Goal: Task Accomplishment & Management: Use online tool/utility

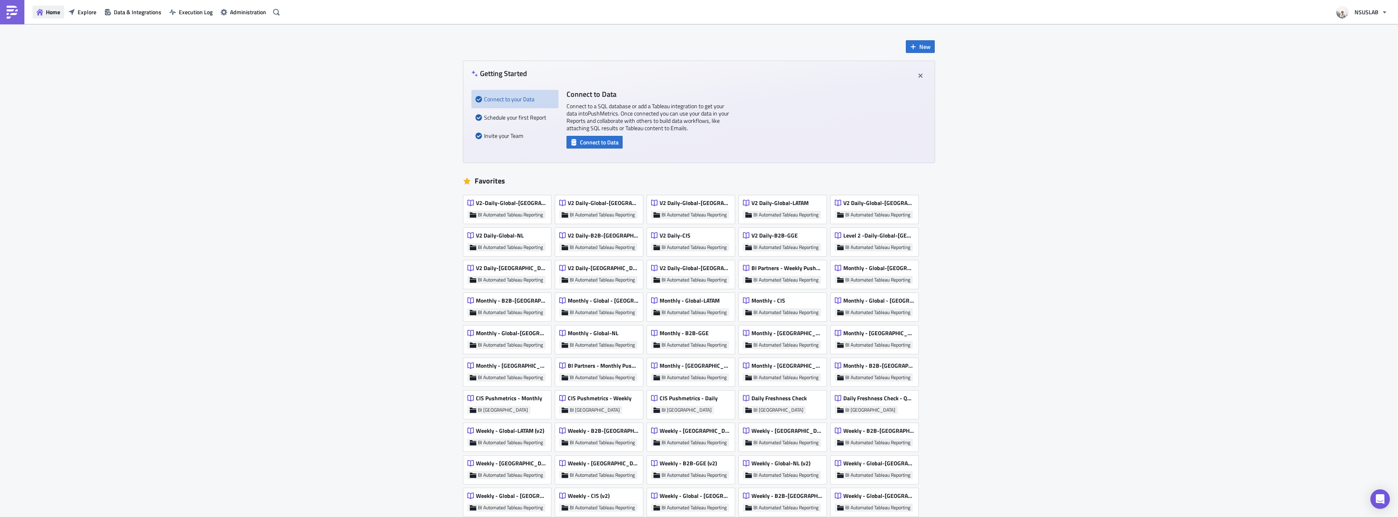
click at [64, 11] on button "Home" at bounding box center [49, 12] width 32 height 13
click at [72, 11] on icon "button" at bounding box center [71, 12] width 7 height 7
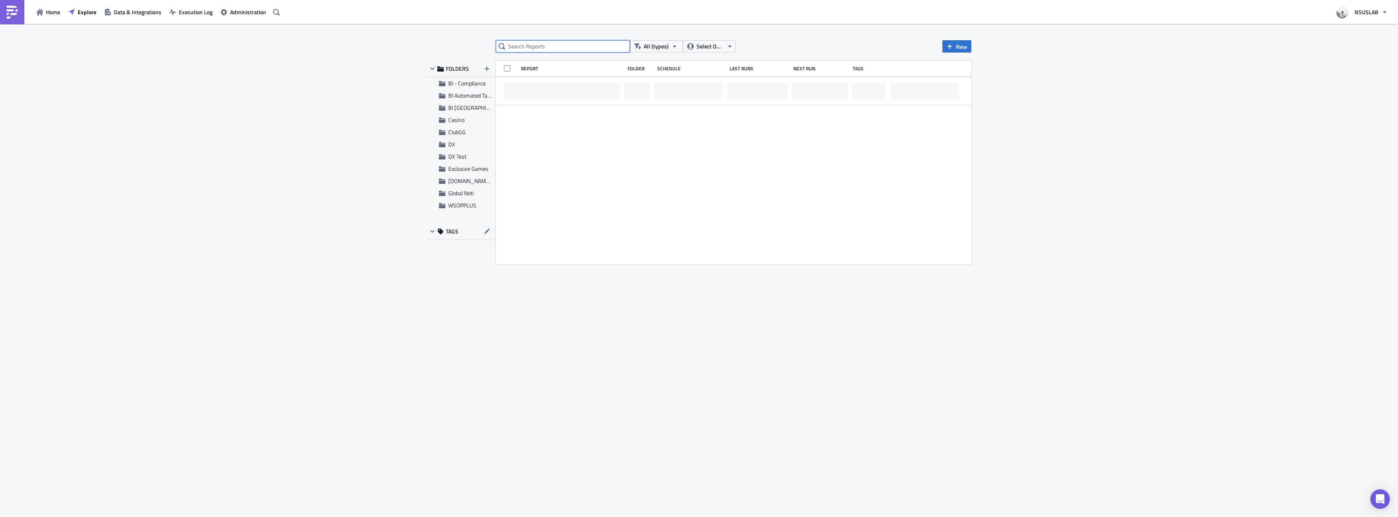
click at [564, 41] on input "text" at bounding box center [563, 46] width 134 height 12
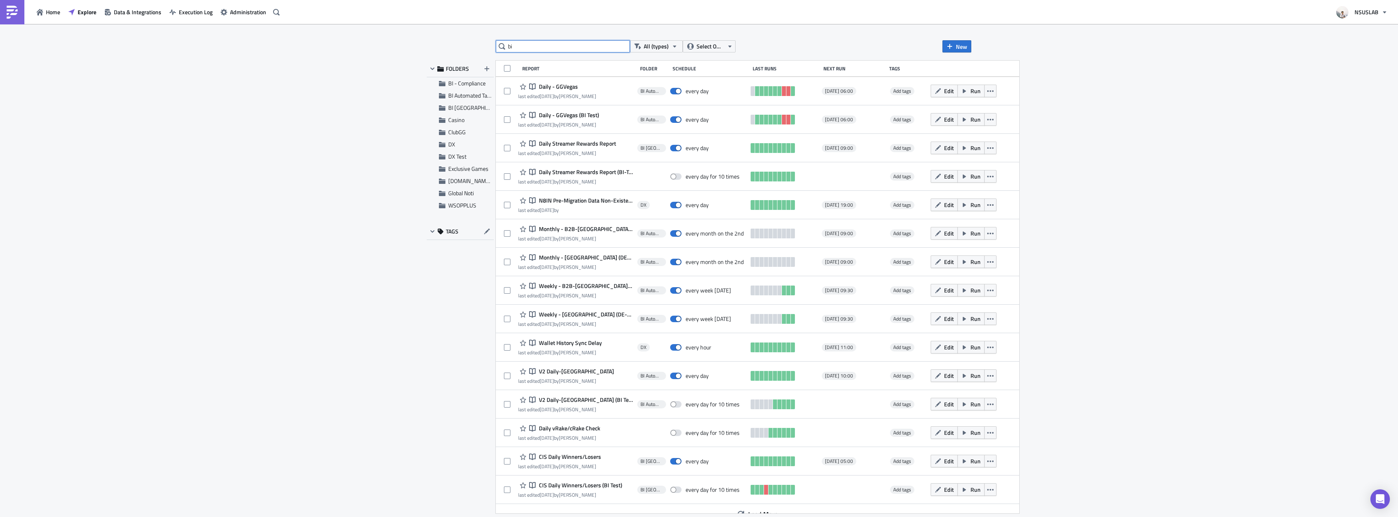
type input "b"
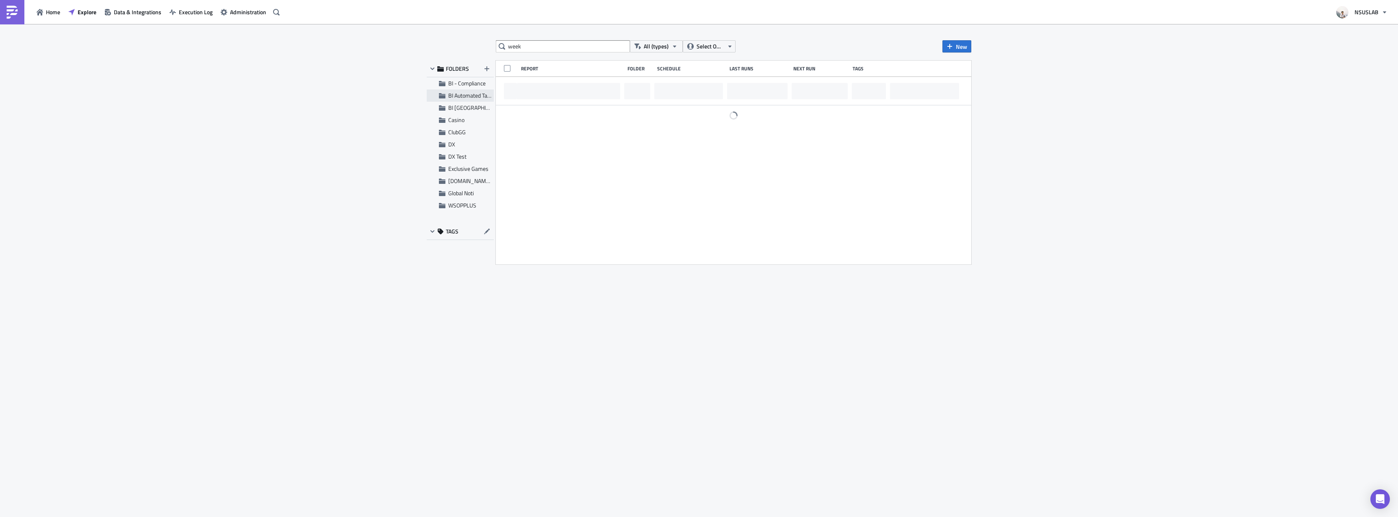
click at [468, 96] on span "BI Automated Tableau Reporting" at bounding box center [486, 95] width 76 height 9
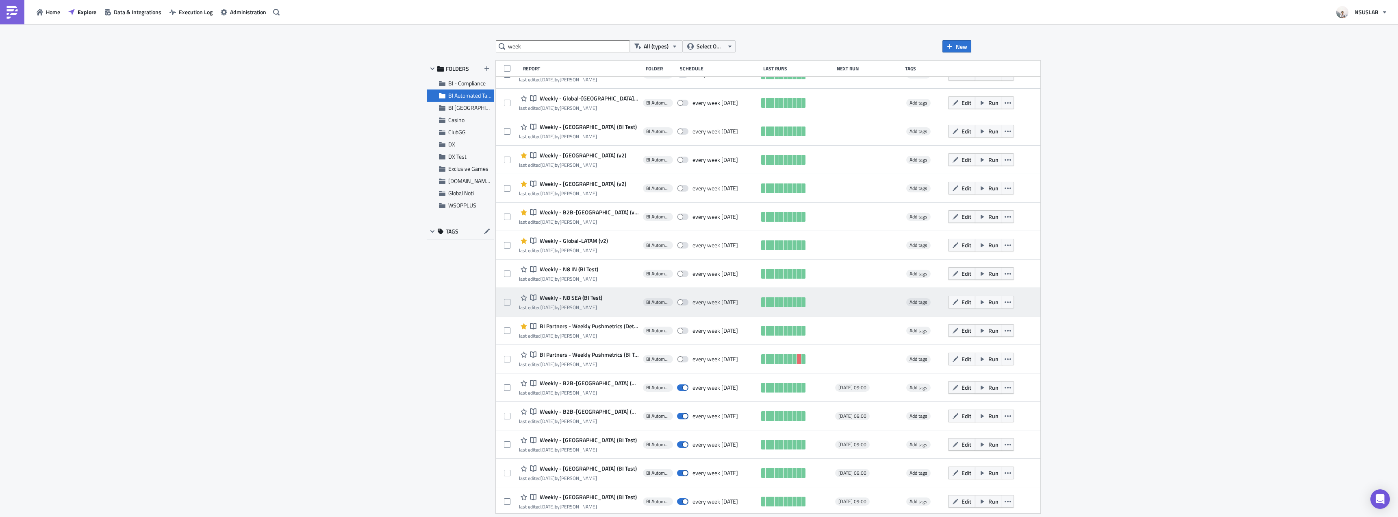
scroll to position [560, 0]
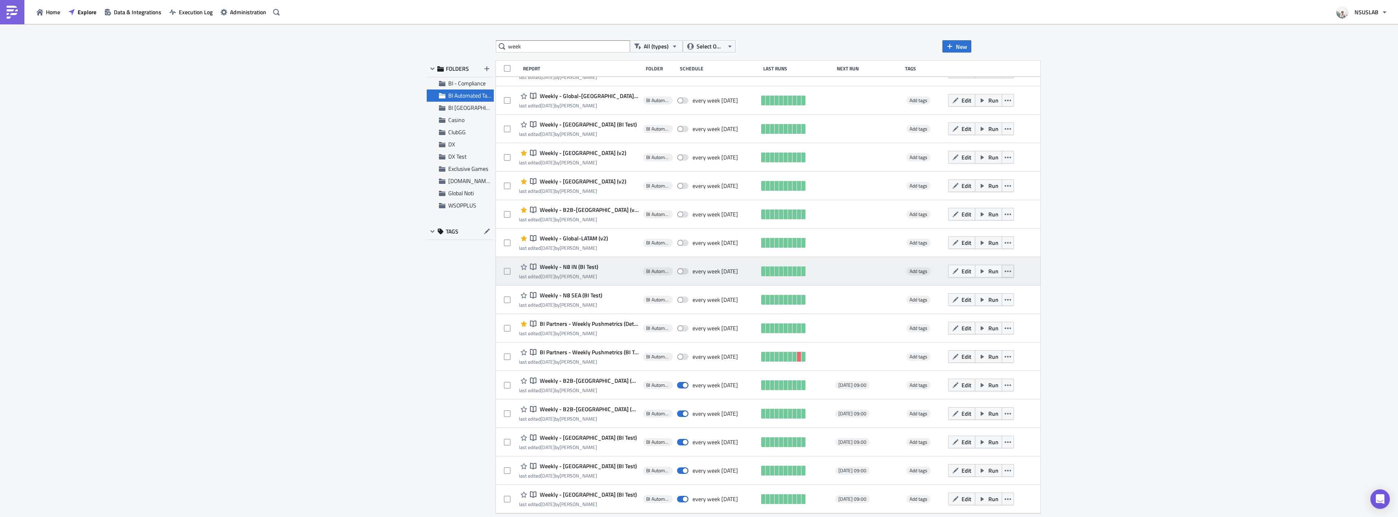
click at [1005, 274] on icon "button" at bounding box center [1008, 271] width 7 height 7
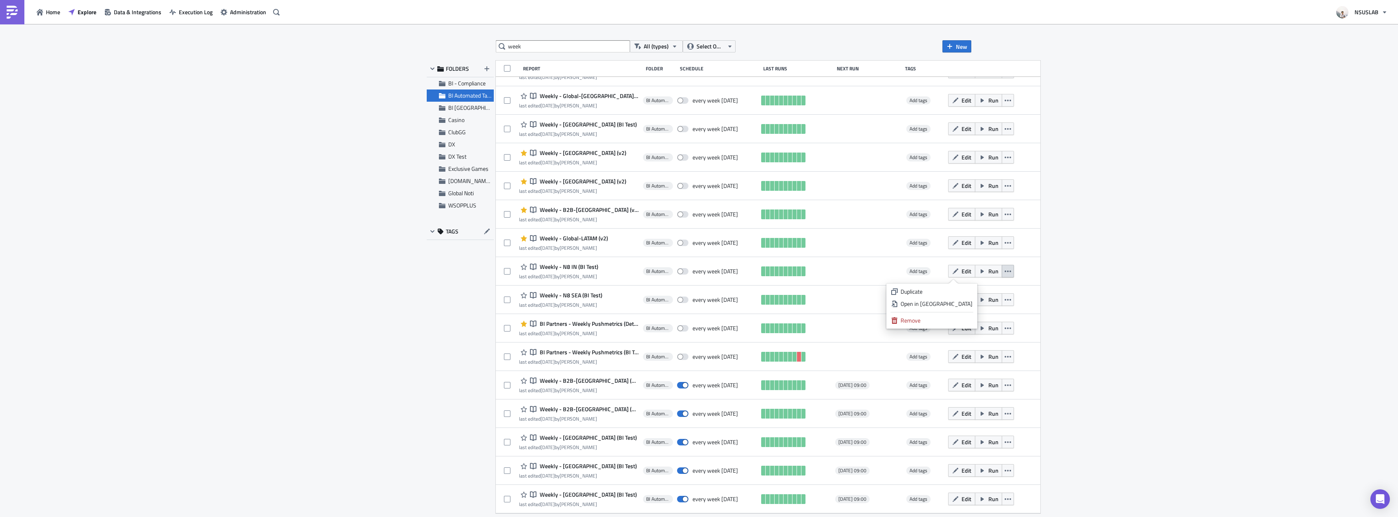
click at [1049, 280] on div "week All (types) Select Owner New FOLDERS BI - Compliance BI Automated Tableau …" at bounding box center [699, 271] width 1398 height 494
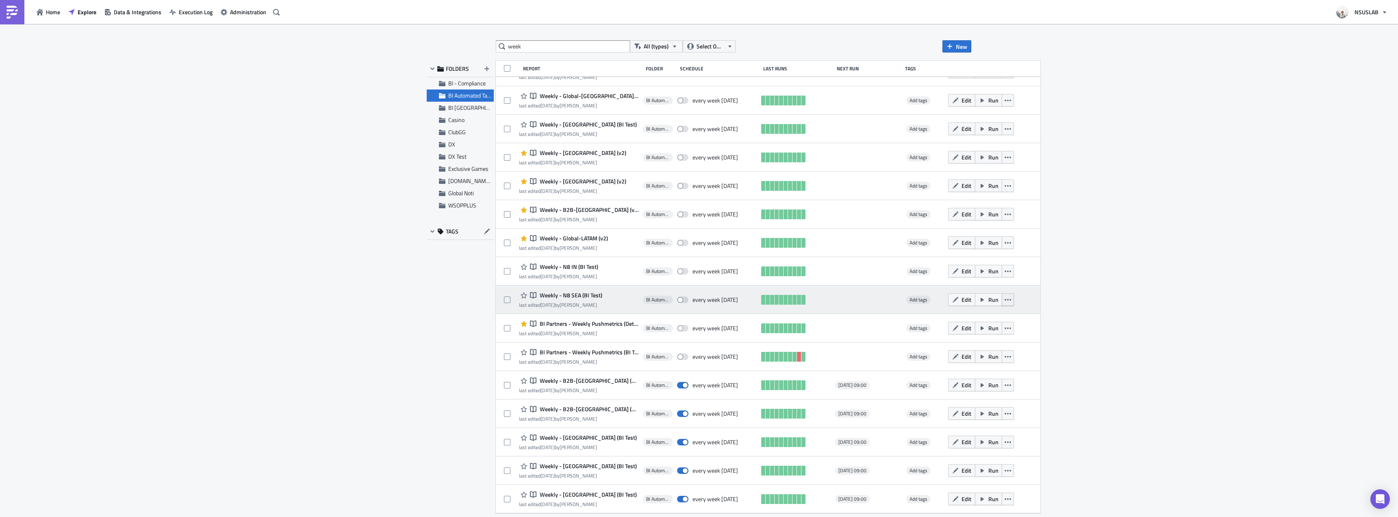
click at [1005, 298] on icon "button" at bounding box center [1008, 299] width 7 height 7
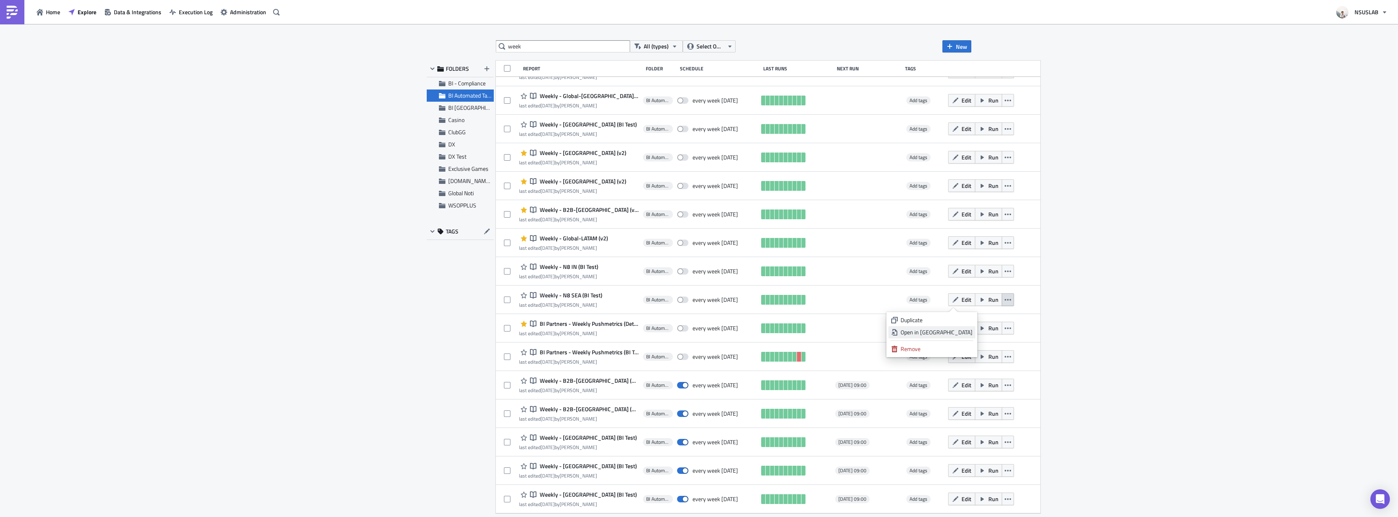
click at [963, 329] on div "Open in New Tab" at bounding box center [937, 332] width 72 height 8
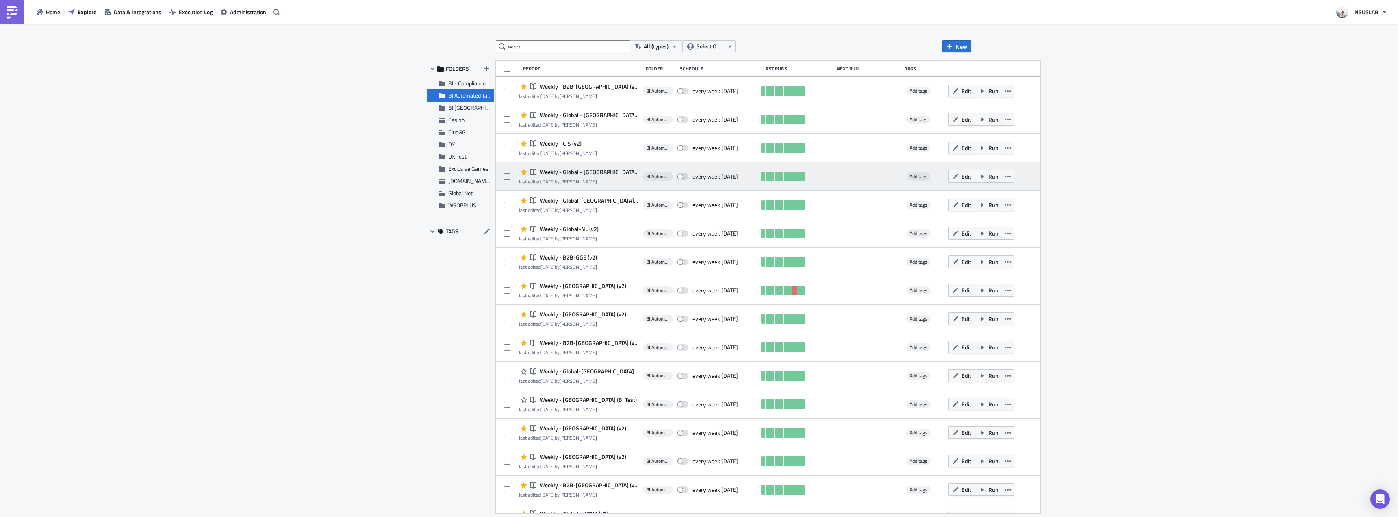
scroll to position [366, 0]
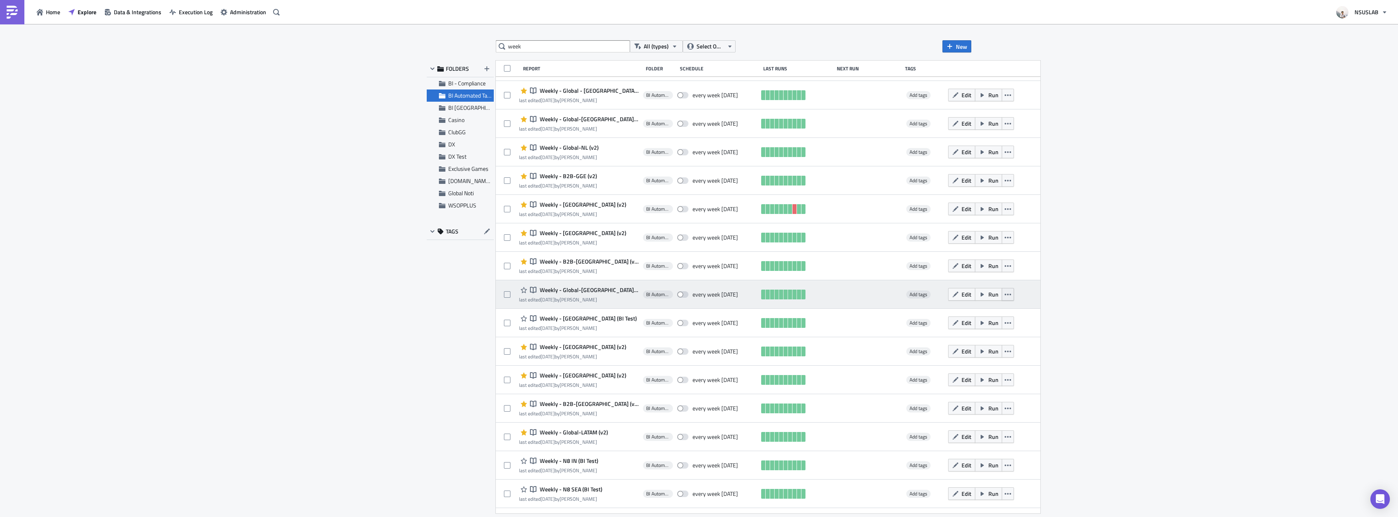
click at [1002, 295] on button "button" at bounding box center [1008, 294] width 12 height 13
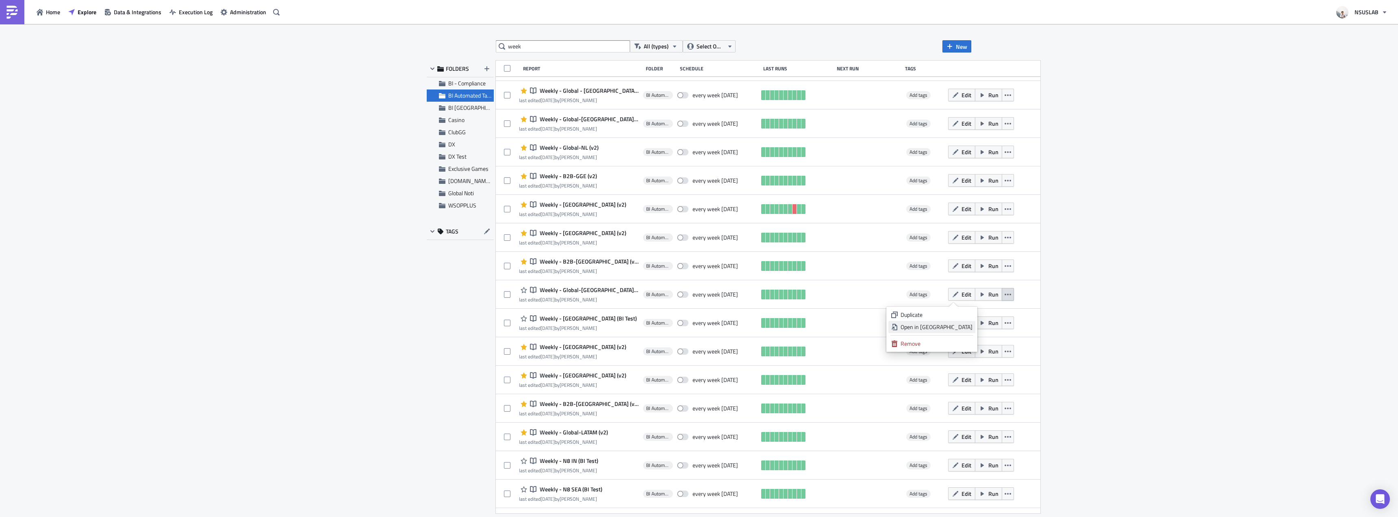
click at [963, 327] on div "Open in New Tab" at bounding box center [937, 327] width 72 height 8
click at [554, 43] on input "week" at bounding box center [563, 46] width 134 height 12
type input "weekly"
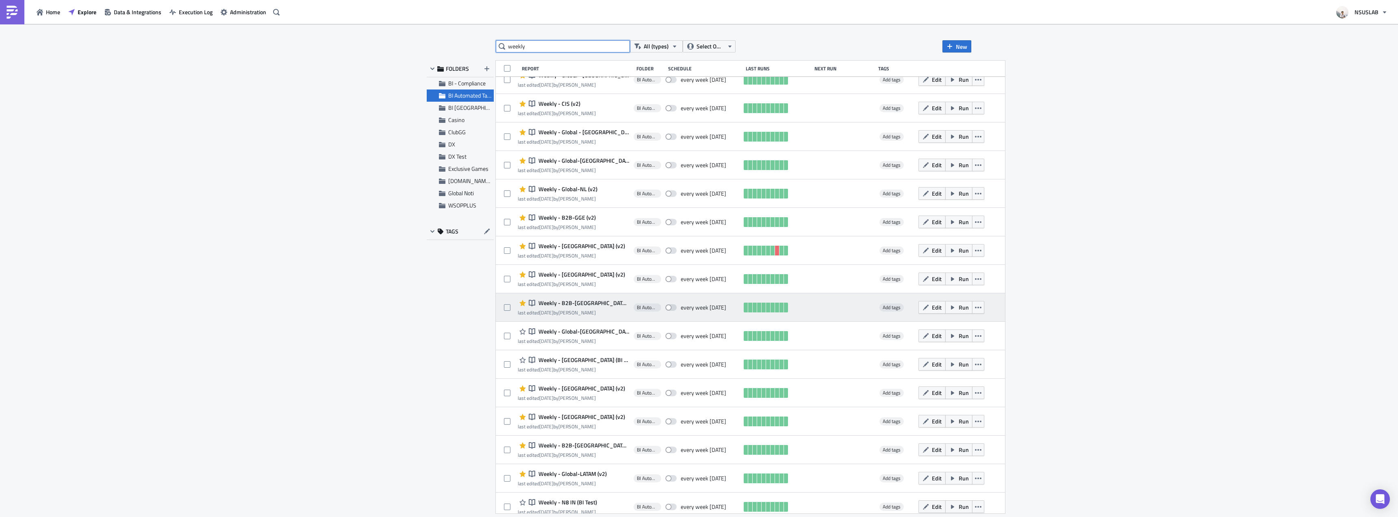
scroll to position [377, 0]
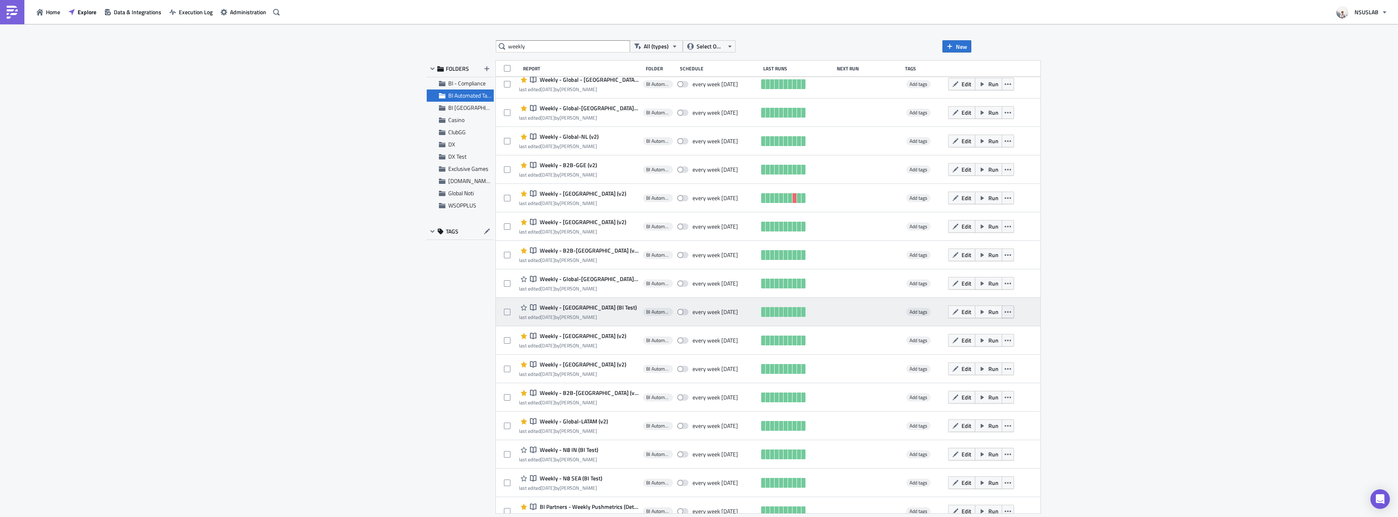
click at [1005, 309] on icon "button" at bounding box center [1008, 311] width 7 height 7
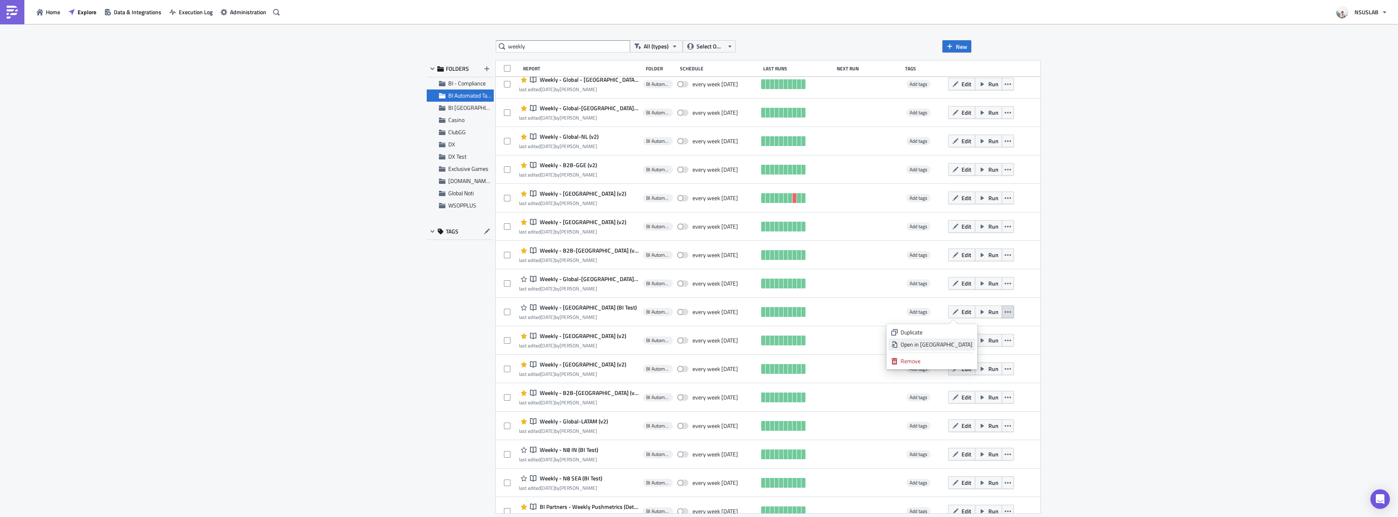
click at [967, 344] on div "Open in New Tab" at bounding box center [937, 344] width 72 height 8
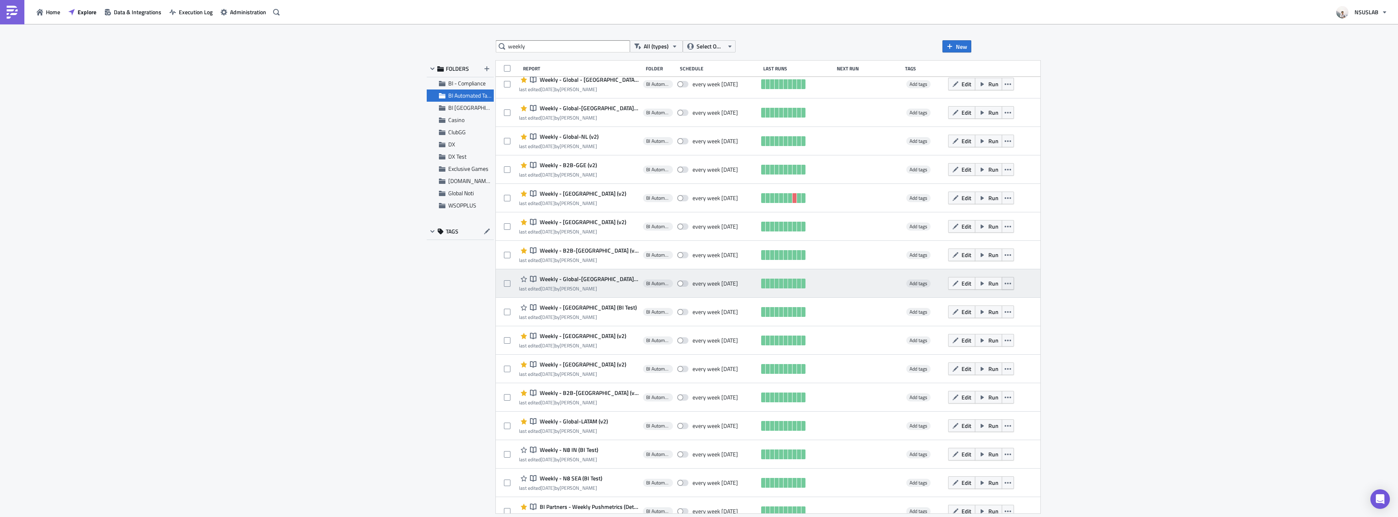
click at [1002, 282] on button "button" at bounding box center [1008, 283] width 12 height 13
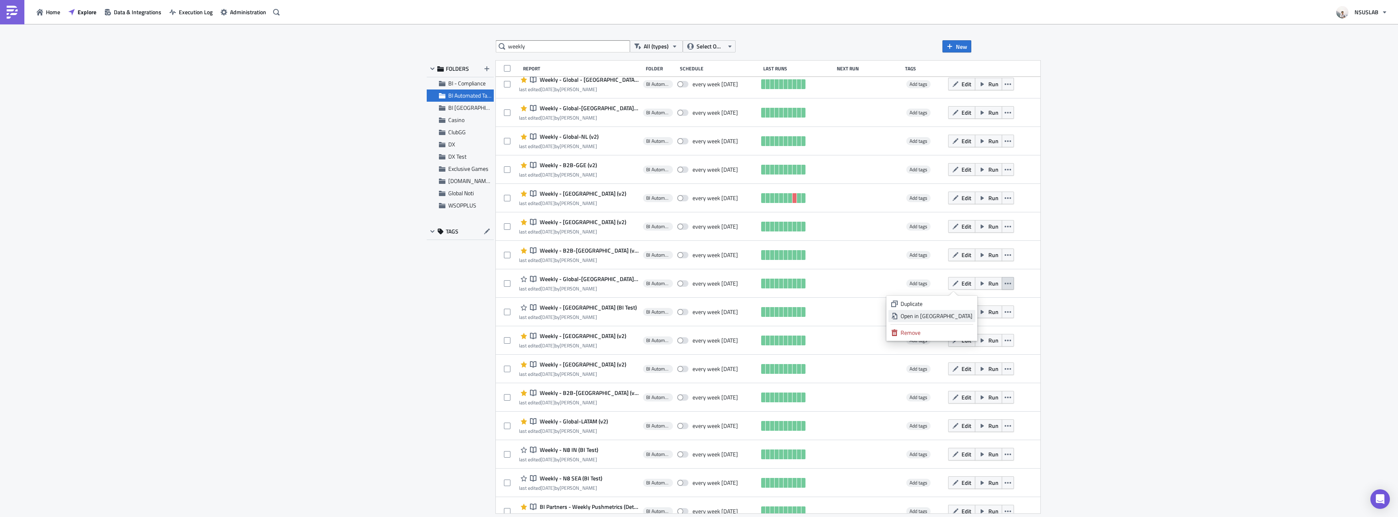
click at [966, 312] on div "Open in New Tab" at bounding box center [937, 316] width 72 height 8
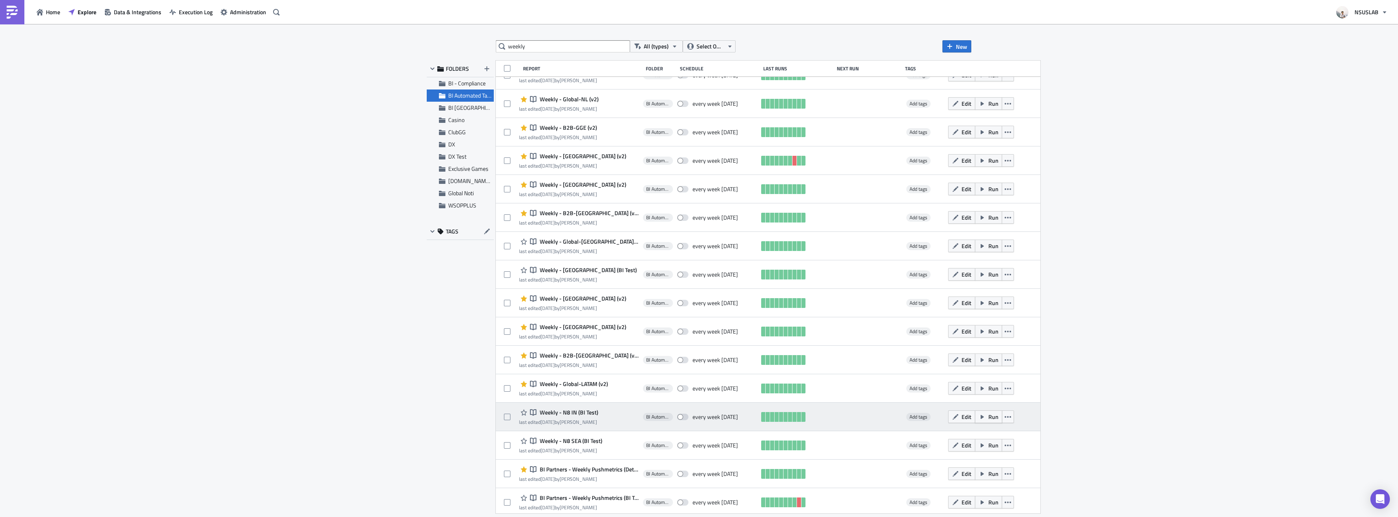
scroll to position [458, 0]
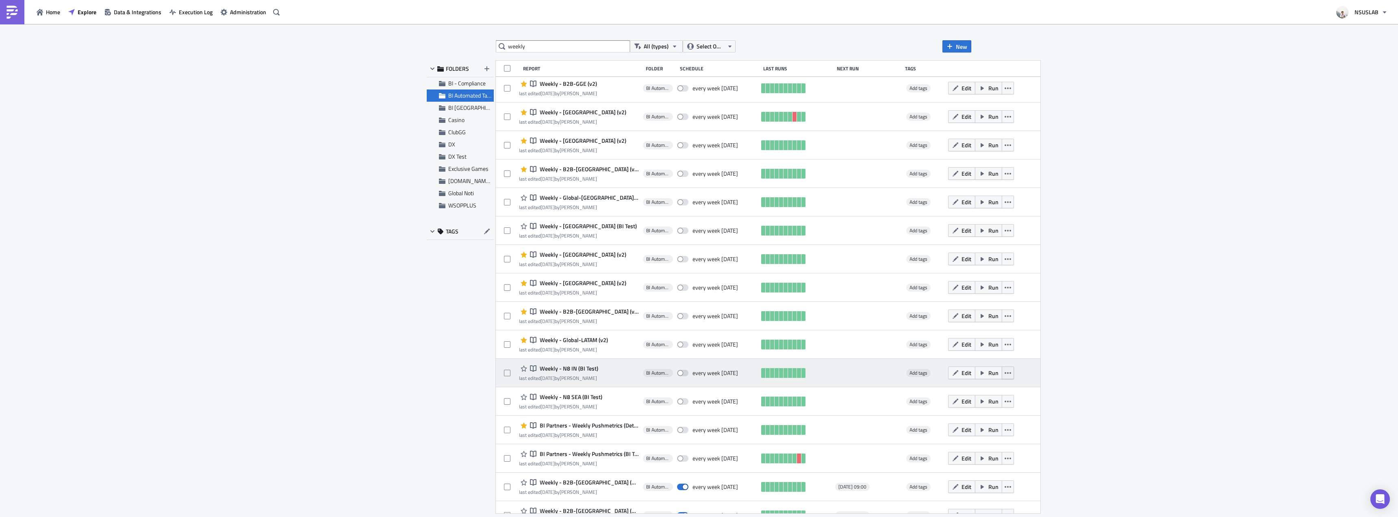
click at [1005, 370] on icon "button" at bounding box center [1008, 372] width 7 height 7
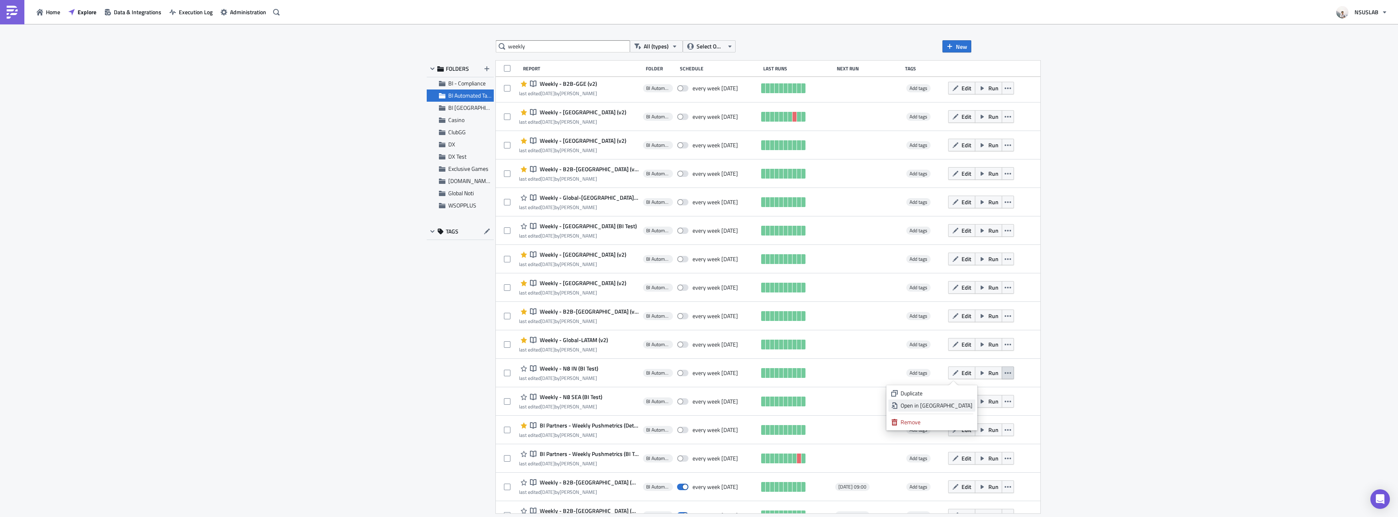
click at [965, 409] on link "Open in New Tab" at bounding box center [932, 405] width 87 height 12
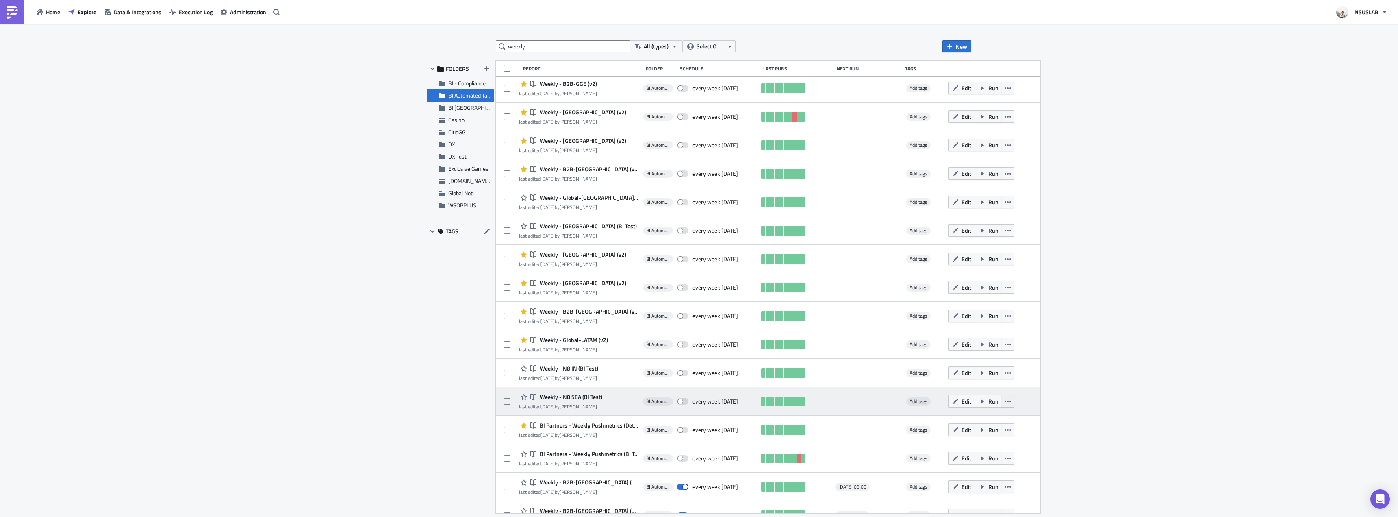
click at [1002, 400] on button "button" at bounding box center [1008, 401] width 12 height 13
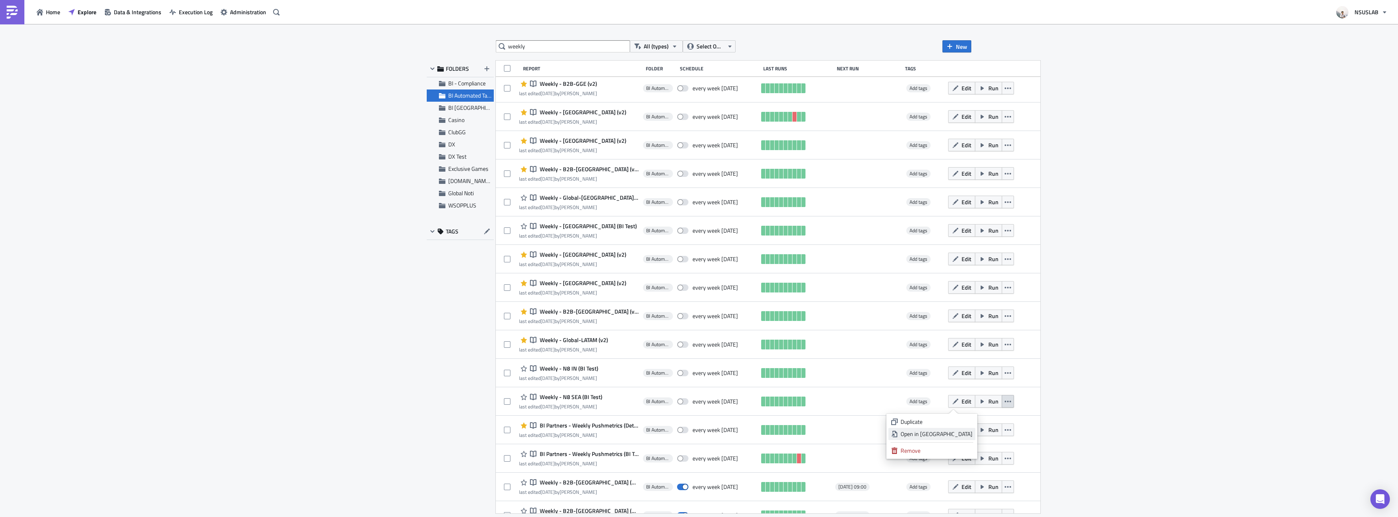
click at [967, 428] on link "Open in New Tab" at bounding box center [932, 434] width 87 height 12
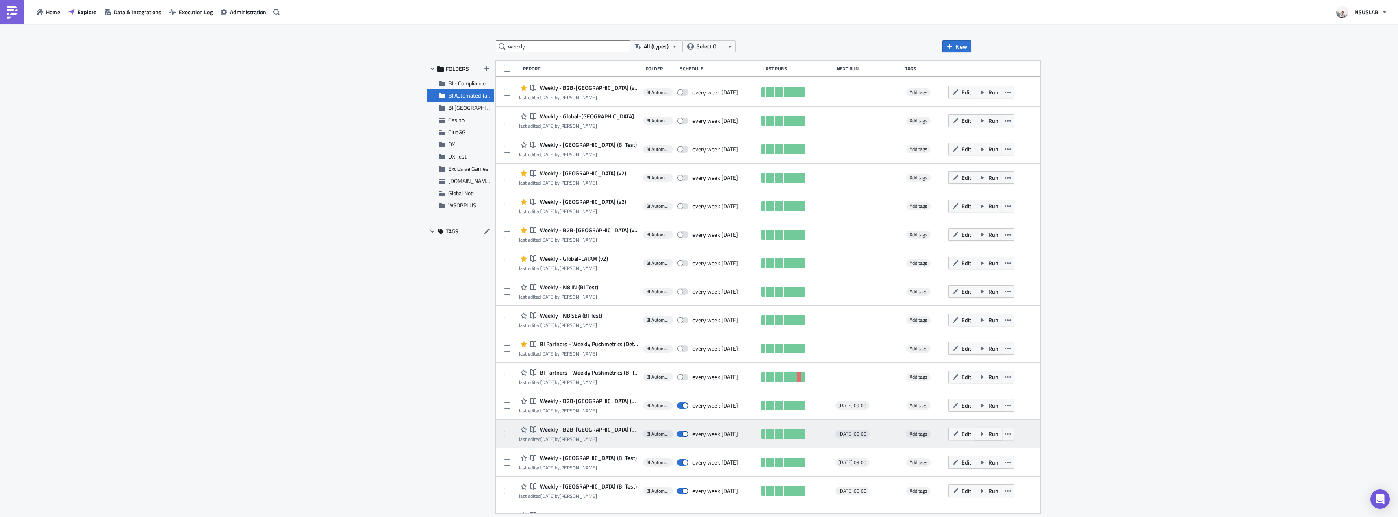
scroll to position [621, 0]
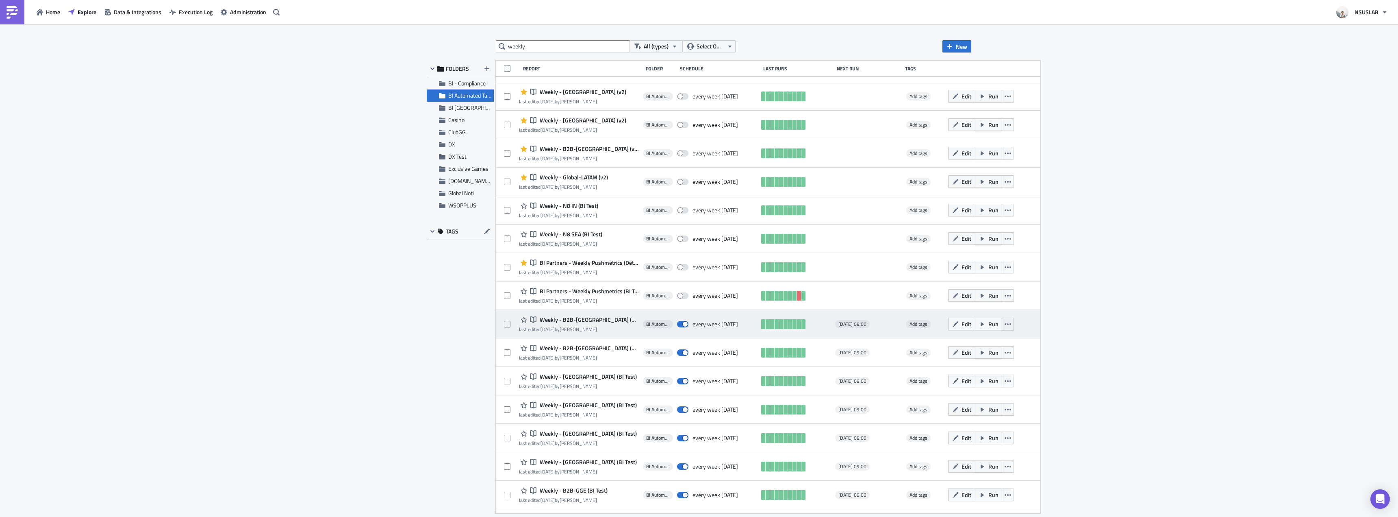
click at [1002, 322] on button "button" at bounding box center [1008, 323] width 12 height 13
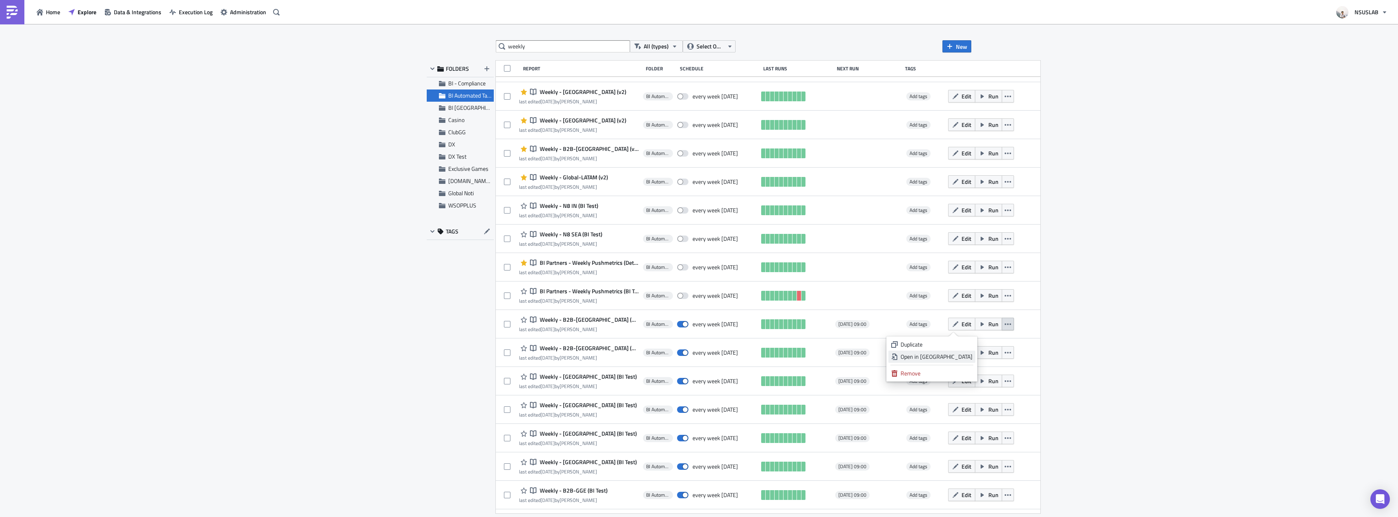
click at [962, 356] on div "Open in New Tab" at bounding box center [937, 356] width 72 height 8
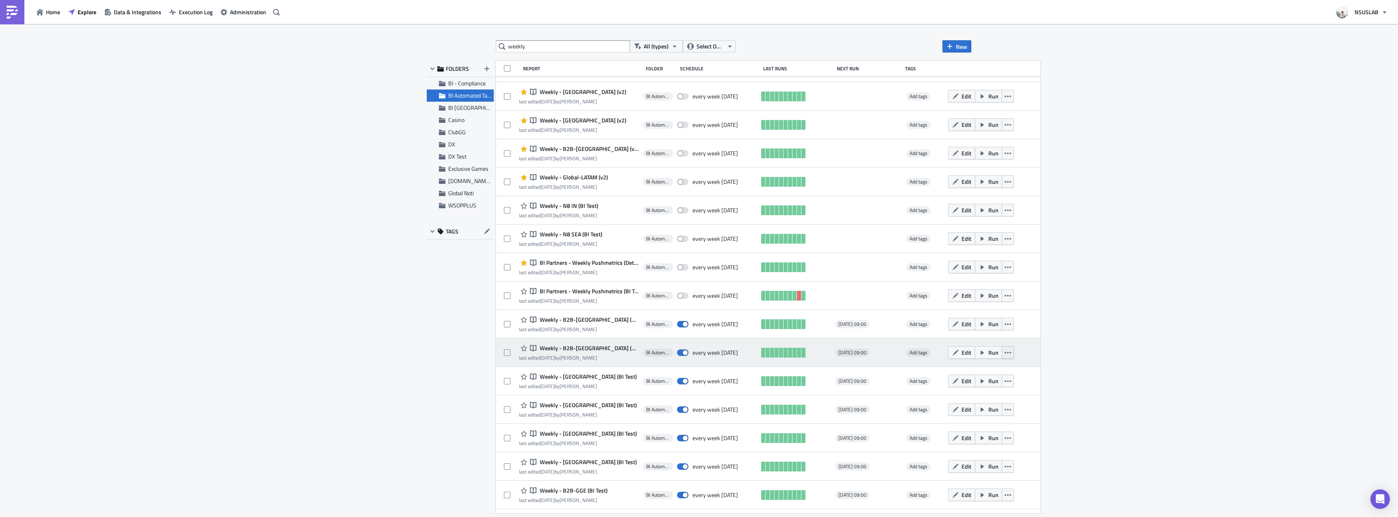
click at [1005, 351] on icon "button" at bounding box center [1008, 352] width 7 height 7
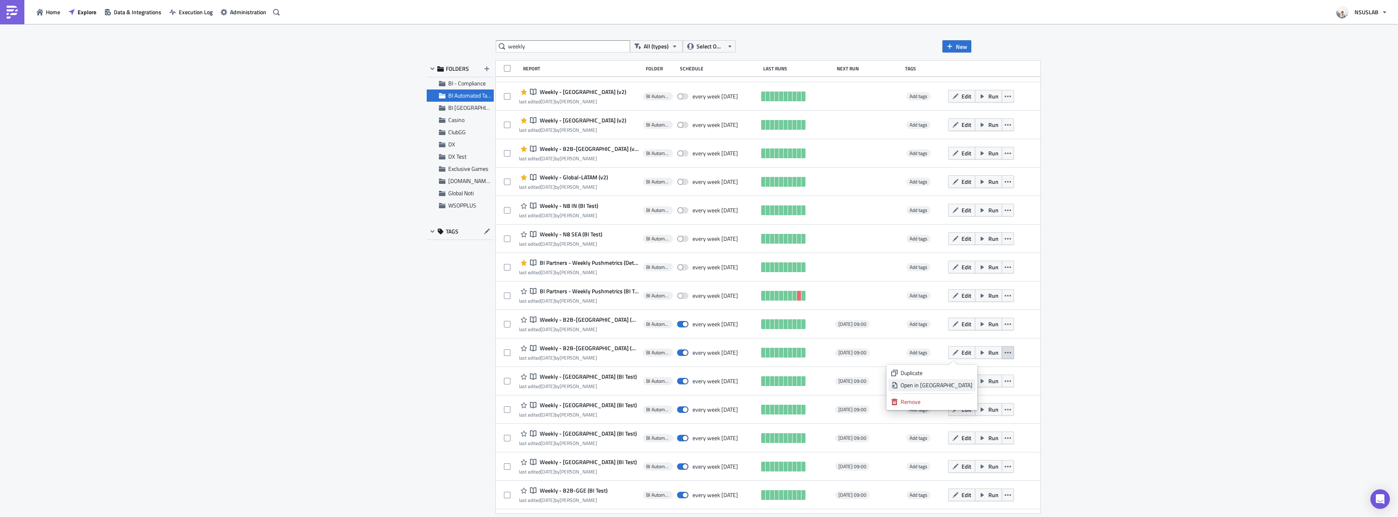
click at [963, 385] on div "Open in New Tab" at bounding box center [937, 385] width 72 height 8
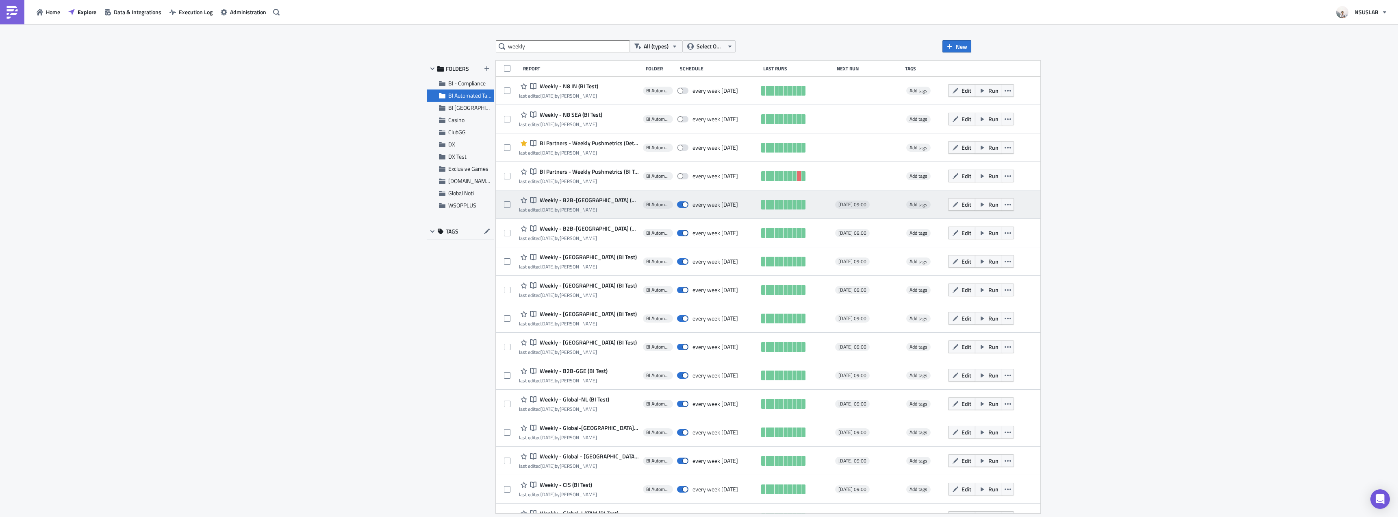
scroll to position [743, 0]
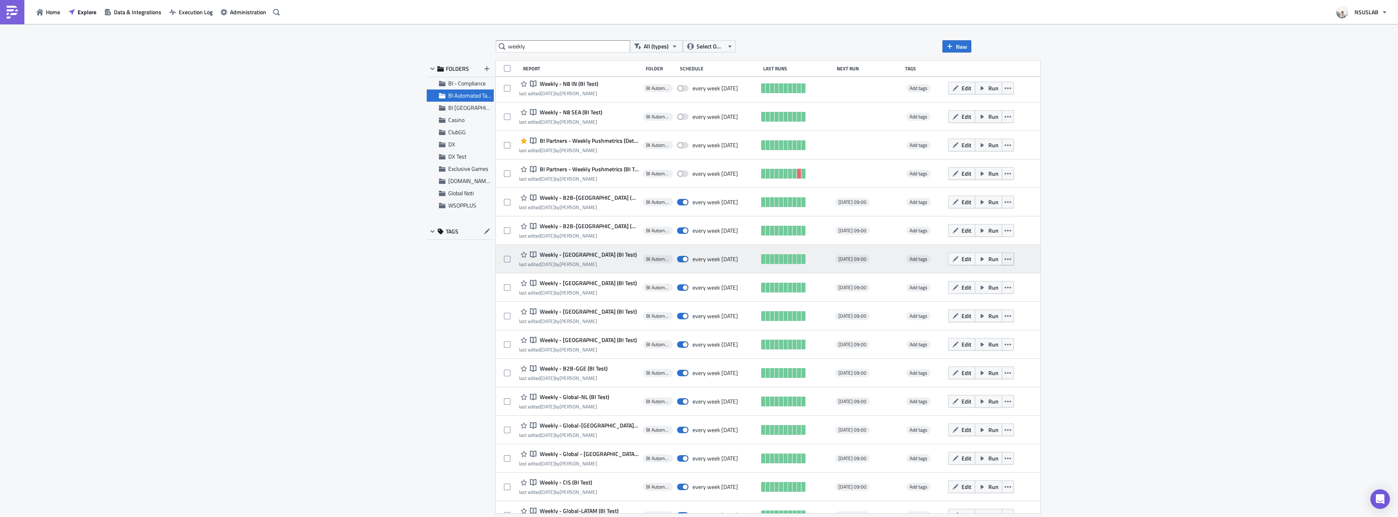
click at [1005, 260] on icon "button" at bounding box center [1008, 259] width 7 height 7
click at [967, 289] on div "Open in New Tab" at bounding box center [937, 291] width 72 height 8
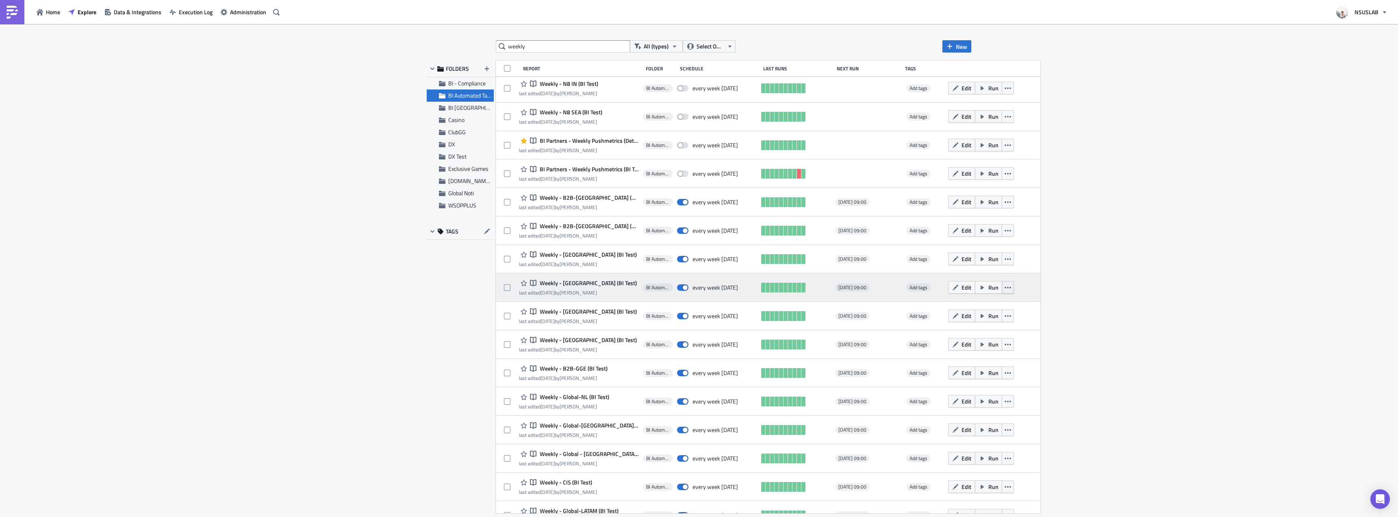
click at [1005, 286] on icon "button" at bounding box center [1008, 287] width 7 height 7
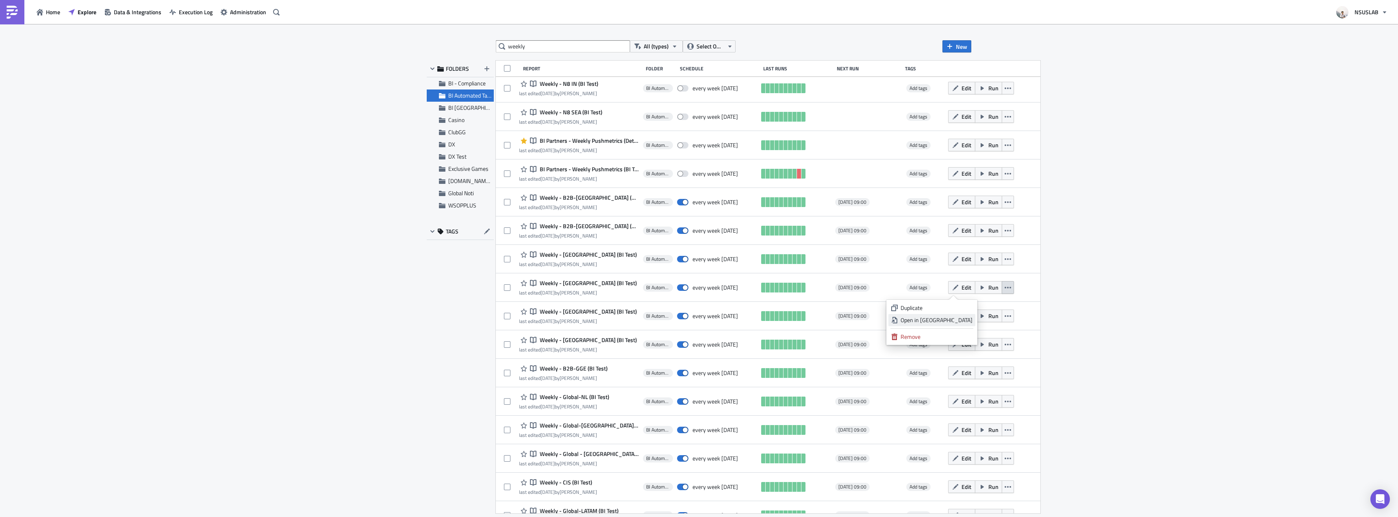
click at [958, 323] on div "Open in New Tab" at bounding box center [937, 320] width 72 height 8
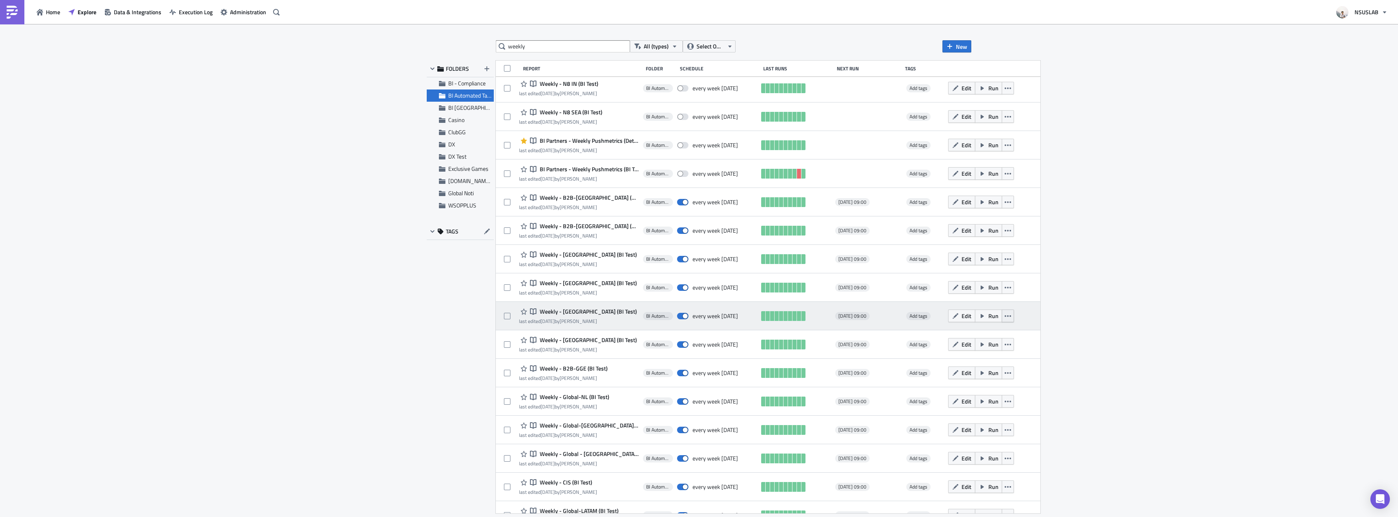
click at [1005, 318] on icon "button" at bounding box center [1008, 316] width 7 height 7
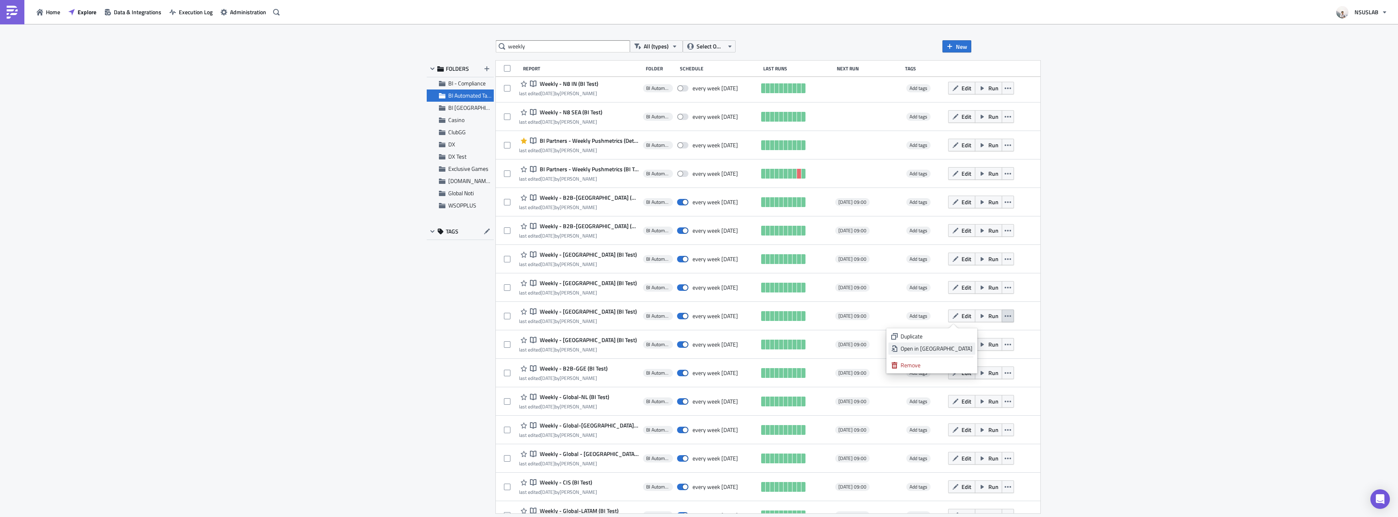
click at [960, 349] on div "Open in New Tab" at bounding box center [937, 348] width 72 height 8
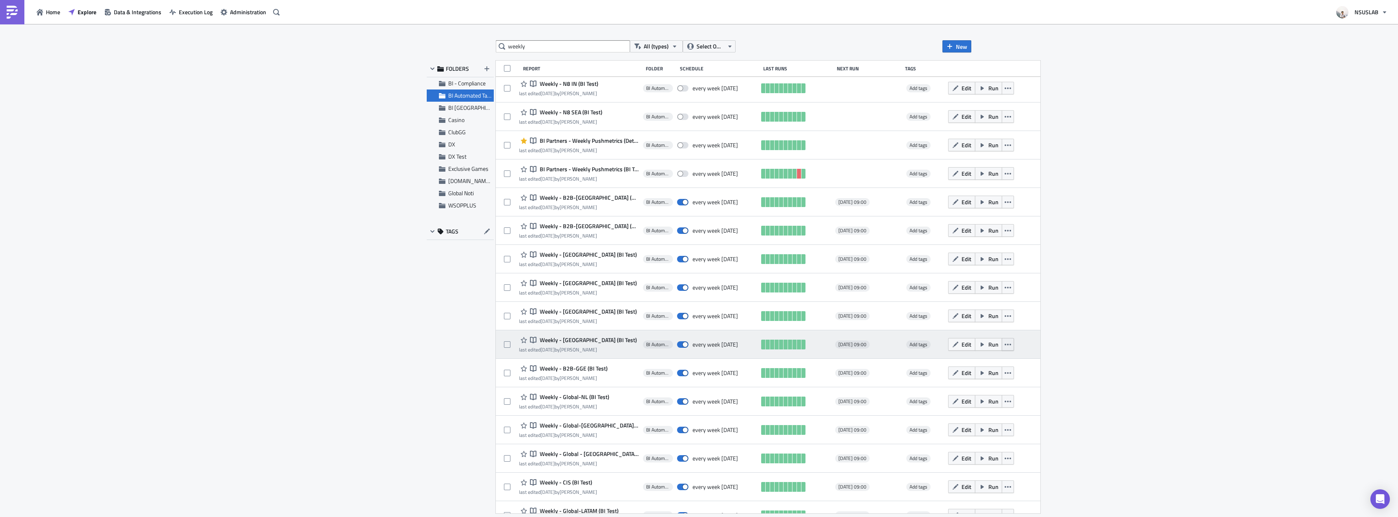
click at [1005, 342] on icon "button" at bounding box center [1008, 344] width 7 height 7
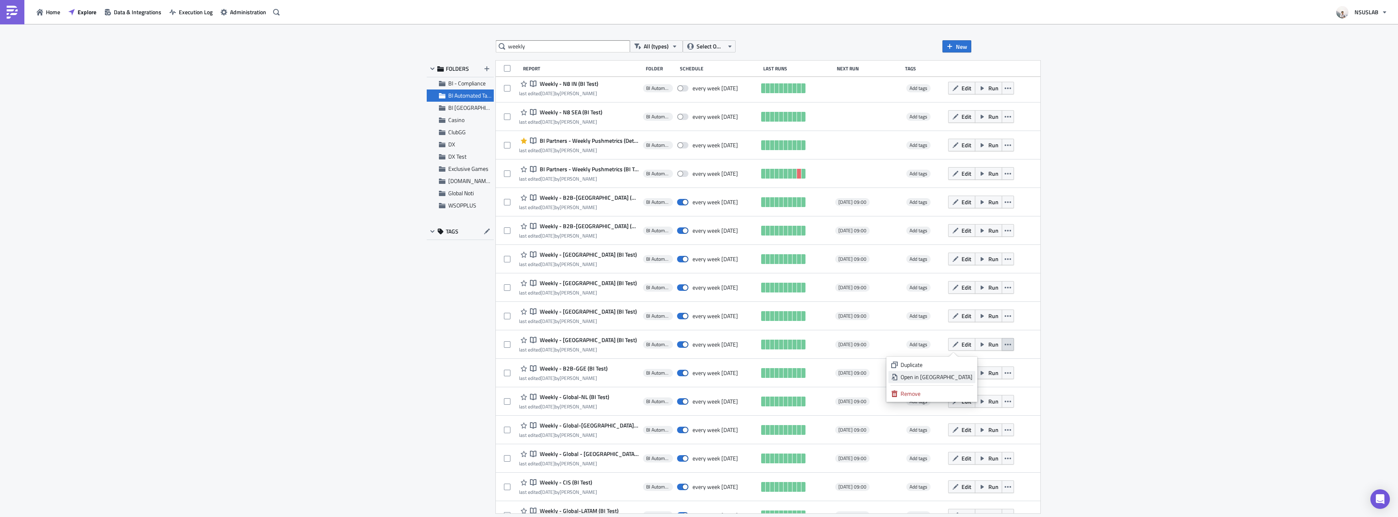
click at [953, 377] on div "Open in New Tab" at bounding box center [937, 377] width 72 height 8
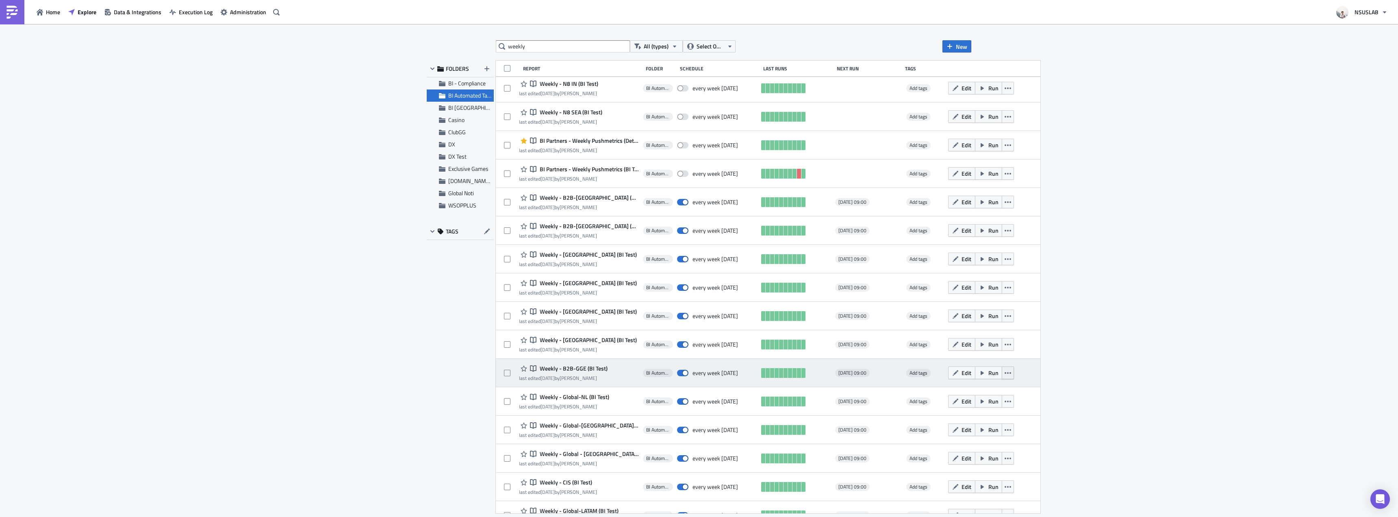
click at [1002, 371] on button "button" at bounding box center [1008, 372] width 12 height 13
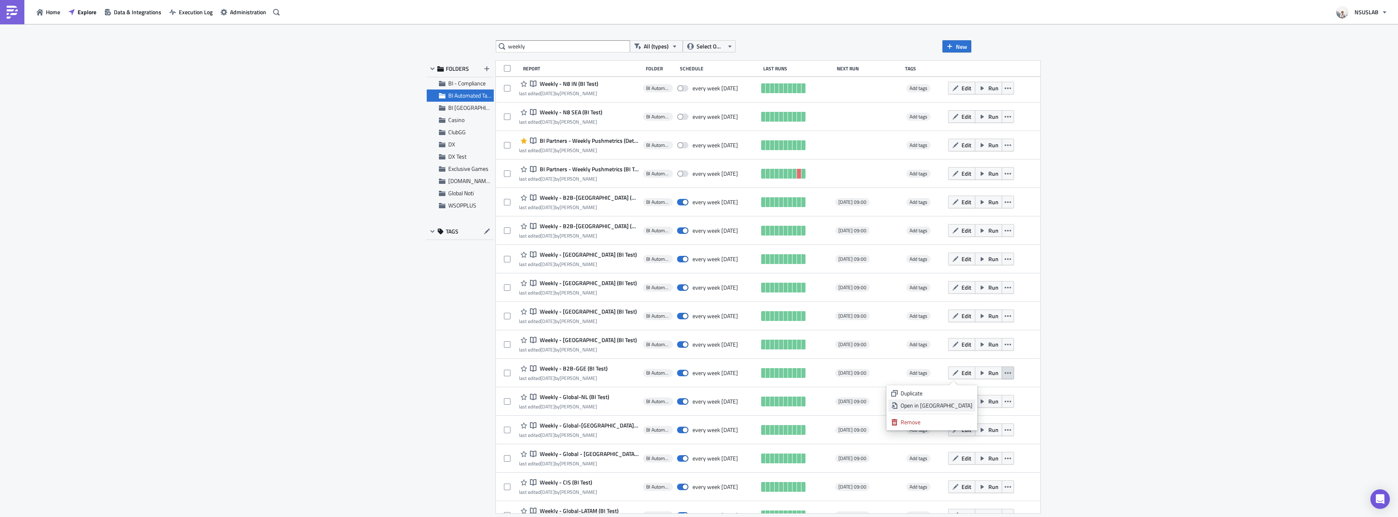
click at [952, 404] on div "Open in New Tab" at bounding box center [937, 405] width 72 height 8
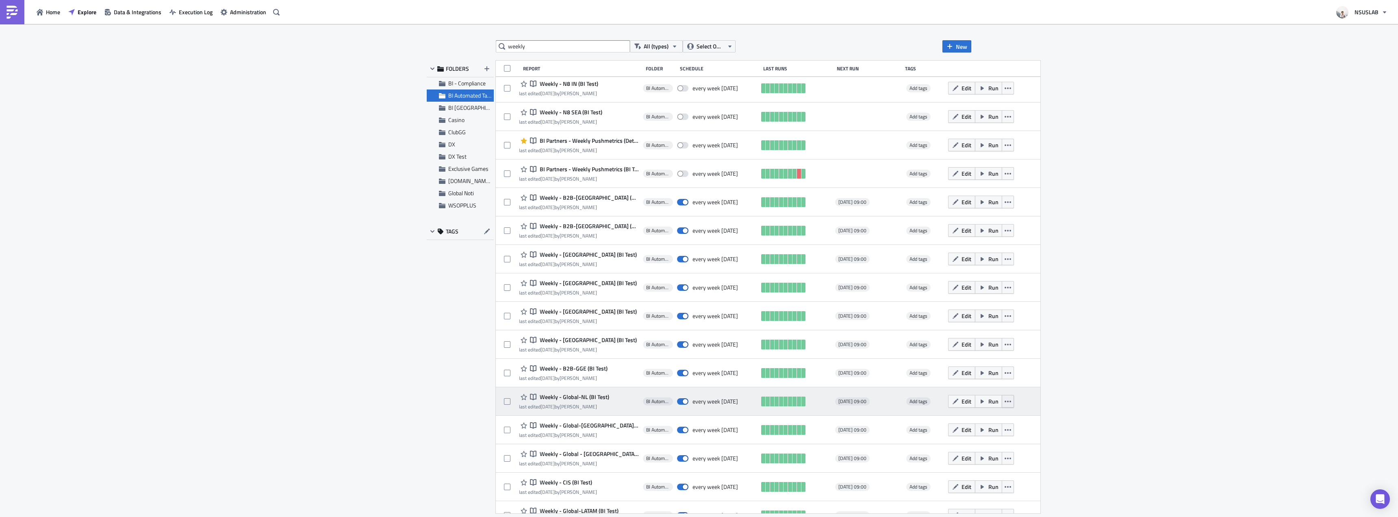
click at [1005, 402] on icon "button" at bounding box center [1008, 401] width 7 height 7
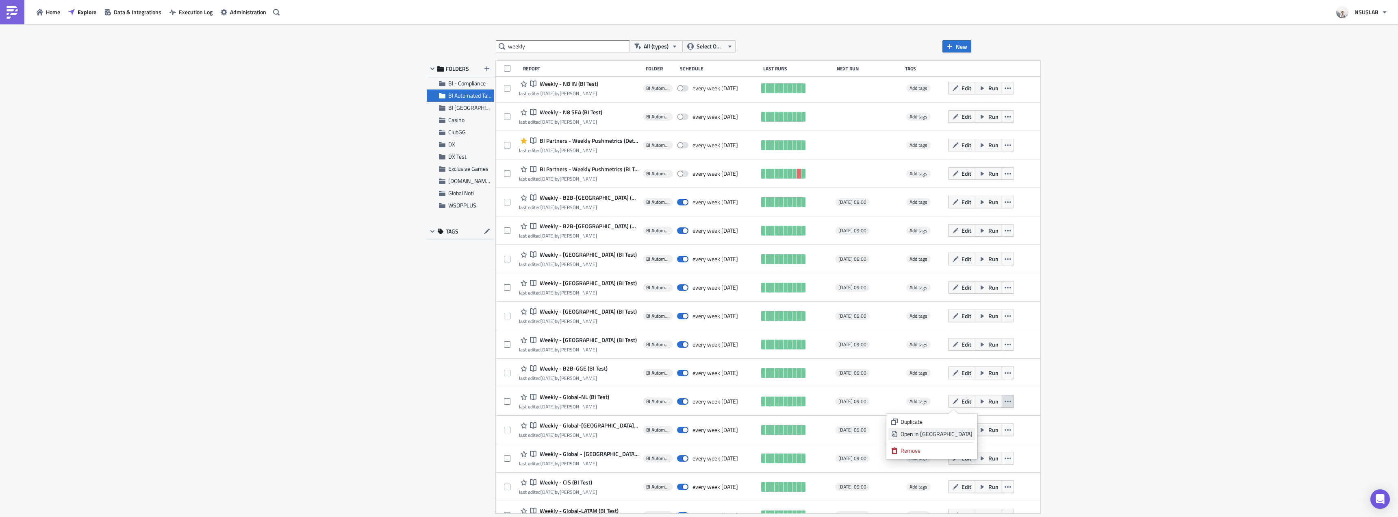
click at [958, 432] on div "Open in New Tab" at bounding box center [937, 434] width 72 height 8
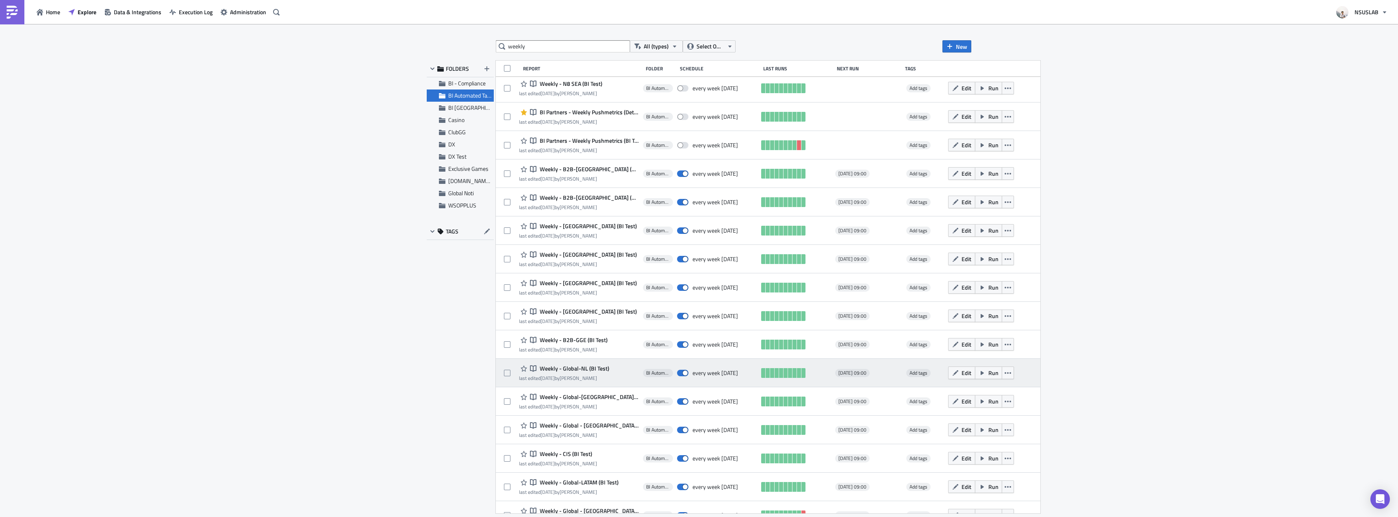
scroll to position [783, 0]
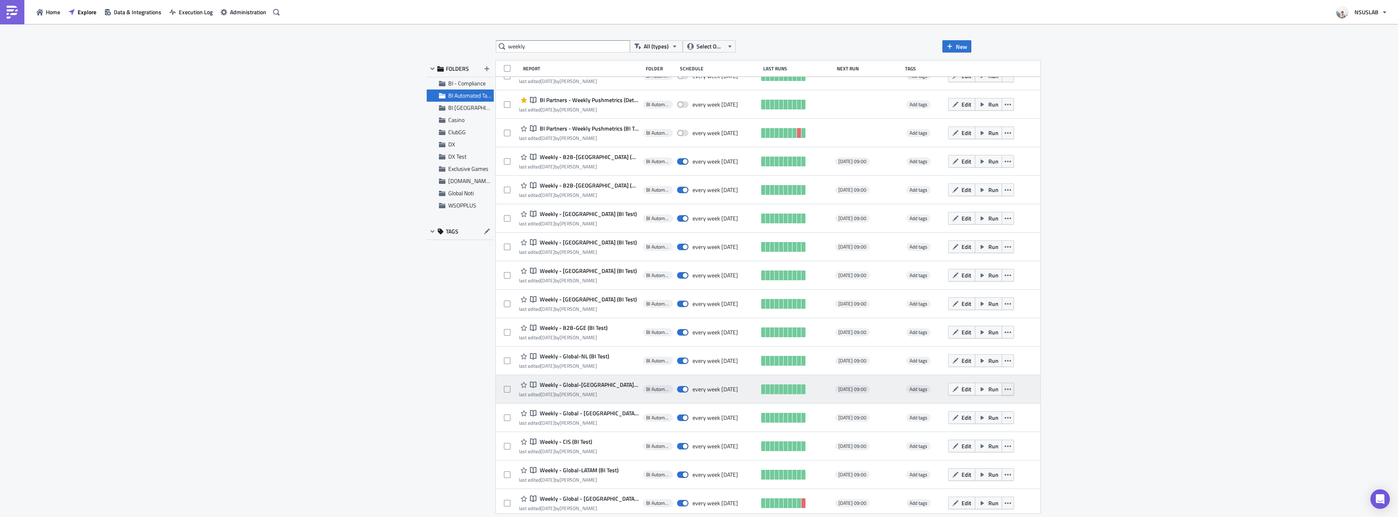
click at [1005, 390] on icon "button" at bounding box center [1008, 389] width 7 height 7
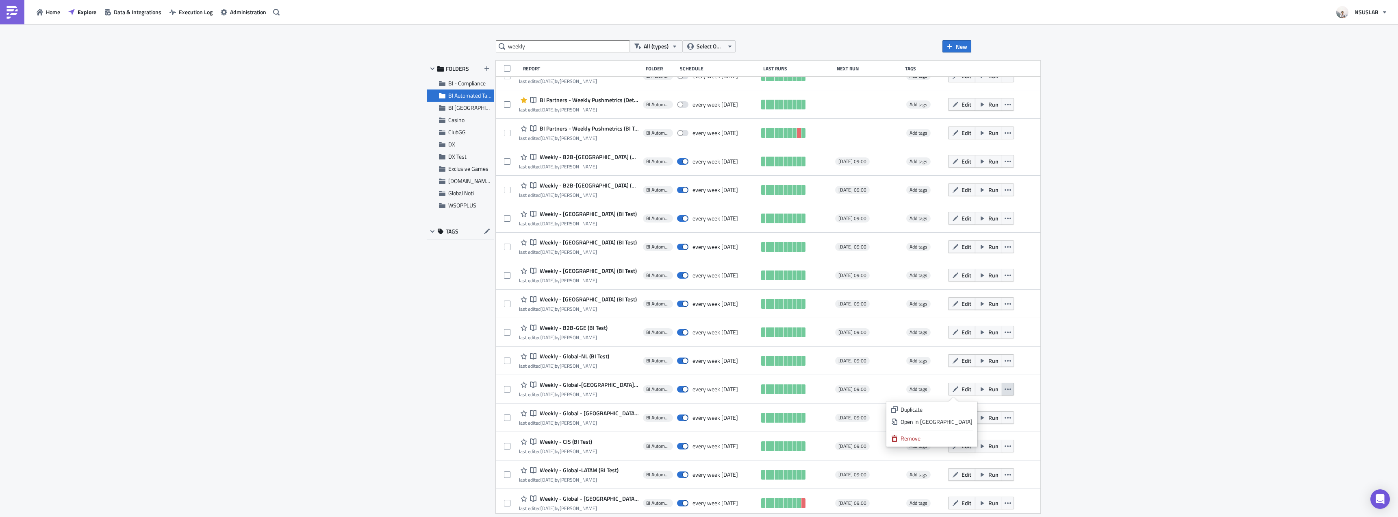
click at [962, 428] on ul "Duplicate Open in New Tab Remove" at bounding box center [931, 423] width 91 height 45
click at [962, 424] on div "Open in New Tab" at bounding box center [937, 421] width 72 height 8
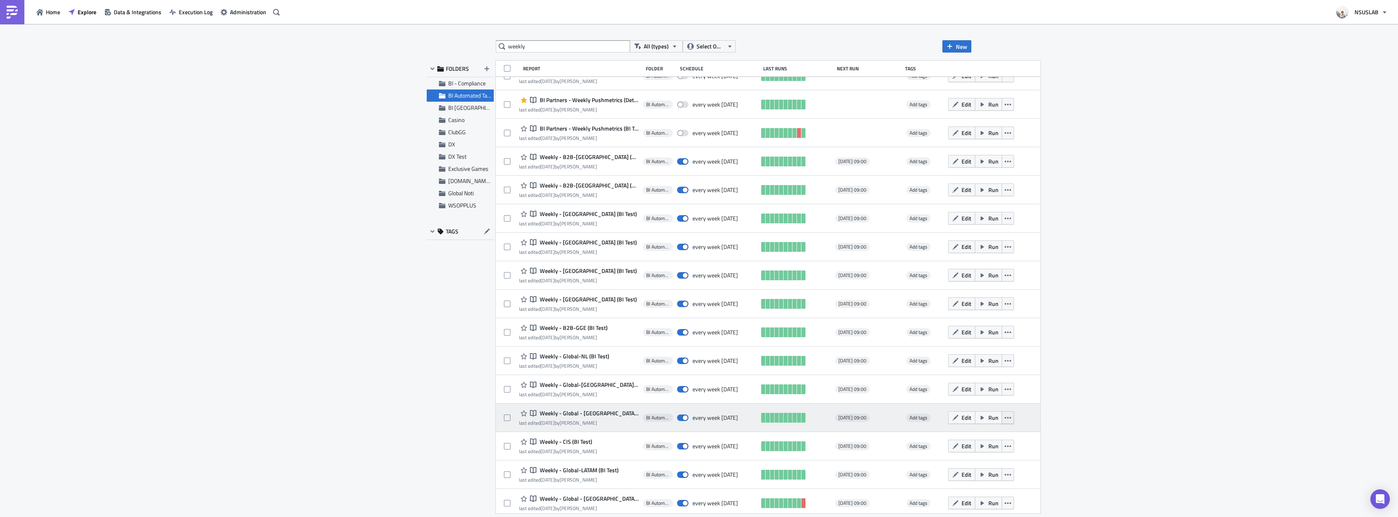
click at [1005, 417] on icon "button" at bounding box center [1008, 417] width 7 height 7
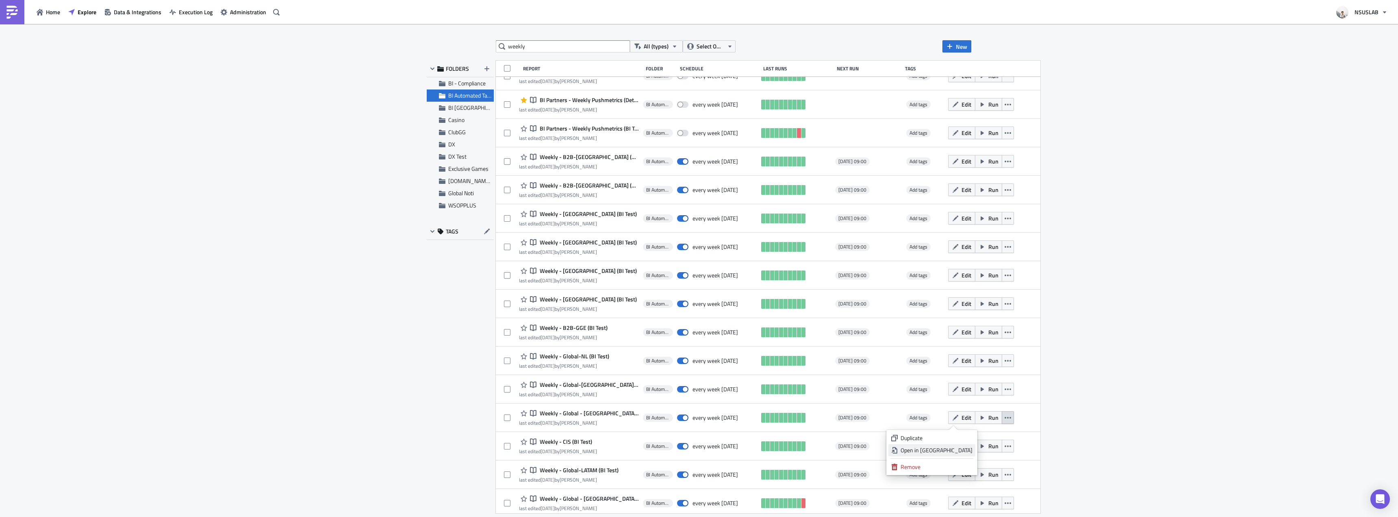
click at [953, 452] on div "Open in New Tab" at bounding box center [937, 450] width 72 height 8
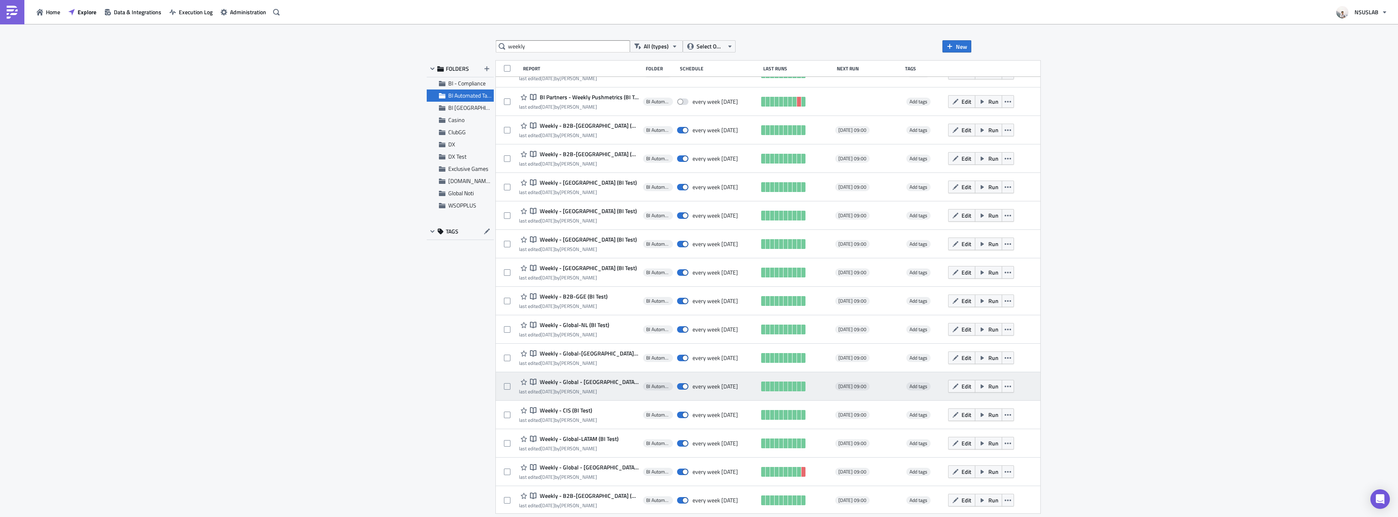
scroll to position [824, 0]
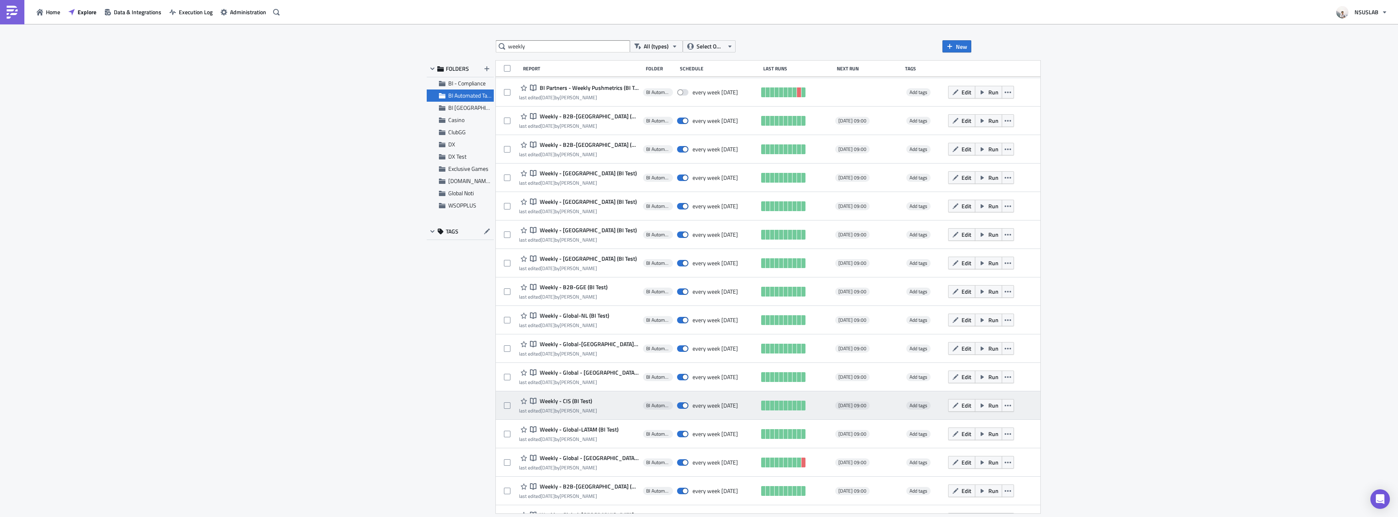
drag, startPoint x: 975, startPoint y: 408, endPoint x: 977, endPoint y: 412, distance: 4.4
click at [1005, 408] on icon "button" at bounding box center [1008, 405] width 7 height 7
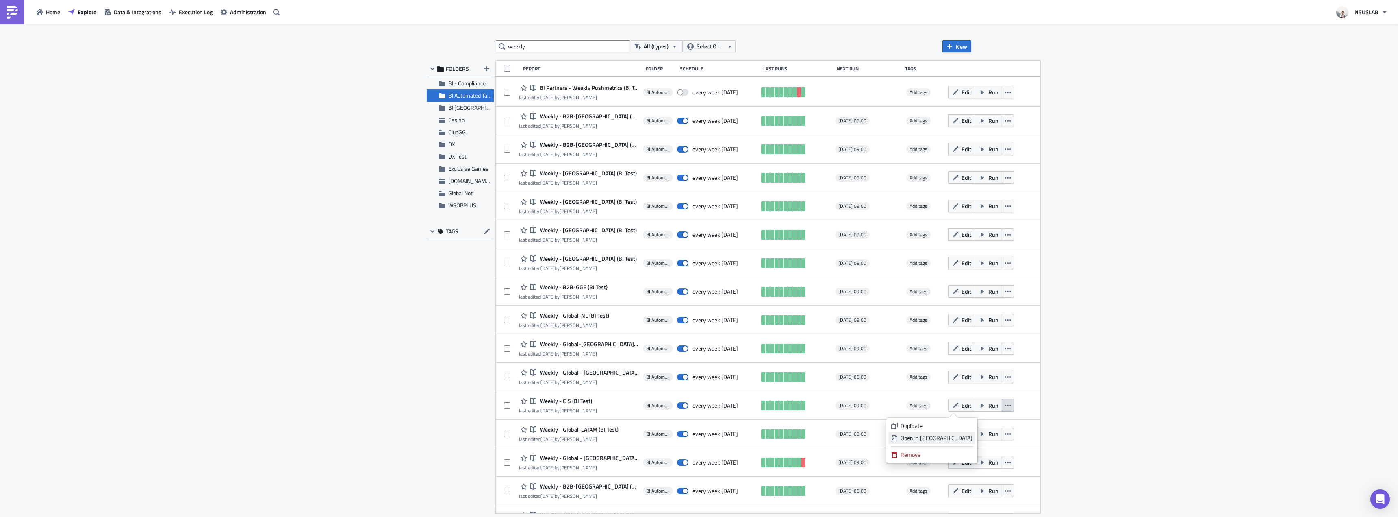
click at [967, 434] on div "Open in New Tab" at bounding box center [937, 438] width 72 height 8
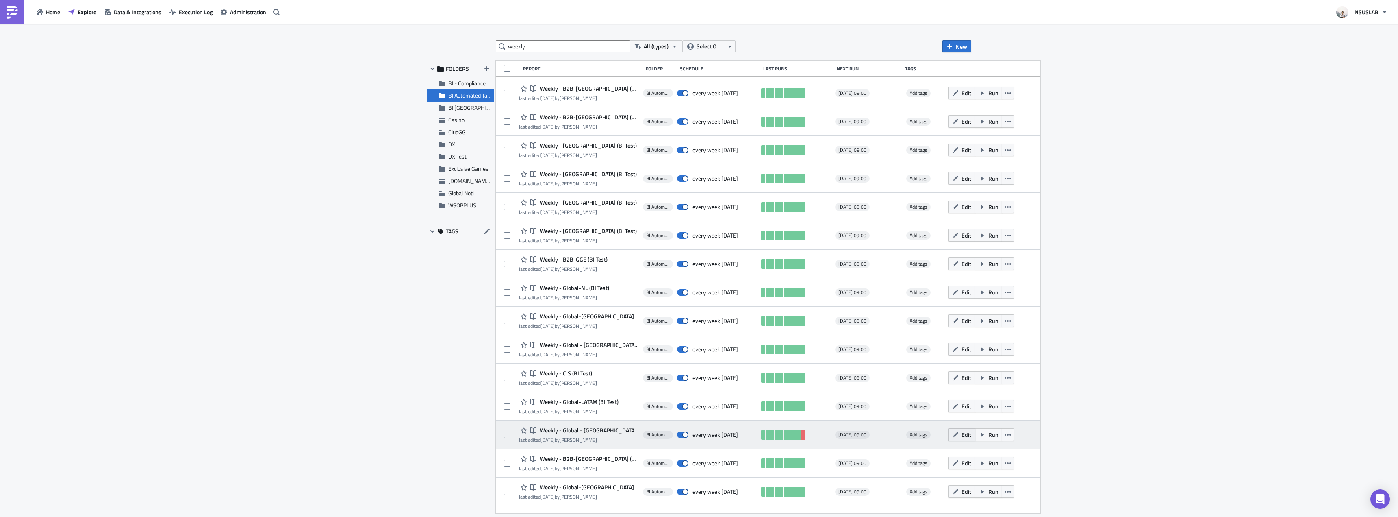
scroll to position [865, 0]
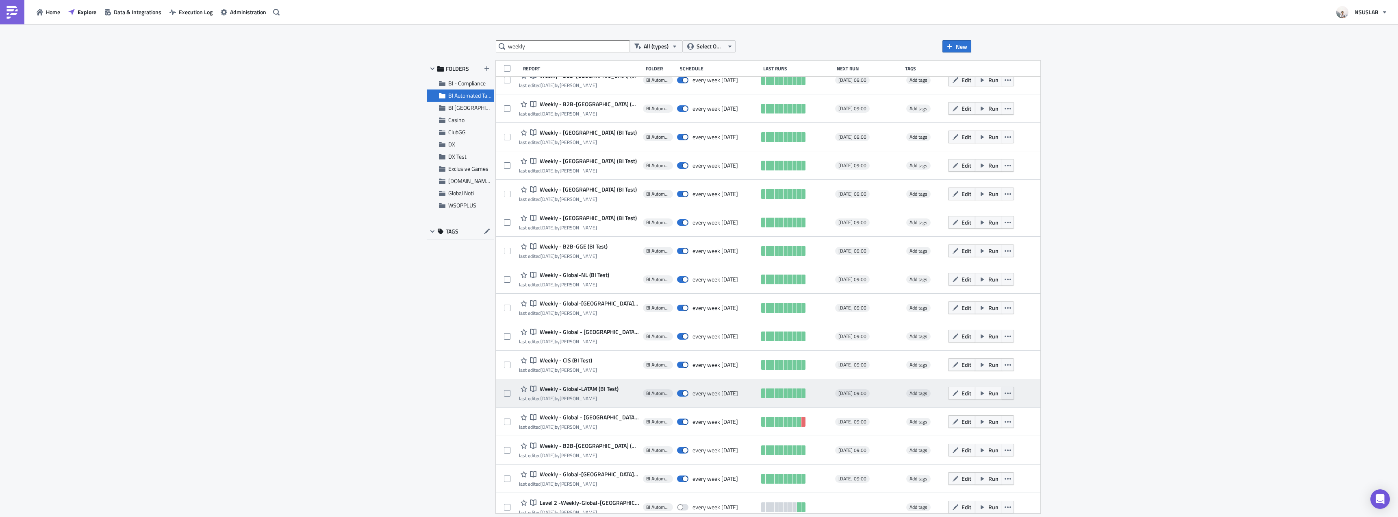
click at [1002, 393] on button "button" at bounding box center [1008, 393] width 12 height 13
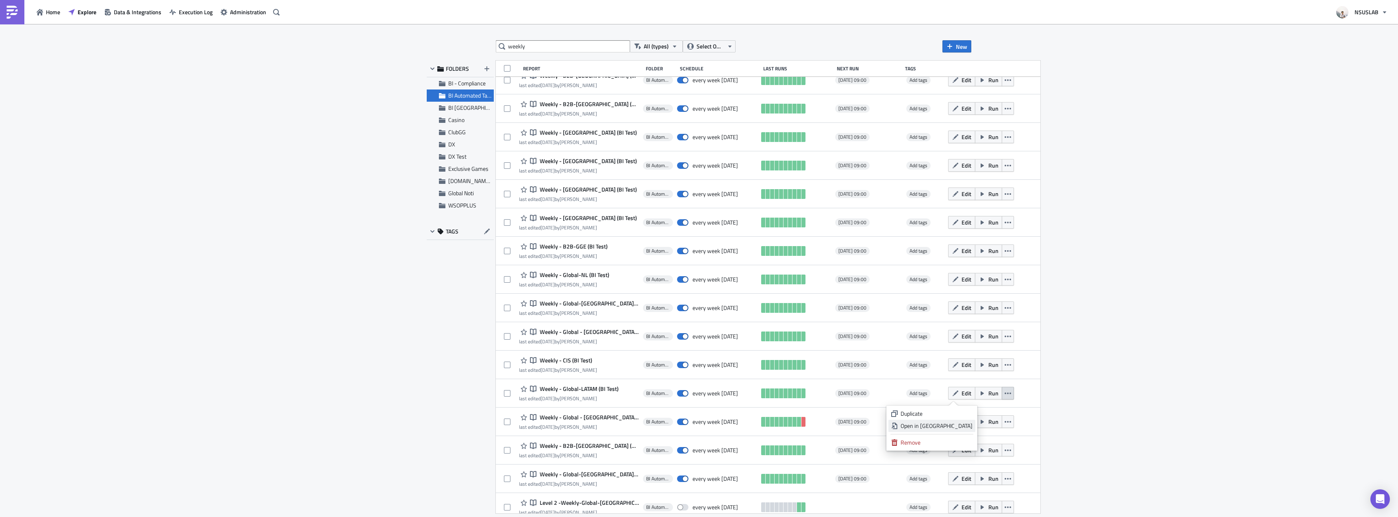
click at [960, 422] on div "Open in New Tab" at bounding box center [937, 425] width 72 height 8
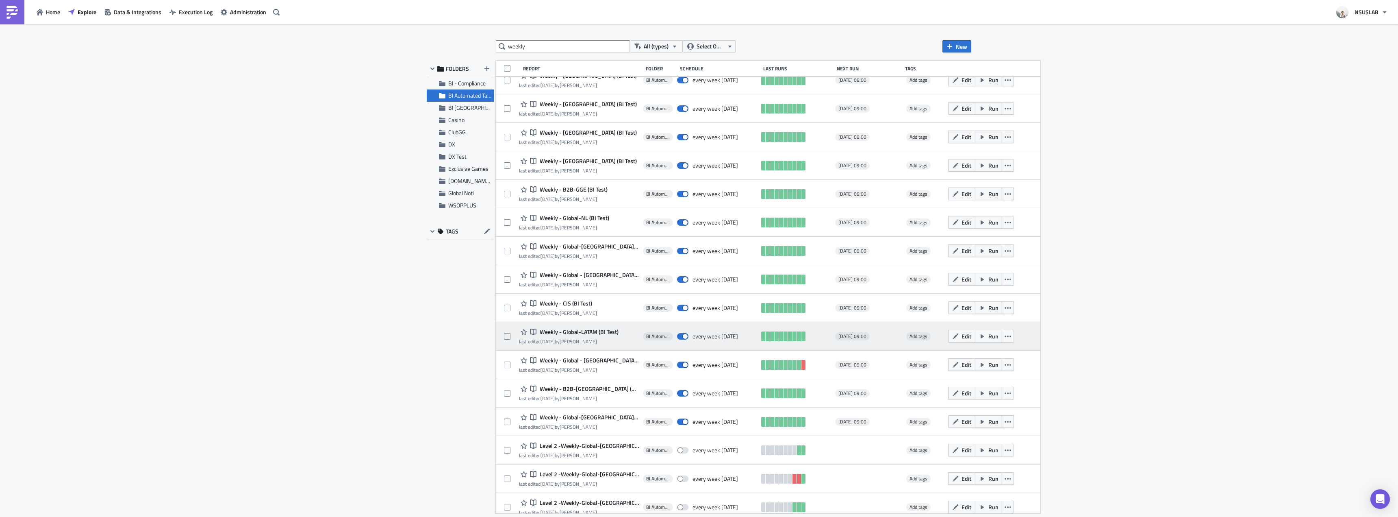
scroll to position [930, 0]
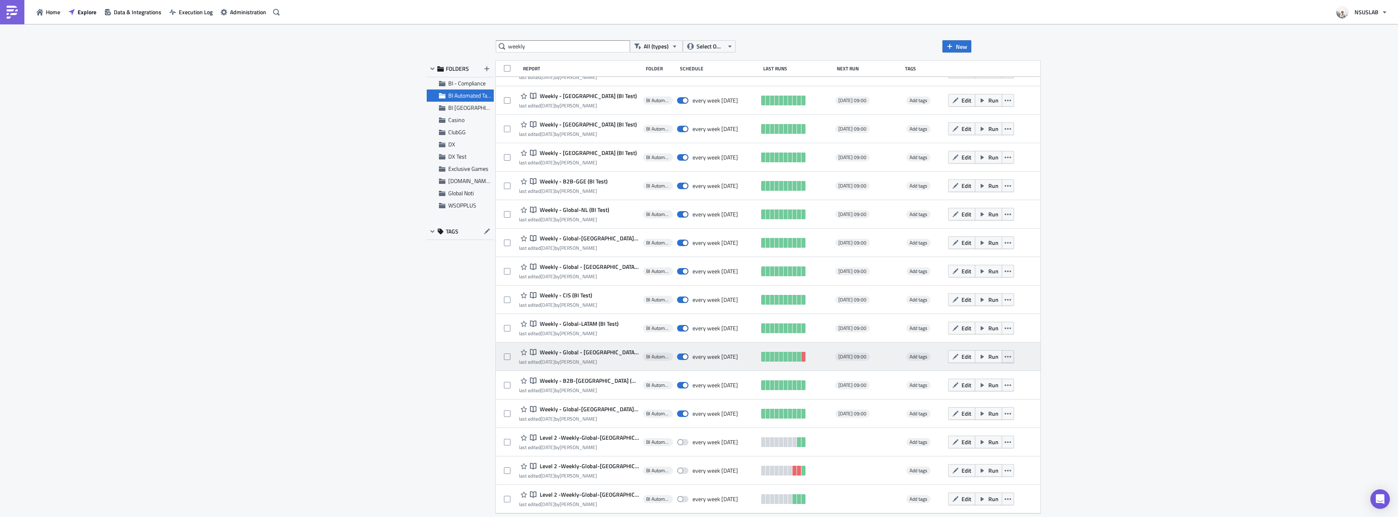
click at [1005, 355] on icon "button" at bounding box center [1008, 356] width 7 height 7
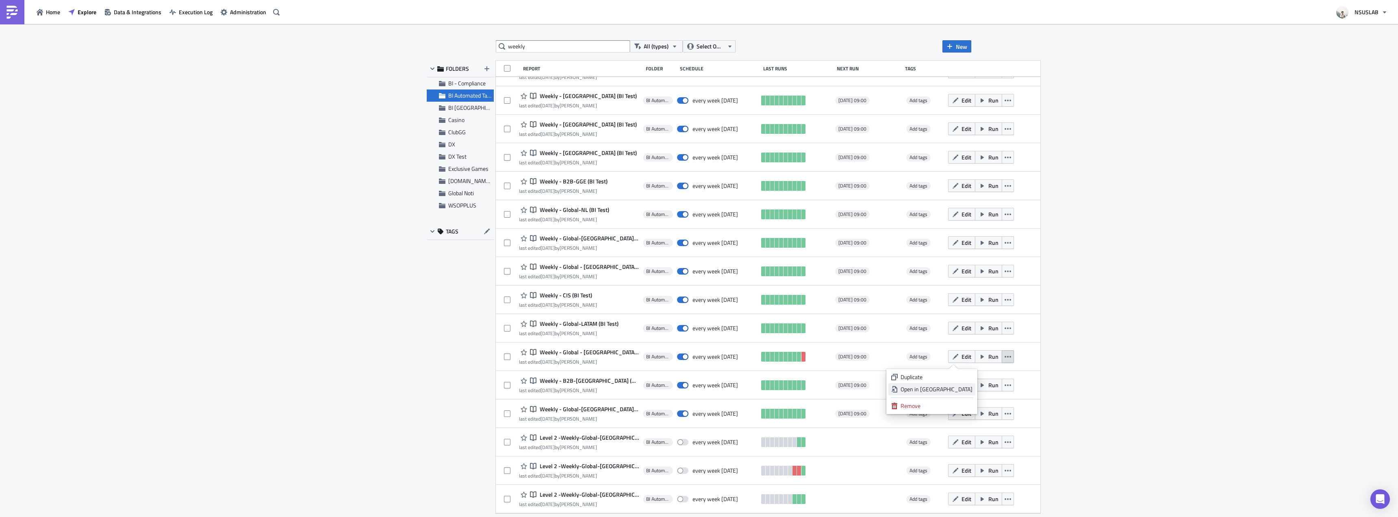
click at [964, 388] on div "Open in New Tab" at bounding box center [937, 389] width 72 height 8
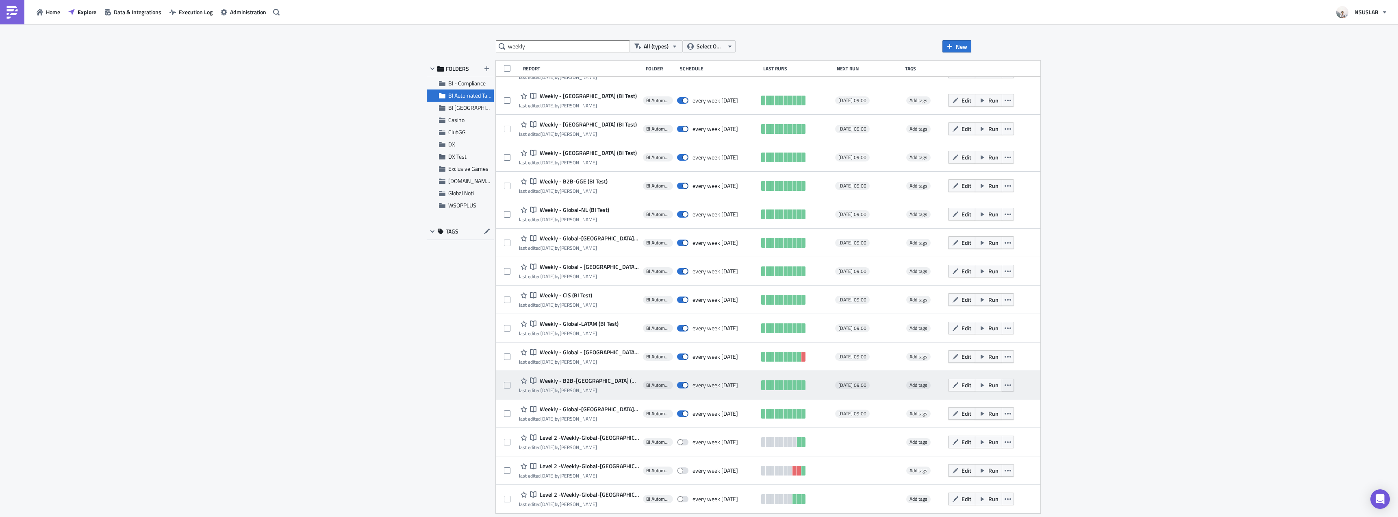
click at [1005, 387] on icon "button" at bounding box center [1008, 385] width 7 height 7
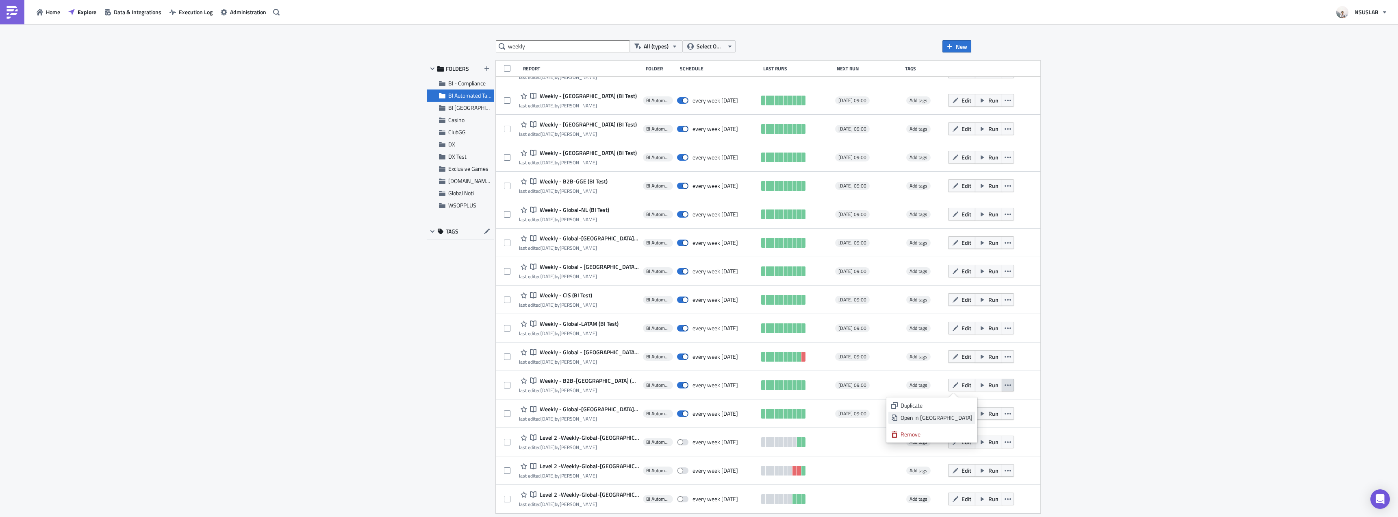
click at [964, 415] on div "Open in New Tab" at bounding box center [937, 417] width 72 height 8
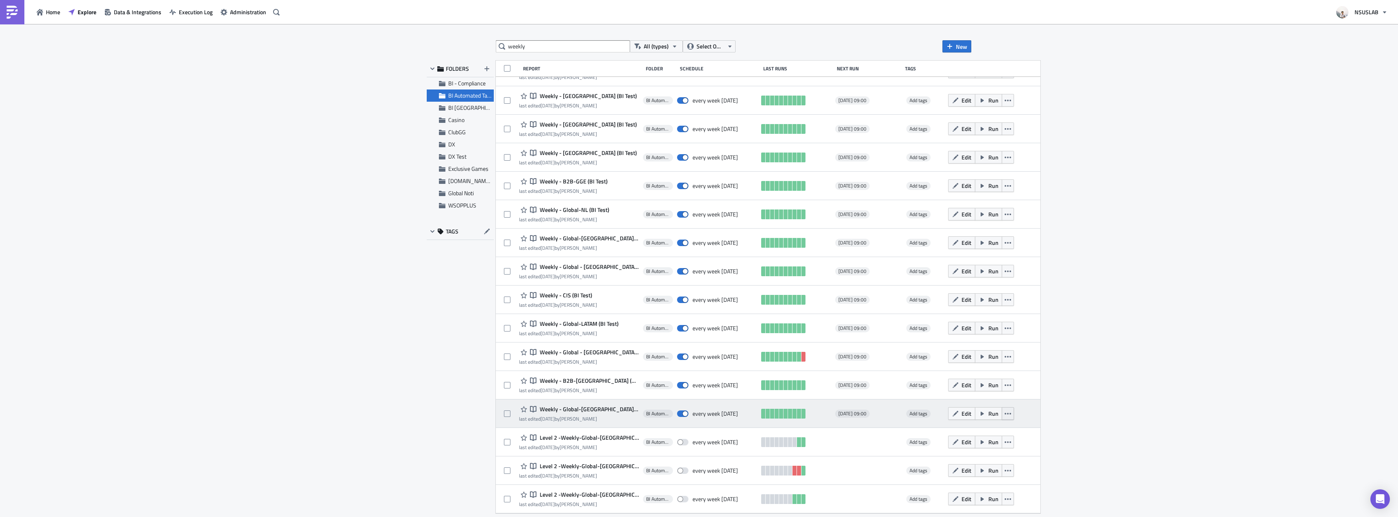
click at [1005, 415] on icon "button" at bounding box center [1008, 413] width 7 height 7
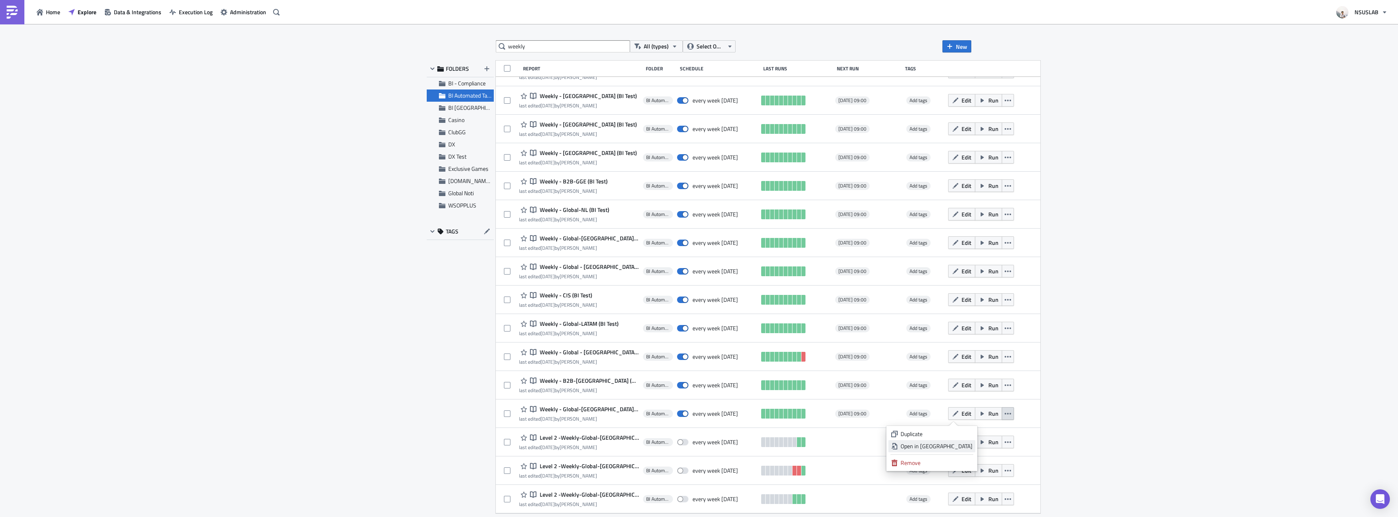
click at [956, 443] on div "Open in New Tab" at bounding box center [937, 446] width 72 height 8
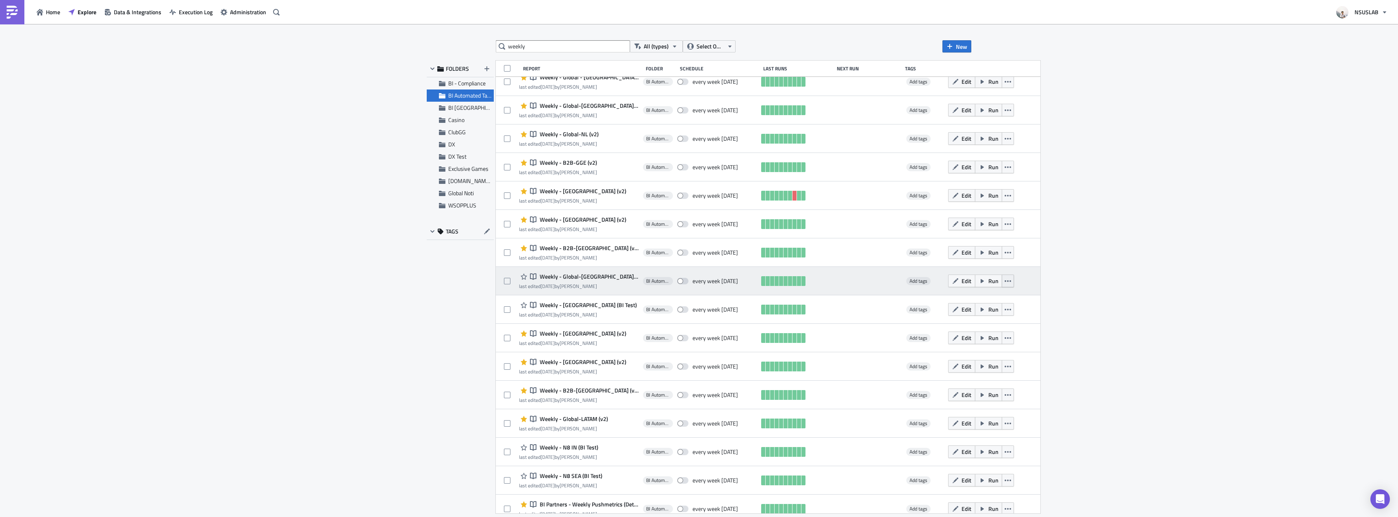
scroll to position [447, 0]
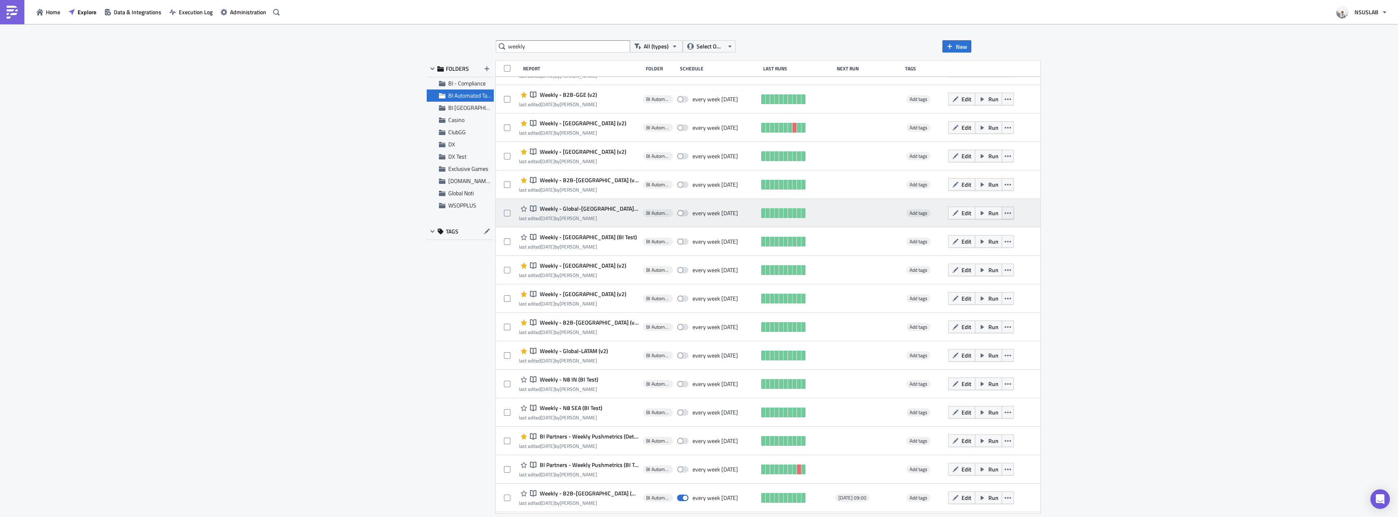
click at [1005, 215] on icon "button" at bounding box center [1008, 213] width 7 height 7
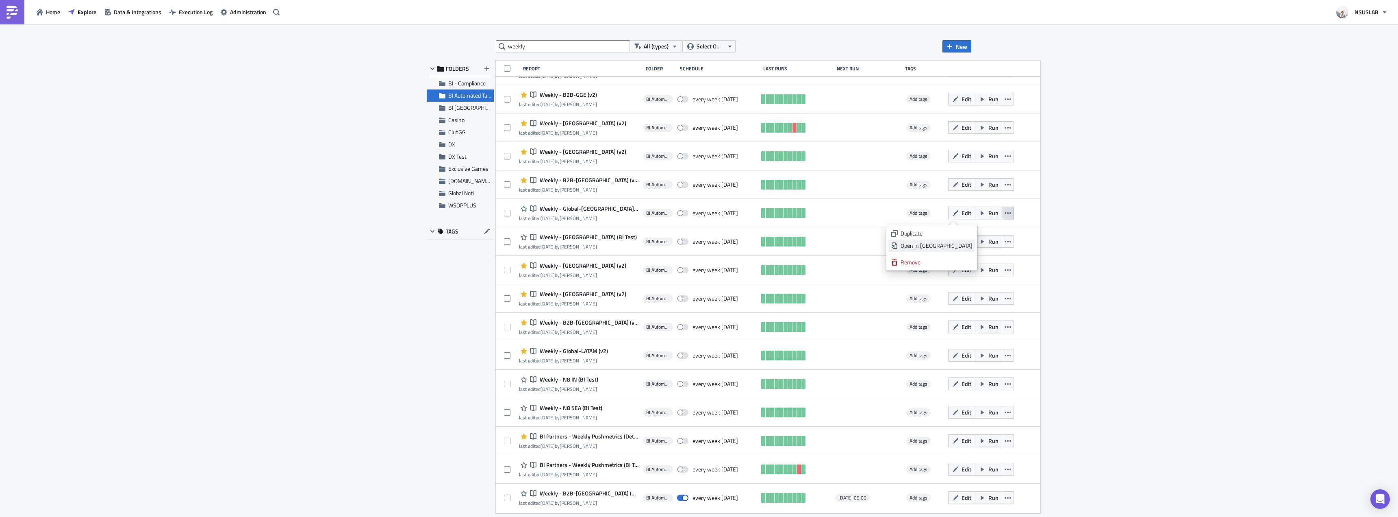
click at [962, 248] on div "Open in New Tab" at bounding box center [937, 245] width 72 height 8
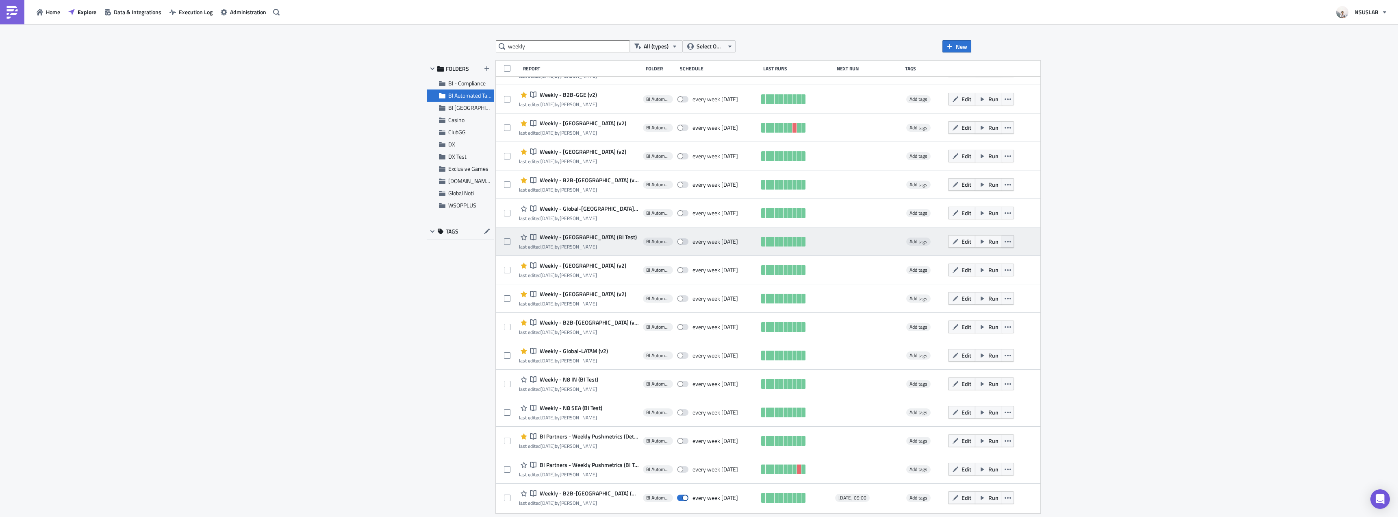
click at [1005, 241] on icon "button" at bounding box center [1008, 241] width 7 height 7
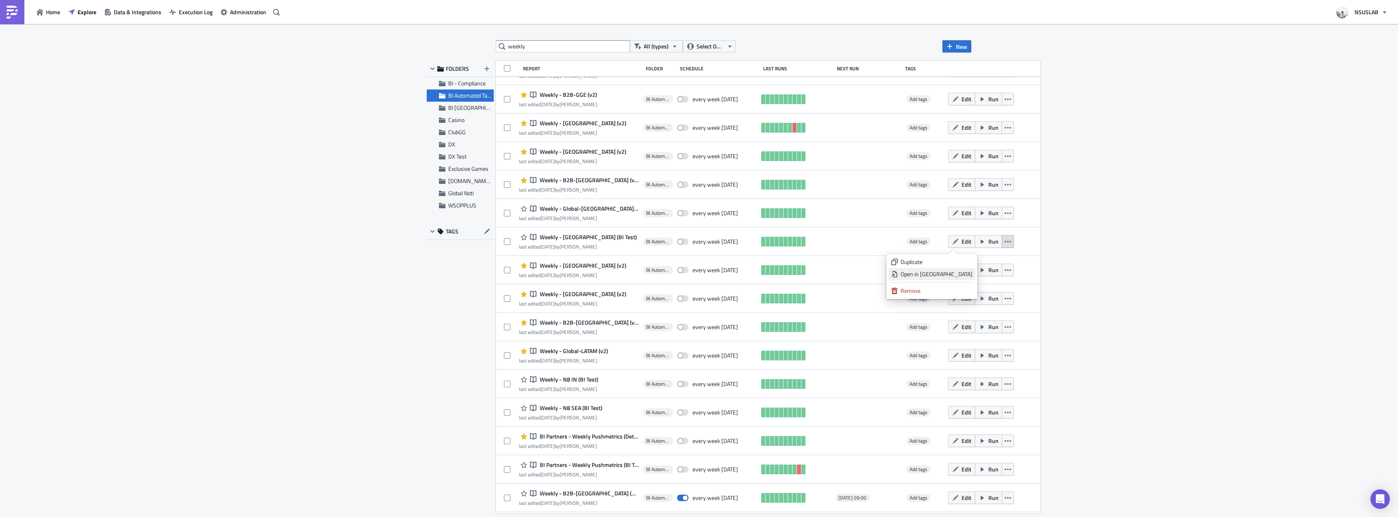
click at [950, 274] on div "Open in New Tab" at bounding box center [937, 274] width 72 height 8
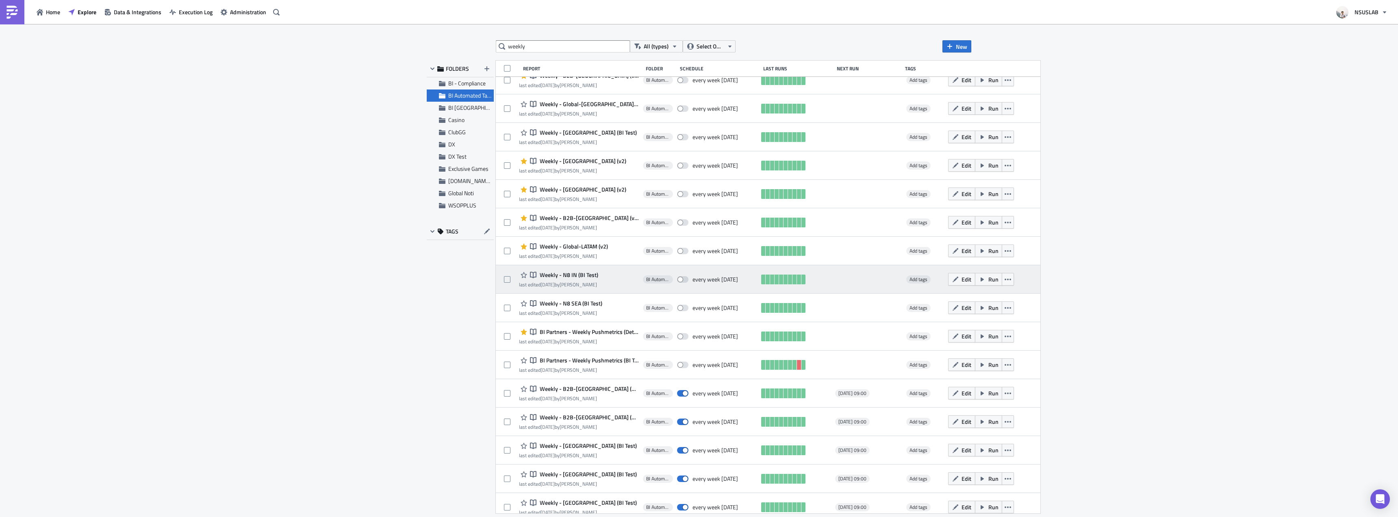
scroll to position [569, 0]
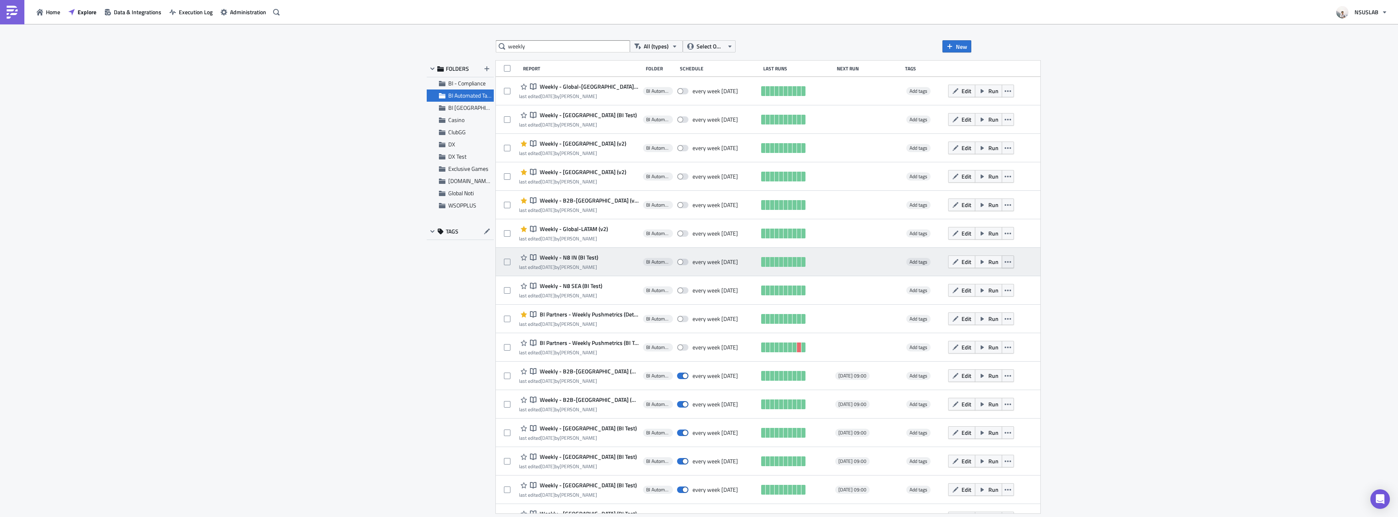
click at [1002, 260] on button "button" at bounding box center [1008, 261] width 12 height 13
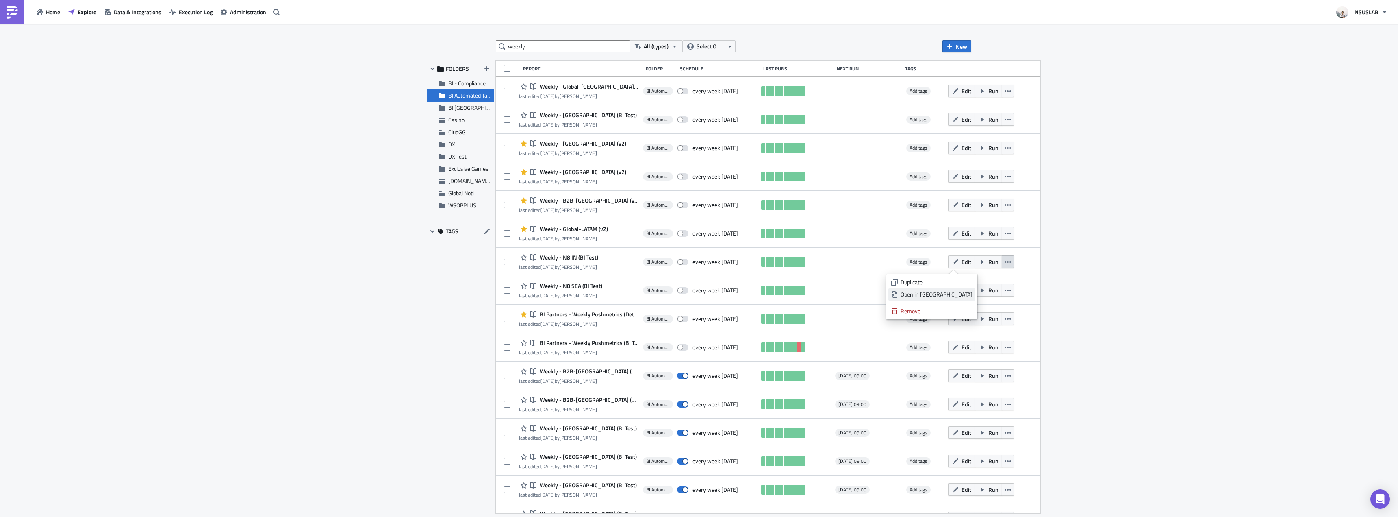
click at [965, 292] on div "Open in New Tab" at bounding box center [937, 294] width 72 height 8
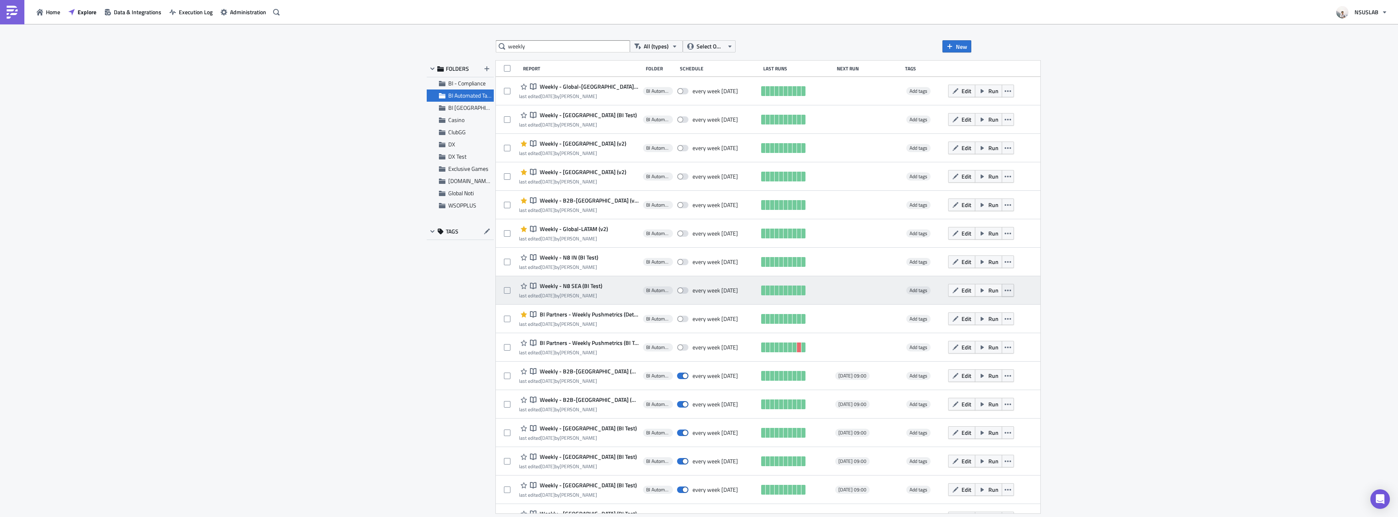
click at [1005, 287] on icon "button" at bounding box center [1008, 290] width 7 height 7
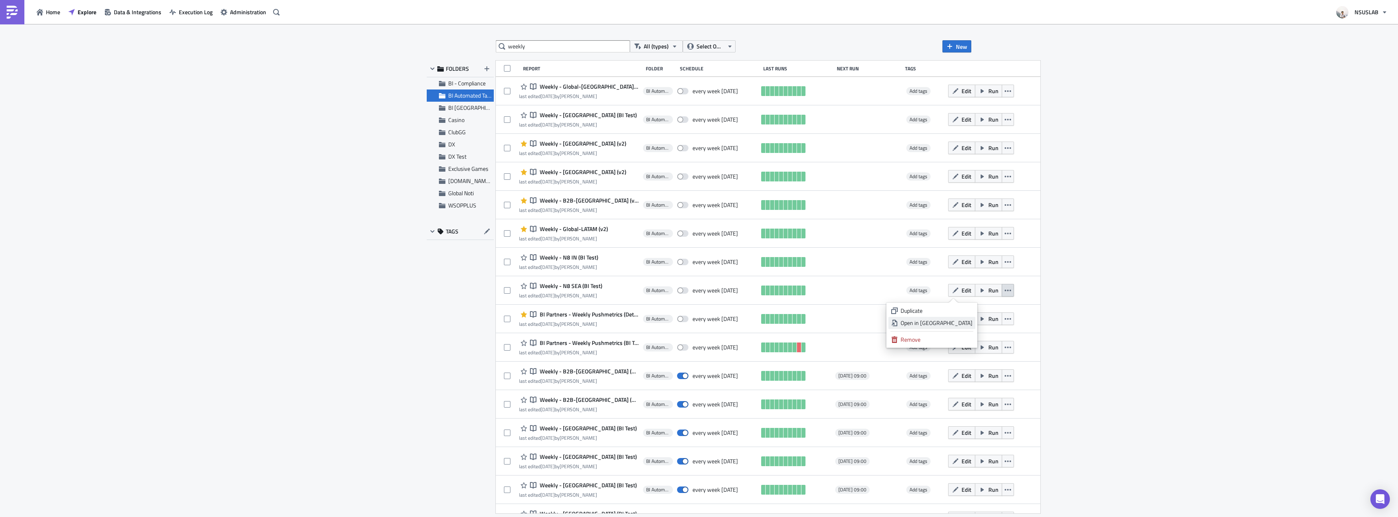
click at [951, 319] on div "Open in New Tab" at bounding box center [937, 323] width 72 height 8
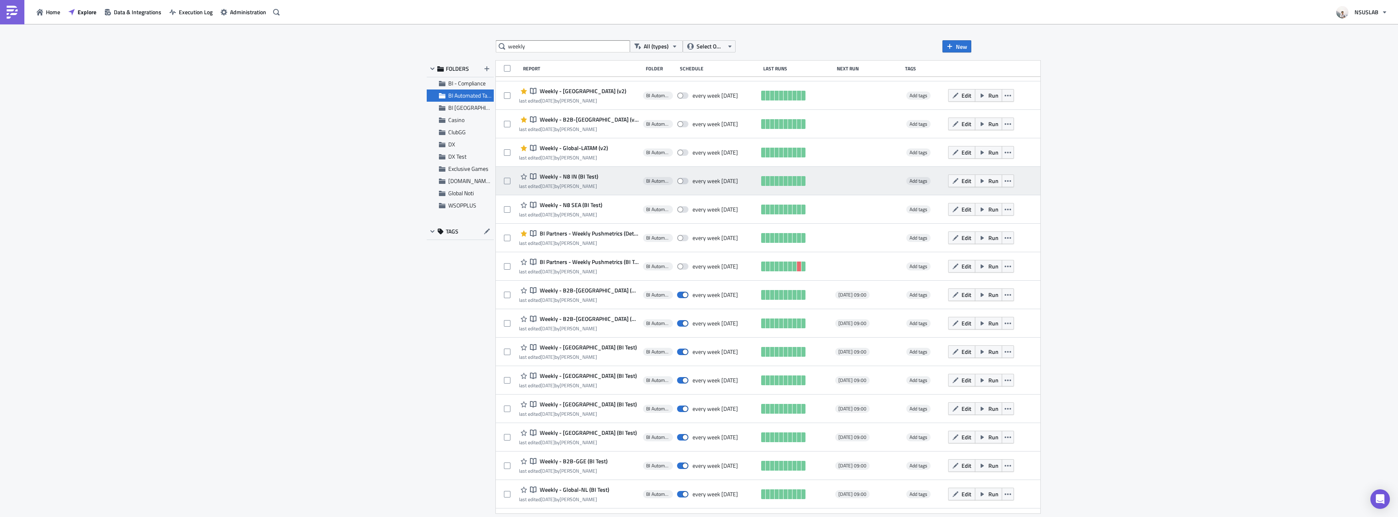
scroll to position [650, 0]
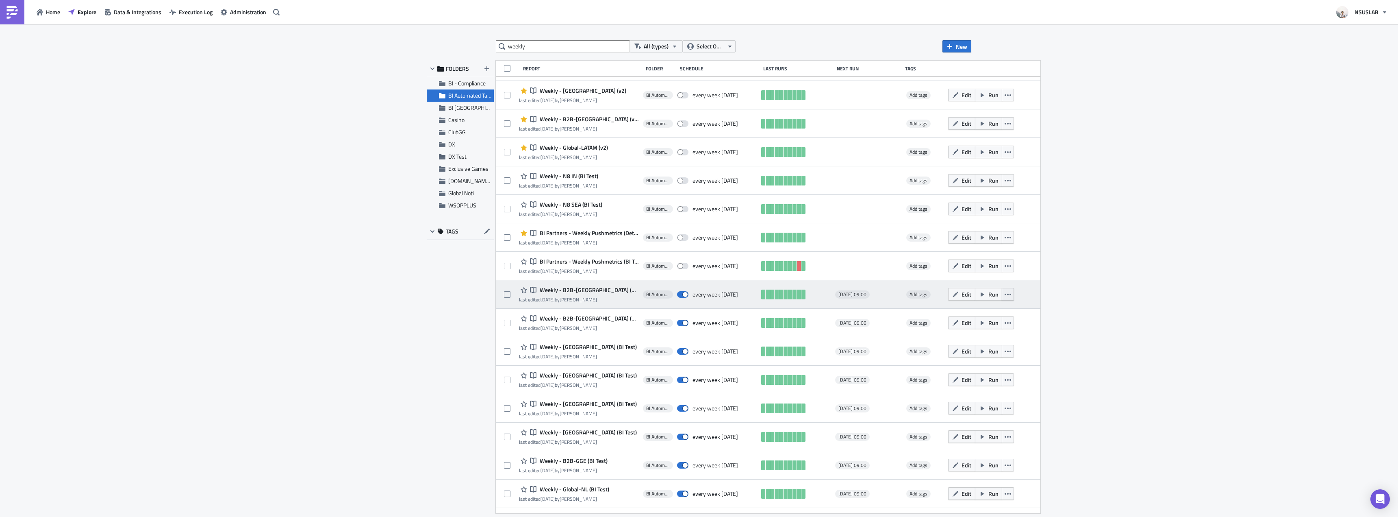
click at [1005, 297] on icon "button" at bounding box center [1008, 294] width 7 height 7
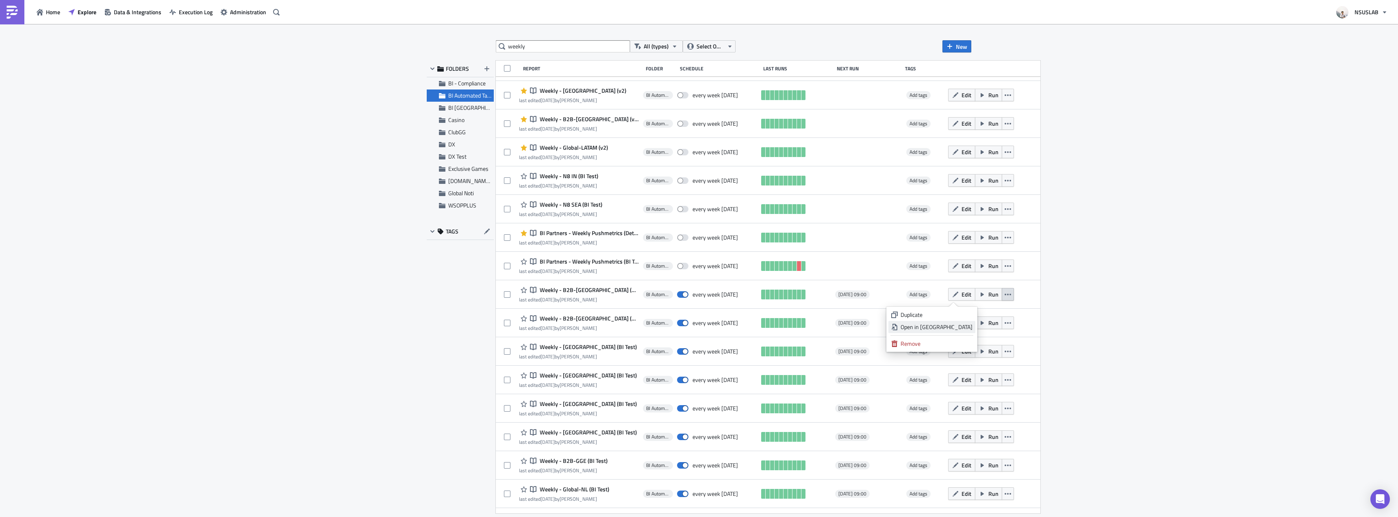
click at [958, 324] on div "Open in New Tab" at bounding box center [937, 327] width 72 height 8
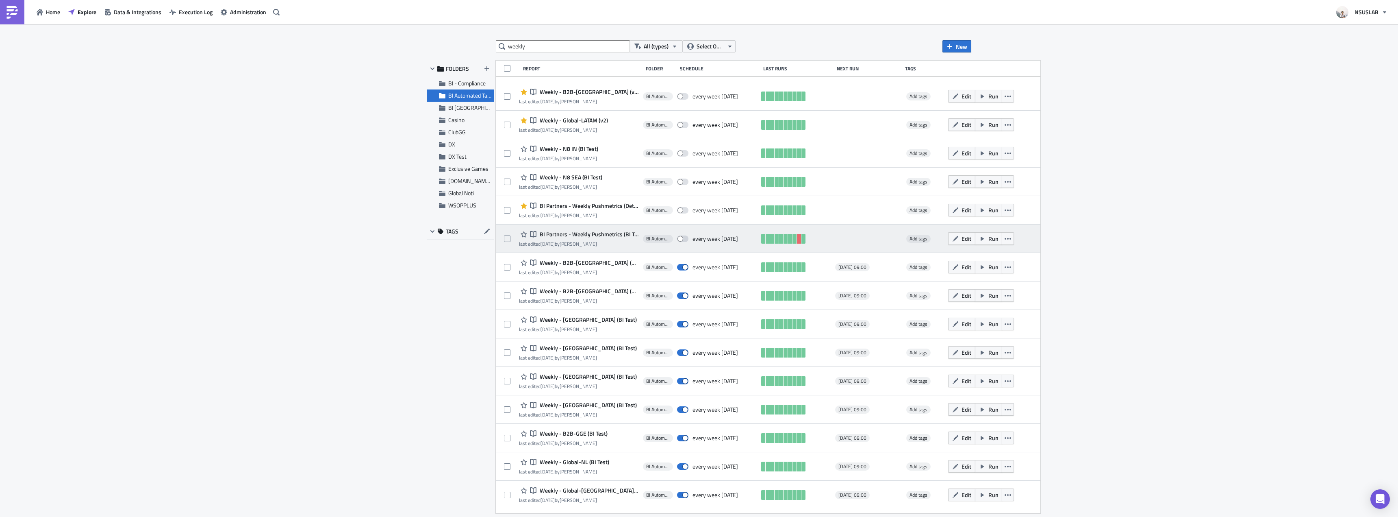
scroll to position [691, 0]
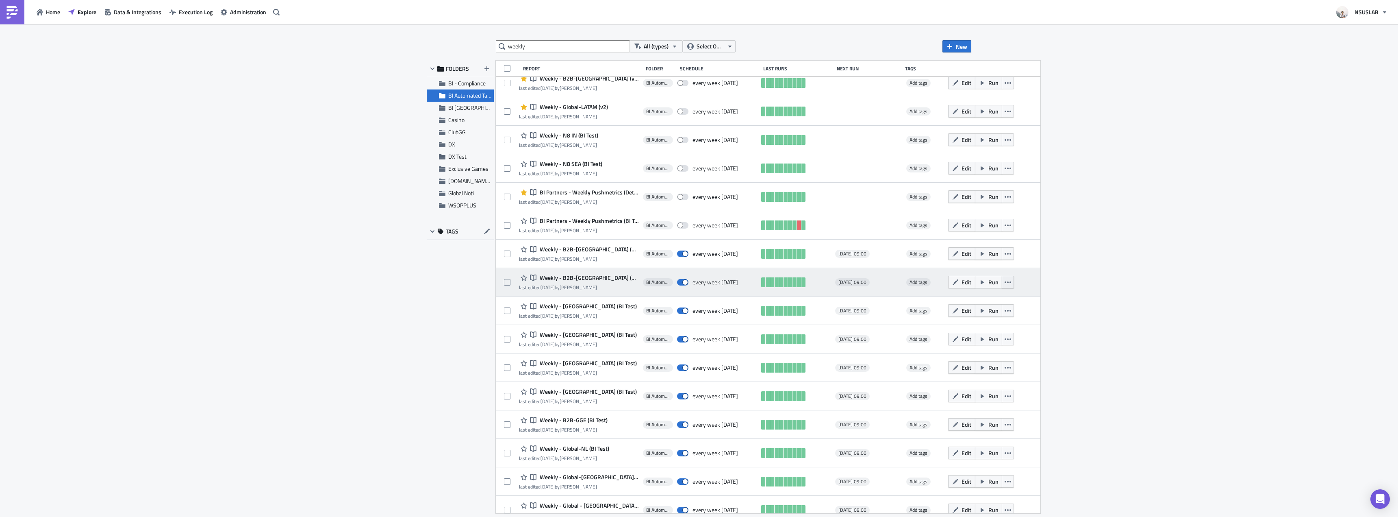
click at [1002, 284] on button "button" at bounding box center [1008, 282] width 12 height 13
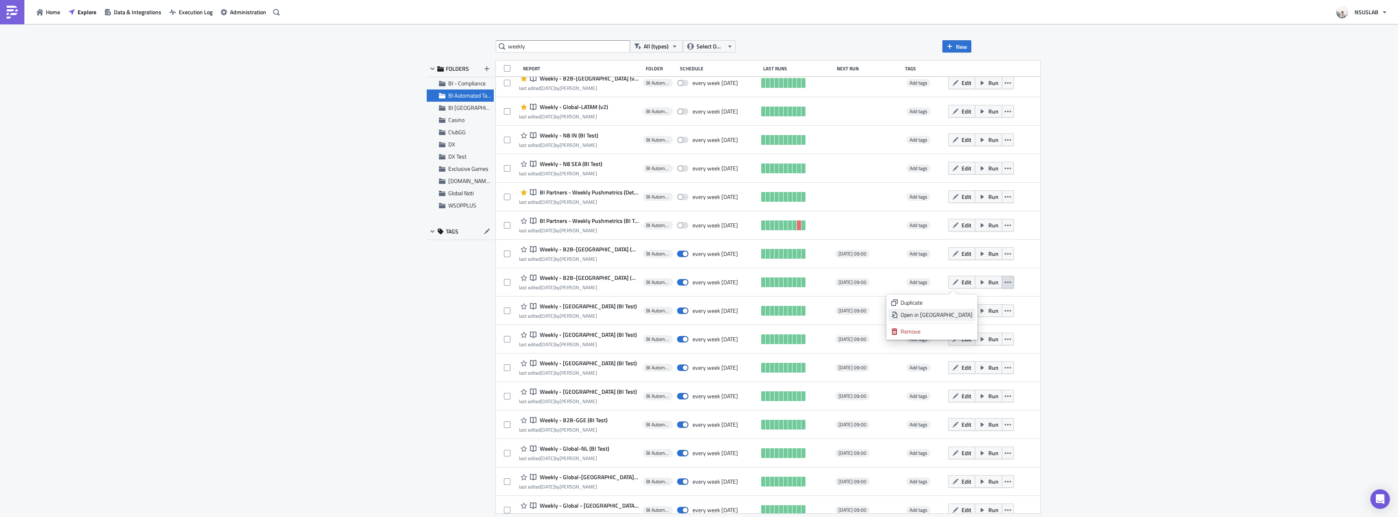
click at [955, 314] on div "Open in New Tab" at bounding box center [937, 315] width 72 height 8
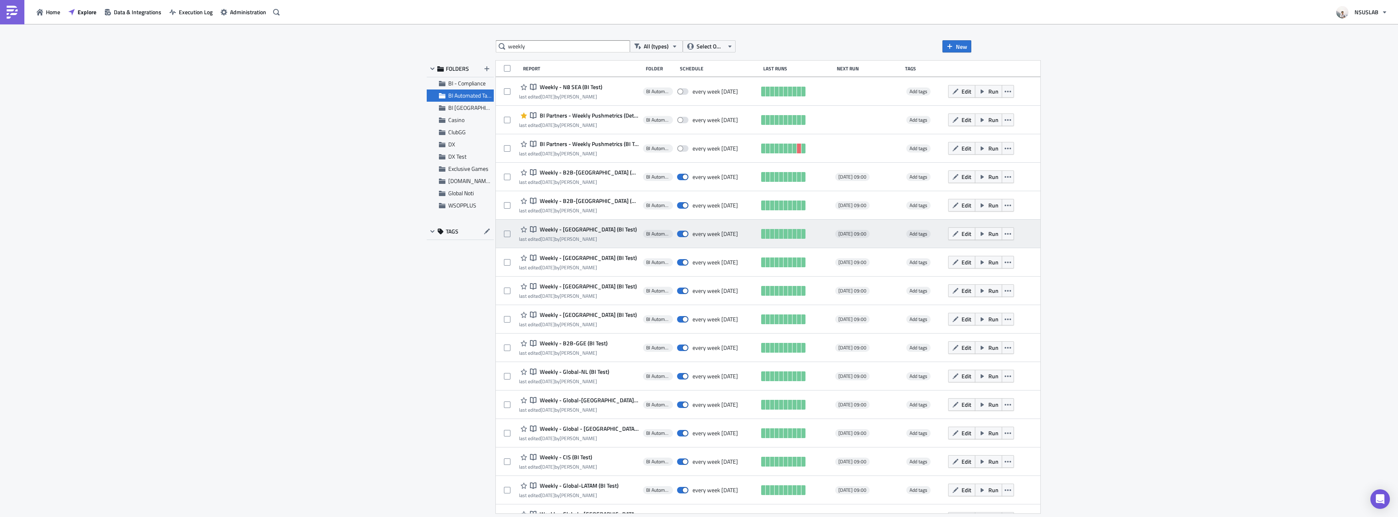
scroll to position [772, 0]
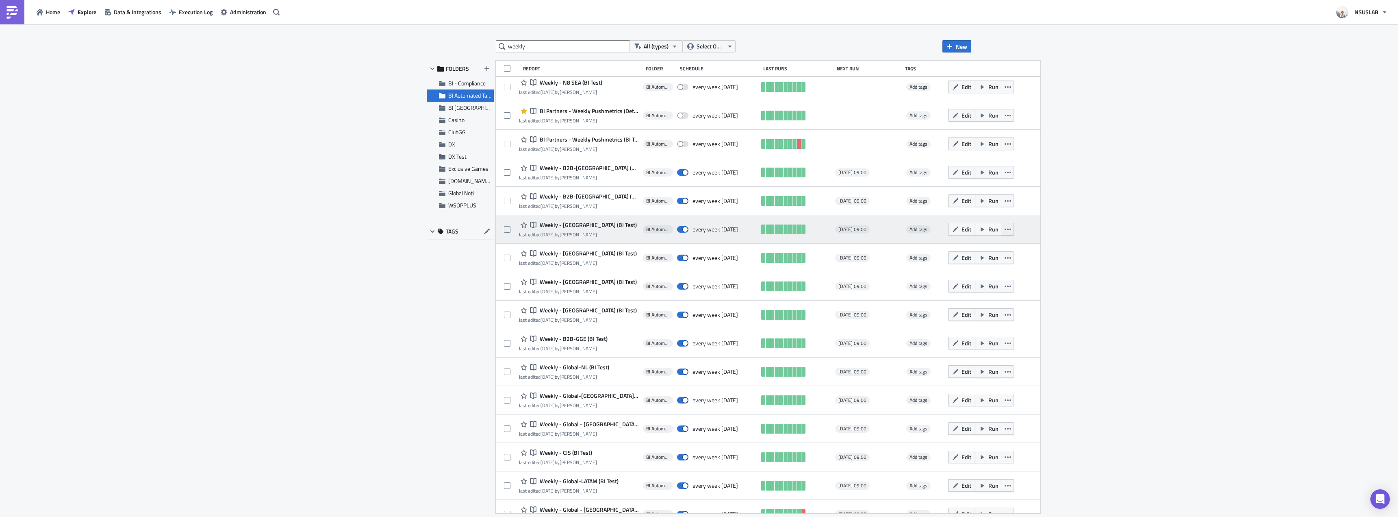
click at [1005, 226] on icon "button" at bounding box center [1008, 229] width 7 height 7
click at [965, 258] on div "Open in New Tab" at bounding box center [937, 262] width 72 height 8
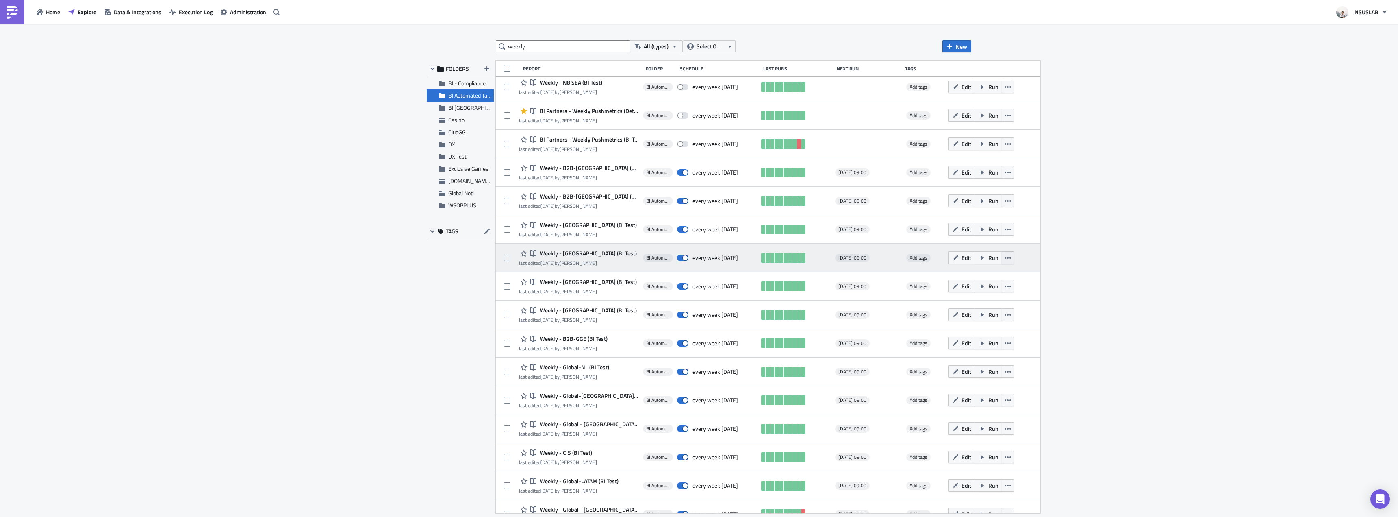
click at [1005, 259] on icon "button" at bounding box center [1008, 257] width 7 height 7
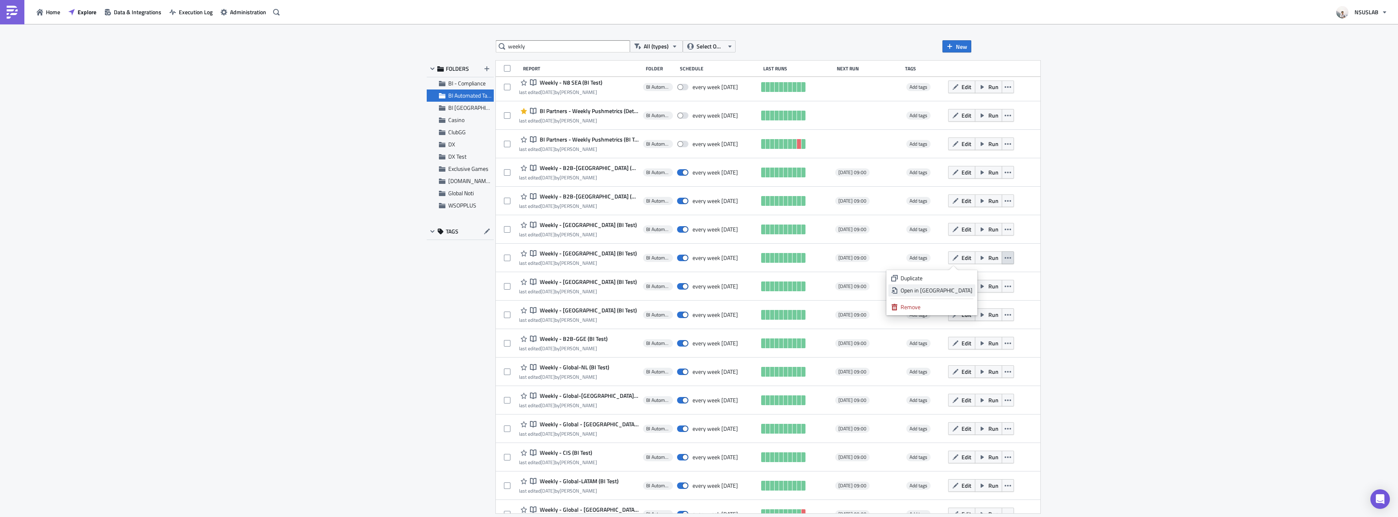
click at [947, 293] on div "Open in New Tab" at bounding box center [937, 290] width 72 height 8
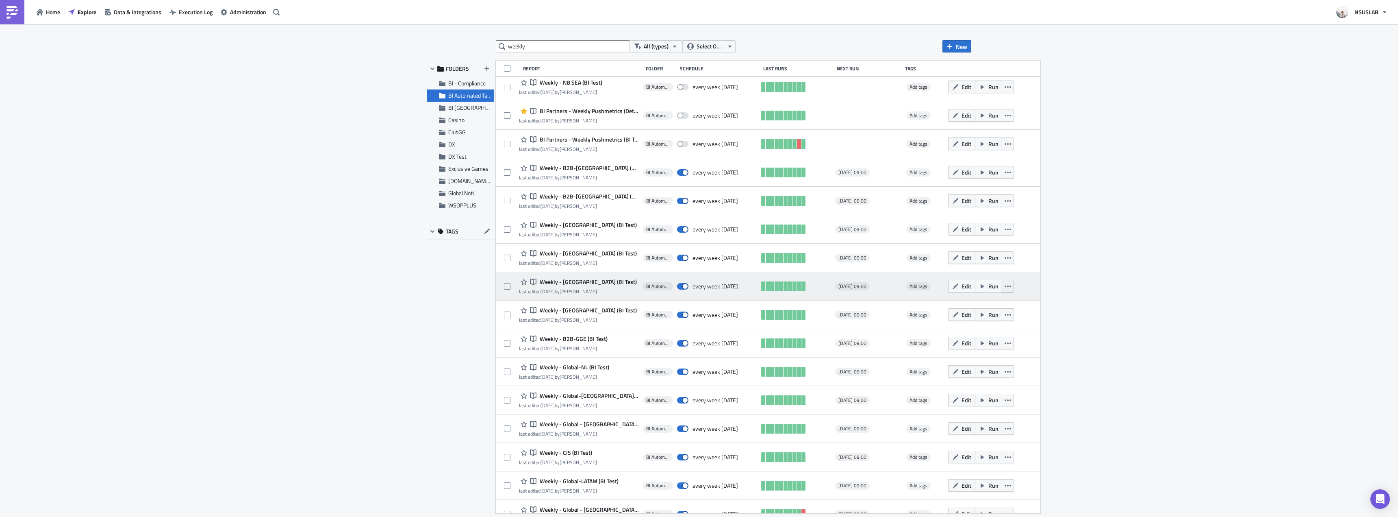
click at [1005, 286] on icon "button" at bounding box center [1008, 286] width 7 height 2
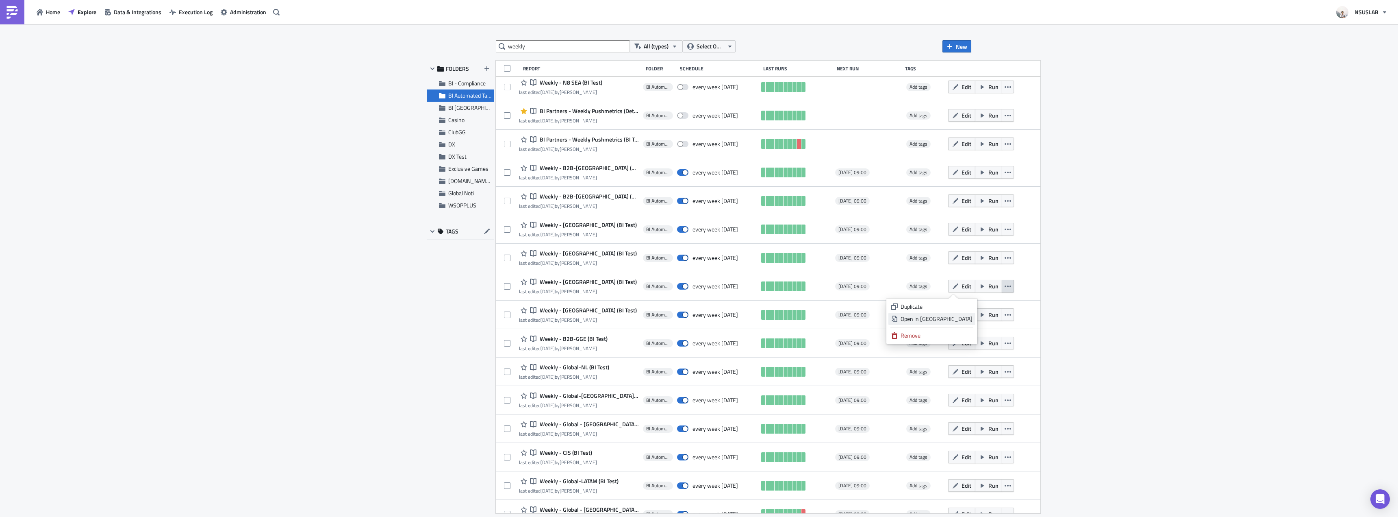
click at [946, 321] on div "Open in New Tab" at bounding box center [937, 319] width 72 height 8
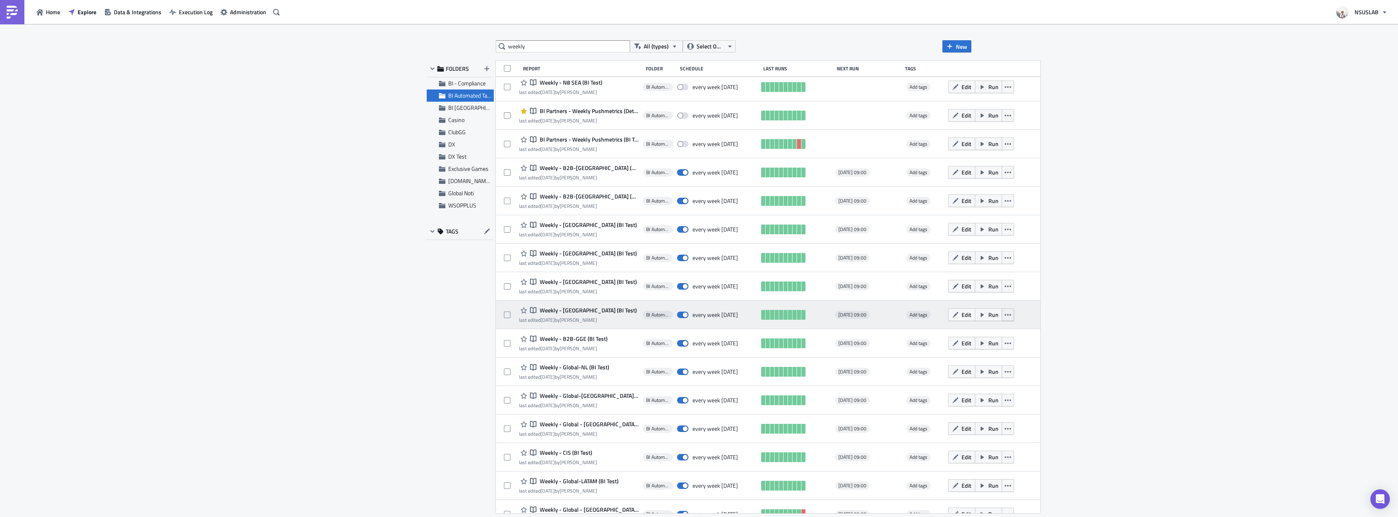
click at [1005, 311] on icon "button" at bounding box center [1008, 314] width 7 height 7
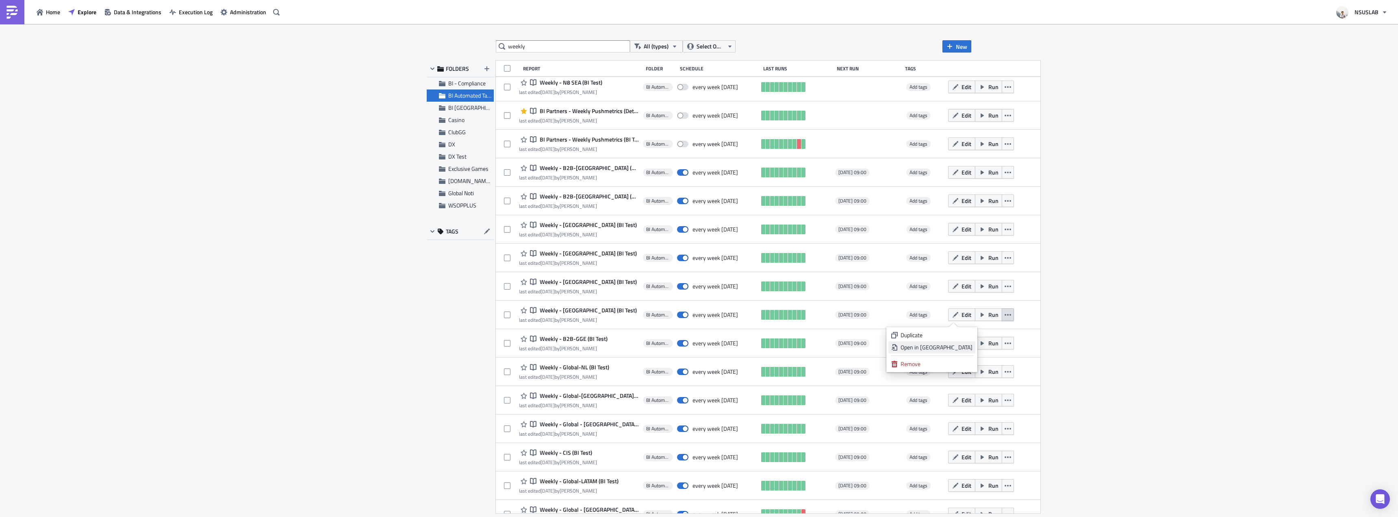
click at [927, 346] on div "Open in New Tab" at bounding box center [937, 347] width 72 height 8
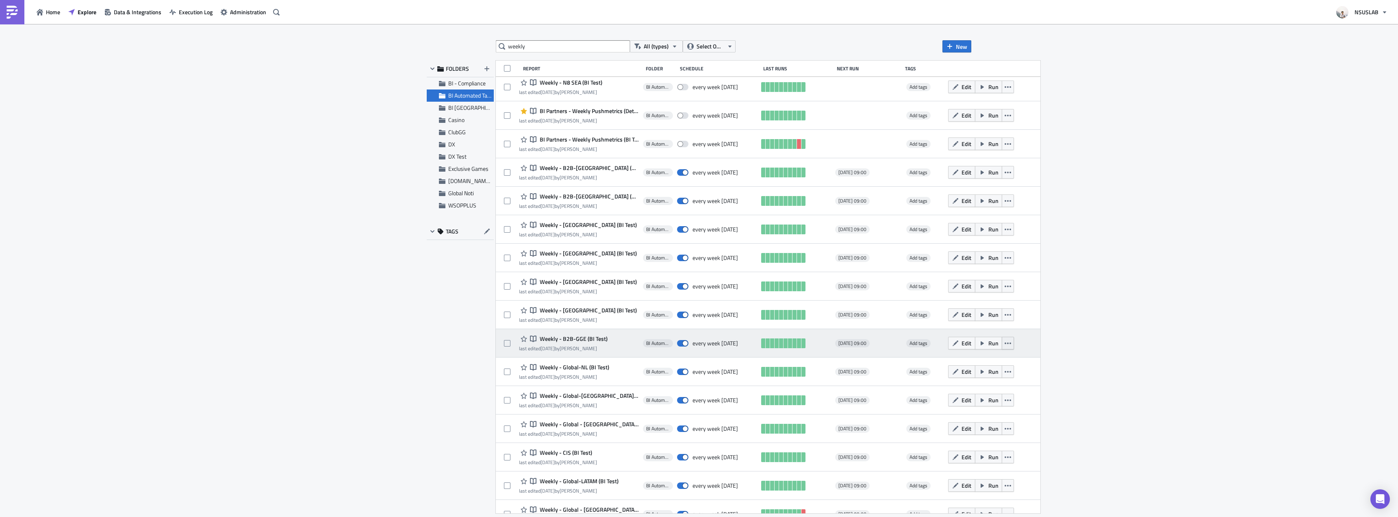
click at [1002, 341] on button "button" at bounding box center [1008, 343] width 12 height 13
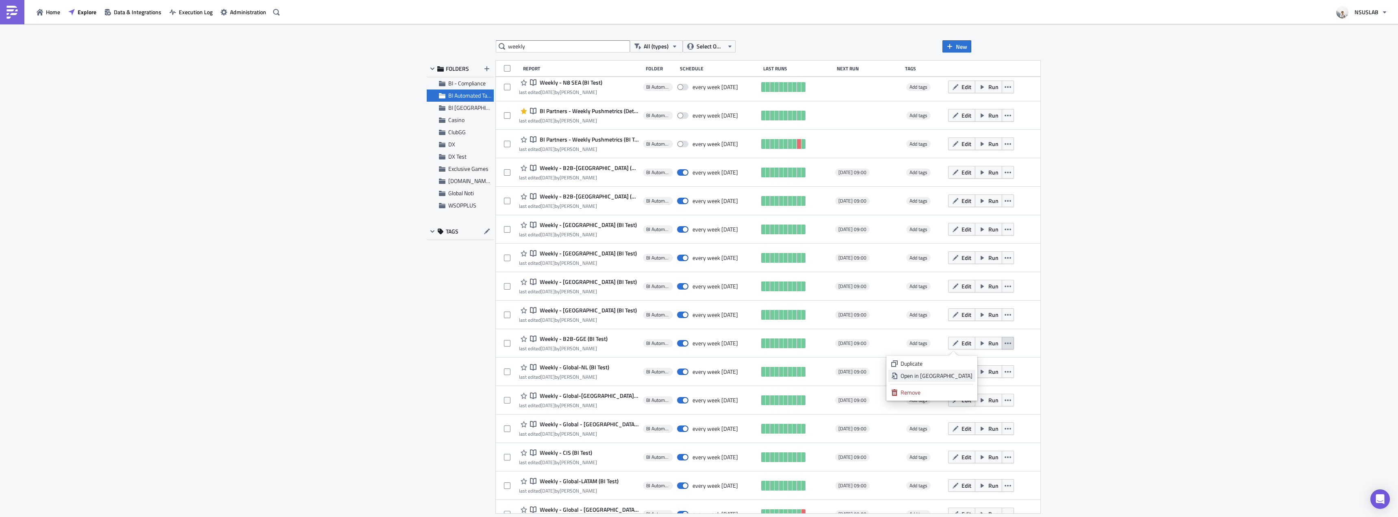
click at [959, 374] on div "Open in New Tab" at bounding box center [937, 375] width 72 height 8
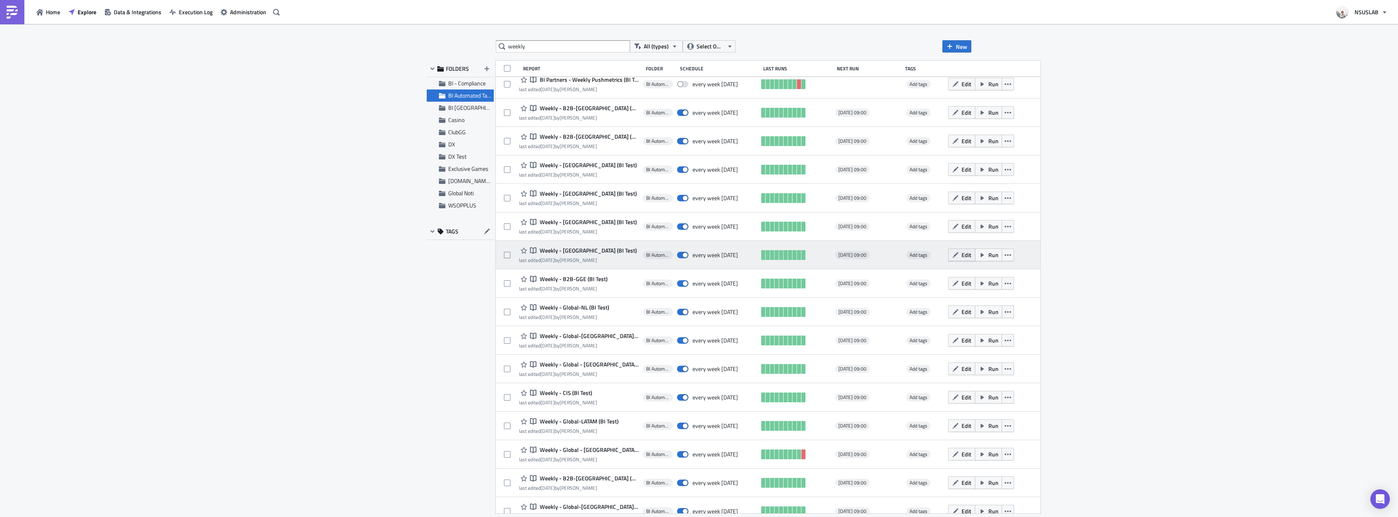
scroll to position [854, 0]
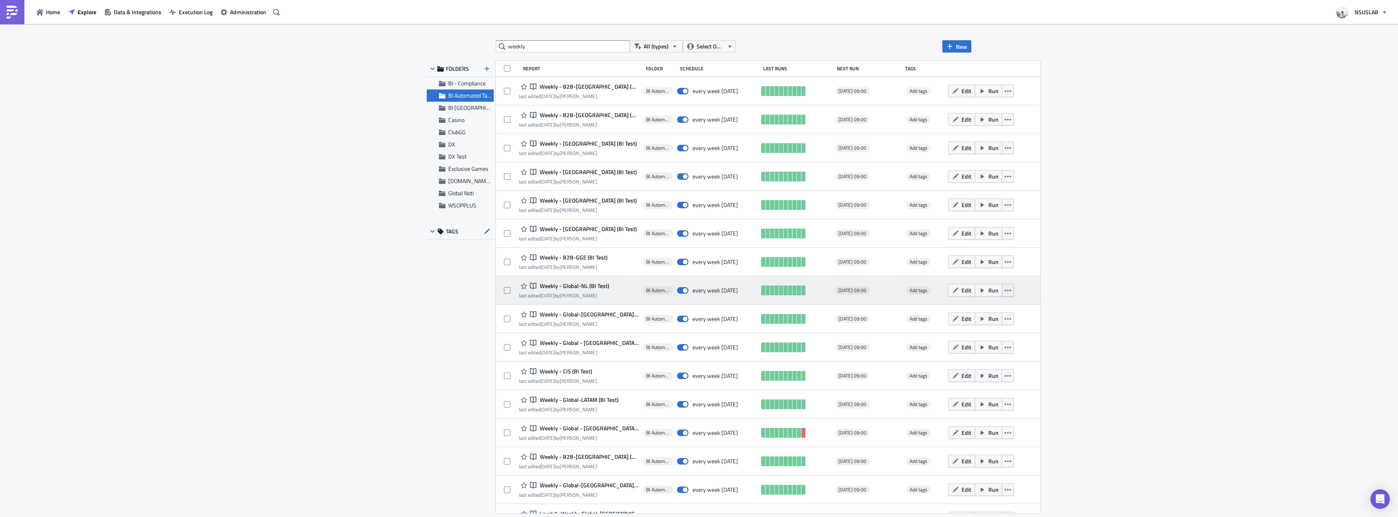
click at [1002, 288] on button "button" at bounding box center [1008, 290] width 12 height 13
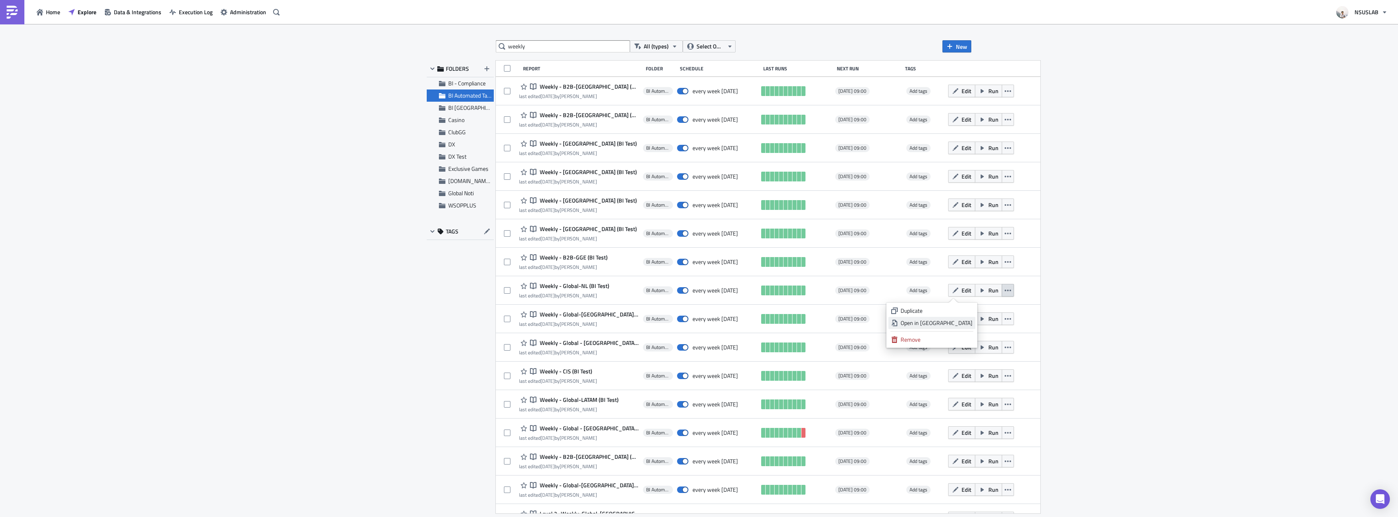
click at [955, 324] on div "Open in New Tab" at bounding box center [937, 323] width 72 height 8
click at [1005, 316] on icon "button" at bounding box center [1008, 318] width 7 height 7
click at [954, 355] on div "Open in New Tab" at bounding box center [937, 351] width 72 height 8
click at [1005, 350] on icon "button" at bounding box center [1008, 347] width 7 height 7
click at [942, 375] on link "Open in New Tab" at bounding box center [932, 380] width 87 height 12
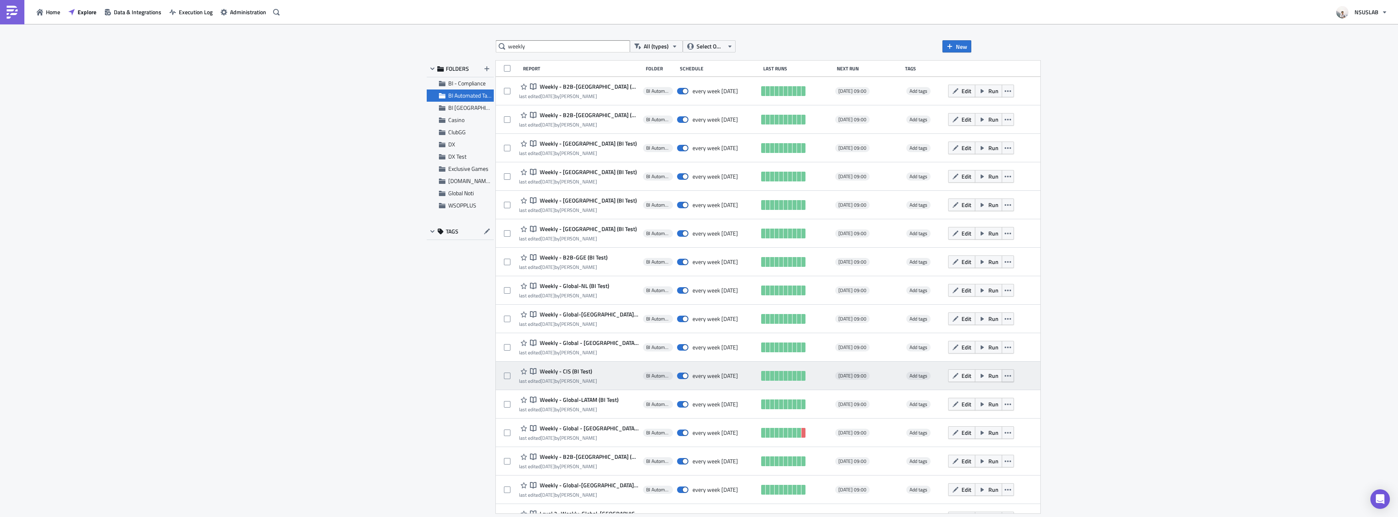
click at [1005, 374] on icon "button" at bounding box center [1008, 375] width 7 height 7
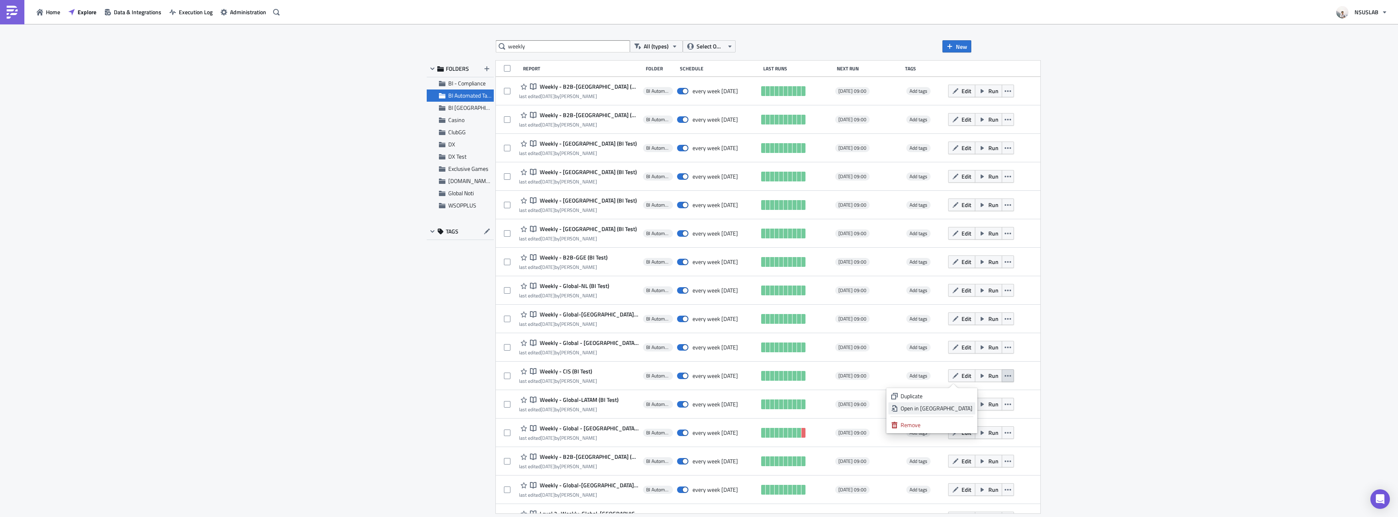
click at [952, 406] on div "Open in New Tab" at bounding box center [937, 408] width 72 height 8
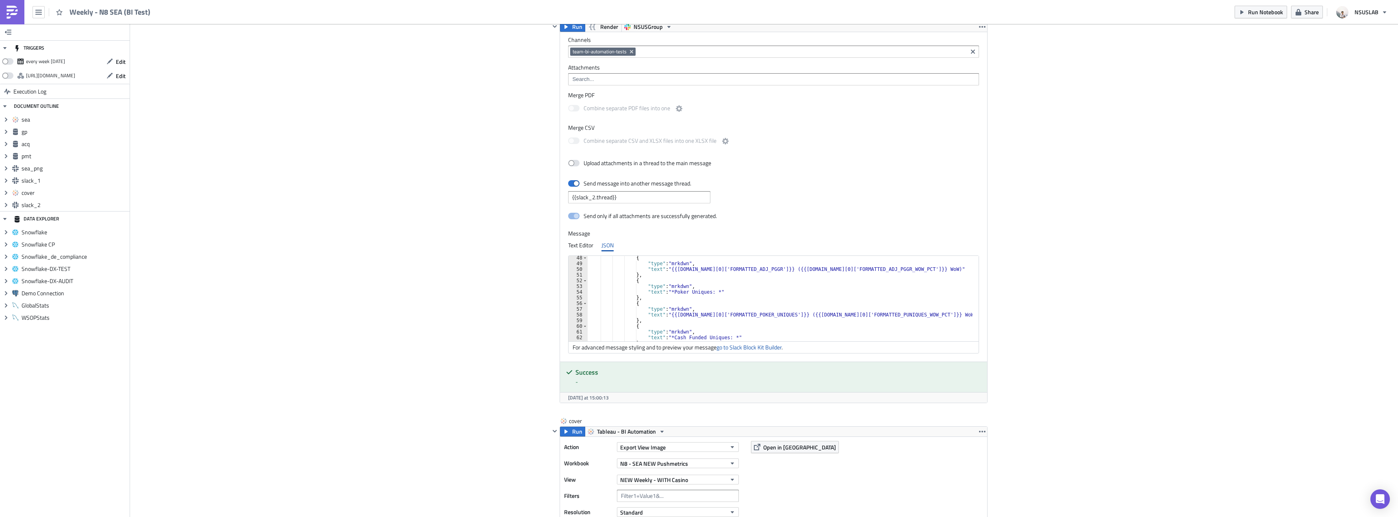
scroll to position [293, 0]
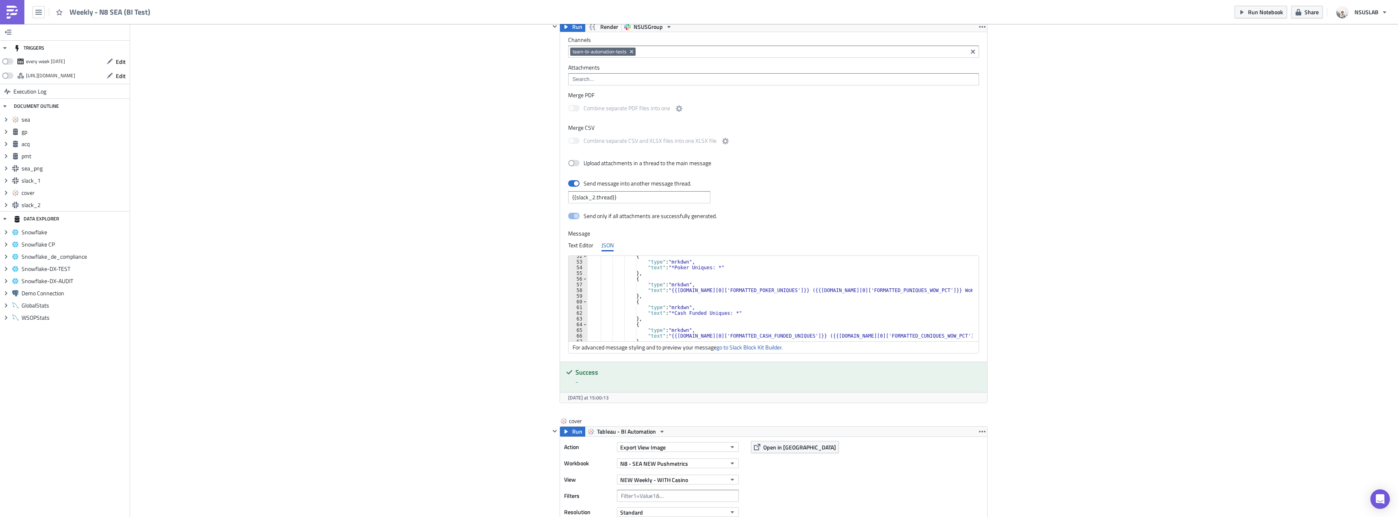
click at [671, 314] on div "{ "type" : "mrkdwn" , "text" : "*Poker Uniques: *" } , { "type" : "mrkdwn" , "t…" at bounding box center [785, 301] width 395 height 97
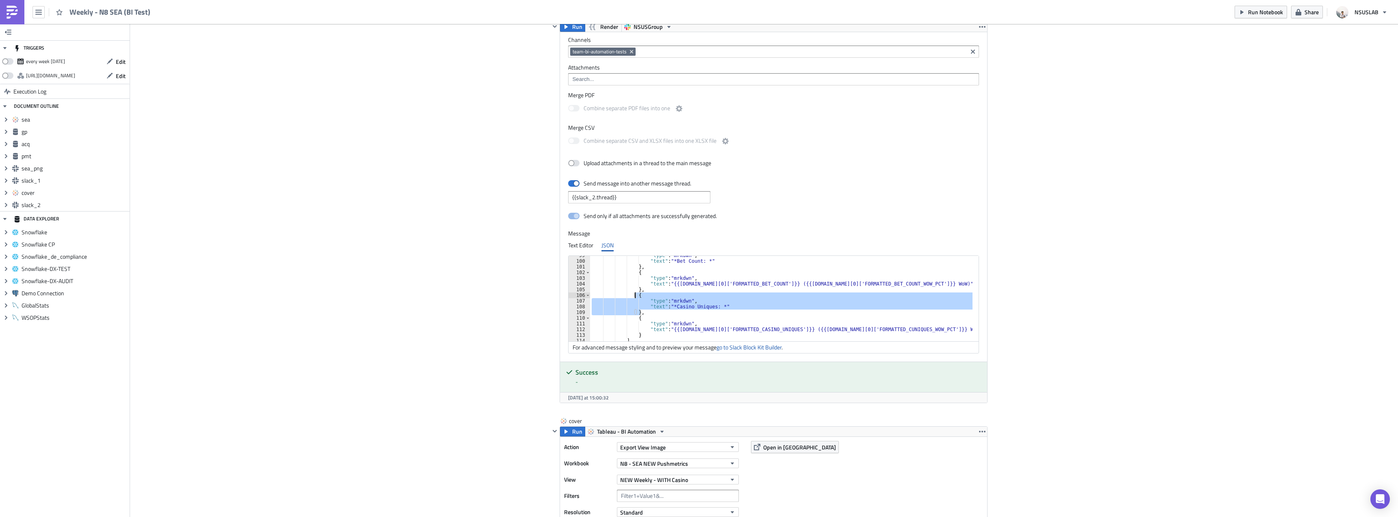
drag, startPoint x: 637, startPoint y: 312, endPoint x: 633, endPoint y: 293, distance: 18.8
click at [633, 293] on div ""type" : "mrkdwn" , "text" : "*Bet Count: *" } , { "type" : "mrkdwn" , "text" :…" at bounding box center [786, 300] width 392 height 97
click at [647, 292] on div ""type" : "mrkdwn" , "text" : "*Bet Count: *" } , { "type" : "mrkdwn" , "text" :…" at bounding box center [786, 300] width 392 height 97
type textarea "},"
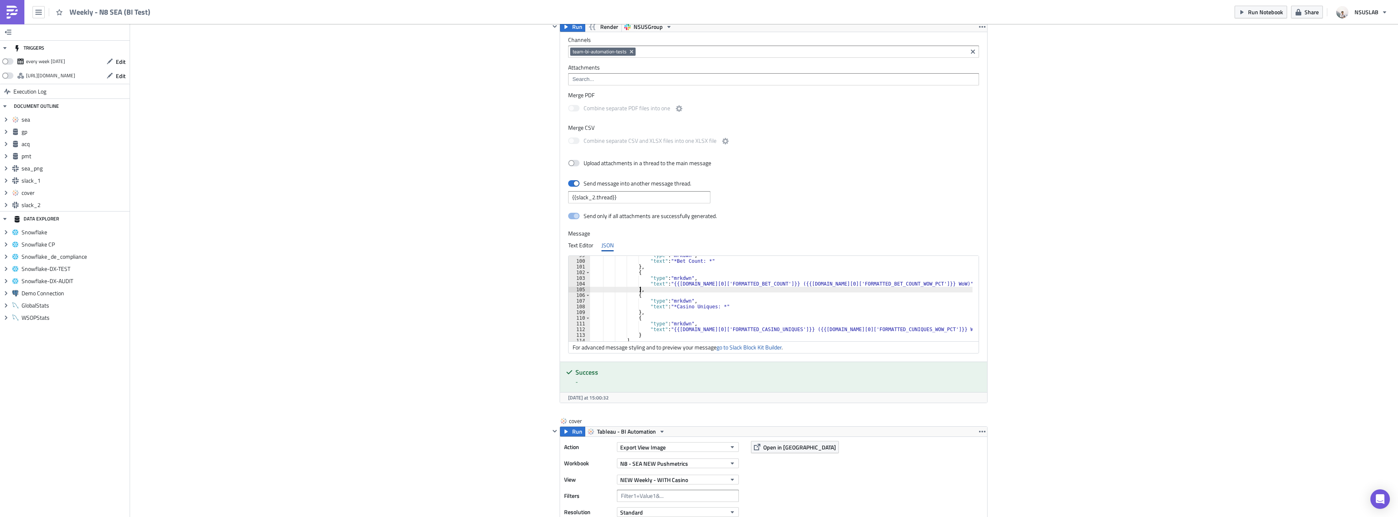
scroll to position [0, 3]
paste textarea "},"
click at [689, 306] on div ""type" : "mrkdwn" , "text" : "*Bet Count: *" } , { "type" : "mrkdwn" , "text" :…" at bounding box center [786, 300] width 392 height 97
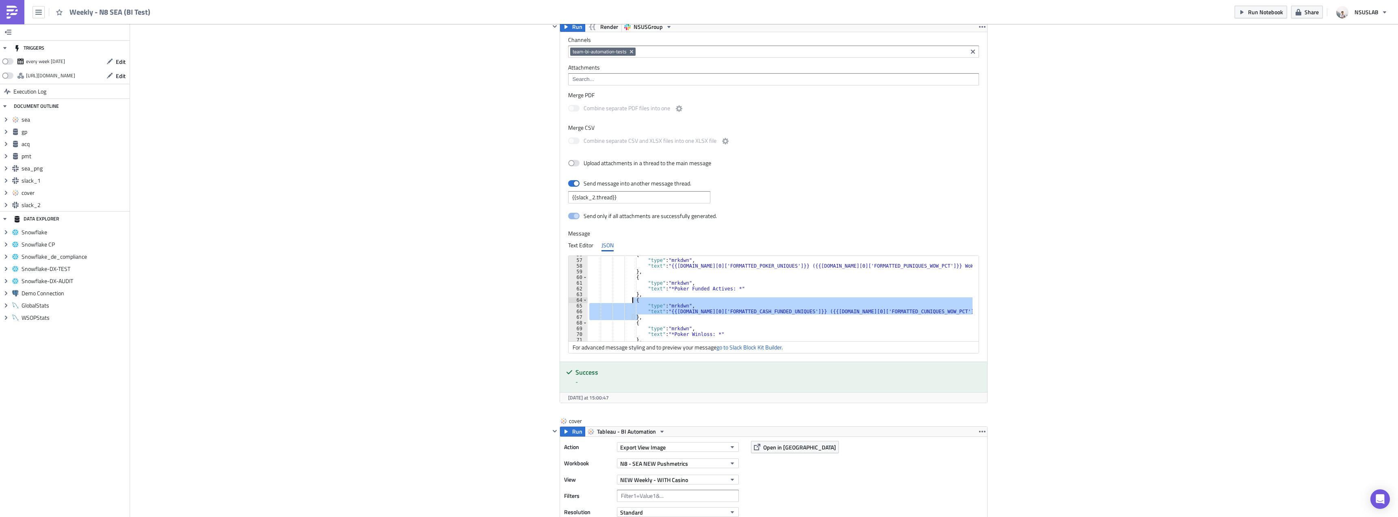
drag, startPoint x: 636, startPoint y: 319, endPoint x: 629, endPoint y: 301, distance: 18.8
click at [629, 301] on div "{ "type" : "mrkdwn" , "text" : "{{gp.data[0]['FORMATTED_POKER_UNIQUES']}} ({{gp…" at bounding box center [785, 300] width 395 height 97
type textarea "{ "type": "mrkdwn","
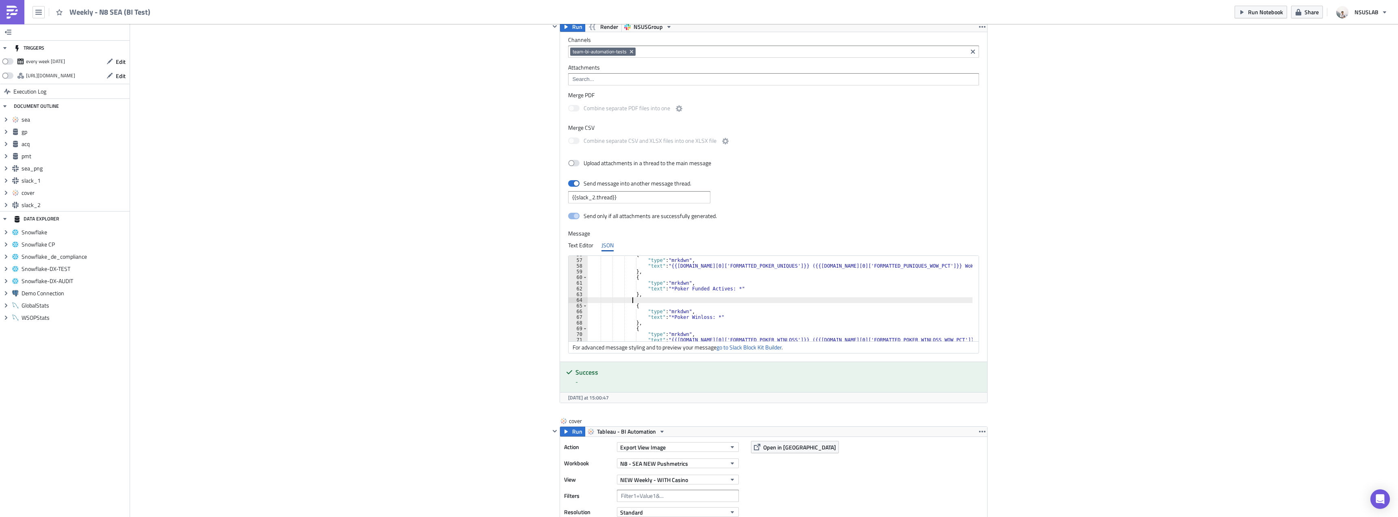
click at [642, 271] on div "{ "type" : "mrkdwn" , "text" : "{{gp.data[0]['FORMATTED_POKER_UNIQUES']}} ({{gp…" at bounding box center [785, 300] width 395 height 97
type textarea "},"
paste textarea "},"
type textarea "},"
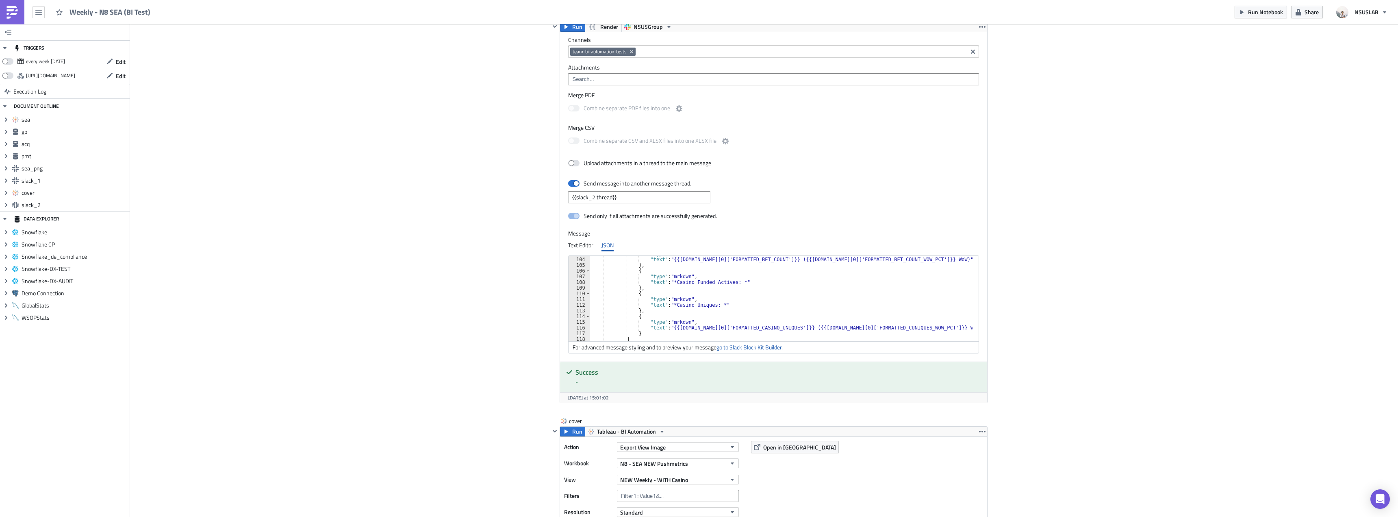
scroll to position [585, 0]
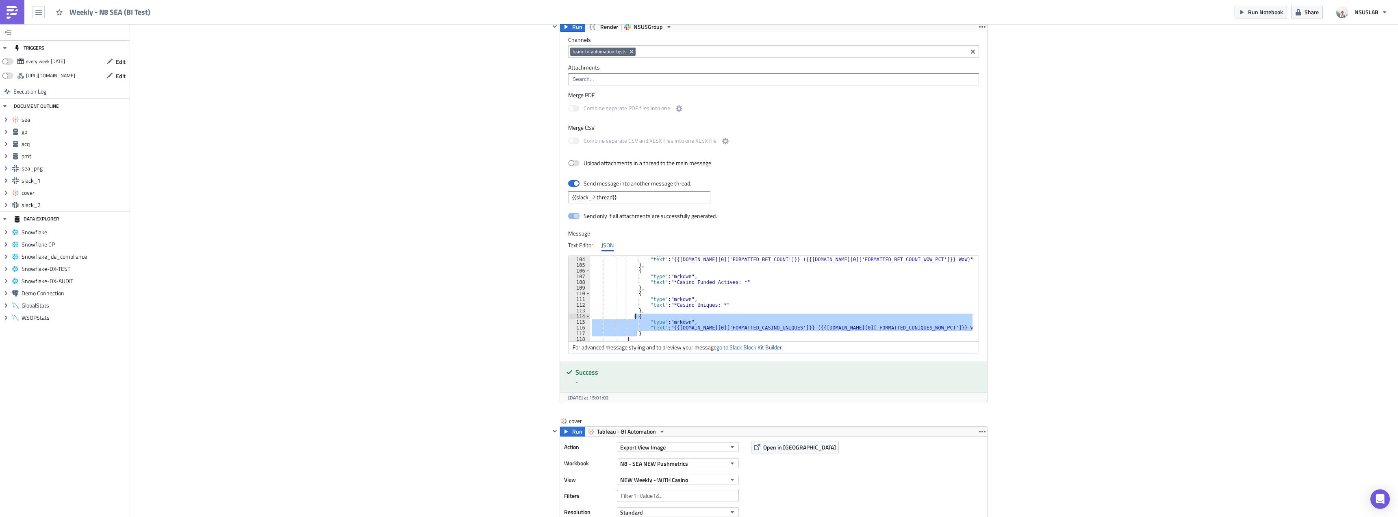
drag, startPoint x: 634, startPoint y: 333, endPoint x: 631, endPoint y: 317, distance: 16.5
click at [631, 317] on div ""type" : "mrkdwn" , "text" : "{{gp.data[0]['FORMATTED_BET_COUNT']}} ({{gp.data[…" at bounding box center [786, 299] width 392 height 97
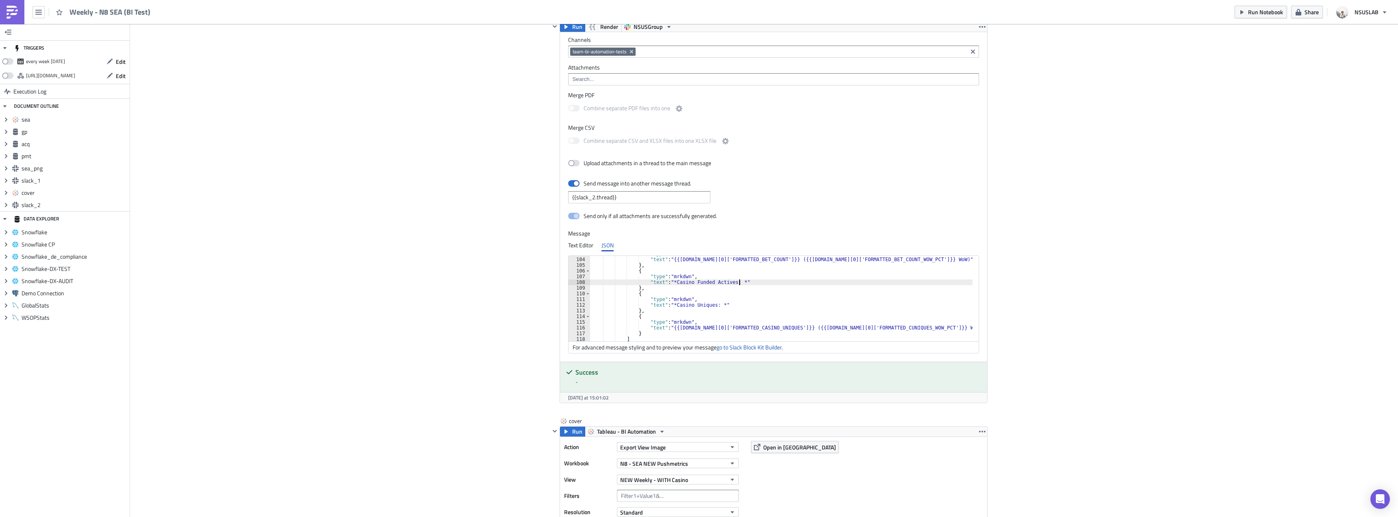
click at [755, 282] on div ""type" : "mrkdwn" , "text" : "{{gp.data[0]['FORMATTED_BET_COUNT']}} ({{gp.data[…" at bounding box center [786, 299] width 392 height 97
type textarea "},"
paste textarea "}"
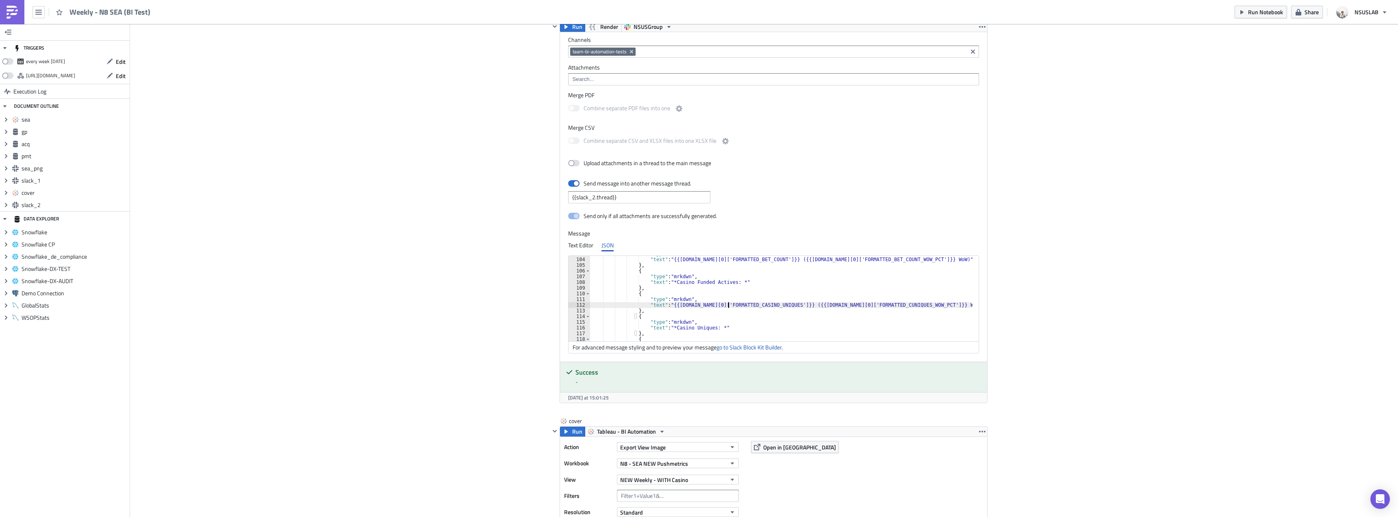
click at [724, 304] on div ""type" : "mrkdwn" , "text" : "{{gp.data[0]['FORMATTED_BET_COUNT']}} ({{gp.data[…" at bounding box center [786, 299] width 392 height 97
paste textarea "FUNDED_ACTIV"
click at [884, 305] on div ""type" : "mrkdwn" , "text" : "{{gp.data[0]['FORMATTED_BET_COUNT']}} ({{gp.data[…" at bounding box center [786, 299] width 392 height 97
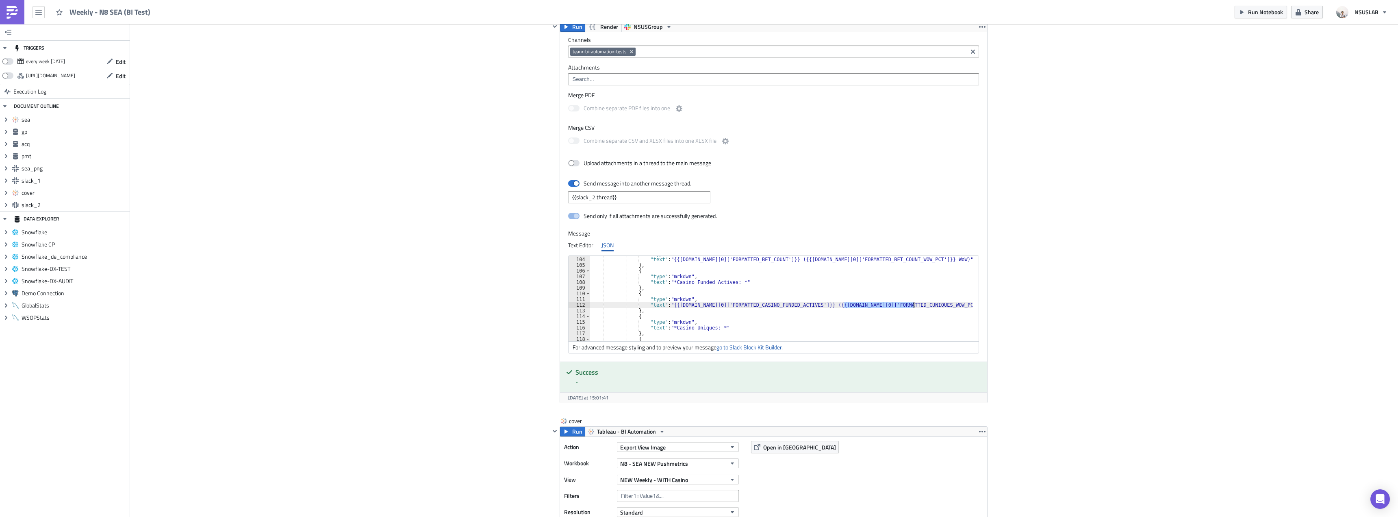
paste textarea "ASINO_FUNDED_ACTIV"
click at [882, 323] on div ""type" : "mrkdwn" , "text" : "{{gp.data[0]['FORMATTED_BET_COUNT']}} ({{gp.data[…" at bounding box center [786, 299] width 392 height 97
type textarea ""type": "mrkdwn","
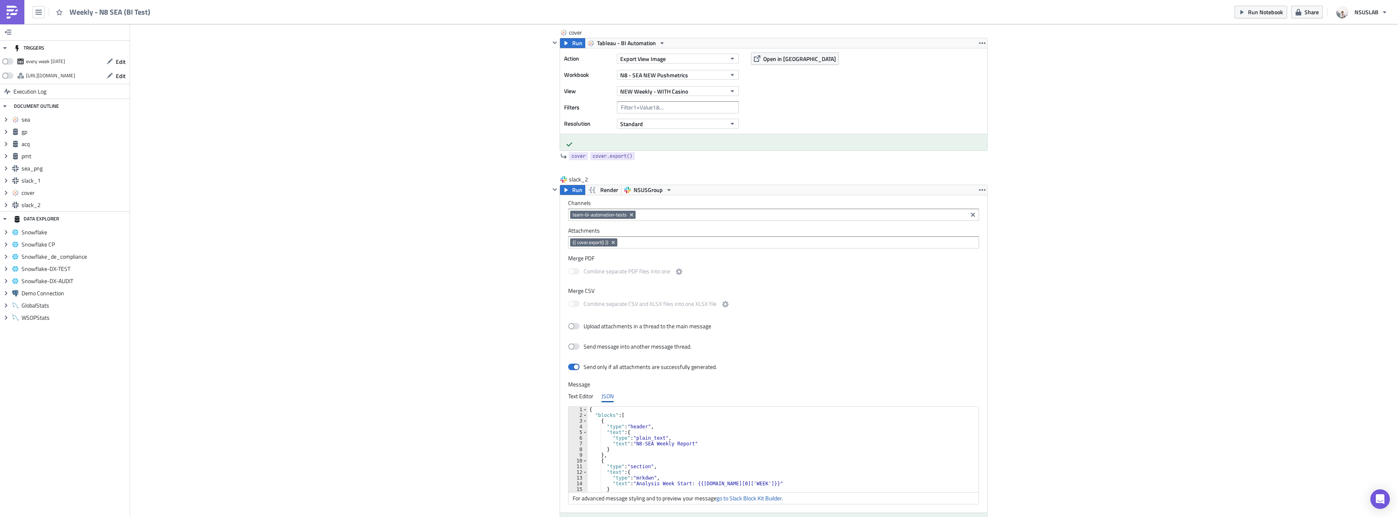
scroll to position [2014, 0]
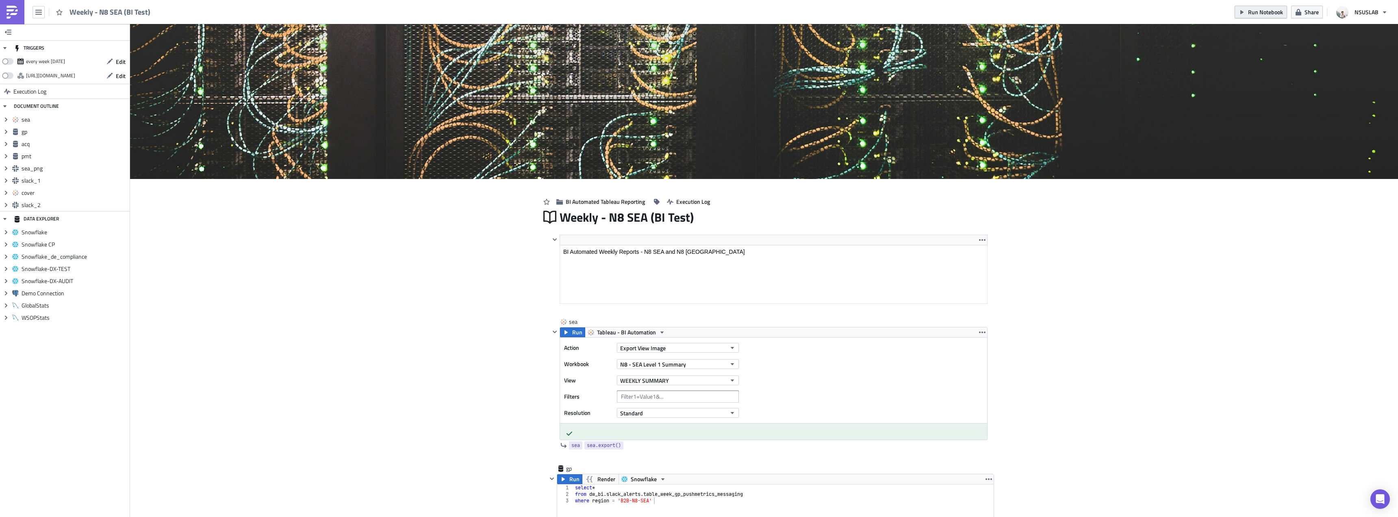
click at [1258, 10] on span "Run Notebook" at bounding box center [1265, 12] width 35 height 9
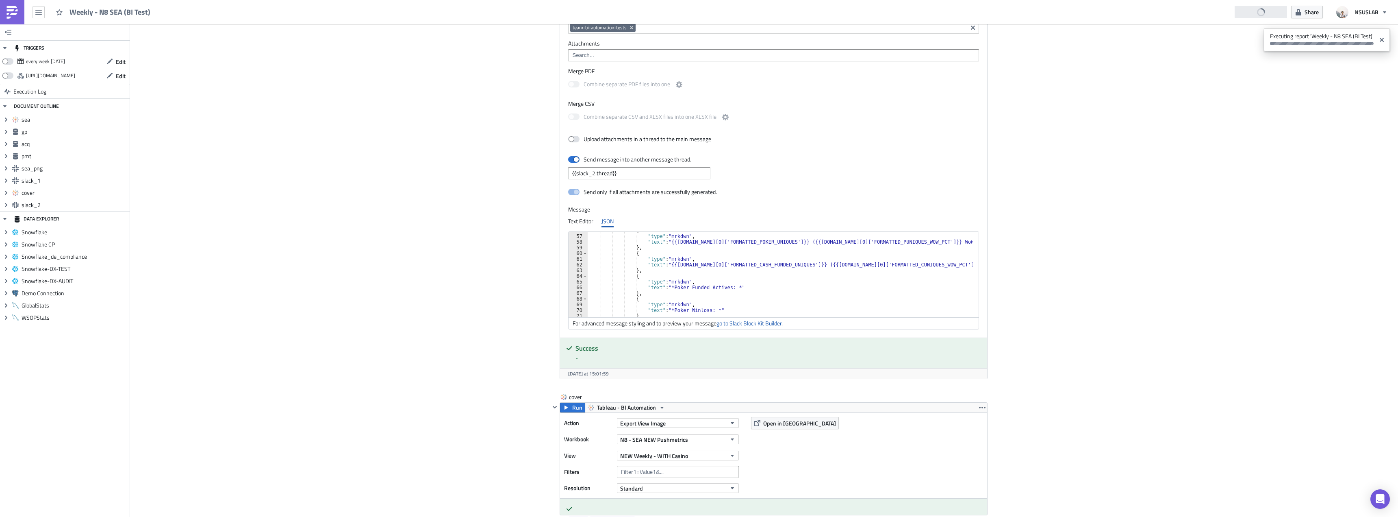
scroll to position [317, 0]
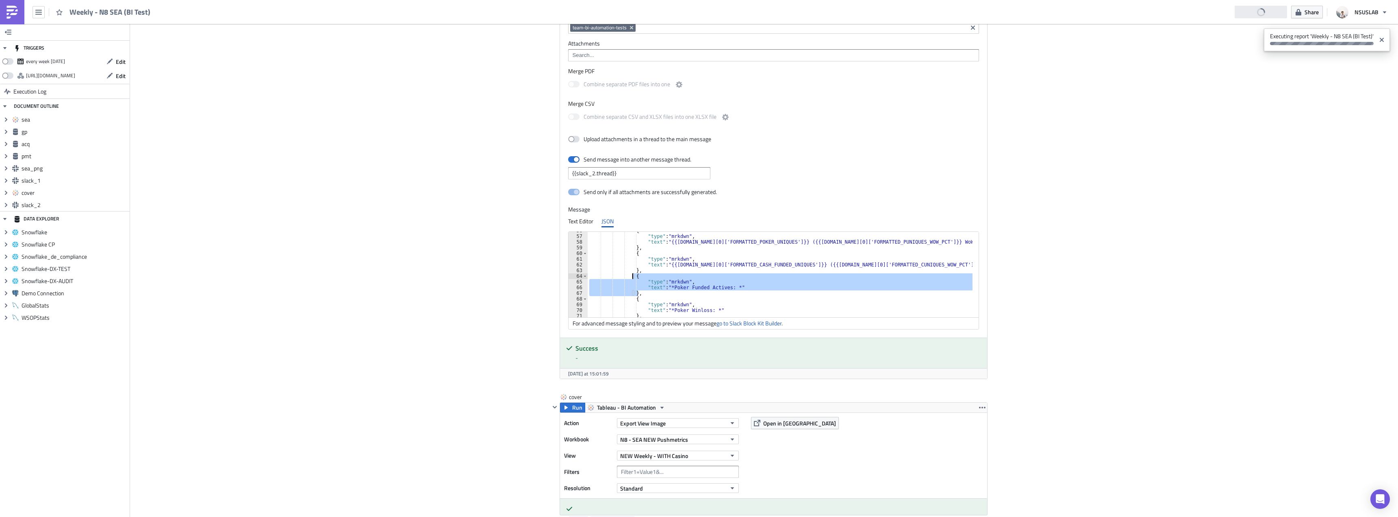
drag, startPoint x: 635, startPoint y: 293, endPoint x: 630, endPoint y: 279, distance: 14.9
click at [630, 279] on div "{ "type" : "mrkdwn" , "text" : "{{[DOMAIN_NAME][0]['FORMATTED_POKER_UNIQUES']}}…" at bounding box center [785, 276] width 395 height 97
type textarea "{ "type": "mrkdwn","
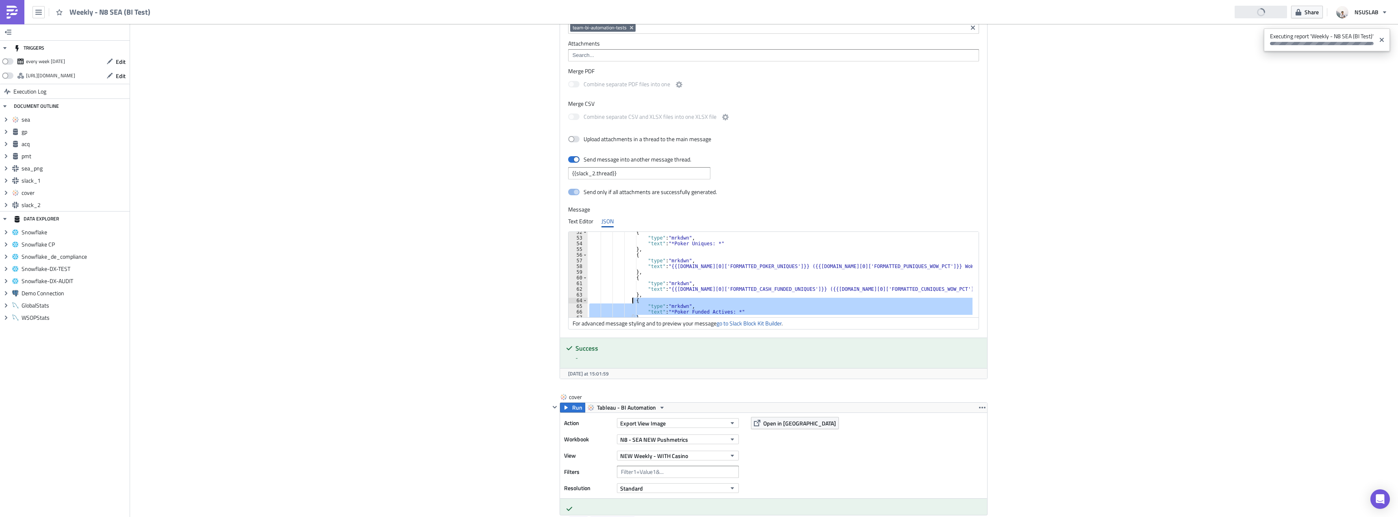
scroll to position [293, 0]
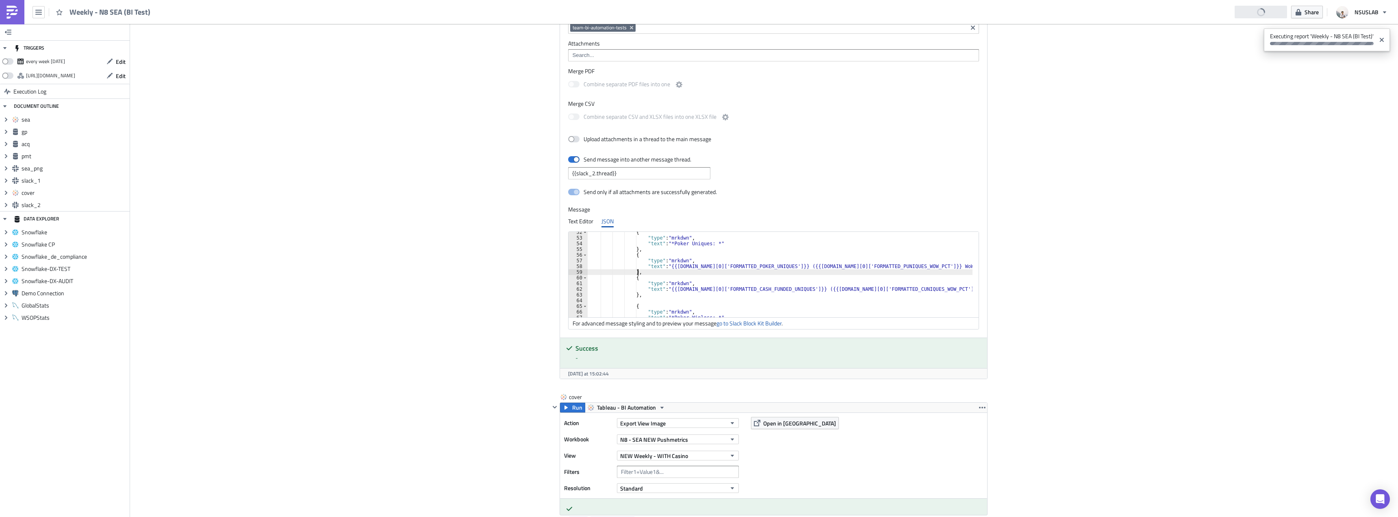
click at [650, 272] on div "{ "type" : "mrkdwn" , "text" : "*Poker Uniques: *" } , { "type" : "mrkdwn" , "t…" at bounding box center [785, 277] width 395 height 97
type textarea "},"
paste textarea "},"
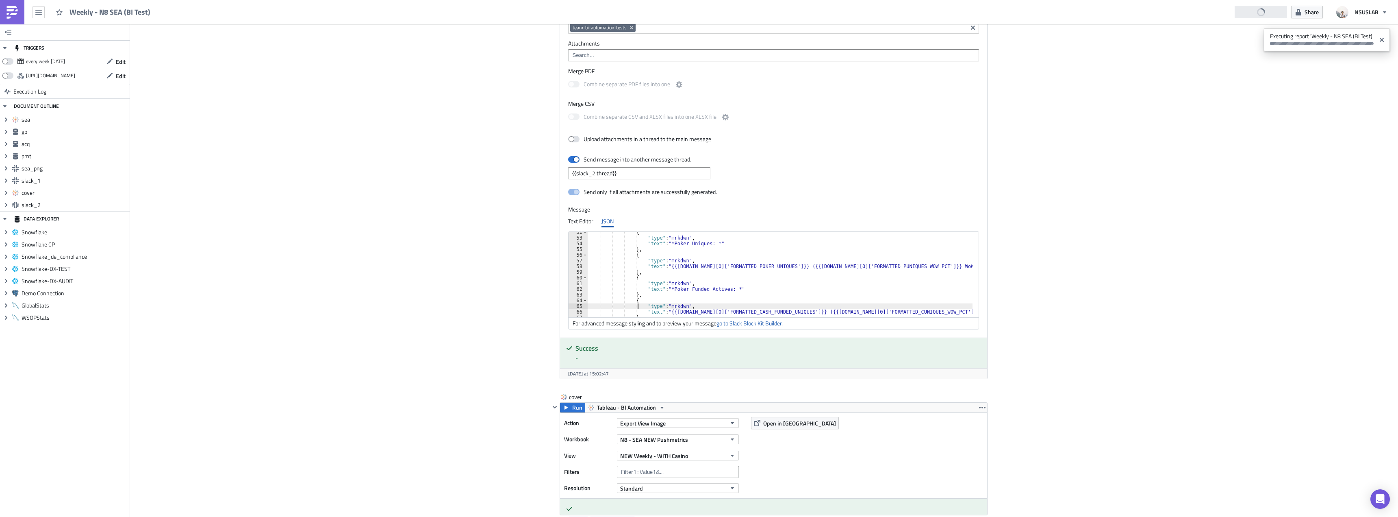
type textarea "},"
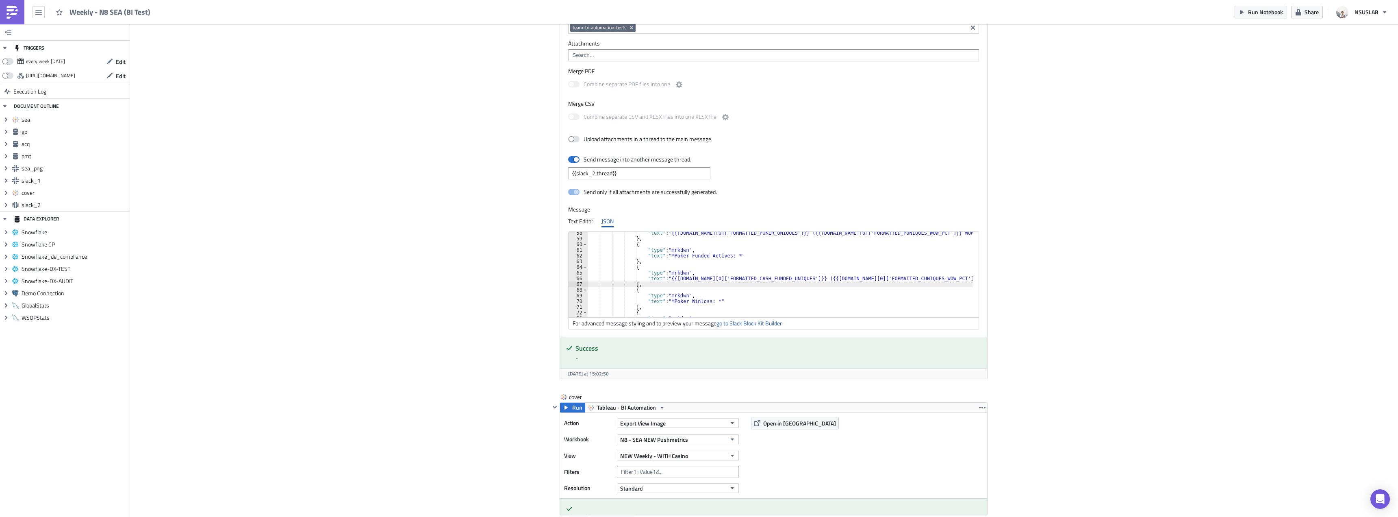
scroll to position [302, 0]
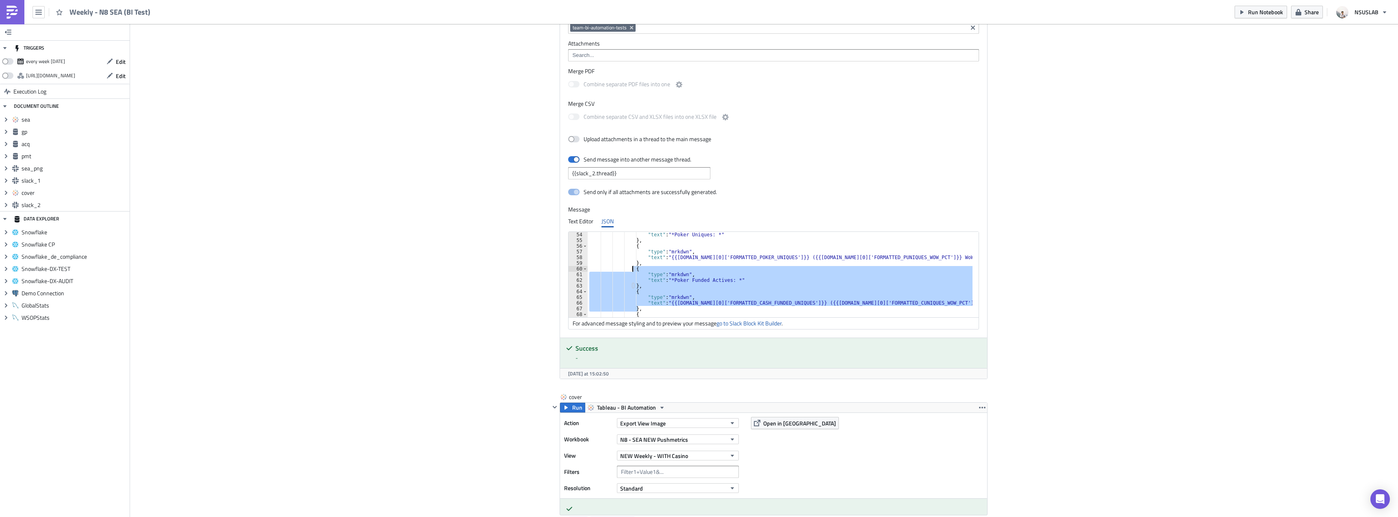
drag, startPoint x: 637, startPoint y: 308, endPoint x: 629, endPoint y: 271, distance: 38.7
click at [629, 271] on div ""text" : "*Poker Uniques: *" } , { "type" : "mrkdwn" , "text" : "{{[DOMAIN_NAME…" at bounding box center [785, 280] width 395 height 97
type textarea "{ "type": "mrkdwn","
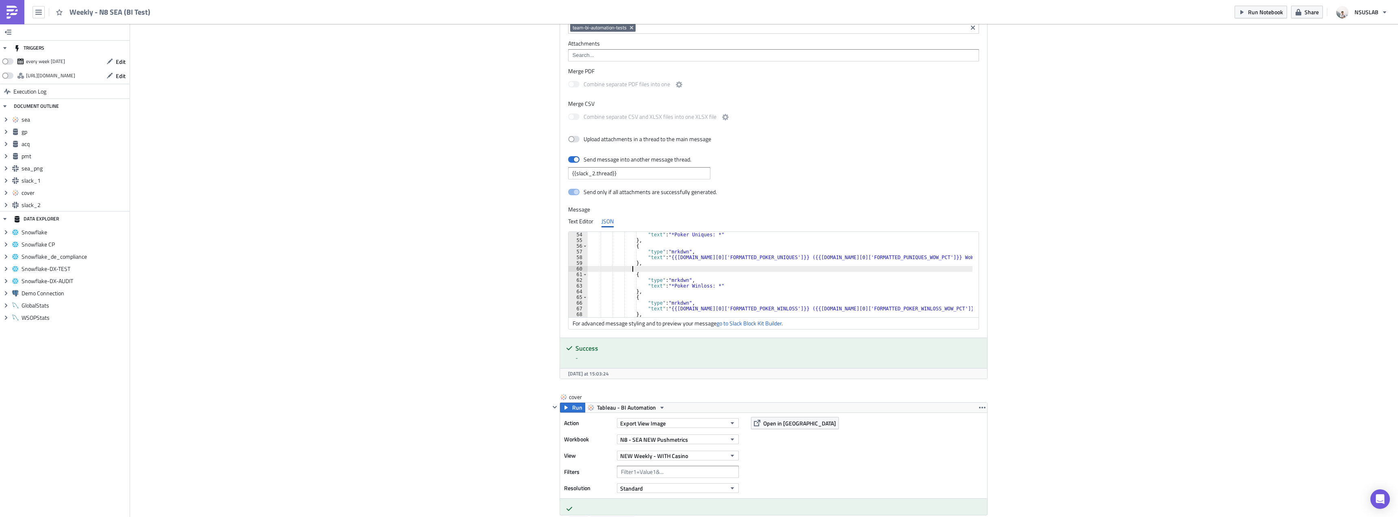
scroll to position [277, 0]
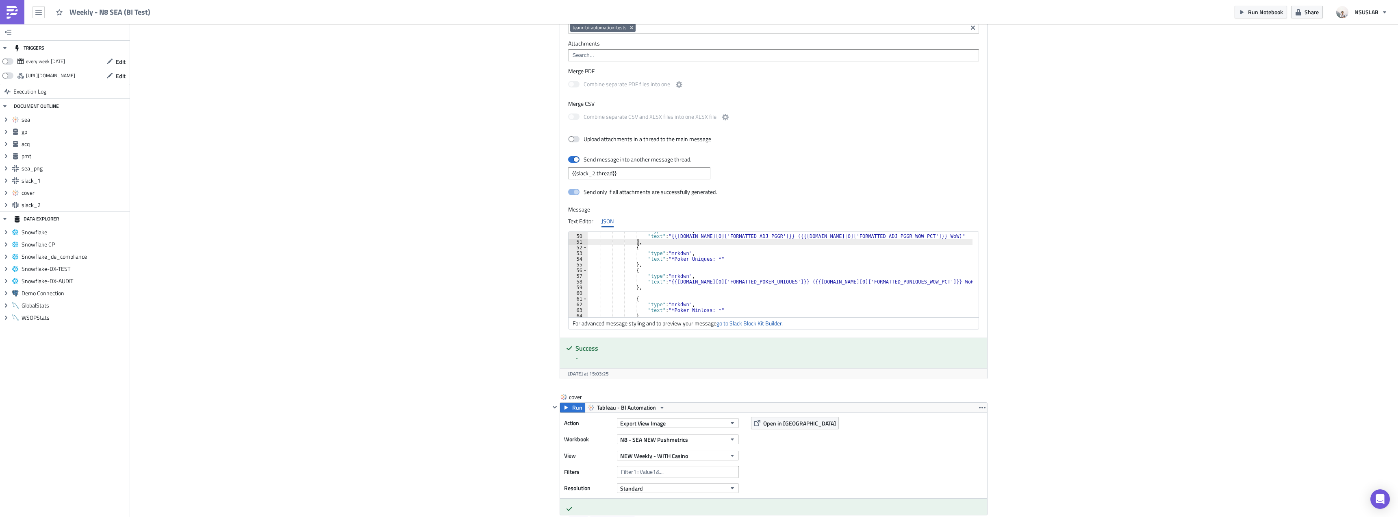
click at [665, 241] on div ""type" : "mrkdwn" , "text" : "{{[DOMAIN_NAME][0]['FORMATTED_ADJ_PGGR']}} ({{[DO…" at bounding box center [785, 276] width 395 height 97
type textarea "},"
paste textarea "},"
type textarea ""type": "mrkdwn","
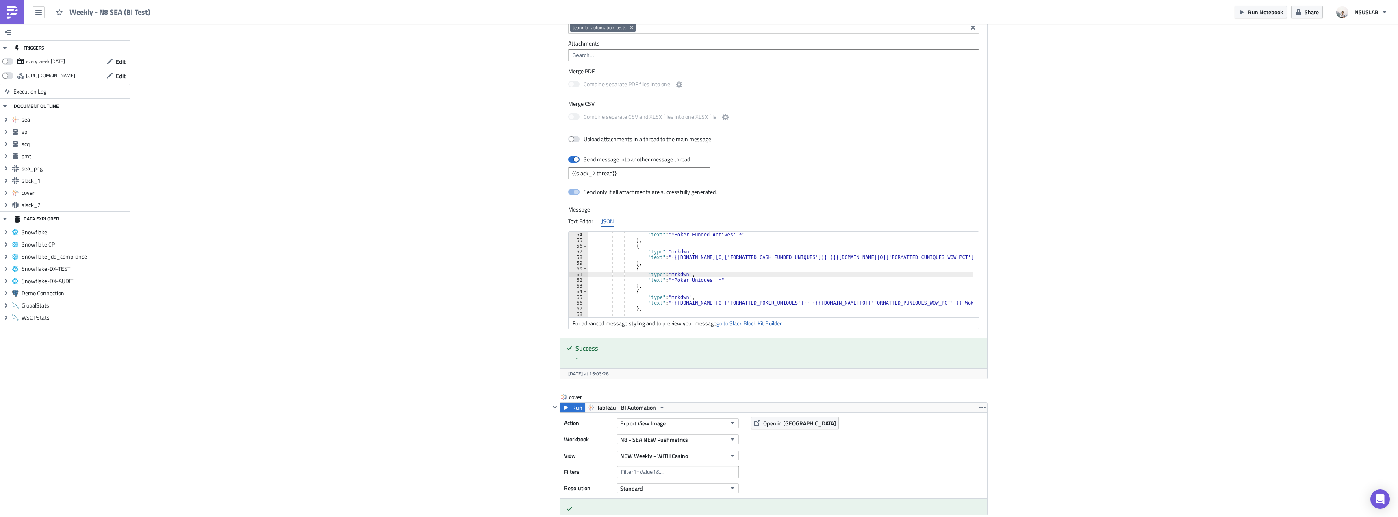
scroll to position [326, 0]
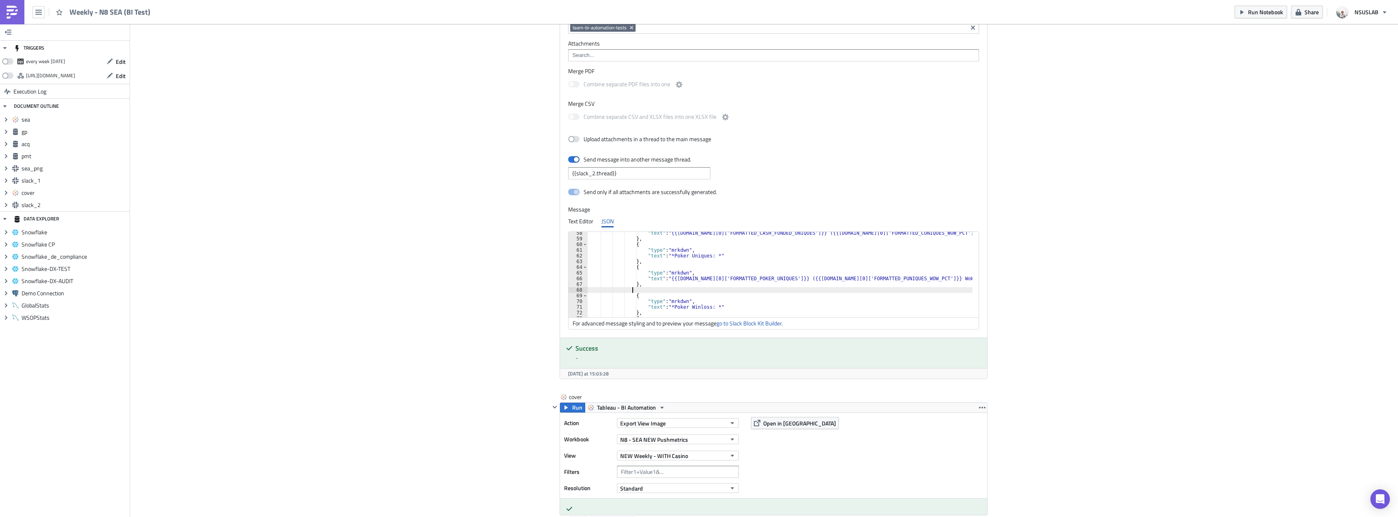
click at [654, 292] on div ""text" : "{{[DOMAIN_NAME][0]['FORMATTED_CASH_FUNDED_UNIQUES']}} ({{[DOMAIN_NAME…" at bounding box center [785, 278] width 395 height 97
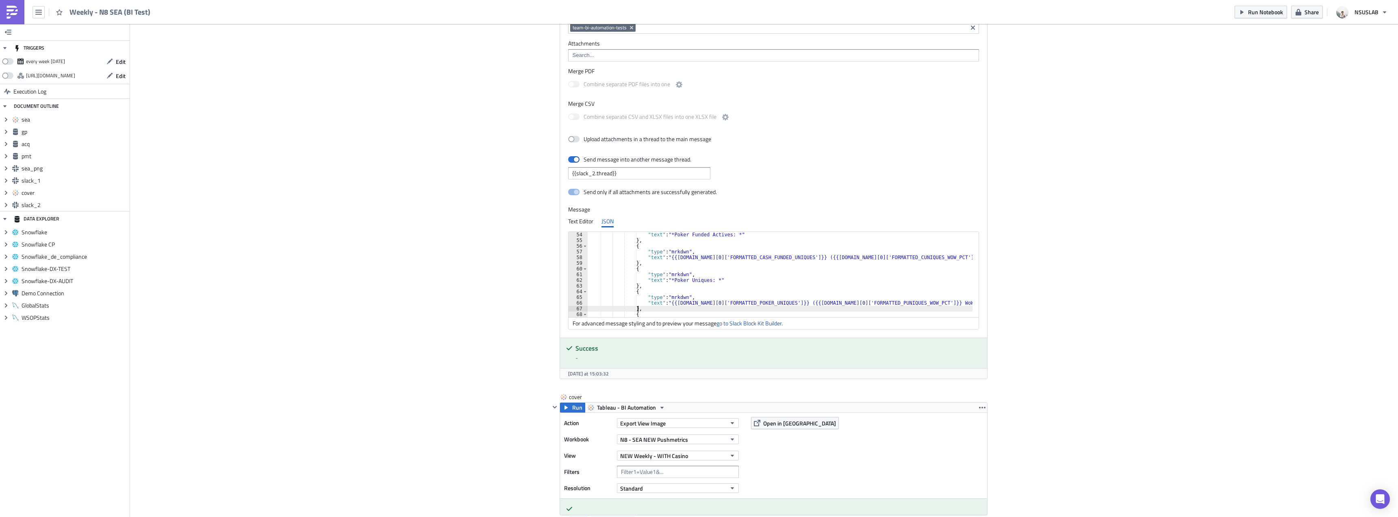
scroll to position [277, 0]
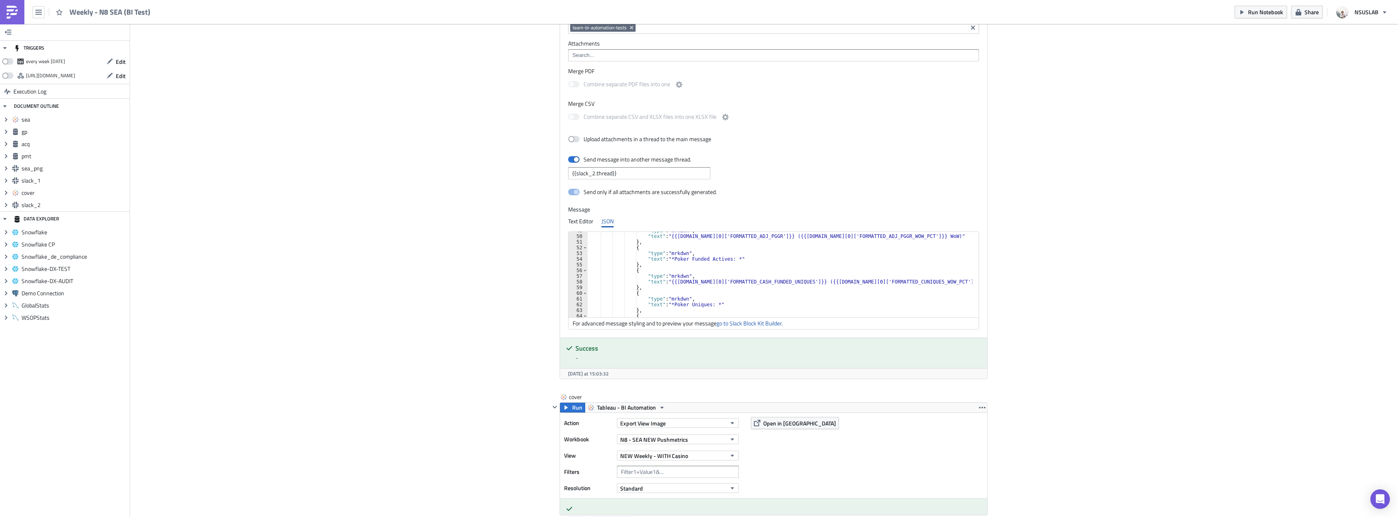
click at [843, 283] on div ""type" : "mrkdwn" , "text" : "{{[DOMAIN_NAME][0]['FORMATTED_ADJ_PGGR']}} ({{[DO…" at bounding box center [785, 276] width 395 height 97
paste textarea "ASH_FUNDED_"
click at [879, 292] on div ""type" : "mrkdwn" , "text" : "{{[DOMAIN_NAME][0]['FORMATTED_ADJ_PGGR']}} ({{[DO…" at bounding box center [785, 276] width 395 height 97
type textarea "{"
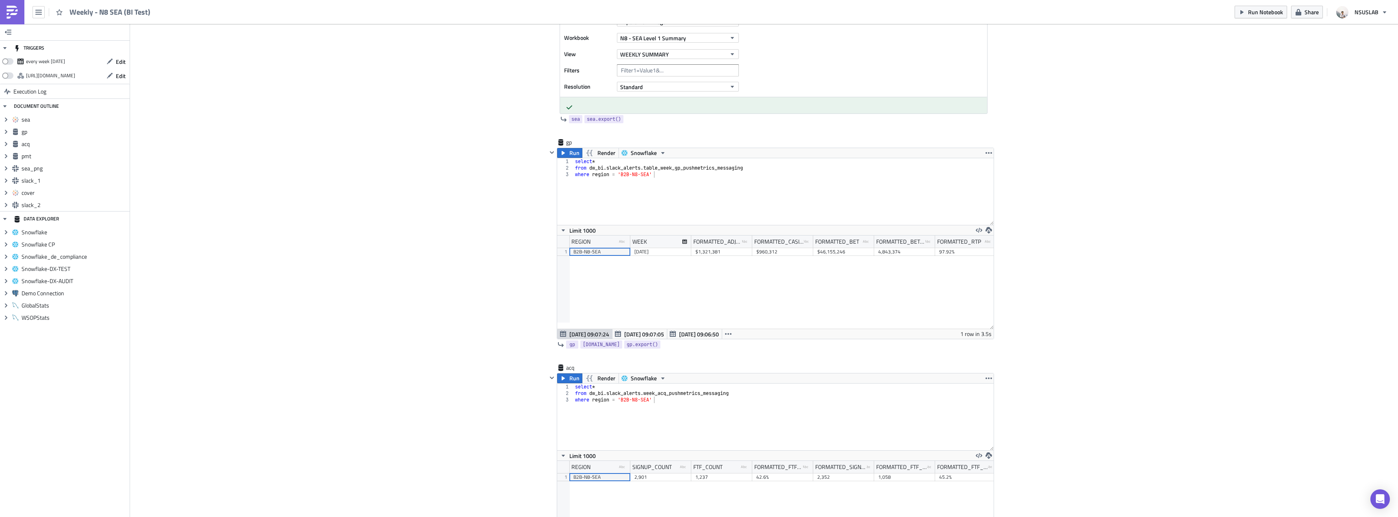
scroll to position [325, 0]
click at [661, 168] on div "select * from dw_bi . slack_alerts . table_week_gp_pushmetrics_messaging where …" at bounding box center [784, 199] width 420 height 80
type textarea "from dw_bi.slack_alerts.week_gp_pushmetrics_messaging"
click at [569, 154] on span "Run" at bounding box center [574, 154] width 10 height 10
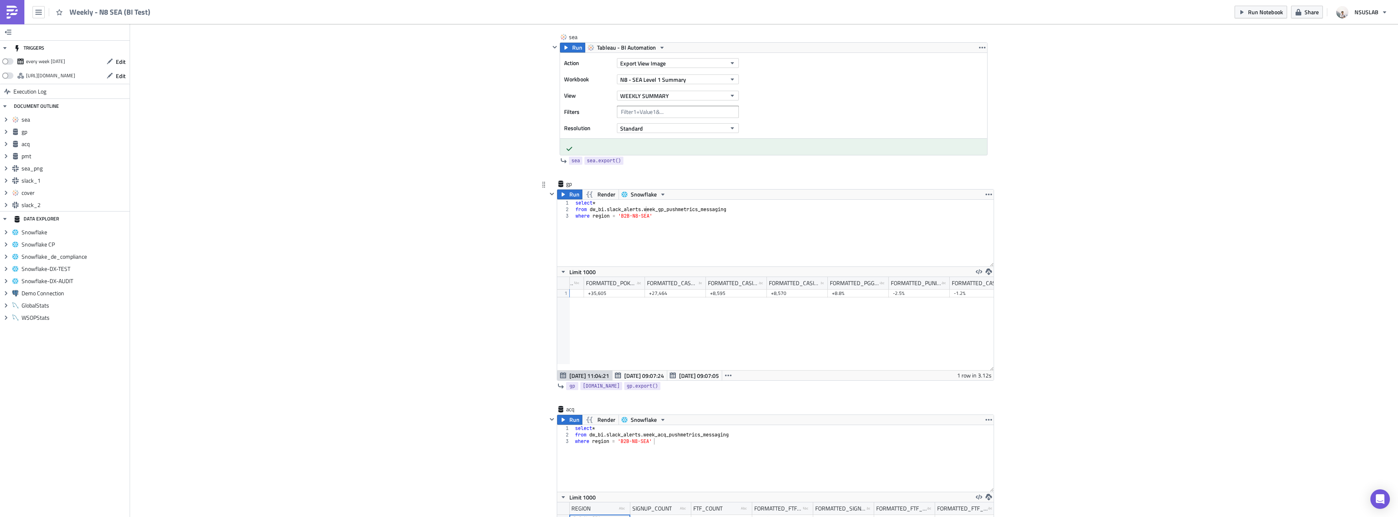
scroll to position [0, 0]
drag, startPoint x: 751, startPoint y: 284, endPoint x: 816, endPoint y: 284, distance: 65.0
click at [832, 284] on div at bounding box center [832, 283] width 1 height 13
drag, startPoint x: 877, startPoint y: 282, endPoint x: 851, endPoint y: 287, distance: 26.9
click at [853, 287] on div at bounding box center [853, 283] width 1 height 13
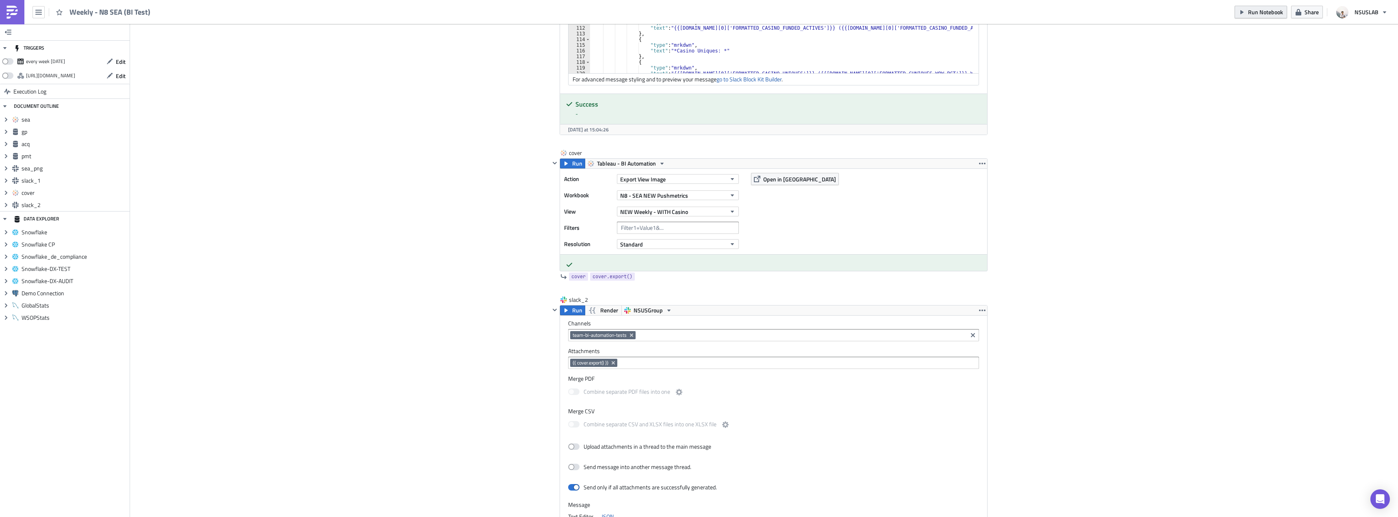
click at [1242, 7] on button "Run Notebook" at bounding box center [1261, 12] width 52 height 13
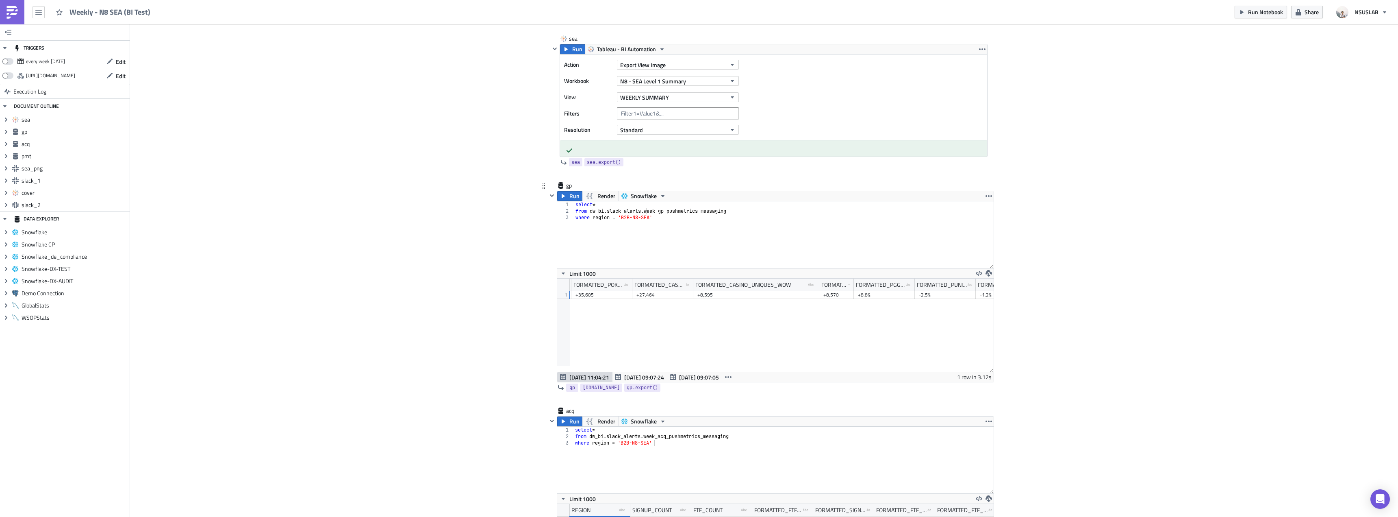
scroll to position [285, 0]
click at [747, 285] on div "FORMATTED_CASINO_UNIQUES_WOW" at bounding box center [743, 283] width 96 height 12
click at [754, 283] on div "FORMATTED_CASINO_UNIQUES_WOW" at bounding box center [743, 283] width 96 height 12
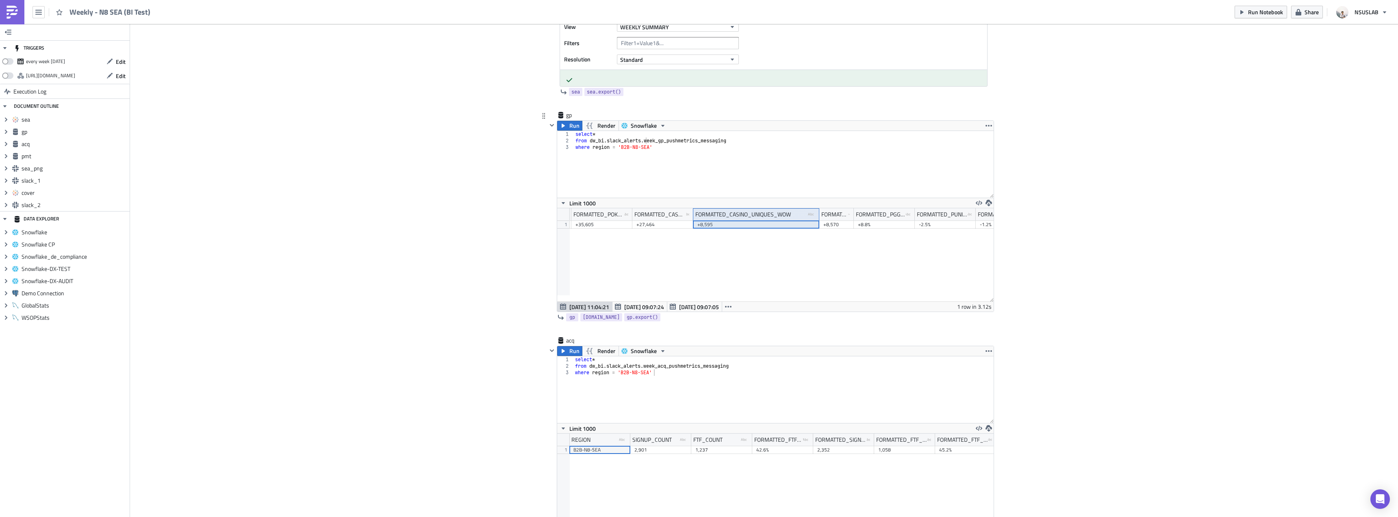
scroll to position [366, 0]
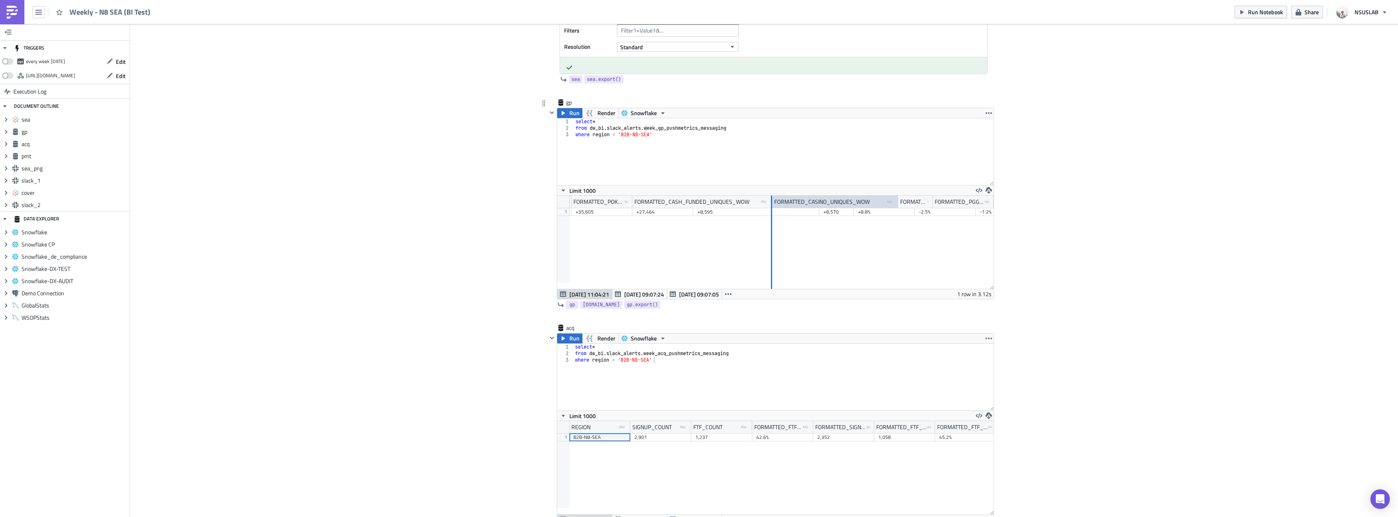
drag, startPoint x: 690, startPoint y: 203, endPoint x: 769, endPoint y: 206, distance: 78.9
click at [771, 206] on div at bounding box center [771, 202] width 1 height 13
click at [889, 205] on div "FORMATTED_BET_COUNT_WOW_PCT" at bounding box center [880, 202] width 51 height 12
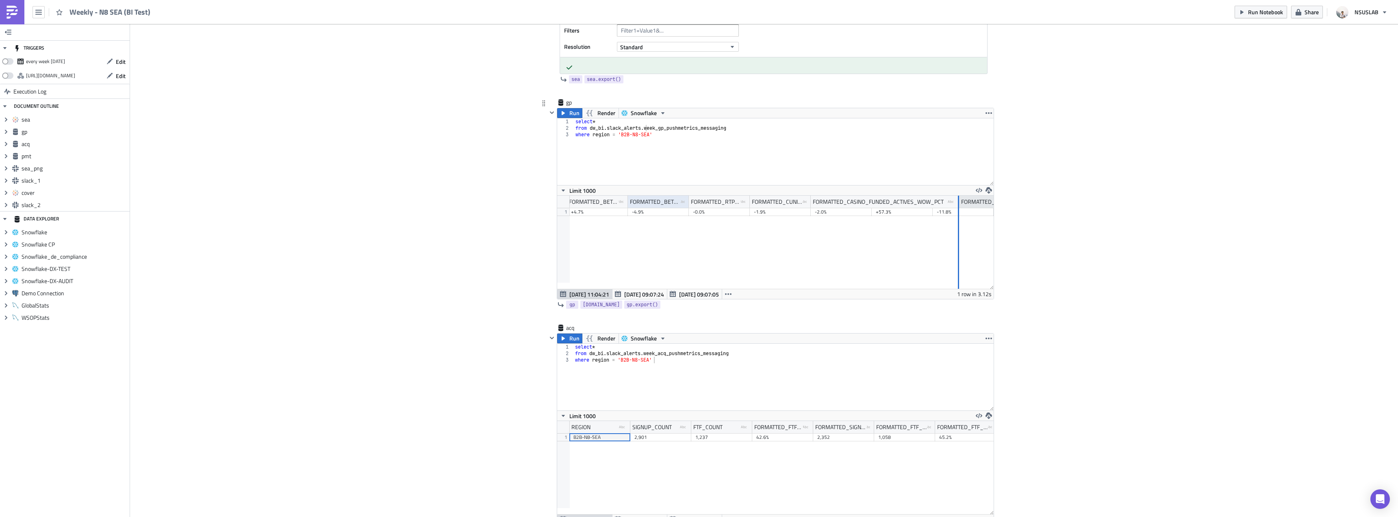
drag, startPoint x: 869, startPoint y: 202, endPoint x: 956, endPoint y: 204, distance: 87.4
click at [958, 204] on div at bounding box center [958, 202] width 1 height 13
click at [919, 203] on div "FORMATTED_CASINO_FUNDED_ACTIVES_WOW_PCT" at bounding box center [878, 202] width 131 height 12
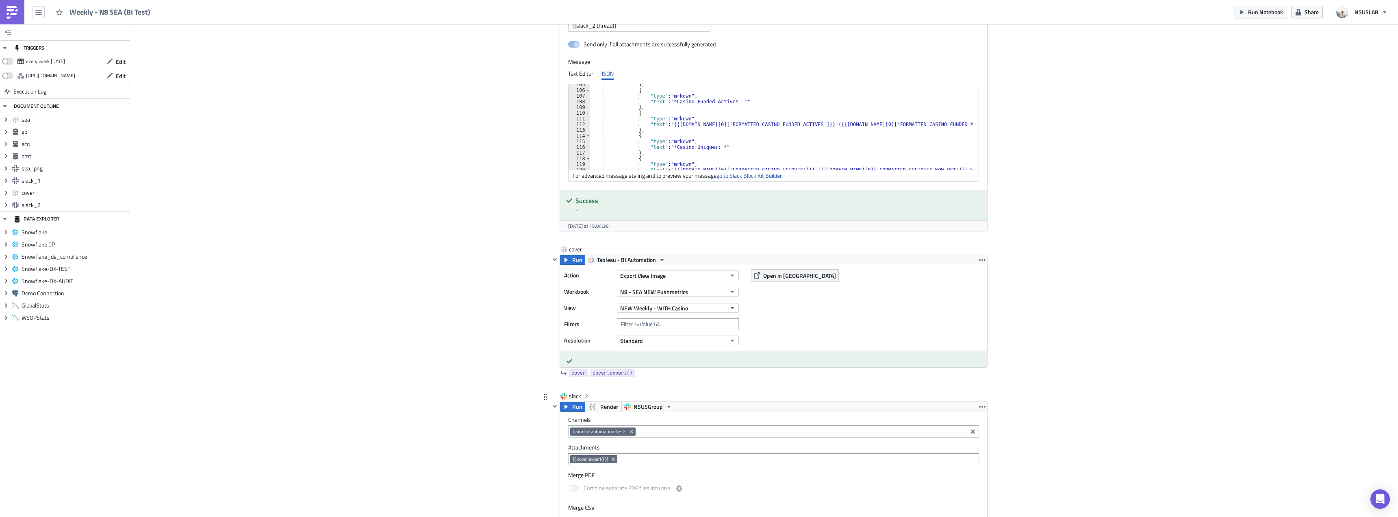
scroll to position [1585, 0]
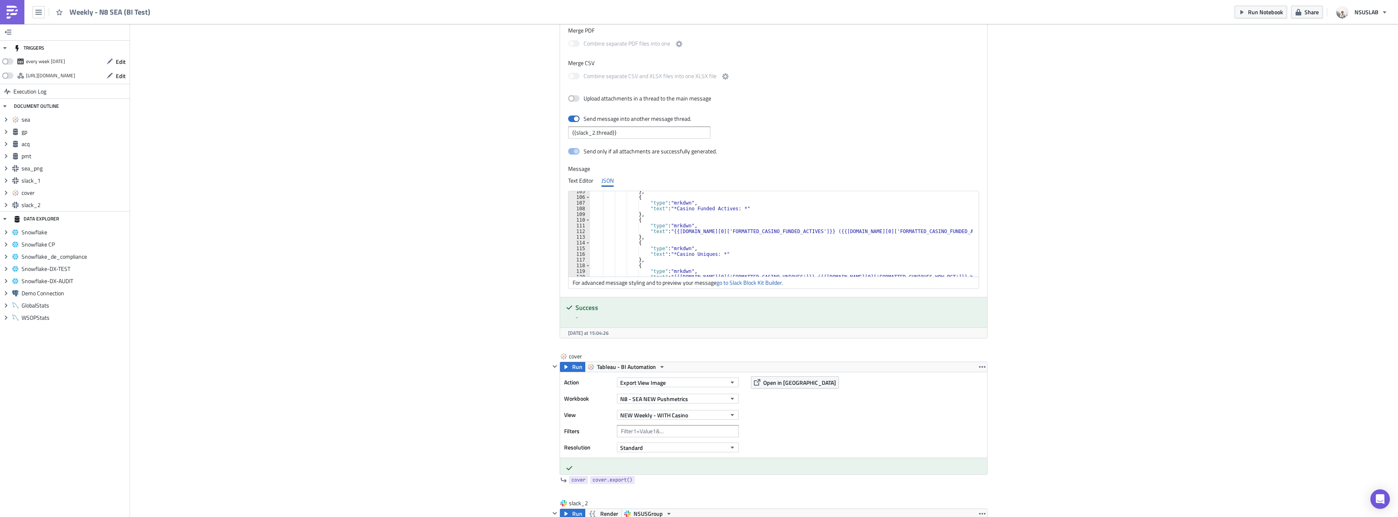
click at [861, 232] on div "} , { "type" : "mrkdwn" , "text" : "*Casino Funded Actives: *" } , { "type" : "…" at bounding box center [786, 237] width 392 height 97
paste textarea "-2.0%"
click at [932, 230] on div "} , { "type" : "mrkdwn" , "text" : "*Casino Funded Actives: *" } , { "type" : "…" at bounding box center [781, 233] width 382 height 85
click at [946, 232] on div "} , { "type" : "mrkdwn" , "text" : "*Casino Funded Actives: *" } , { "type" : "…" at bounding box center [786, 237] width 392 height 97
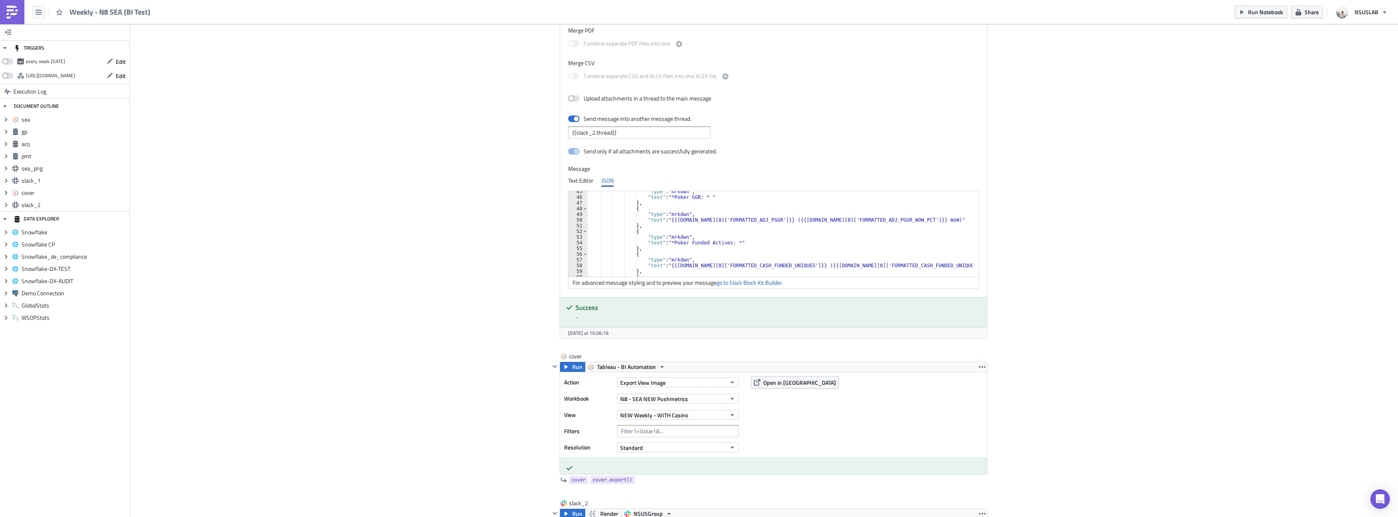
click at [858, 268] on div ""type" : "mrkdwn" , "text" : "*Poker GGR: * " } , { "type" : "mrkdwn" , "text" …" at bounding box center [785, 237] width 395 height 97
type textarea ""text": "{{gp.data[0]['FORMATTED_CASH_FUNDED_UNIQUES']}} ({{gp.data[0]['FORMATT…"
click at [858, 268] on div ""type" : "mrkdwn" , "text" : "*Poker GGR: * " } , { "type" : "mrkdwn" , "text" …" at bounding box center [785, 237] width 395 height 97
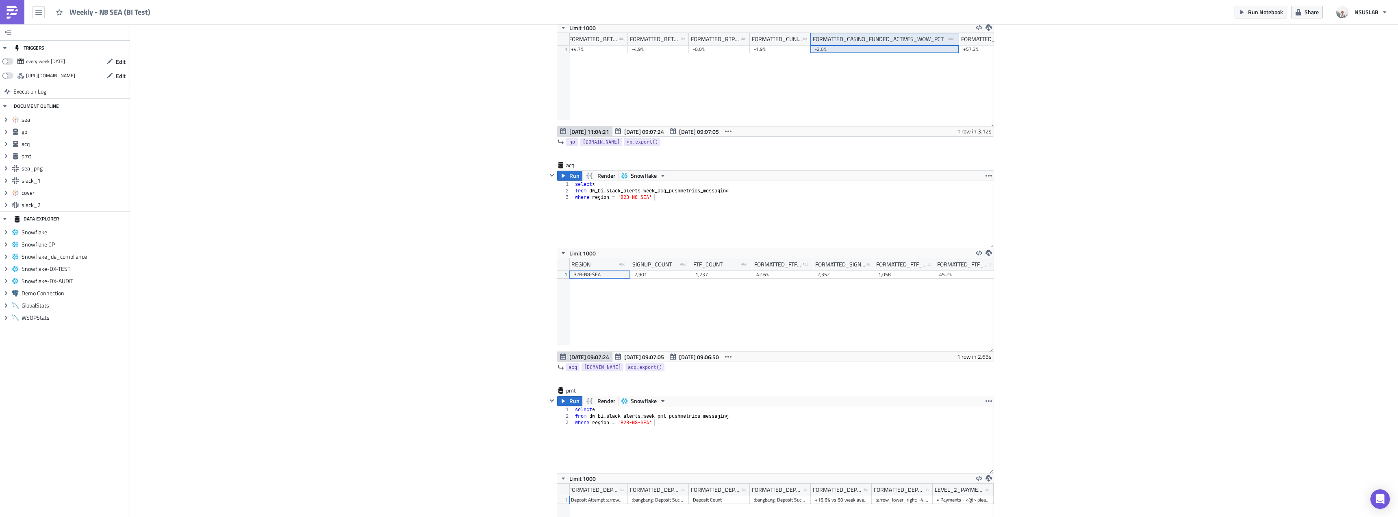
scroll to position [244, 0]
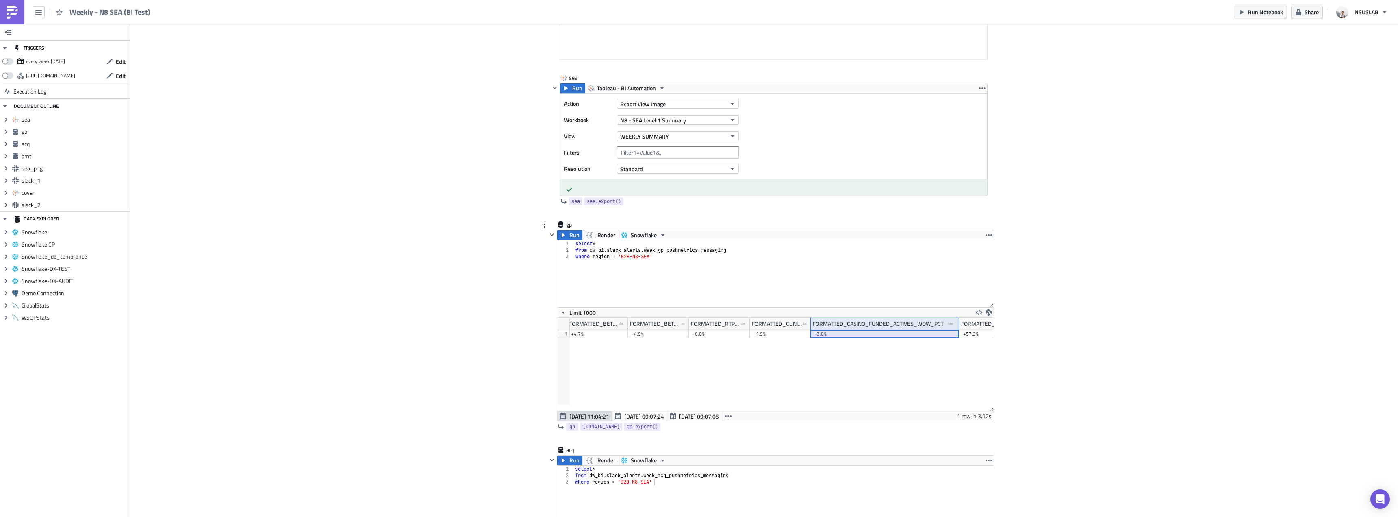
type textarea "where region = 'B2B-N8-SEA'"
click at [745, 289] on div "select * from dw_bi . slack_alerts . week_gp_pushmetrics_messaging where region…" at bounding box center [784, 280] width 420 height 80
click at [569, 232] on span "Run" at bounding box center [574, 235] width 10 height 10
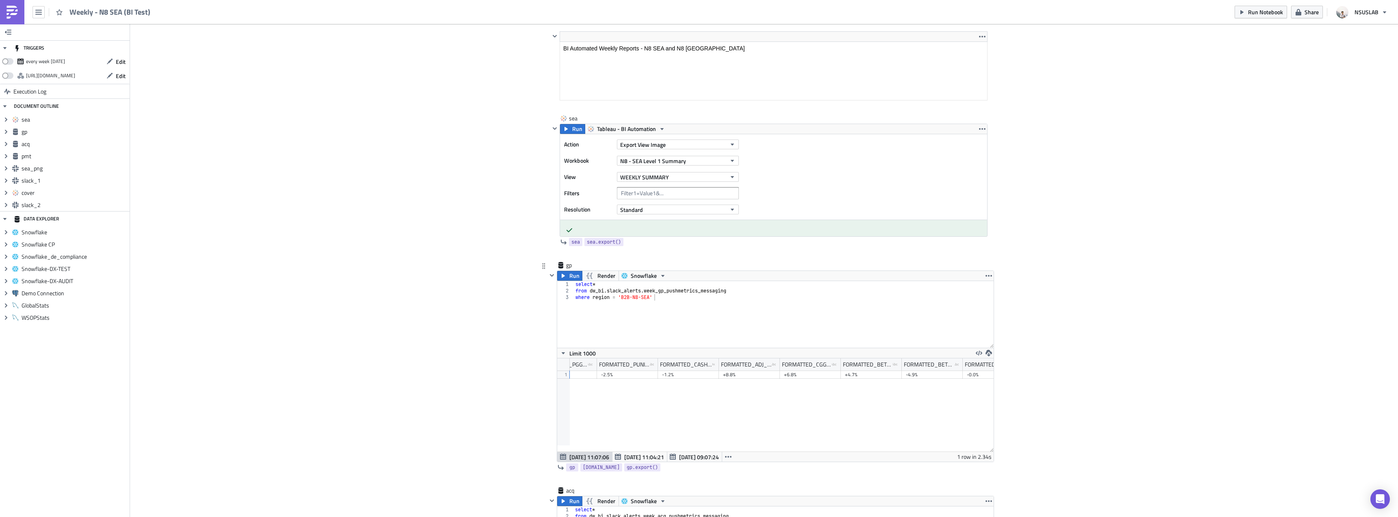
scroll to position [0, 1913]
drag, startPoint x: 728, startPoint y: 366, endPoint x: 835, endPoint y: 365, distance: 106.5
click at [837, 365] on div at bounding box center [837, 364] width 1 height 13
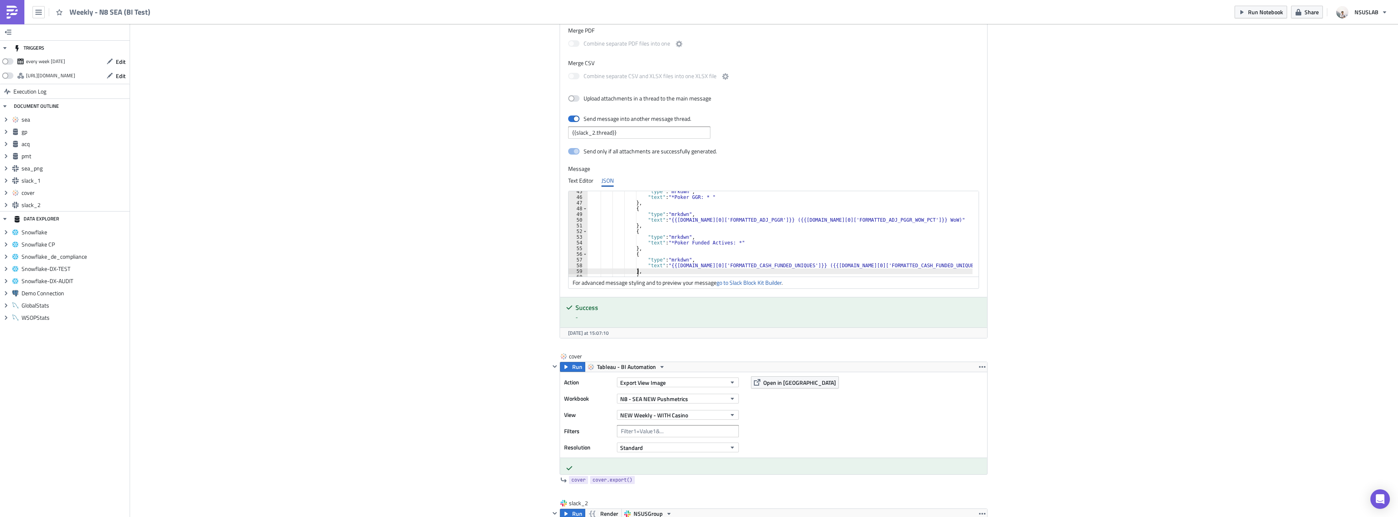
type textarea "},"
click at [948, 270] on div ""type" : "mrkdwn" , "text" : "*Poker GGR: * " } , { "type" : "mrkdwn" , "text" …" at bounding box center [785, 237] width 395 height 97
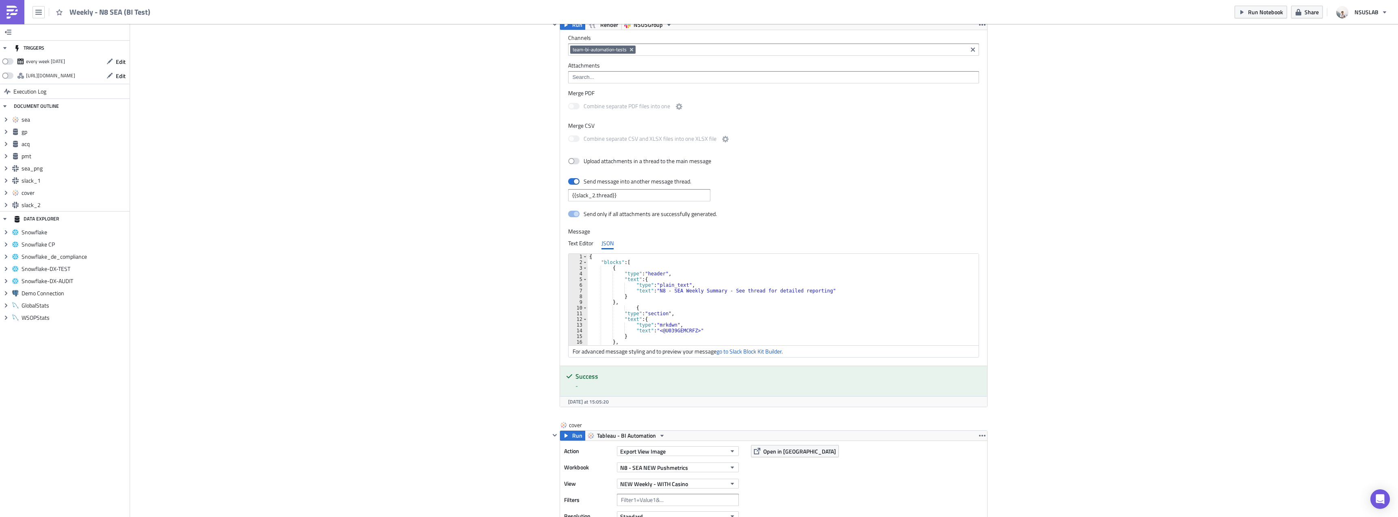
scroll to position [1707, 0]
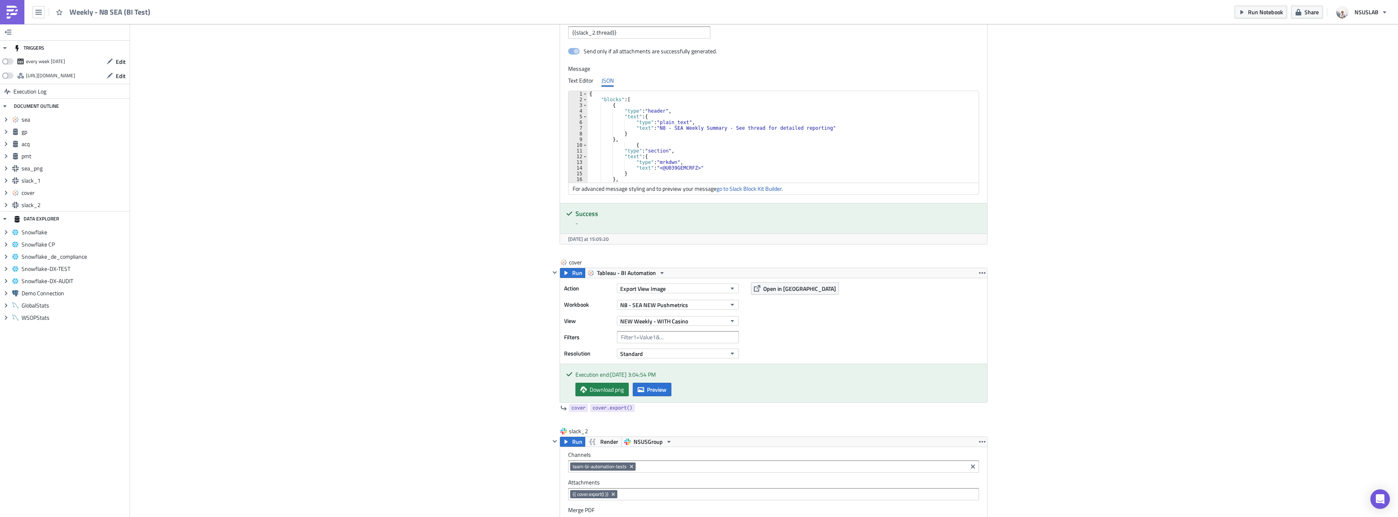
click at [1267, 15] on span "Run Notebook" at bounding box center [1265, 12] width 35 height 9
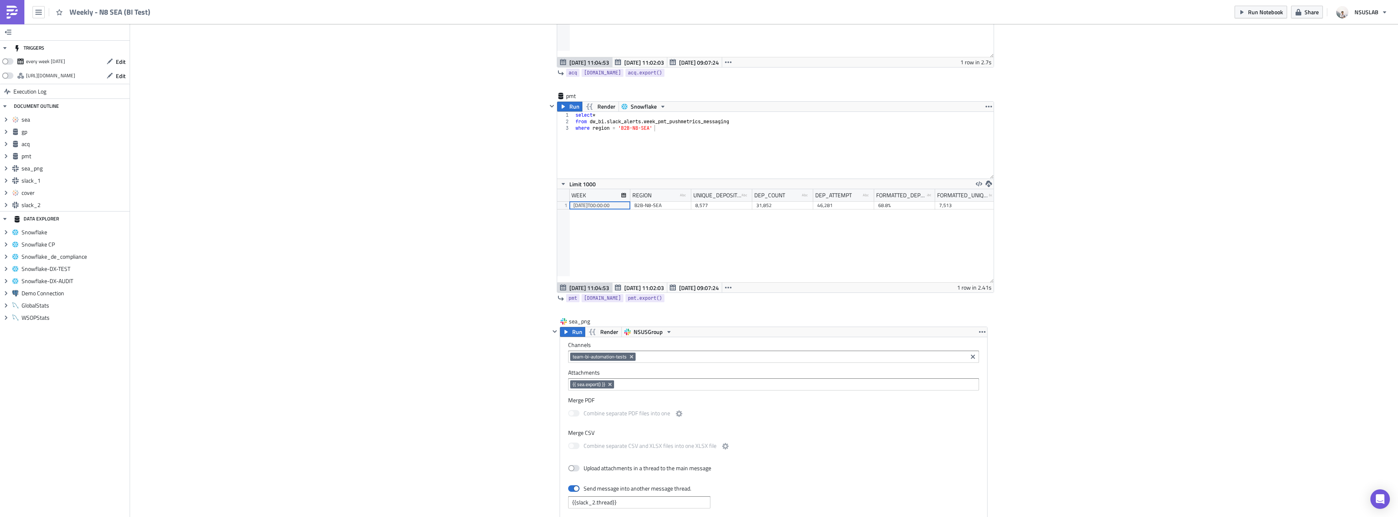
scroll to position [519, 0]
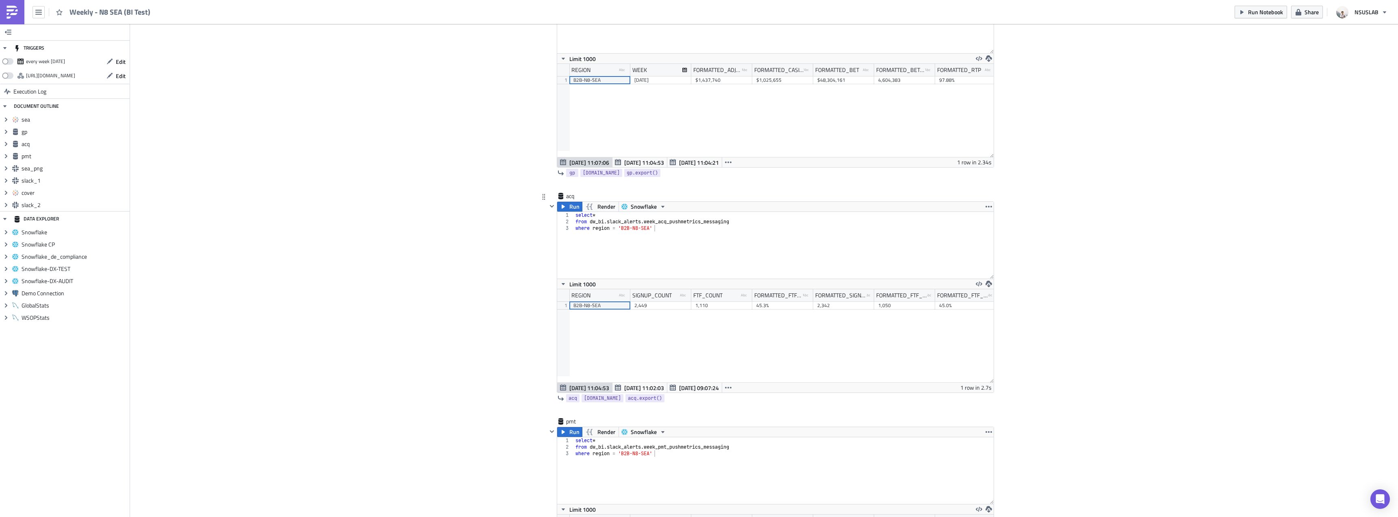
click at [715, 224] on div "select * from dw_bi . slack_alerts . week_acq_pushmetrics_messaging where regio…" at bounding box center [784, 252] width 420 height 80
click at [756, 245] on div "select * from dw_bi . slack_alerts . week_acq_pushmetrics_messaging where regio…" at bounding box center [784, 252] width 420 height 80
type textarea "where region = 'B2B-N8-SEA'"
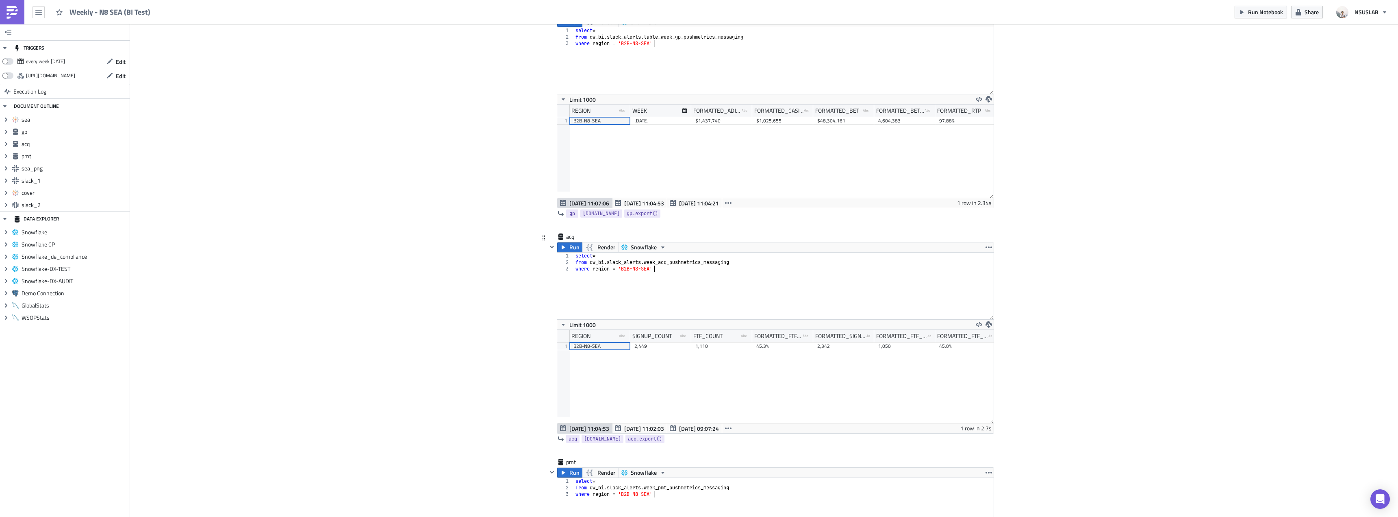
scroll to position [235, 0]
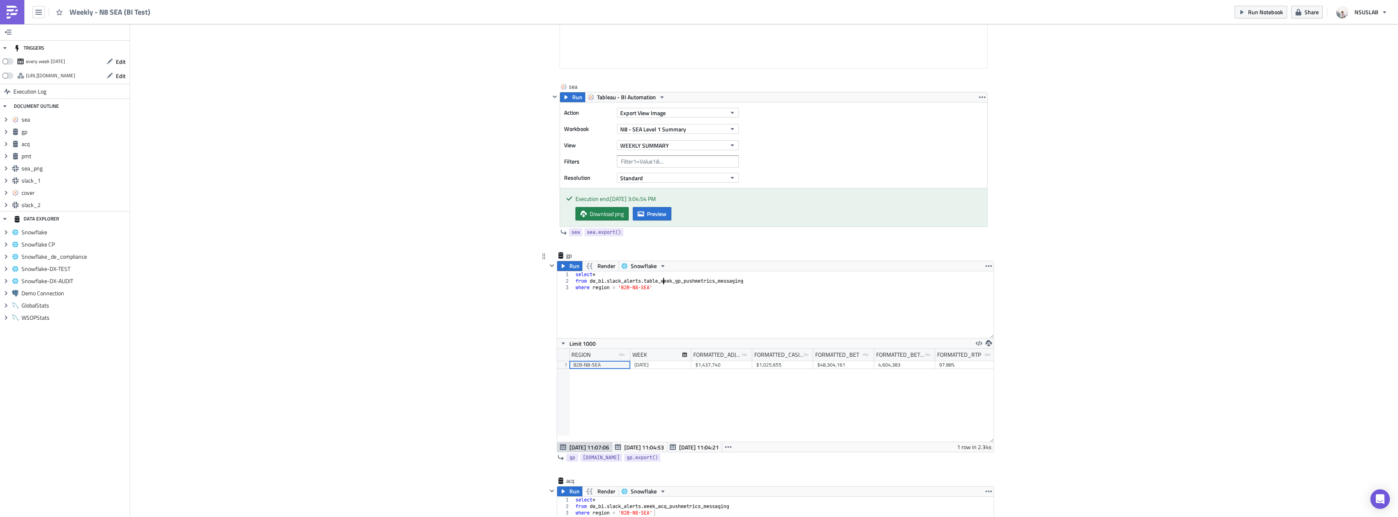
click at [660, 280] on div "select * from dw_bi . slack_alerts . table_week_gp_pushmetrics_messaging where …" at bounding box center [784, 311] width 420 height 80
click at [574, 271] on div "select * from dw_bi . slack_alerts . week_gp_pushmetrics_messaging where region…" at bounding box center [784, 311] width 420 height 80
type textarea "select *"
click at [571, 268] on span "Run" at bounding box center [574, 266] width 10 height 10
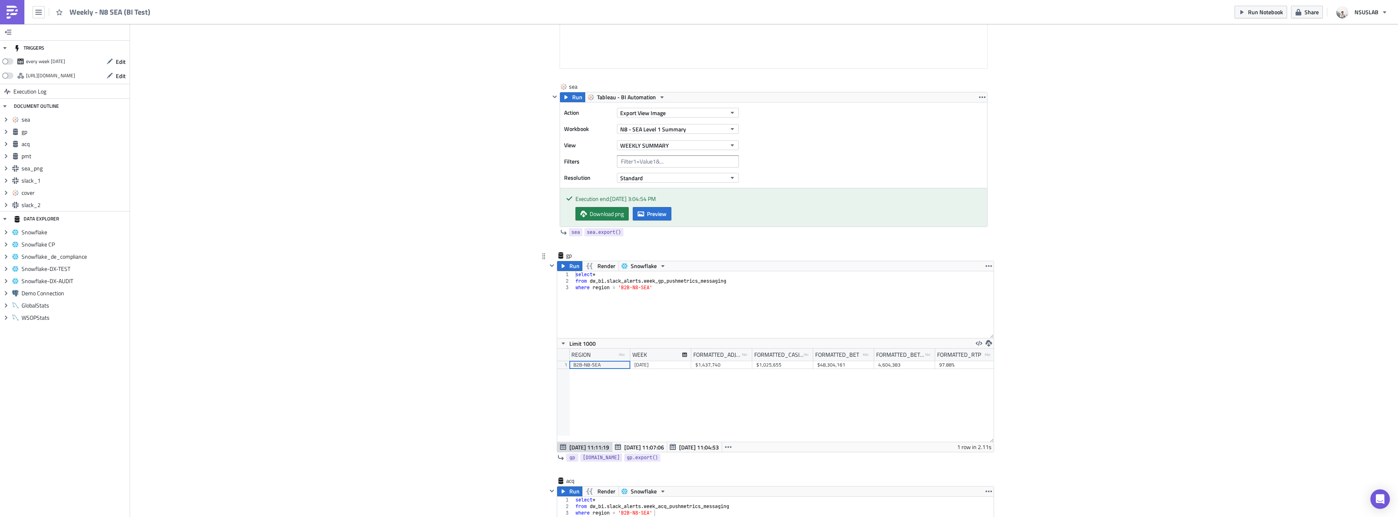
drag, startPoint x: 618, startPoint y: 435, endPoint x: 747, endPoint y: 439, distance: 129.3
click at [747, 439] on div "REGION type-text Created with Sketch. WEEK FORMATTED_ADJ_PGGR type-text Created…" at bounding box center [775, 394] width 437 height 93
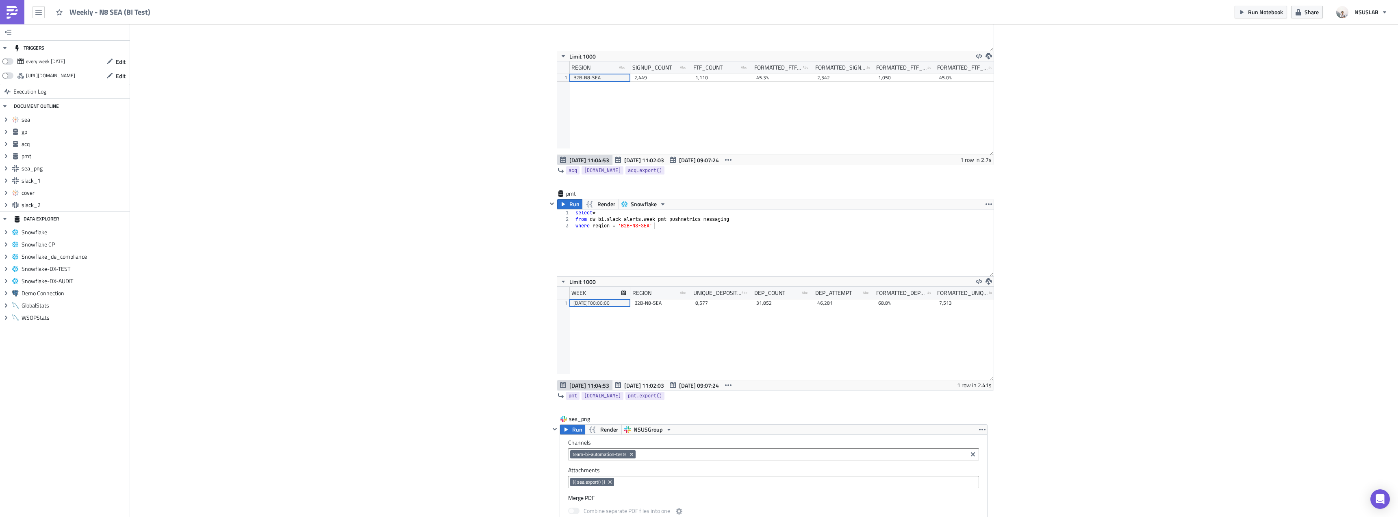
scroll to position [763, 0]
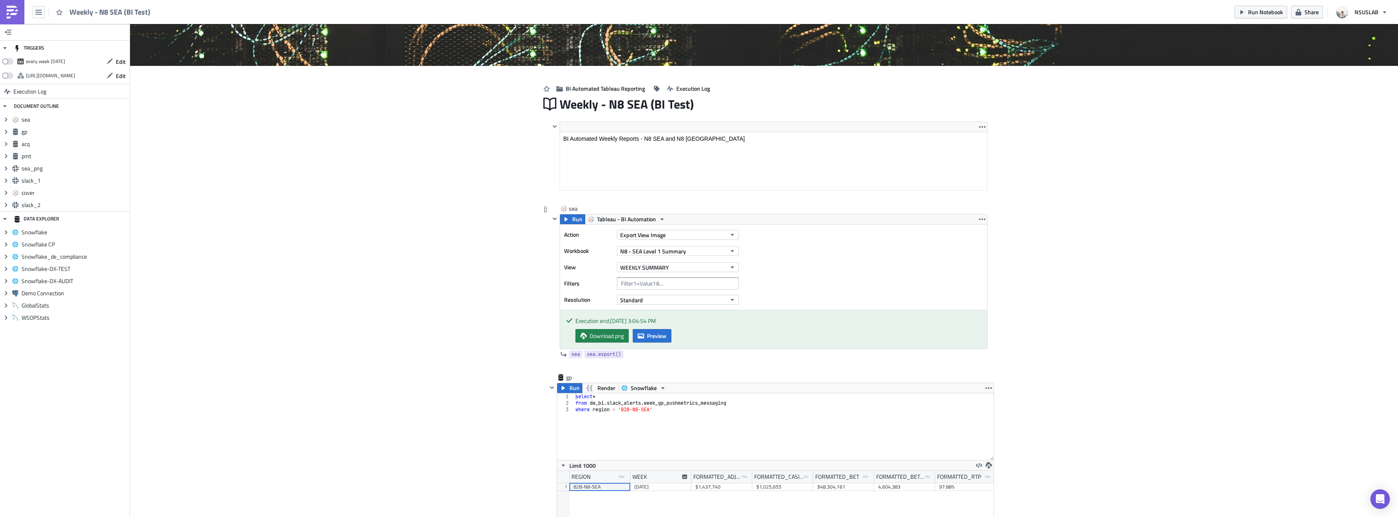
scroll to position [0, 0]
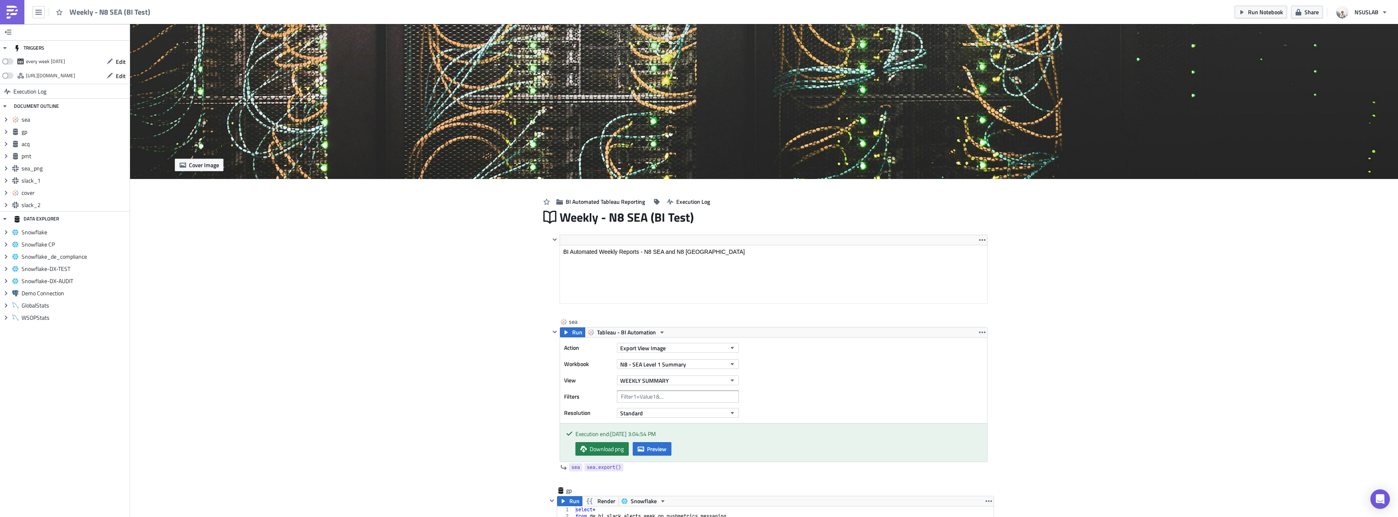
click at [1258, 15] on span "Run Notebook" at bounding box center [1265, 12] width 35 height 9
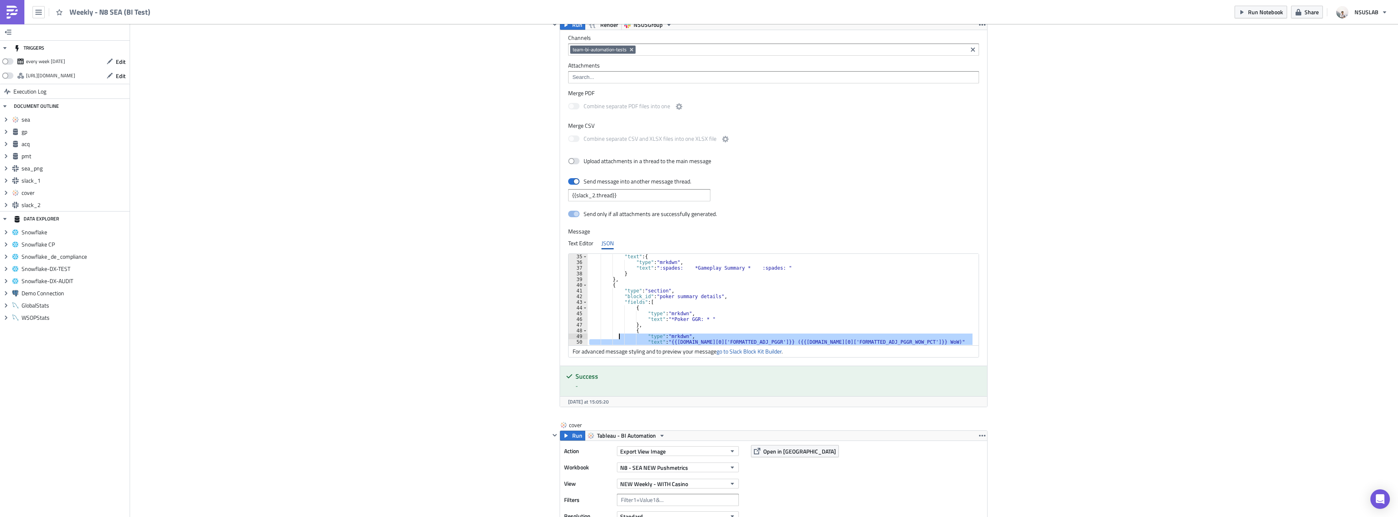
scroll to position [222, 0]
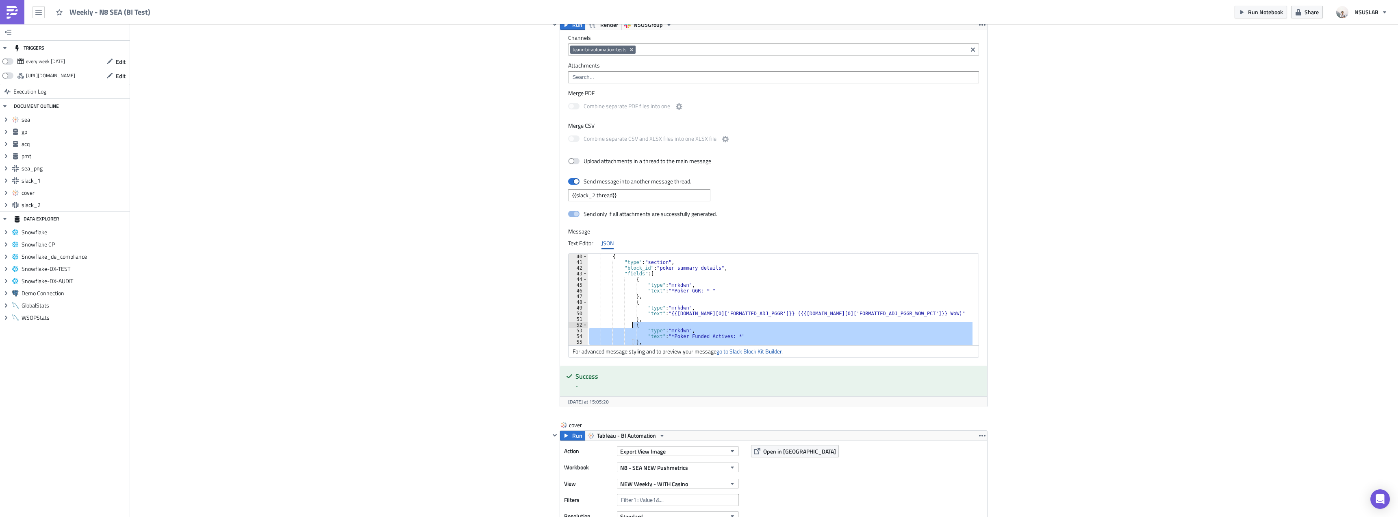
drag, startPoint x: 637, startPoint y: 316, endPoint x: 630, endPoint y: 325, distance: 11.4
click at [630, 325] on div "{ "type" : "section" , "block_id" : "poker summary details" , "fields" : [ { "t…" at bounding box center [781, 302] width 387 height 97
click at [749, 328] on div "{ "type" : "section" , "block_id" : "poker summary details" , "fields" : [ { "t…" at bounding box center [780, 299] width 385 height 91
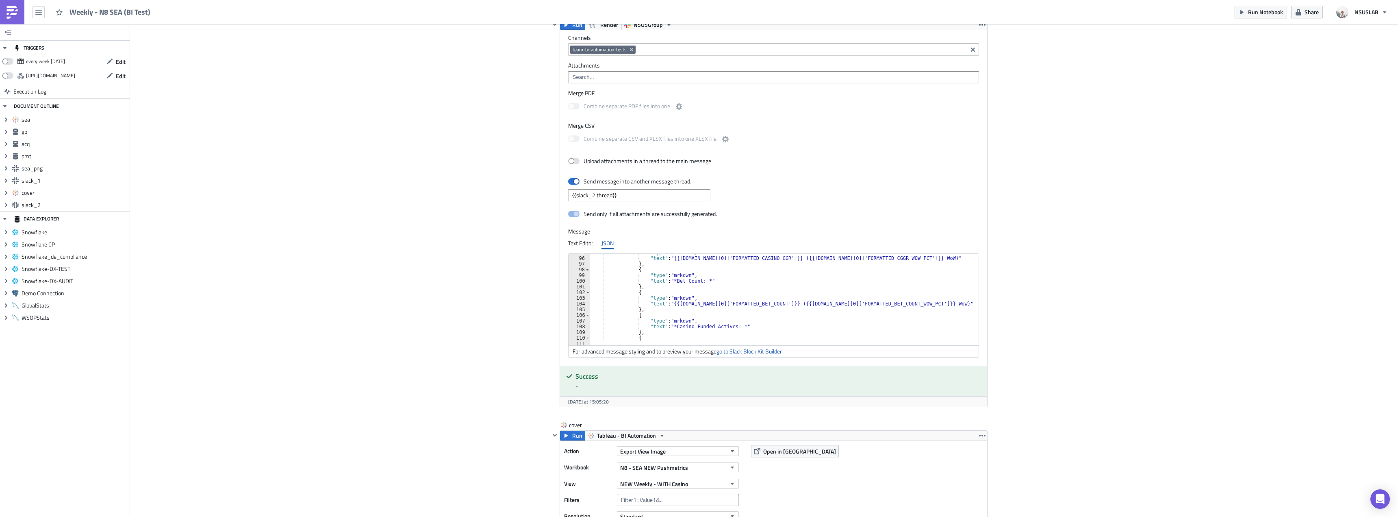
scroll to position [563, 0]
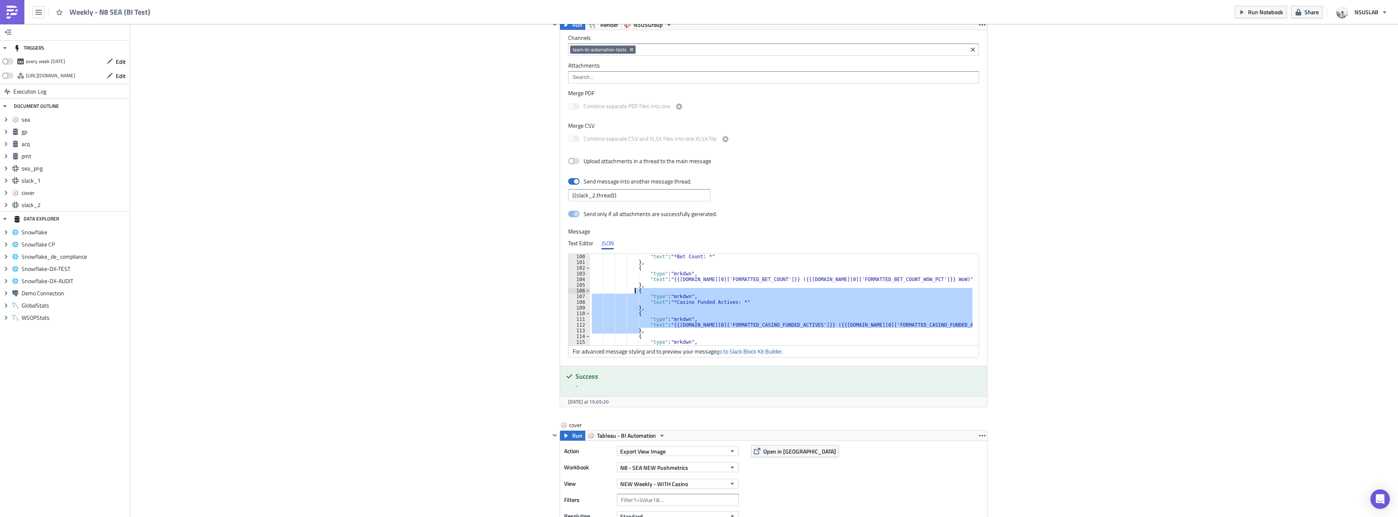
drag, startPoint x: 639, startPoint y: 330, endPoint x: 631, endPoint y: 291, distance: 40.3
click at [631, 291] on div ""text" : "*Bet Count: *" } , { "type" : "mrkdwn" , "text" : "{{gp.data[0]['FORM…" at bounding box center [783, 302] width 387 height 97
type textarea "{ "type": "mrkdwn","
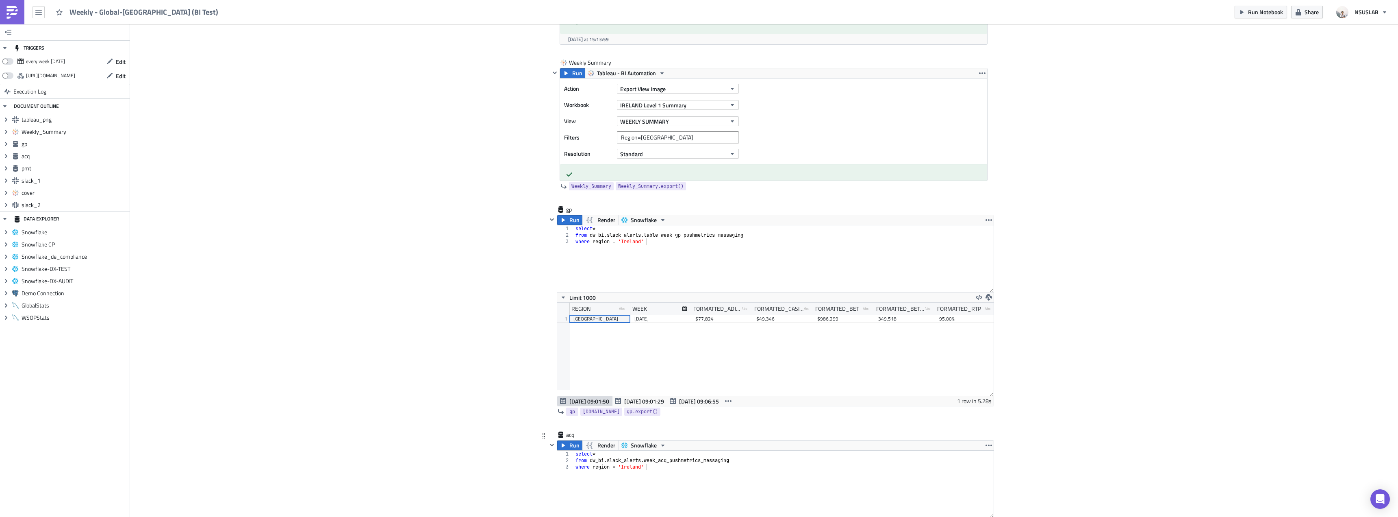
scroll to position [650, 0]
click at [661, 238] on div "select * from dw_bi . slack_alerts . table_week_gp_pushmetrics_messaging where …" at bounding box center [784, 267] width 420 height 80
type textarea "from dw_bi.slack_alerts.week_gp_pushmetrics_messaging"
click at [571, 221] on span "Run" at bounding box center [574, 222] width 10 height 10
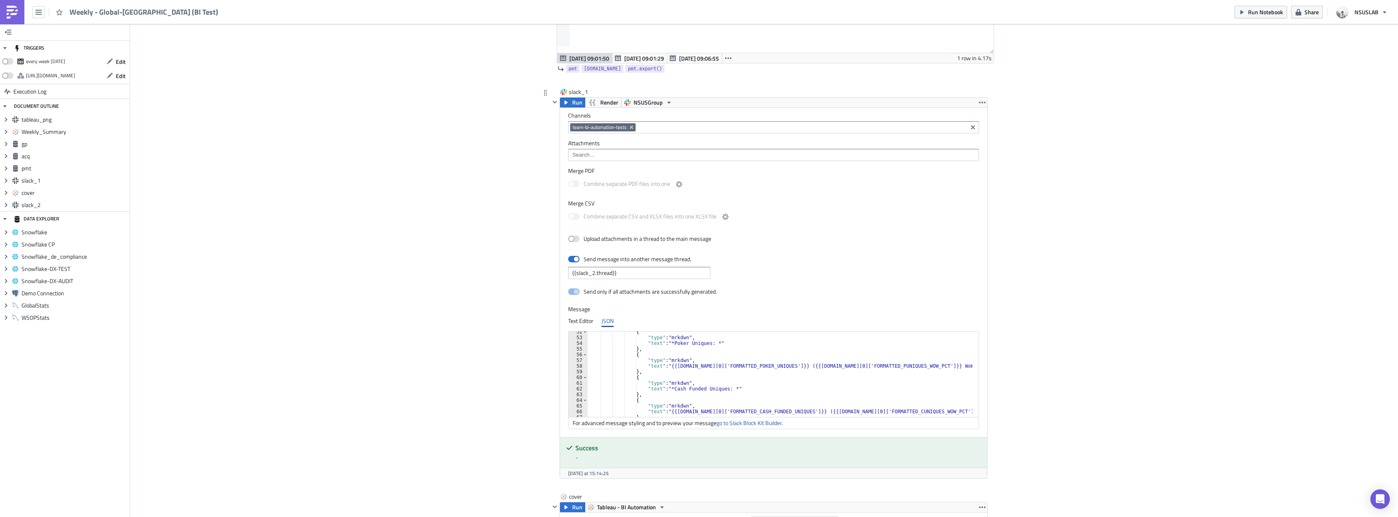
scroll to position [268, 0]
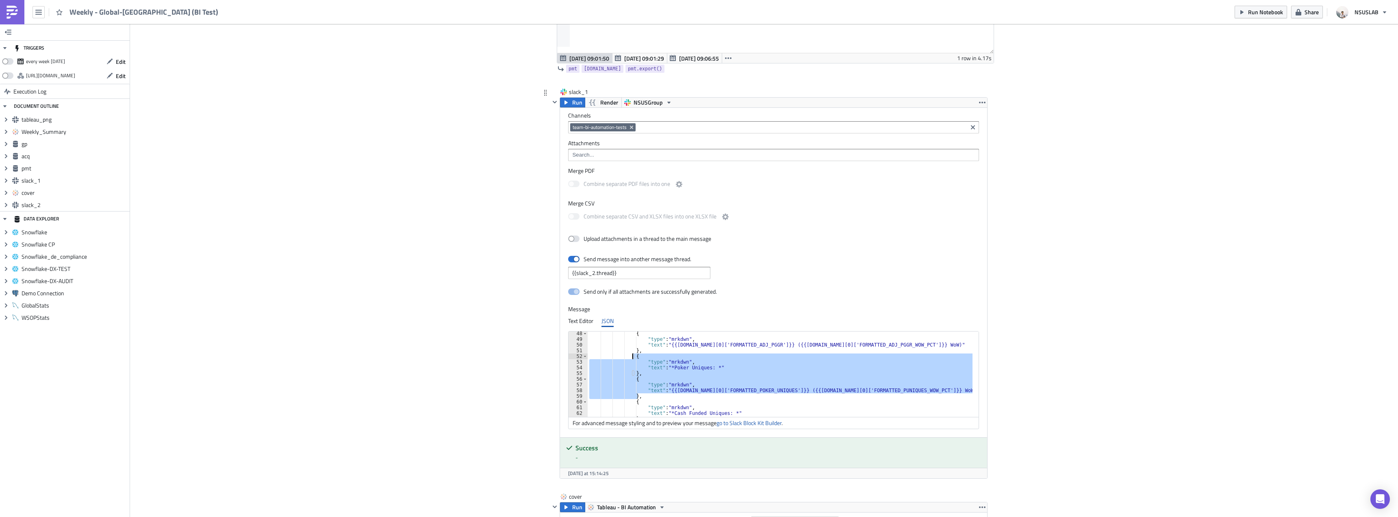
drag, startPoint x: 641, startPoint y: 396, endPoint x: 630, endPoint y: 356, distance: 41.9
click at [630, 356] on div "{ "type" : "mrkdwn" , "text" : "{{[DOMAIN_NAME][0]['FORMATTED_ADJ_PGGR']}} ({{[…" at bounding box center [780, 378] width 385 height 97
paste textarea "}"
type textarea "},"
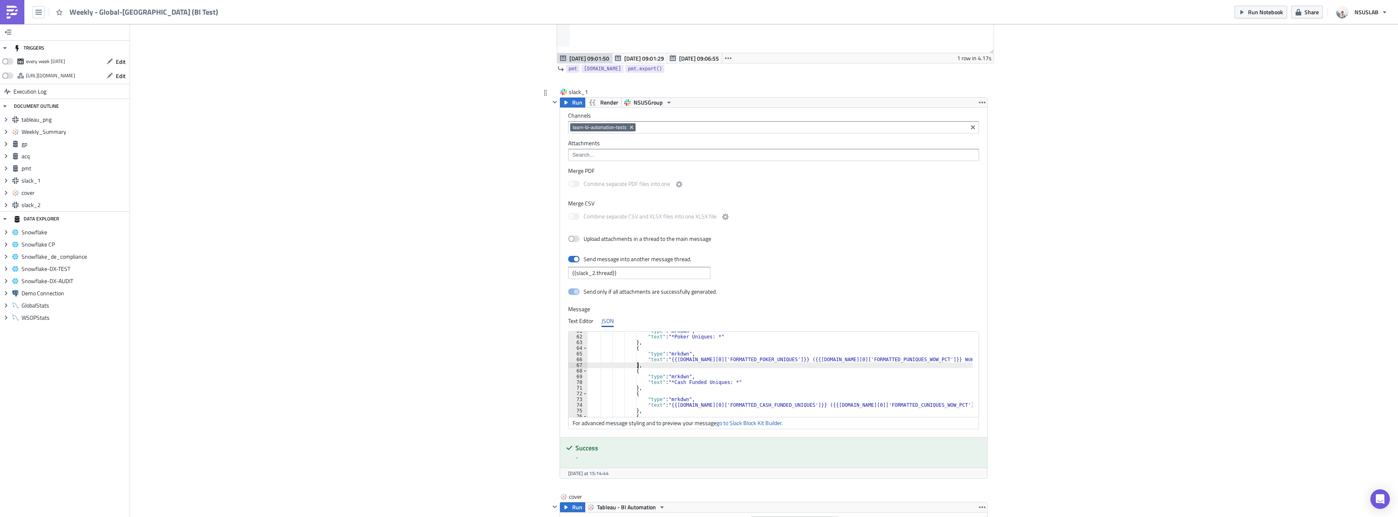
scroll to position [345, 0]
click at [638, 361] on div ""text" : "*Bet Count: *" } , { "type" : "mrkdwn" , "text" : "{{[DOMAIN_NAME][0]…" at bounding box center [781, 375] width 382 height 97
paste textarea "},"
type textarea "},"
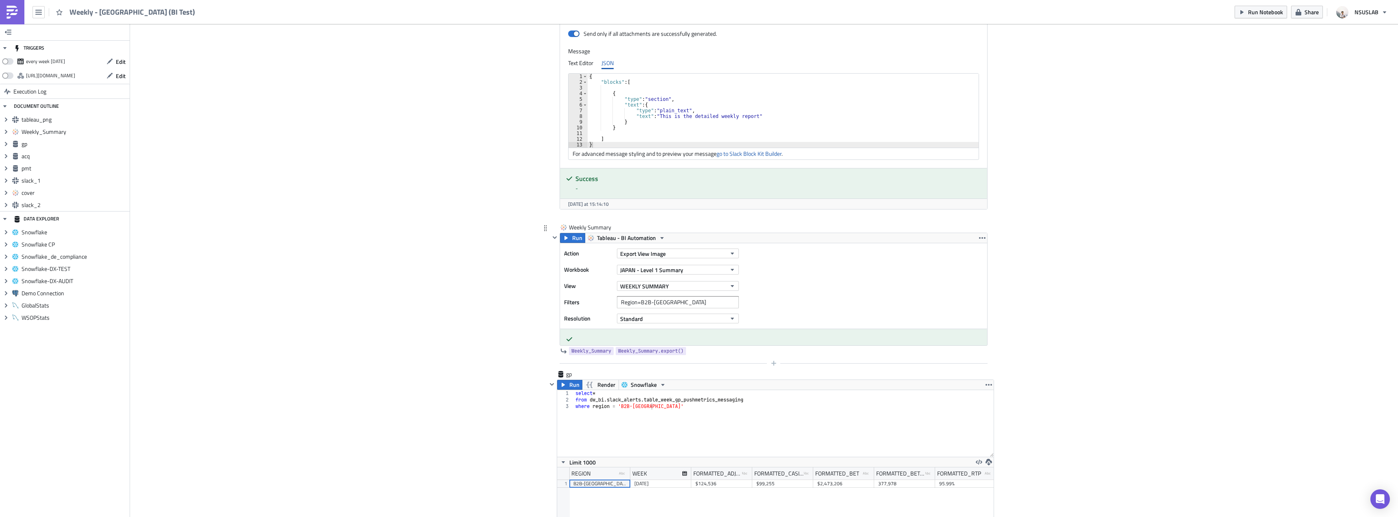
scroll to position [488, 0]
click at [660, 394] on div "select * from dw_bi . slack_alerts . table_week_gp_pushmetrics_messaging where …" at bounding box center [784, 429] width 420 height 80
click at [661, 397] on div "select * from dw_bi . slack_alerts . table_week_gp_pushmetrics_messaging where …" at bounding box center [784, 429] width 420 height 80
type textarea "from dw_bi.slack_alerts.week_gp_pushmetrics_messaging"
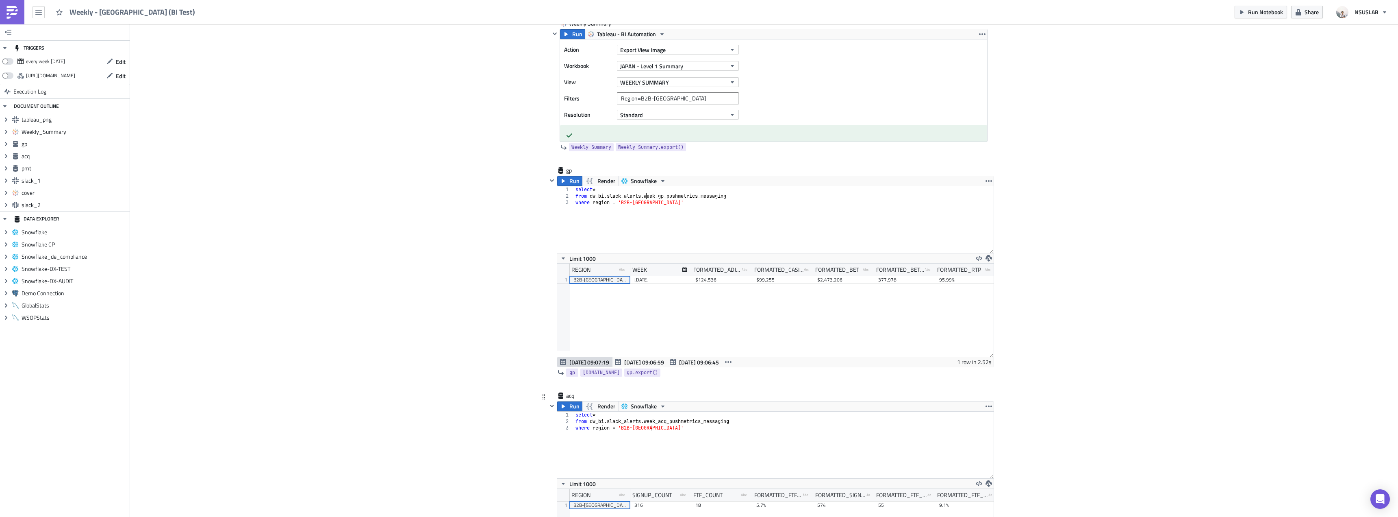
scroll to position [935, 0]
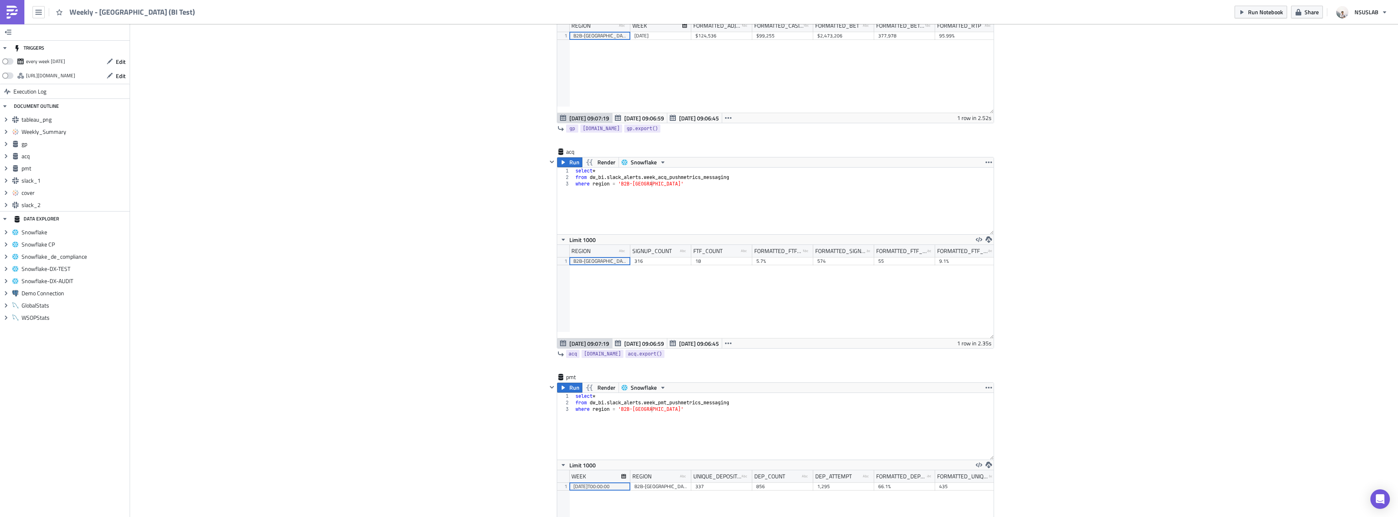
click at [510, 376] on div "Cover Image BI Automated Tableau Reporting Execution Log Weekly - Japan (BI Tes…" at bounding box center [764, 343] width 1268 height 2508
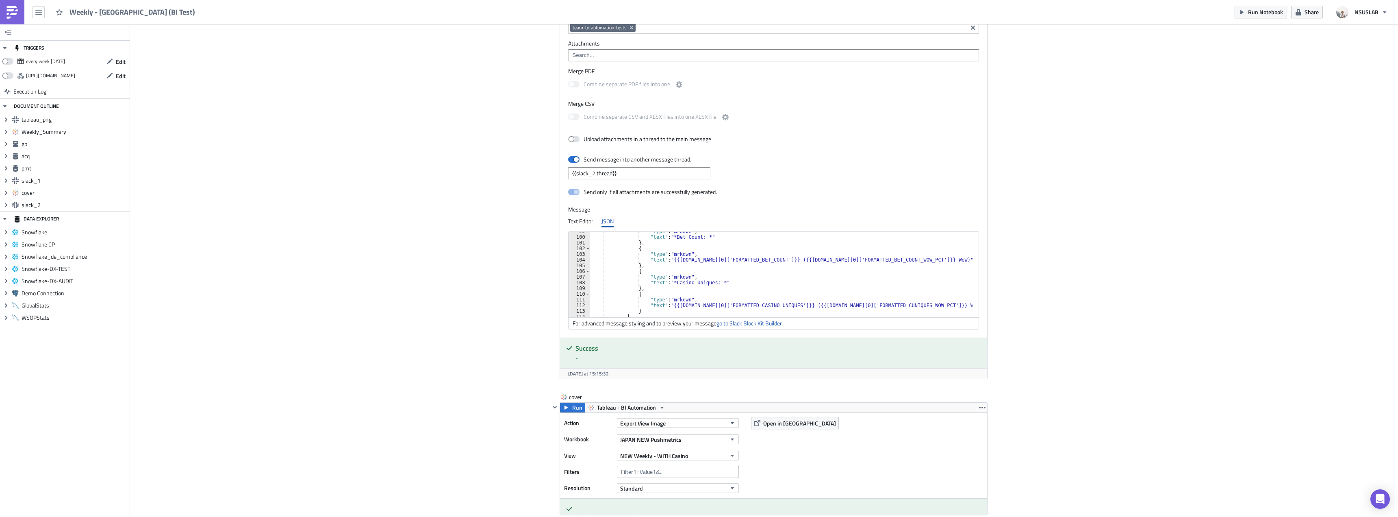
scroll to position [561, 0]
click at [663, 269] on div ""type" : "mrkdwn" , "text" : "*Bet Count: *" } , { "type" : "mrkdwn" , "text" :…" at bounding box center [786, 276] width 392 height 97
click at [665, 267] on div ""type" : "mrkdwn" , "text" : "*Bet Count: *" } , { "type" : "mrkdwn" , "text" :…" at bounding box center [786, 276] width 392 height 97
type textarea "},"
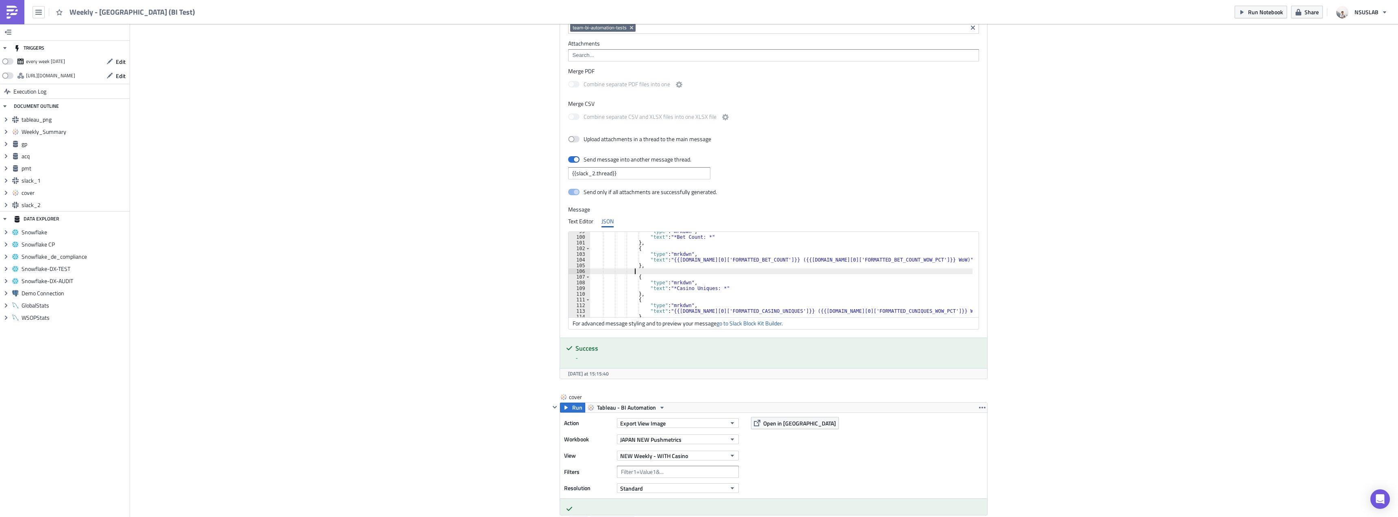
paste textarea "},"
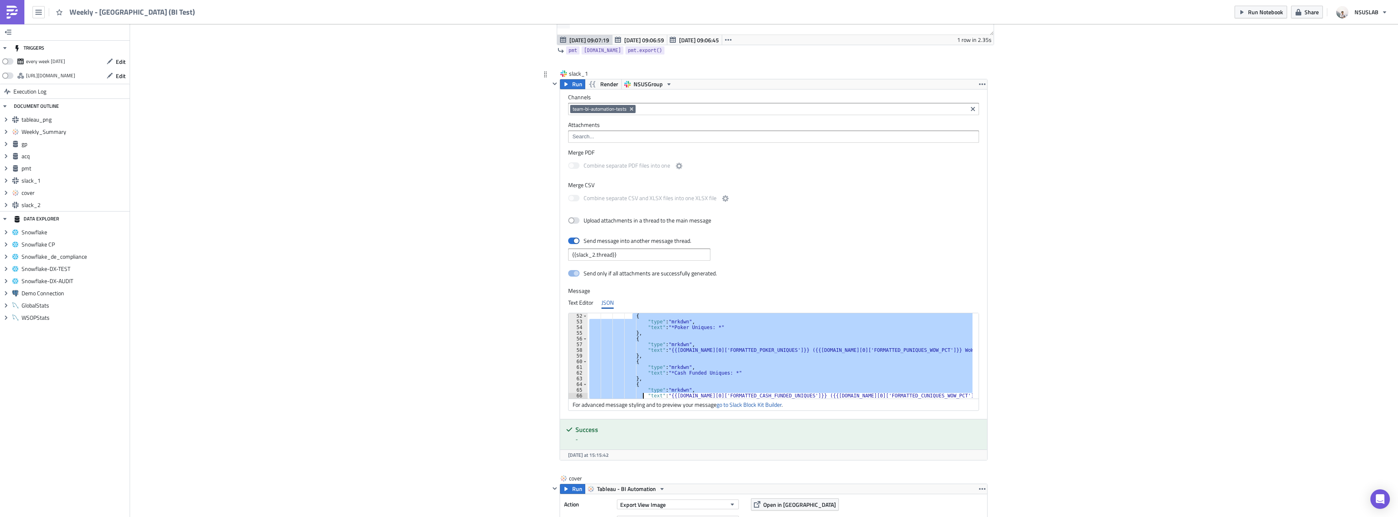
scroll to position [330, 0]
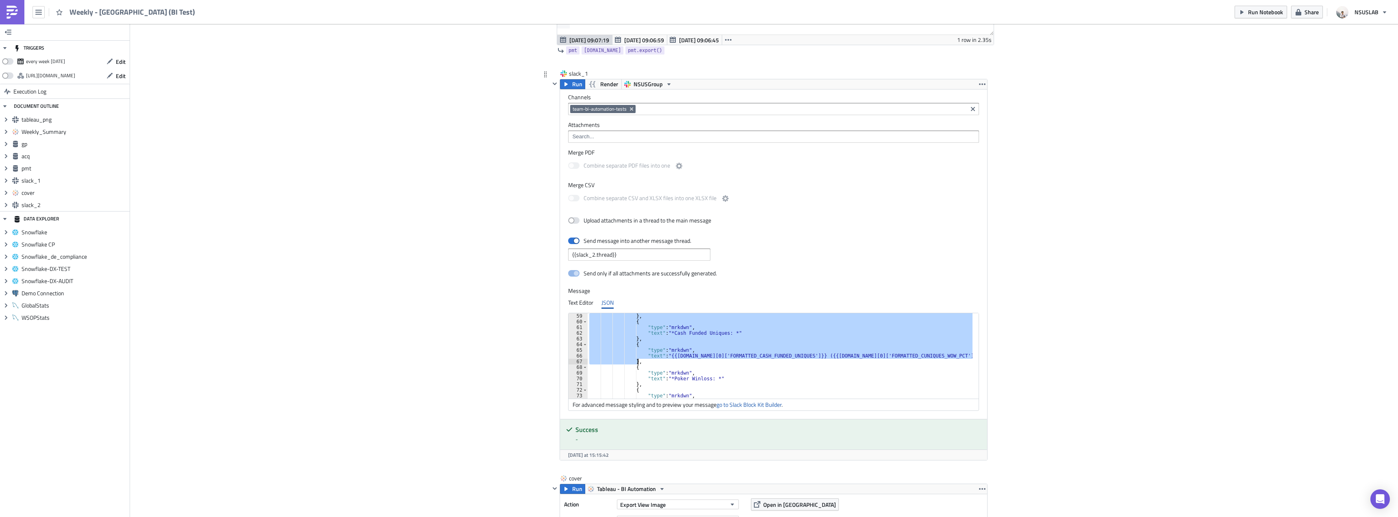
drag, startPoint x: 629, startPoint y: 363, endPoint x: 634, endPoint y: 360, distance: 6.0
click at [634, 360] on div "} , { "type" : "mrkdwn" , "text" : "*Cash Funded Uniques: *" } , { "type" : "mr…" at bounding box center [785, 361] width 395 height 97
paste textarea
type textarea "},"
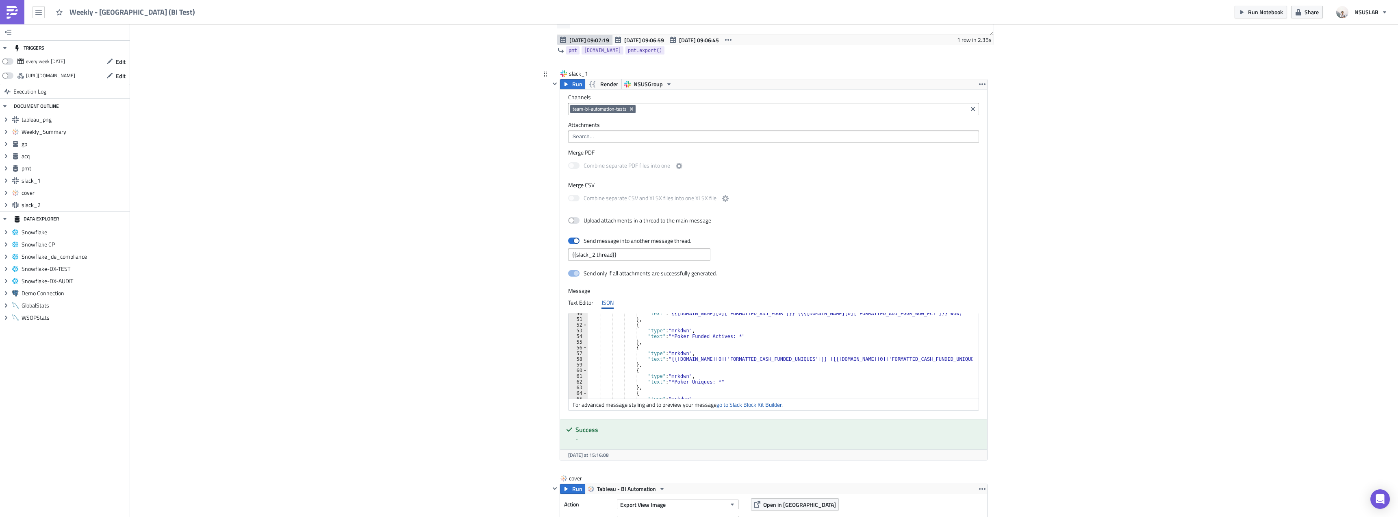
scroll to position [257, 0]
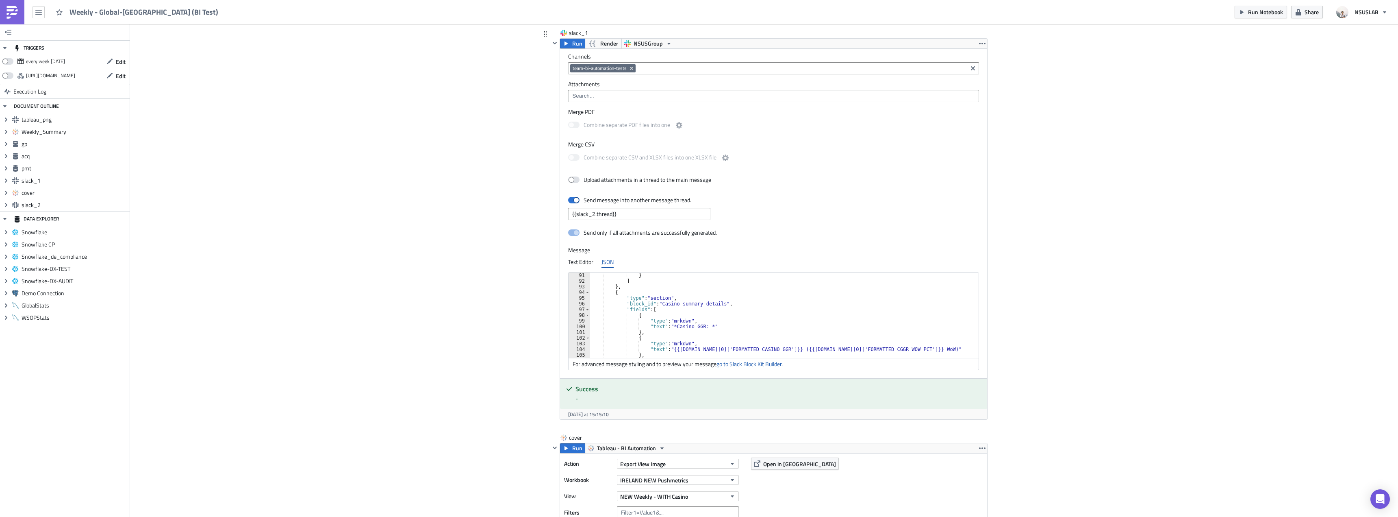
scroll to position [488, 0]
click at [1249, 12] on button "Run Notebook" at bounding box center [1261, 12] width 52 height 13
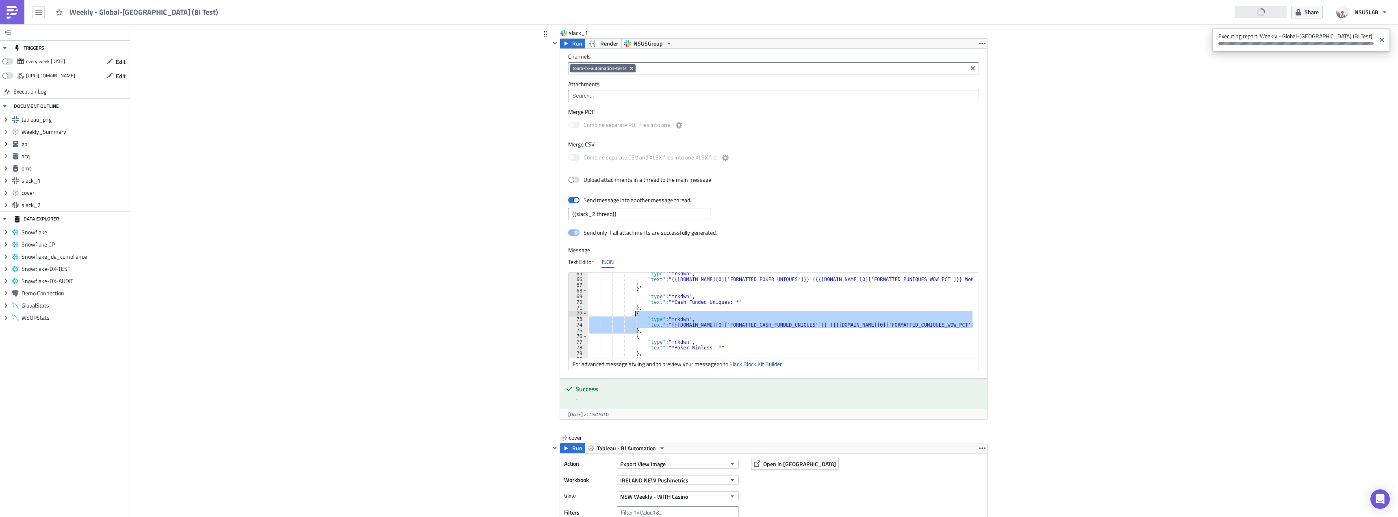
drag, startPoint x: 643, startPoint y: 328, endPoint x: 631, endPoint y: 313, distance: 20.0
click at [631, 313] on div ""type" : "mrkdwn" , "text" : "{{[DOMAIN_NAME][0]['FORMATTED_POKER_UNIQUES']}} (…" at bounding box center [785, 319] width 395 height 97
click at [642, 331] on div ""type" : "mrkdwn" , "text" : "{{[DOMAIN_NAME][0]['FORMATTED_POKER_UNIQUES']}} (…" at bounding box center [780, 314] width 385 height 85
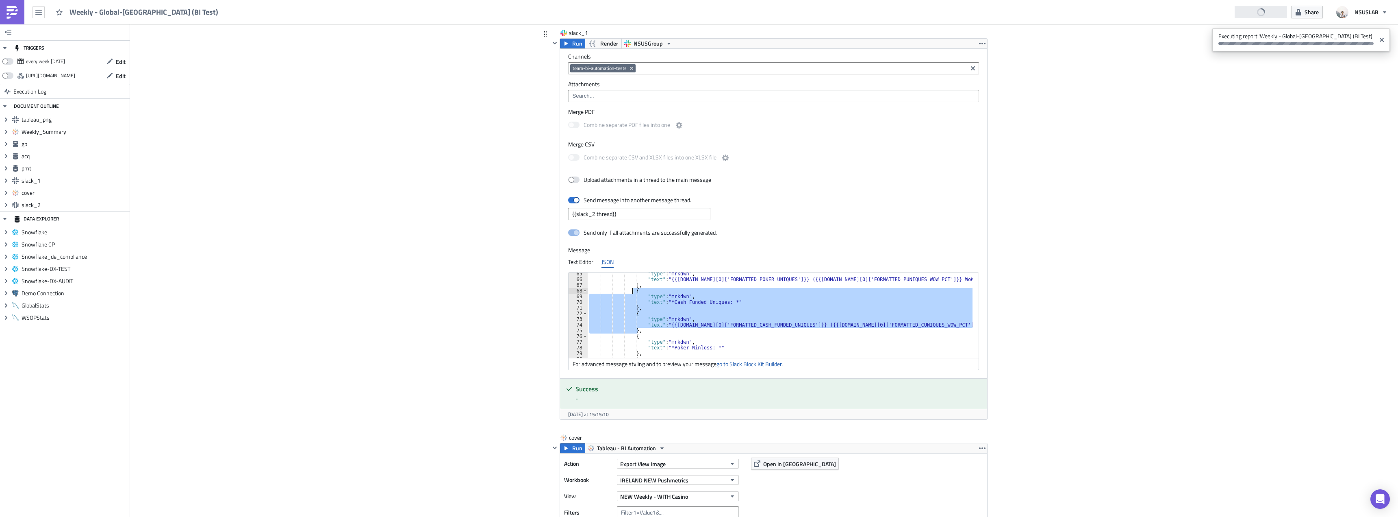
drag, startPoint x: 639, startPoint y: 331, endPoint x: 630, endPoint y: 291, distance: 41.7
click at [630, 291] on div ""type" : "mrkdwn" , "text" : "{{[DOMAIN_NAME][0]['FORMATTED_POKER_UNIQUES']}} (…" at bounding box center [785, 319] width 395 height 97
type textarea "{ "type": "mrkdwn","
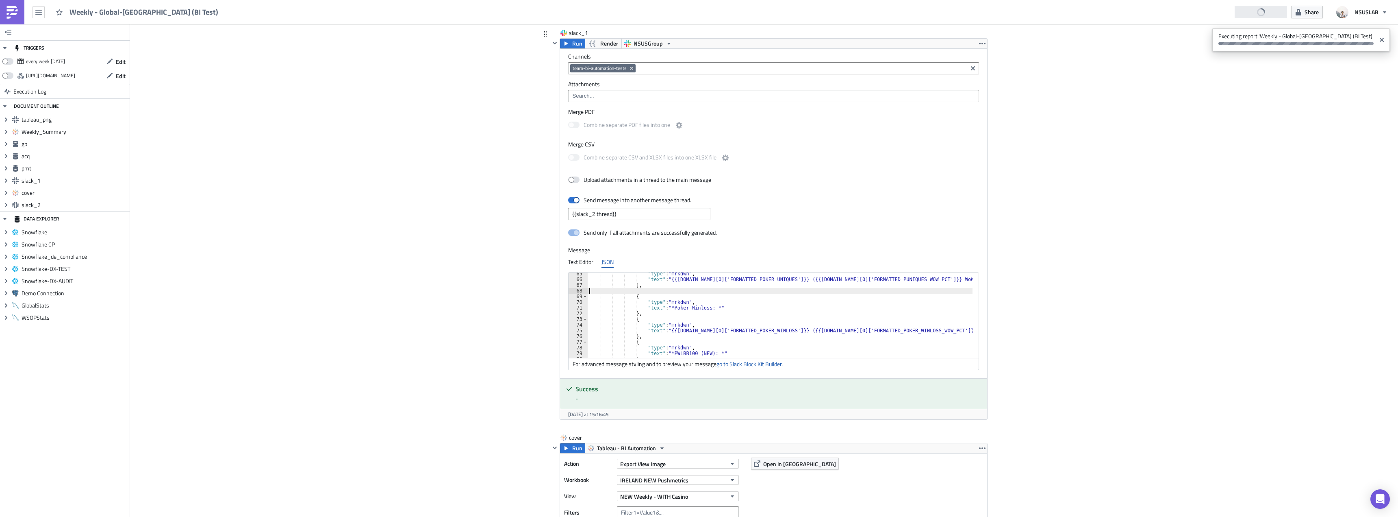
type textarea "},"
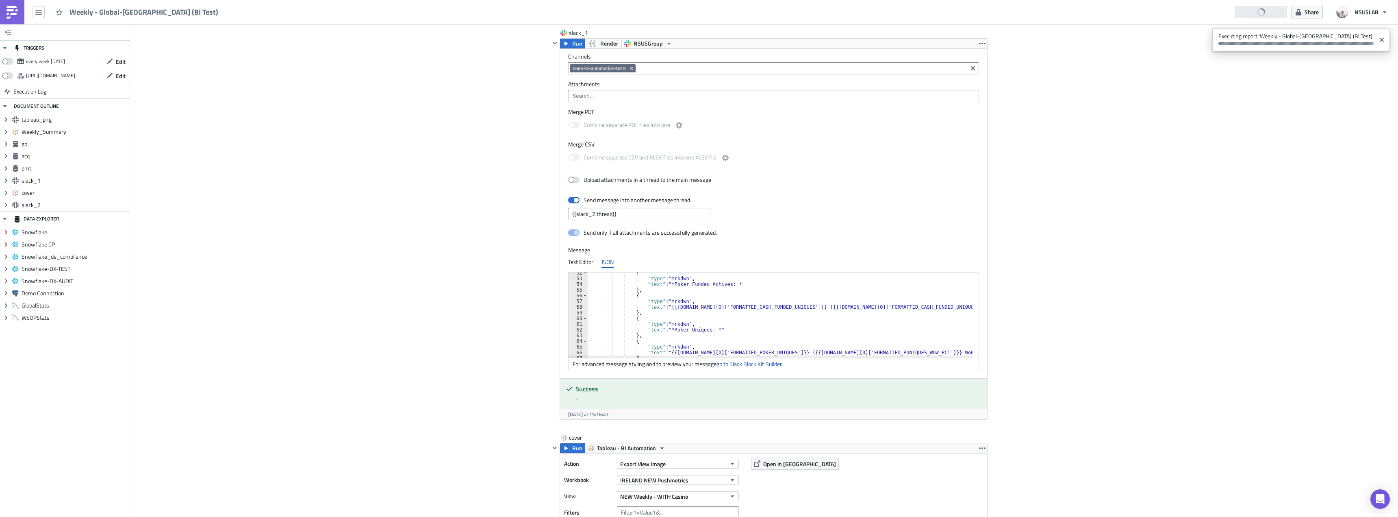
click at [1228, 39] on strong "See Execution." at bounding box center [1210, 43] width 35 height 9
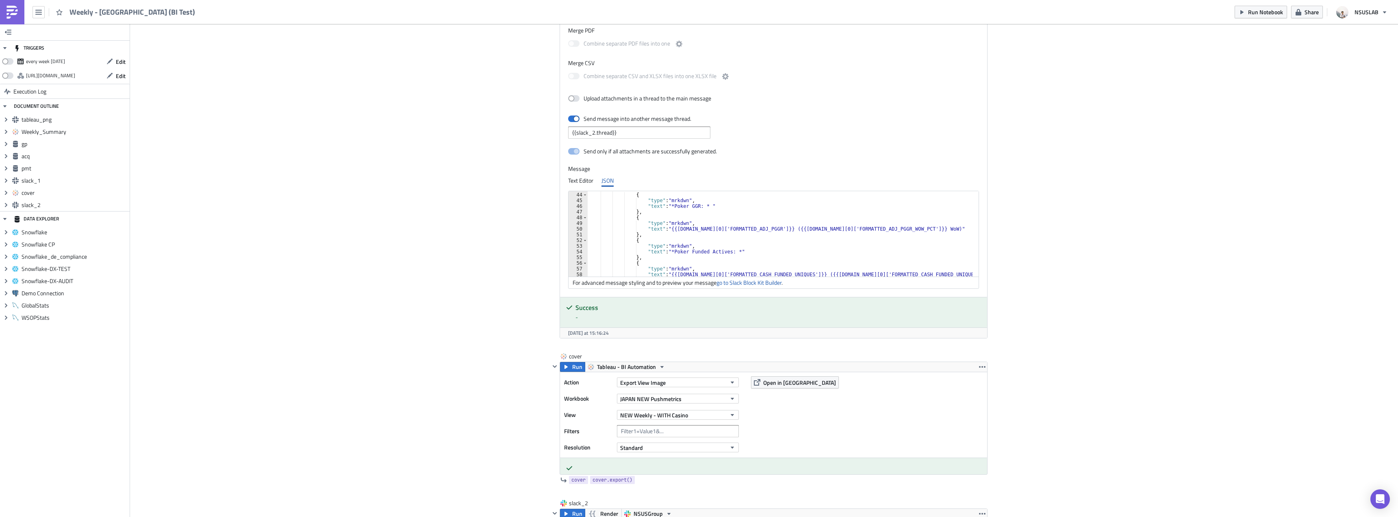
scroll to position [244, 0]
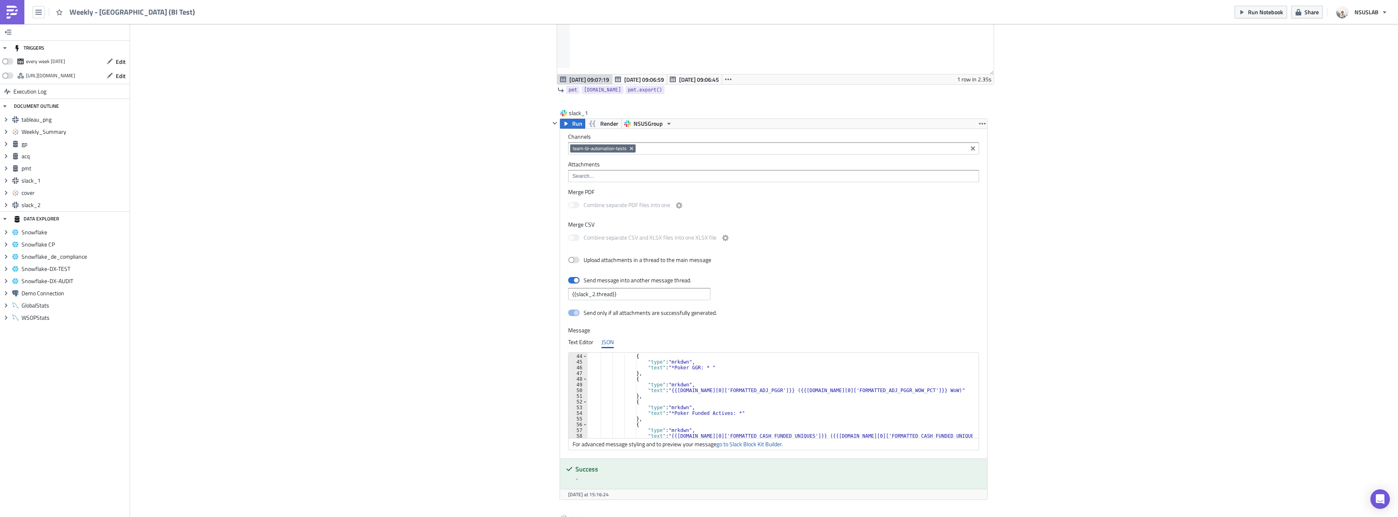
scroll to position [1382, 0]
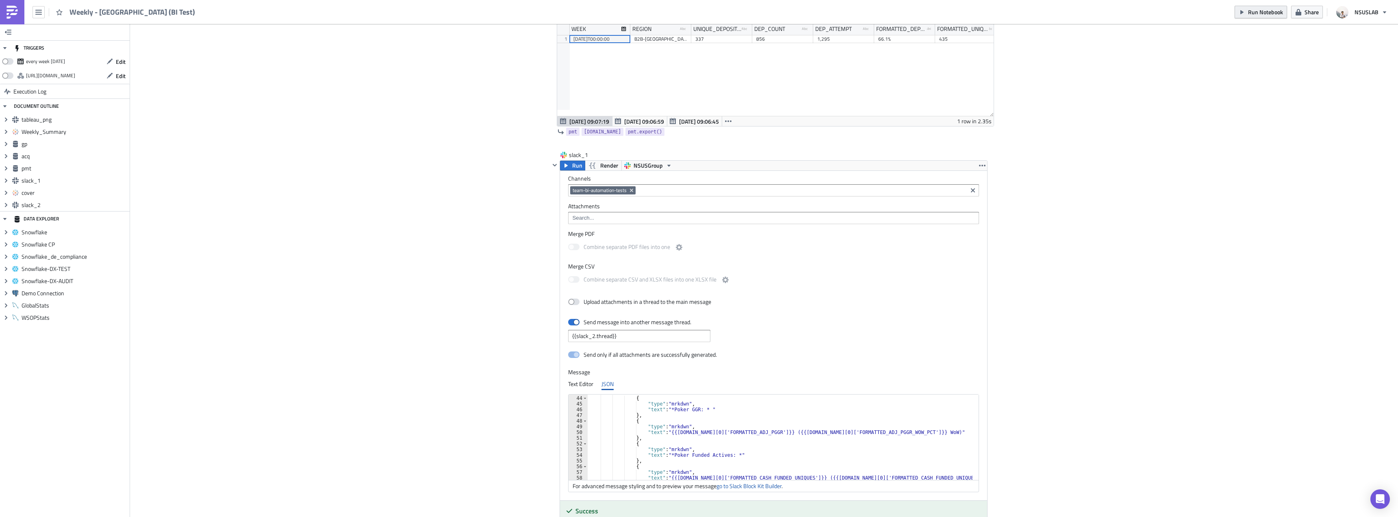
click at [1253, 6] on button "Run Notebook" at bounding box center [1261, 12] width 52 height 13
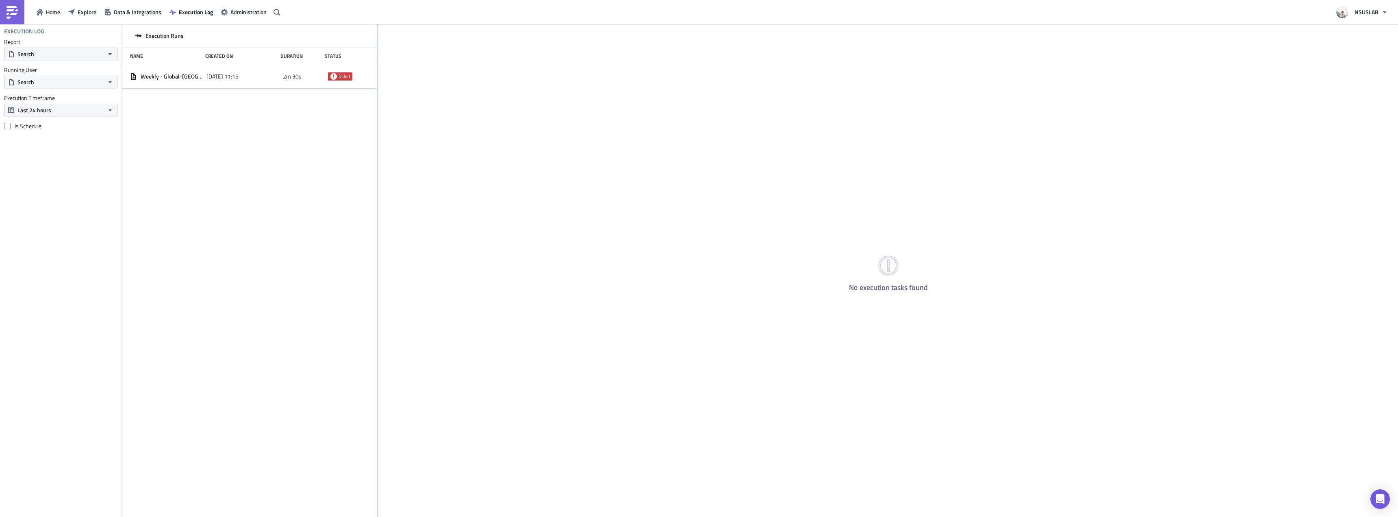
click at [372, 52] on div "Name Created On Duration Status" at bounding box center [249, 56] width 255 height 16
click at [287, 84] on div "Weekly - Global-[GEOGRAPHIC_DATA] (BI Test) [DATE] 11:15 2m 30s failed" at bounding box center [249, 76] width 255 height 24
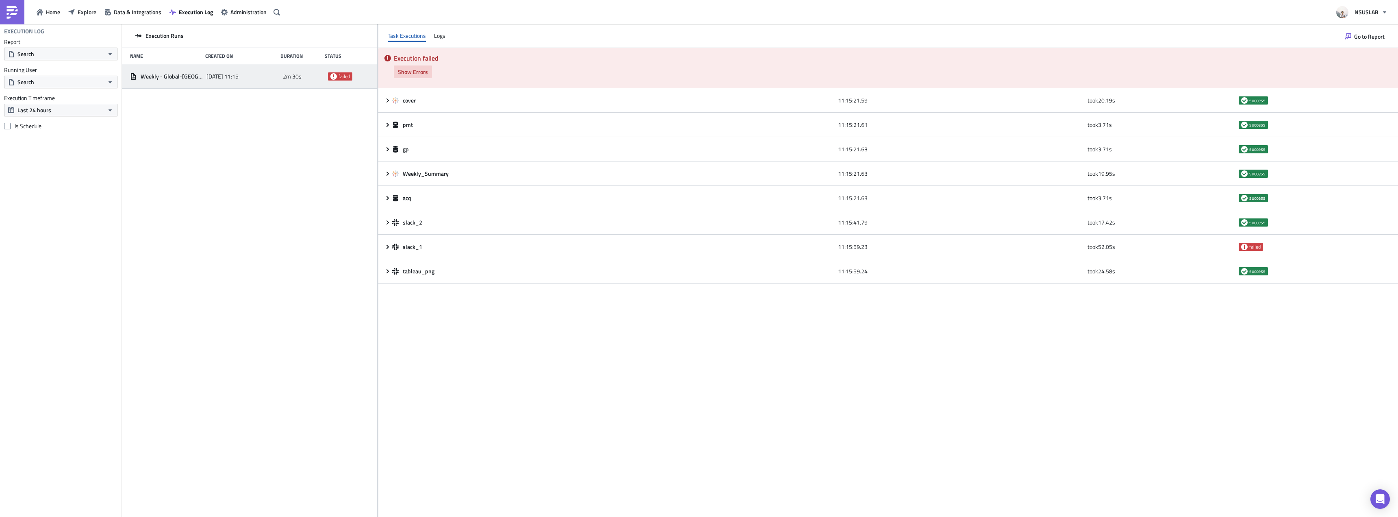
click at [424, 69] on span "Show Errors" at bounding box center [413, 71] width 30 height 9
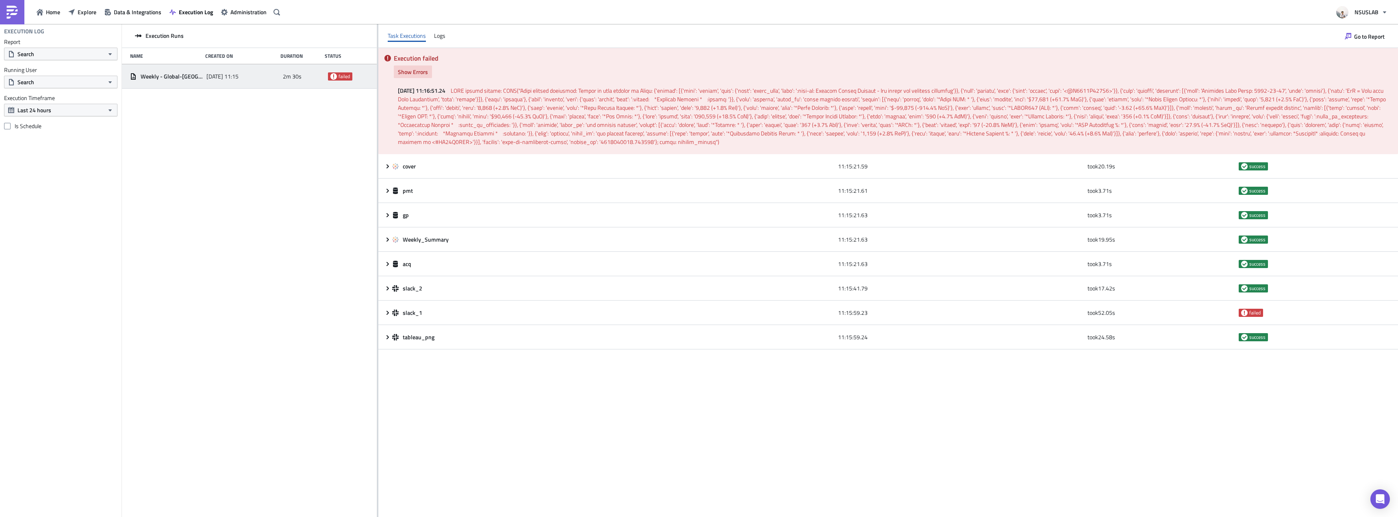
click at [424, 69] on span "Show Errors" at bounding box center [413, 71] width 30 height 9
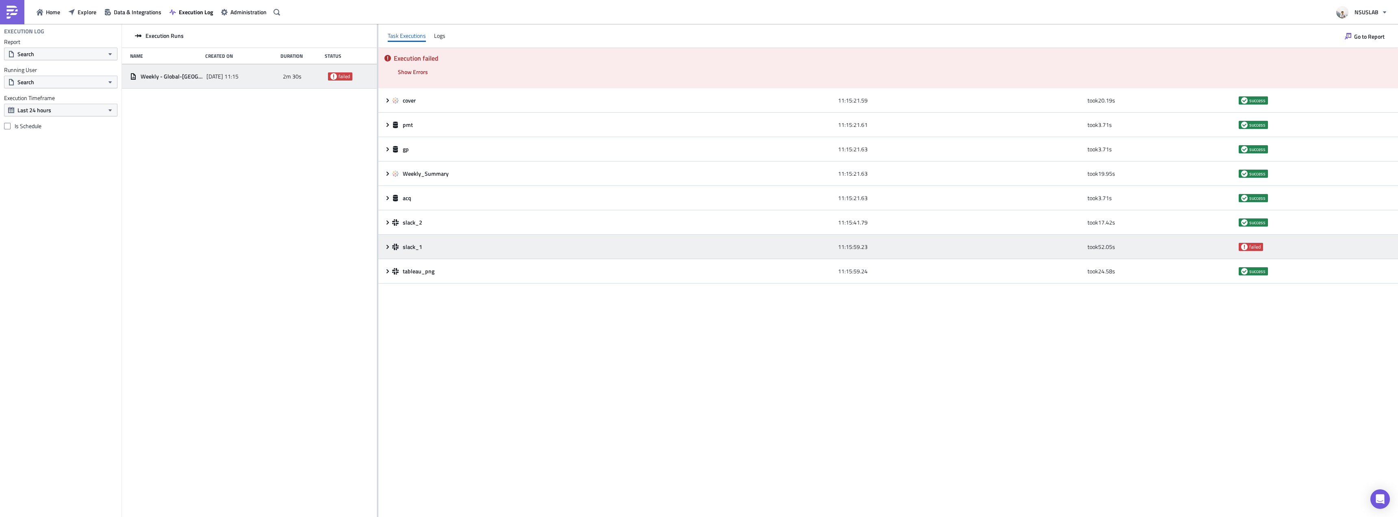
click at [530, 249] on div "slack_1" at bounding box center [613, 246] width 442 height 7
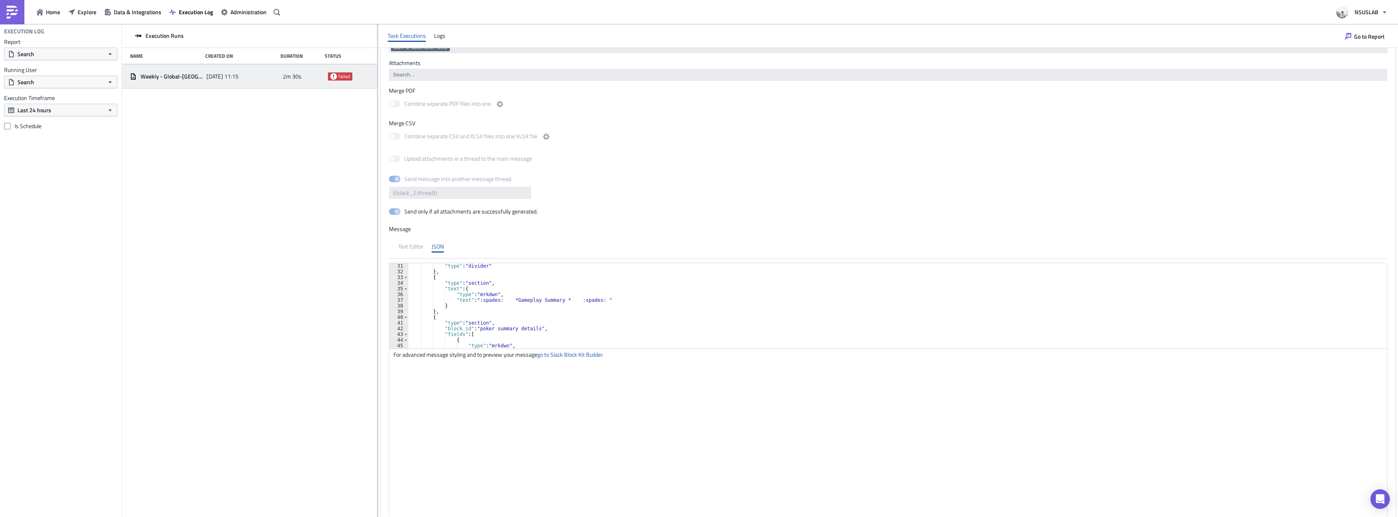
scroll to position [341, 0]
click at [521, 322] on div ""type" : "mrkdwn" , "text" : "*Poker Uniques: *" } , { "type" : "mrkdwn" , "tex…" at bounding box center [894, 311] width 973 height 97
drag, startPoint x: 526, startPoint y: 318, endPoint x: 512, endPoint y: 318, distance: 14.2
click at [512, 318] on div ""type" : "mrkdwn" , "text" : "*Poker Uniques: *" } , { "type" : "mrkdwn" , "tex…" at bounding box center [894, 311] width 973 height 97
click at [550, 322] on div ""type" : "mrkdwn" , "text" : "*Poker Uniques: *" } , { "type" : "mrkdwn" , "tex…" at bounding box center [894, 311] width 973 height 97
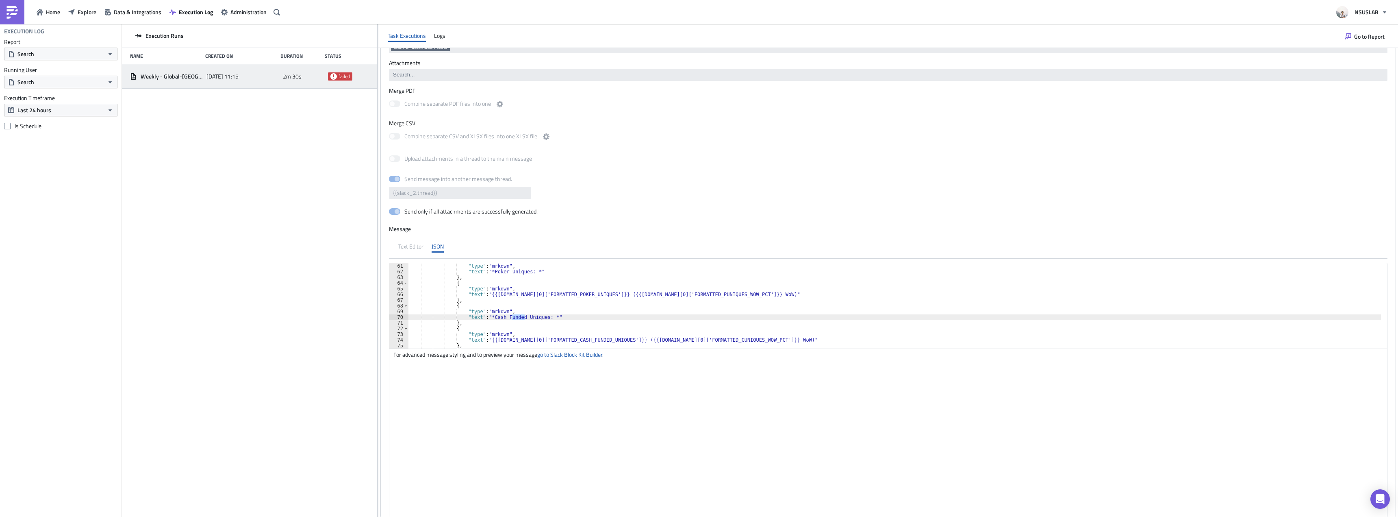
type textarea "},"
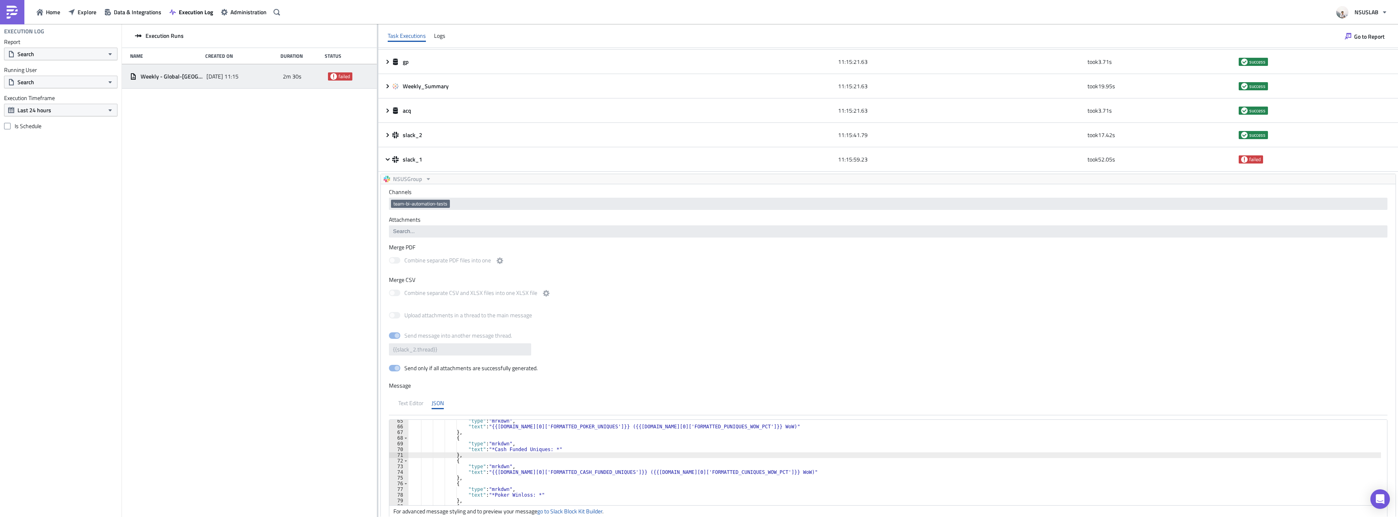
scroll to position [0, 0]
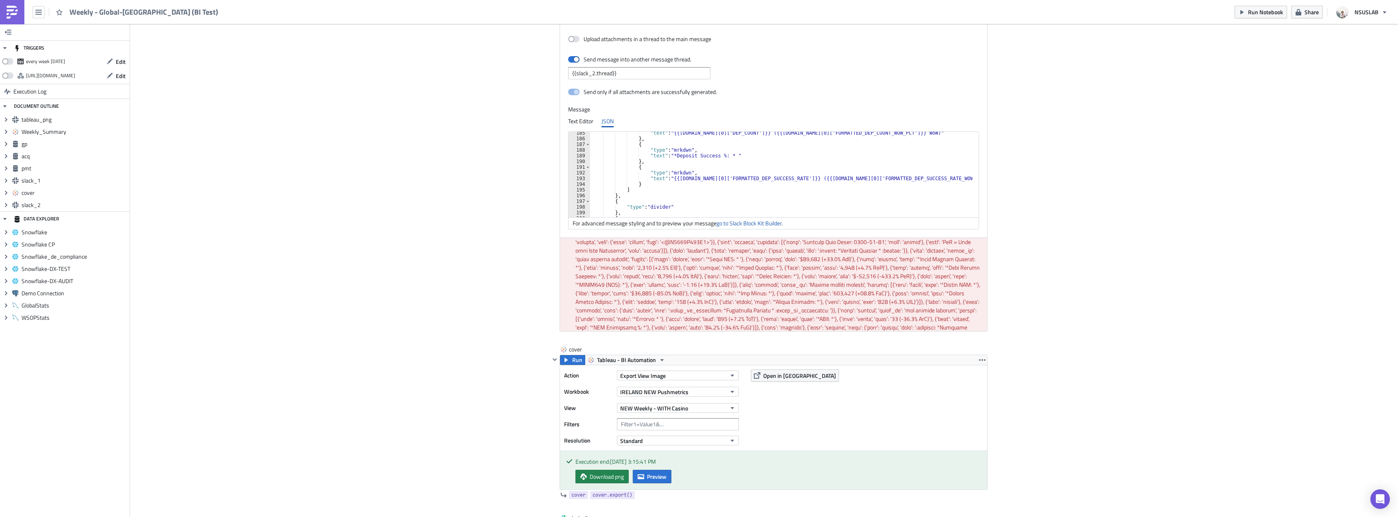
scroll to position [1098, 0]
click at [743, 221] on link "go to Slack Block Kit Builder" at bounding box center [749, 223] width 65 height 9
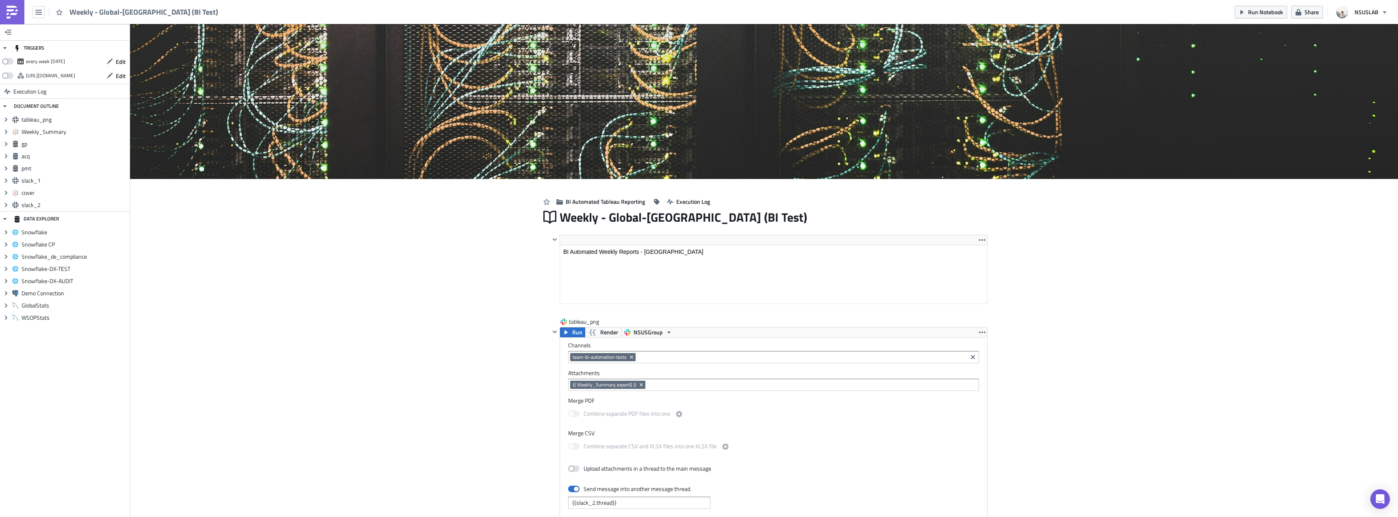
scroll to position [93, 437]
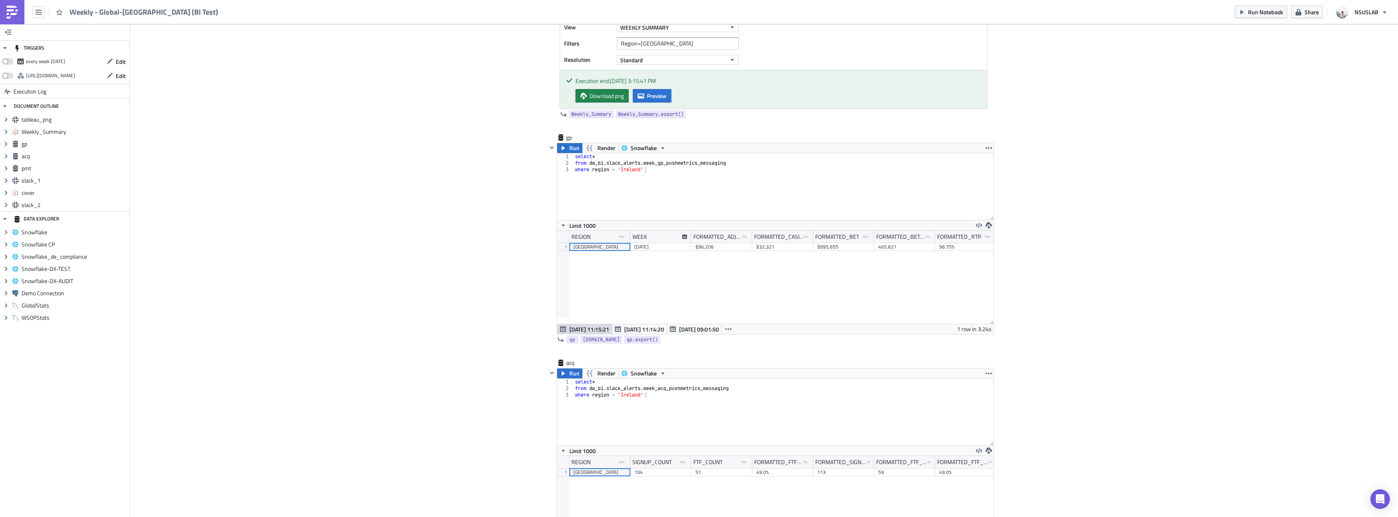
scroll to position [650, 0]
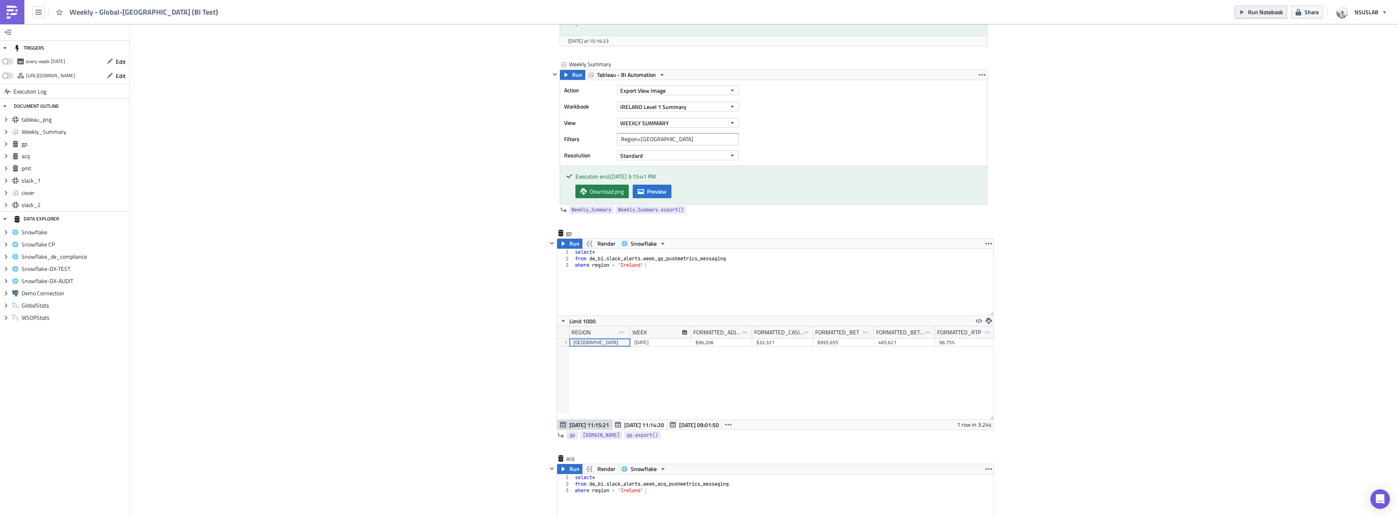
click at [1259, 17] on button "Run Notebook" at bounding box center [1261, 12] width 52 height 13
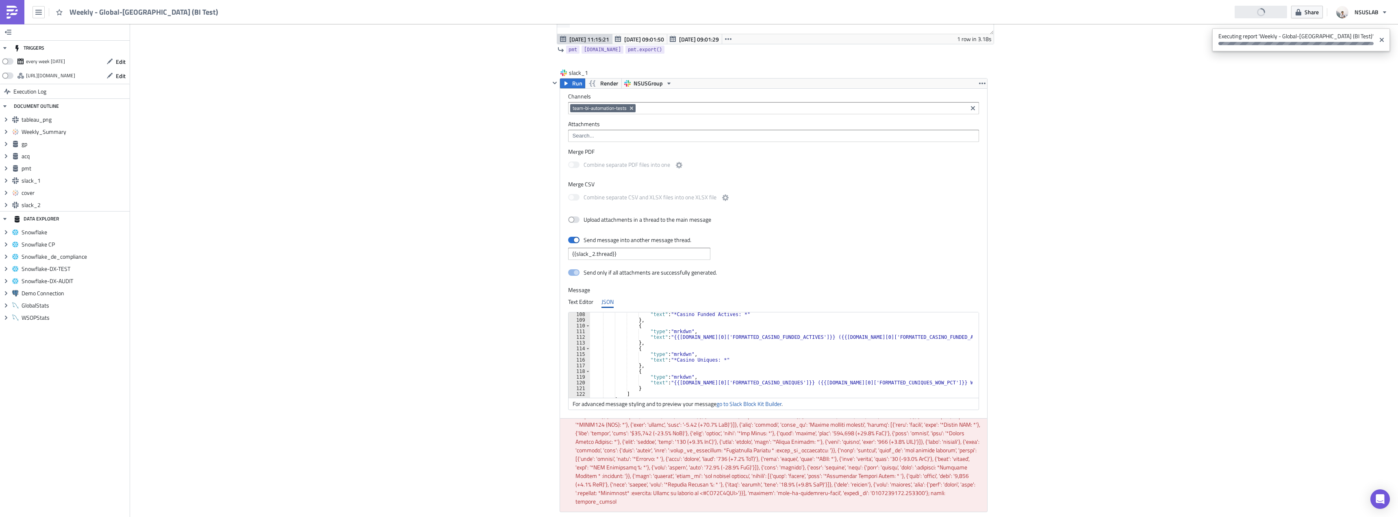
scroll to position [1423, 0]
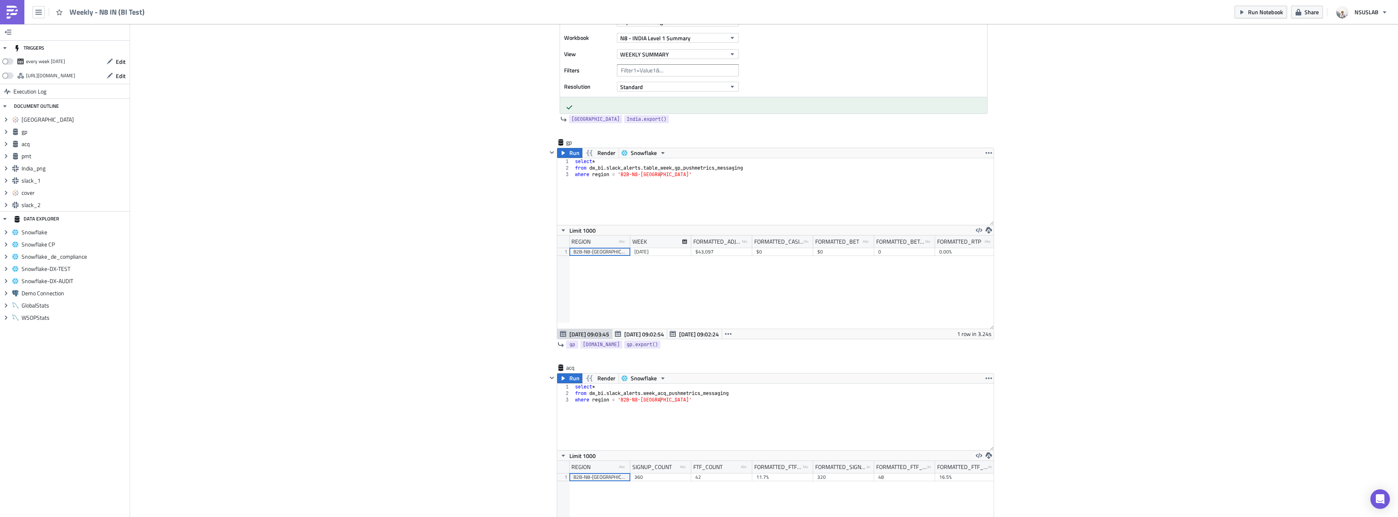
scroll to position [244, 0]
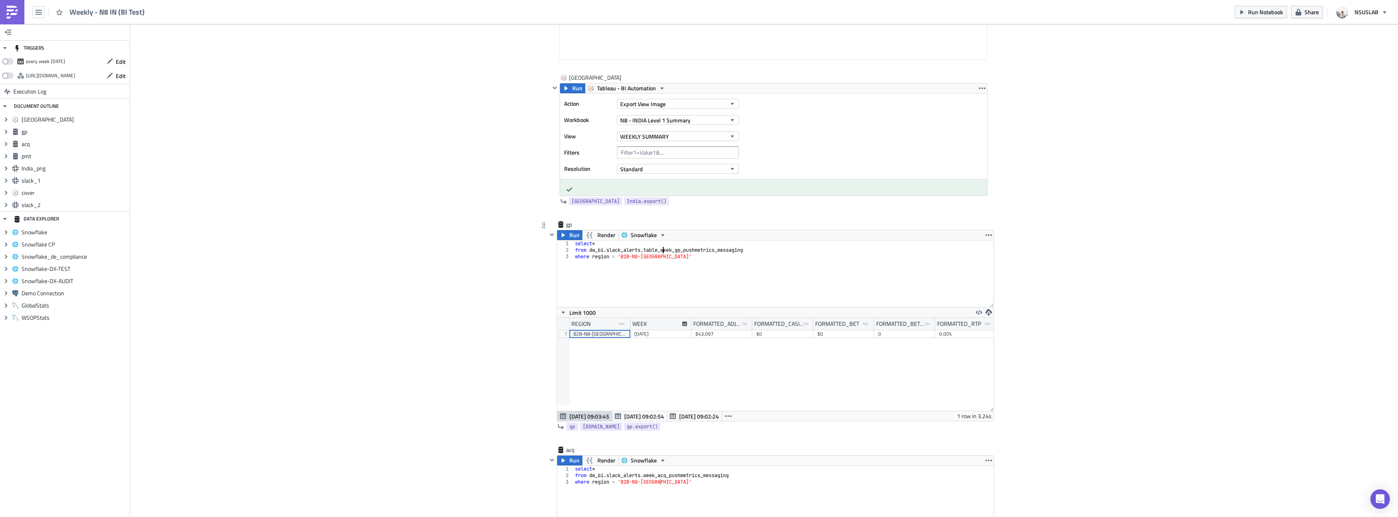
click at [659, 250] on div "select * from dw_bi . slack_alerts . table_week_gp_pushmetrics_messaging where …" at bounding box center [784, 280] width 420 height 80
click at [671, 280] on div "select * from dw_bi . slack_alerts . week_gp_pushmetrics_messaging where region…" at bounding box center [784, 280] width 420 height 80
type textarea "where region = 'B2B-N8-India'"
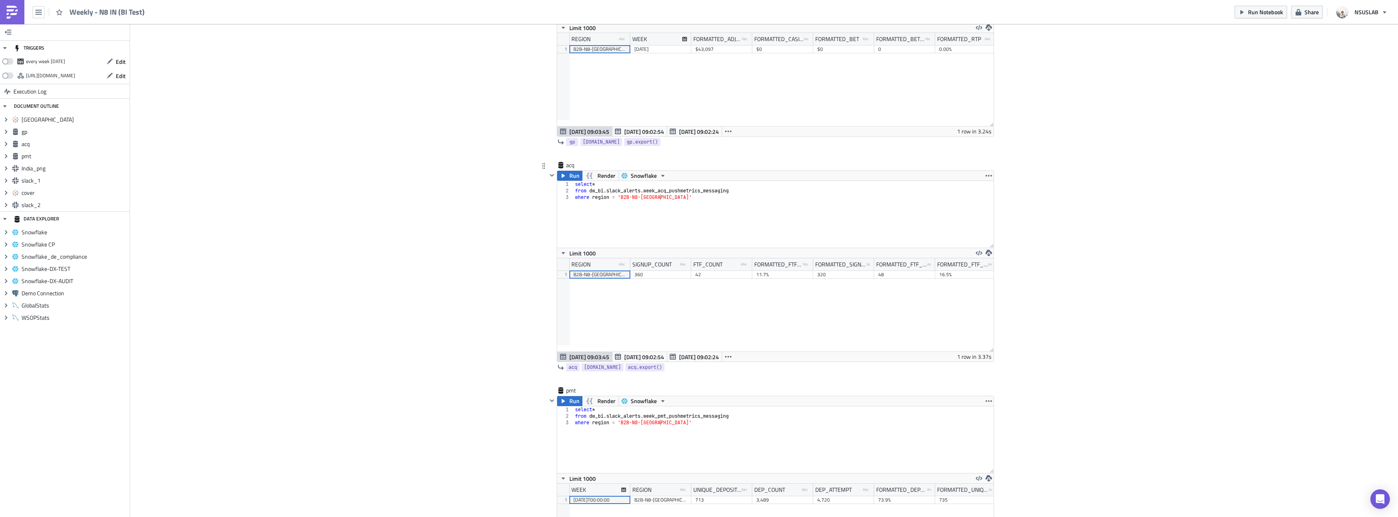
scroll to position [163, 0]
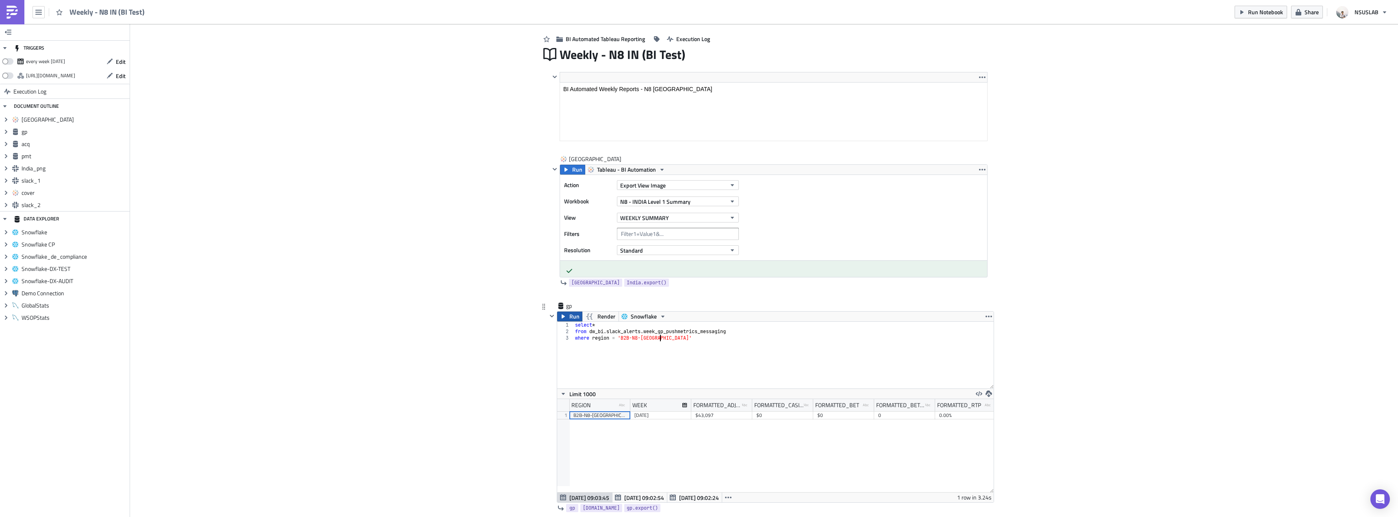
click at [571, 315] on span "Run" at bounding box center [574, 316] width 10 height 10
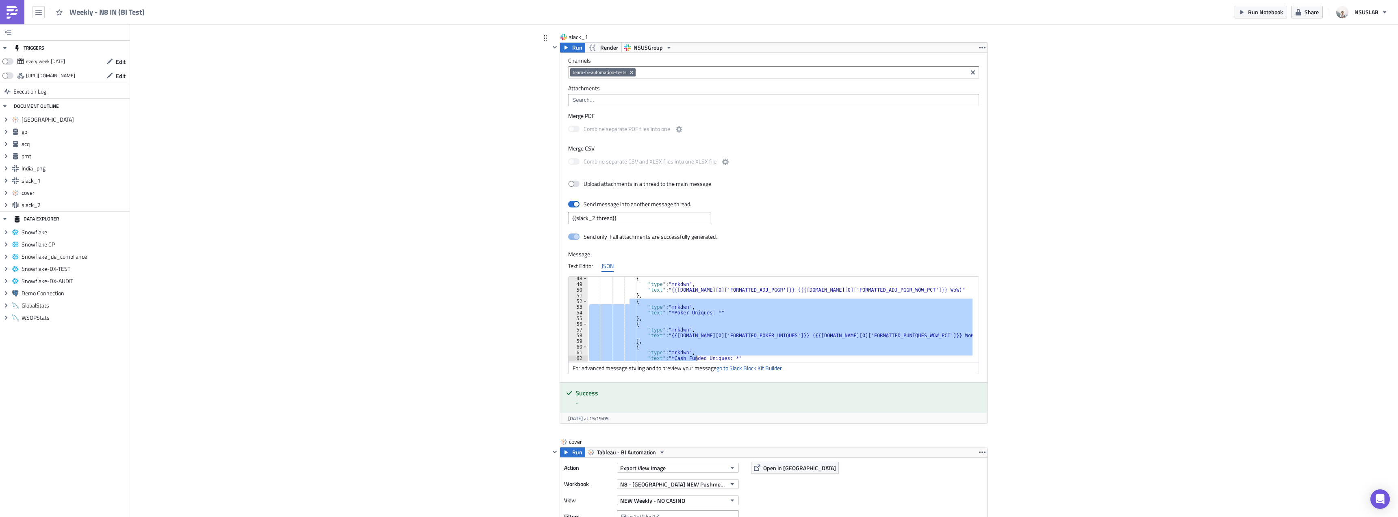
scroll to position [296, 0]
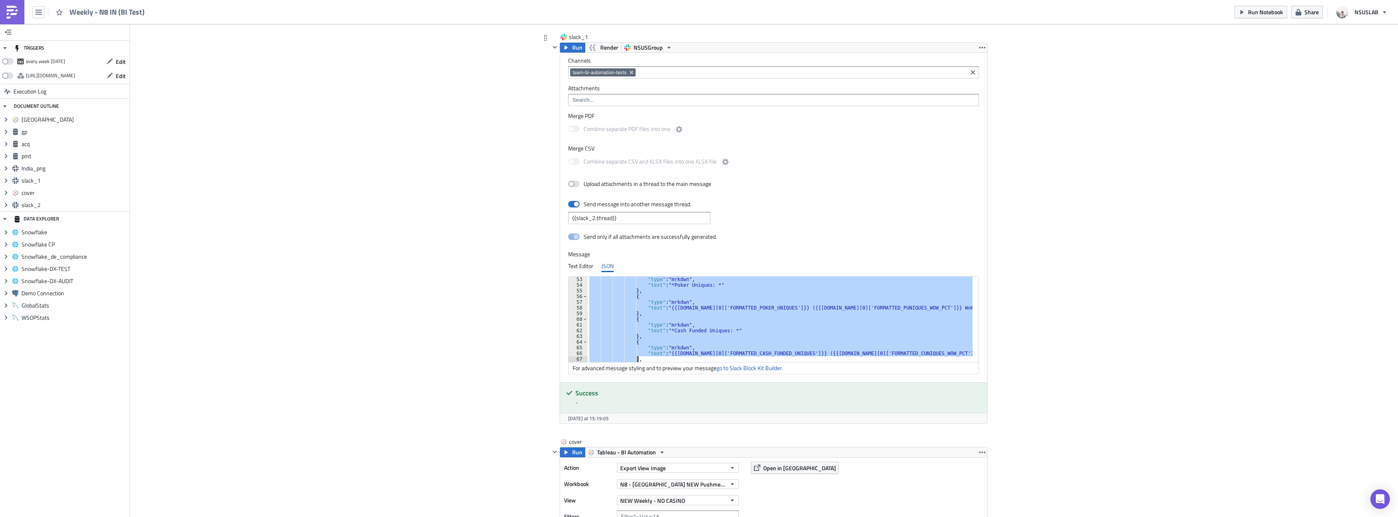
drag, startPoint x: 628, startPoint y: 302, endPoint x: 704, endPoint y: 358, distance: 94.5
click at [704, 358] on div ""type" : "mrkdwn" , "text" : "*Poker Uniques: *" } , { "type" : "mrkdwn" , "tex…" at bounding box center [785, 324] width 395 height 97
paste textarea
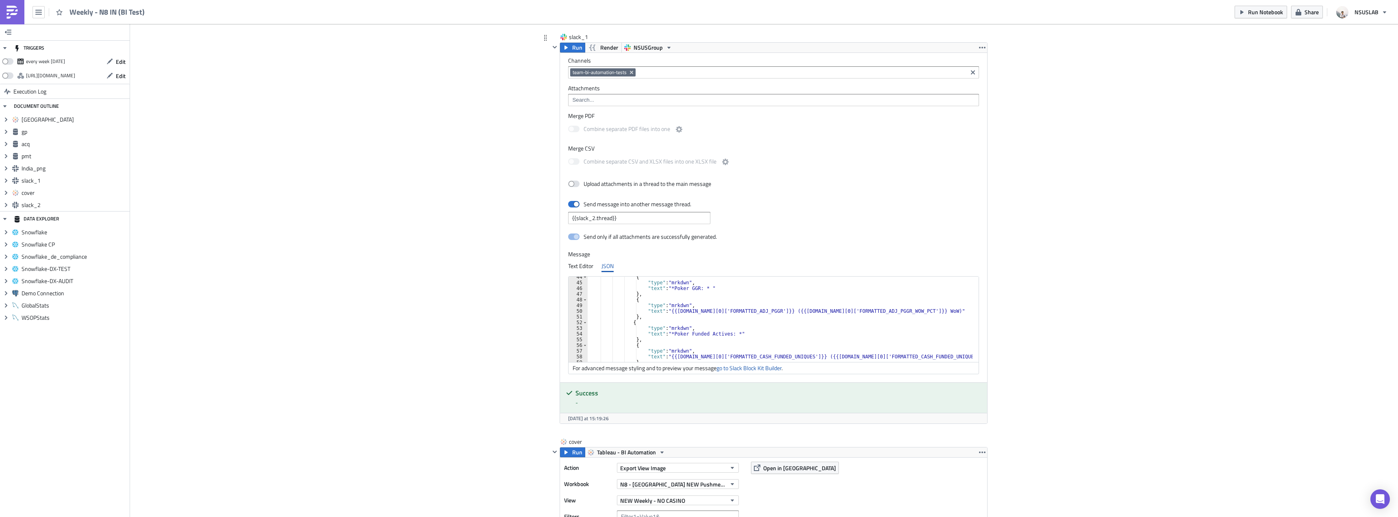
scroll to position [247, 0]
click at [625, 323] on div "{ "type" : "mrkdwn" , "text" : "*Poker GGR: * " } , { "type" : "mrkdwn" , "text…" at bounding box center [785, 322] width 395 height 97
type textarea ""type": "mrkdwn","
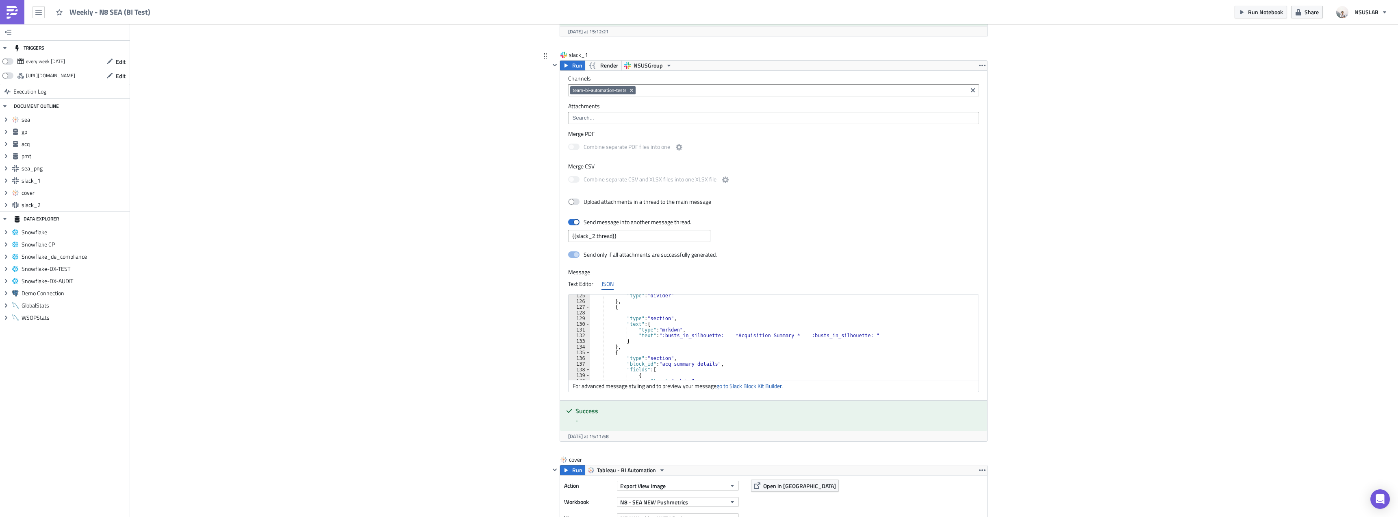
scroll to position [707, 0]
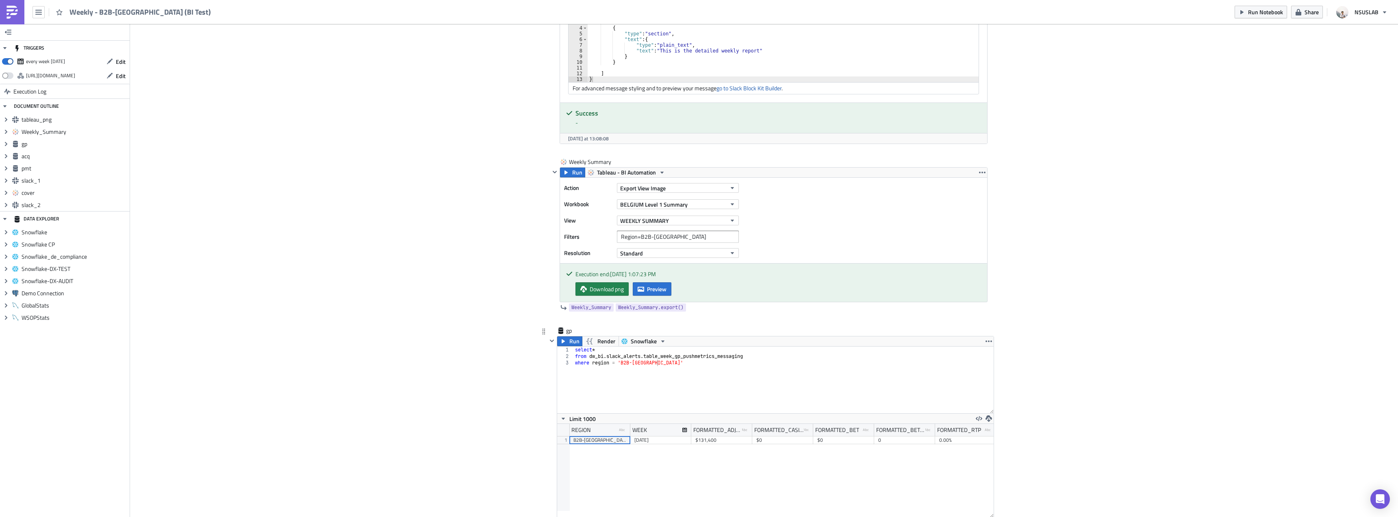
scroll to position [650, 0]
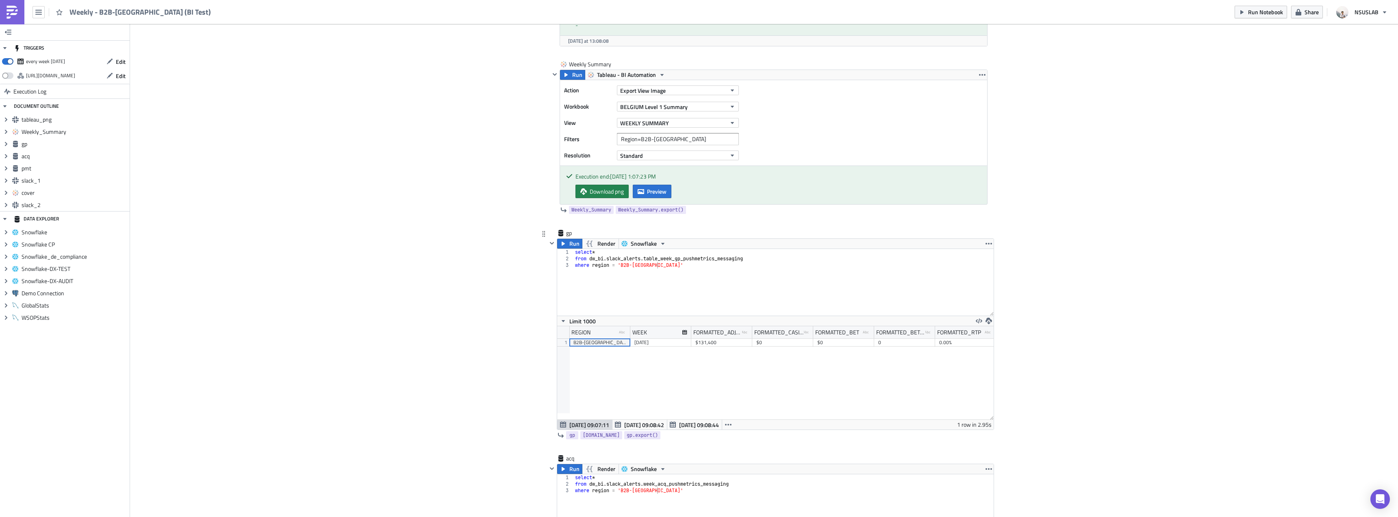
click at [659, 261] on div "select * from dw_bi . slack_alerts . table_week_gp_pushmetrics_messaging where …" at bounding box center [784, 289] width 420 height 80
click at [686, 269] on div "select * from dw_bi . slack_alerts . week_gp_pushmetrics_messaging where region…" at bounding box center [784, 289] width 420 height 80
type textarea "where region = 'B2B-[GEOGRAPHIC_DATA]'"
click at [572, 245] on span "Run" at bounding box center [574, 244] width 10 height 10
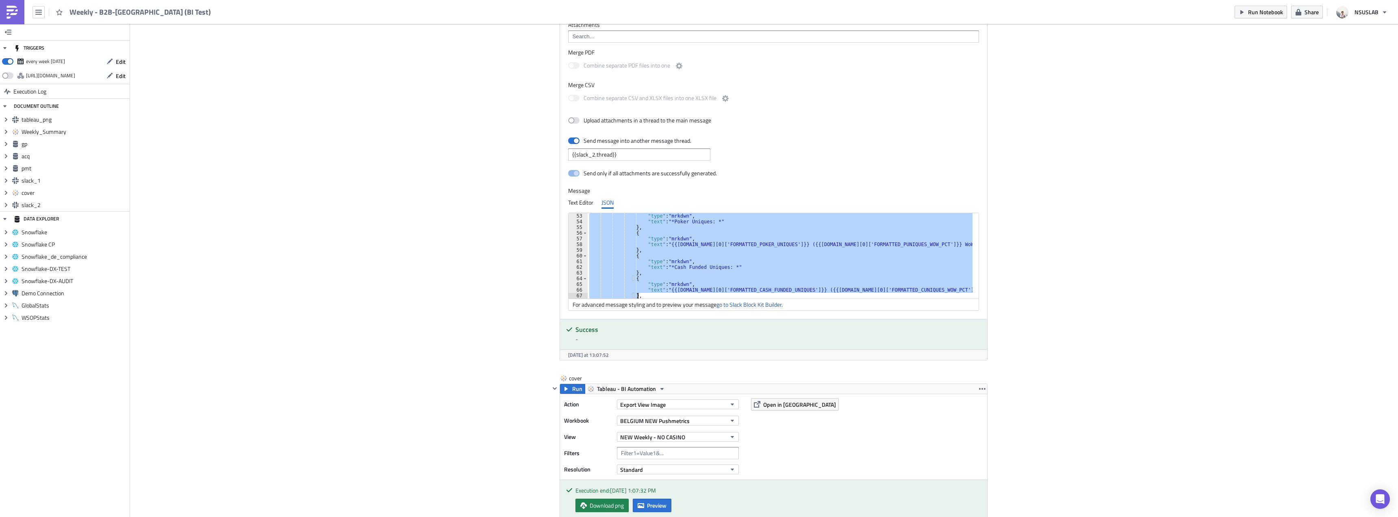
scroll to position [324, 0]
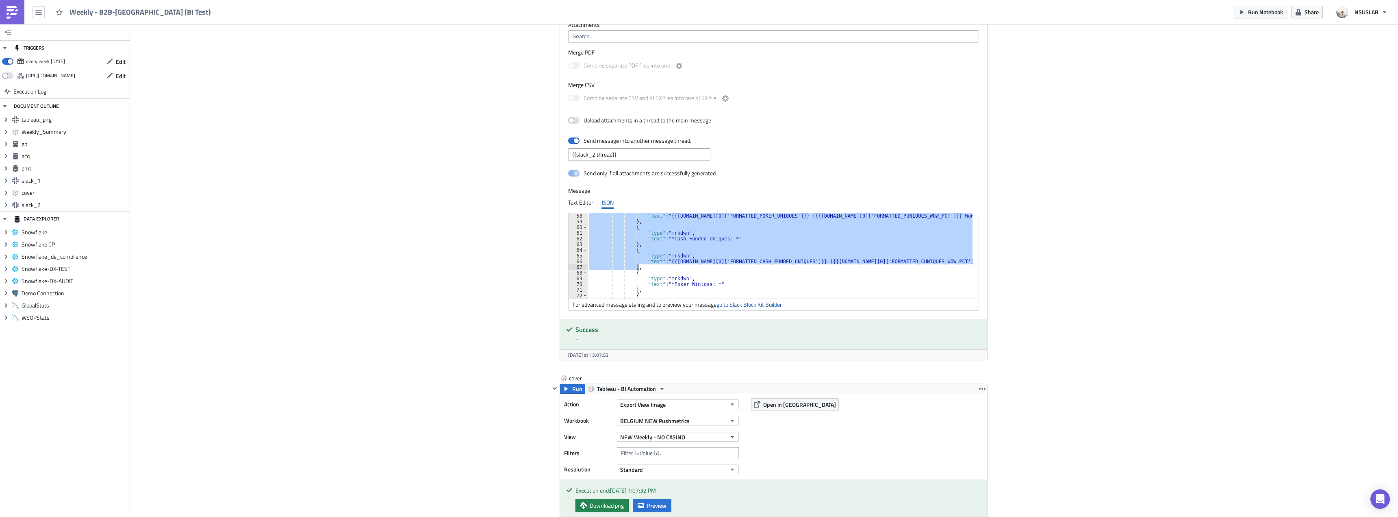
drag, startPoint x: 629, startPoint y: 262, endPoint x: 653, endPoint y: 267, distance: 24.5
click at [653, 267] on div ""text" : "{{gp.data[0]['FORMATTED_POKER_UNIQUES']}} ({{gp.data[0]['FORMATTED_PU…" at bounding box center [780, 261] width 385 height 97
paste textarea
type textarea "},"
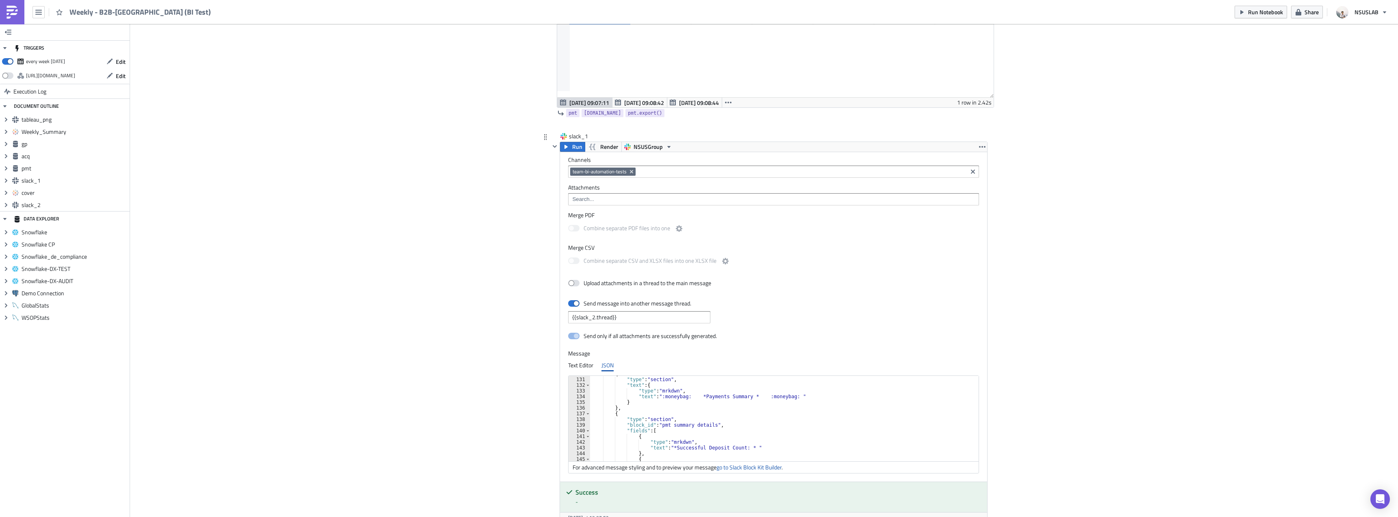
scroll to position [788, 0]
click at [1251, 8] on span "Run Notebook" at bounding box center [1265, 12] width 35 height 9
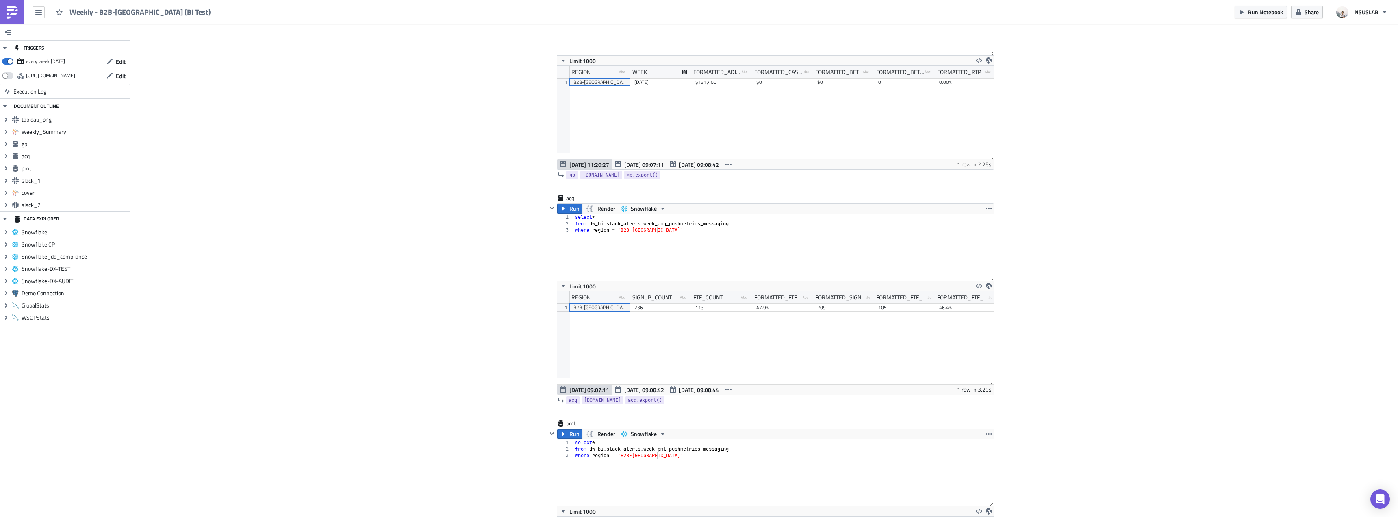
scroll to position [772, 0]
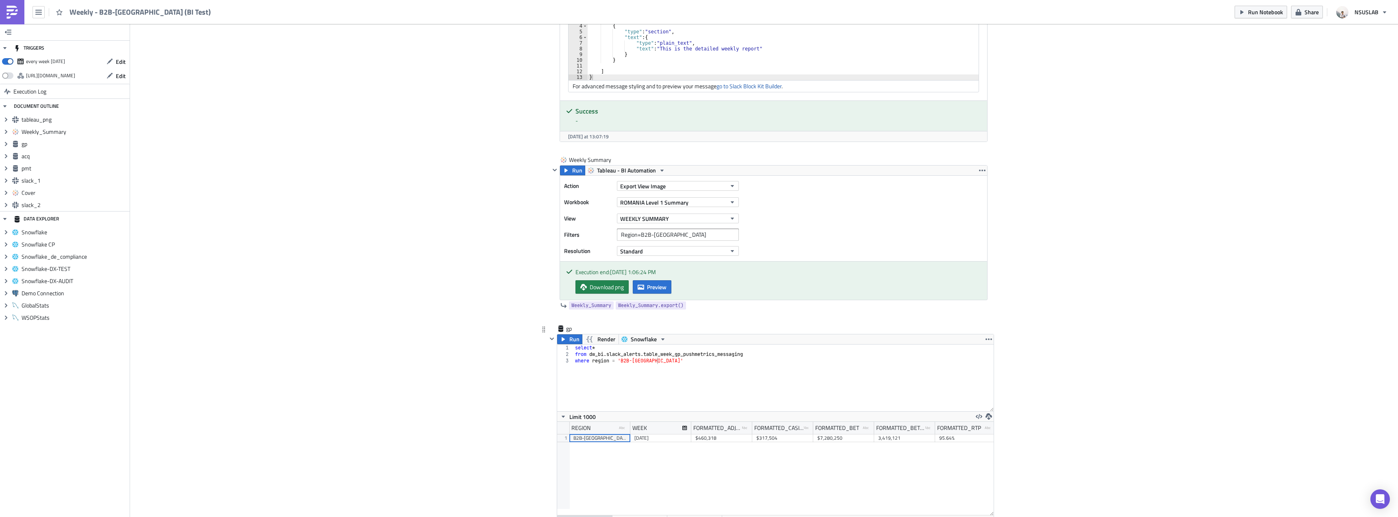
scroll to position [569, 0]
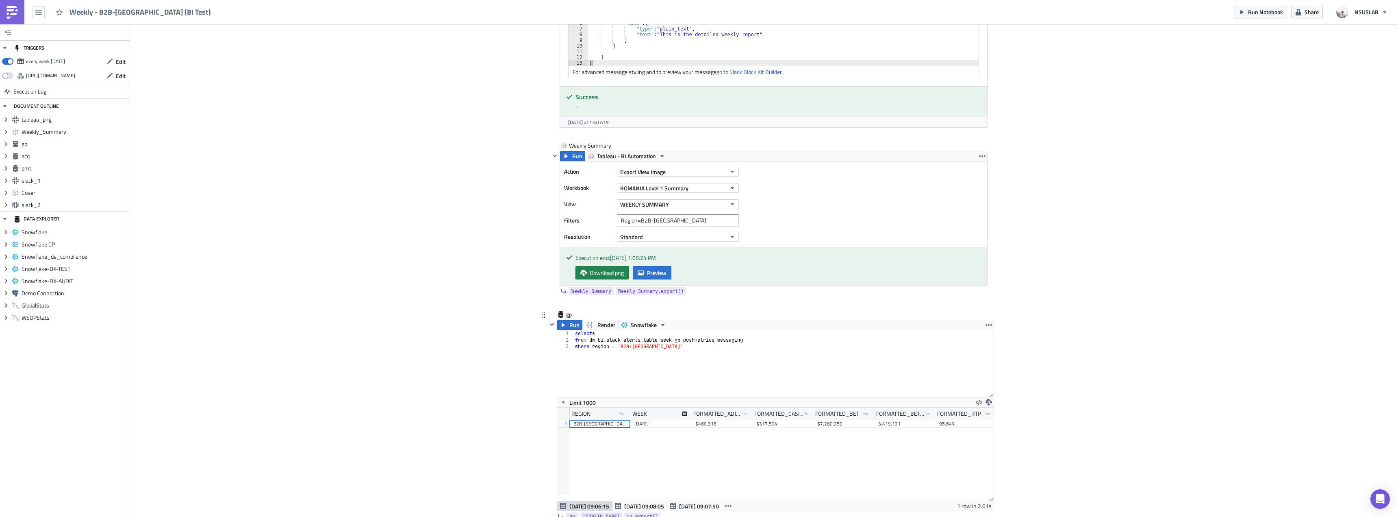
click at [661, 337] on div "select * from dw_bi . slack_alerts . table_week_gp_pushmetrics_messaging where …" at bounding box center [784, 370] width 420 height 80
type textarea "from dw_bi.slack_alerts.week_gp_pushmetrics_messaging"
click at [565, 326] on button "Run" at bounding box center [569, 325] width 25 height 10
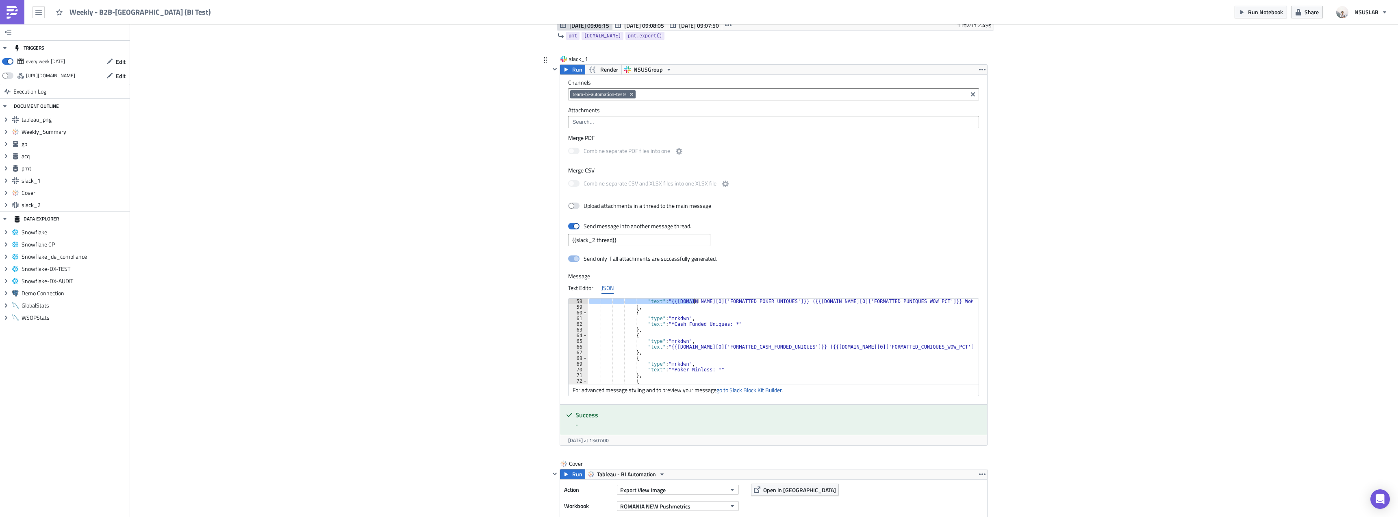
scroll to position [313, 0]
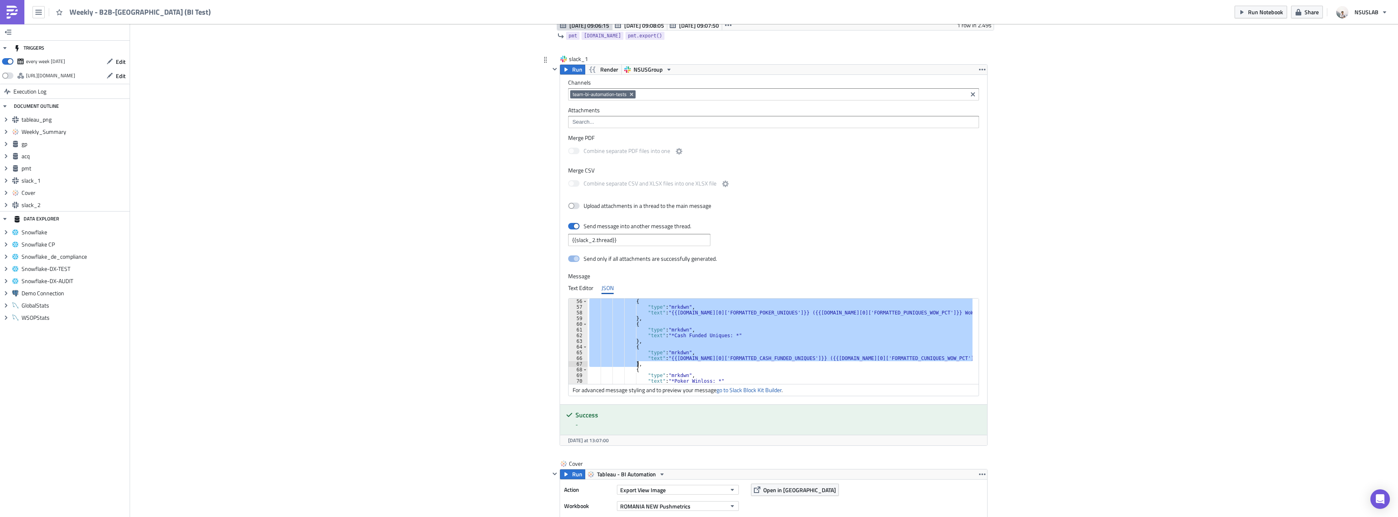
drag, startPoint x: 630, startPoint y: 348, endPoint x: 673, endPoint y: 363, distance: 46.5
click at [673, 363] on div "{ "type" : "mrkdwn" , "text" : "{{[DOMAIN_NAME][0]['FORMATTED_POKER_UNIQUES']}}…" at bounding box center [785, 346] width 395 height 97
paste textarea
type textarea "},"
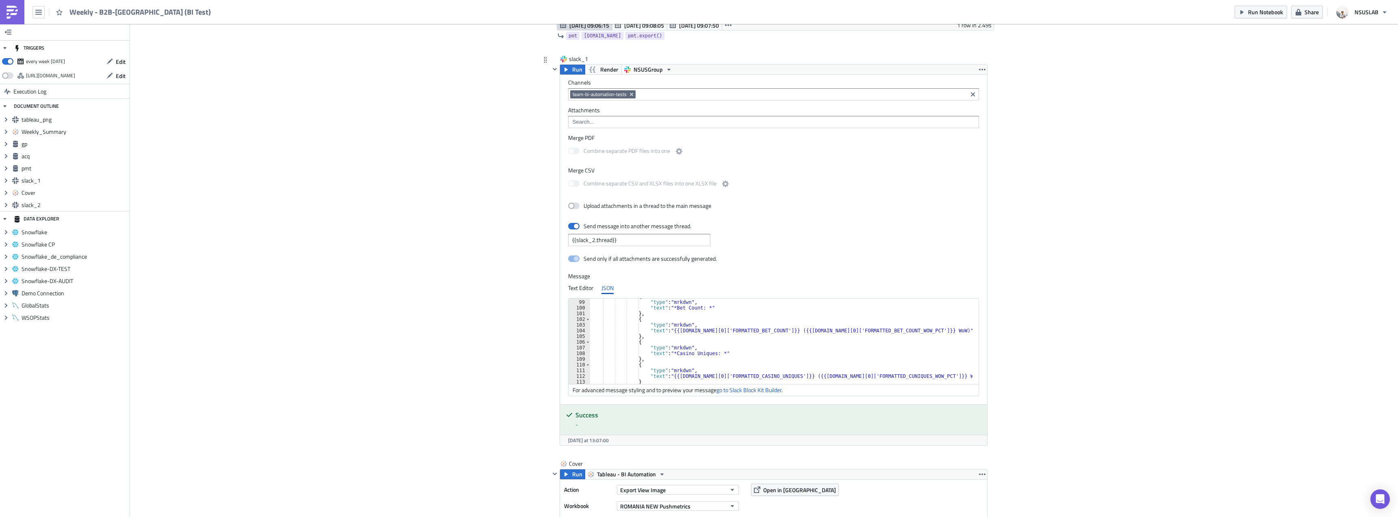
scroll to position [557, 0]
click at [680, 338] on div "{ "type" : "mrkdwn" , "text" : "*Bet Count: *" } , { "type" : "mrkdwn" , "text"…" at bounding box center [786, 341] width 392 height 97
paste textarea "},"
type textarea "},"
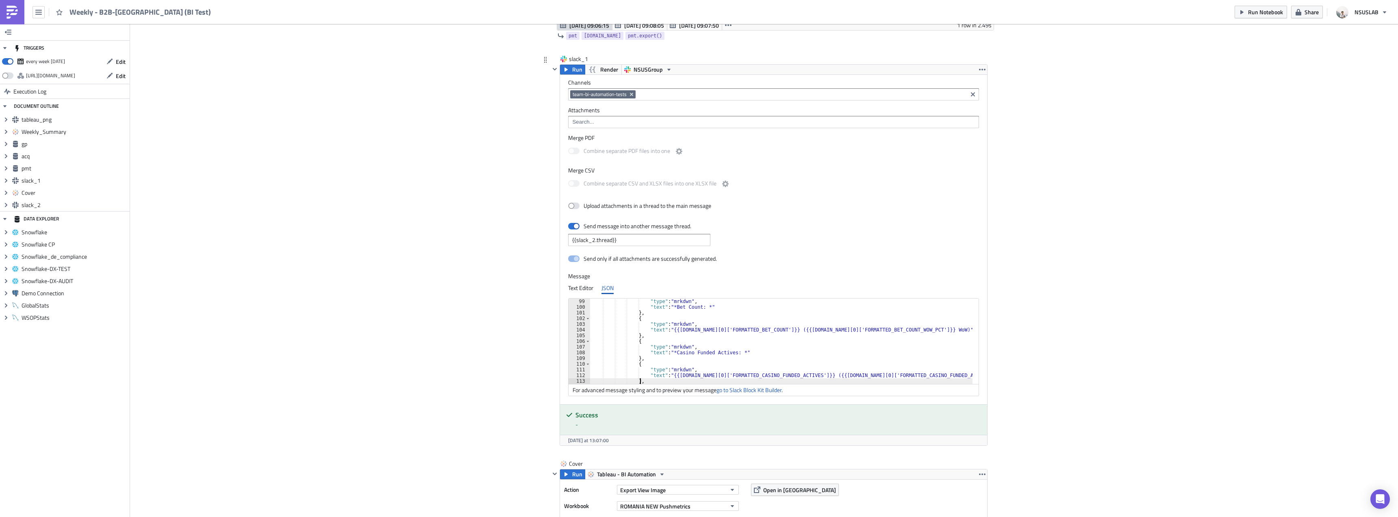
scroll to position [558, 0]
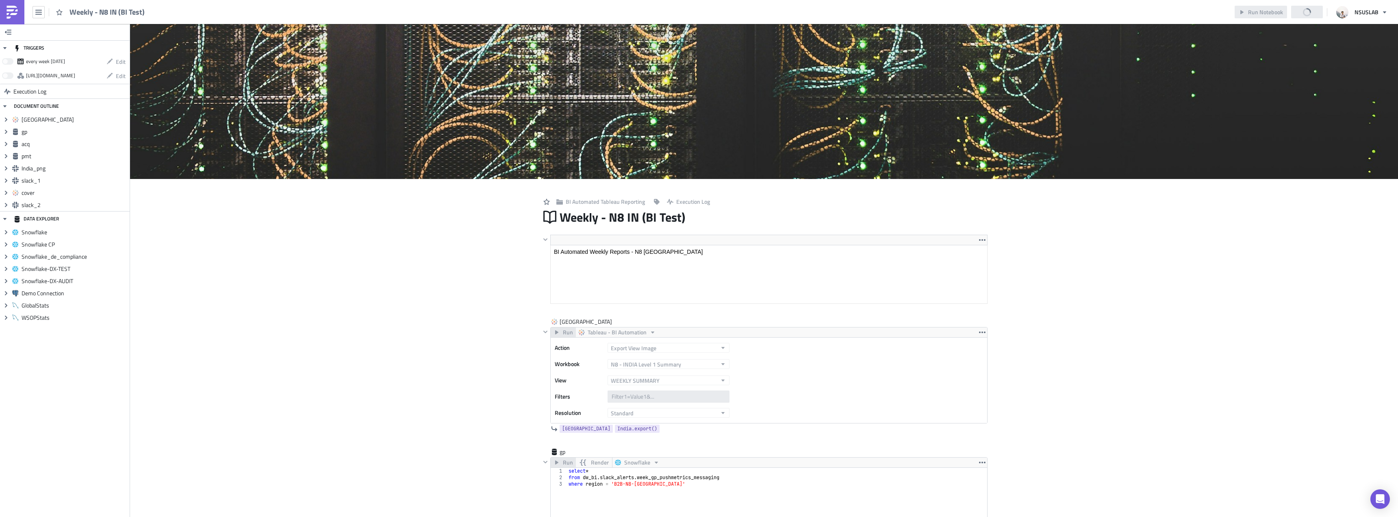
scroll to position [93, 437]
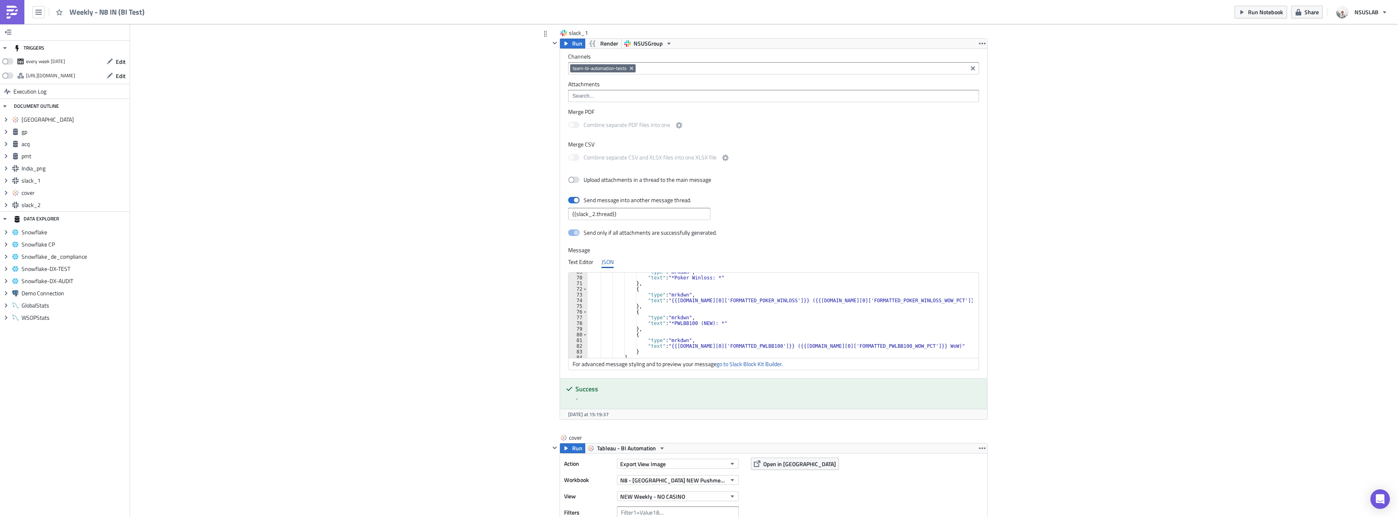
scroll to position [512, 0]
click at [1246, 8] on button "Run Notebook" at bounding box center [1261, 12] width 52 height 13
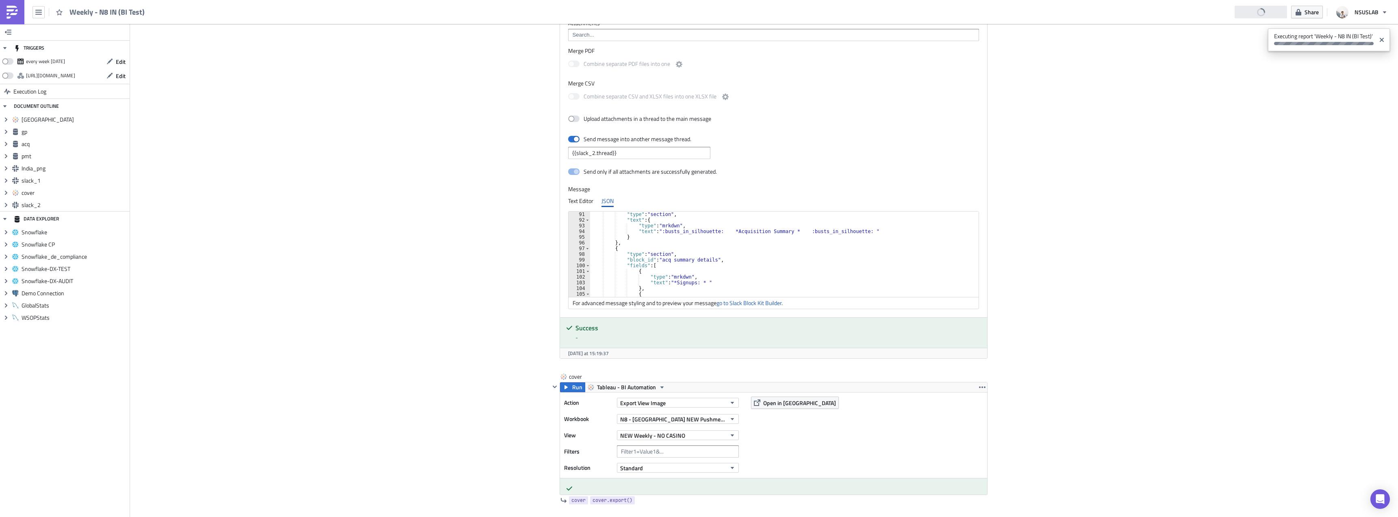
scroll to position [1626, 0]
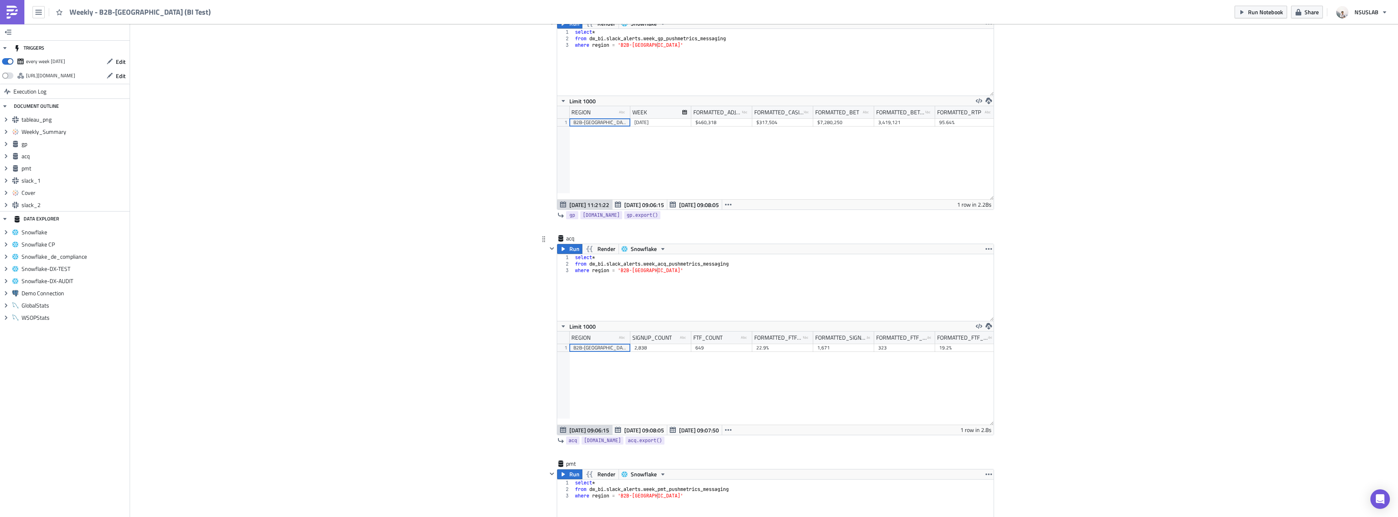
scroll to position [935, 0]
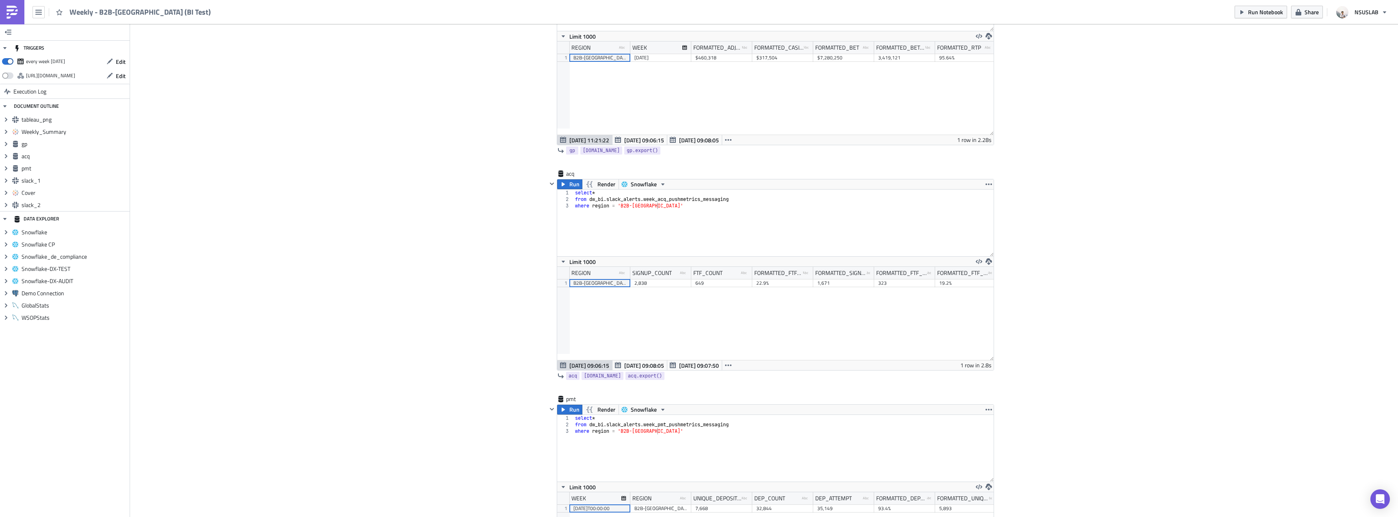
click at [1249, 18] on div "Run Notebook Share NSUSLAB" at bounding box center [1313, 12] width 157 height 24
click at [1251, 7] on button "Run Notebook" at bounding box center [1261, 12] width 52 height 13
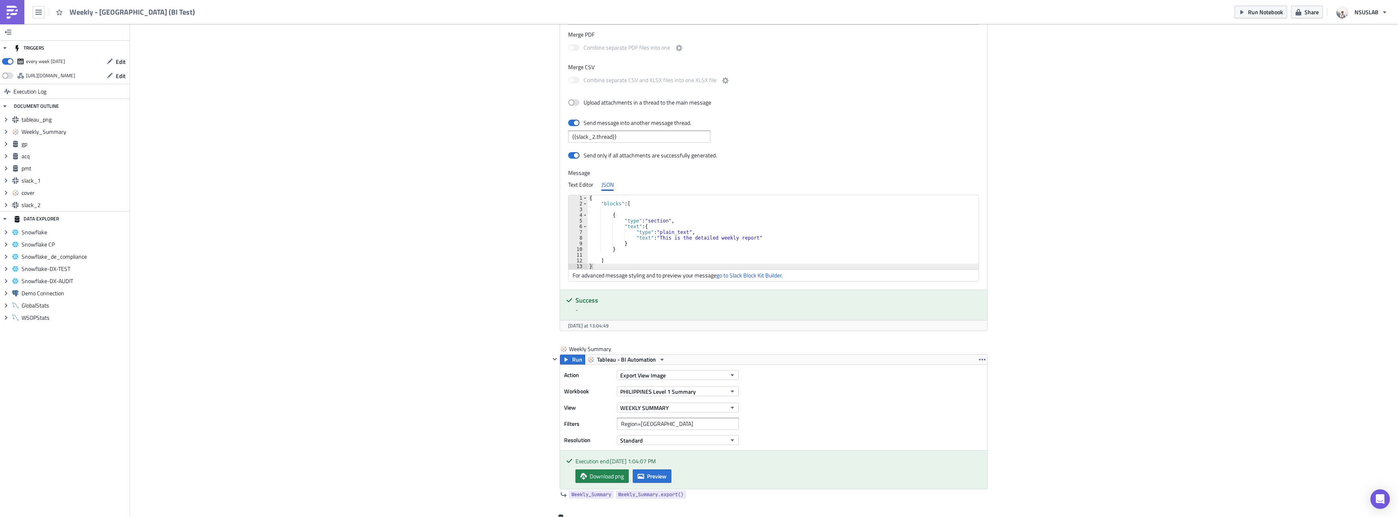
scroll to position [650, 0]
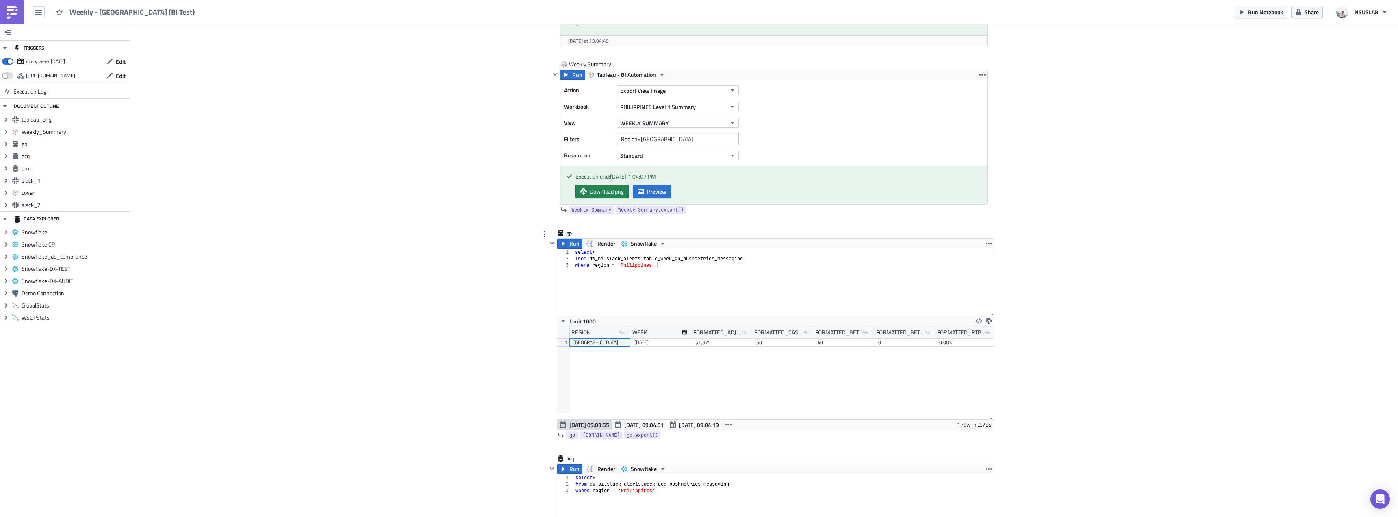
click at [660, 259] on div "select * from dw_bi . slack_alerts . table_week_gp_pushmetrics_messaging where …" at bounding box center [784, 289] width 420 height 80
type textarea "from dw_bi.slack_alerts.week_gp_pushmetrics_messaging"
click at [553, 237] on div "gp" at bounding box center [770, 233] width 447 height 9
click at [557, 238] on div "Run Render Snowflake from dw_bi.slack_alerts.week_gp_pushmetrics_messaging 1 2 …" at bounding box center [775, 333] width 437 height 191
click at [560, 242] on icon "button" at bounding box center [563, 243] width 7 height 7
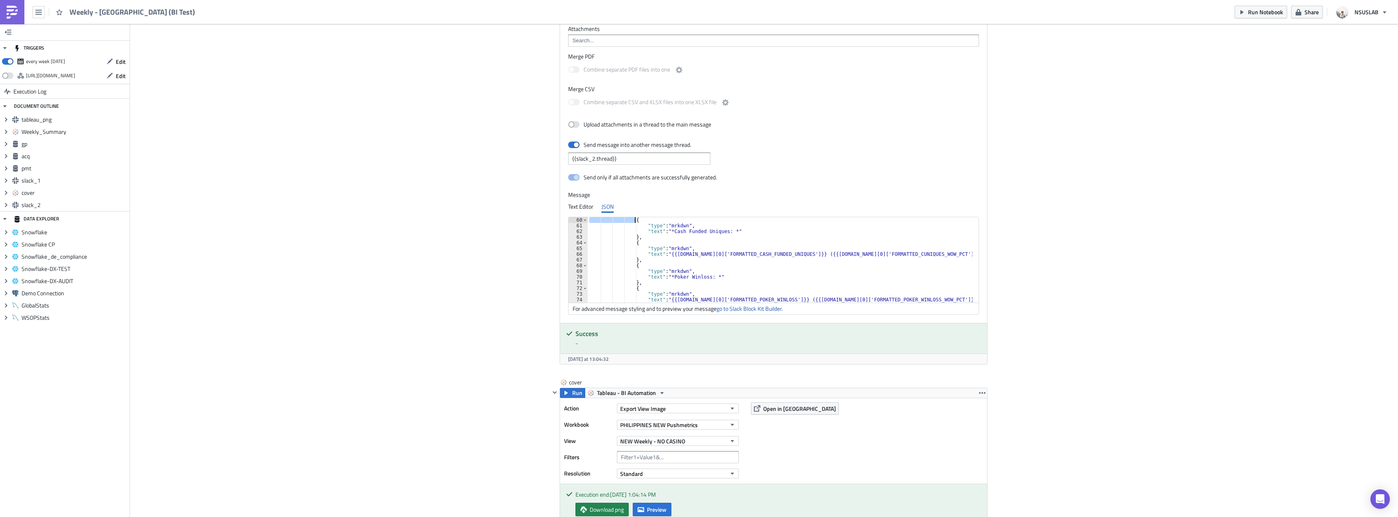
scroll to position [324, 0]
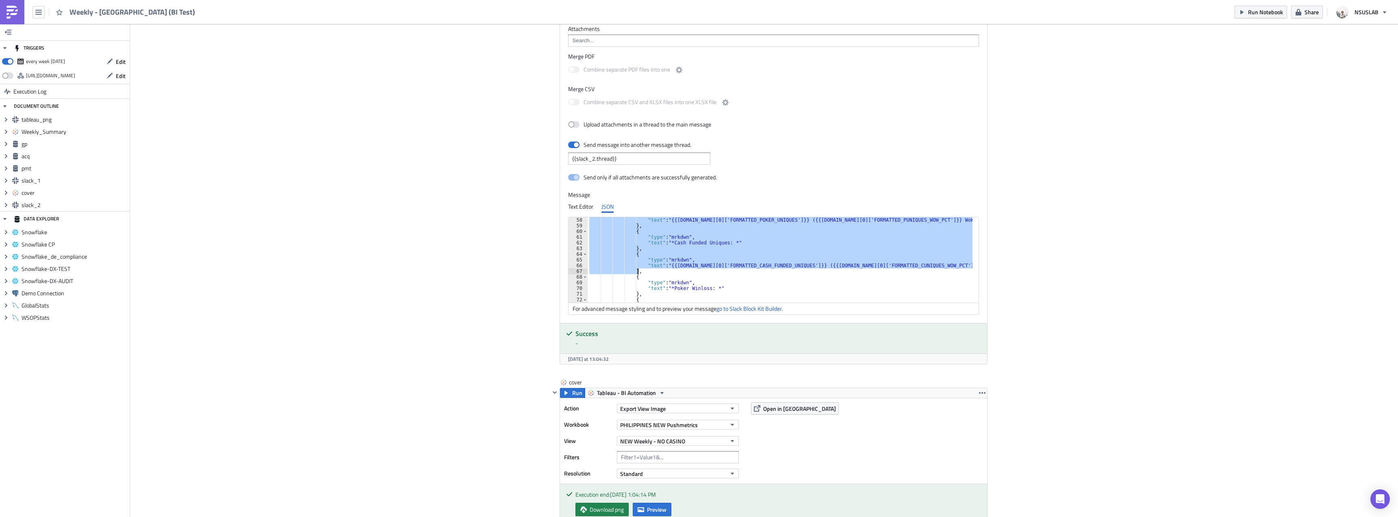
drag, startPoint x: 629, startPoint y: 265, endPoint x: 635, endPoint y: 269, distance: 7.7
click at [635, 269] on div ""text" : "{{gp.data[0]['FORMATTED_POKER_UNIQUES']}} ({{gp.data[0]['FORMATTED_PU…" at bounding box center [785, 265] width 395 height 97
paste textarea
type textarea "},"
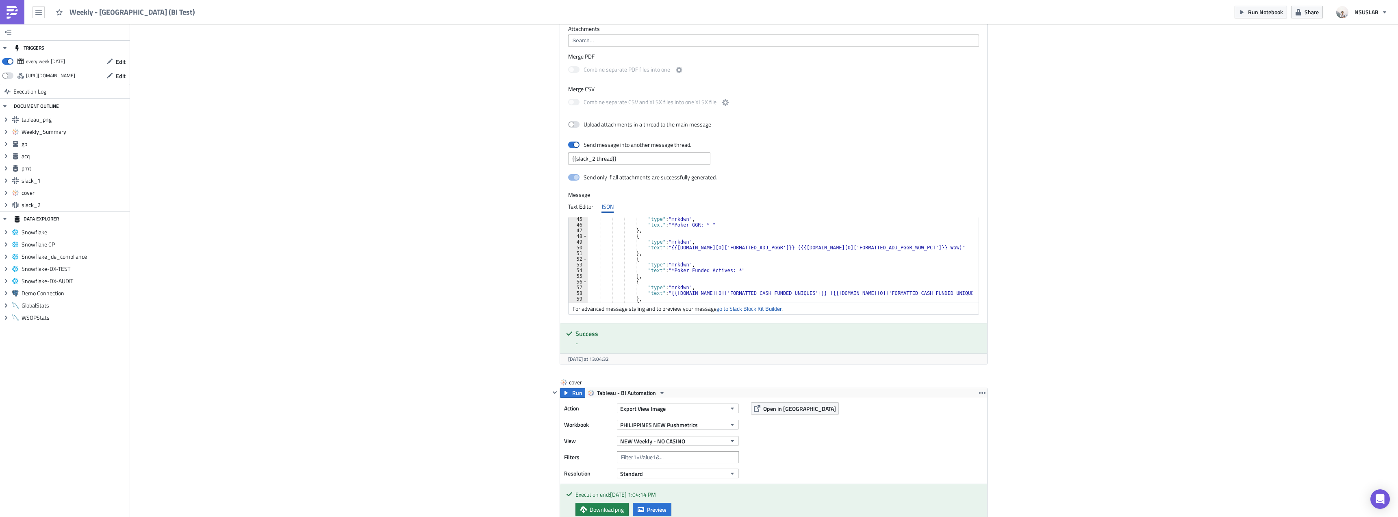
scroll to position [227, 0]
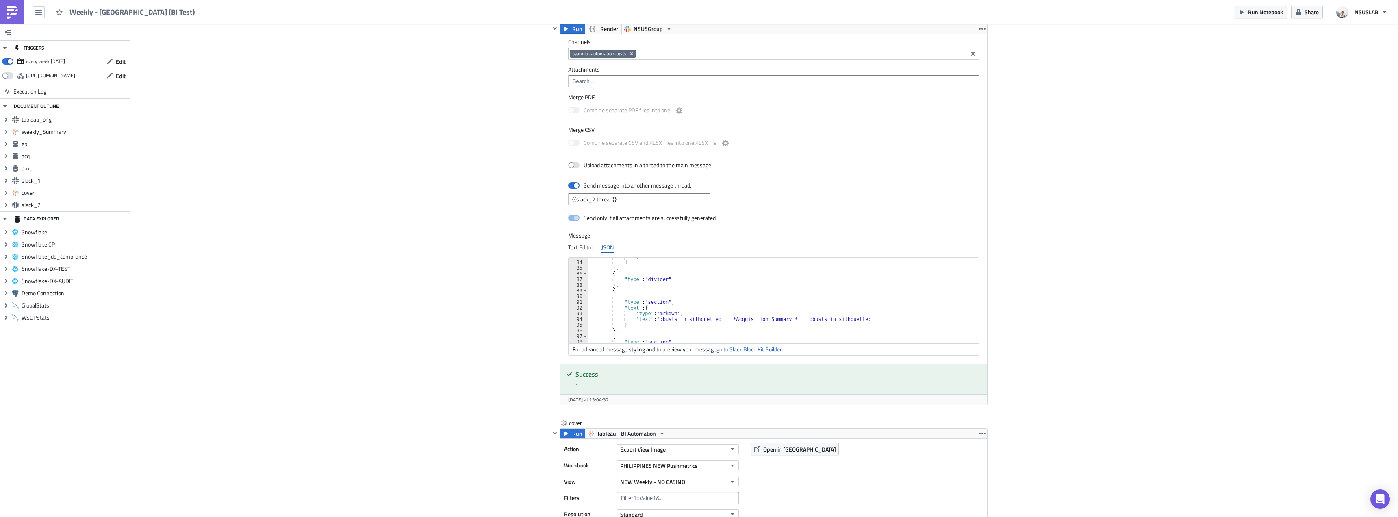
scroll to position [471, 0]
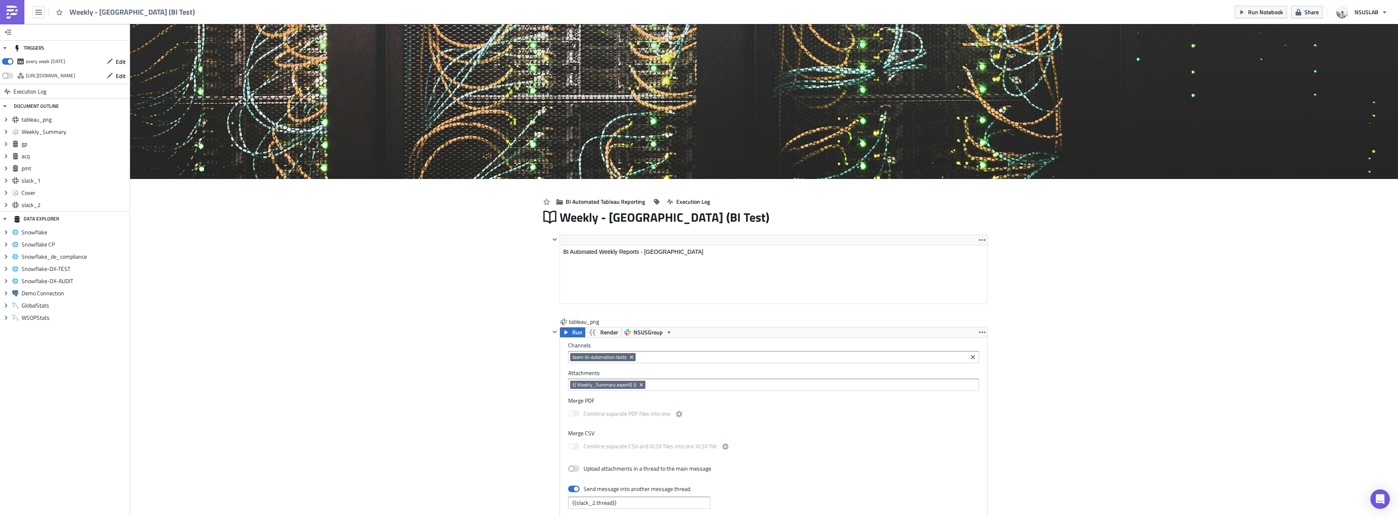
scroll to position [93, 437]
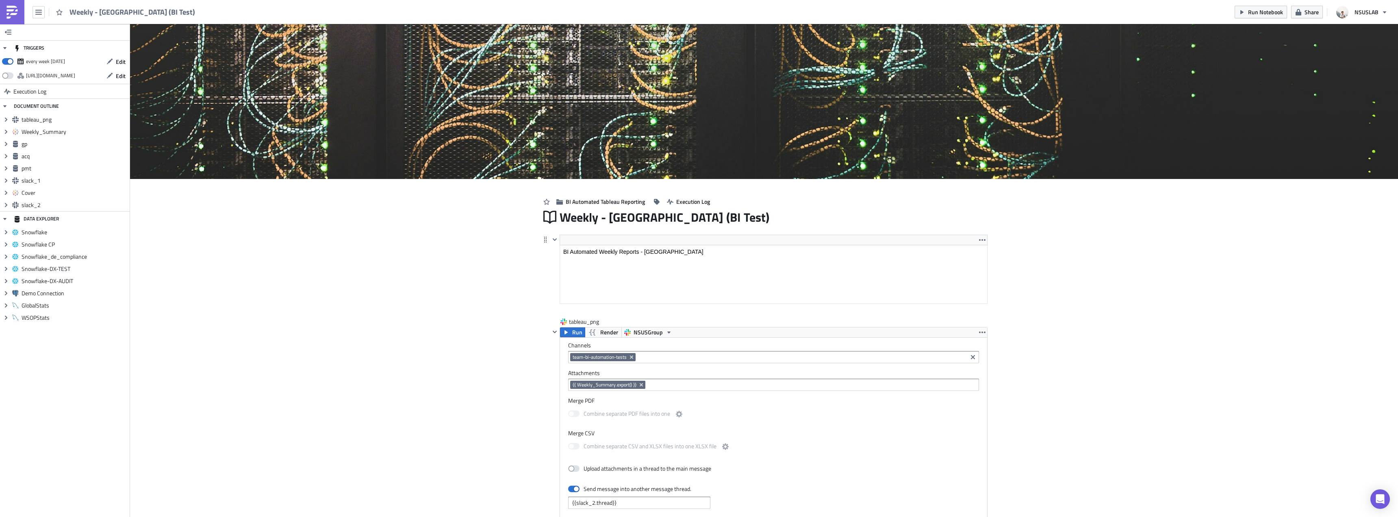
drag, startPoint x: 968, startPoint y: 277, endPoint x: 968, endPoint y: 241, distance: 36.2
click at [968, 245] on html "BI Automated Weekly Reports - Hungary" at bounding box center [773, 251] width 427 height 13
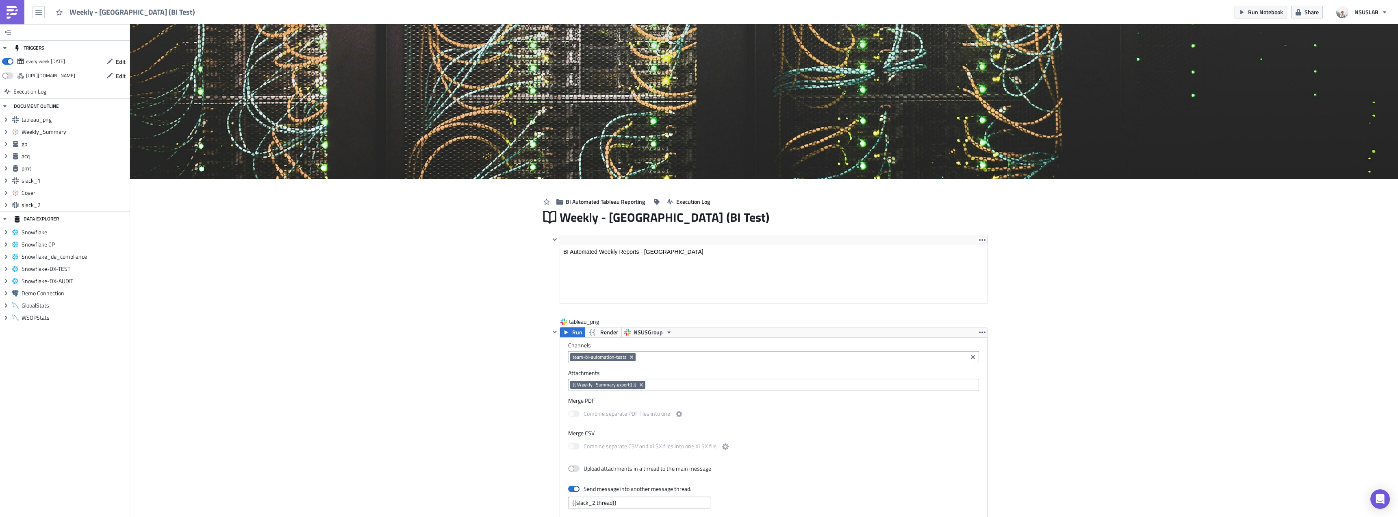
drag, startPoint x: 1122, startPoint y: 322, endPoint x: 1112, endPoint y: 269, distance: 53.3
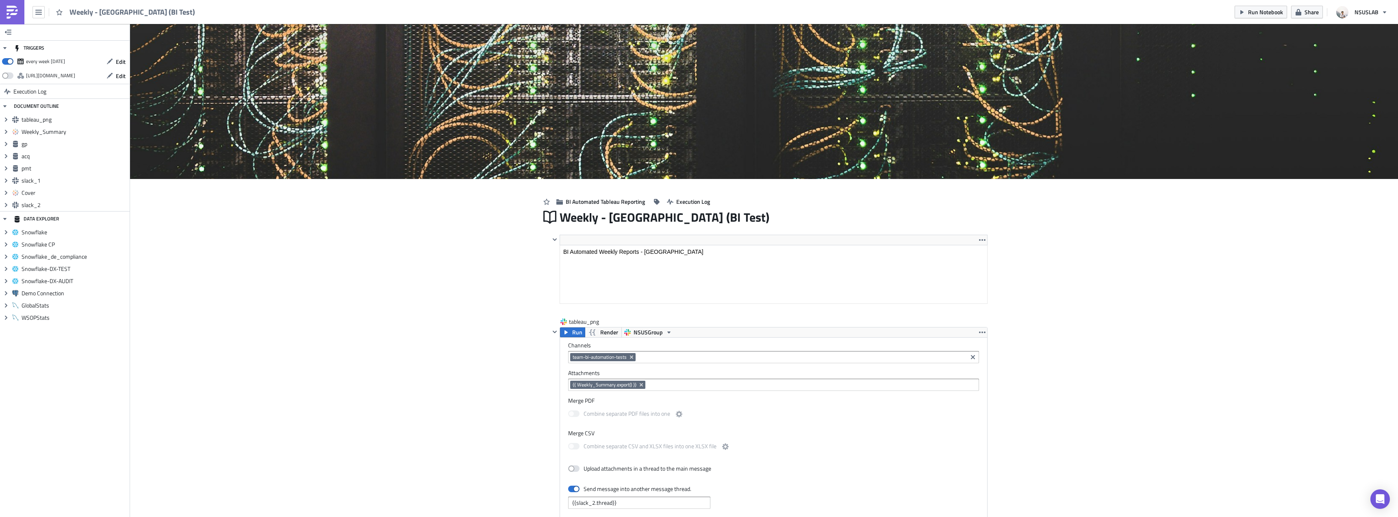
drag, startPoint x: 1130, startPoint y: 293, endPoint x: 1139, endPoint y: 91, distance: 202.2
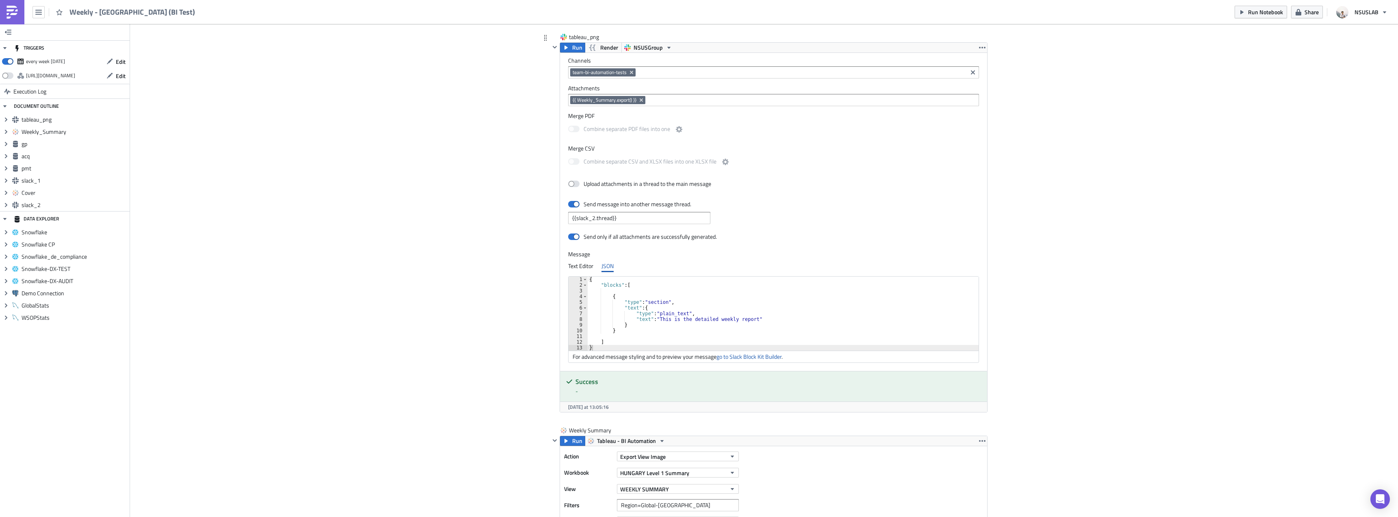
scroll to position [569, 0]
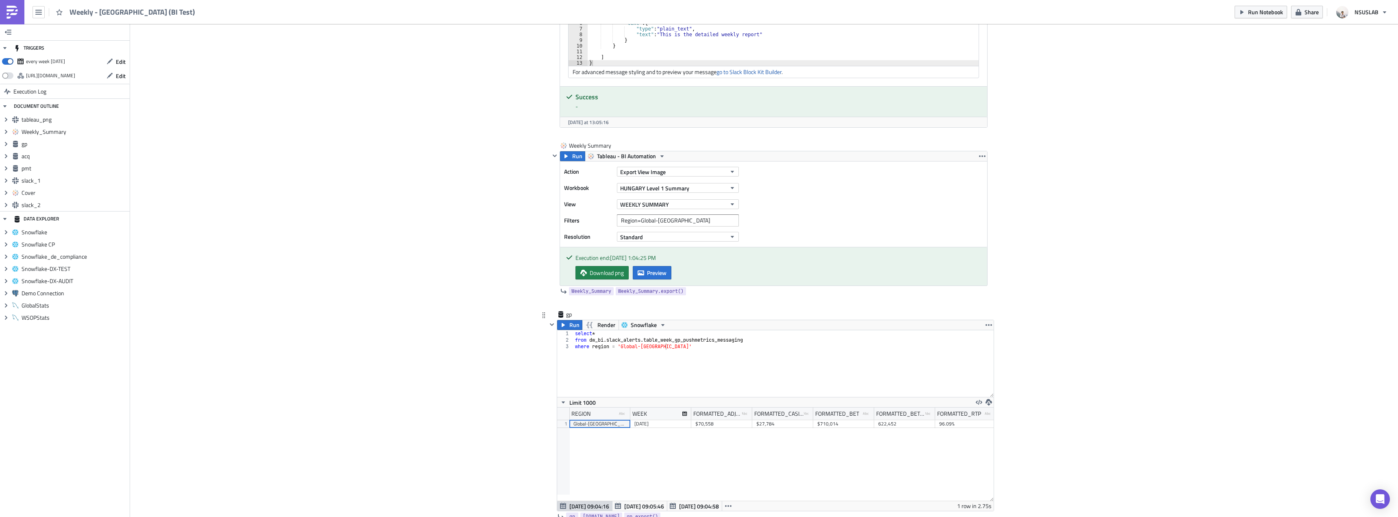
click at [660, 341] on div "select * from dw_bi . slack_alerts . table_week_gp_pushmetrics_messaging where …" at bounding box center [784, 370] width 420 height 80
type textarea "from dw_bi.slack_alerts.week_gp_pushmetrics_messaging"
drag, startPoint x: 579, startPoint y: 324, endPoint x: 574, endPoint y: 324, distance: 4.9
click at [577, 324] on div "Run Render Snowflake" at bounding box center [613, 325] width 112 height 10
click at [574, 324] on span "Run" at bounding box center [574, 325] width 10 height 10
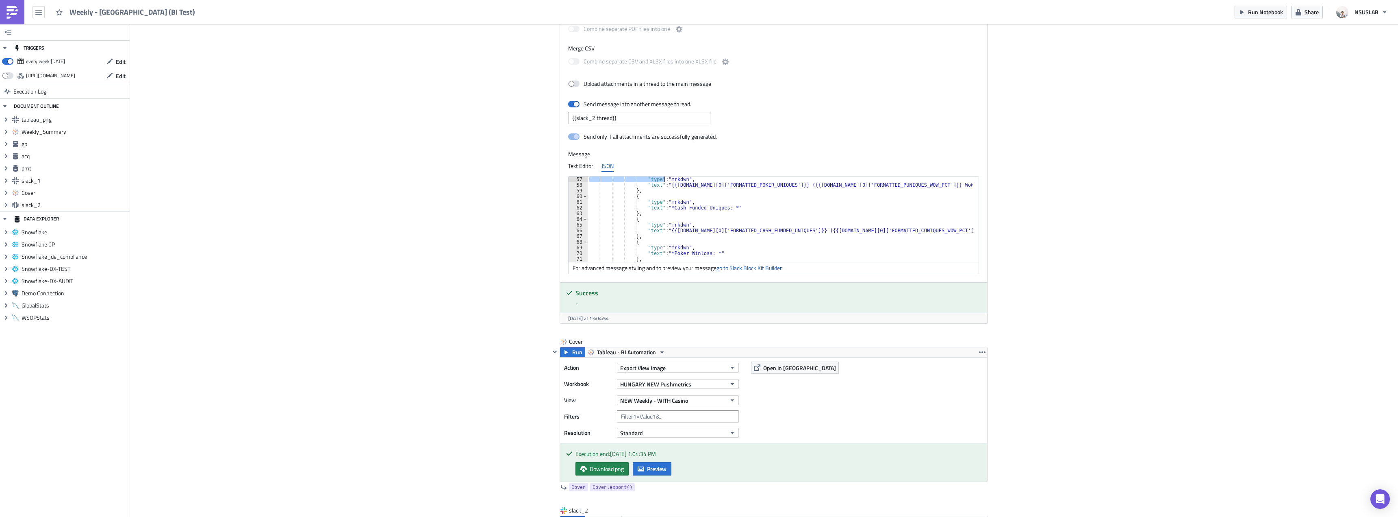
scroll to position [319, 0]
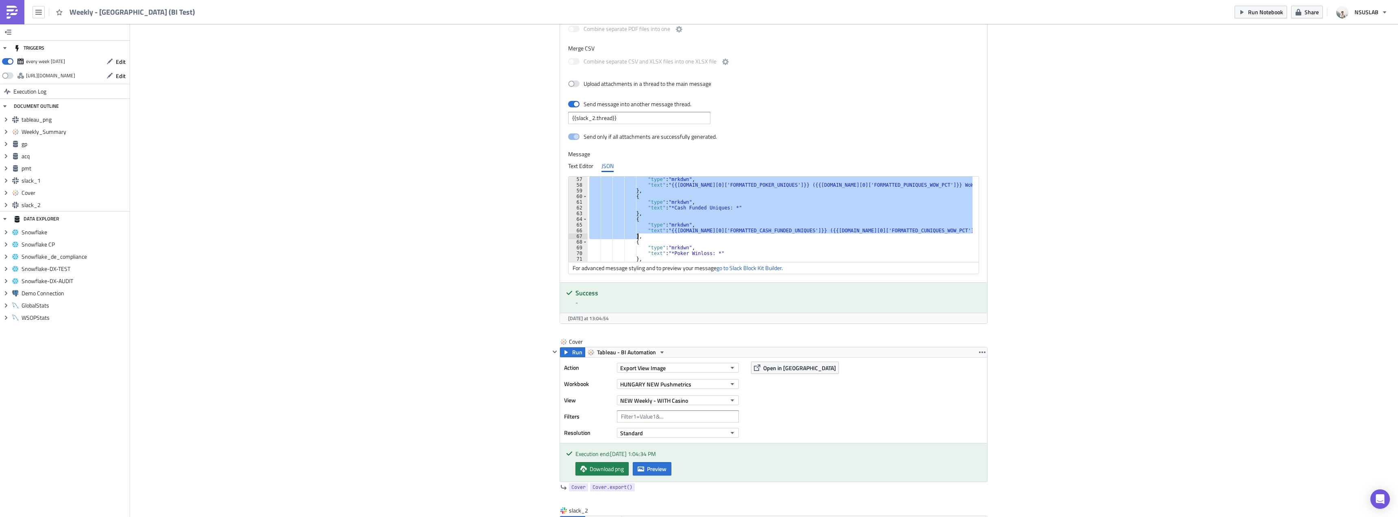
drag, startPoint x: 630, startPoint y: 226, endPoint x: 643, endPoint y: 238, distance: 18.2
click at [643, 238] on div ""type" : "mrkdwn" , "text" : "{{gp.data[0]['FORMATTED_POKER_UNIQUES']}} ({{gp.d…" at bounding box center [780, 224] width 385 height 97
paste textarea
type textarea "},"
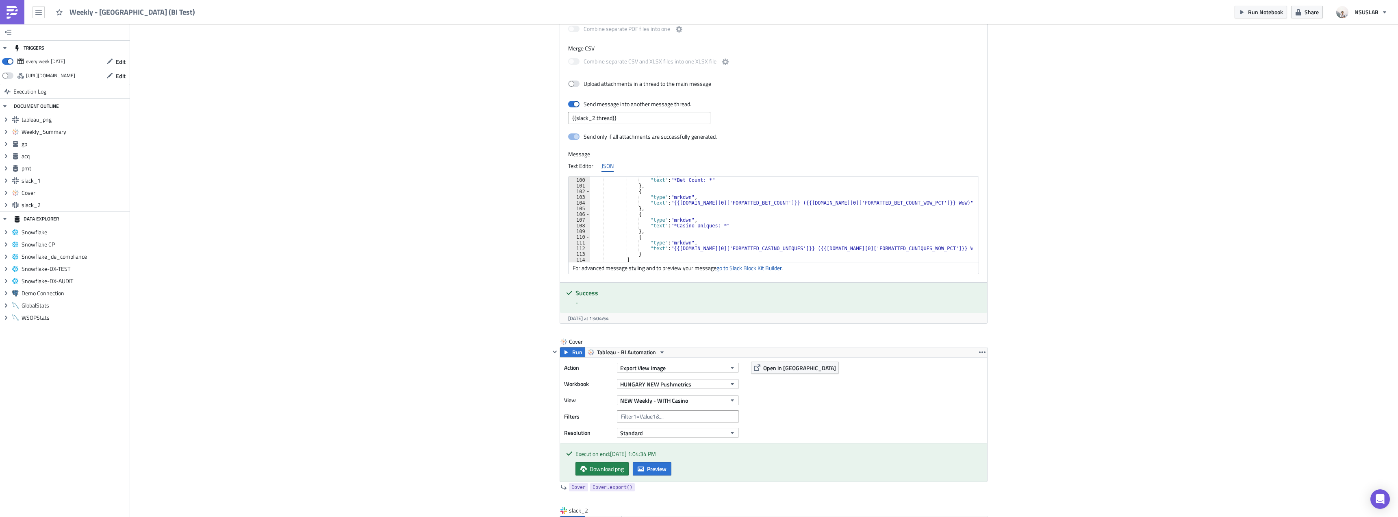
scroll to position [563, 0]
click at [654, 186] on div ""type" : "mrkdwn" , "text" : "*Bet Count: *" } , { "type" : "mrkdwn" , "text" :…" at bounding box center [781, 220] width 382 height 97
click at [644, 210] on div ""type" : "mrkdwn" , "text" : "*Bet Count: *" } , { "type" : "mrkdwn" , "text" :…" at bounding box center [781, 220] width 382 height 97
paste textarea "},"
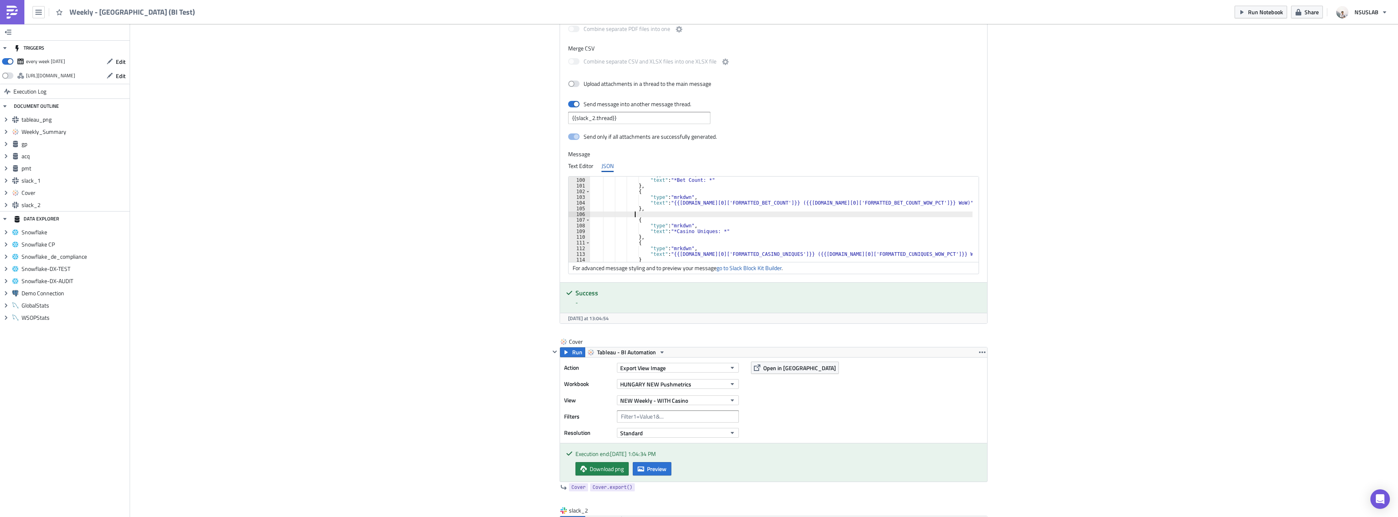
type textarea "},"
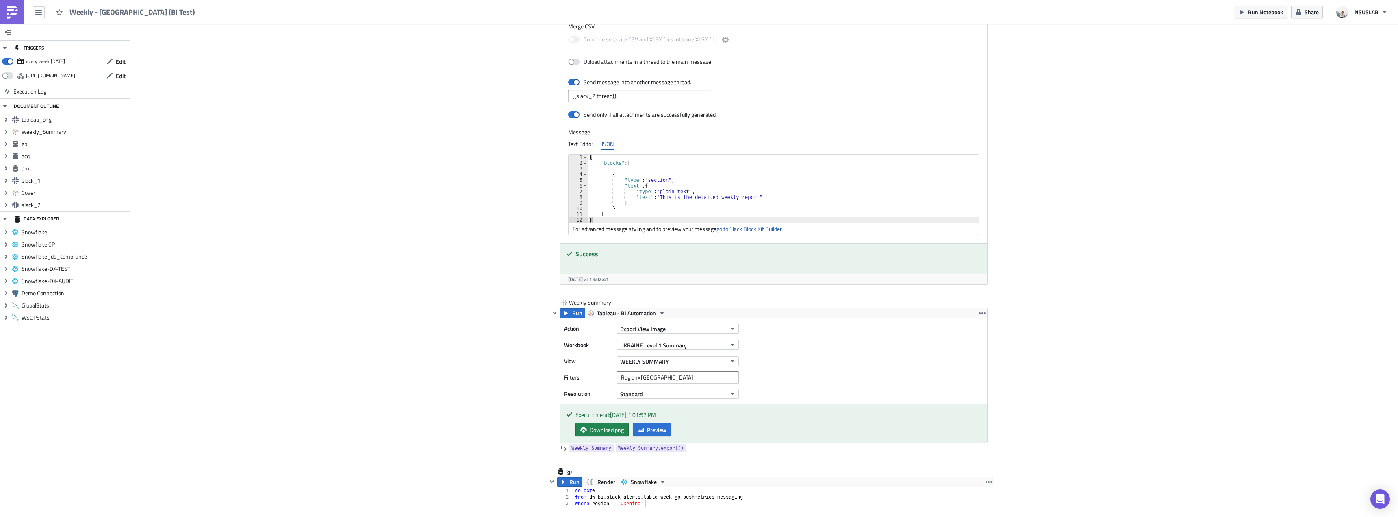
scroll to position [650, 0]
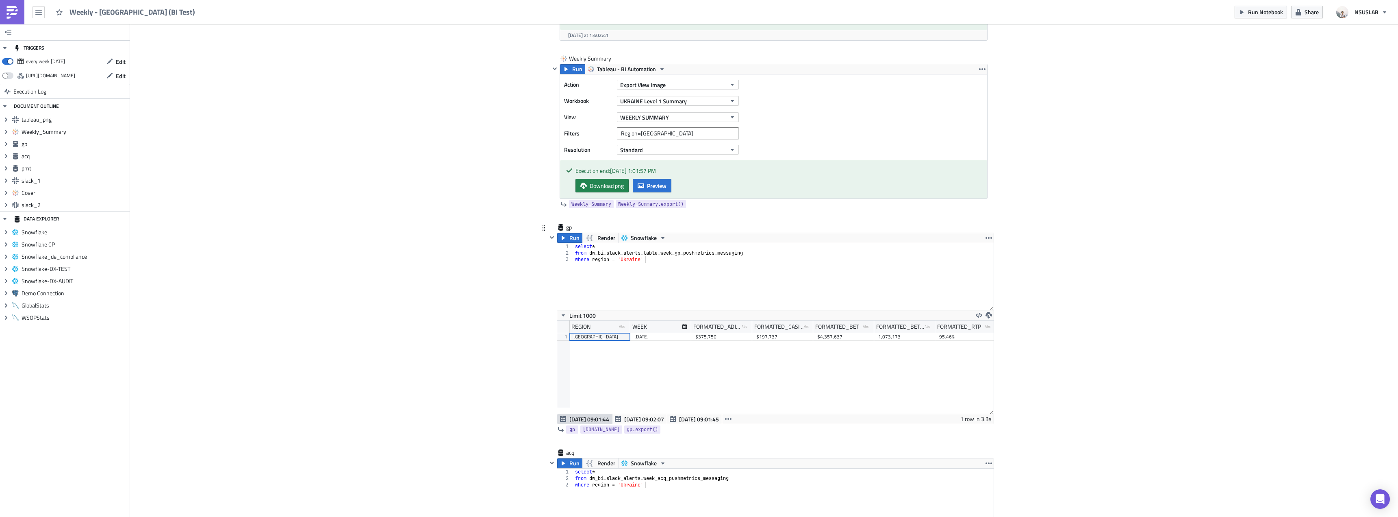
click at [660, 252] on div "select * from dw_bi . slack_alerts . table_week_gp_pushmetrics_messaging where …" at bounding box center [784, 283] width 420 height 80
click at [689, 280] on div "select * from dw_bi . slack_alerts . week_gp_pushmetrics_messaging where region…" at bounding box center [784, 283] width 420 height 80
type textarea "where region = '[GEOGRAPHIC_DATA]'"
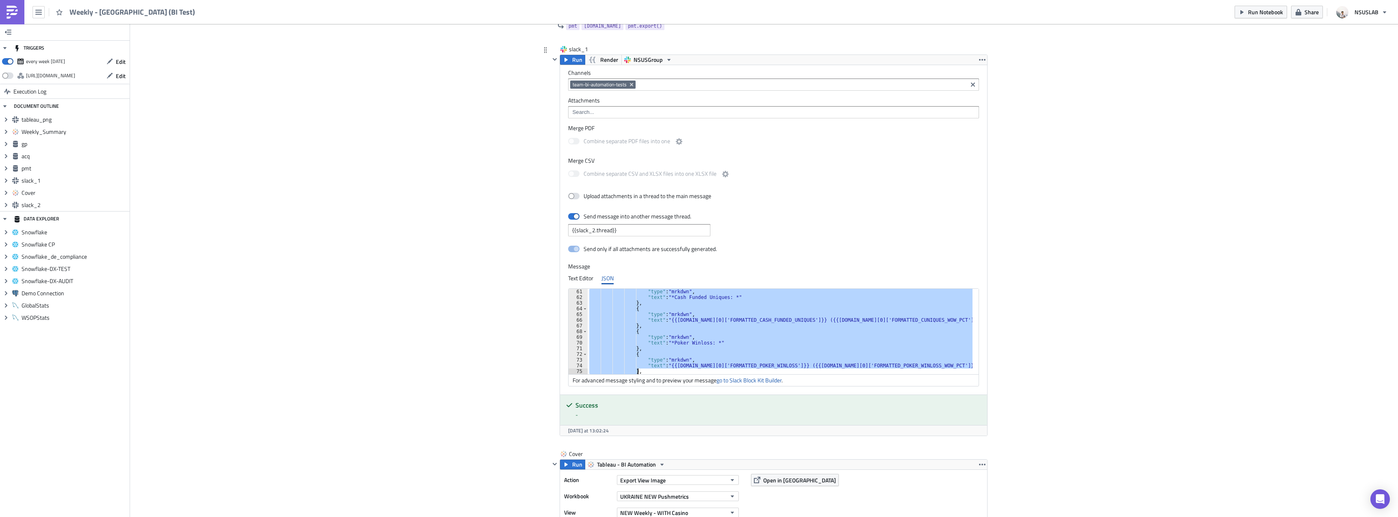
scroll to position [341, 0]
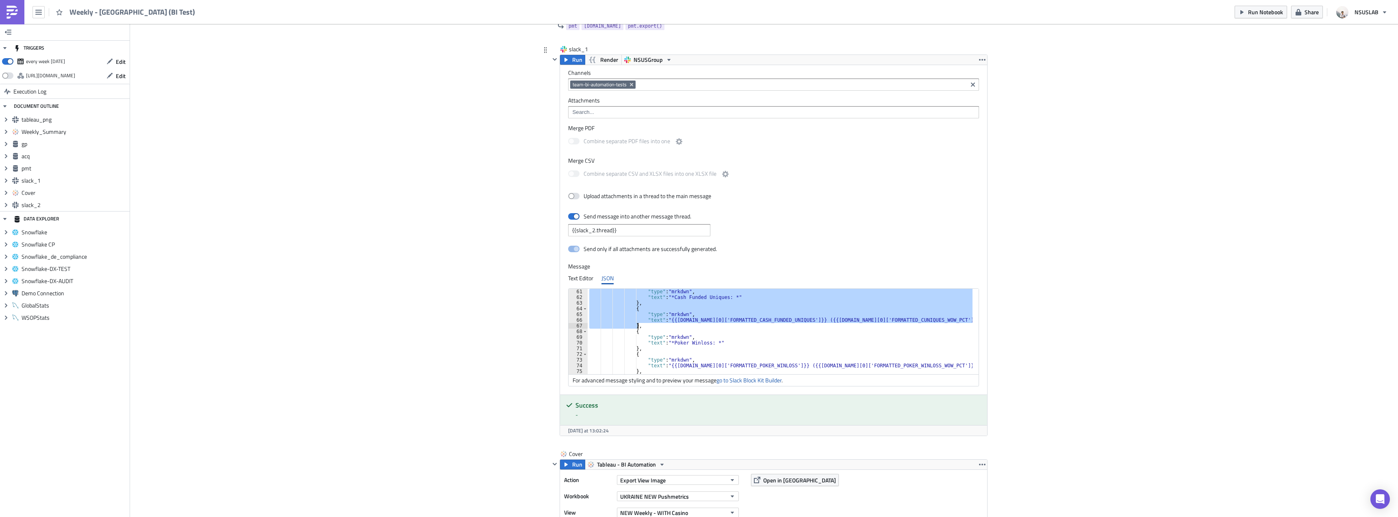
drag, startPoint x: 629, startPoint y: 340, endPoint x: 639, endPoint y: 328, distance: 15.6
click at [639, 328] on div ""type" : "mrkdwn" , "text" : "*Cash Funded Uniques: *" } , { "type" : "mrkdwn" …" at bounding box center [780, 337] width 385 height 97
paste textarea
type textarea "},"
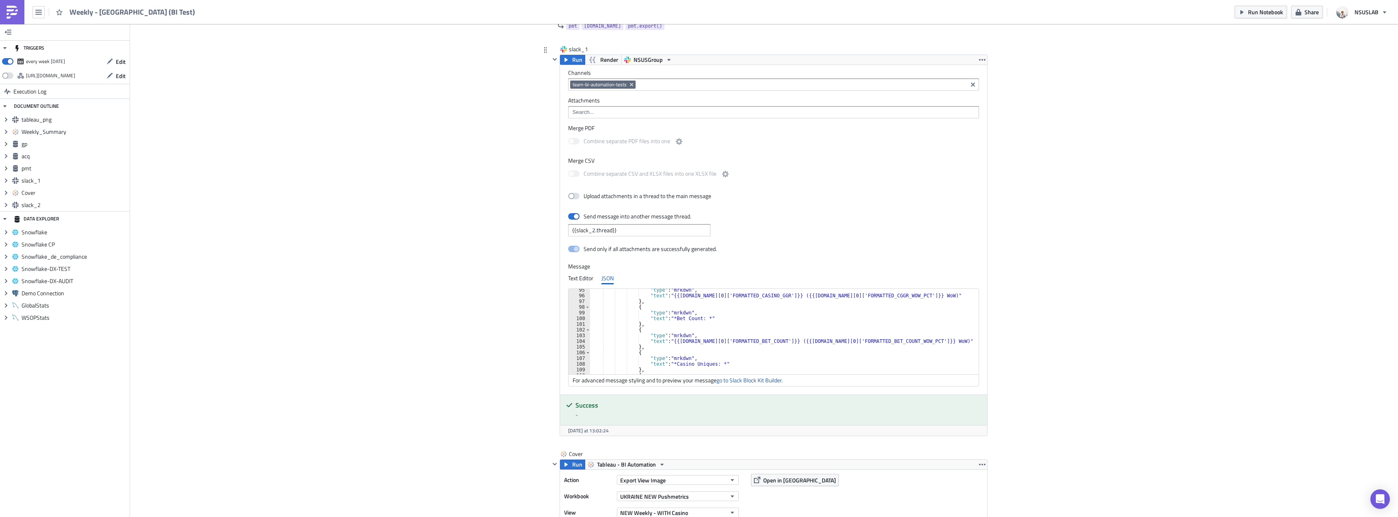
scroll to position [561, 0]
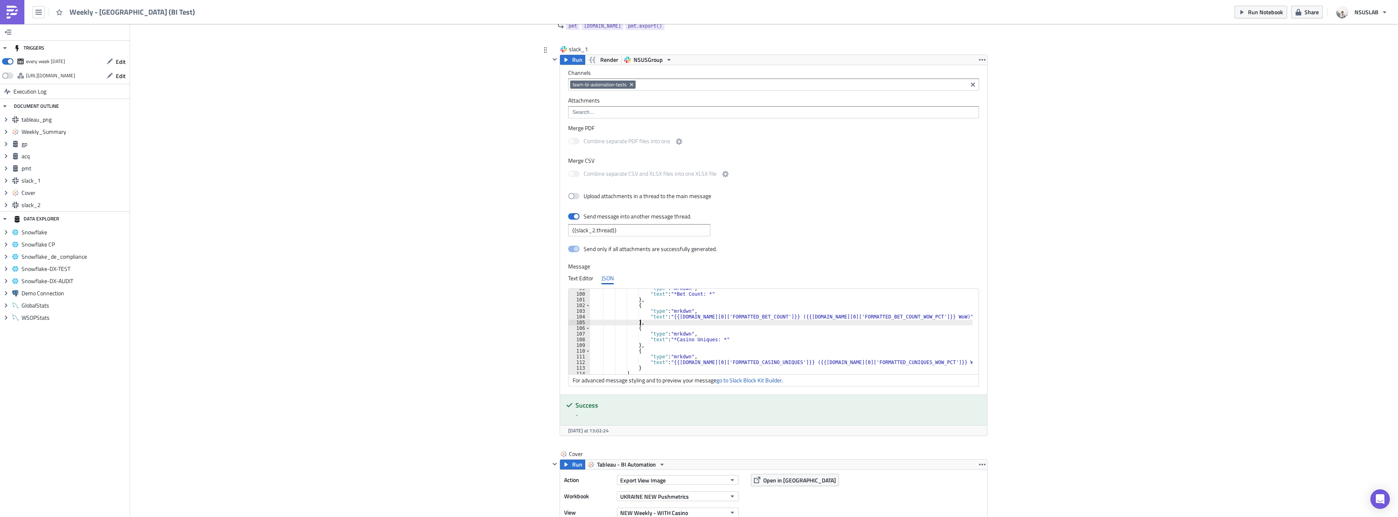
click at [648, 324] on div ""type" : "mrkdwn" , "text" : "*Bet Count: *" } , { "type" : "mrkdwn" , "text" :…" at bounding box center [781, 333] width 382 height 97
paste textarea "},"
type textarea "},"
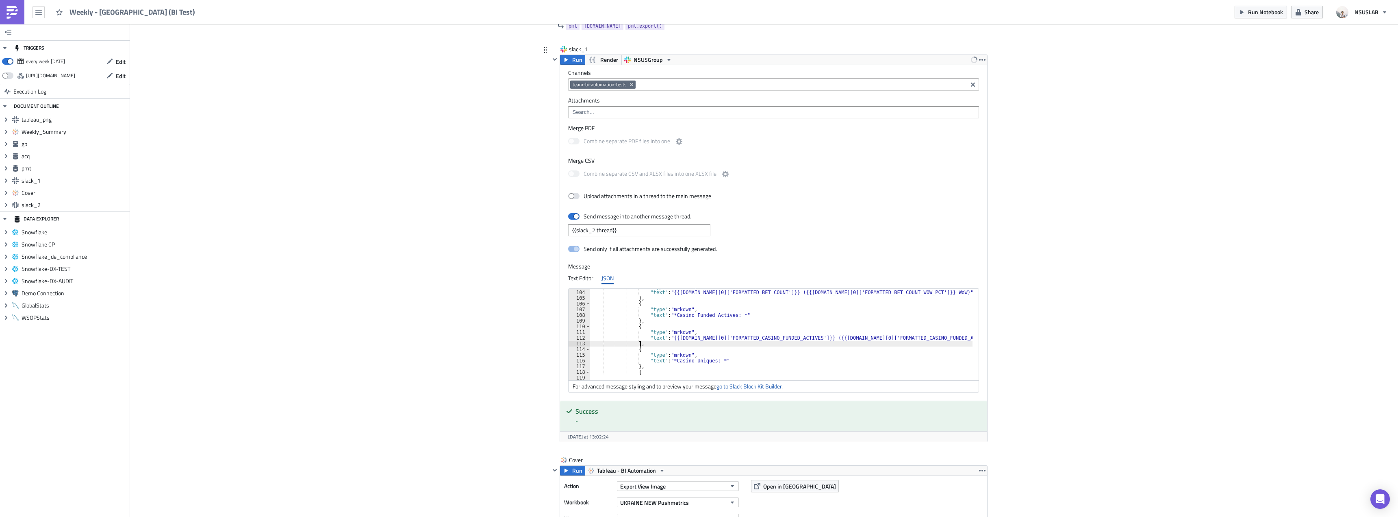
scroll to position [585, 0]
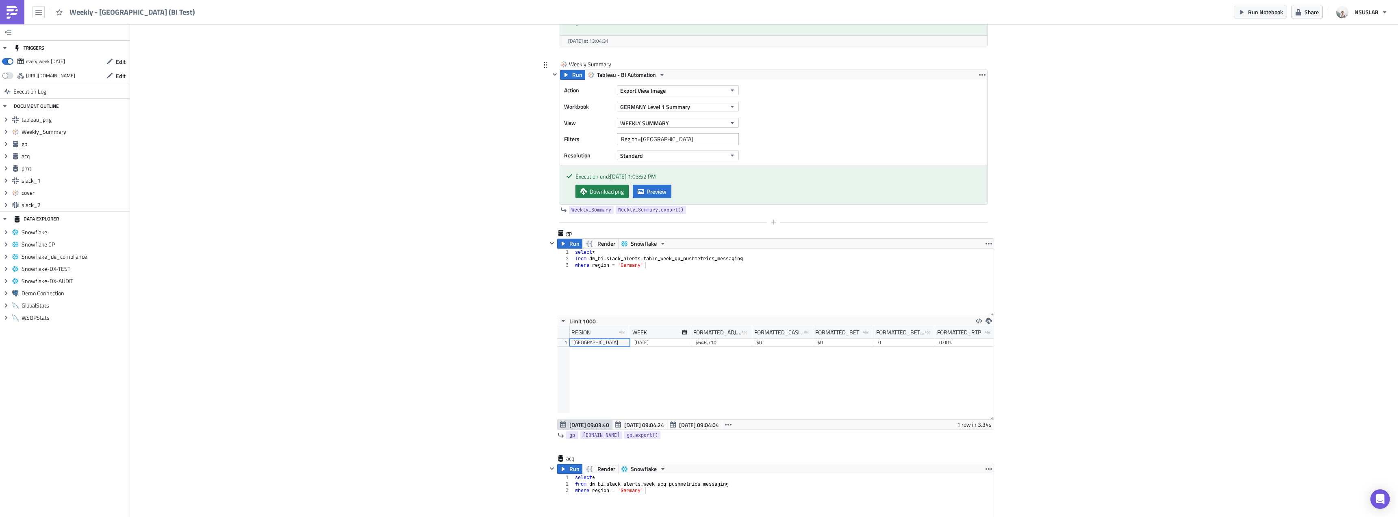
scroll to position [732, 0]
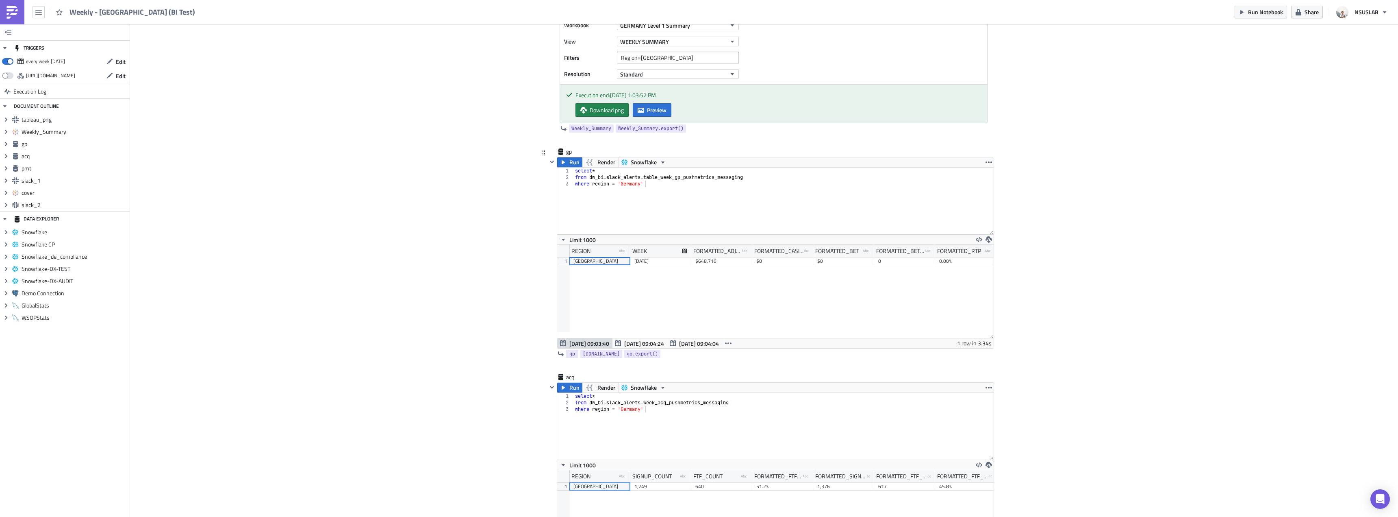
click at [660, 177] on div "select * from dw_bi . slack_alerts . table_week_gp_pushmetrics_messaging where …" at bounding box center [784, 207] width 420 height 80
type textarea "from dw_bi.slack_alerts.week_gp_pushmetrics_messaging"
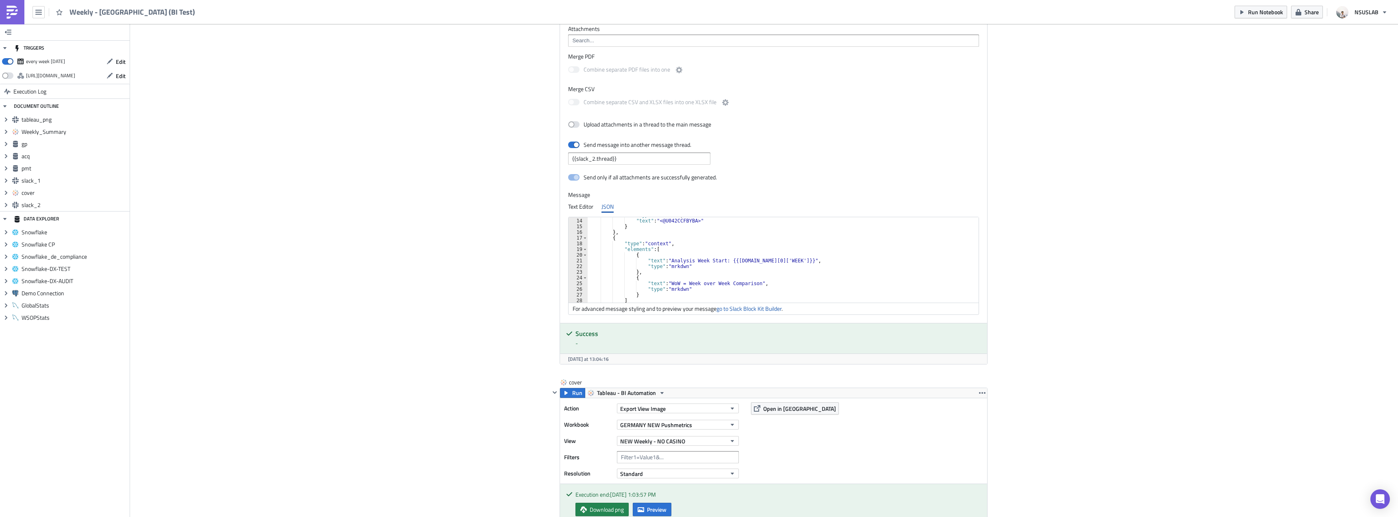
scroll to position [146, 0]
drag, startPoint x: 1252, startPoint y: 149, endPoint x: 1127, endPoint y: 168, distance: 126.3
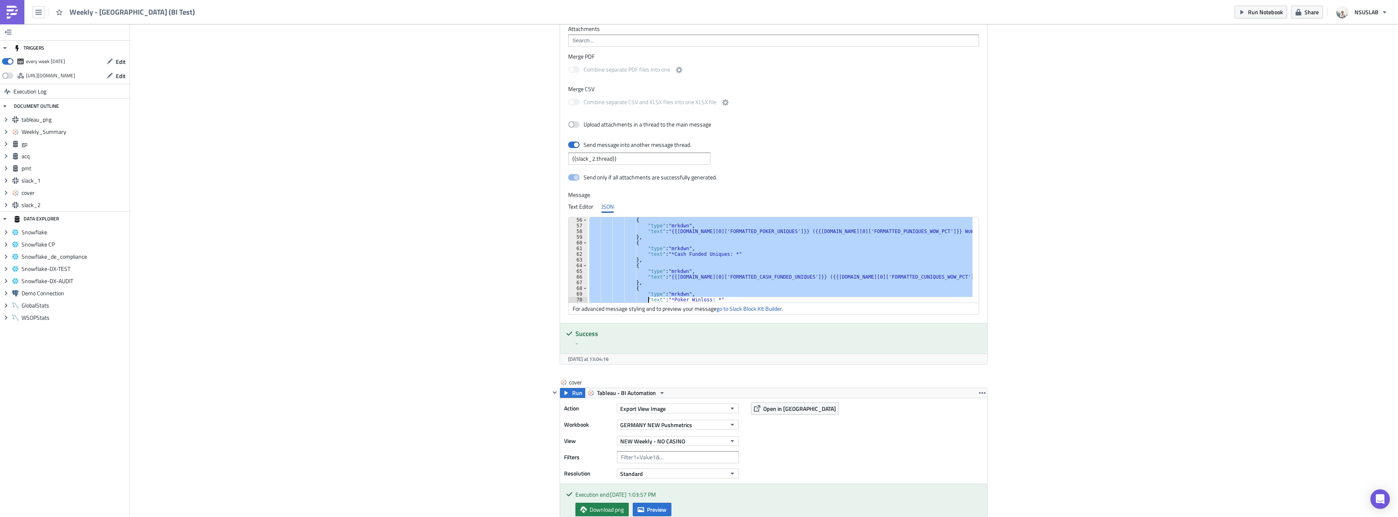
scroll to position [324, 0]
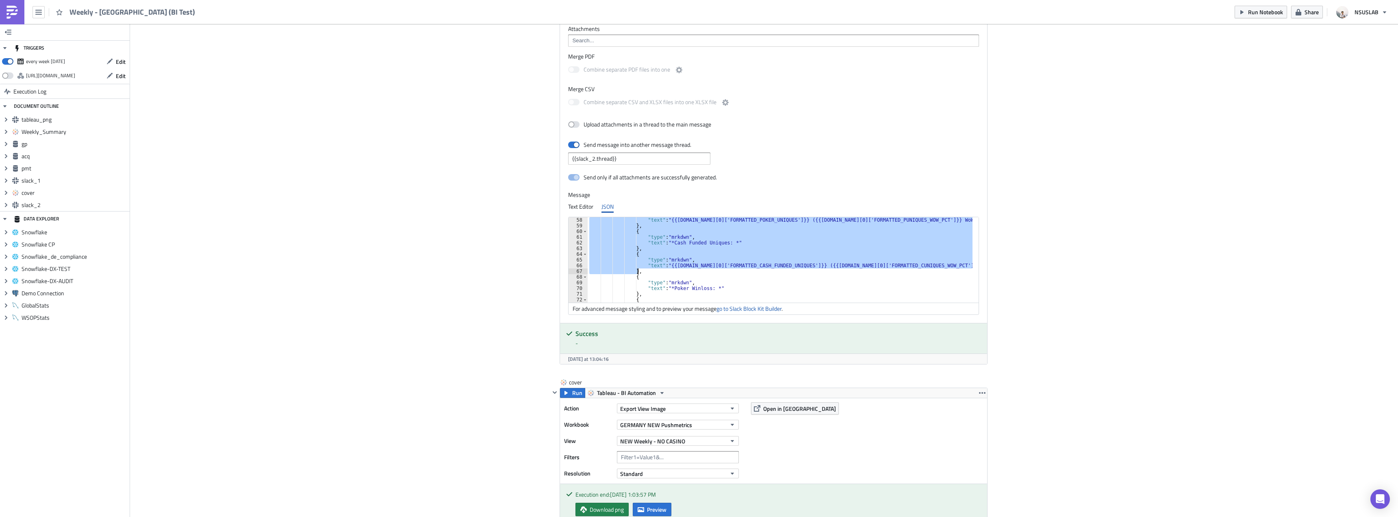
drag, startPoint x: 629, startPoint y: 266, endPoint x: 637, endPoint y: 269, distance: 9.0
click at [637, 269] on div ""text" : "{{gp.data[0]['FORMATTED_POKER_UNIQUES']}} ({{gp.data[0]['FORMATTED_PU…" at bounding box center [780, 265] width 385 height 97
paste textarea
type textarea "},"
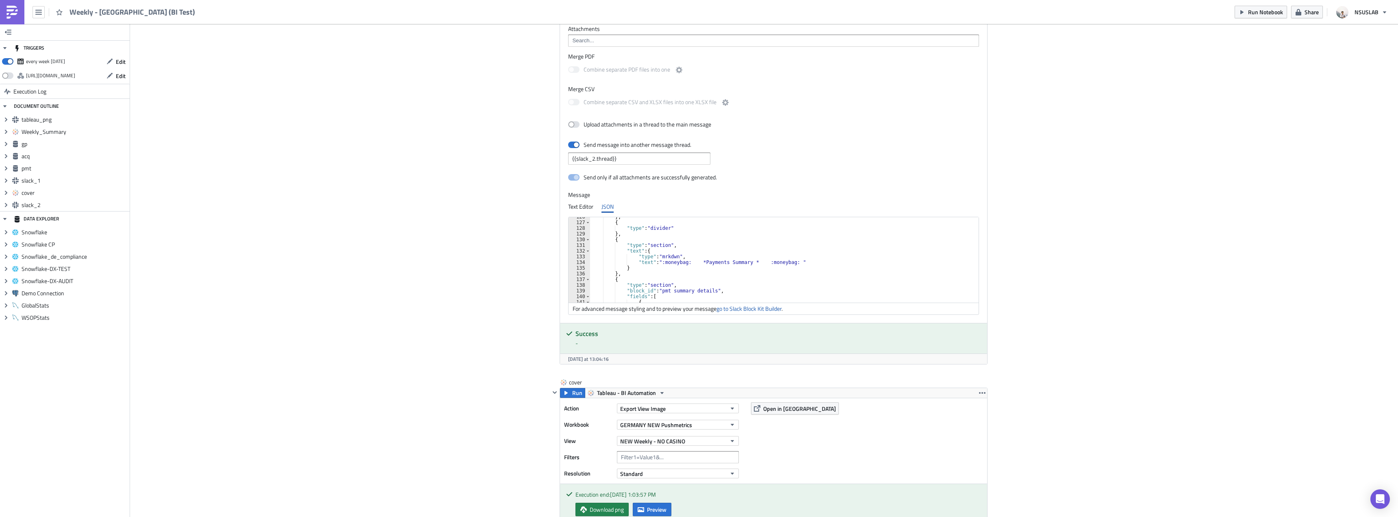
scroll to position [715, 0]
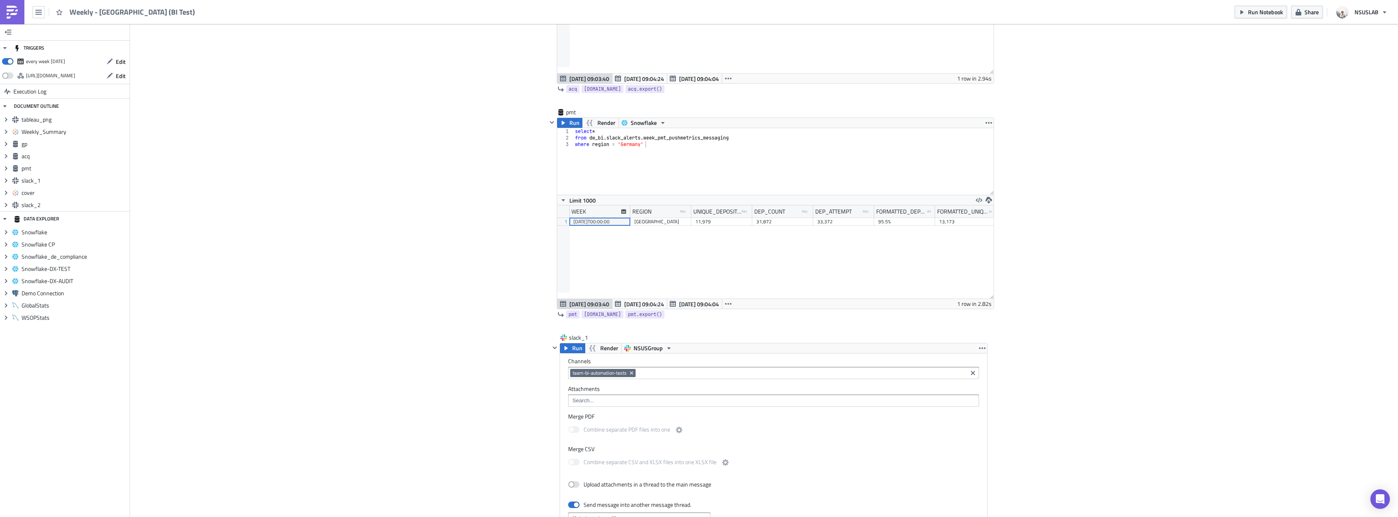
scroll to position [1134, 0]
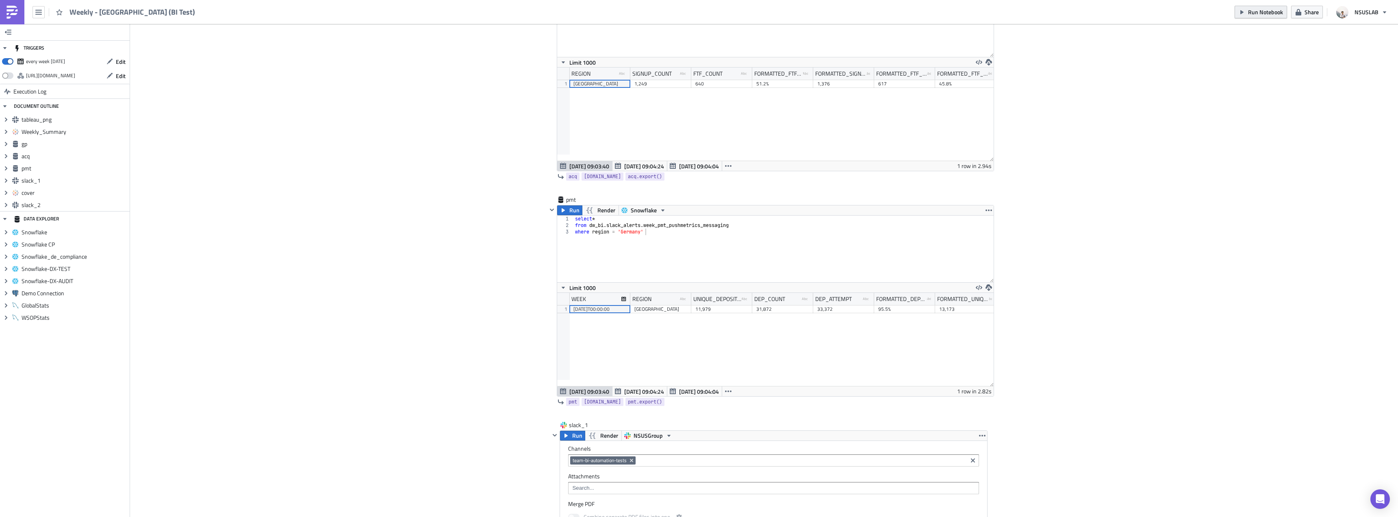
click at [1256, 17] on button "Run Notebook" at bounding box center [1261, 12] width 52 height 13
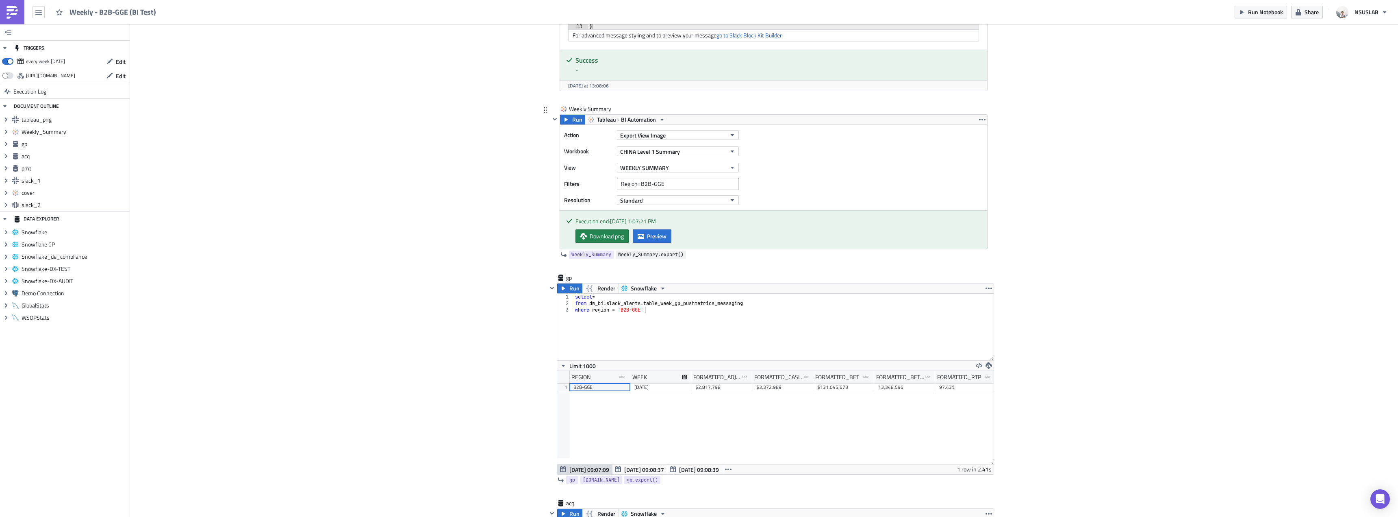
scroll to position [650, 0]
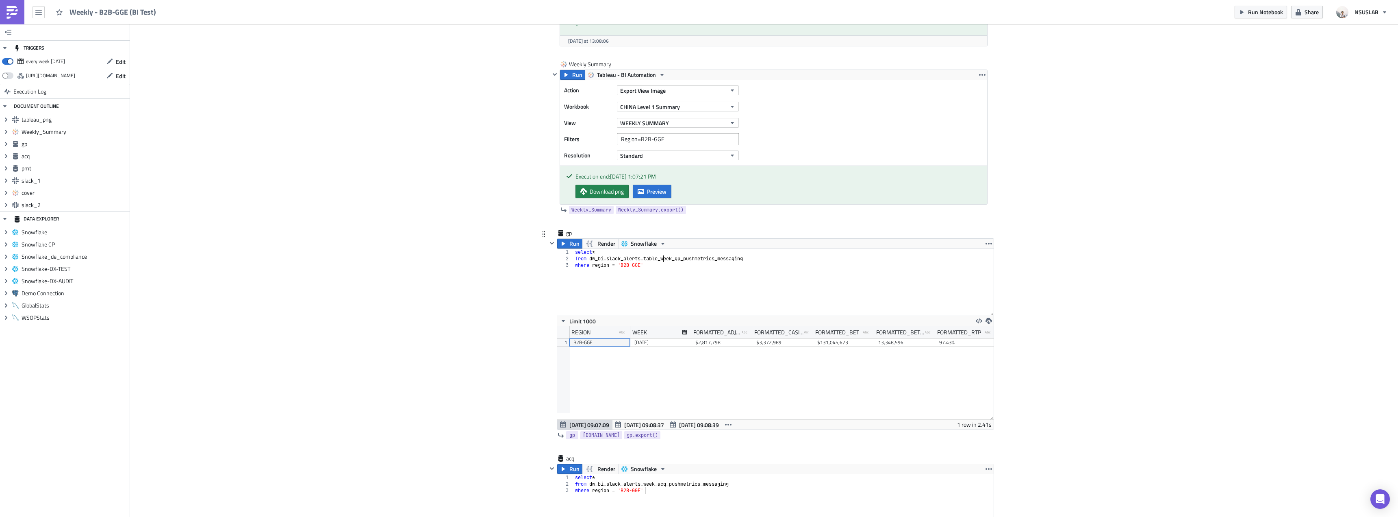
click at [659, 256] on div "select * from dw_bi . slack_alerts . table_week_gp_pushmetrics_messaging where …" at bounding box center [784, 289] width 420 height 80
type textarea "from dw_bi.slack_alerts.week_gp_pushmetrics_messaging"
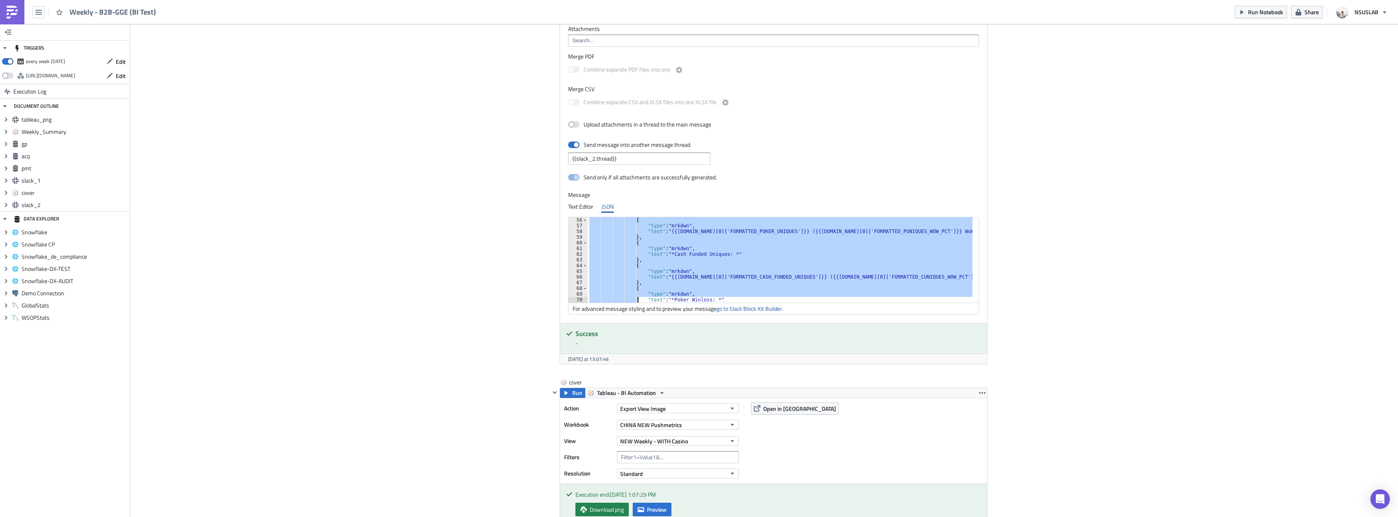
scroll to position [336, 0]
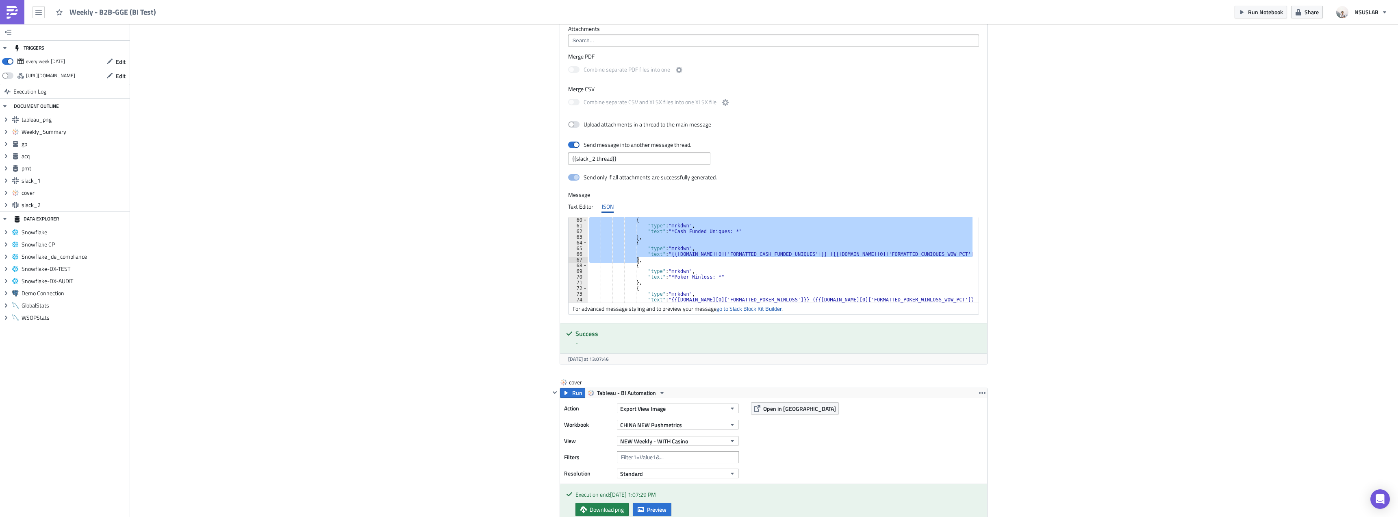
drag, startPoint x: 628, startPoint y: 243, endPoint x: 634, endPoint y: 260, distance: 17.4
click at [634, 260] on div "{ "type" : "mrkdwn" , "text" : "*Cash Funded Uniques: *" } , { "type" : "mrkdwn…" at bounding box center [780, 265] width 385 height 97
paste textarea
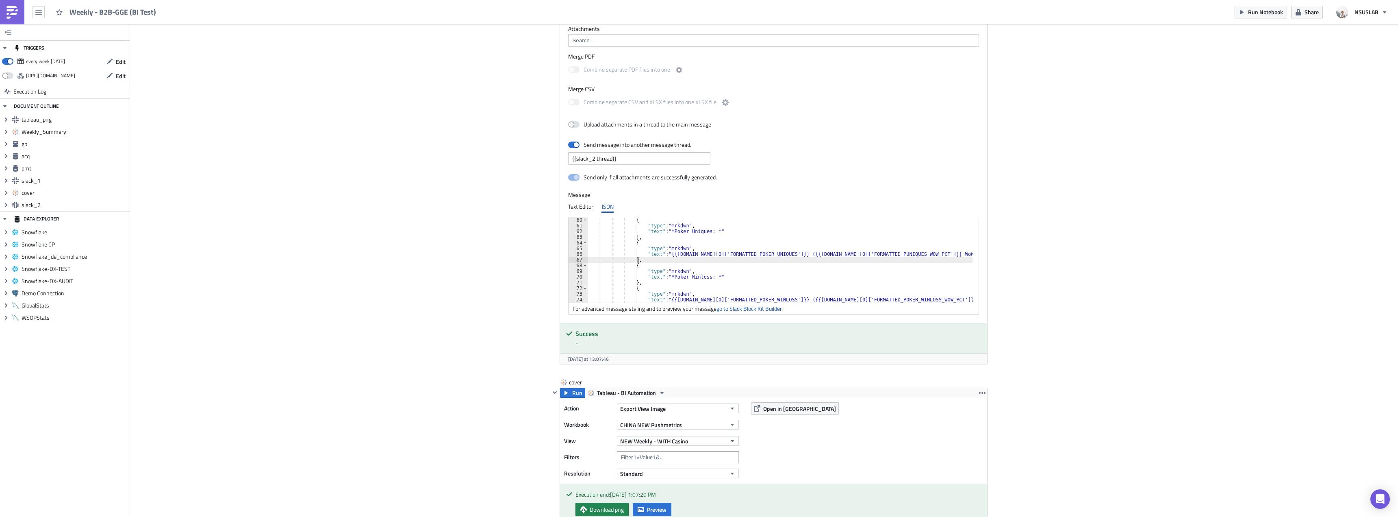
click at [702, 267] on div "{ "type" : "mrkdwn" , "text" : "*Poker Uniques: *" } , { "type" : "mrkdwn" , "t…" at bounding box center [780, 265] width 385 height 97
click at [697, 261] on div "{ "type" : "mrkdwn" , "text" : "*Bet Count: *" } , { "type" : "mrkdwn" , "text"…" at bounding box center [781, 262] width 382 height 97
click at [697, 260] on div "{ "type" : "mrkdwn" , "text" : "*Bet Count: *" } , { "type" : "mrkdwn" , "text"…" at bounding box center [781, 262] width 382 height 97
click at [700, 256] on div "{ "type" : "mrkdwn" , "text" : "*Bet Count: *" } , { "type" : "mrkdwn" , "text"…" at bounding box center [781, 262] width 382 height 97
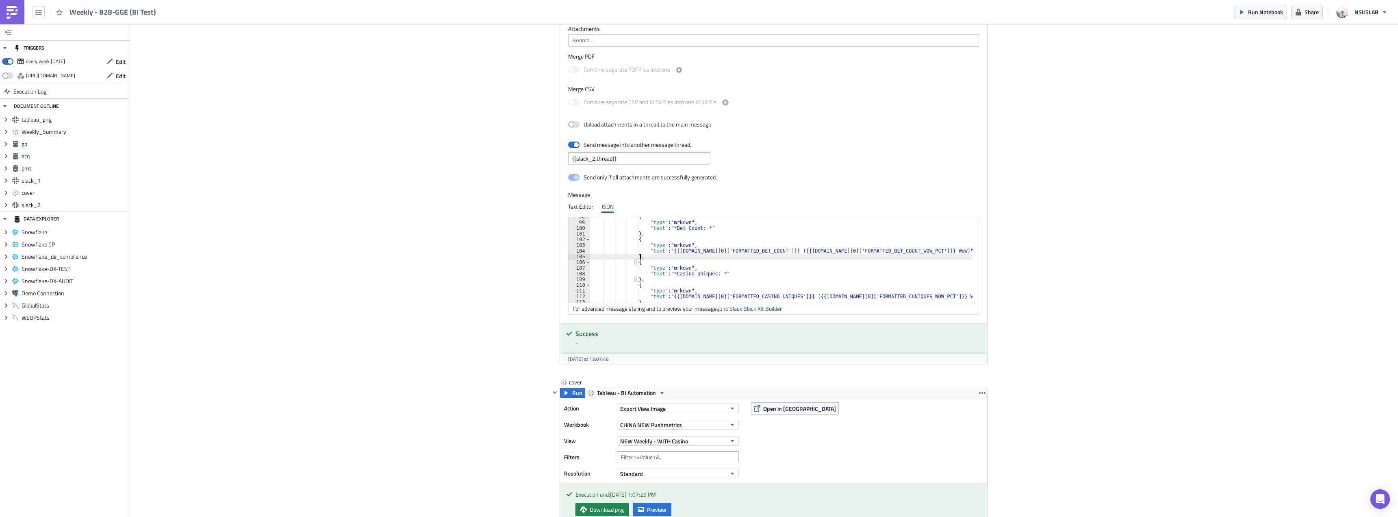
type textarea "},"
paste textarea "},"
type textarea "},"
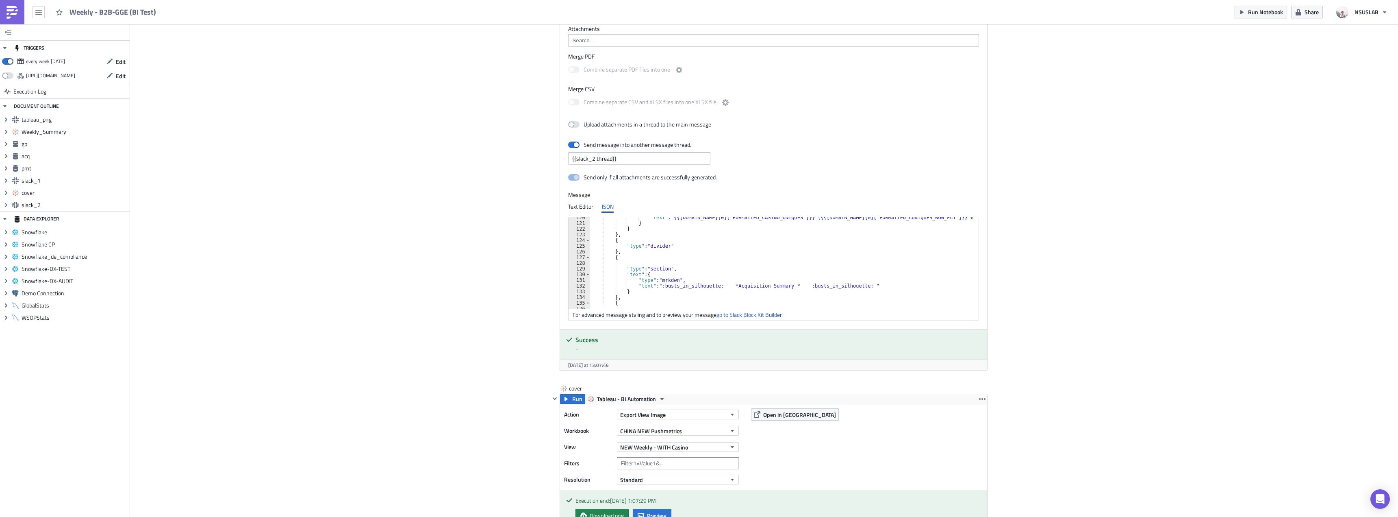
scroll to position [680, 0]
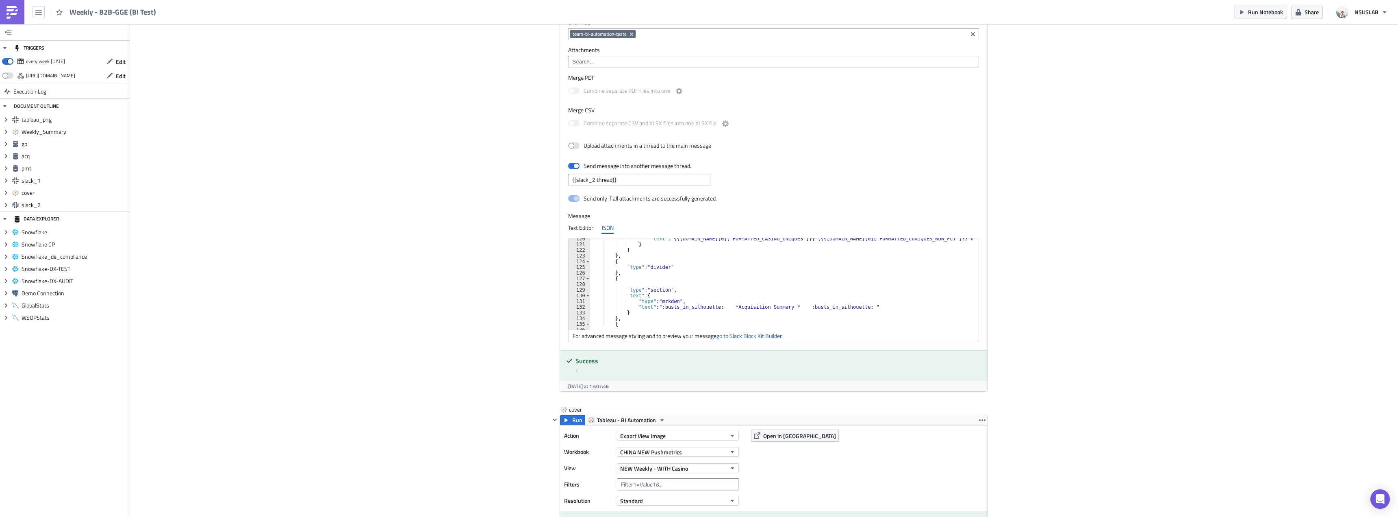
scroll to position [1378, 0]
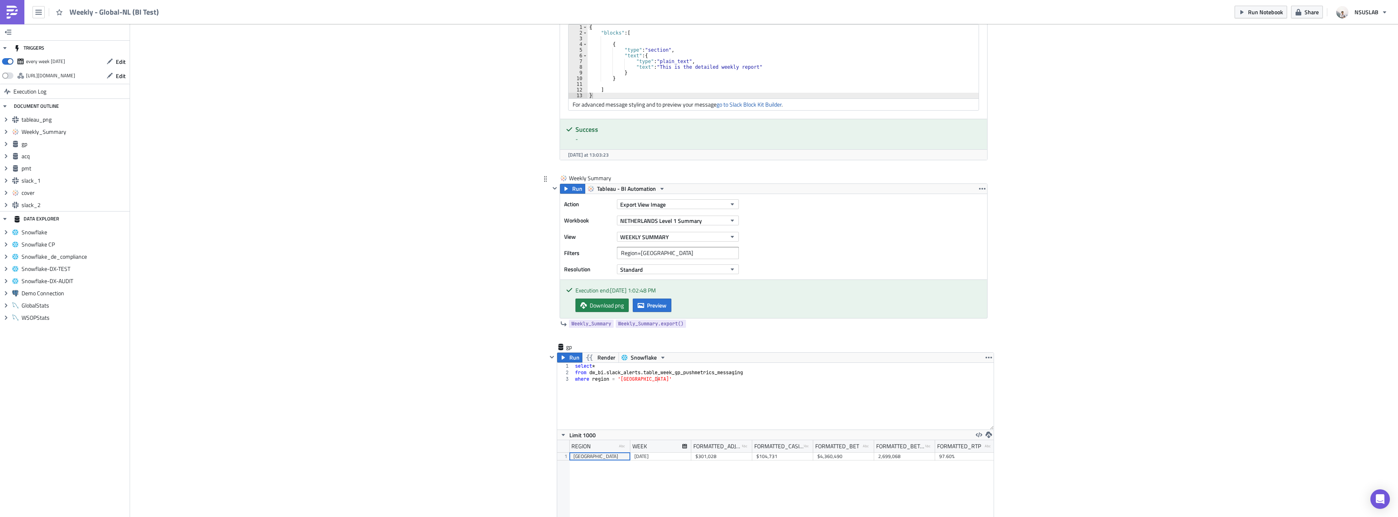
scroll to position [650, 0]
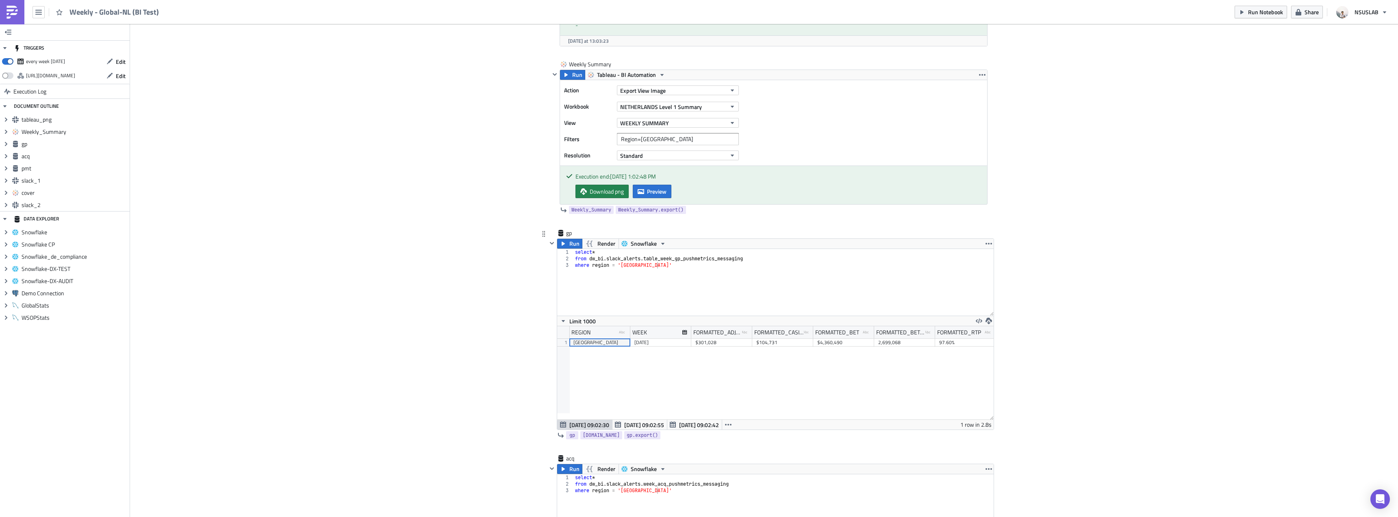
click at [658, 259] on div "select * from dw_bi . slack_alerts . table_week_gp_pushmetrics_messaging where …" at bounding box center [784, 289] width 420 height 80
click at [660, 259] on div "select * from dw_bi . slack_alerts . table_week_gp_pushmetrics_messaging where …" at bounding box center [784, 289] width 420 height 80
type textarea "from dw_bi.slack_alerts.week_gp_pushmetrics_messaging"
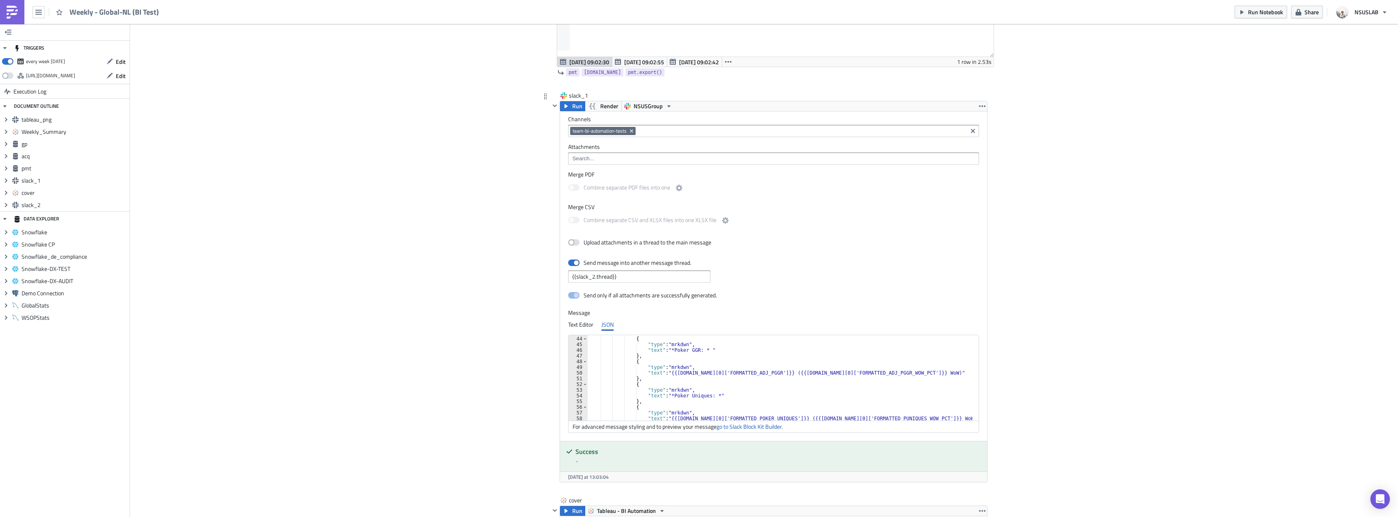
scroll to position [219, 0]
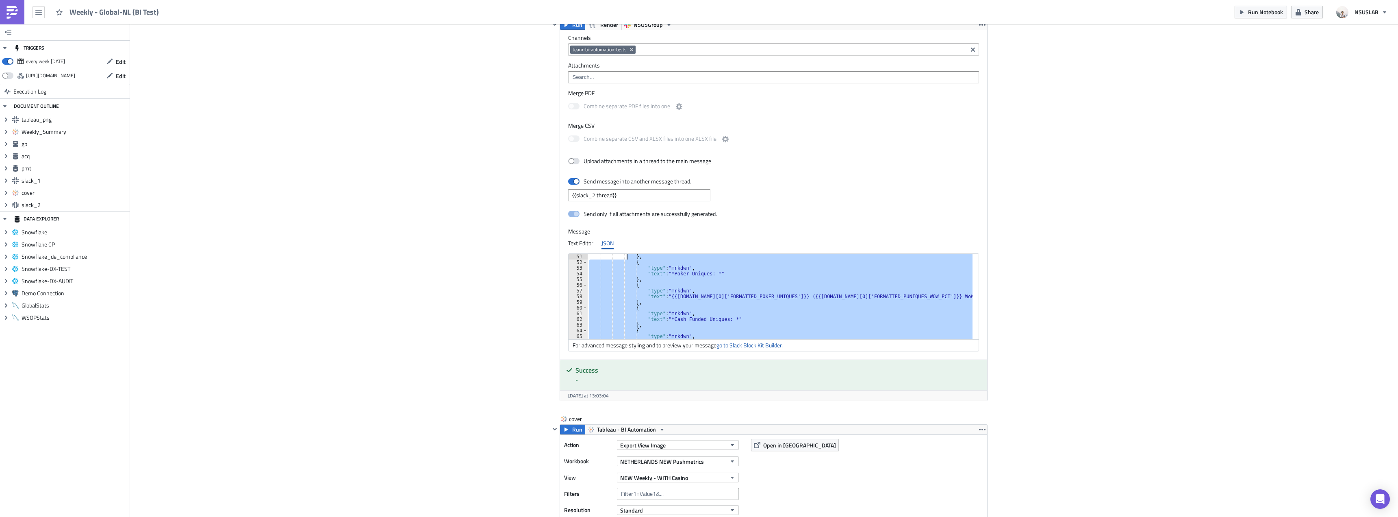
scroll to position [267, 0]
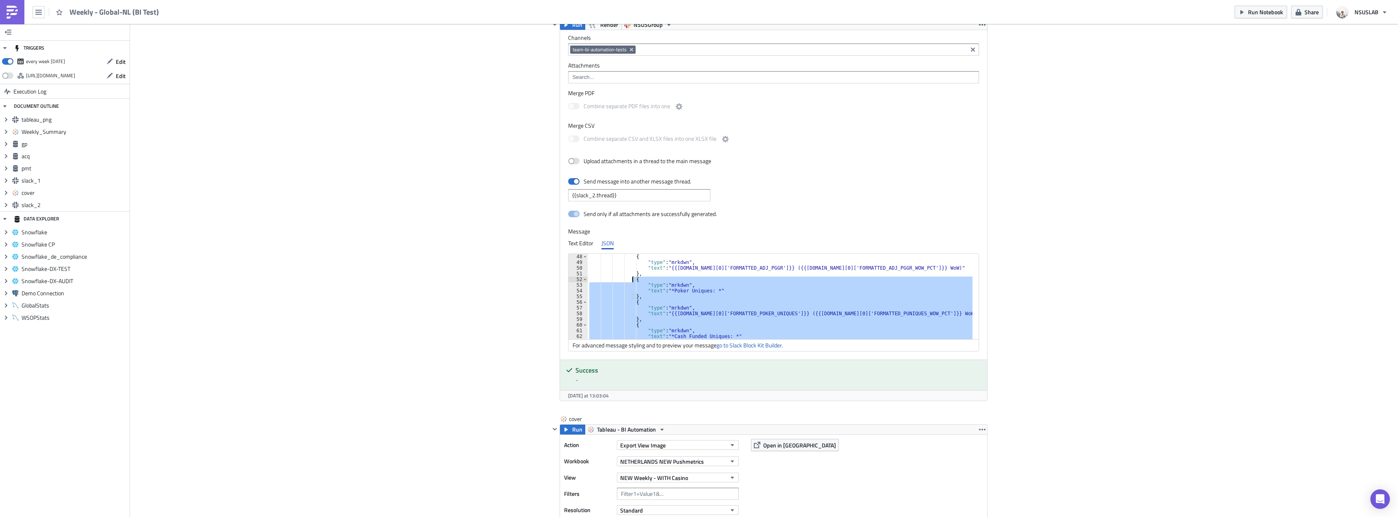
drag, startPoint x: 635, startPoint y: 285, endPoint x: 629, endPoint y: 280, distance: 7.5
click at [629, 280] on div "{ "type" : "mrkdwn" , "text" : "{{gp.data[0]['FORMATTED_ADJ_PGGR']}} ({{gp.data…" at bounding box center [780, 302] width 385 height 97
paste textarea "}"
type textarea "},"
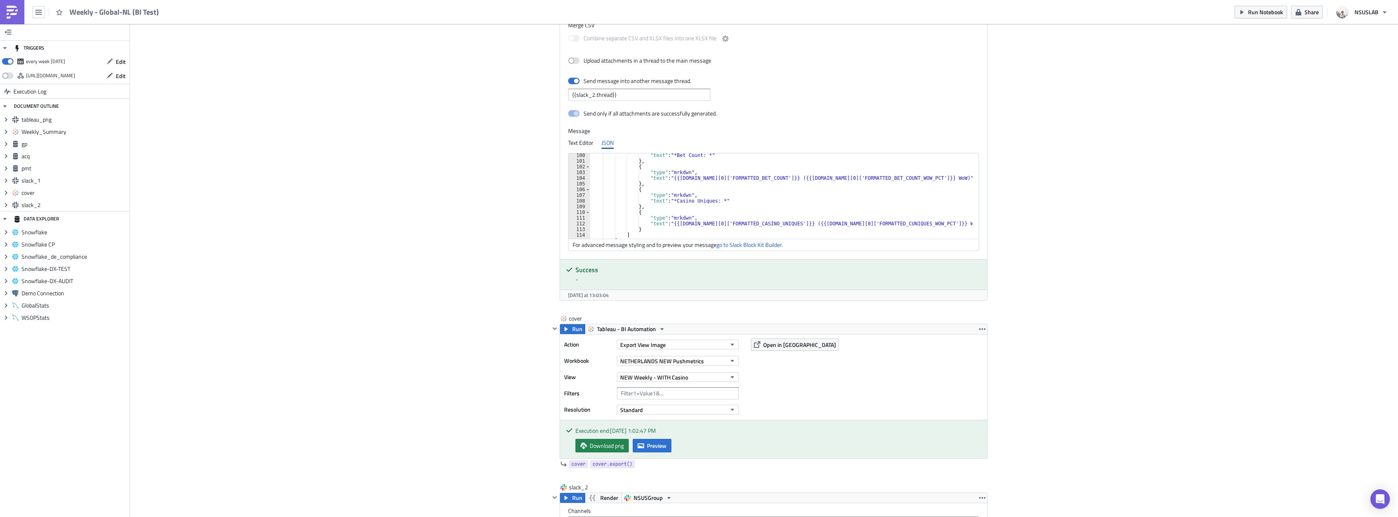
scroll to position [1585, 0]
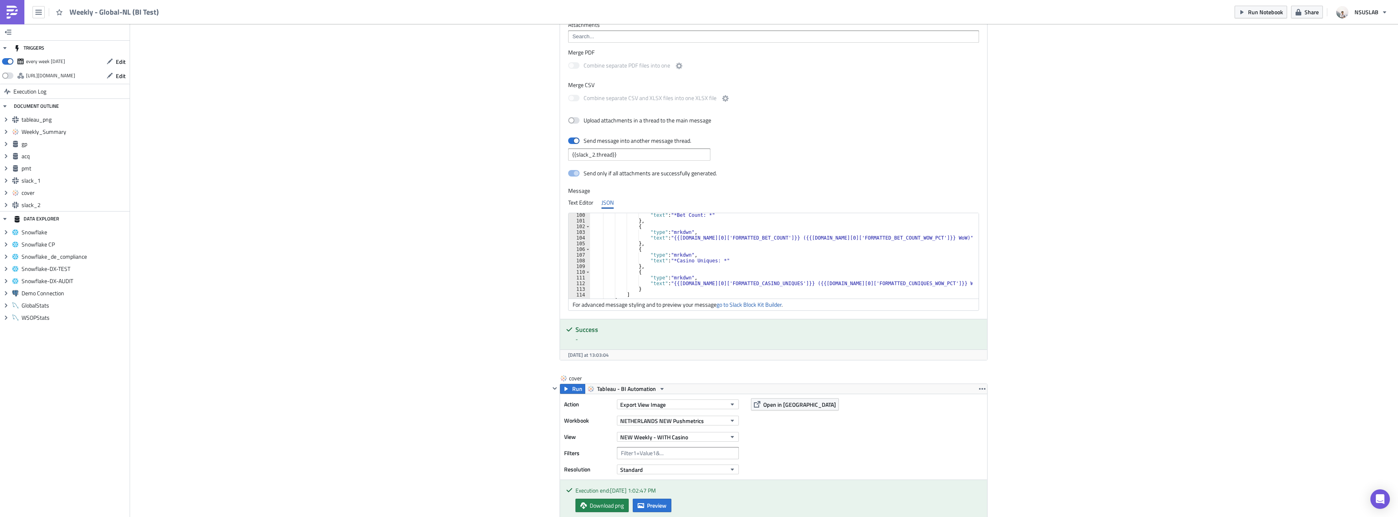
click at [692, 244] on div ""text" : "*Bet Count: *" } , { "type" : "mrkdwn" , "text" : "{{gp.data[0]['FORM…" at bounding box center [781, 260] width 382 height 97
paste textarea "},"
type textarea "},"
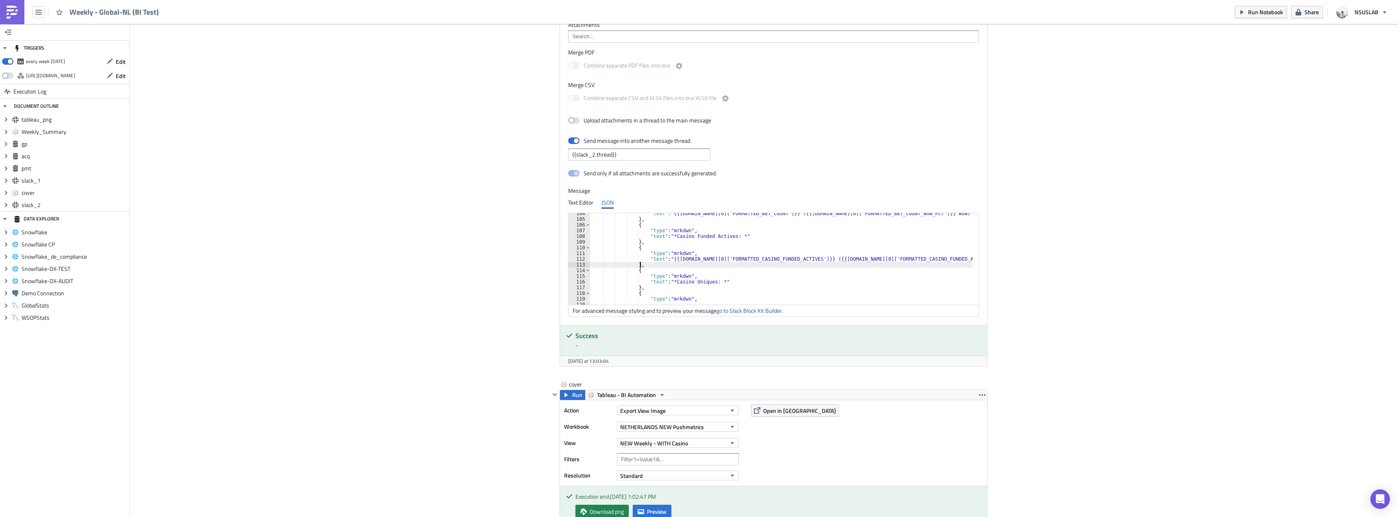
scroll to position [589, 0]
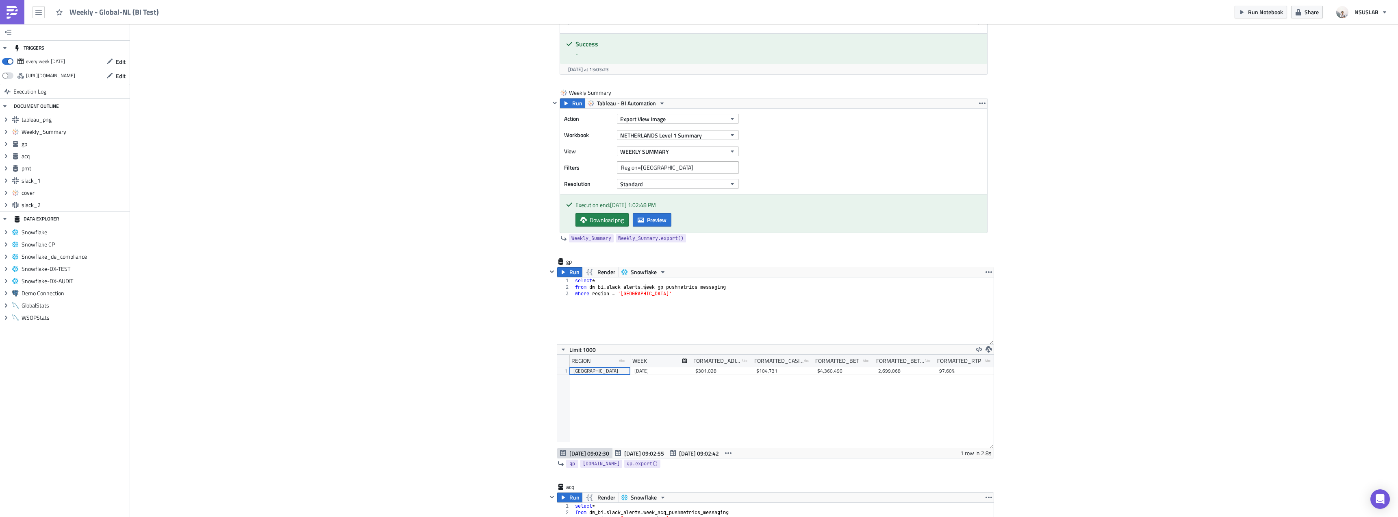
scroll to position [610, 0]
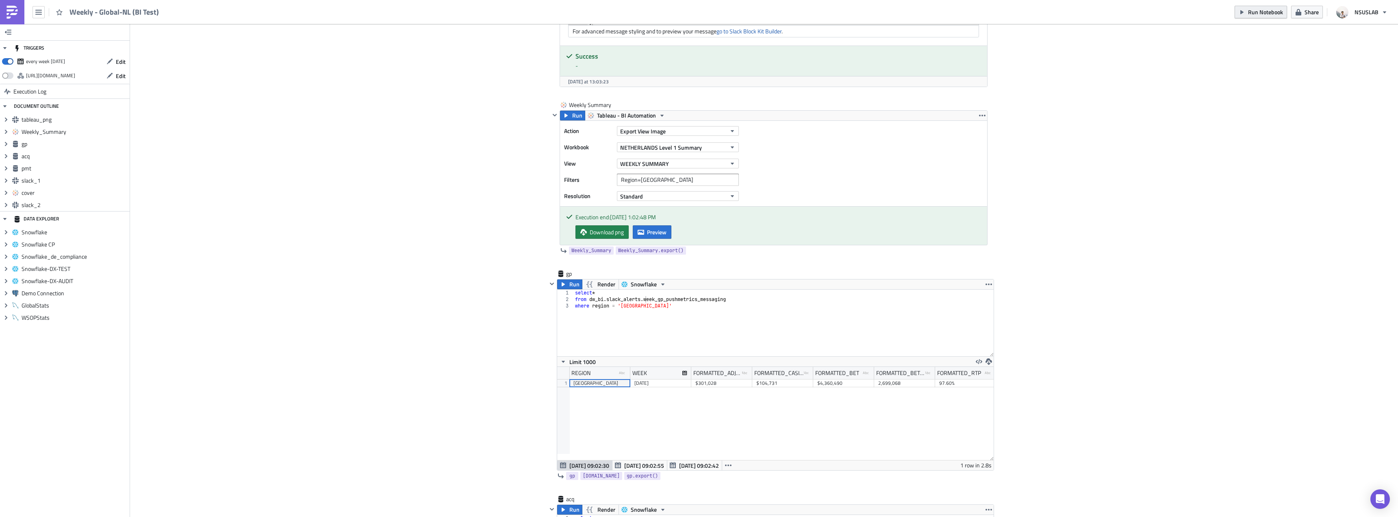
click at [1254, 10] on span "Run Notebook" at bounding box center [1265, 12] width 35 height 9
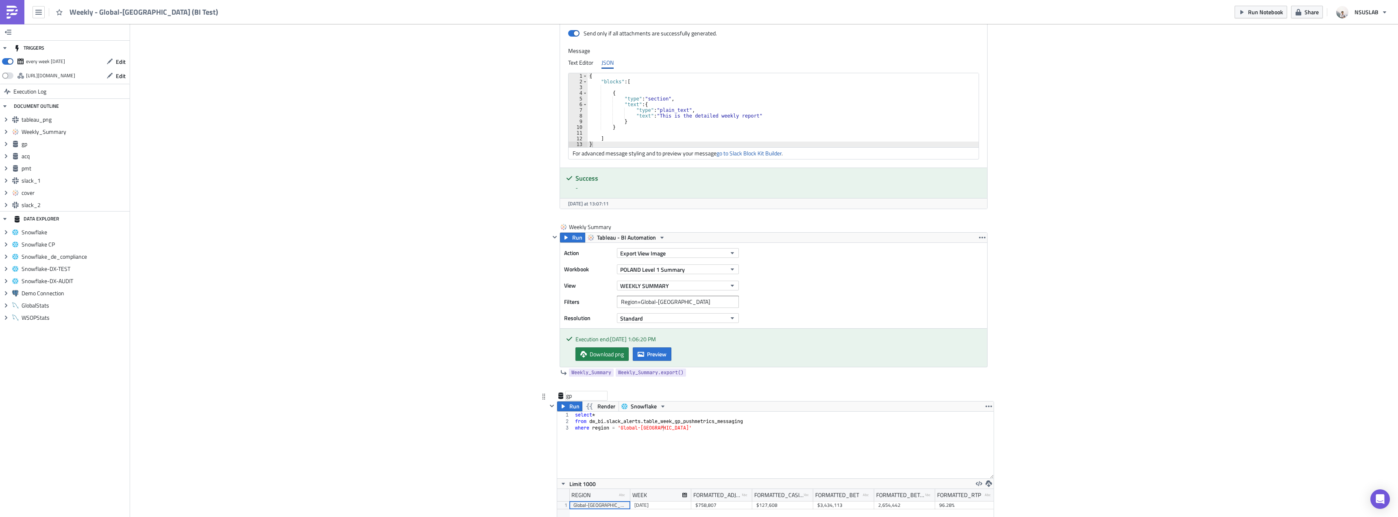
scroll to position [569, 0]
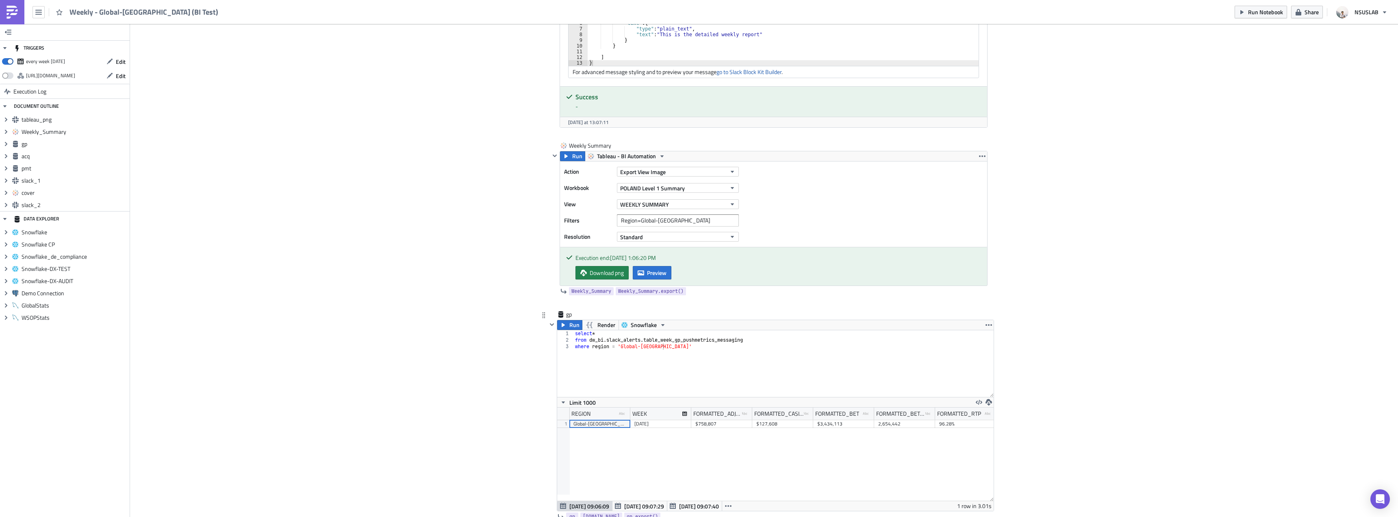
click at [658, 343] on div "select * from dw_bi . slack_alerts . table_week_gp_pushmetrics_messaging where …" at bounding box center [784, 370] width 420 height 80
click at [662, 340] on div "select * from dw_bi . slack_alerts . table_week_gp_pushmetrics_messaging where …" at bounding box center [784, 370] width 420 height 80
type textarea "where region = 'Global-Poland'"
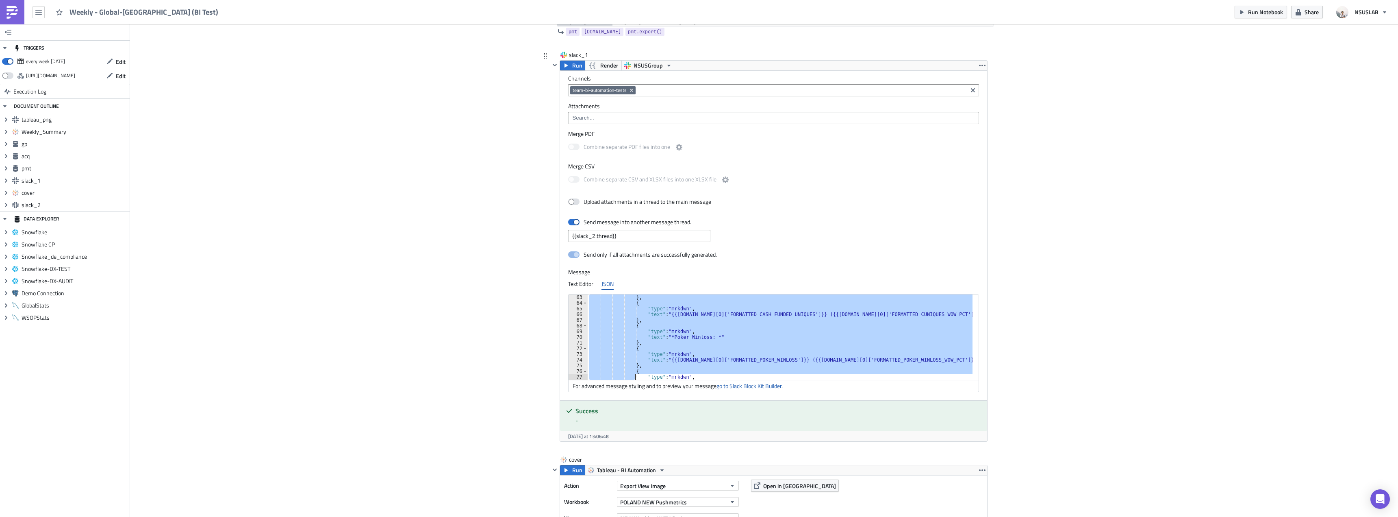
scroll to position [353, 0]
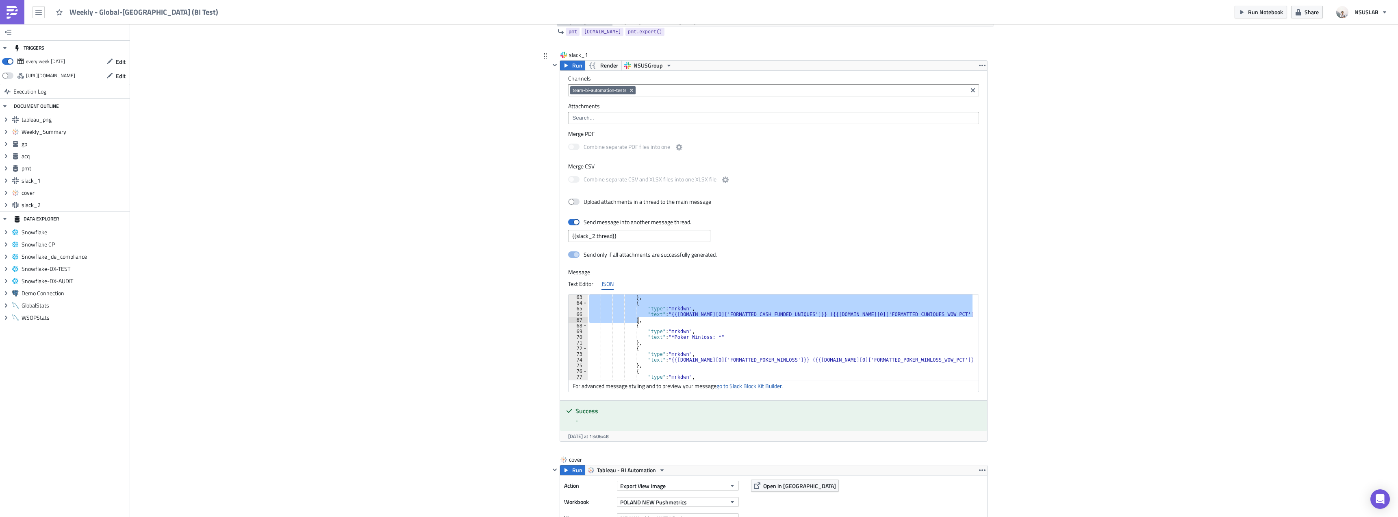
drag, startPoint x: 629, startPoint y: 317, endPoint x: 634, endPoint y: 320, distance: 6.2
click at [634, 320] on div "} , { "type" : "mrkdwn" , "text" : "{{gp.data[0]['FORMATTED_CASH_FUNDED_UNIQUES…" at bounding box center [780, 342] width 385 height 97
paste textarea
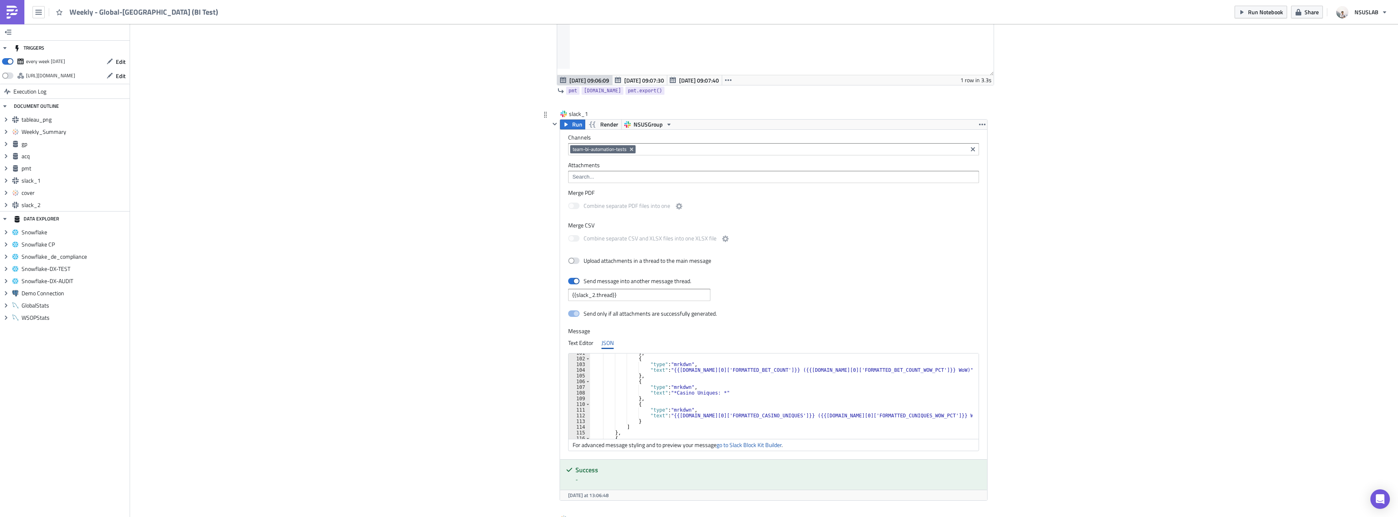
scroll to position [1423, 0]
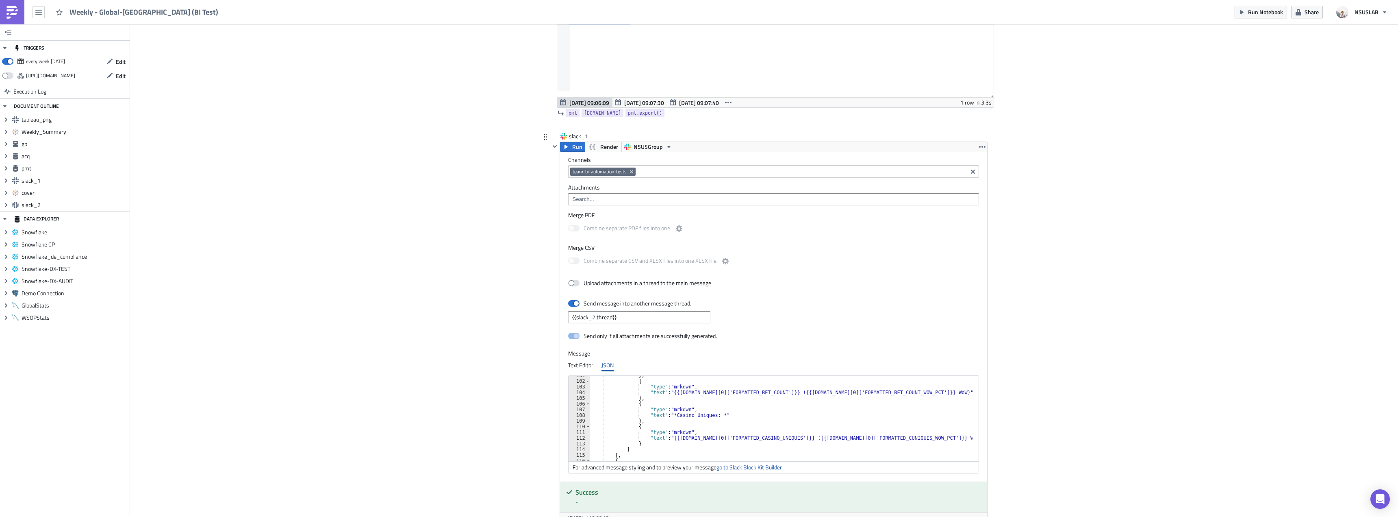
click at [690, 402] on div "} , { "type" : "mrkdwn" , "text" : "{{gp.data[0]['FORMATTED_BET_COUNT']}} ({{gp…" at bounding box center [781, 420] width 382 height 97
type textarea "},"
paste textarea "},"
type textarea "},"
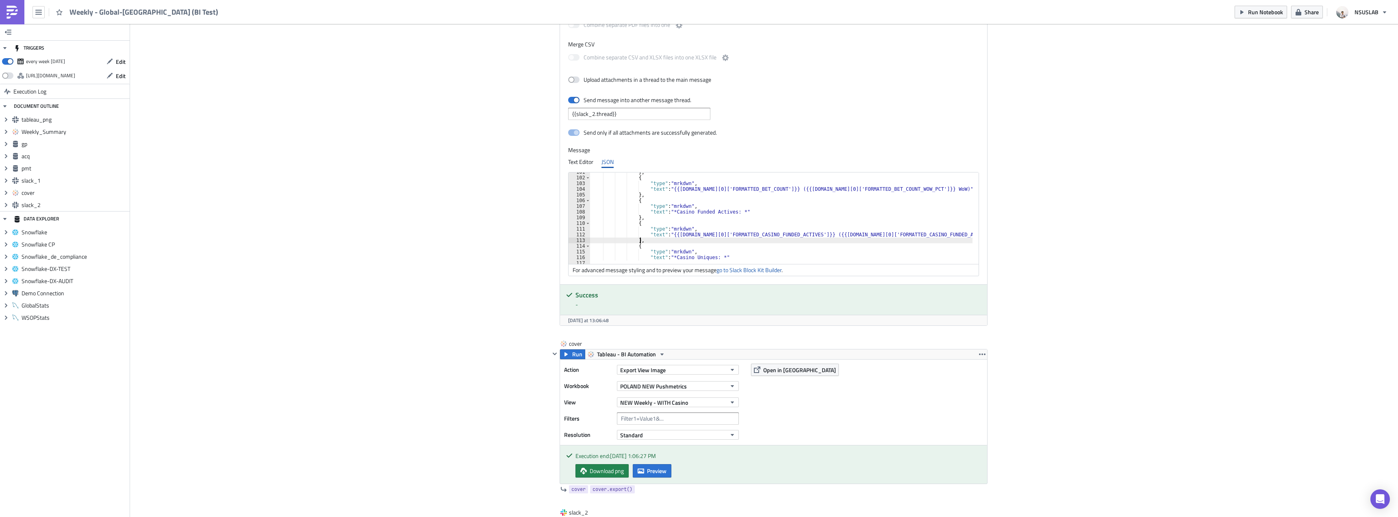
scroll to position [1463, 0]
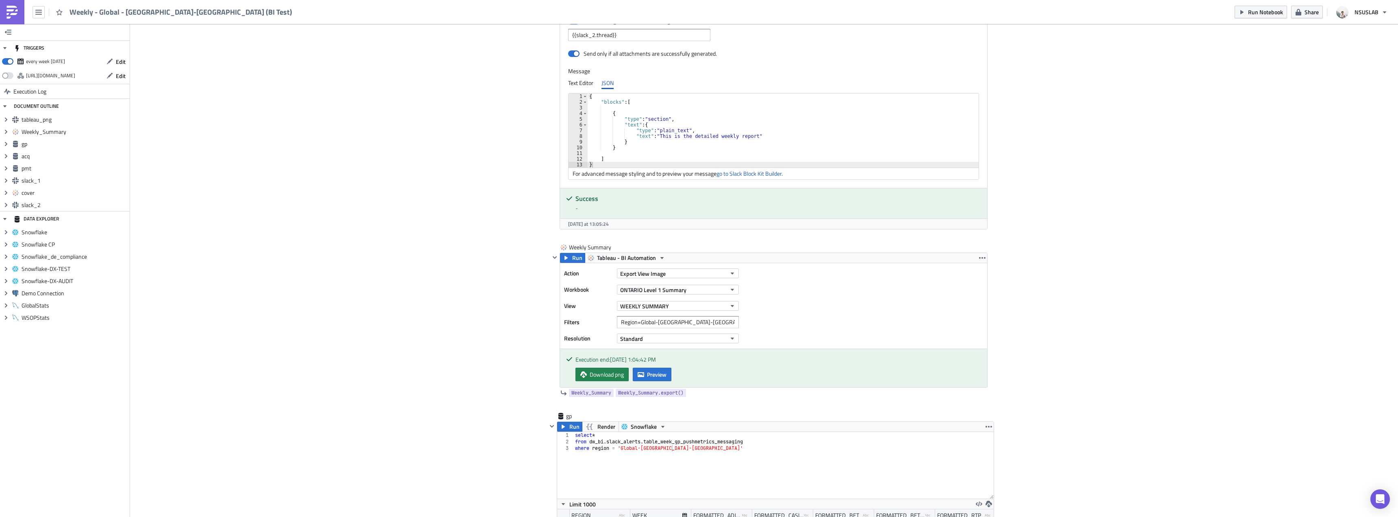
scroll to position [610, 0]
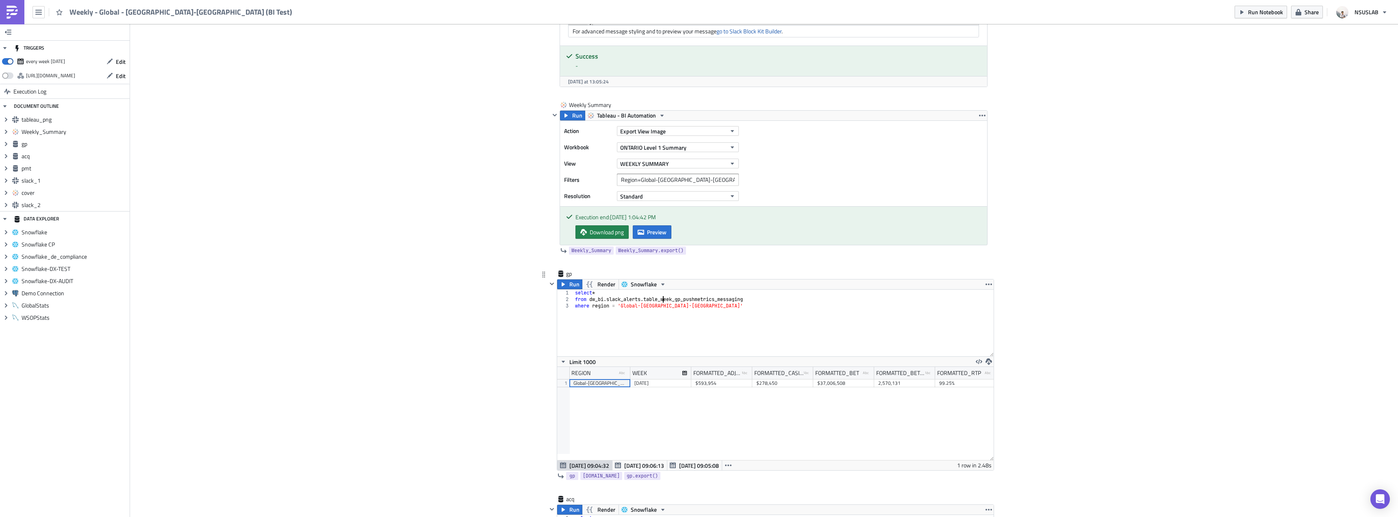
click at [660, 298] on div "select * from dw_bi . slack_alerts . table_week_gp_pushmetrics_messaging where …" at bounding box center [784, 329] width 420 height 80
click at [688, 317] on div "select * from dw_bi . slack_alerts . week_gp_pushmetrics_messaging where region…" at bounding box center [784, 329] width 420 height 80
type textarea "where region = 'Global-Canada-ON'"
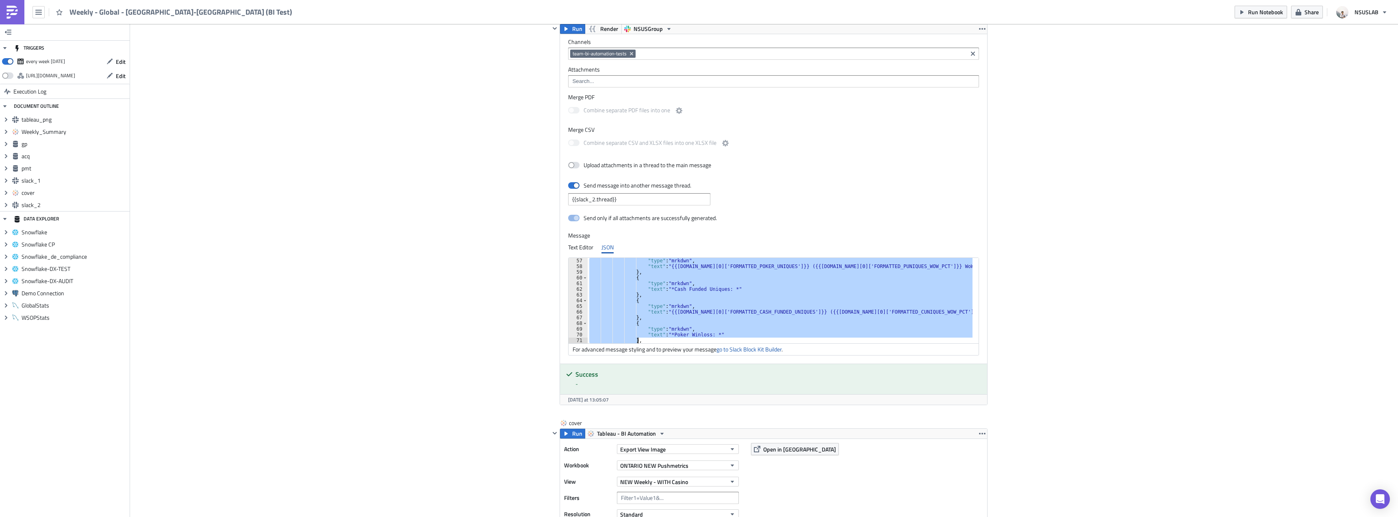
scroll to position [358, 0]
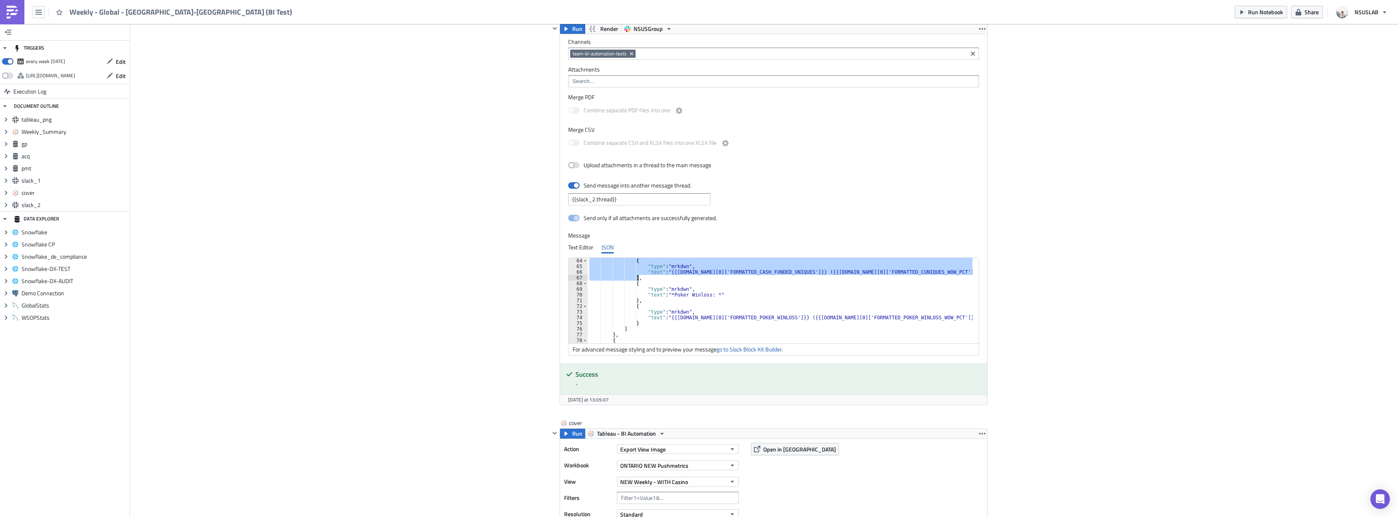
drag, startPoint x: 628, startPoint y: 284, endPoint x: 646, endPoint y: 280, distance: 17.8
click at [646, 280] on div "{ "type" : "mrkdwn" , "text" : "{{gp.data[0]['FORMATTED_CASH_FUNDED_UNIQUES']}}…" at bounding box center [780, 306] width 385 height 97
paste textarea
type textarea "},"
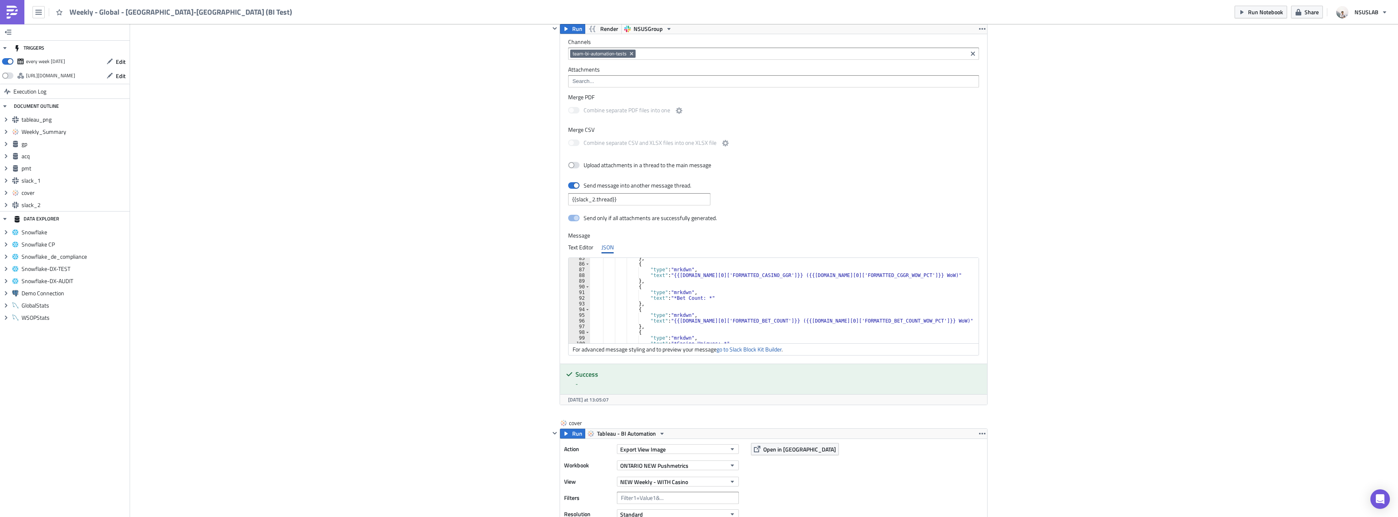
scroll to position [505, 0]
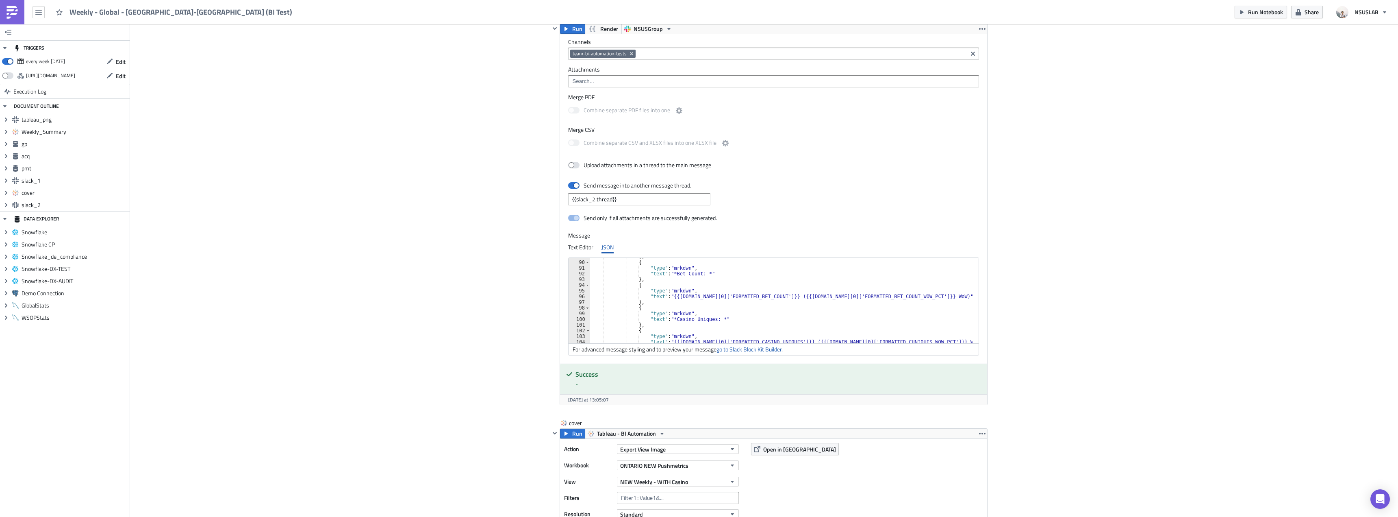
click at [710, 304] on div "} , { "type" : "mrkdwn" , "text" : "*Bet Count: *" } , { "type" : "mrkdwn" , "t…" at bounding box center [781, 302] width 382 height 97
paste textarea "},"
type textarea "},"
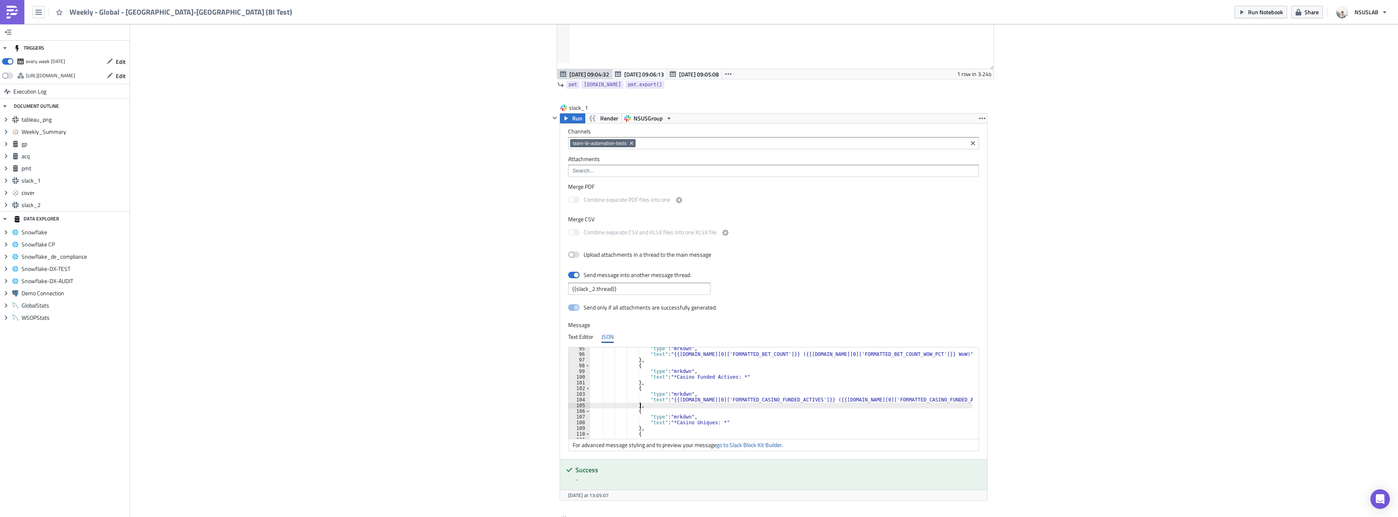
scroll to position [1378, 0]
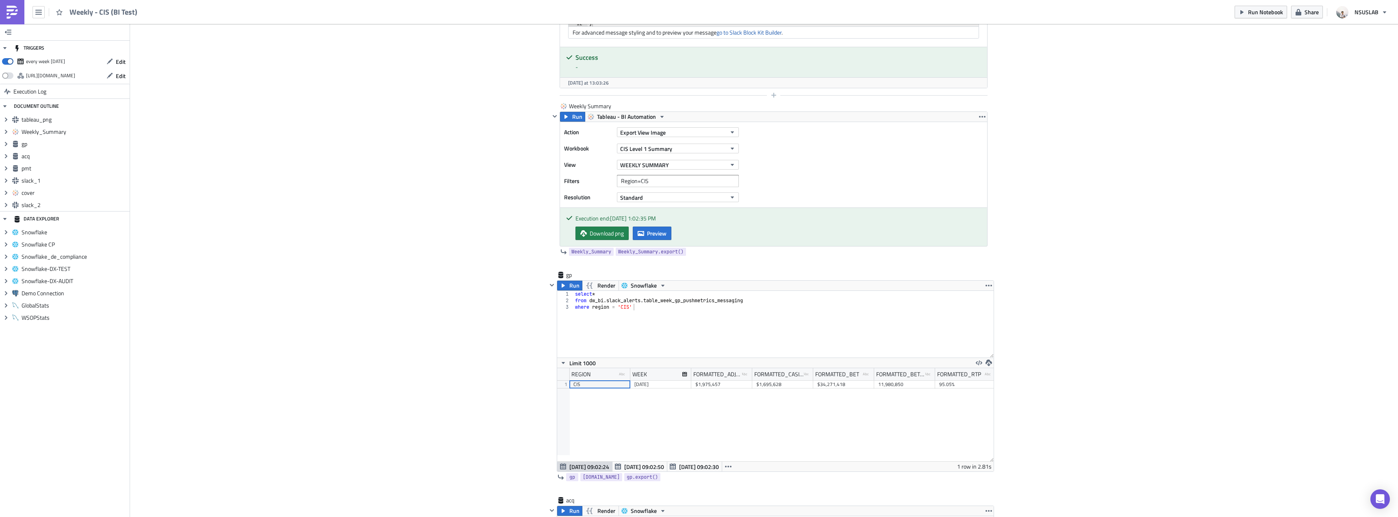
scroll to position [610, 0]
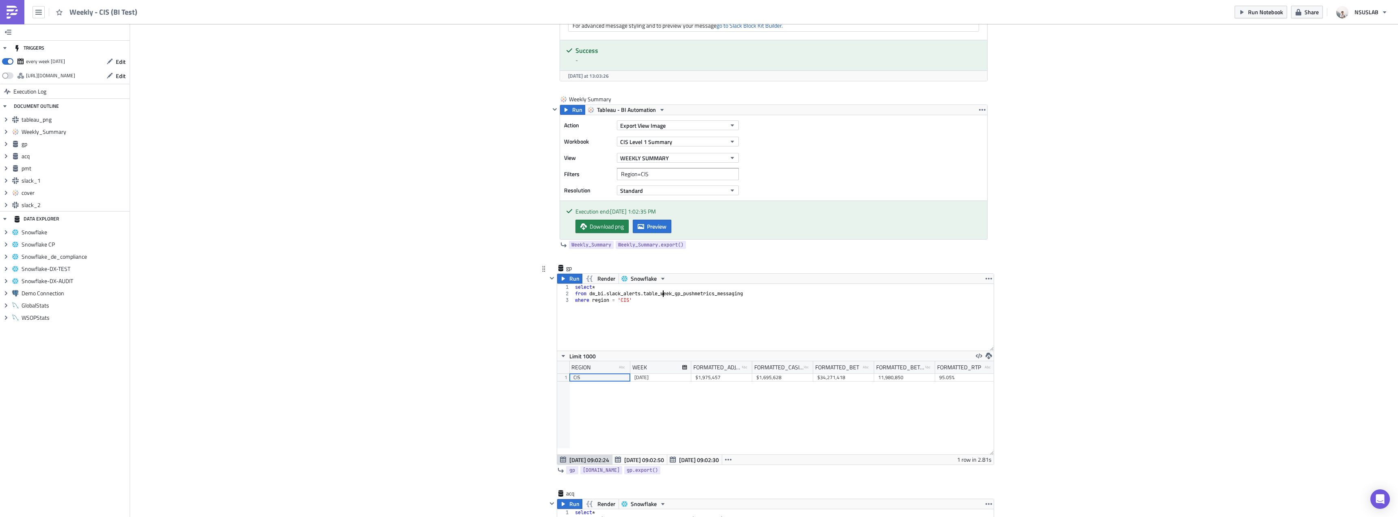
click at [659, 293] on div "select * from dw_bi . slack_alerts . table_week_gp_pushmetrics_messaging where …" at bounding box center [784, 324] width 420 height 80
type textarea "where region = 'CIS'"
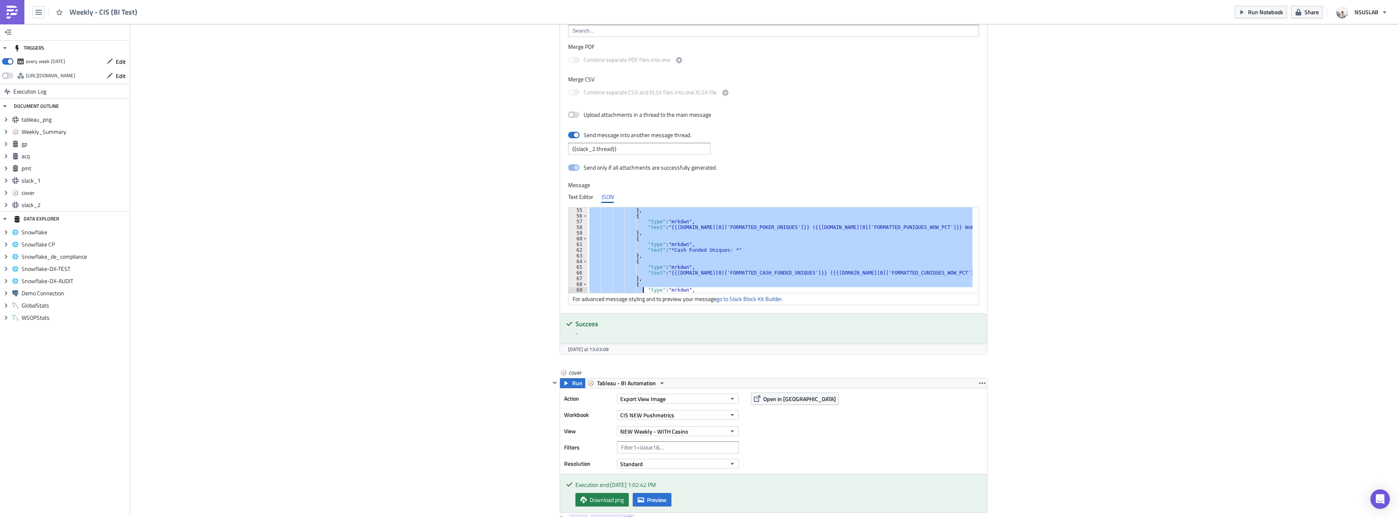
scroll to position [324, 0]
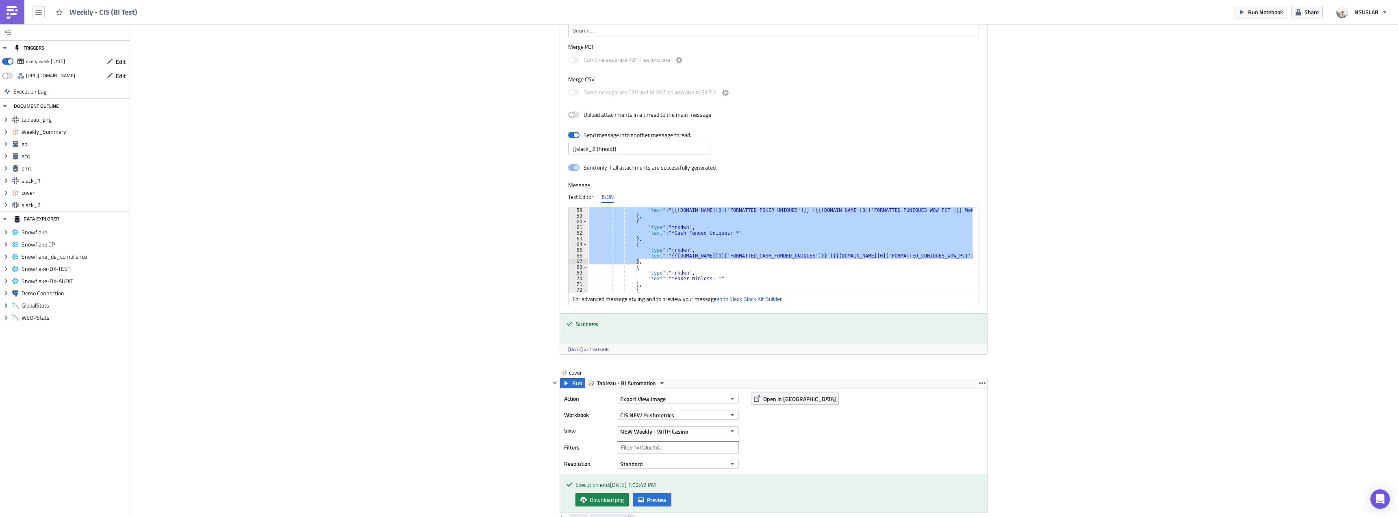
drag, startPoint x: 629, startPoint y: 257, endPoint x: 640, endPoint y: 264, distance: 13.2
click at [640, 264] on div ""text" : "{{gp.data[0]['FORMATTED_POKER_UNIQUES']}} ({{gp.data[0]['FORMATTED_PU…" at bounding box center [785, 255] width 395 height 97
paste textarea
type textarea "},"
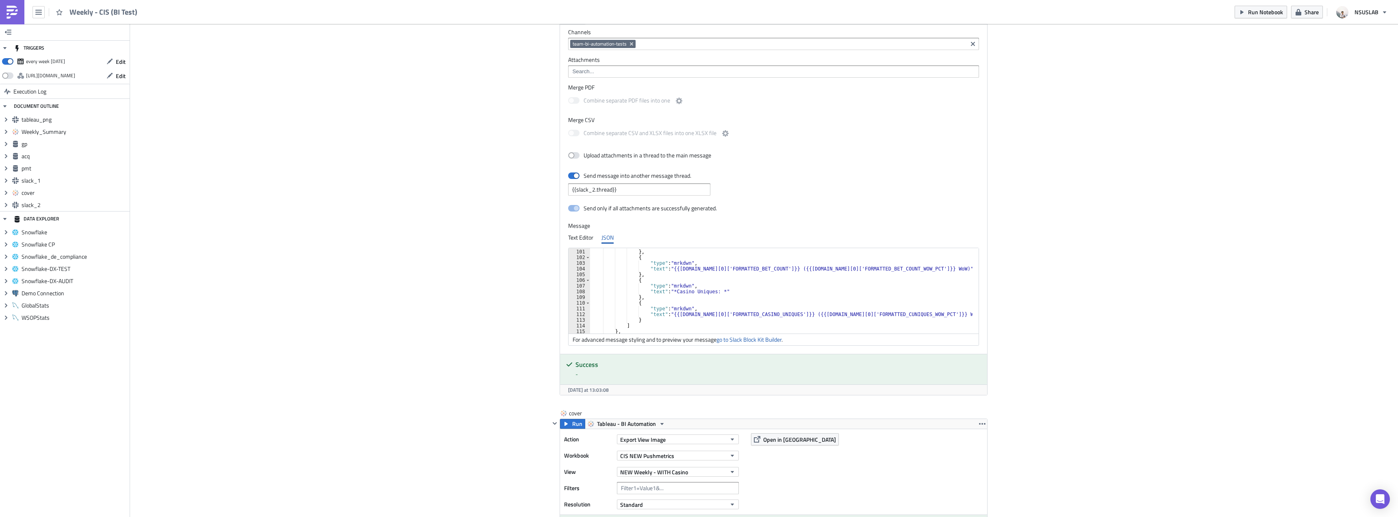
scroll to position [568, 0]
click at [651, 272] on div ""text" : "*Bet Count: *" } , { "type" : "mrkdwn" , "text" : "{{gp.data[0]['FORM…" at bounding box center [786, 291] width 392 height 97
paste textarea "},"
type textarea "{"
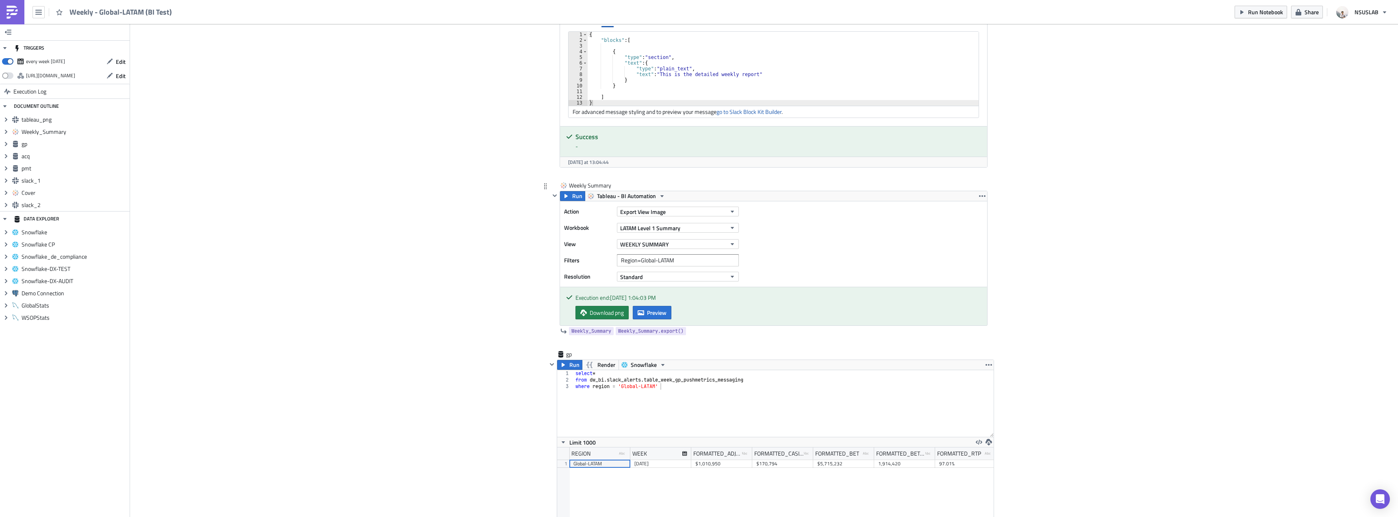
scroll to position [569, 0]
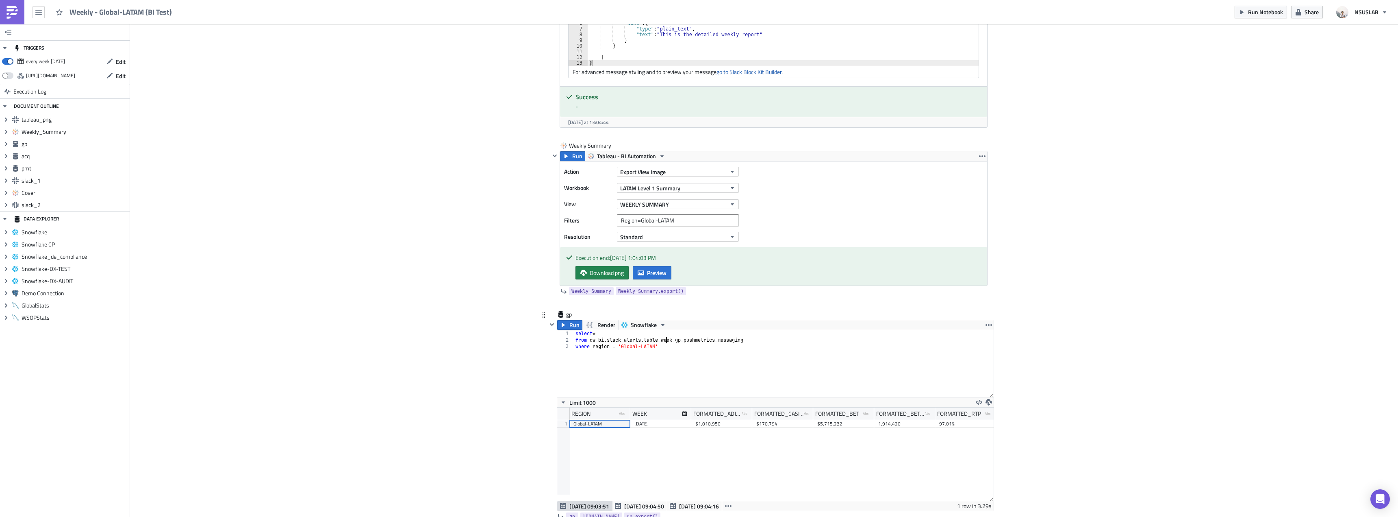
click at [663, 338] on div "select * from dw_bi . slack_alerts . table_week_gp_pushmetrics_messaging where …" at bounding box center [784, 370] width 420 height 80
type textarea "from dw_bi.slack_alerts.week_gp_pushmetrics_messaging"
click at [572, 322] on span "Run" at bounding box center [574, 325] width 10 height 10
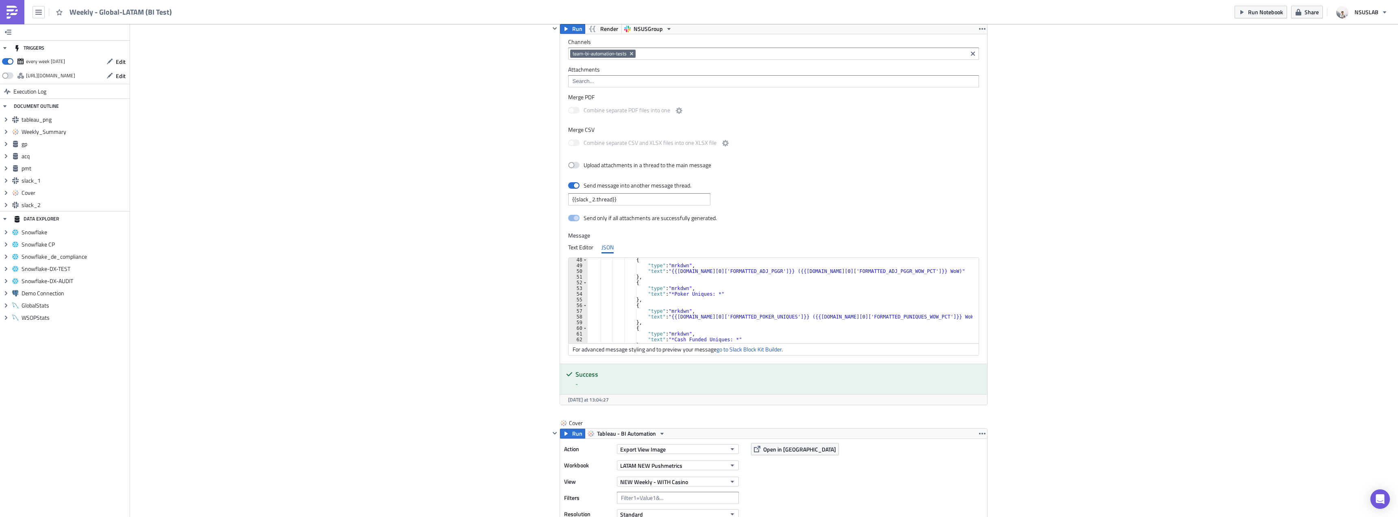
scroll to position [93, 437]
drag, startPoint x: 628, startPoint y: 282, endPoint x: 638, endPoint y: 294, distance: 16.2
click at [638, 294] on div "{ "type" : "mrkdwn" , "text" : "{{gp.data[0]['FORMATTED_ADJ_PGGR']}} ({{gp.data…" at bounding box center [785, 305] width 395 height 97
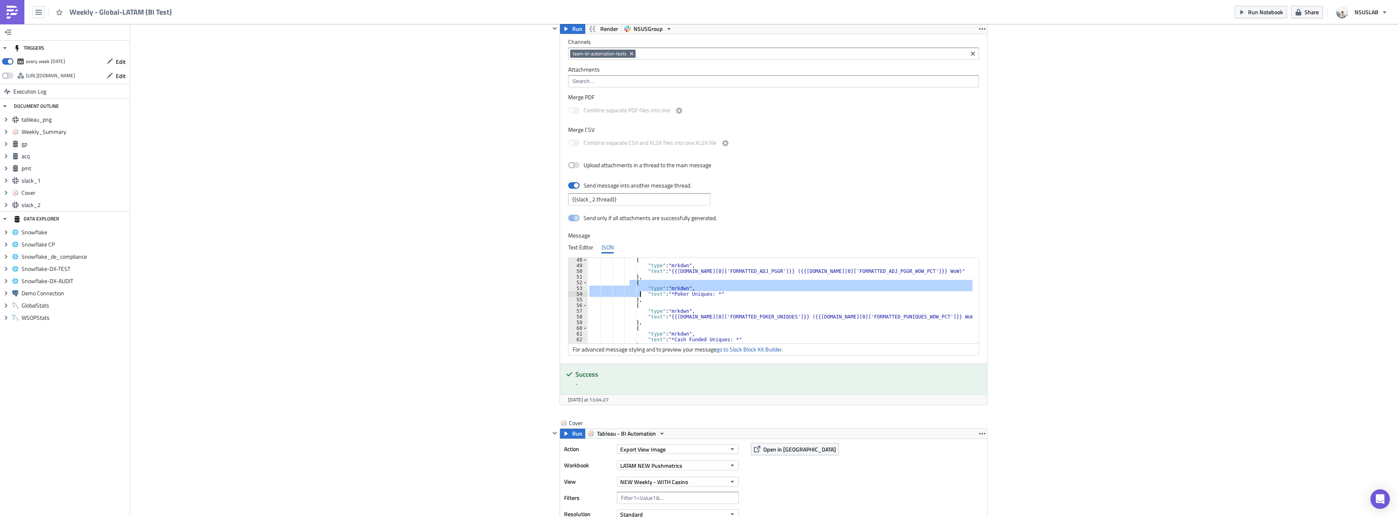
click at [638, 294] on div "{ "type" : "mrkdwn" , "text" : "{{gp.data[0]['FORMATTED_ADJ_PGGR']}} ({{gp.data…" at bounding box center [780, 300] width 385 height 85
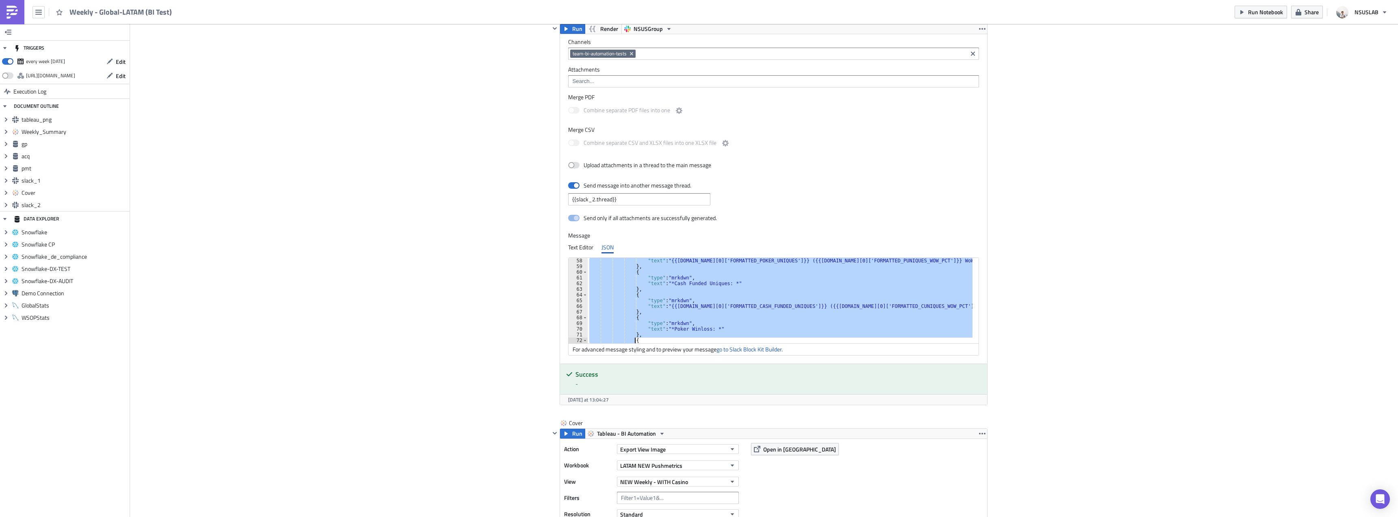
scroll to position [358, 0]
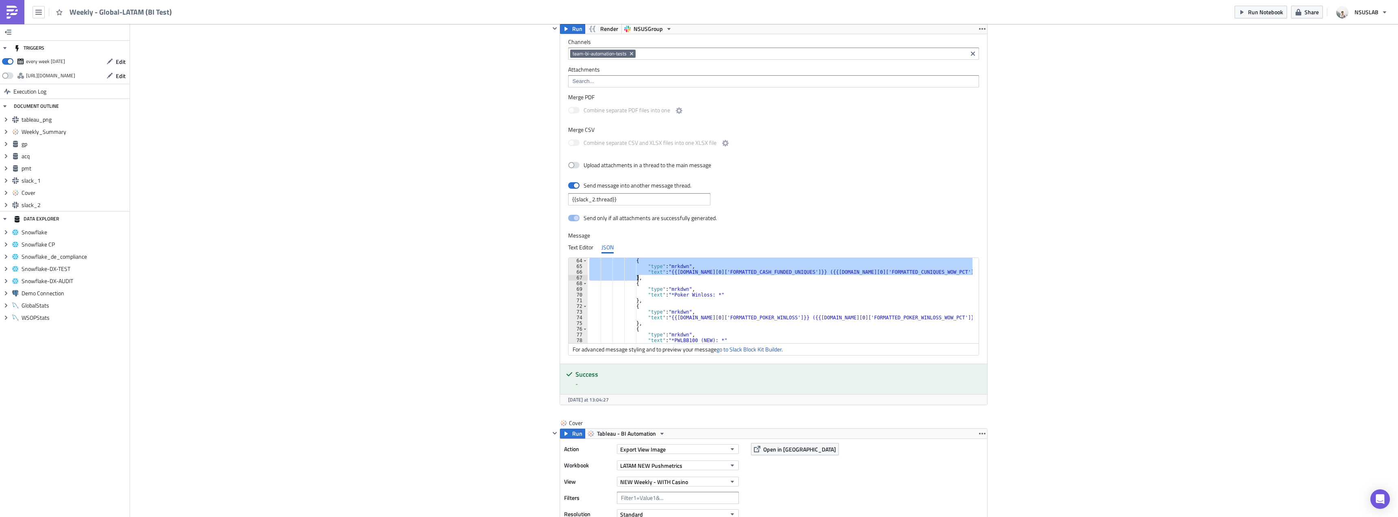
drag, startPoint x: 630, startPoint y: 282, endPoint x: 639, endPoint y: 278, distance: 9.7
click at [639, 278] on div "{ "type" : "mrkdwn" , "text" : "{{gp.data[0]['FORMATTED_CASH_FUNDED_UNIQUES']}}…" at bounding box center [785, 306] width 395 height 97
paste textarea
type textarea "},"
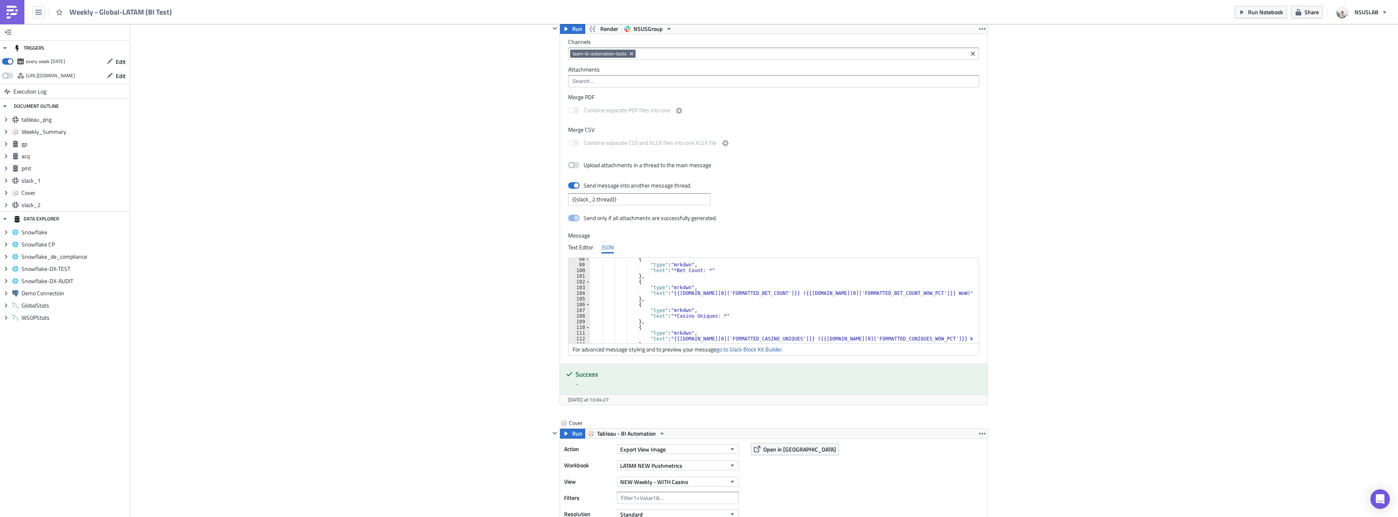
scroll to position [554, 0]
click at [669, 299] on div "{ "type" : "mrkdwn" , "text" : "*Bet Count: *" } , { "type" : "mrkdwn" , "text"…" at bounding box center [786, 304] width 392 height 97
paste textarea "},"
type textarea "},"
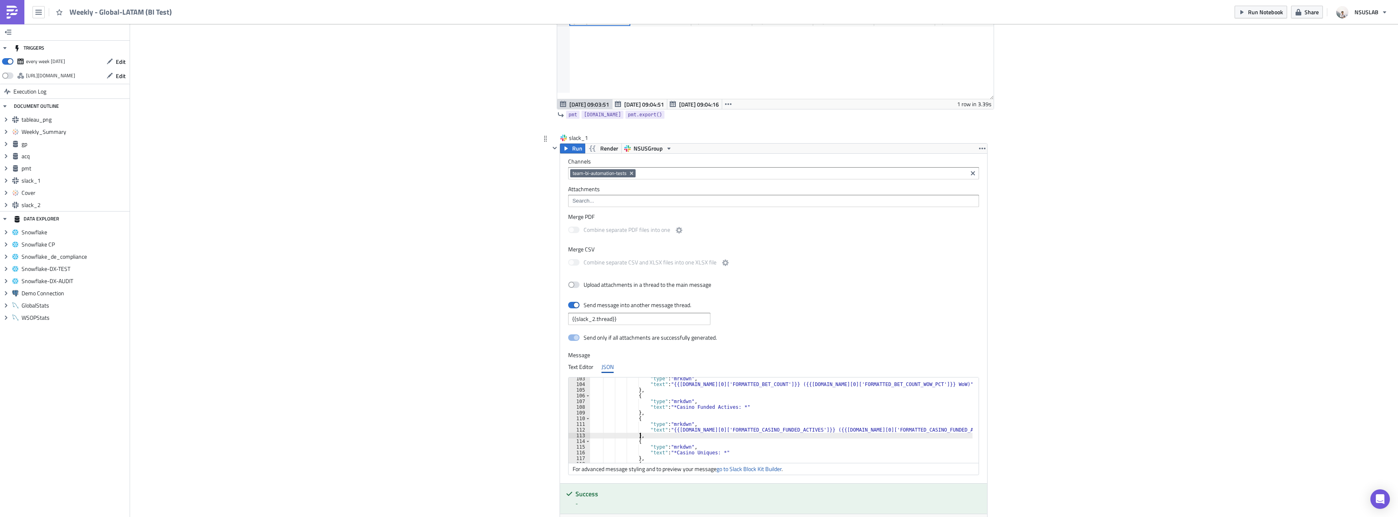
scroll to position [1419, 0]
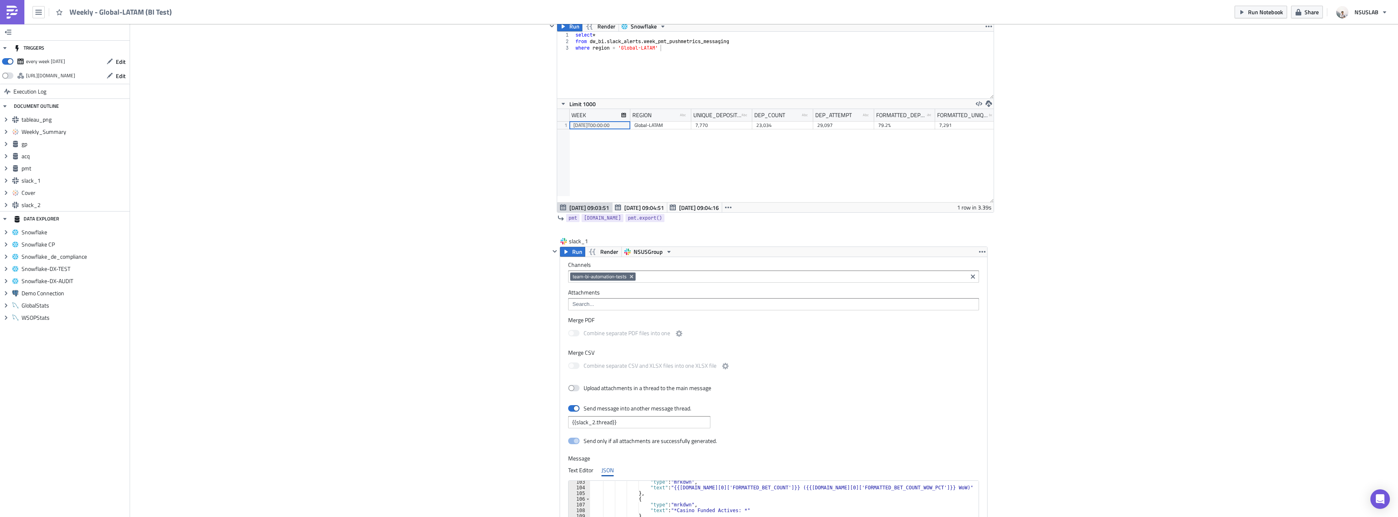
scroll to position [1215, 0]
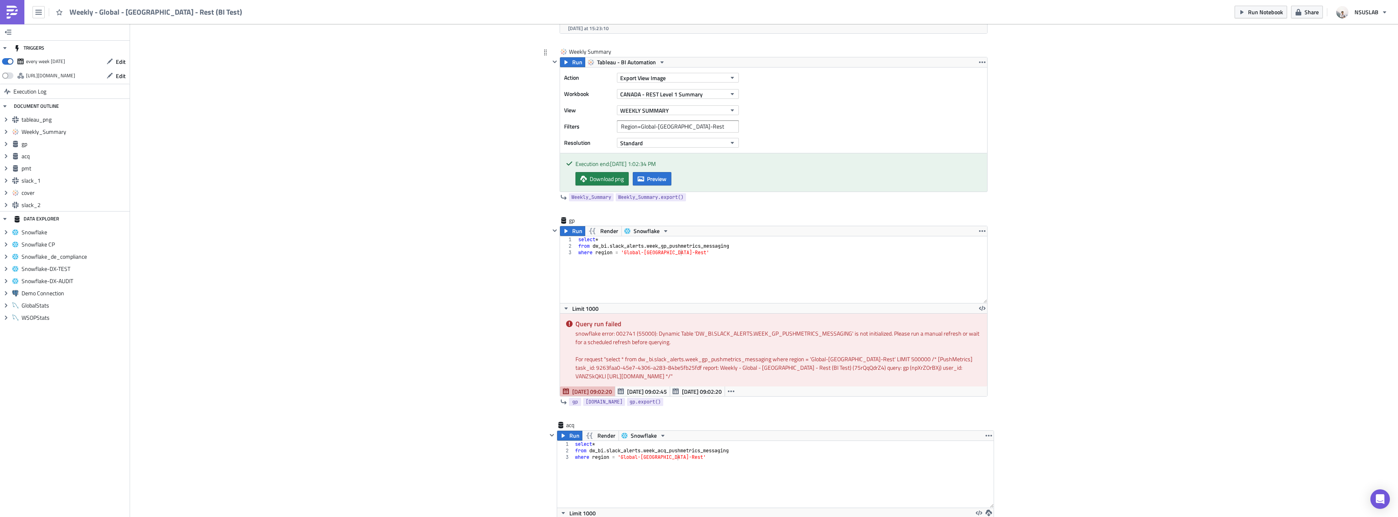
scroll to position [691, 0]
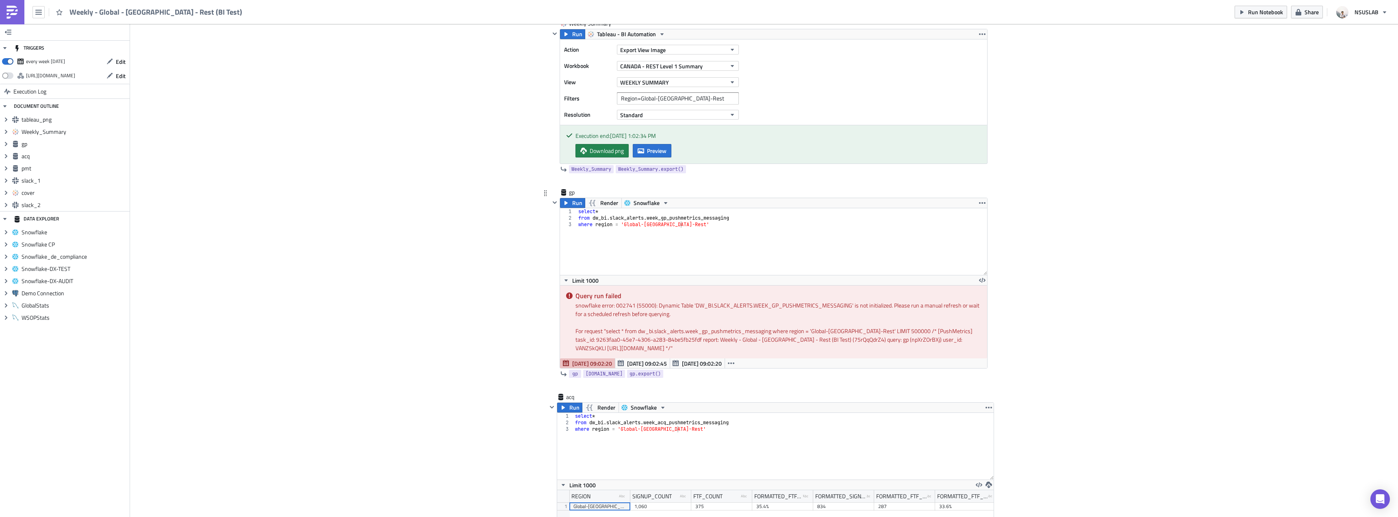
type textarea "where region = 'Global-Canada-Rest'"
click at [695, 232] on div "select * from dw_bi . slack_alerts . week_gp_pushmetrics_messaging where region…" at bounding box center [782, 248] width 411 height 80
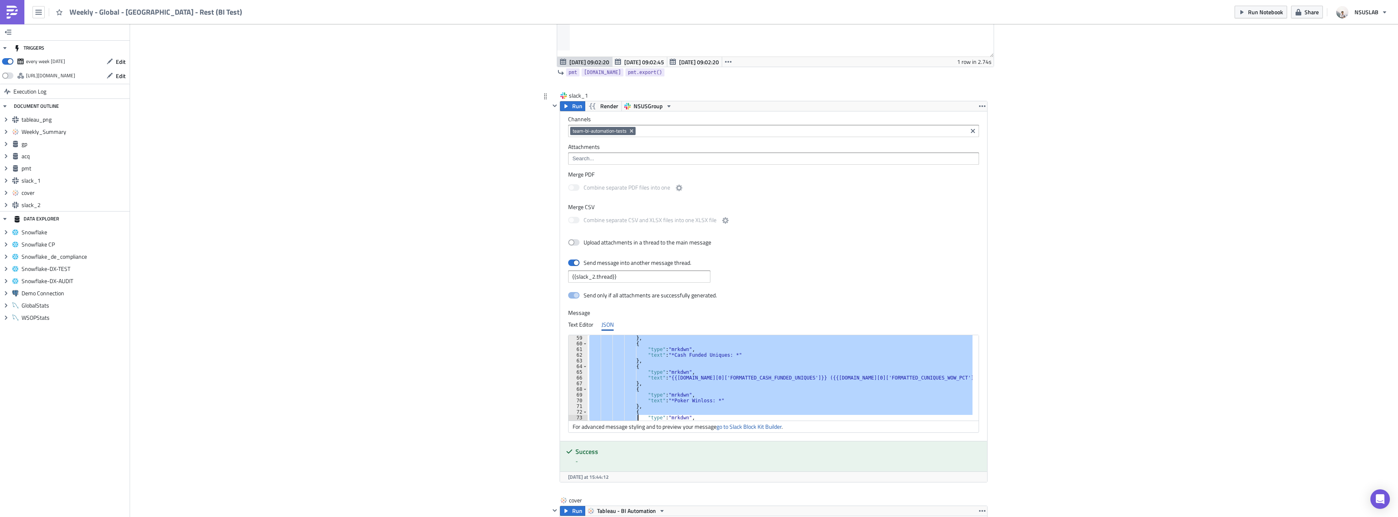
scroll to position [336, 0]
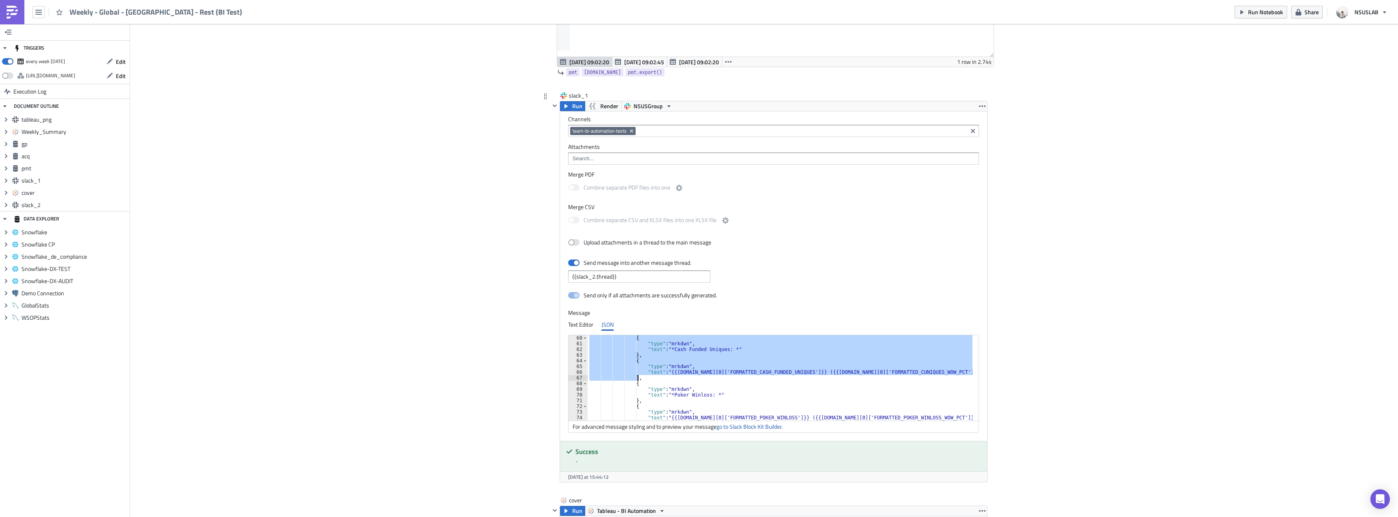
drag, startPoint x: 628, startPoint y: 384, endPoint x: 639, endPoint y: 377, distance: 12.3
click at [639, 377] on div "{ "type" : "mrkdwn" , "text" : "*Cash Funded Uniques: *" } , { "type" : "mrkdwn…" at bounding box center [785, 383] width 395 height 97
paste textarea
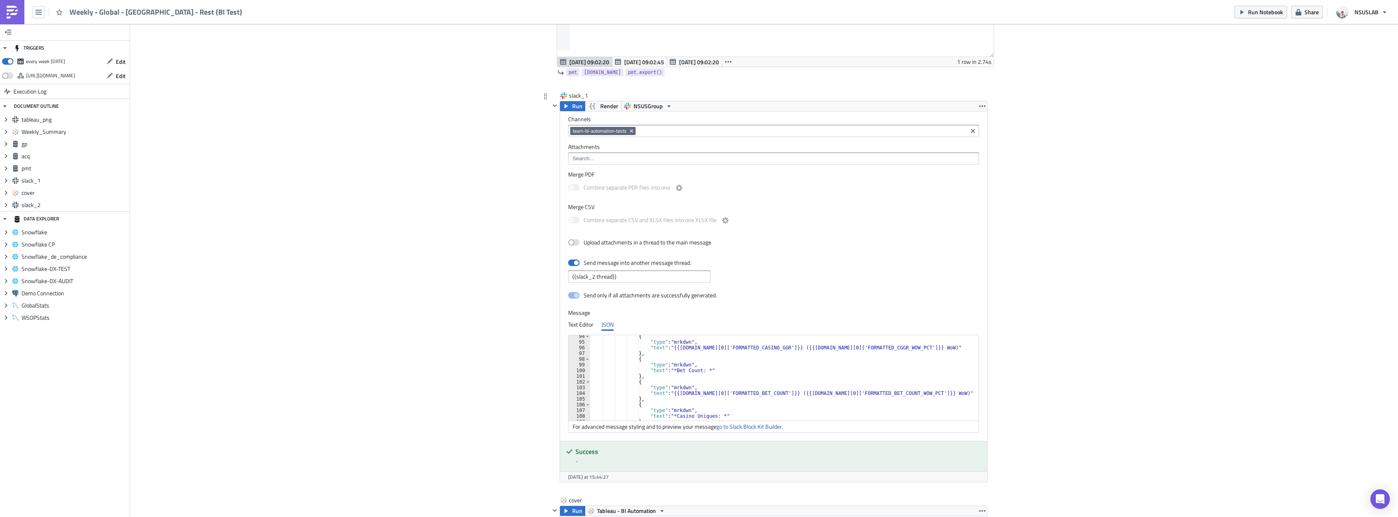
scroll to position [555, 0]
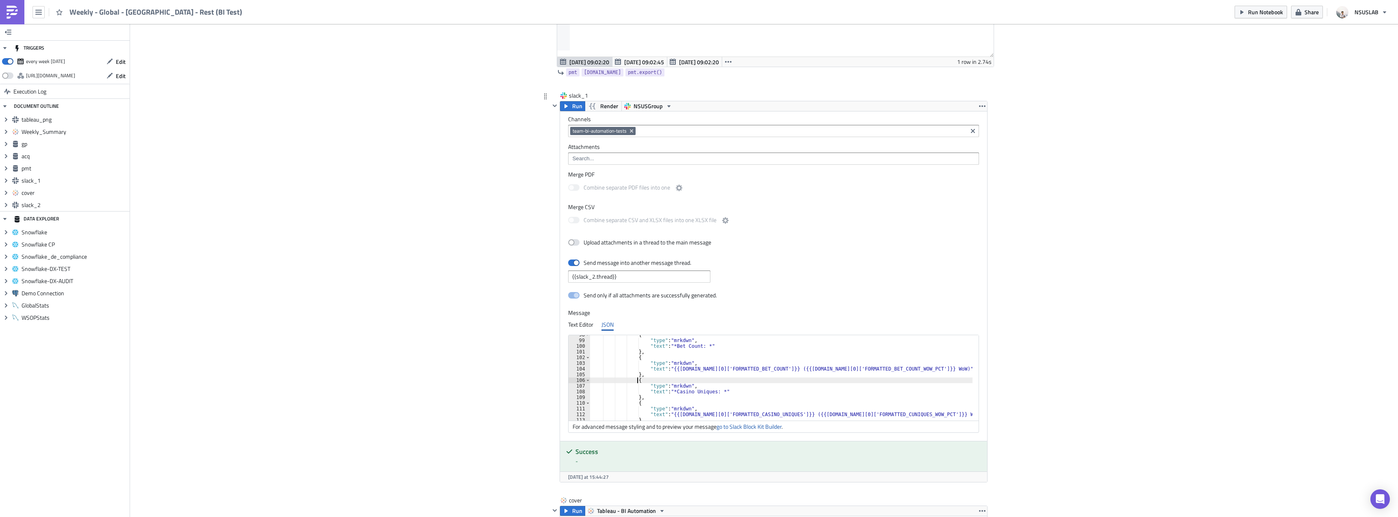
click at [655, 380] on div "{ "type" : "mrkdwn" , "text" : "*Bet Count: *" } , { "type" : "mrkdwn" , "text"…" at bounding box center [786, 380] width 392 height 97
click at [659, 375] on div "{ "type" : "mrkdwn" , "text" : "*Bet Count: *" } , { "type" : "mrkdwn" , "text"…" at bounding box center [786, 380] width 392 height 97
type textarea "},"
paste textarea "},"
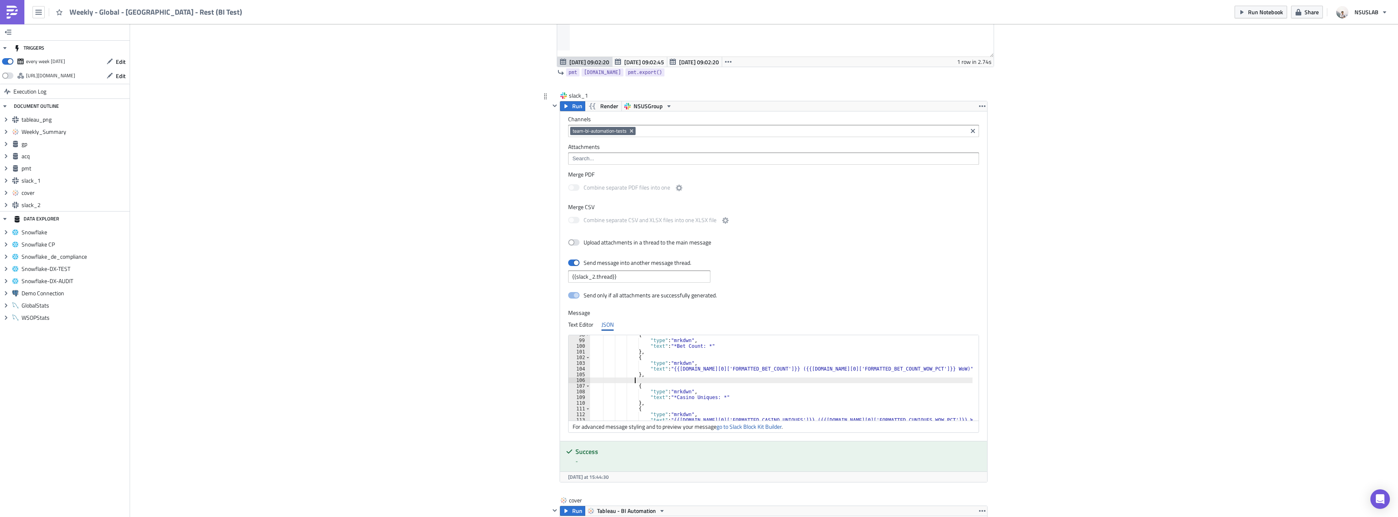
type textarea "},"
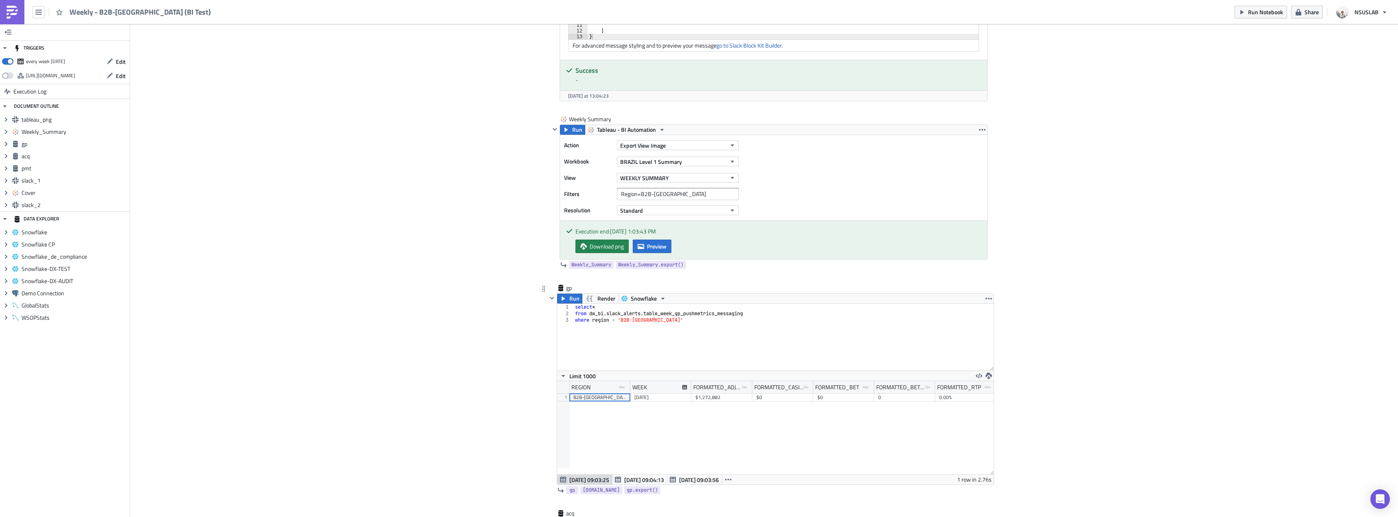
scroll to position [650, 0]
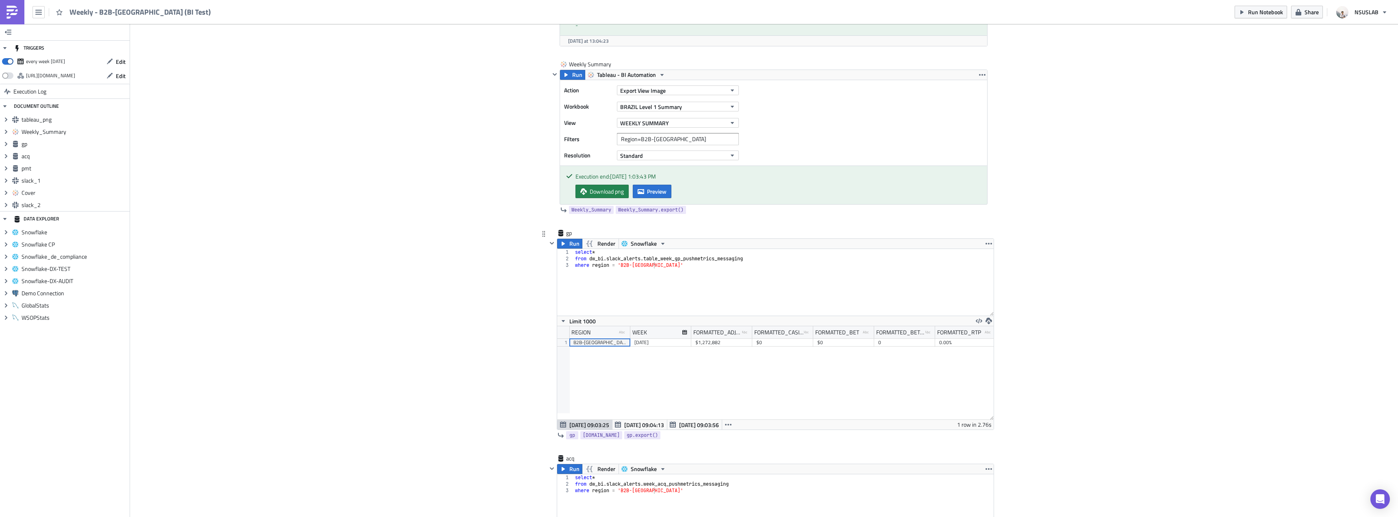
click at [658, 260] on div "select * from dw_bi . slack_alerts . table_week_gp_pushmetrics_messaging where …" at bounding box center [784, 289] width 420 height 80
type textarea "from dw_bi.slack_alerts.week_gp_pushmetrics_messaging"
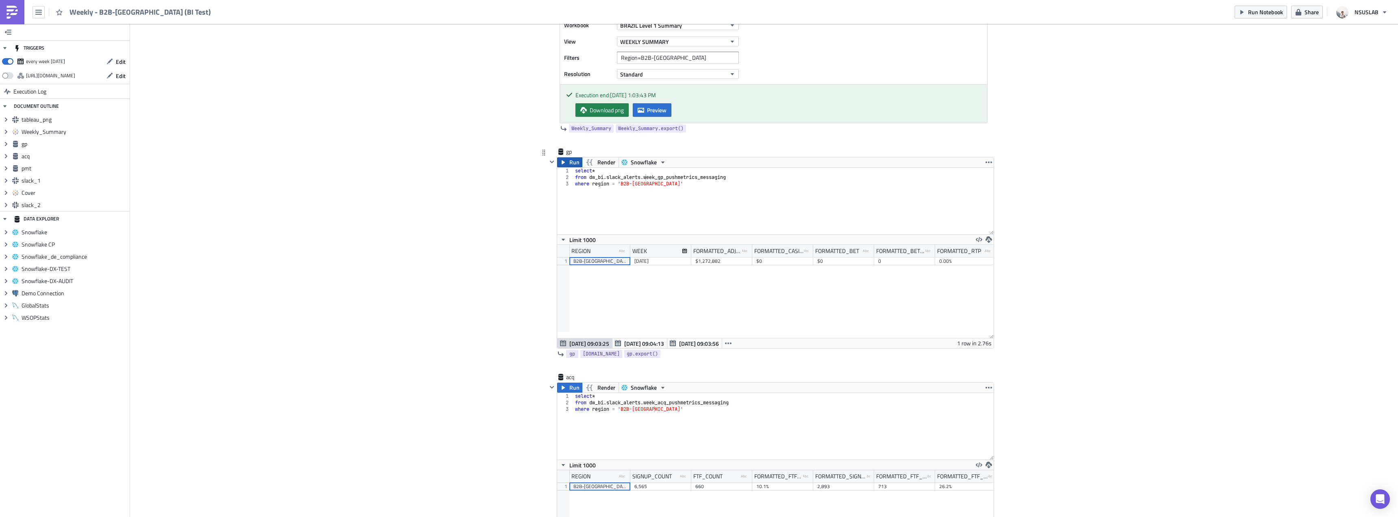
click at [570, 161] on span "Run" at bounding box center [574, 162] width 10 height 10
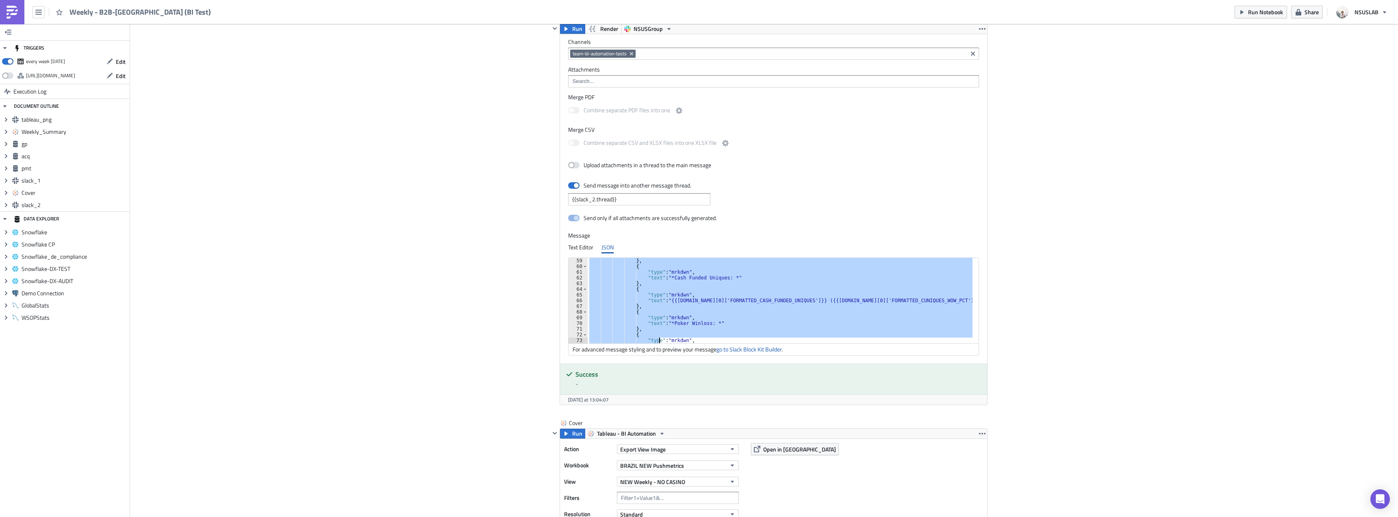
scroll to position [353, 0]
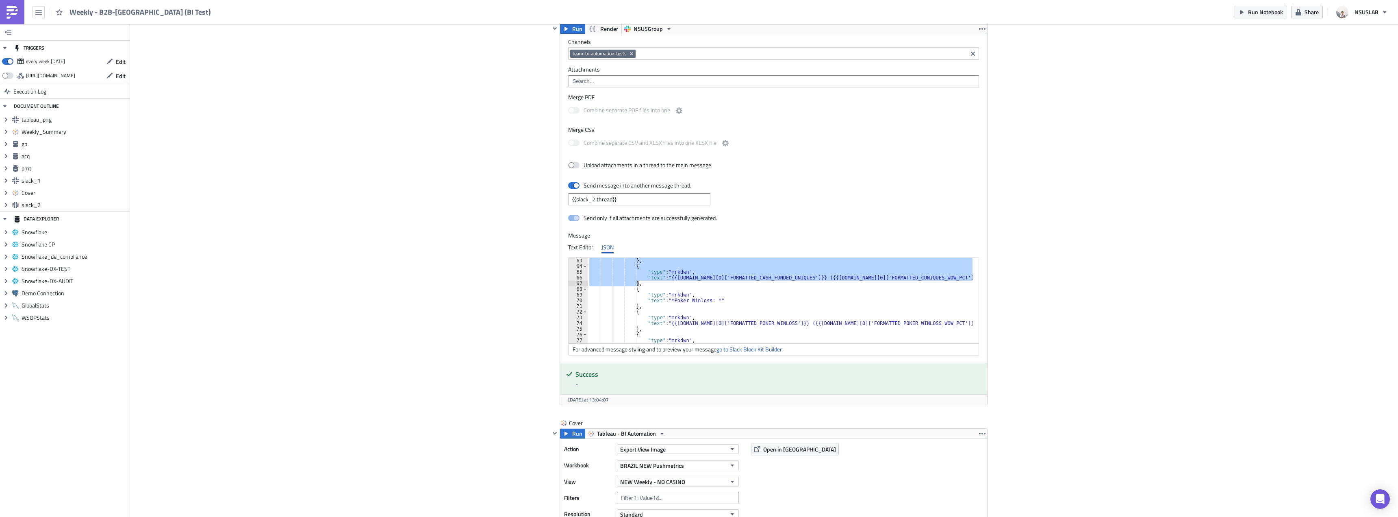
drag, startPoint x: 629, startPoint y: 283, endPoint x: 637, endPoint y: 281, distance: 8.0
click at [637, 281] on div "} , { "type" : "mrkdwn" , "text" : "{{gp.data[0]['FORMATTED_CASH_FUNDED_UNIQUES…" at bounding box center [785, 306] width 395 height 97
paste textarea
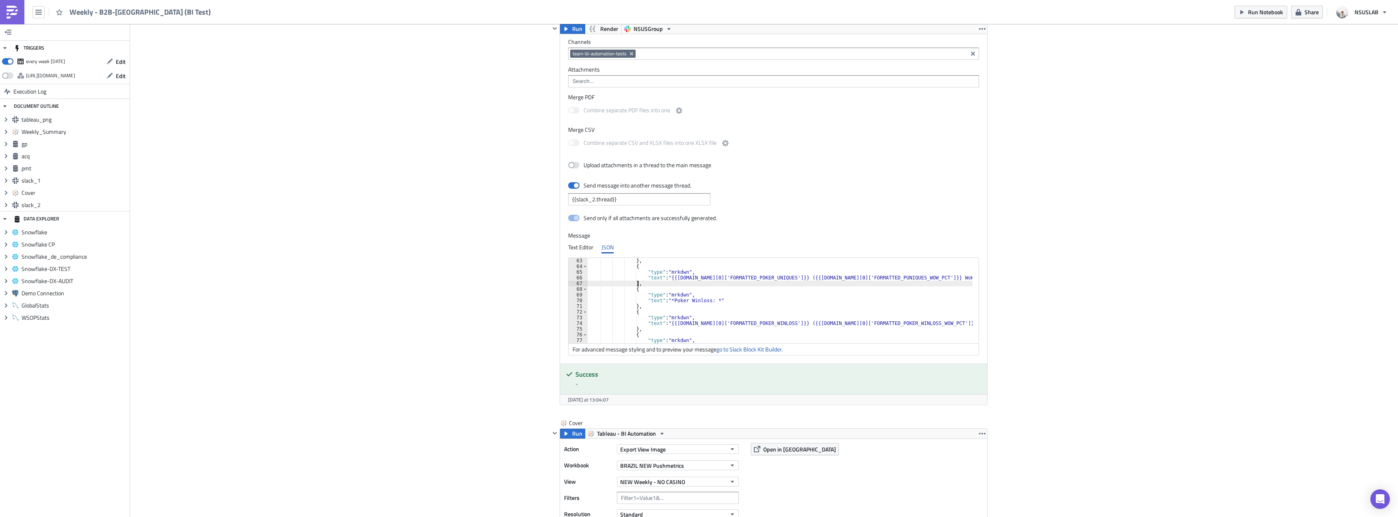
click at [675, 293] on div "} , { "type" : "mrkdwn" , "text" : "{{gp.data[0]['FORMATTED_POKER_UNIQUES']}} (…" at bounding box center [785, 306] width 395 height 97
type textarea ""type": "mrkdwn","
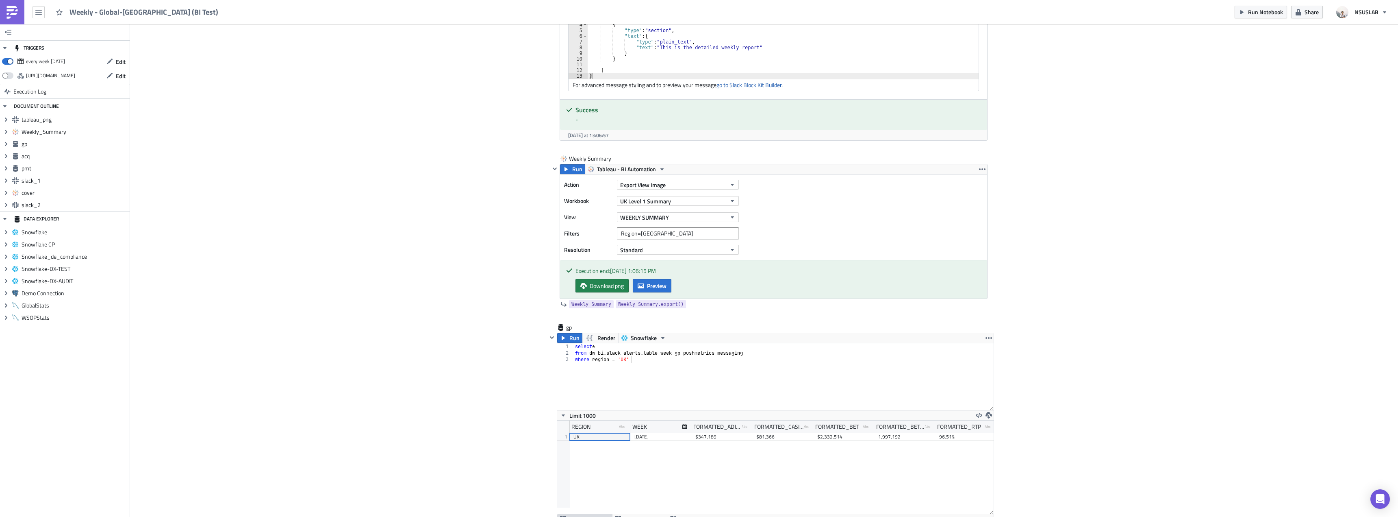
scroll to position [650, 0]
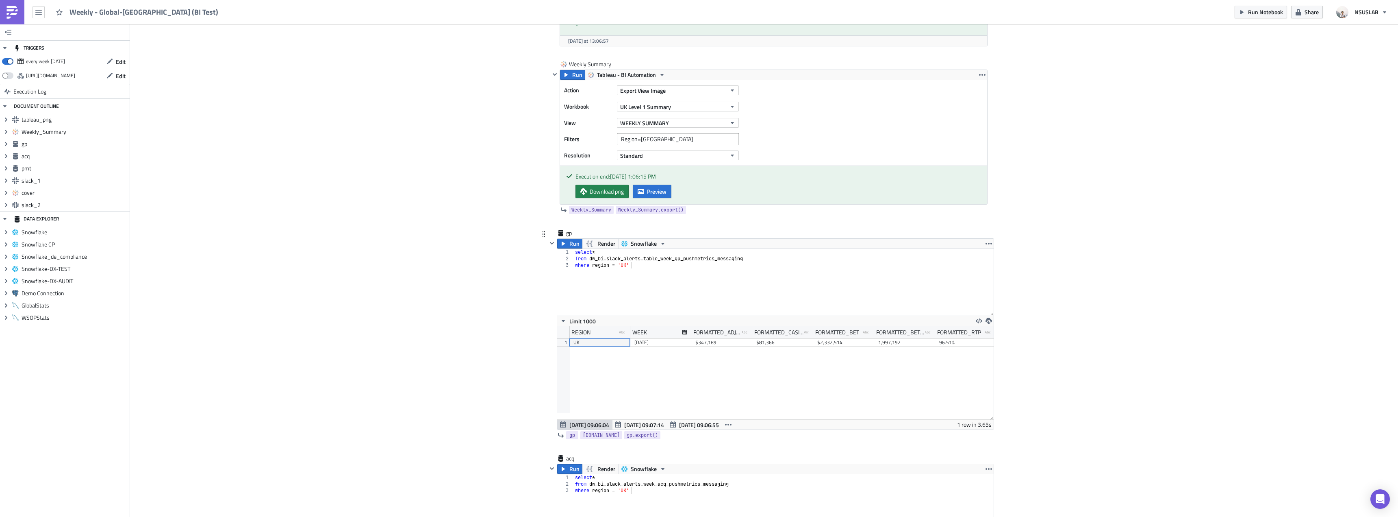
click at [660, 260] on div "select * from dw_bi . slack_alerts . table_week_gp_pushmetrics_messaging where …" at bounding box center [784, 289] width 420 height 80
type textarea "from dw_bi.slack_alerts.week_gp_pushmetrics_messaging"
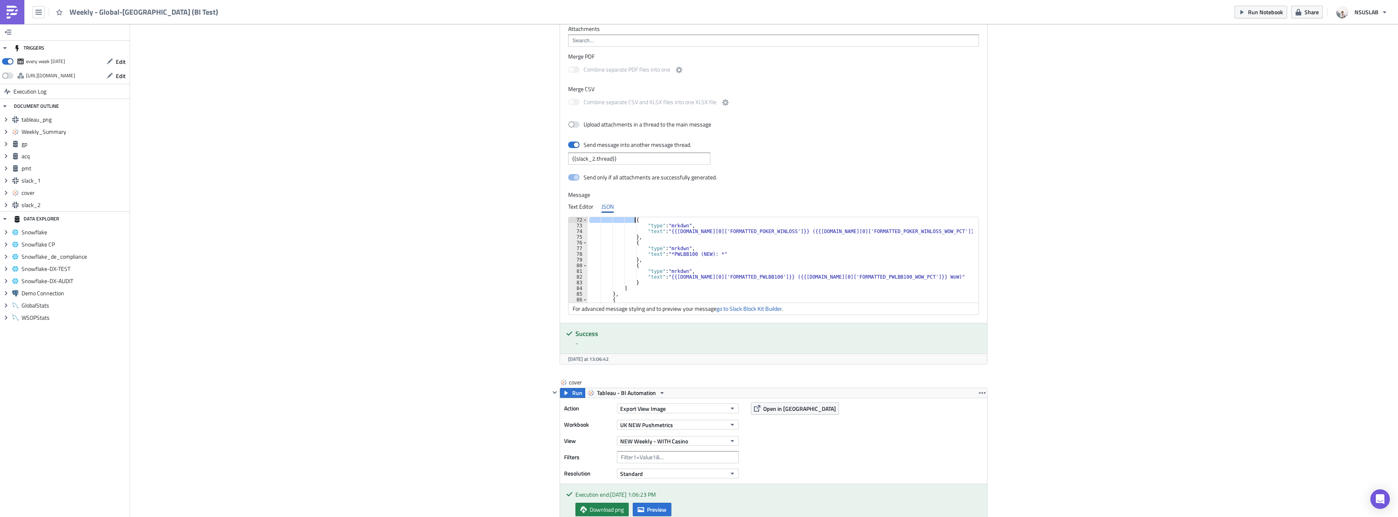
scroll to position [347, 0]
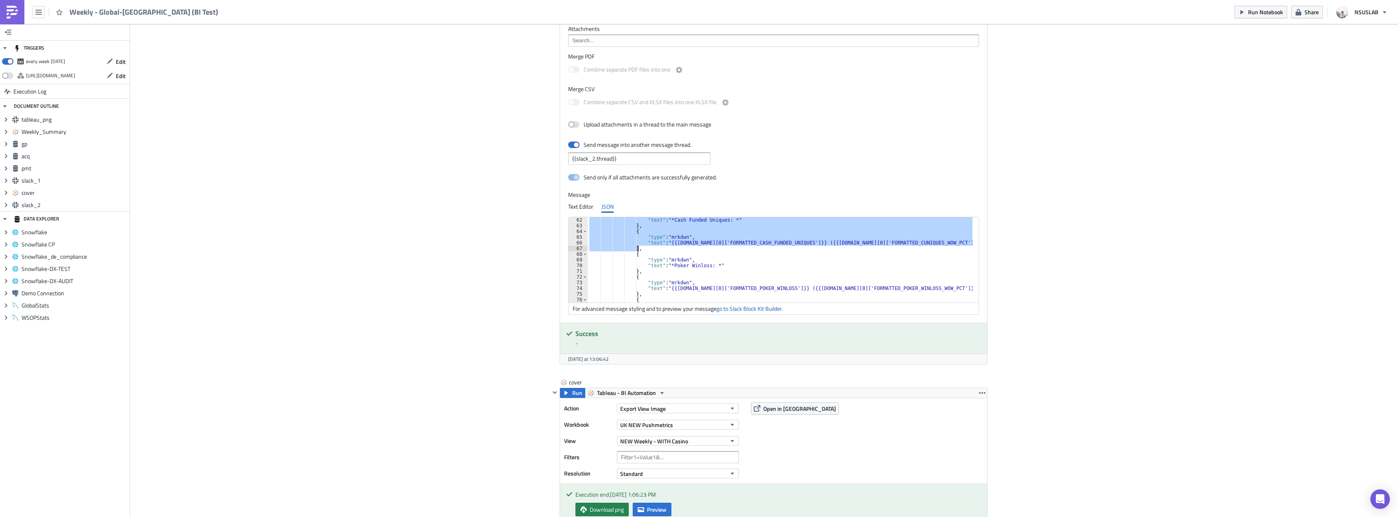
drag, startPoint x: 629, startPoint y: 265, endPoint x: 637, endPoint y: 247, distance: 19.8
click at [637, 247] on div ""text" : "*Cash Funded Uniques: *" } , { "type" : "mrkdwn" , "text" : "{{[DOMAI…" at bounding box center [785, 265] width 395 height 97
paste textarea
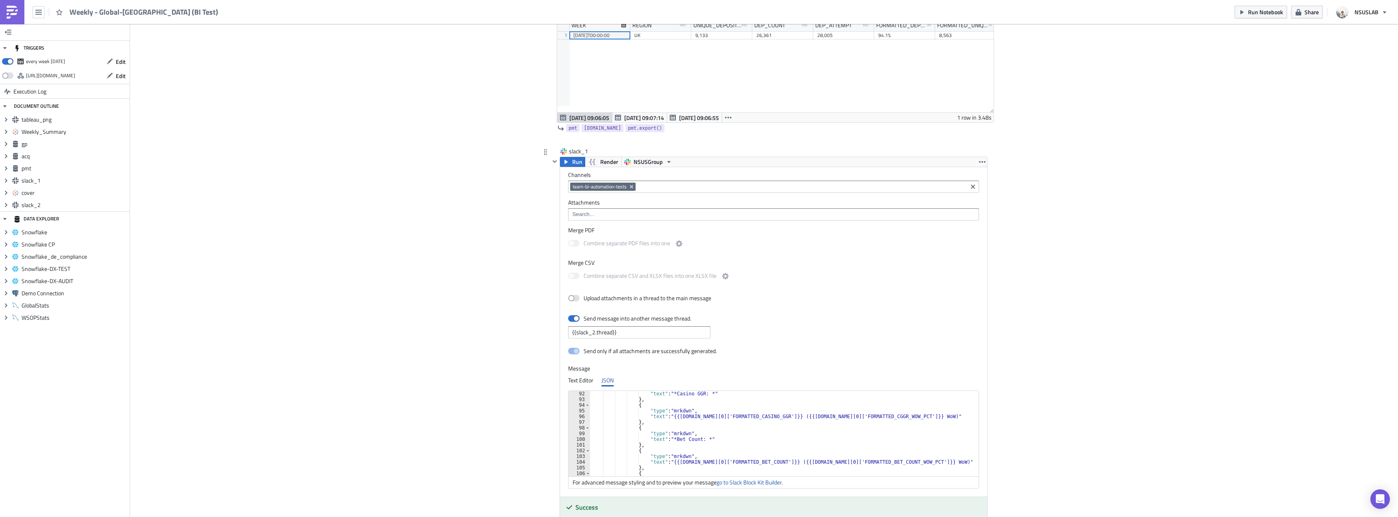
scroll to position [542, 0]
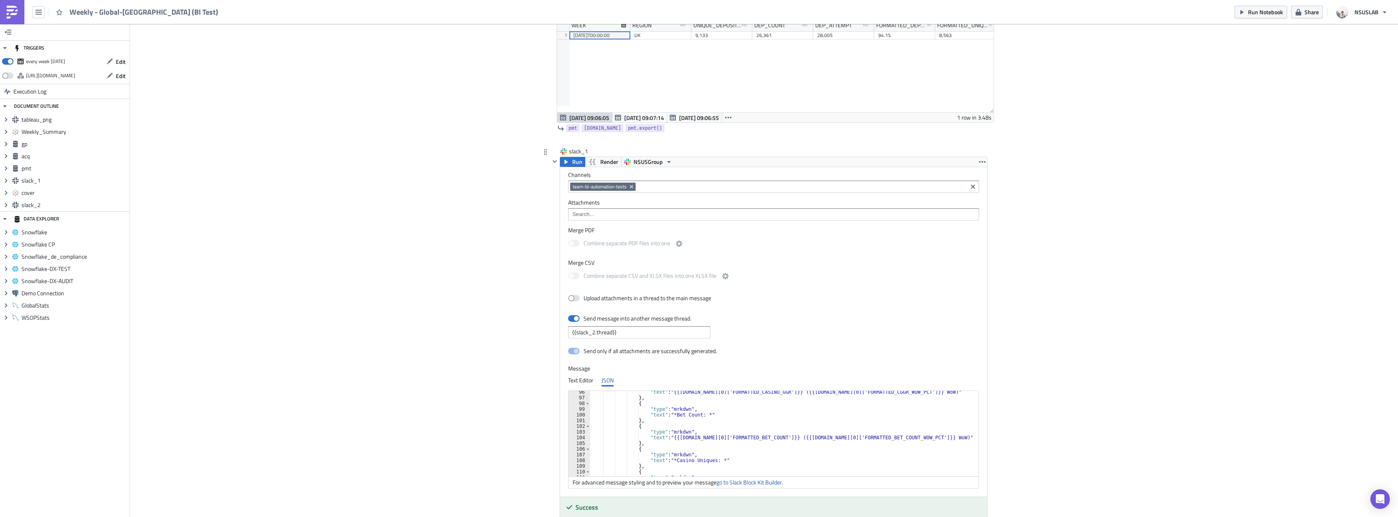
click at [689, 452] on div ""text" : "{{gp.data[0]['FORMATTED_CASINO_GGR']}} ({{gp.data[0]['FORMATTED_CGGR_…" at bounding box center [786, 437] width 392 height 97
click at [696, 446] on div ""text" : "{{gp.data[0]['FORMATTED_CASINO_GGR']}} ({{gp.data[0]['FORMATTED_CGGR_…" at bounding box center [786, 437] width 392 height 97
type textarea "},"
paste textarea "},"
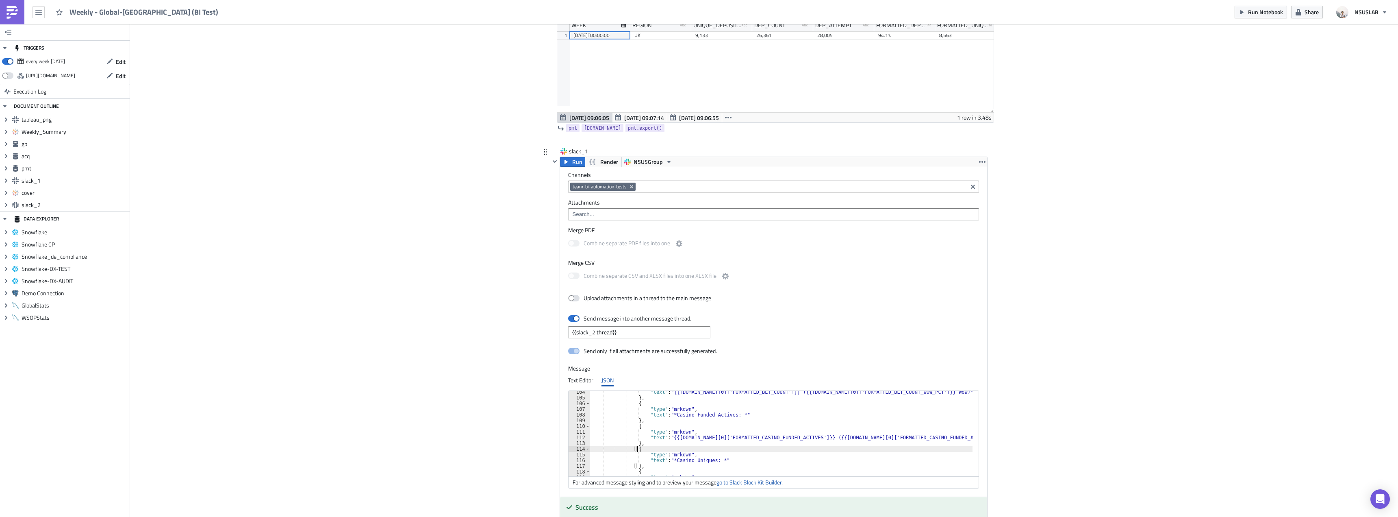
scroll to position [612, 0]
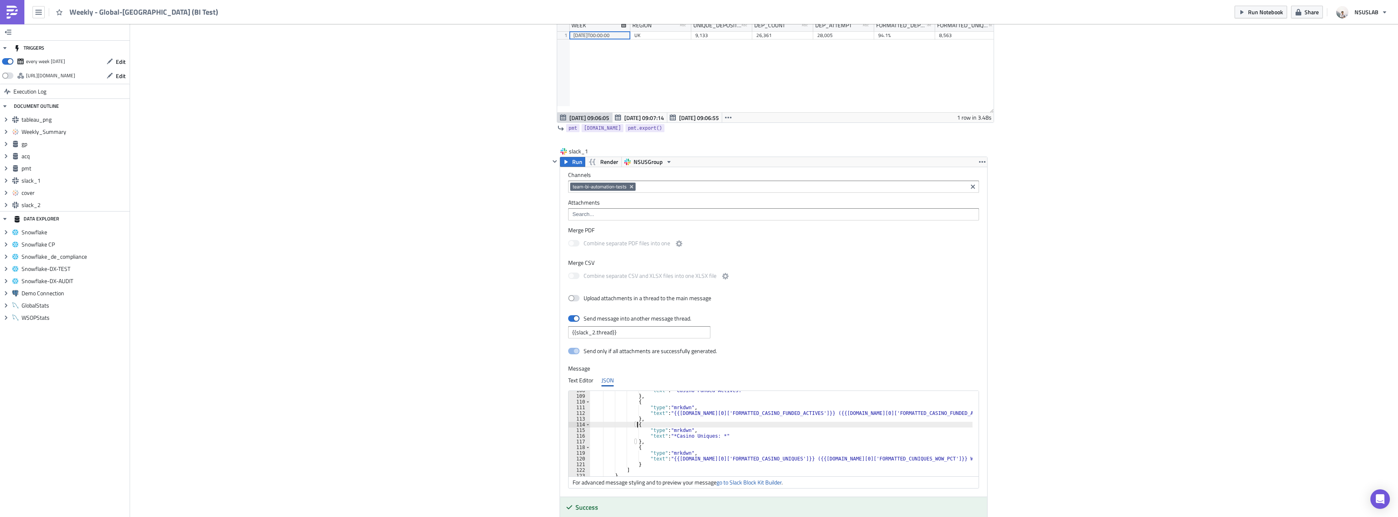
type textarea "{"
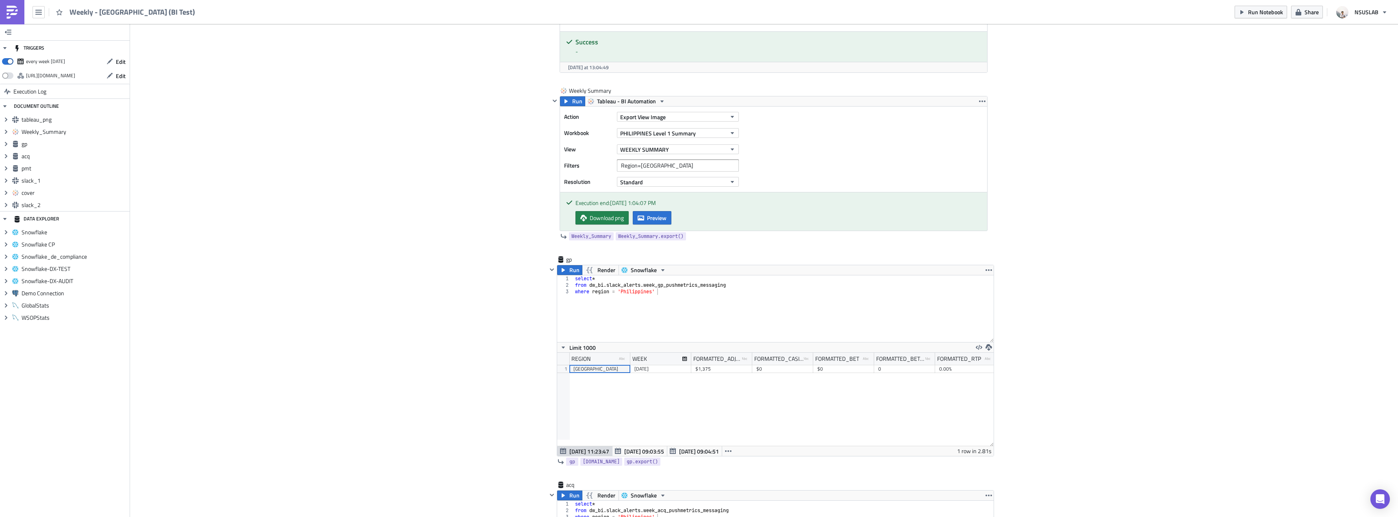
scroll to position [610, 0]
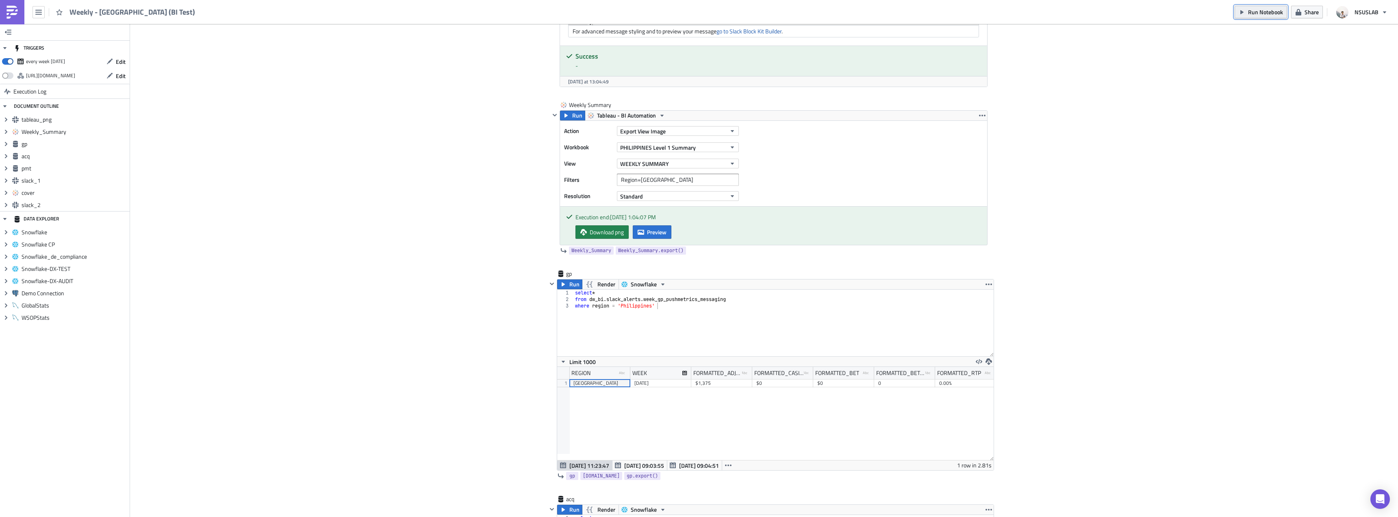
click at [1257, 17] on button "Run Notebook" at bounding box center [1261, 12] width 52 height 13
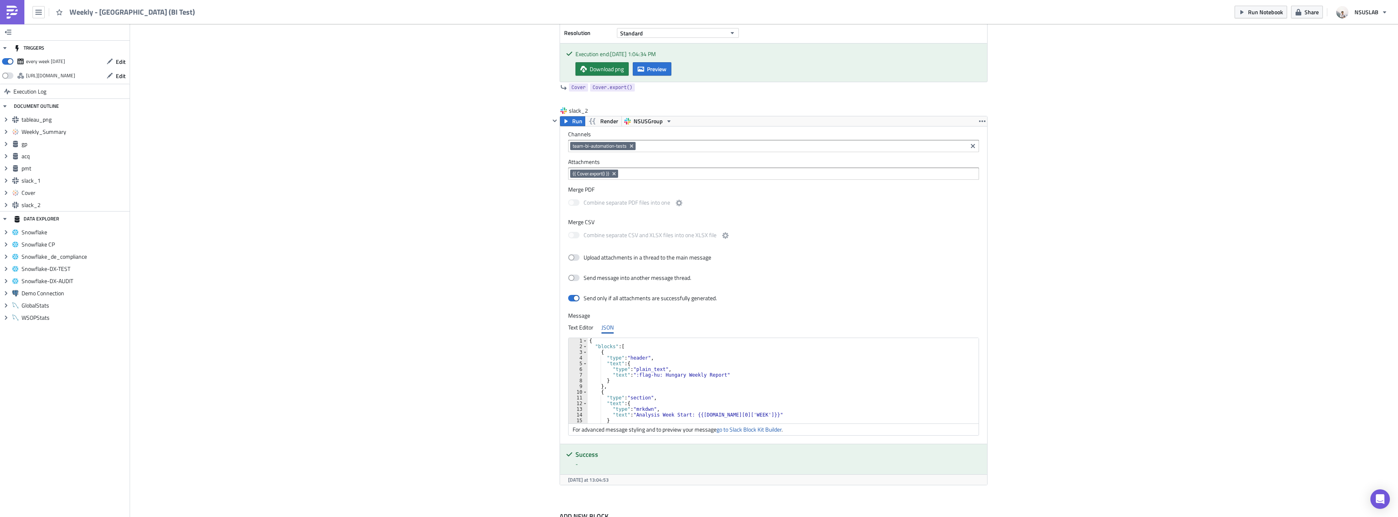
scroll to position [2058, 0]
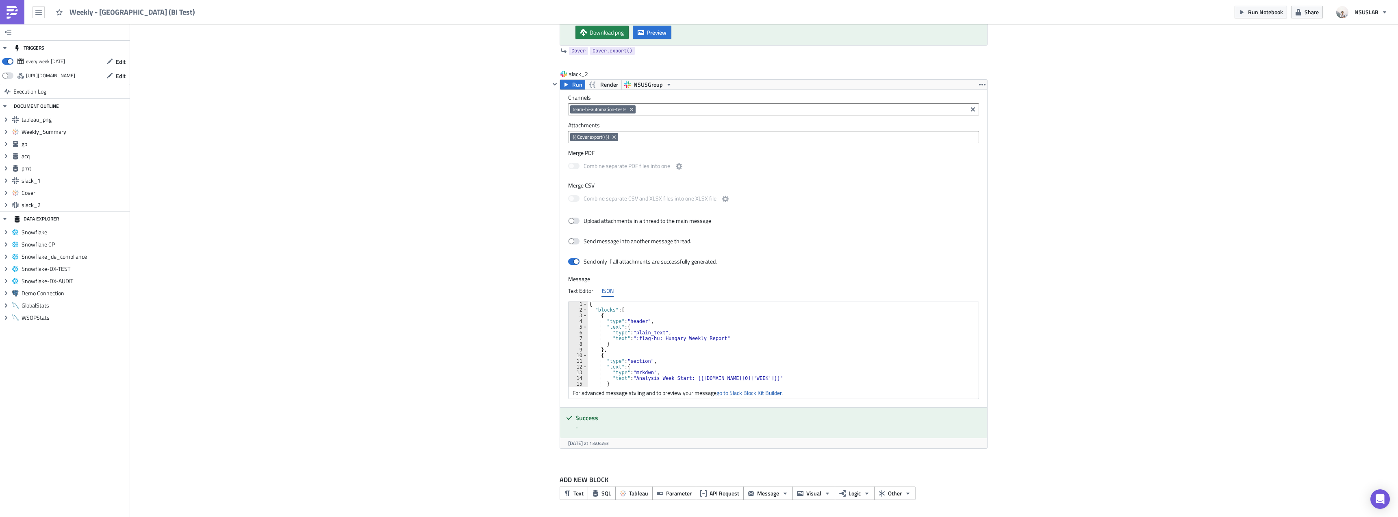
click at [1267, 20] on div "Run Notebook Share NSUSLAB" at bounding box center [1313, 12] width 157 height 24
click at [1268, 16] on button "Run Notebook" at bounding box center [1261, 12] width 52 height 13
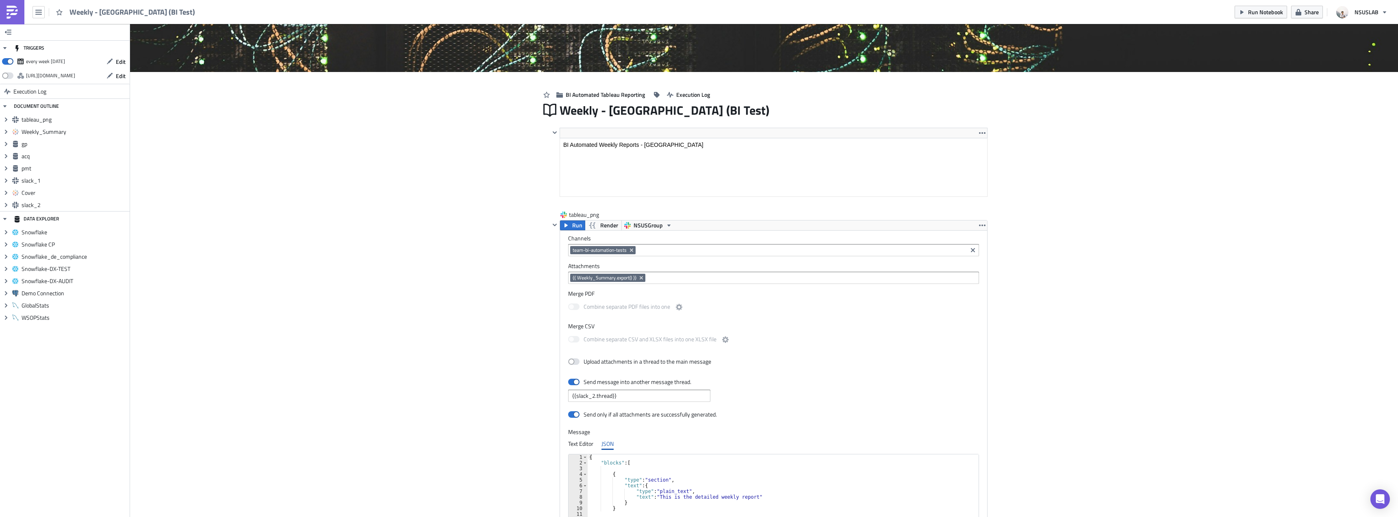
scroll to position [0, 0]
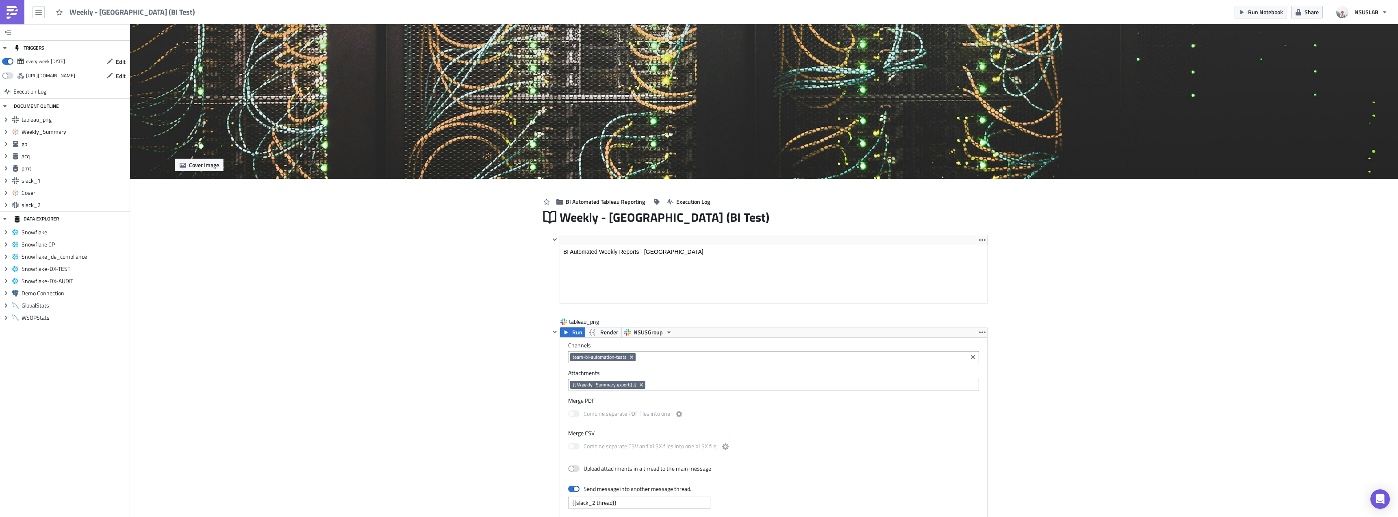
scroll to position [93, 437]
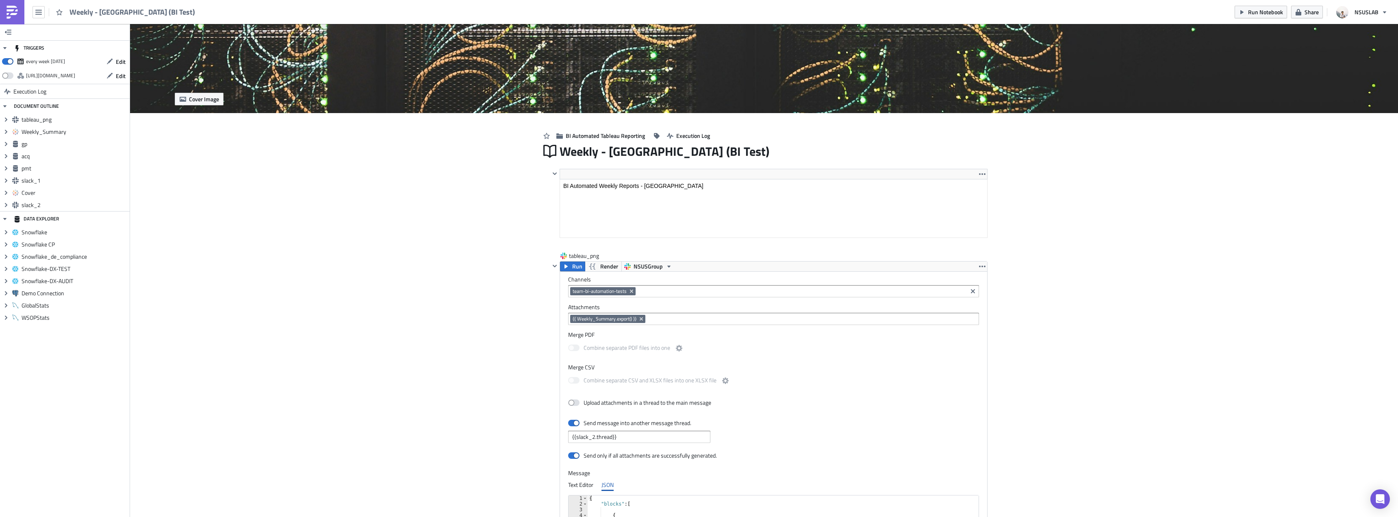
scroll to position [0, 0]
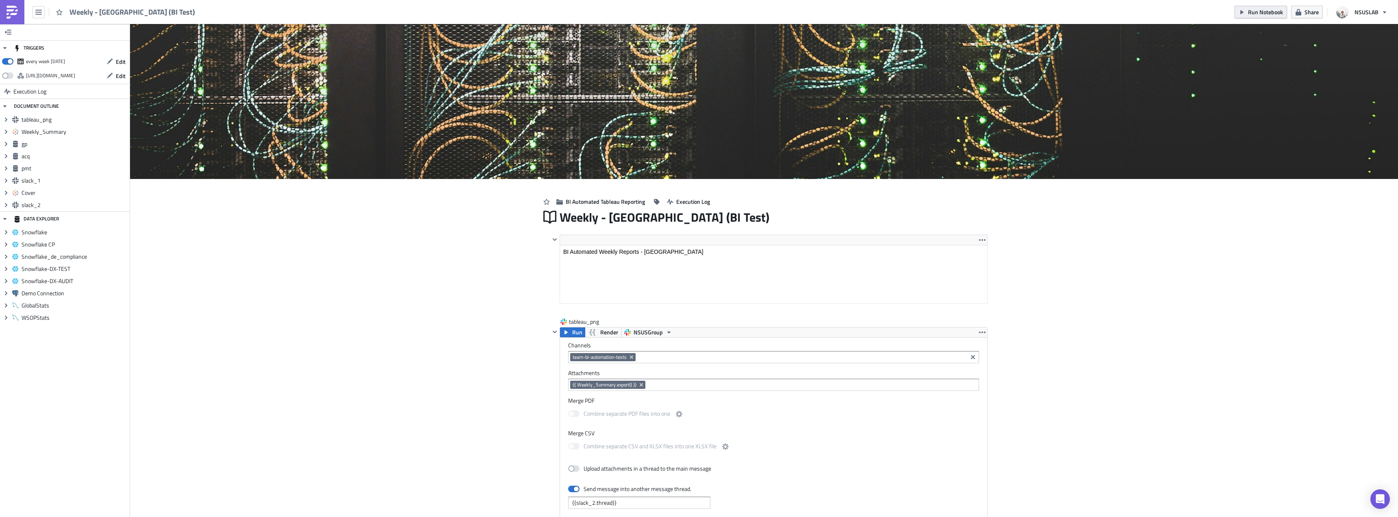
click at [1256, 16] on button "Run Notebook" at bounding box center [1261, 12] width 52 height 13
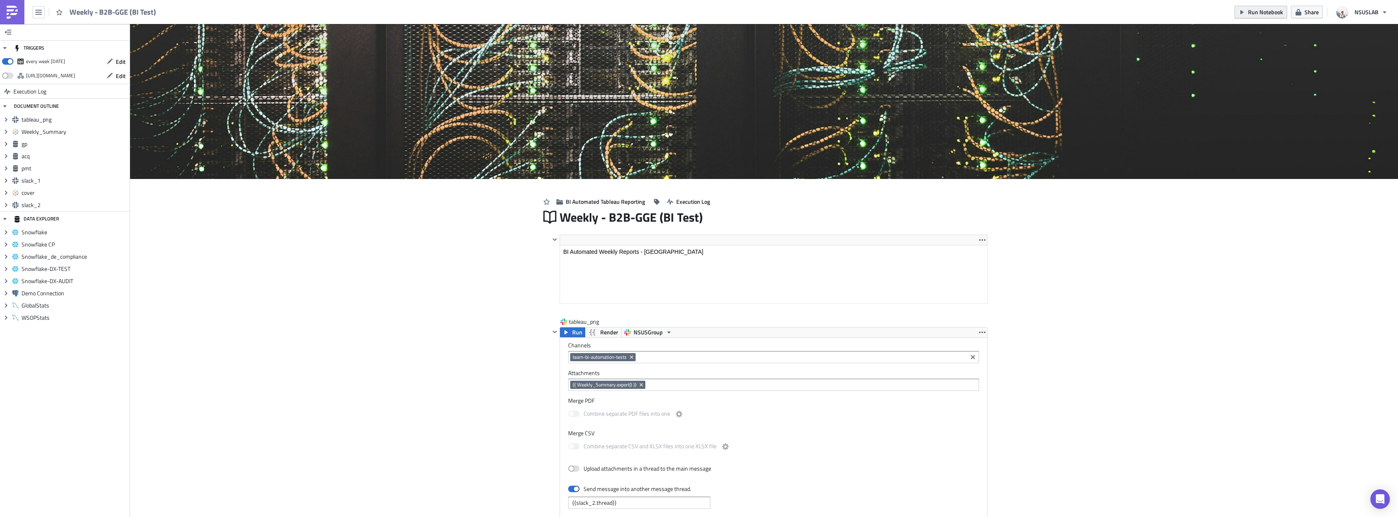
click at [1253, 12] on span "Run Notebook" at bounding box center [1265, 12] width 35 height 9
click at [1261, 16] on span "Run Notebook" at bounding box center [1265, 12] width 35 height 9
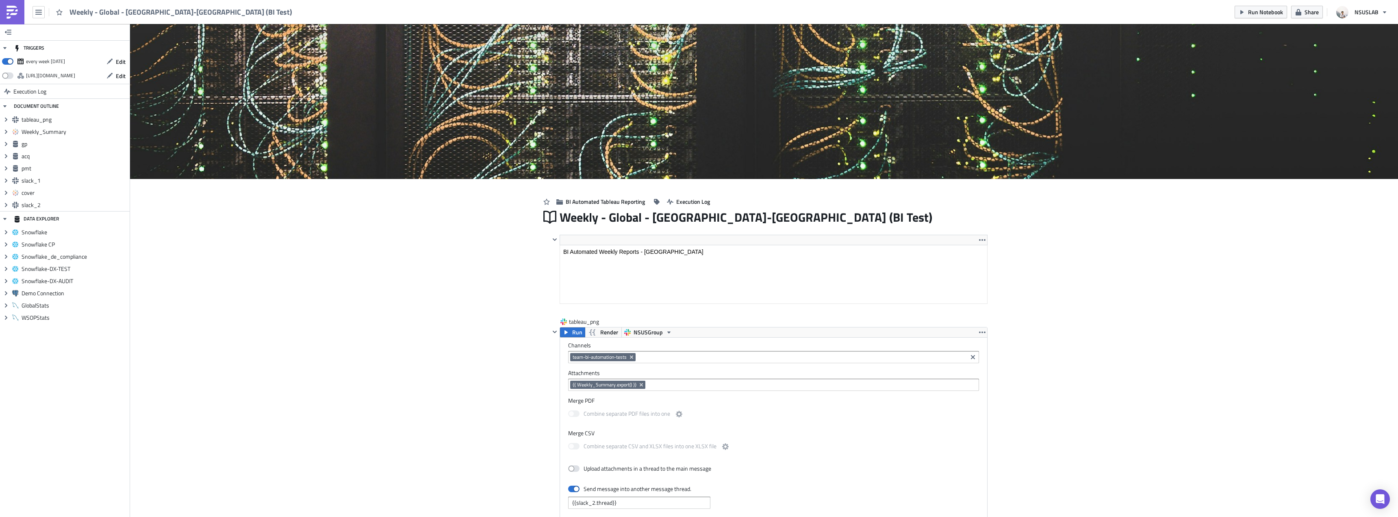
click at [1250, 13] on span "Run Notebook" at bounding box center [1265, 12] width 35 height 9
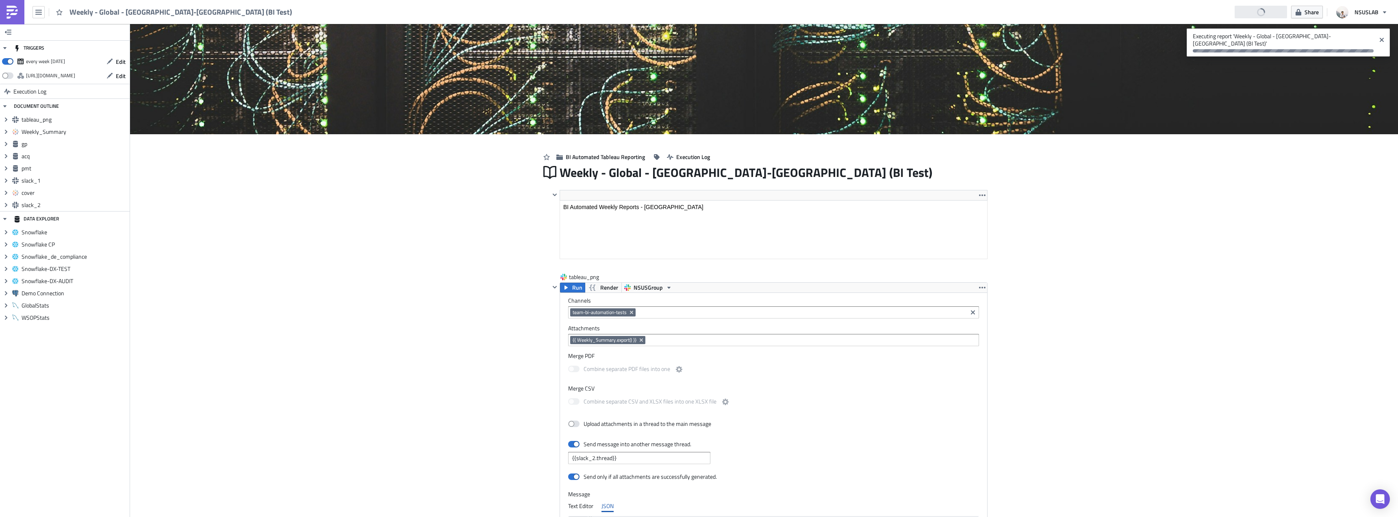
scroll to position [0, 0]
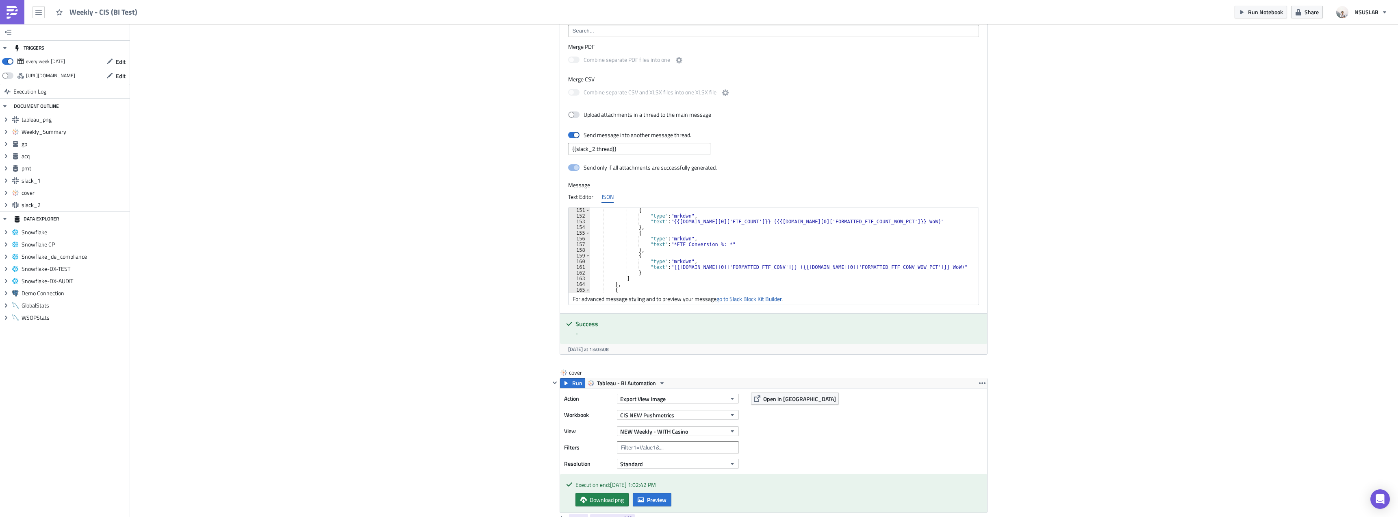
scroll to position [805, 0]
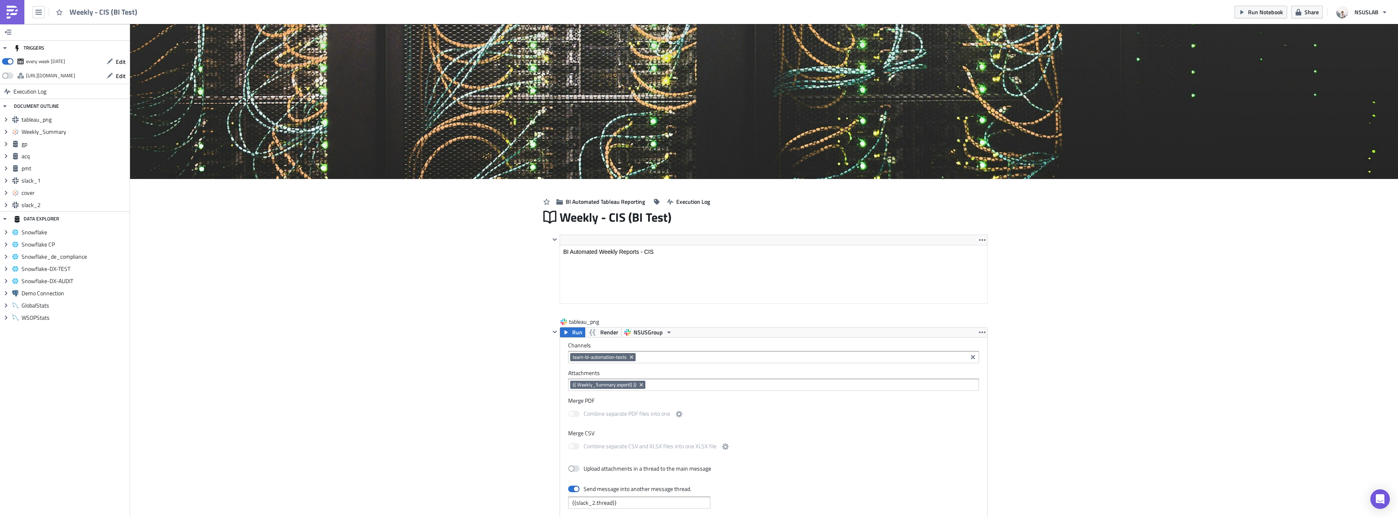
scroll to position [93, 437]
click at [1258, 11] on span "Run Notebook" at bounding box center [1265, 12] width 35 height 9
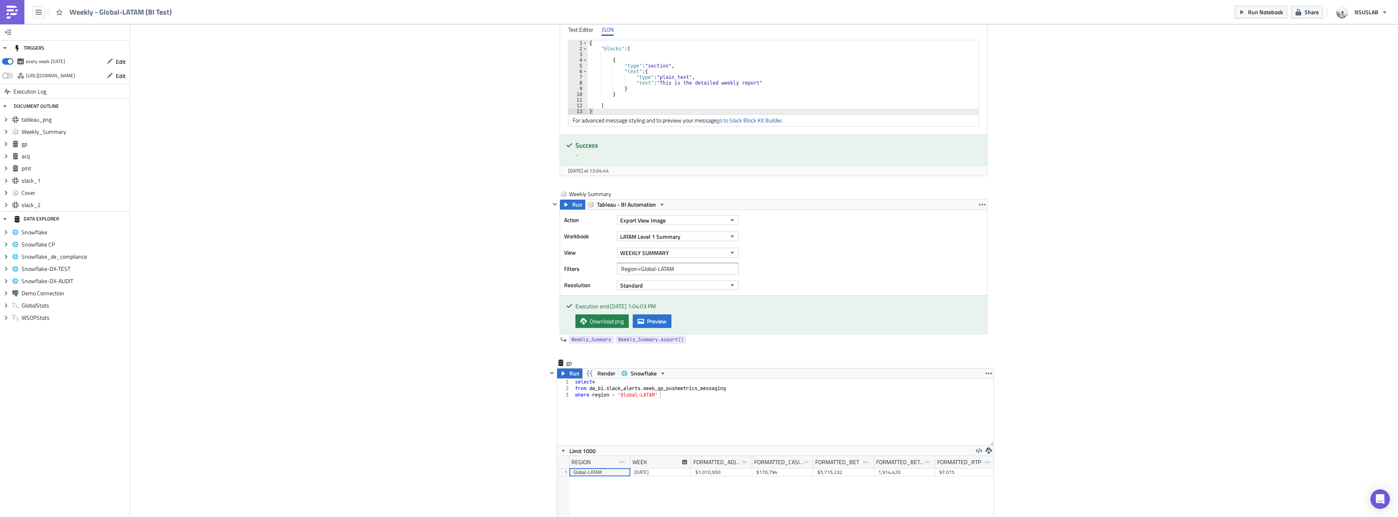
scroll to position [447, 0]
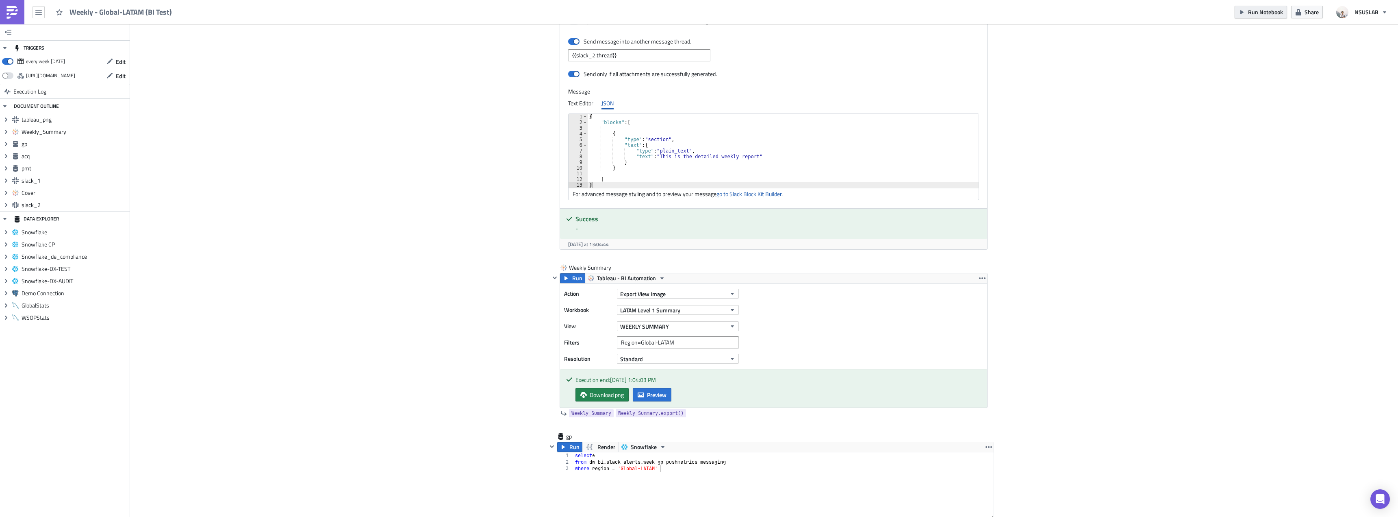
click at [1247, 13] on button "Run Notebook" at bounding box center [1261, 12] width 52 height 13
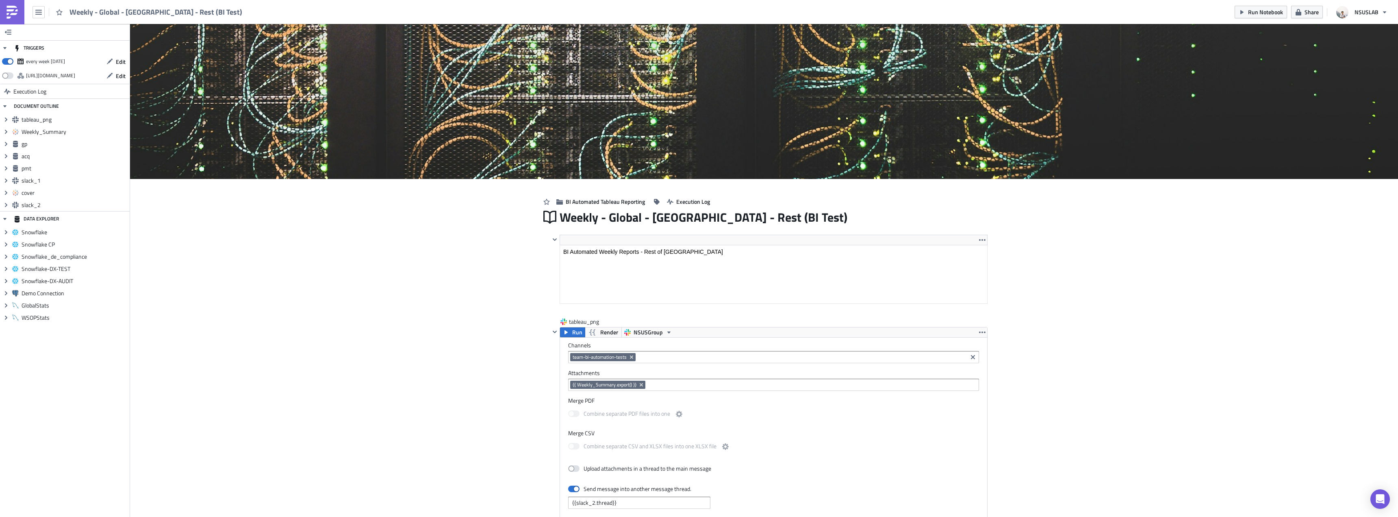
scroll to position [93, 437]
click at [1243, 13] on icon "button" at bounding box center [1241, 12] width 3 height 4
drag, startPoint x: 452, startPoint y: 206, endPoint x: 456, endPoint y: 200, distance: 8.1
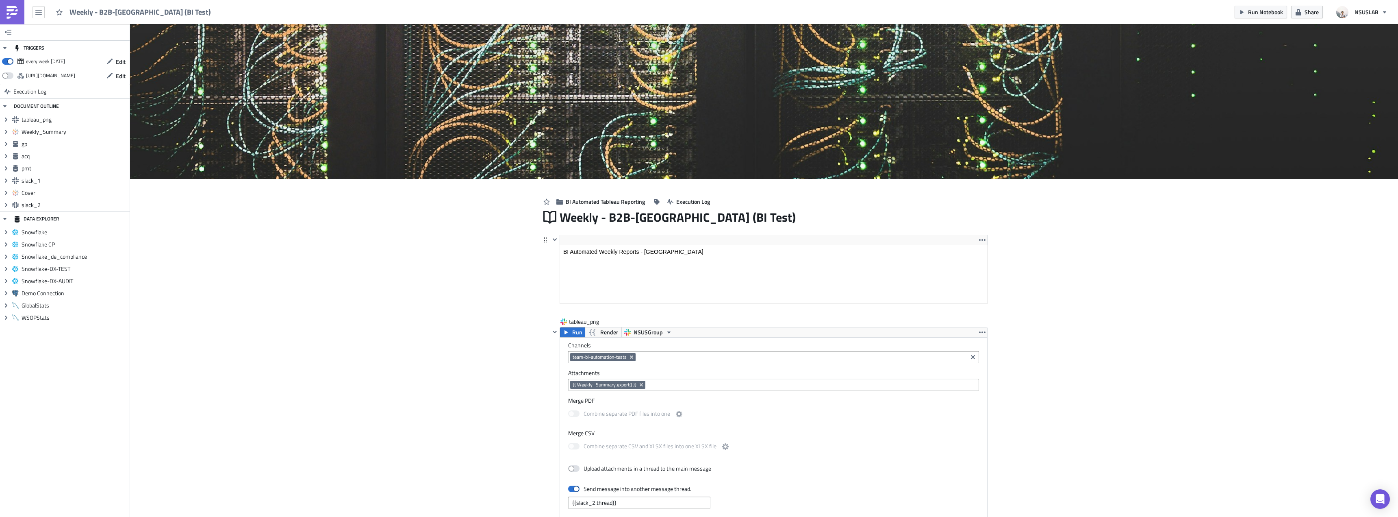
scroll to position [93, 437]
drag, startPoint x: 1113, startPoint y: 277, endPoint x: 1086, endPoint y: 239, distance: 46.4
click at [1263, 13] on span "Run Notebook" at bounding box center [1265, 12] width 35 height 9
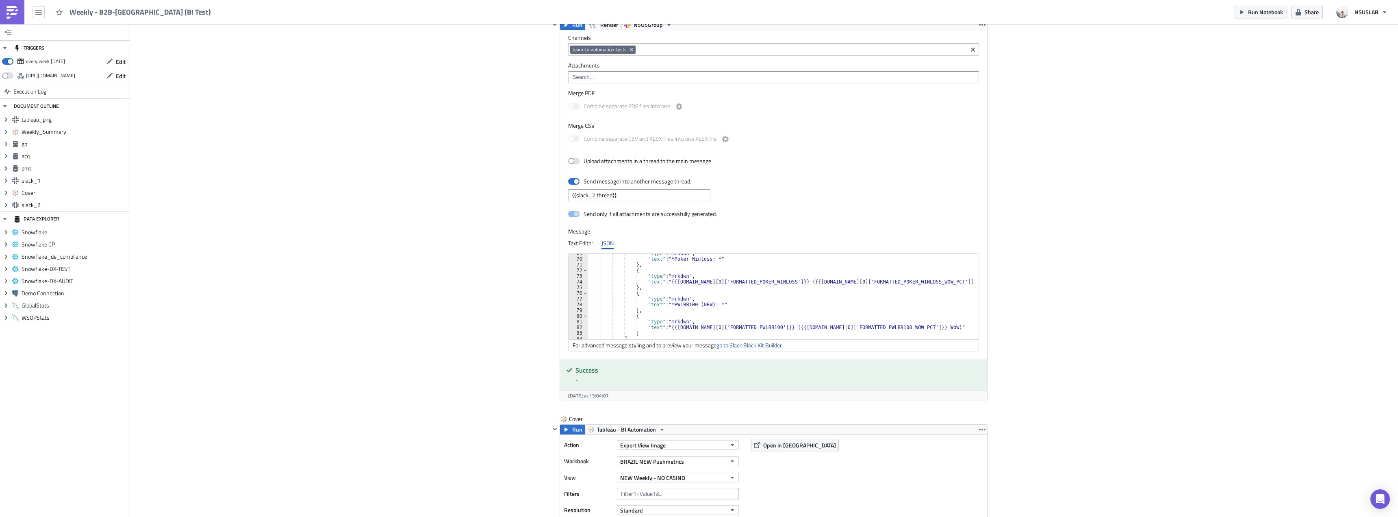
scroll to position [390, 0]
drag, startPoint x: 689, startPoint y: 304, endPoint x: 703, endPoint y: 306, distance: 13.9
click at [703, 306] on div ""type" : "mrkdwn" , "text" : "*Poker Winloss: *" } , { "type" : "mrkdwn" , "tex…" at bounding box center [785, 298] width 395 height 97
type textarea ""text": "*PWLBB100: *""
drag, startPoint x: 1022, startPoint y: 215, endPoint x: 1017, endPoint y: 215, distance: 5.3
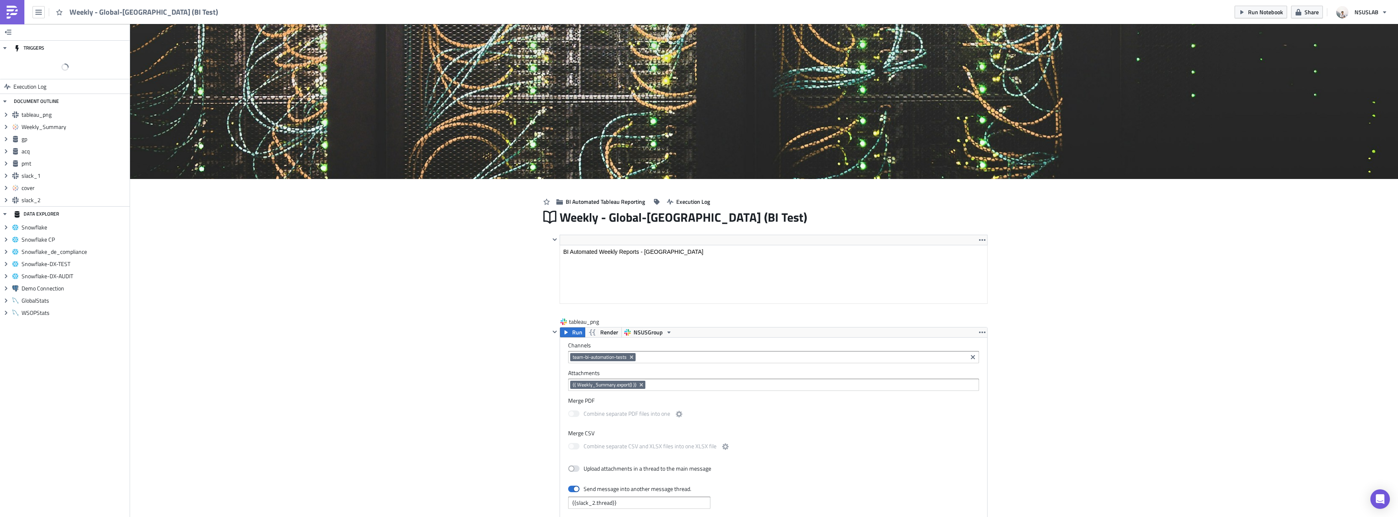
scroll to position [93, 437]
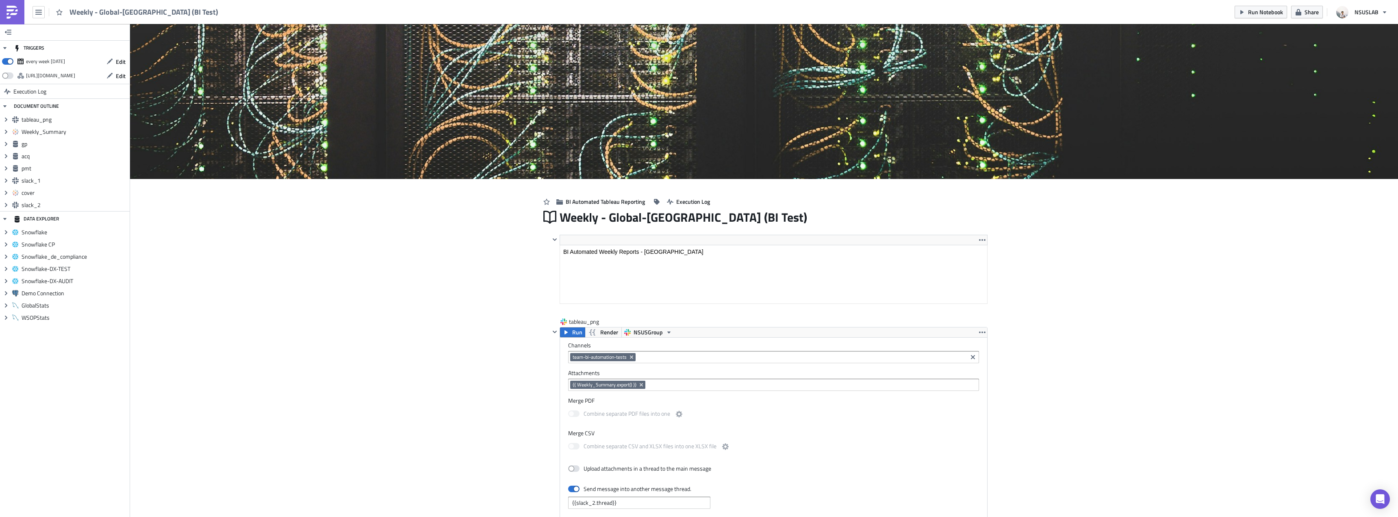
click at [1250, 7] on button "Run Notebook" at bounding box center [1261, 12] width 52 height 13
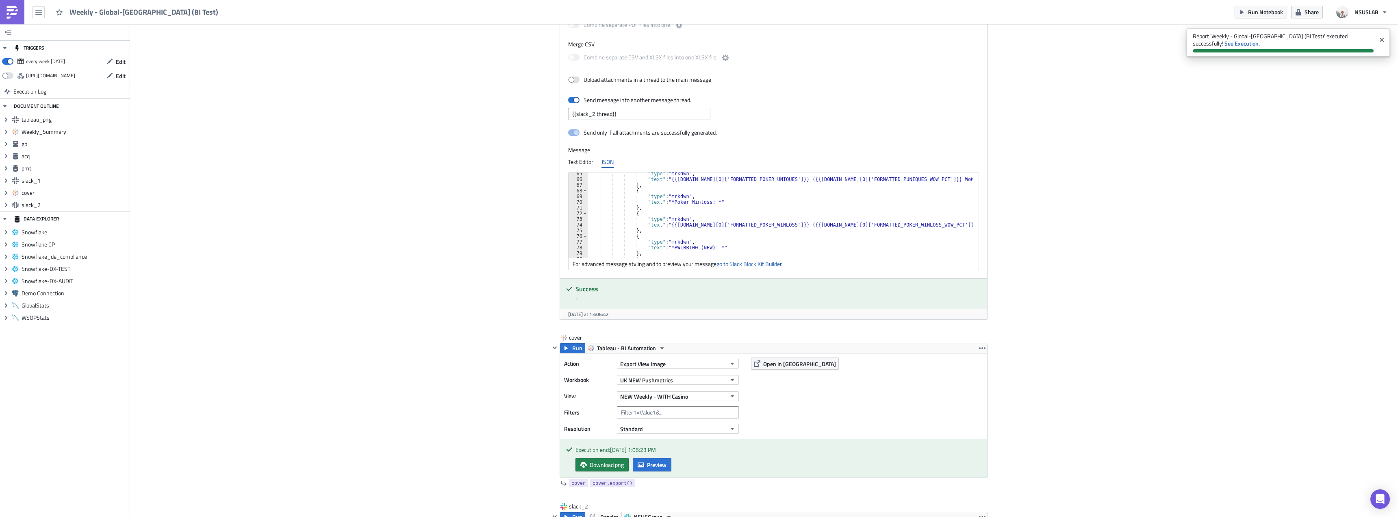
scroll to position [390, 0]
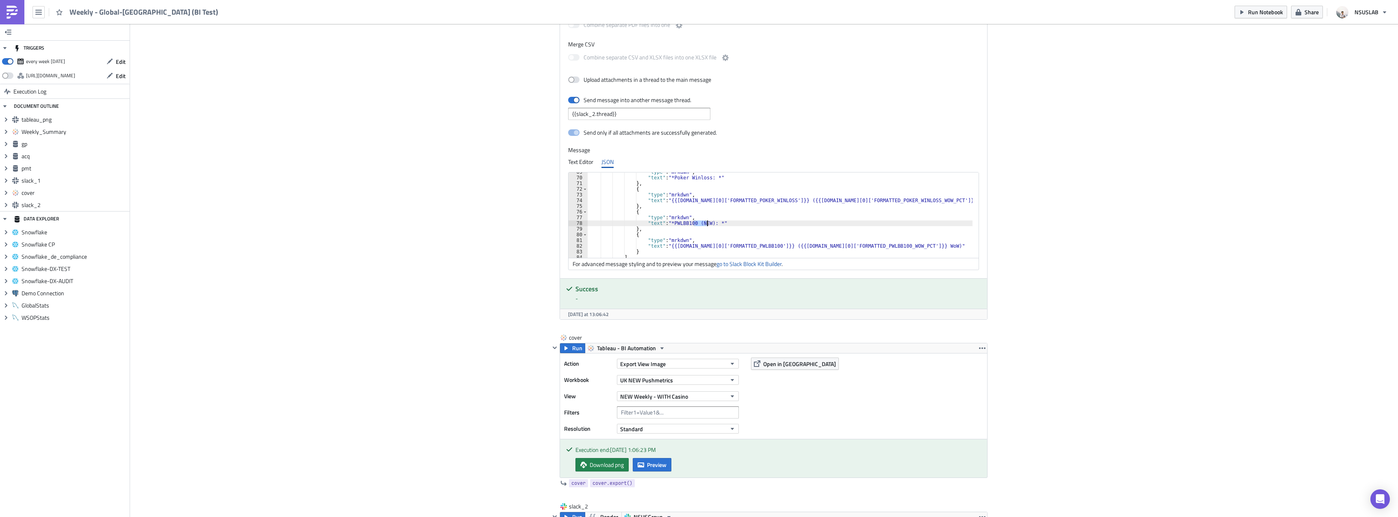
drag, startPoint x: 691, startPoint y: 223, endPoint x: 705, endPoint y: 221, distance: 14.4
click at [705, 221] on div ""type" : "mrkdwn" , "text" : "*Poker Winloss: *" } , { "type" : "mrkdwn" , "tex…" at bounding box center [785, 217] width 395 height 97
type textarea ""text": "*PWLBB100: *""
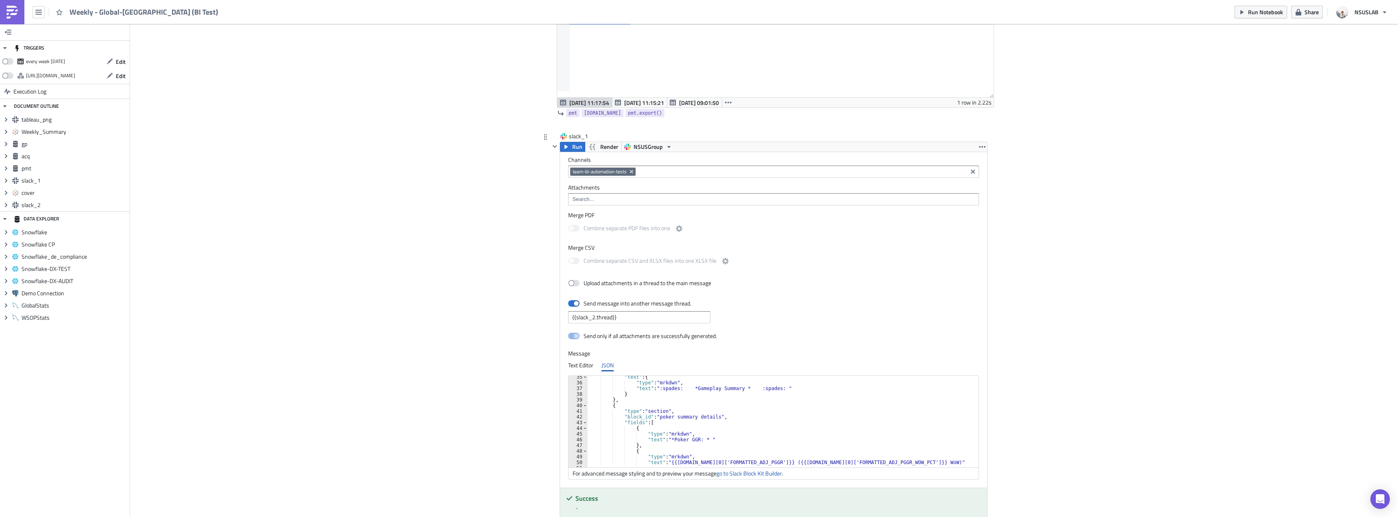
scroll to position [390, 0]
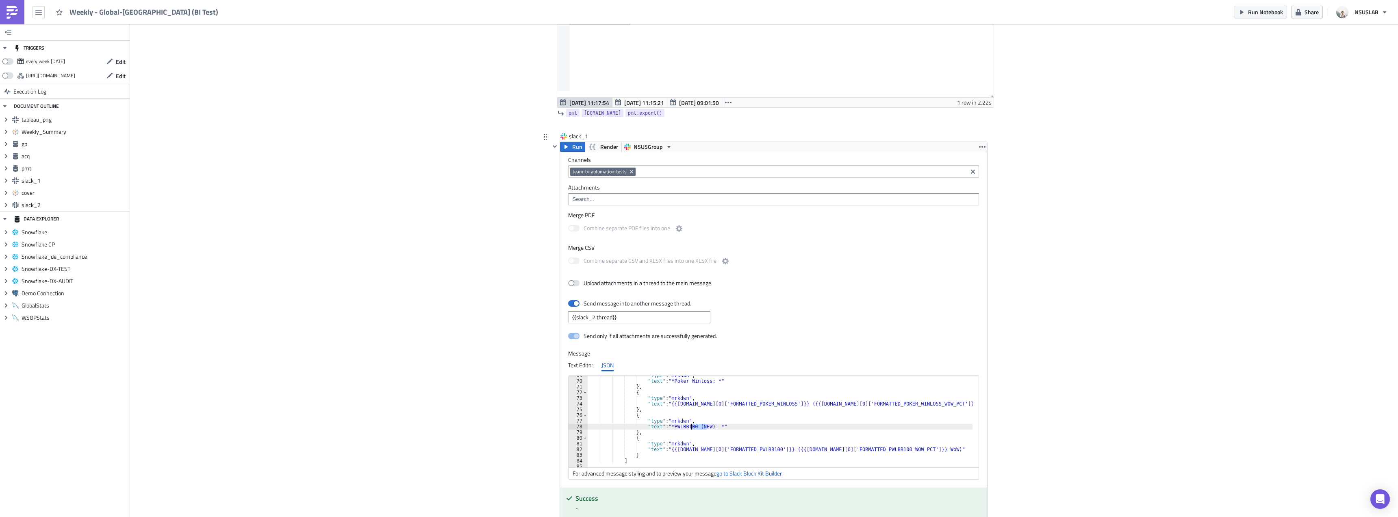
drag, startPoint x: 704, startPoint y: 427, endPoint x: 689, endPoint y: 425, distance: 15.5
click at [689, 425] on div ""type" : "mrkdwn" , "text" : "*Poker Winloss: *" } , { "type" : "mrkdwn" , "tex…" at bounding box center [781, 420] width 387 height 97
type textarea ""text": "*PWLBB100: *""
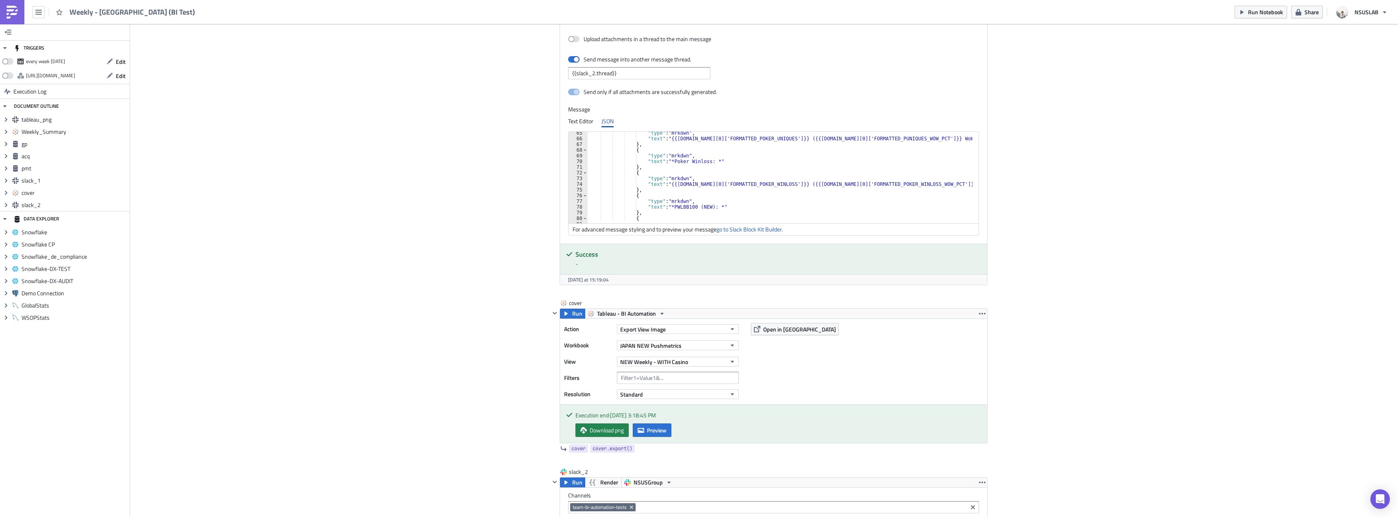
scroll to position [366, 0]
drag, startPoint x: 704, startPoint y: 206, endPoint x: 688, endPoint y: 205, distance: 16.3
click at [688, 205] on div ""type" : "mrkdwn" , "text" : "{{gp.data[0]['FORMATTED_POKER_UNIQUES']}} ({{gp.d…" at bounding box center [781, 178] width 387 height 97
type textarea ""text": "*PWLBB100: *""
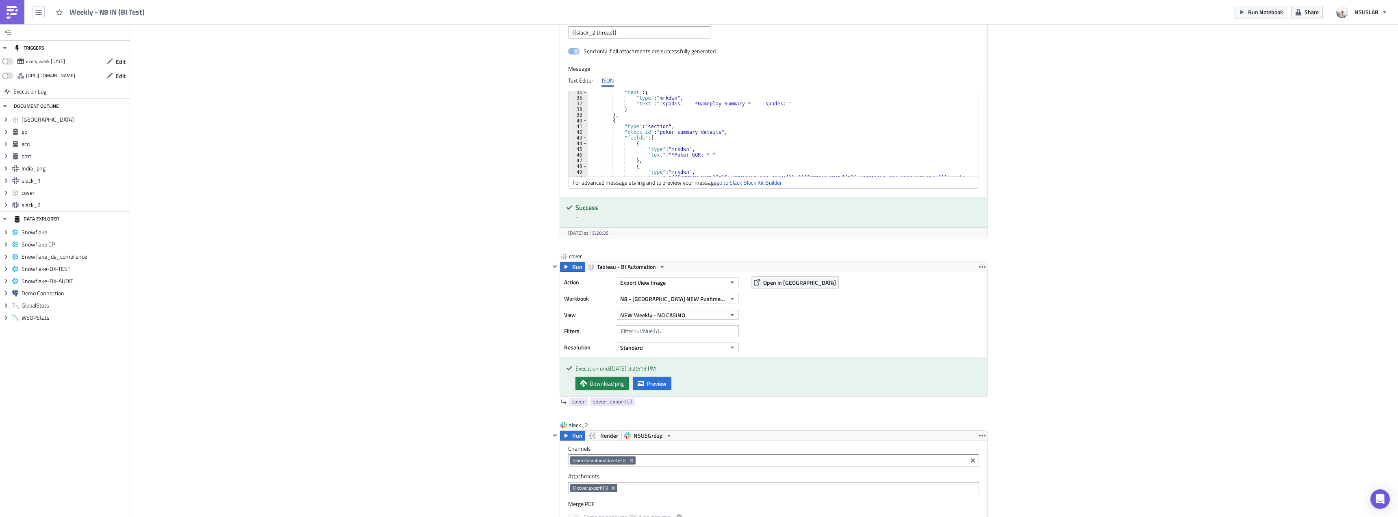
scroll to position [390, 0]
drag, startPoint x: 703, startPoint y: 141, endPoint x: 687, endPoint y: 141, distance: 15.9
click at [687, 141] on div ""type" : "mrkdwn" , "text" : "*Poker Winloss: *" } , { "type" : "mrkdwn" , "tex…" at bounding box center [785, 136] width 395 height 97
type textarea ""text": "*PWLBB100: *""
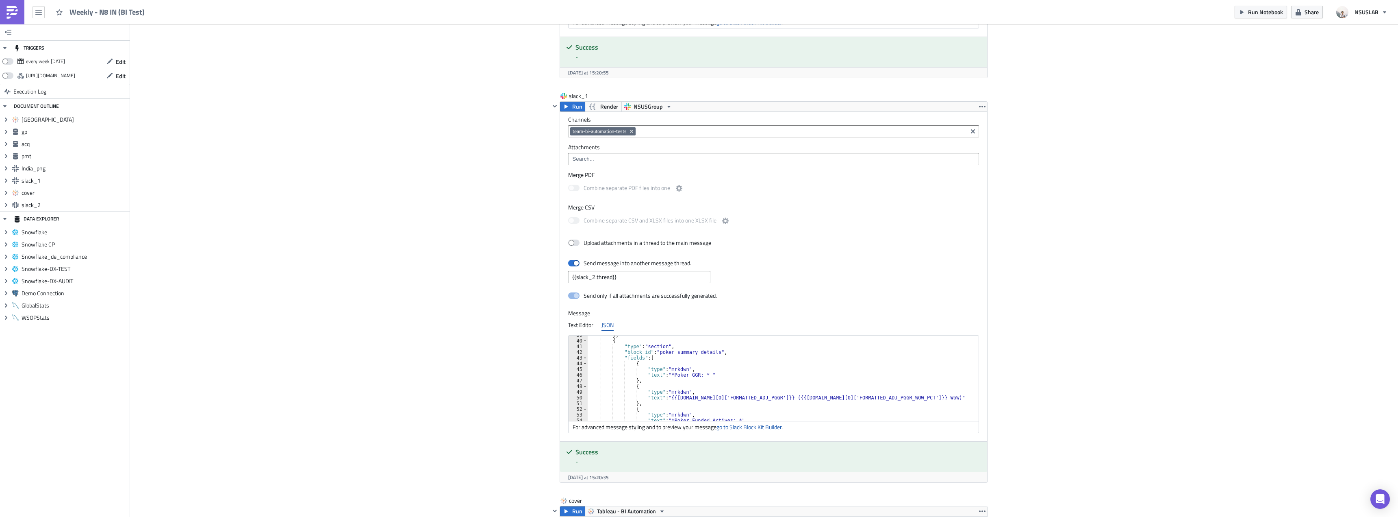
scroll to position [1341, 0]
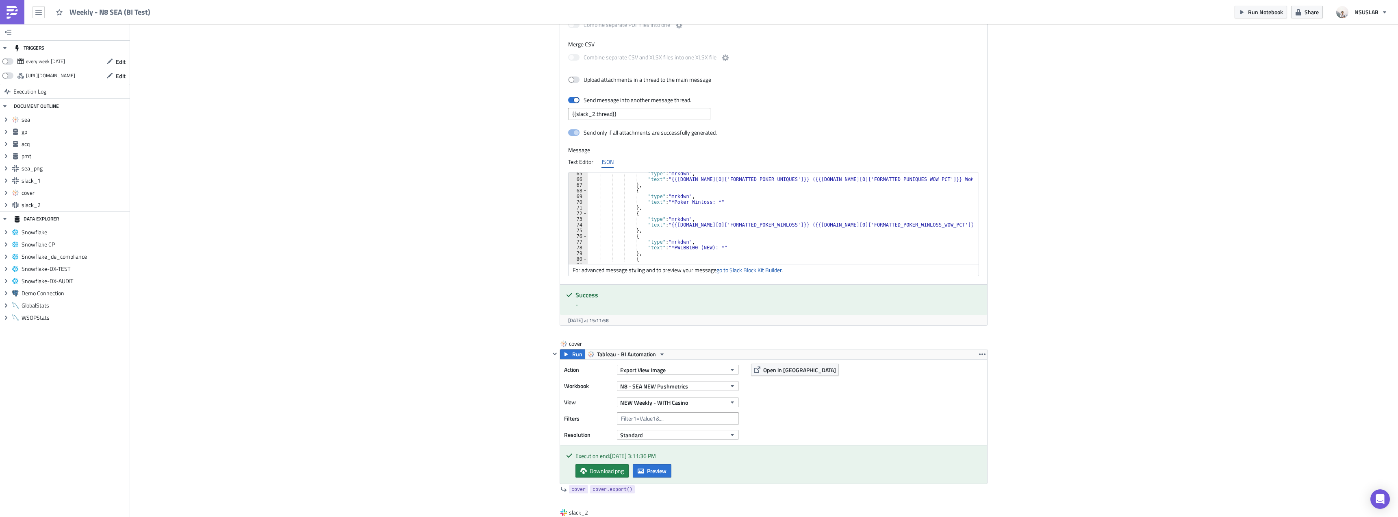
scroll to position [415, 0]
drag, startPoint x: 702, startPoint y: 200, endPoint x: 695, endPoint y: 198, distance: 7.0
click at [693, 198] on div ""type" : "mrkdwn" , "text" : "{{gp.data[0]['FORMATTED_POKER_WINLOSS']}} ({{gp.d…" at bounding box center [781, 215] width 387 height 97
click at [703, 197] on div ""type" : "mrkdwn" , "text" : "{{gp.data[0]['FORMATTED_POKER_WINLOSS']}} ({{gp.d…" at bounding box center [781, 215] width 387 height 97
type textarea ""text": "*PWLBB100: *""
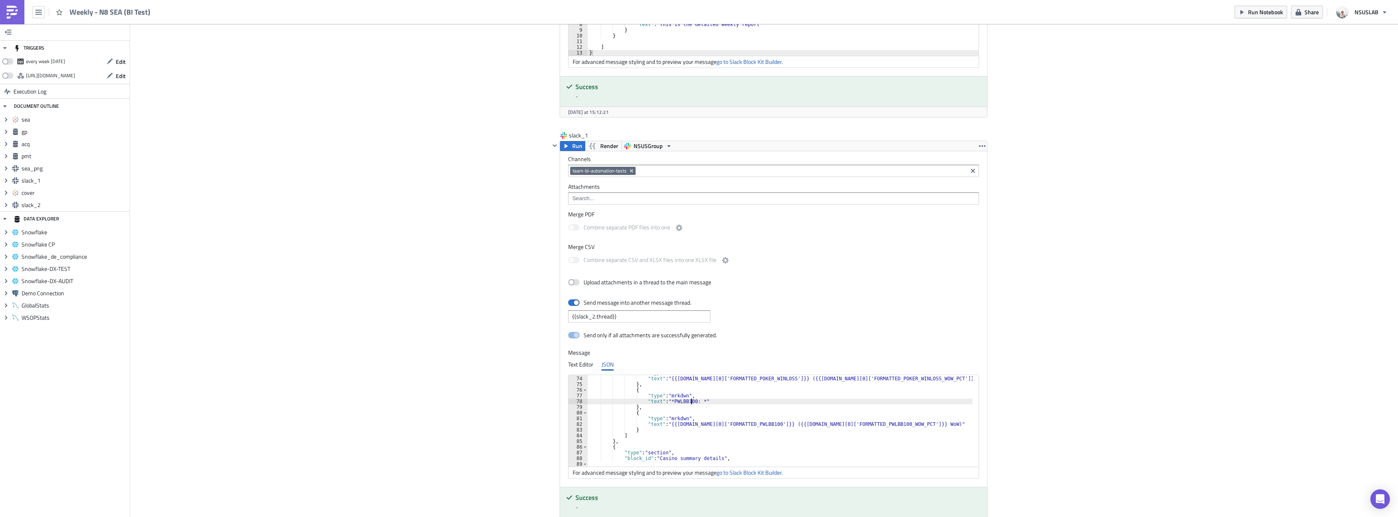
scroll to position [1423, 0]
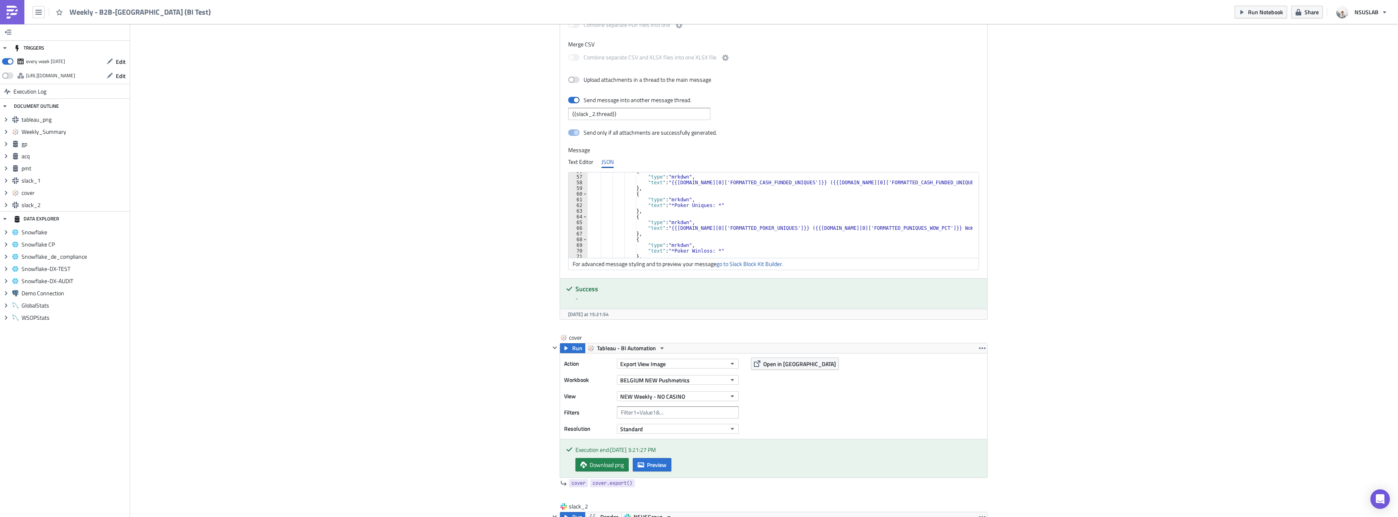
scroll to position [366, 0]
drag, startPoint x: 703, startPoint y: 247, endPoint x: 689, endPoint y: 247, distance: 13.4
click at [689, 247] on div ""type" : "mrkdwn" , "text" : "{{gp.data[0]['FORMATTED_POKER_UNIQUES']}} ({{gp.d…" at bounding box center [780, 219] width 385 height 97
type textarea "},"
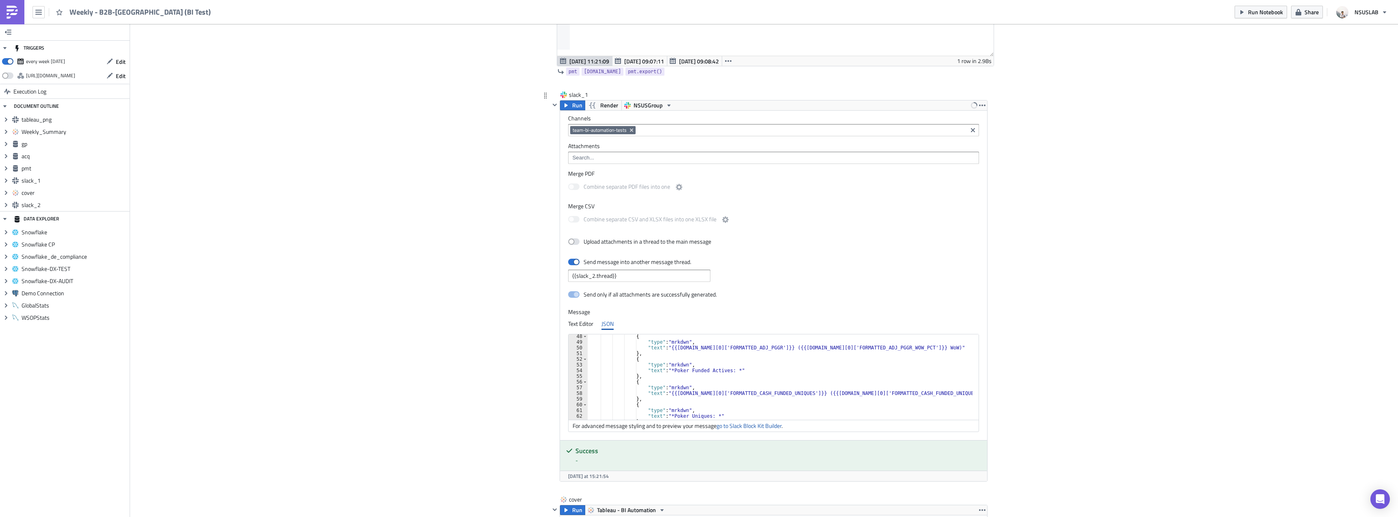
scroll to position [1463, 0]
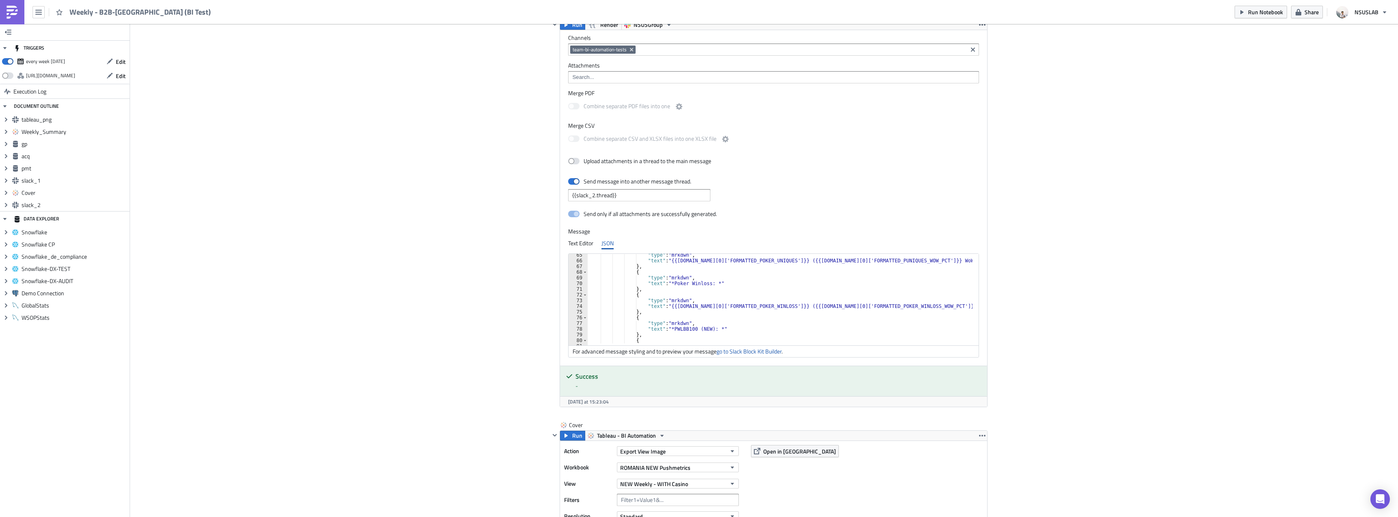
scroll to position [390, 0]
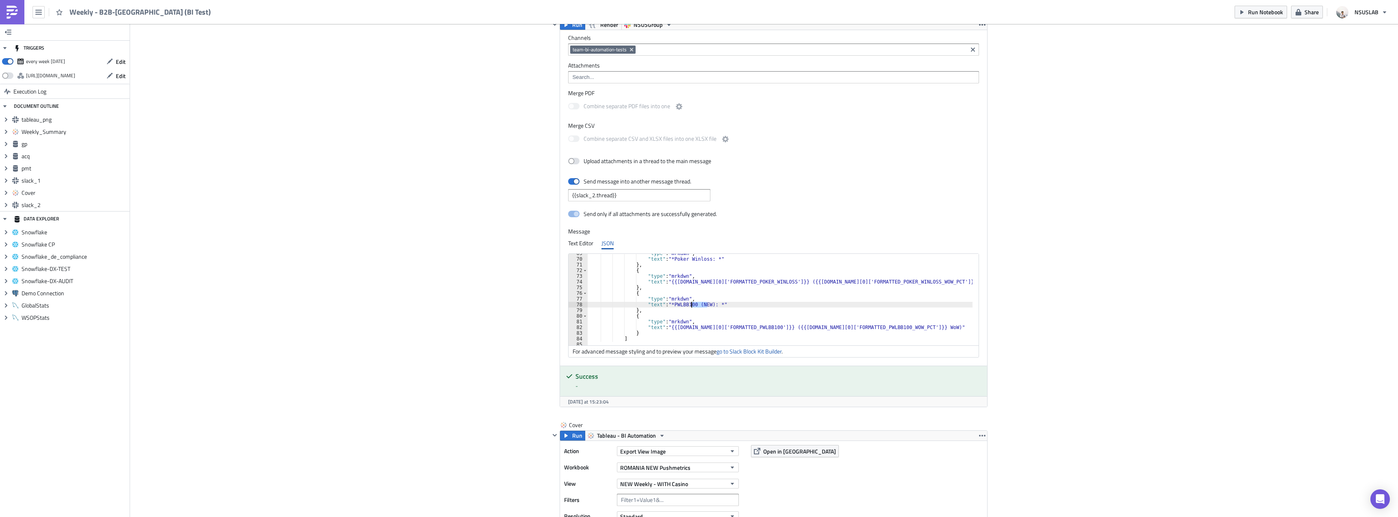
drag, startPoint x: 705, startPoint y: 304, endPoint x: 688, endPoint y: 306, distance: 17.1
click at [688, 306] on div ""type" : "mrkdwn" , "text" : "*Poker Winloss: *" } , { "type" : "mrkdwn" , "tex…" at bounding box center [781, 298] width 387 height 97
type textarea ""text": "*PWLBB100: *""
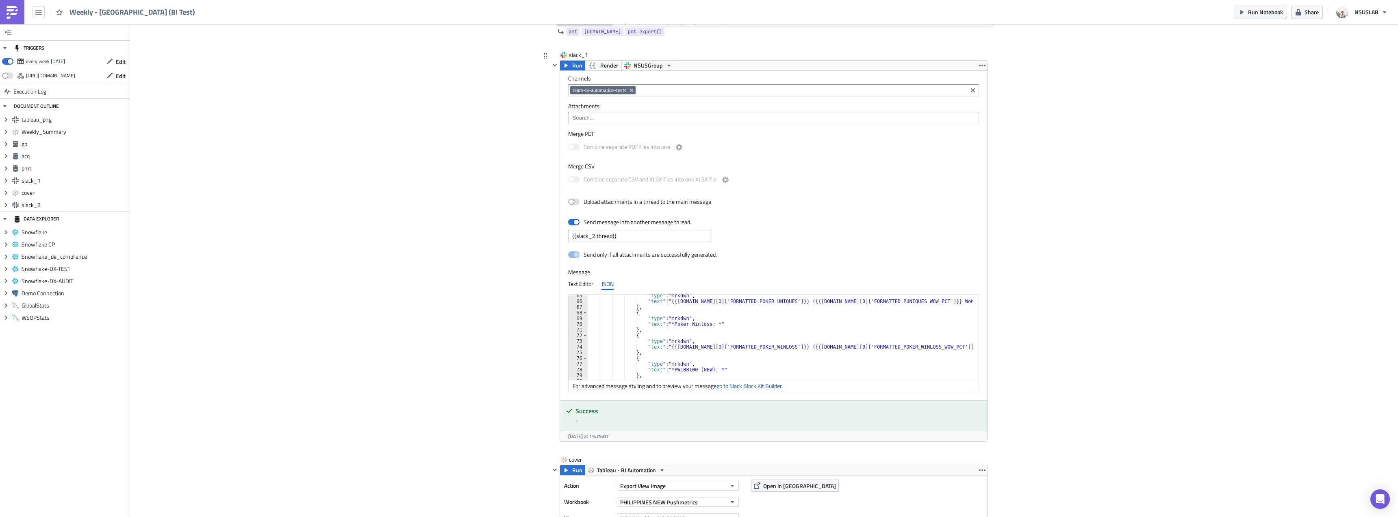
scroll to position [390, 0]
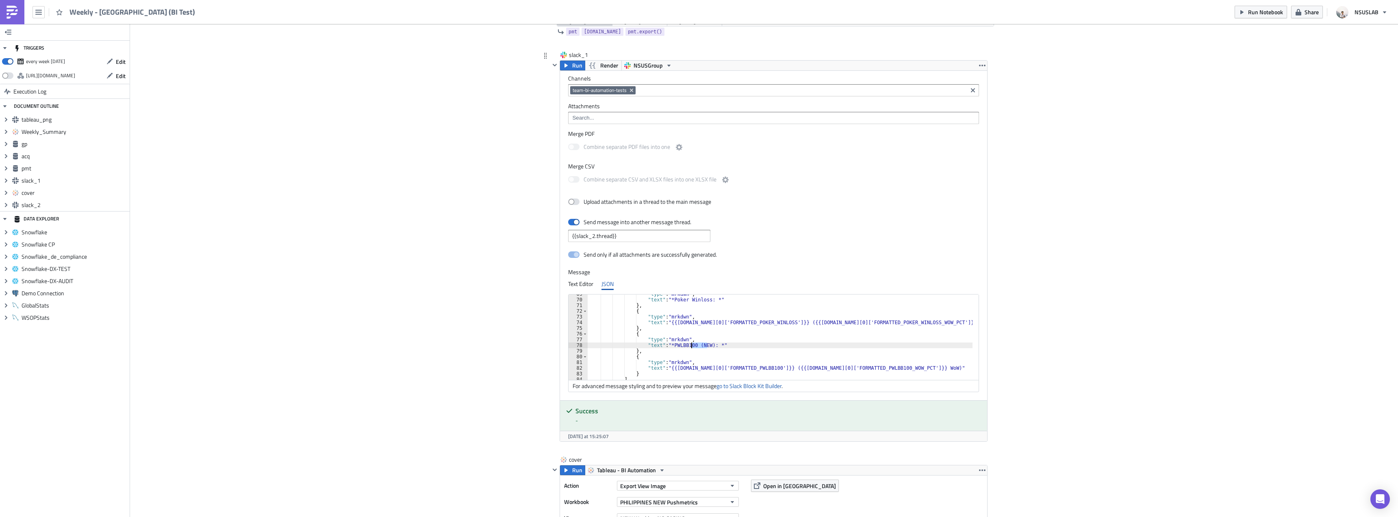
drag, startPoint x: 704, startPoint y: 347, endPoint x: 689, endPoint y: 347, distance: 15.5
click at [689, 347] on div ""type" : "mrkdwn" , "text" : "*Poker Winloss: *" } , { "type" : "mrkdwn" , "tex…" at bounding box center [780, 339] width 385 height 97
type textarea ""text": "*PWLBB100: *""
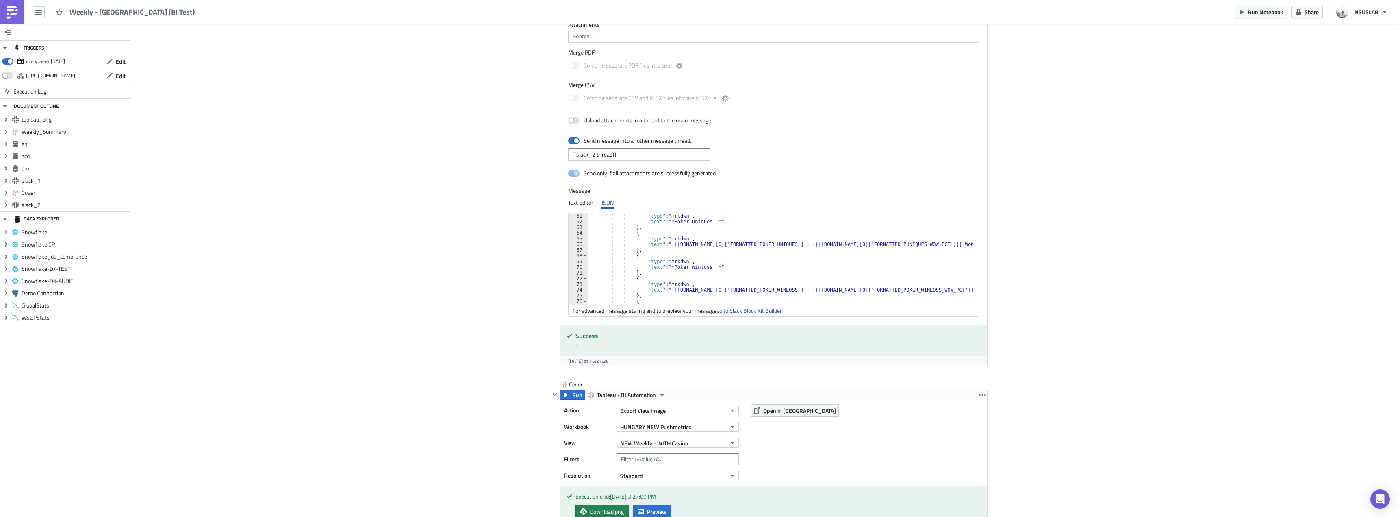
scroll to position [415, 0]
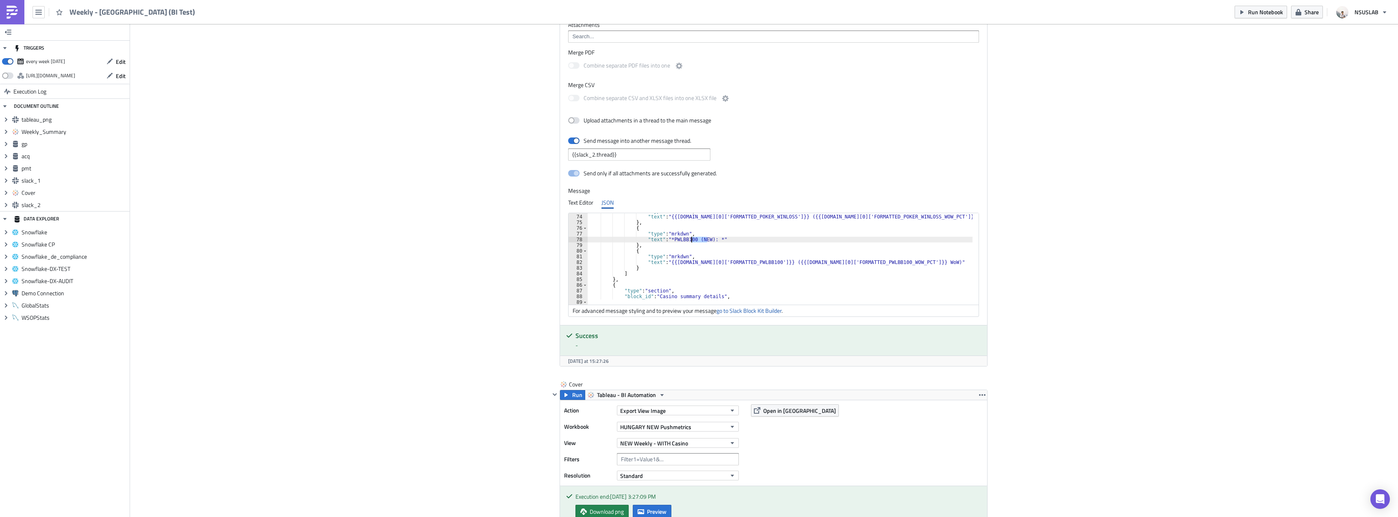
drag, startPoint x: 705, startPoint y: 238, endPoint x: 689, endPoint y: 239, distance: 16.3
click at [689, 239] on div ""type" : "mrkdwn" , "text" : "{{gp.data[0]['FORMATTED_POKER_WINLOSS']}} ({{gp.d…" at bounding box center [781, 256] width 387 height 97
type textarea ""text": "*PWLBB100: *""
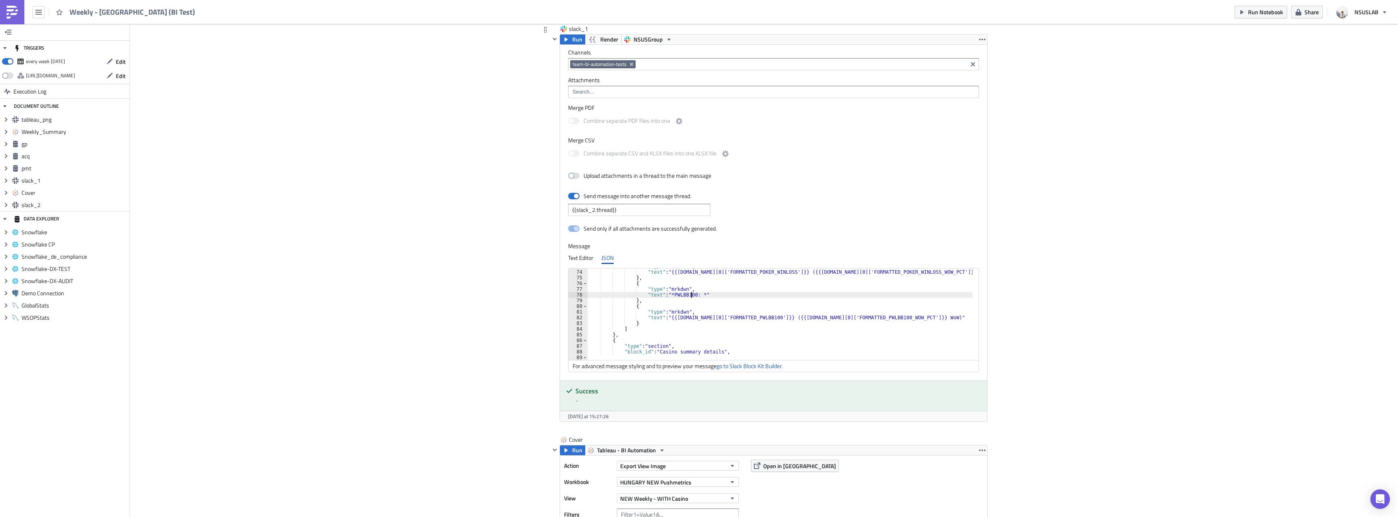
scroll to position [1382, 0]
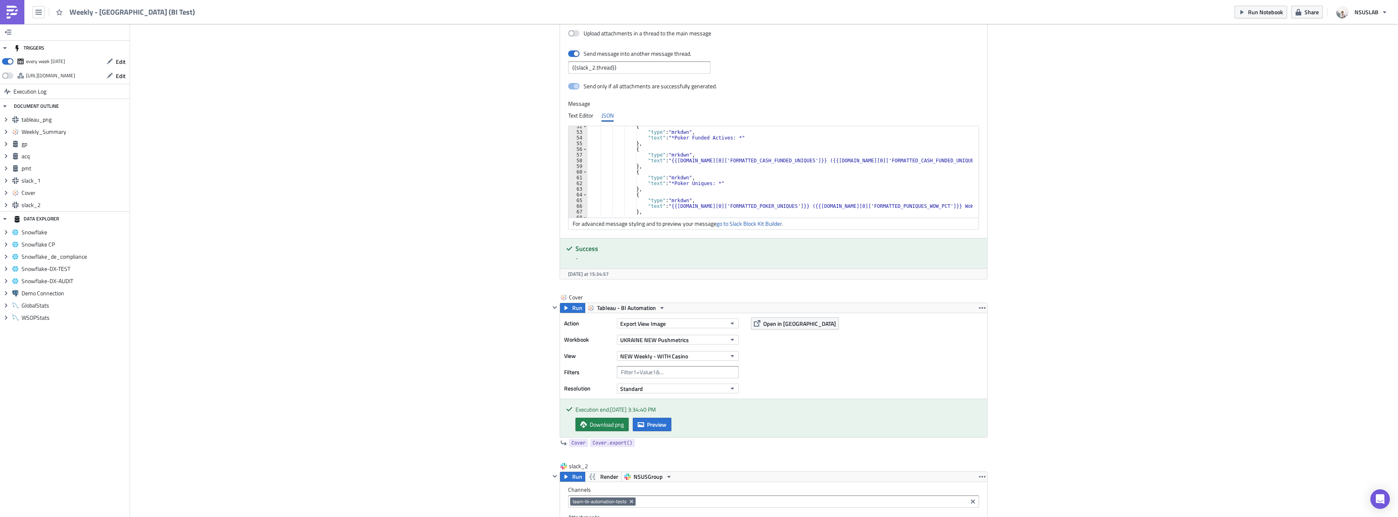
scroll to position [366, 0]
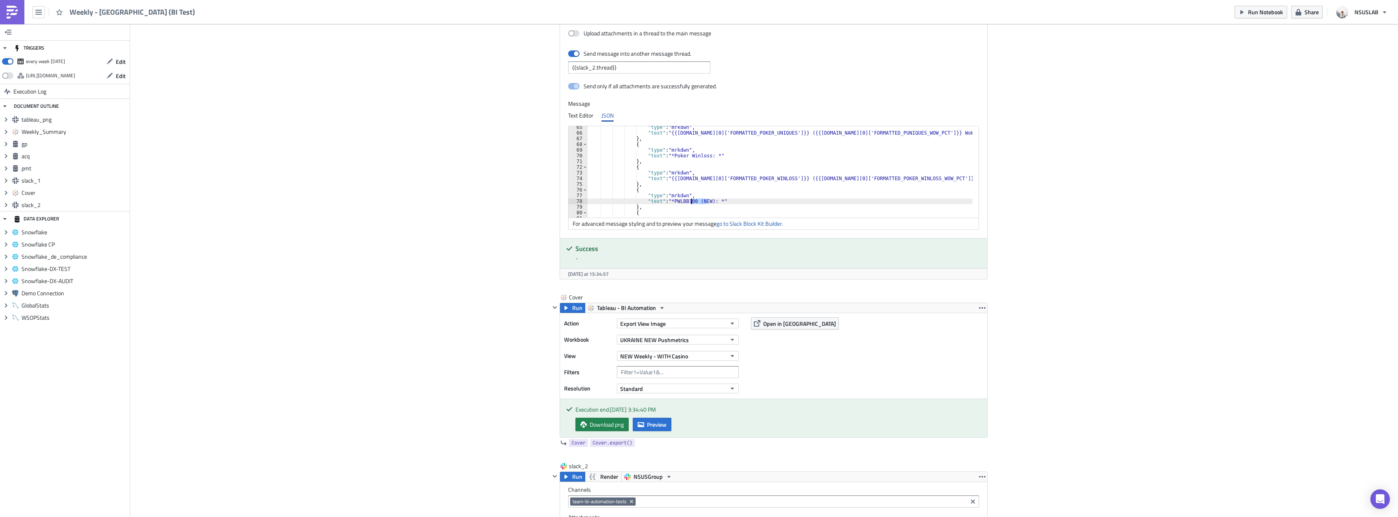
drag, startPoint x: 705, startPoint y: 202, endPoint x: 688, endPoint y: 201, distance: 17.1
click at [688, 201] on div ""type" : "mrkdwn" , "text" : "{{[DOMAIN_NAME][0]['FORMATTED_POKER_UNIQUES']}} (…" at bounding box center [781, 172] width 387 height 97
type textarea ""text": "*PWLBB100: *""
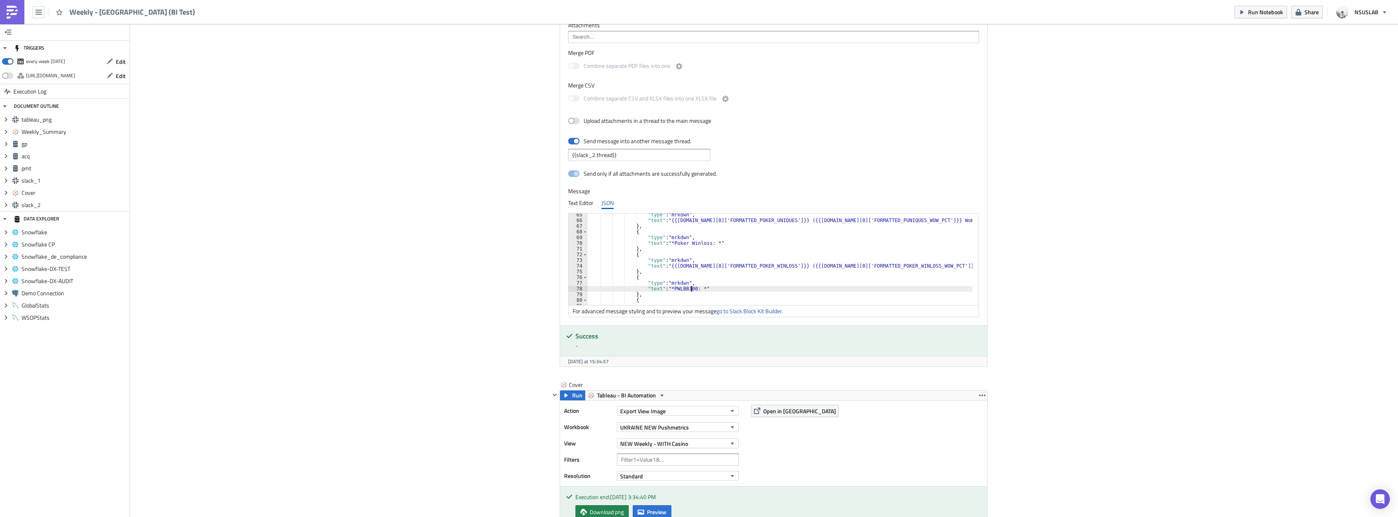
scroll to position [1423, 0]
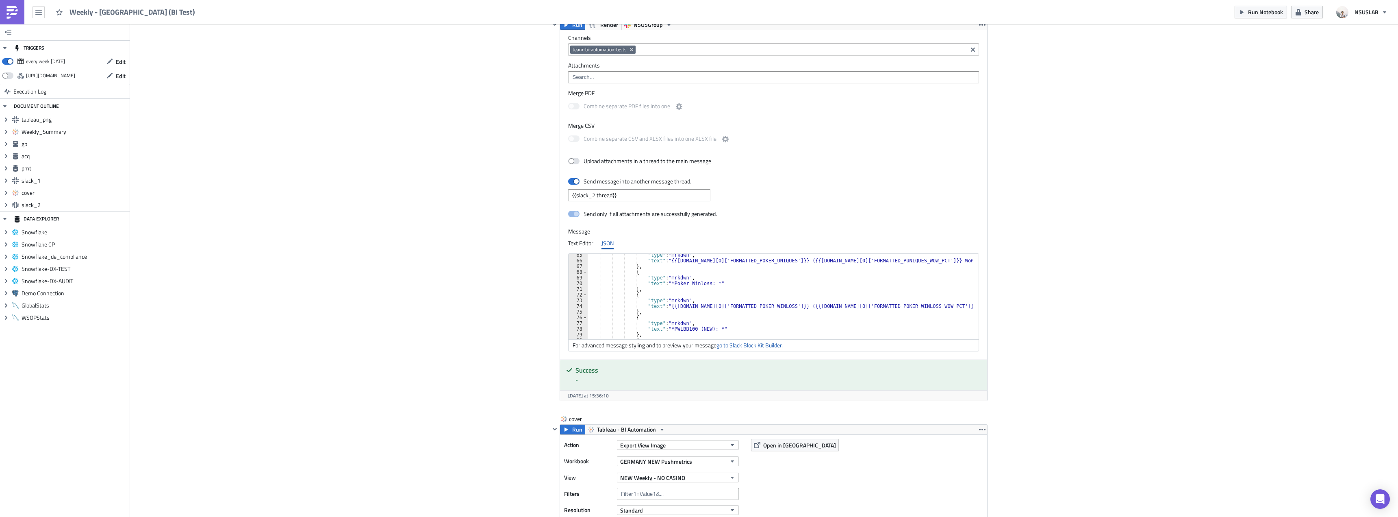
scroll to position [366, 0]
drag, startPoint x: 704, startPoint y: 329, endPoint x: 688, endPoint y: 329, distance: 15.9
click at [688, 329] on div ""type" : "mrkdwn" , "text" : "{{gp.data[0]['FORMATTED_POKER_UNIQUES']}} ({{gp.d…" at bounding box center [780, 300] width 385 height 97
type textarea ""text": "*PWLBB100: *""
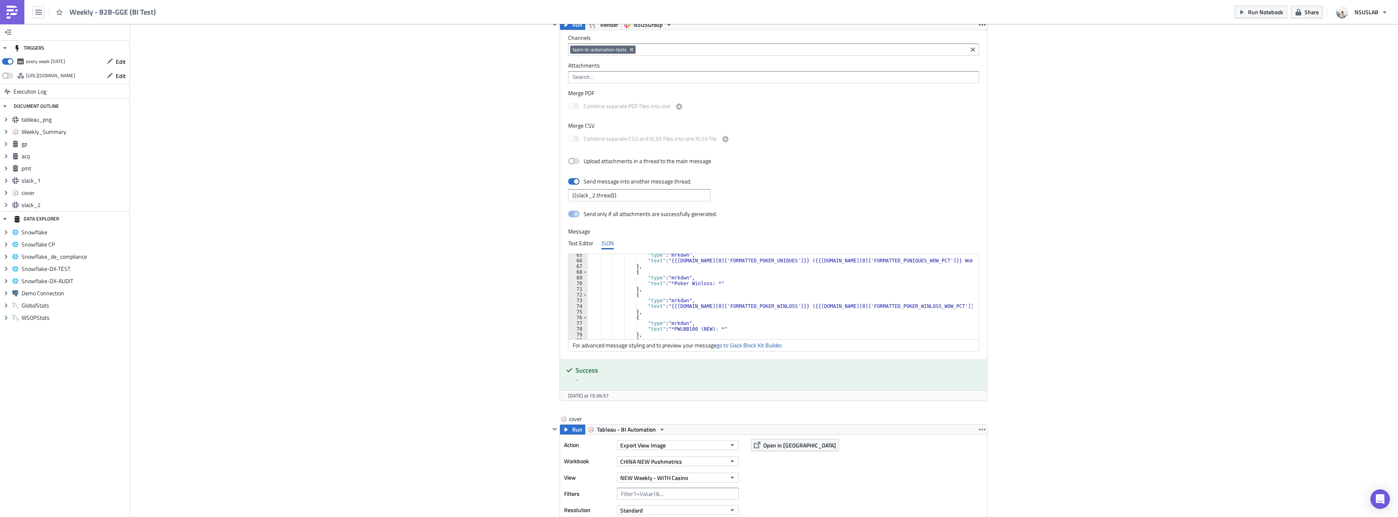
scroll to position [366, 0]
drag, startPoint x: 703, startPoint y: 329, endPoint x: 689, endPoint y: 327, distance: 14.3
click at [689, 327] on div ""type" : "mrkdwn" , "text" : "{{gp.data[0]['FORMATTED_POKER_UNIQUES']}} ({{gp.d…" at bounding box center [785, 300] width 395 height 97
type textarea ""text": "*PWLBB100: *""
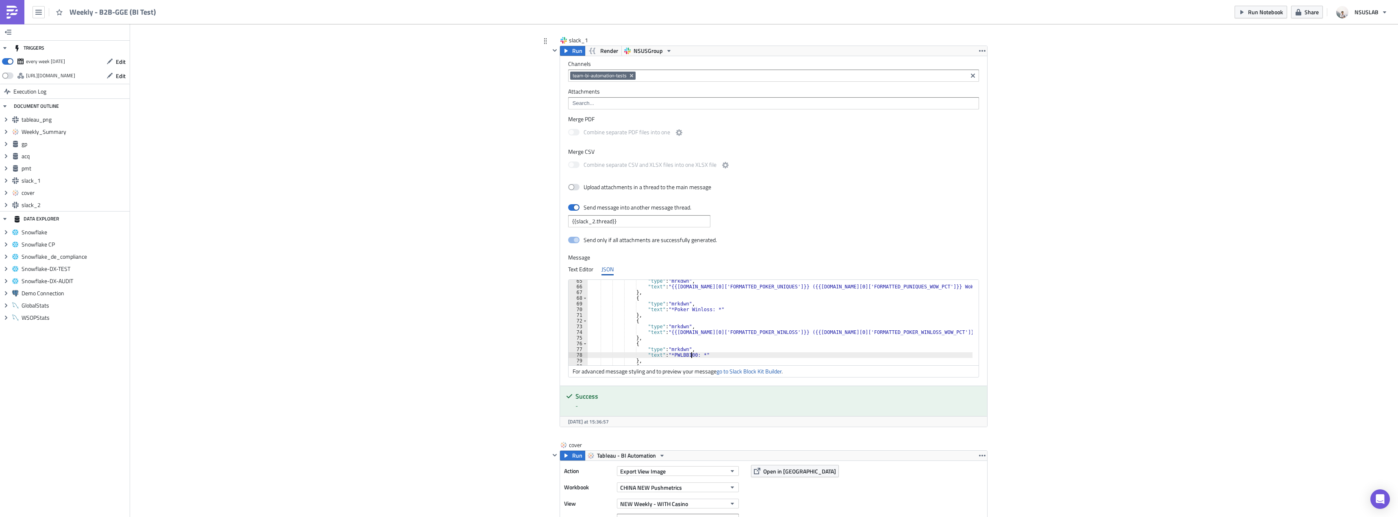
scroll to position [1504, 0]
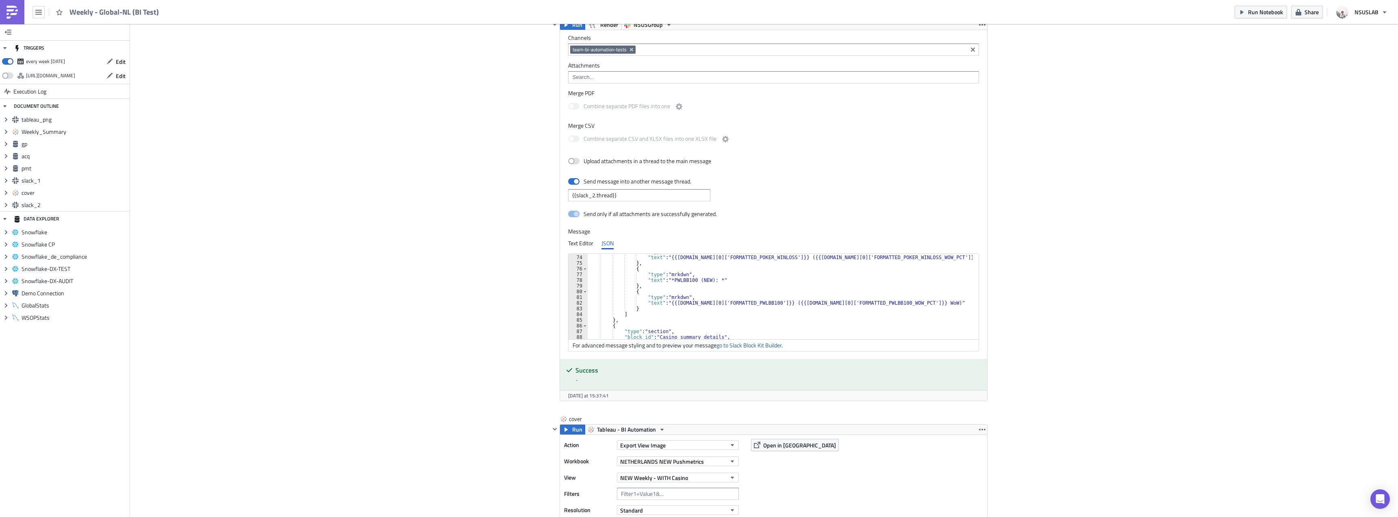
scroll to position [415, 0]
drag, startPoint x: 704, startPoint y: 282, endPoint x: 689, endPoint y: 281, distance: 15.5
click at [689, 281] on div ""type" : "mrkdwn" , "text" : "{{gp.data[0]['FORMATTED_POKER_WINLOSS']}} ({{gp.d…" at bounding box center [785, 297] width 395 height 97
type textarea ""text": "*PWLBB100: *""
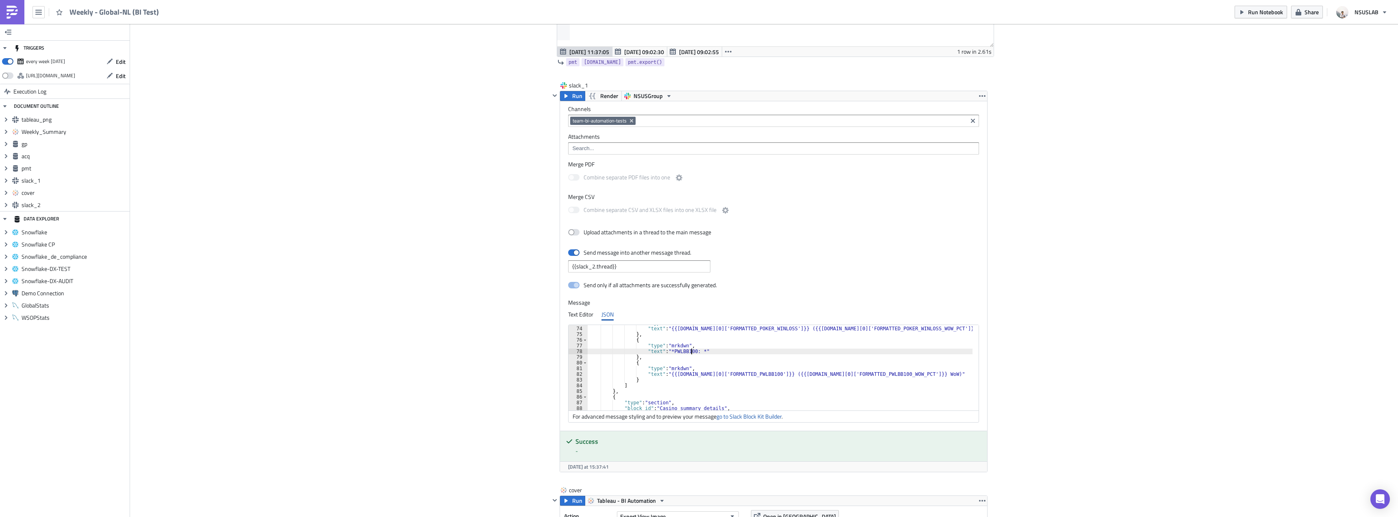
scroll to position [1463, 0]
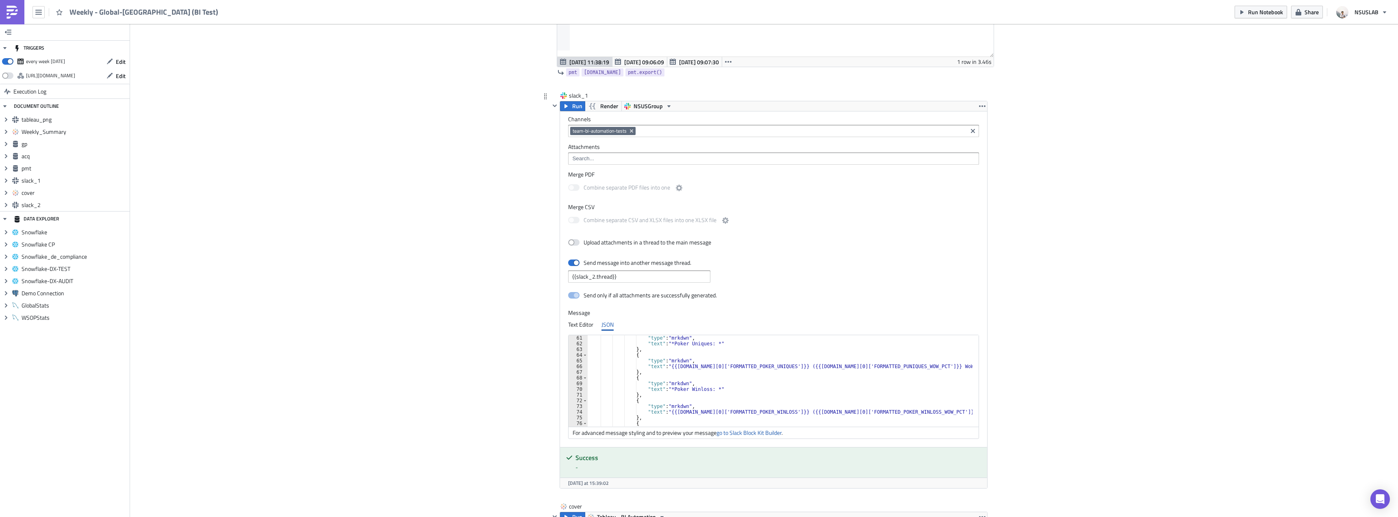
scroll to position [390, 0]
drag, startPoint x: 704, startPoint y: 386, endPoint x: 689, endPoint y: 387, distance: 14.7
click at [689, 387] on div ""type" : "mrkdwn" , "text" : "*Poker Winloss: *" } , { "type" : "mrkdwn" , "tex…" at bounding box center [781, 380] width 387 height 97
type textarea ""text": "*PWLBB100: *""
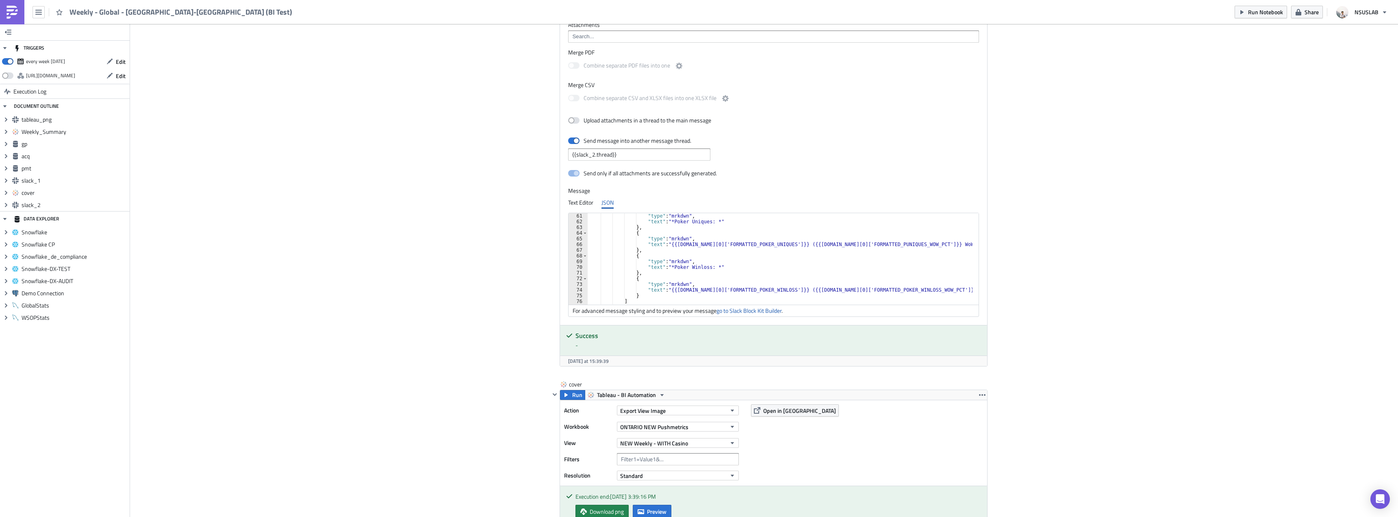
scroll to position [390, 0]
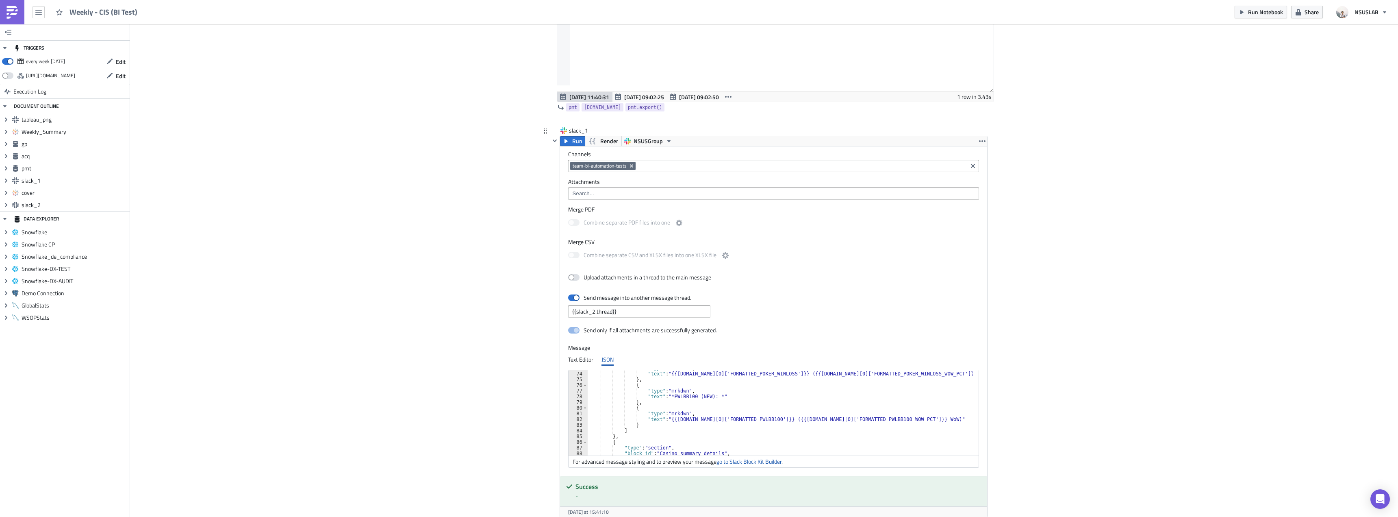
scroll to position [390, 0]
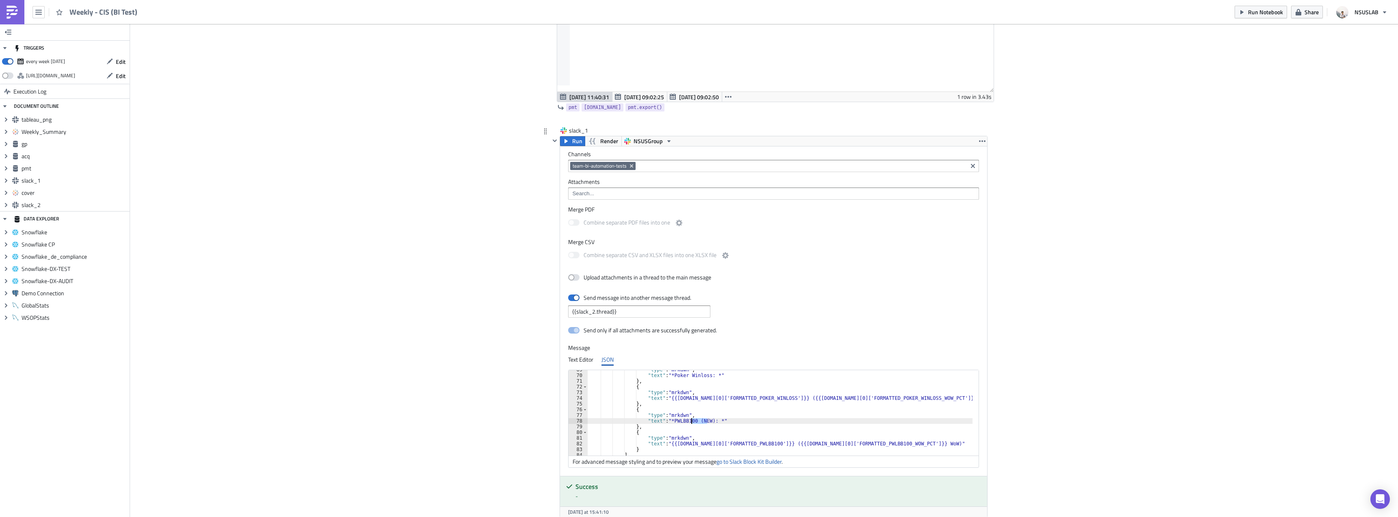
drag, startPoint x: 704, startPoint y: 421, endPoint x: 688, endPoint y: 421, distance: 15.5
click at [688, 421] on div ""type" : "mrkdwn" , "text" : "*Poker Winloss: *" } , { "type" : "mrkdwn" , "tex…" at bounding box center [785, 415] width 395 height 97
type textarea ""text": "*PWLBB100: *""
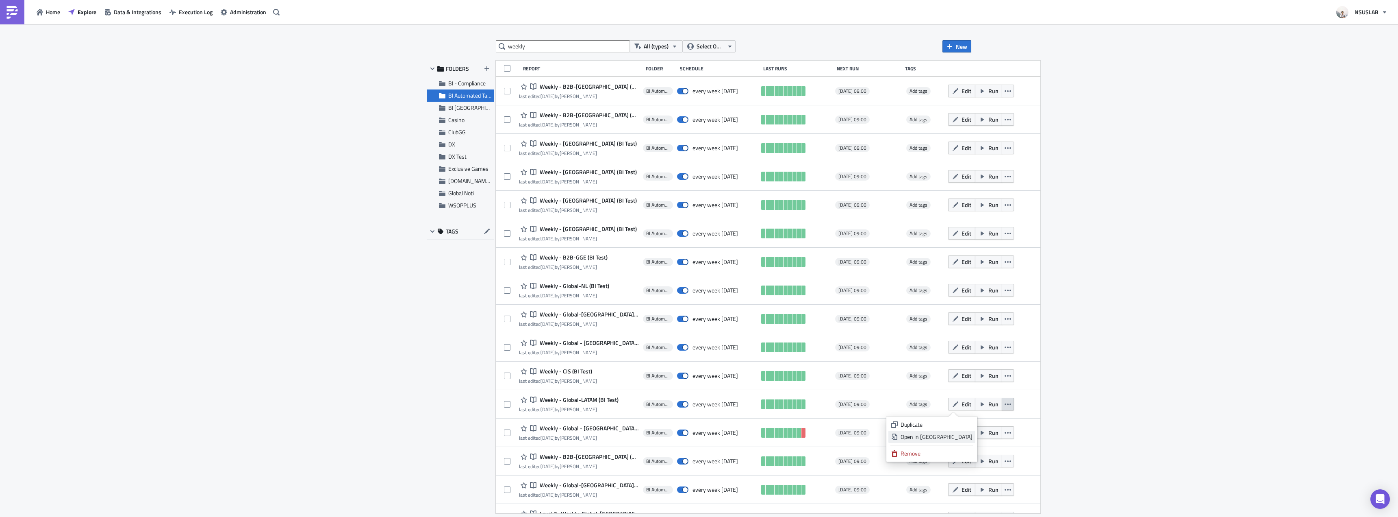
click at [952, 432] on link "Open in New Tab" at bounding box center [932, 436] width 87 height 12
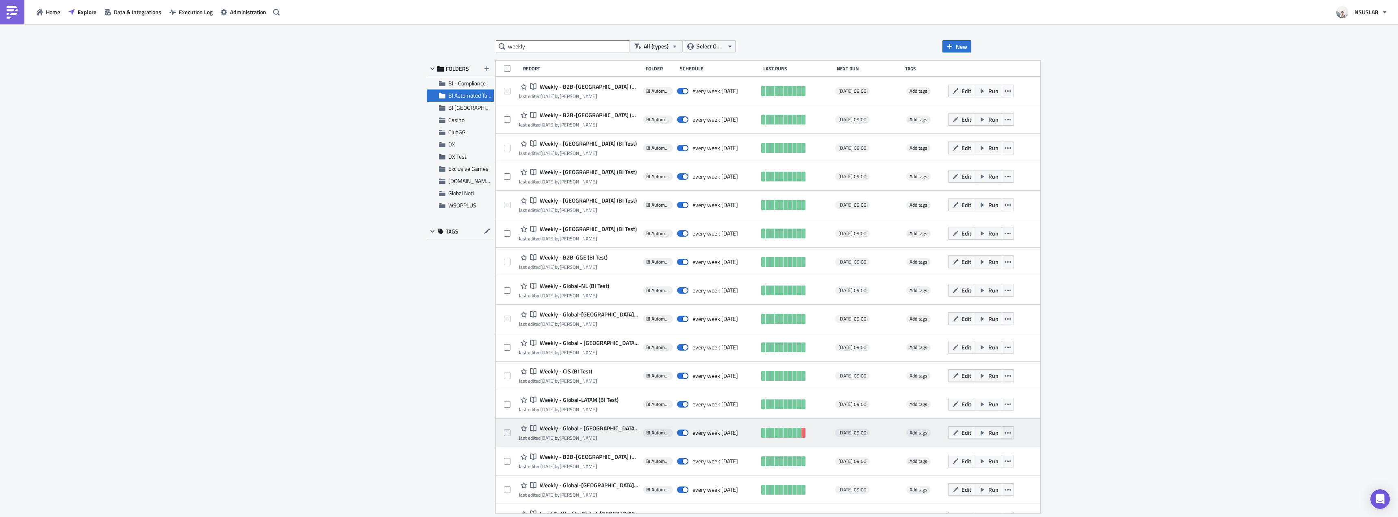
click at [1002, 429] on button "button" at bounding box center [1008, 432] width 12 height 13
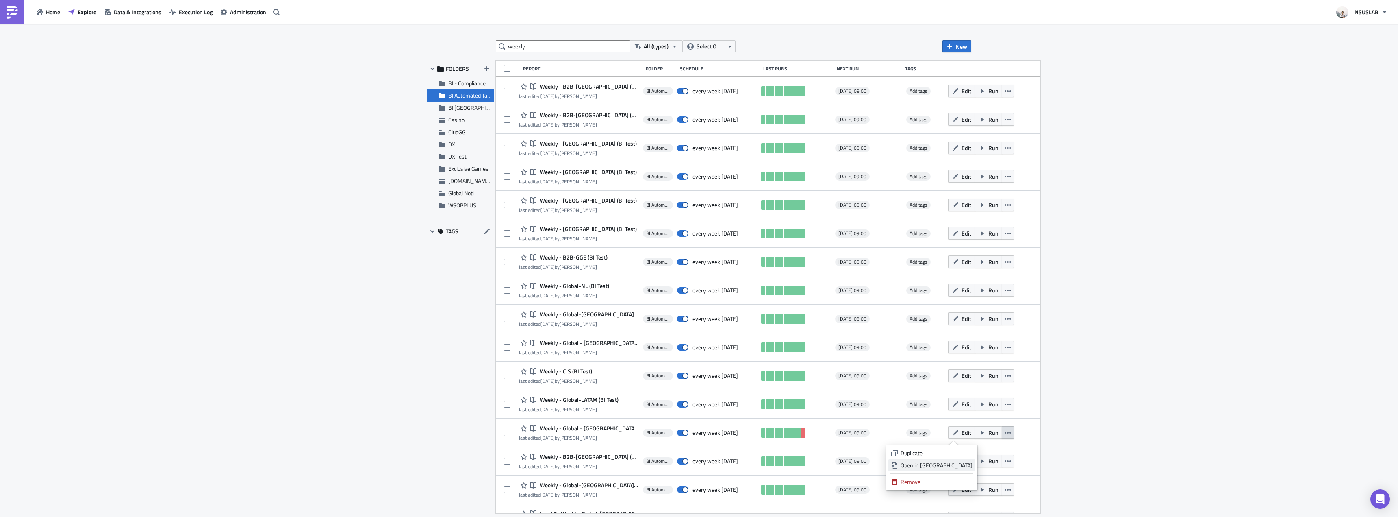
click at [954, 462] on div "Open in New Tab" at bounding box center [937, 465] width 72 height 8
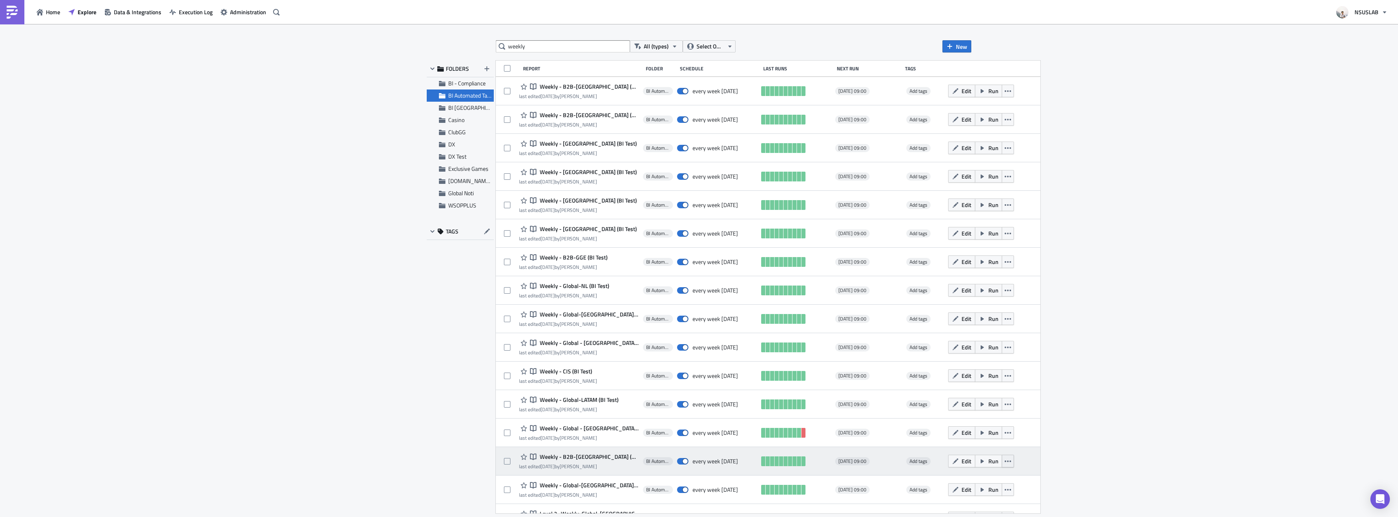
click at [1002, 456] on button "button" at bounding box center [1008, 460] width 12 height 13
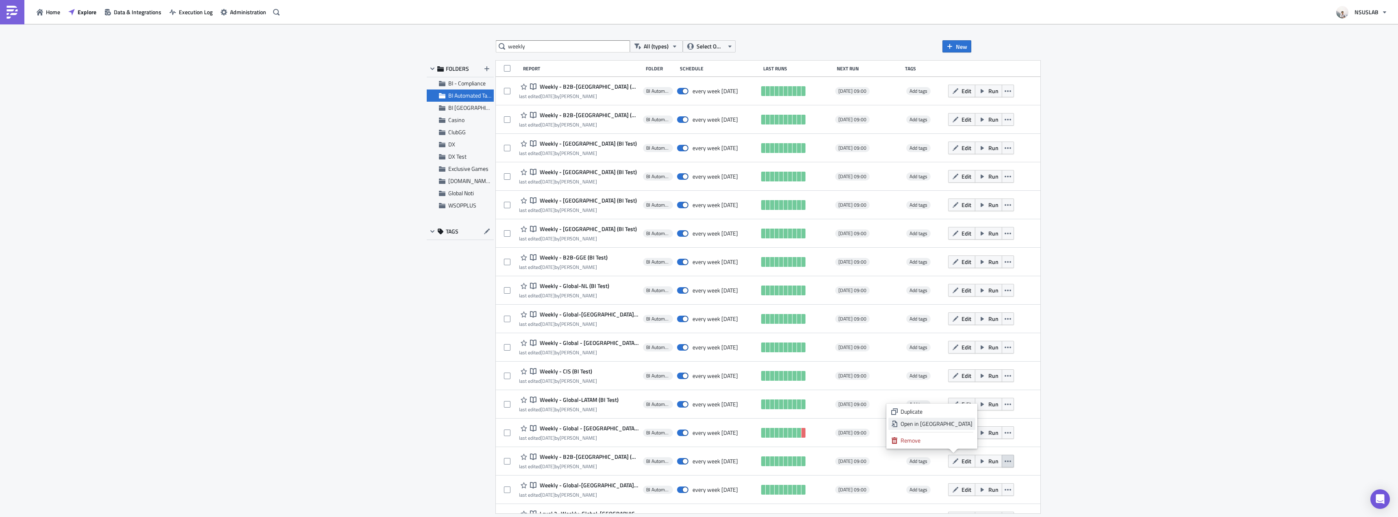
click at [933, 421] on div "Open in New Tab" at bounding box center [937, 423] width 72 height 8
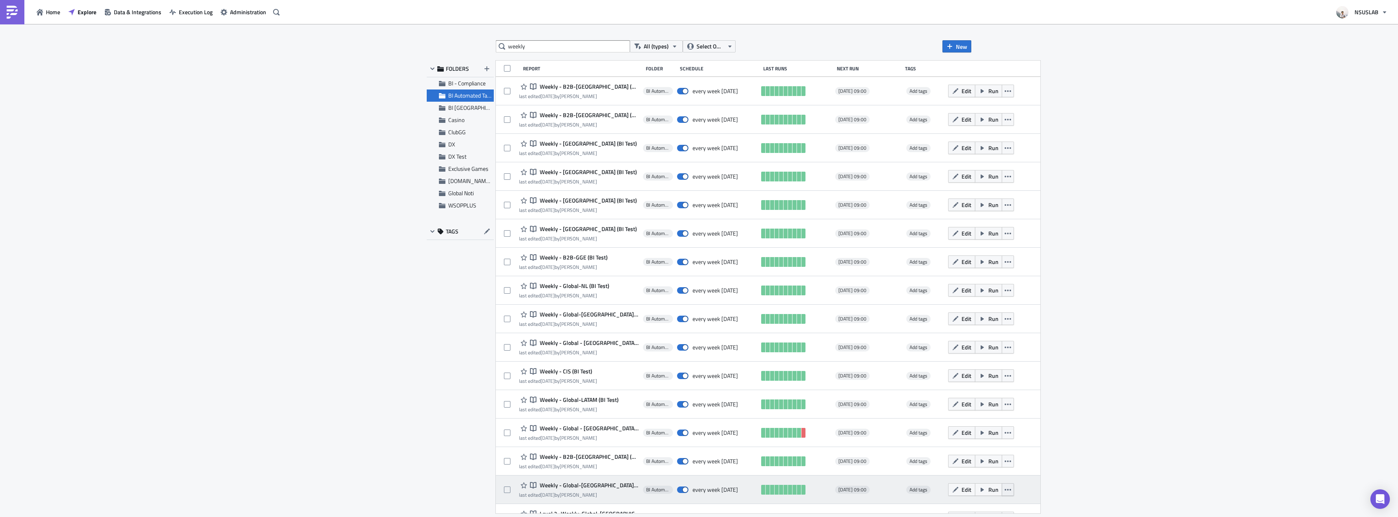
click at [1002, 483] on button "button" at bounding box center [1008, 489] width 12 height 13
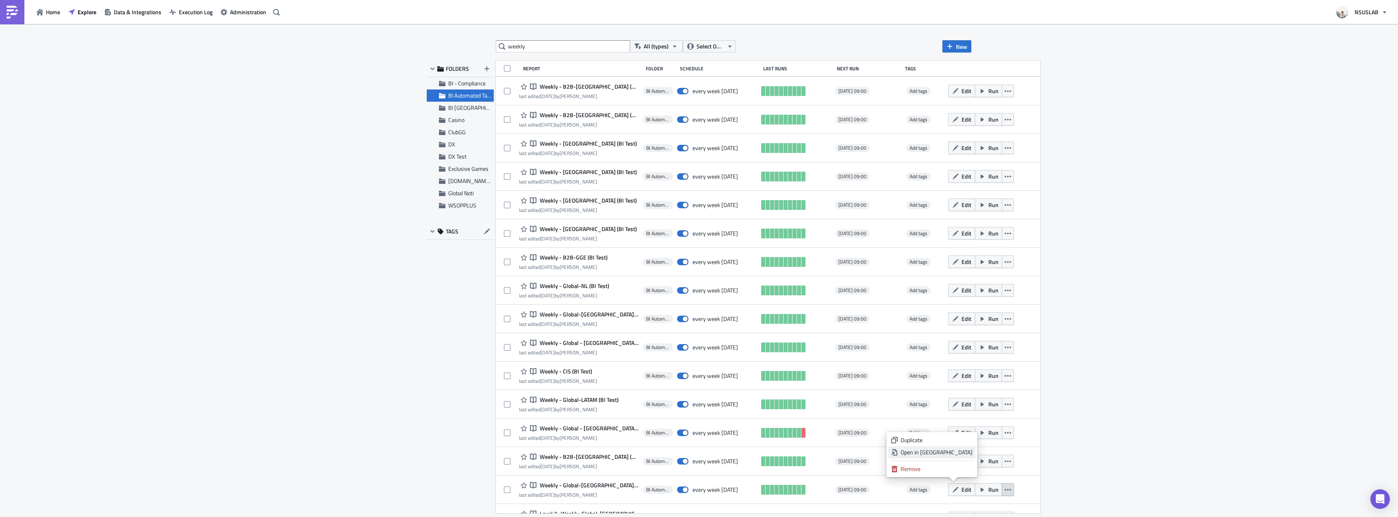
click at [956, 448] on link "Open in New Tab" at bounding box center [932, 452] width 87 height 12
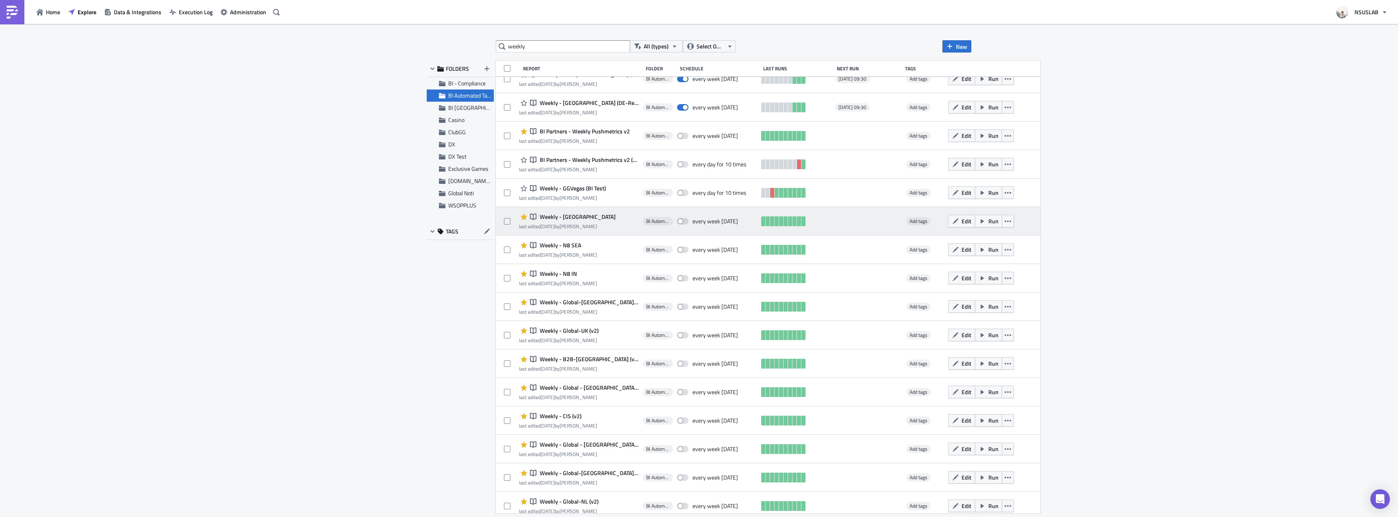
scroll to position [0, 0]
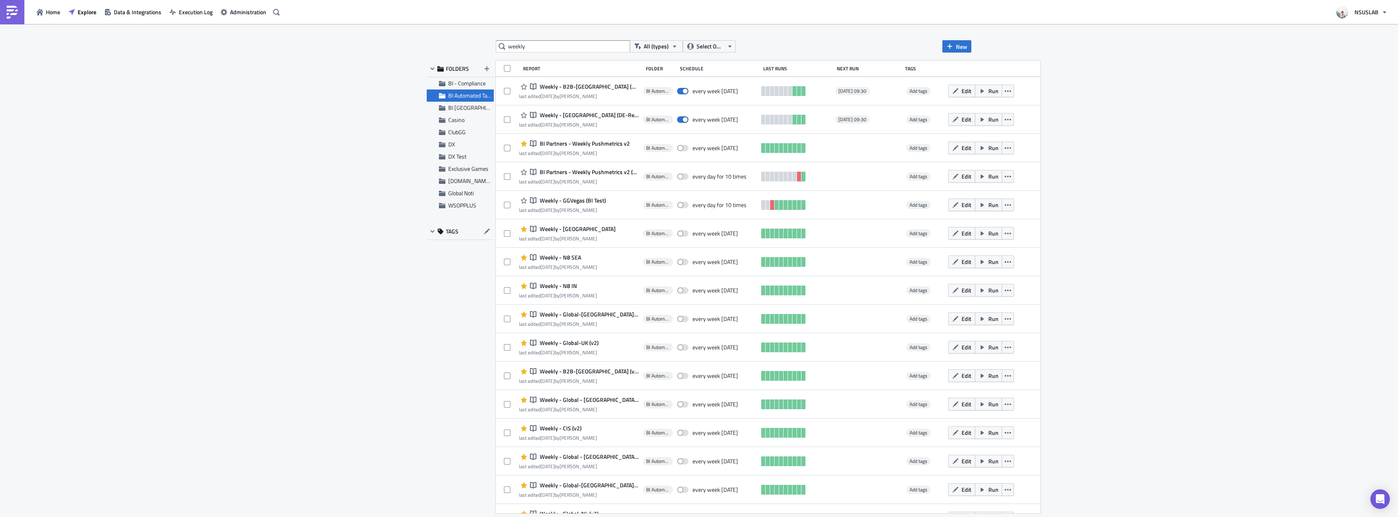
click at [320, 160] on div "weekly All (types) Select Owner New FOLDERS BI - Compliance BI Automated Tablea…" at bounding box center [699, 271] width 1398 height 494
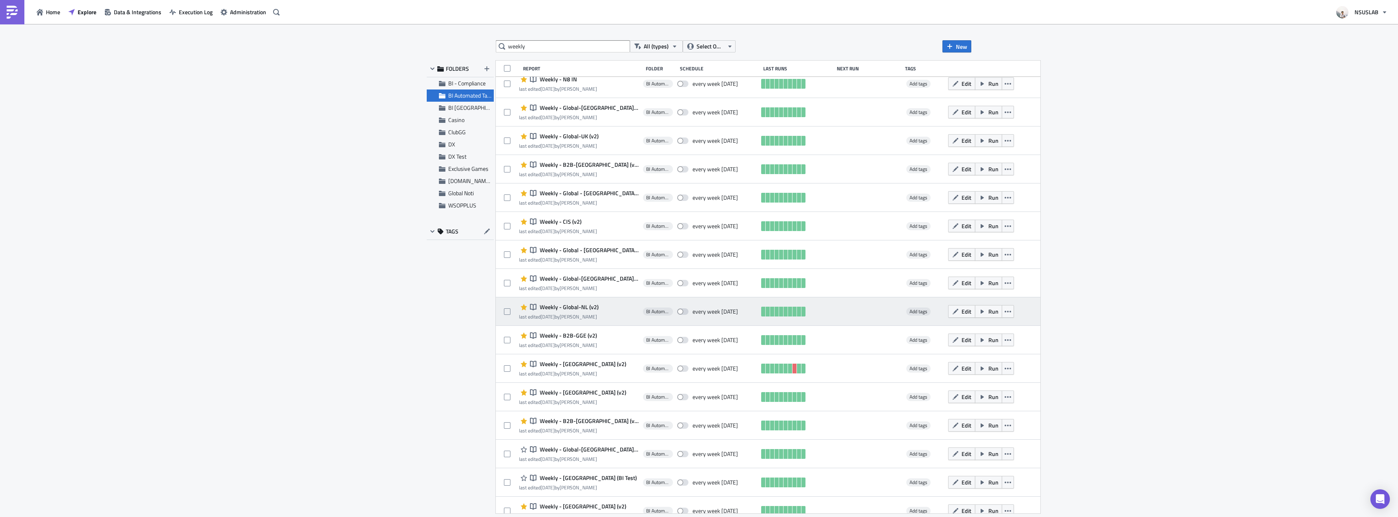
scroll to position [203, 0]
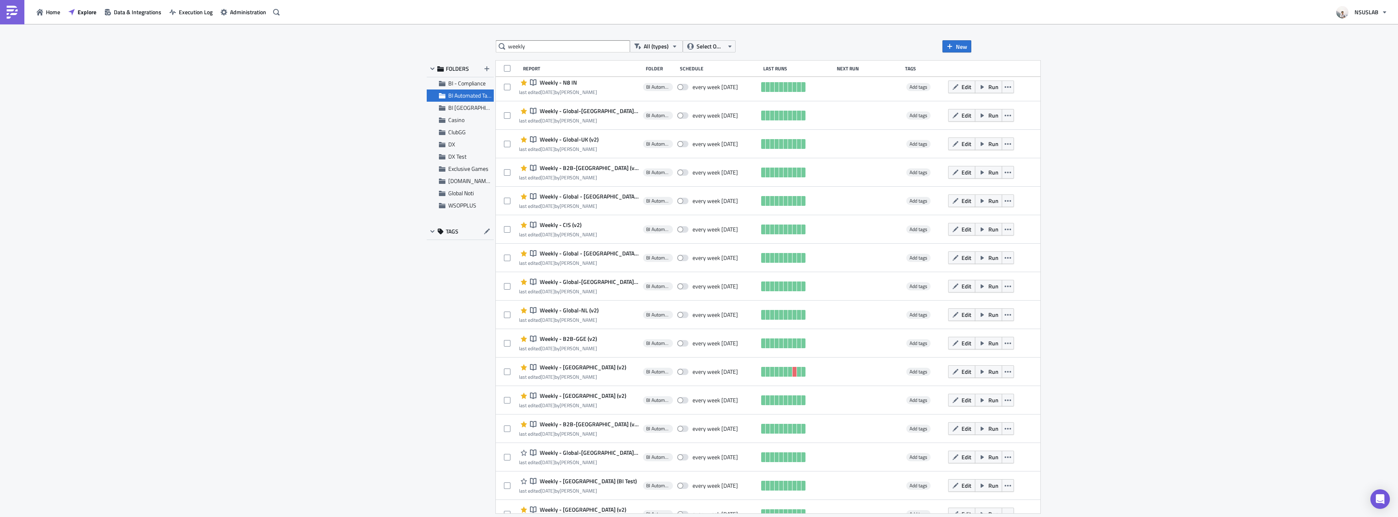
click at [324, 119] on div "weekly All (types) Select Owner New FOLDERS BI - Compliance BI Automated Tablea…" at bounding box center [699, 271] width 1398 height 494
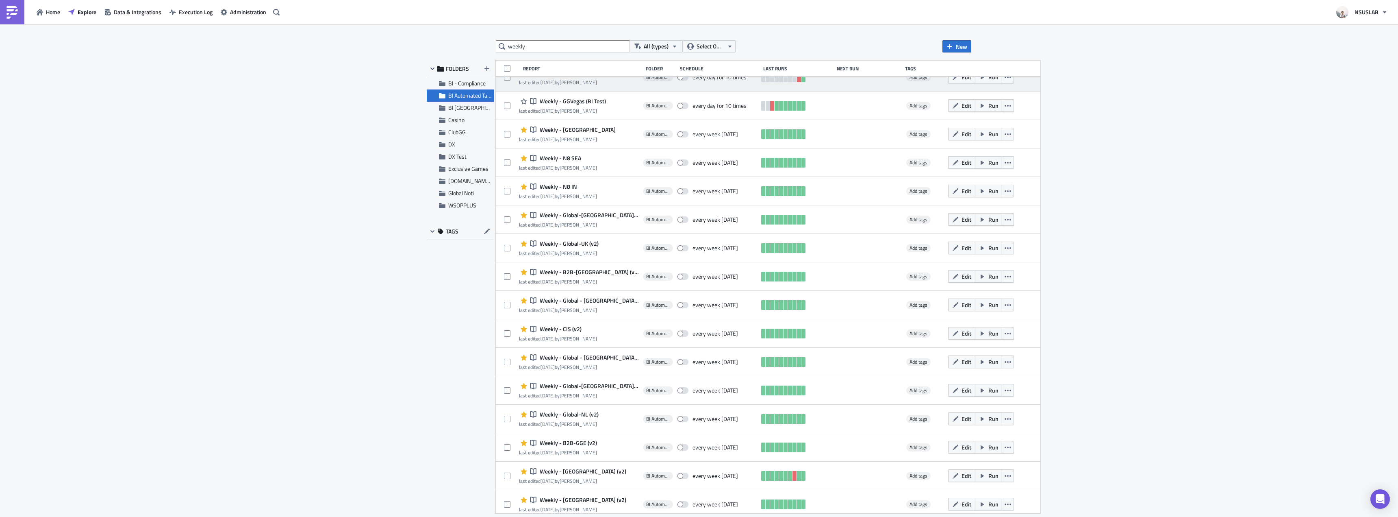
scroll to position [0, 0]
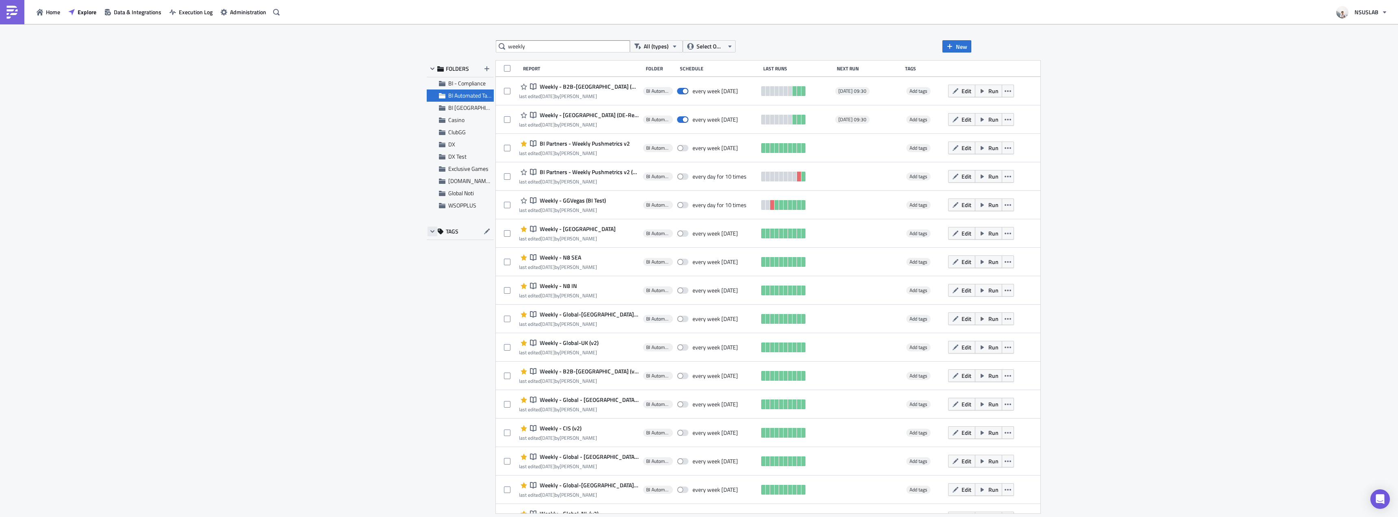
click at [436, 229] on button "button" at bounding box center [433, 231] width 10 height 10
click at [435, 229] on icon "button" at bounding box center [432, 231] width 7 height 7
click at [403, 213] on div "weekly All (types) Select Owner New FOLDERS BI - Compliance BI Automated Tablea…" at bounding box center [699, 271] width 1398 height 494
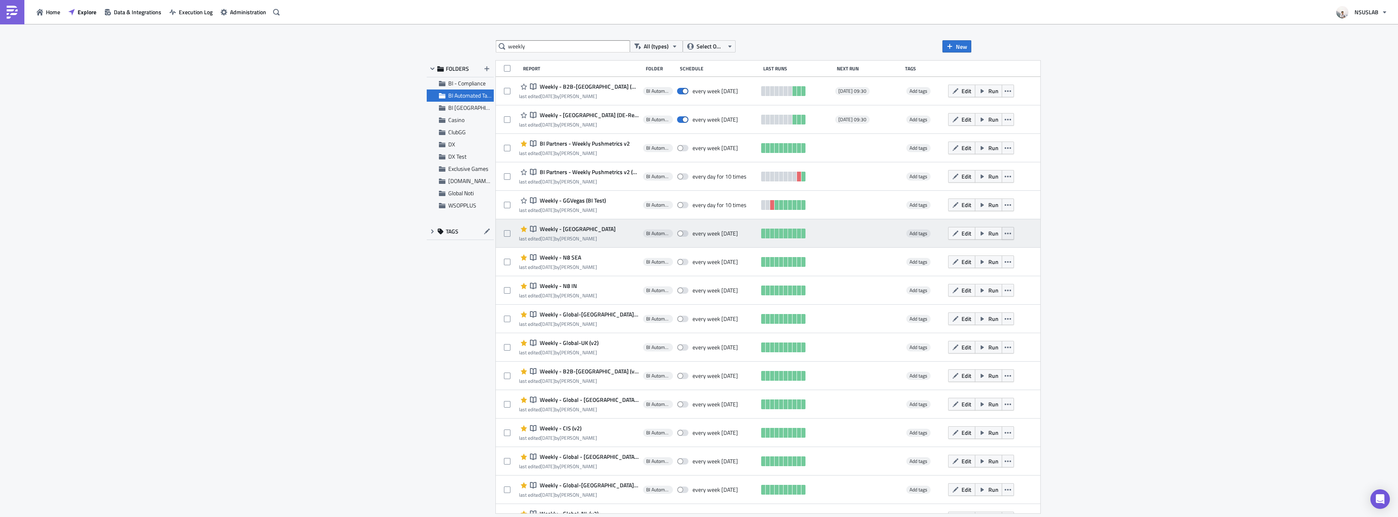
click at [1005, 233] on icon "button" at bounding box center [1008, 233] width 7 height 2
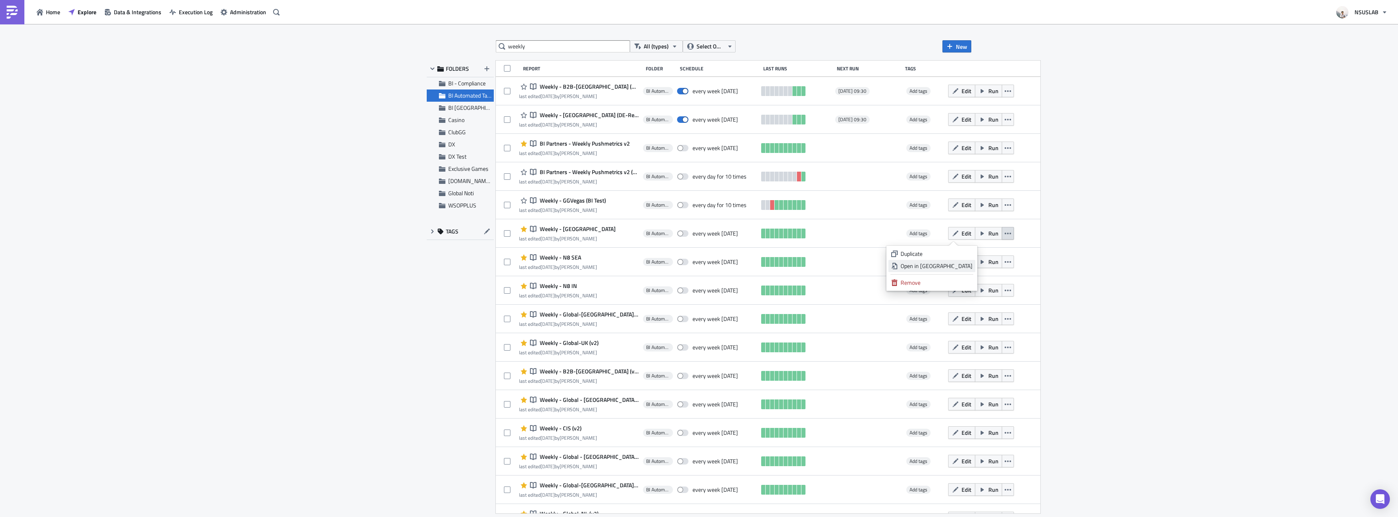
click at [967, 264] on div "Open in New Tab" at bounding box center [937, 266] width 72 height 8
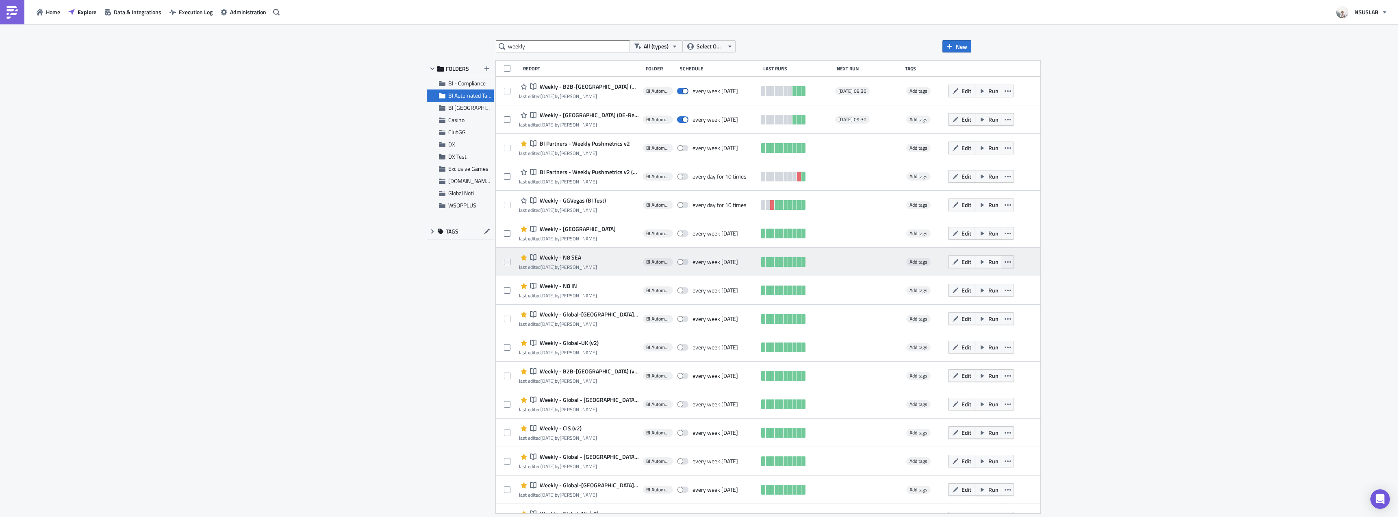
click at [1005, 259] on icon "button" at bounding box center [1008, 262] width 7 height 7
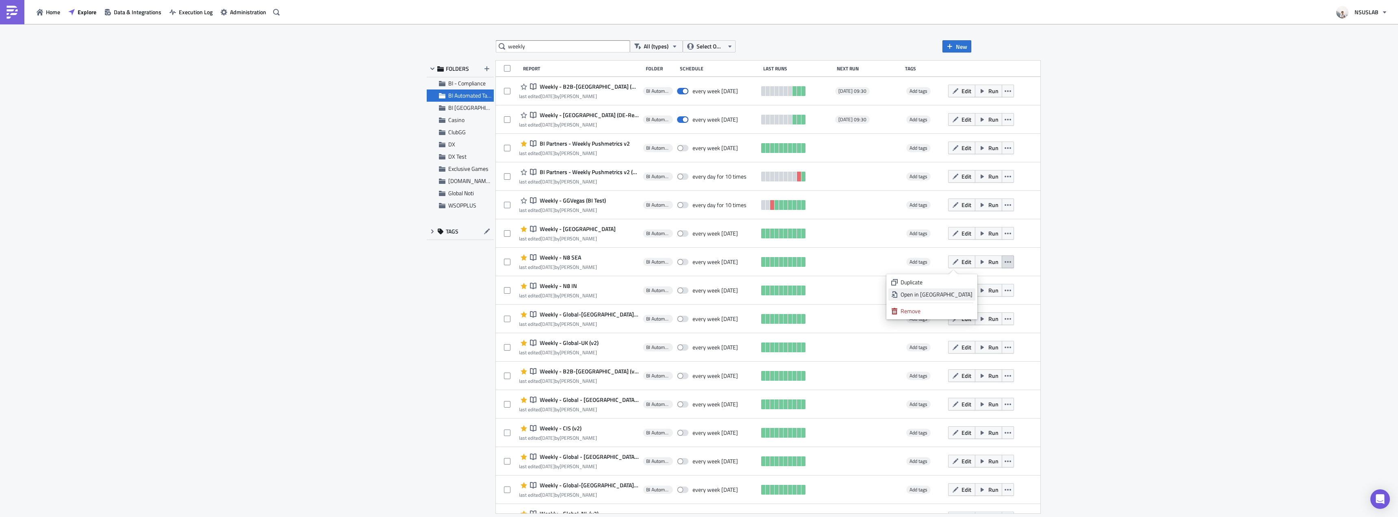
click at [958, 293] on div "Open in New Tab" at bounding box center [937, 294] width 72 height 8
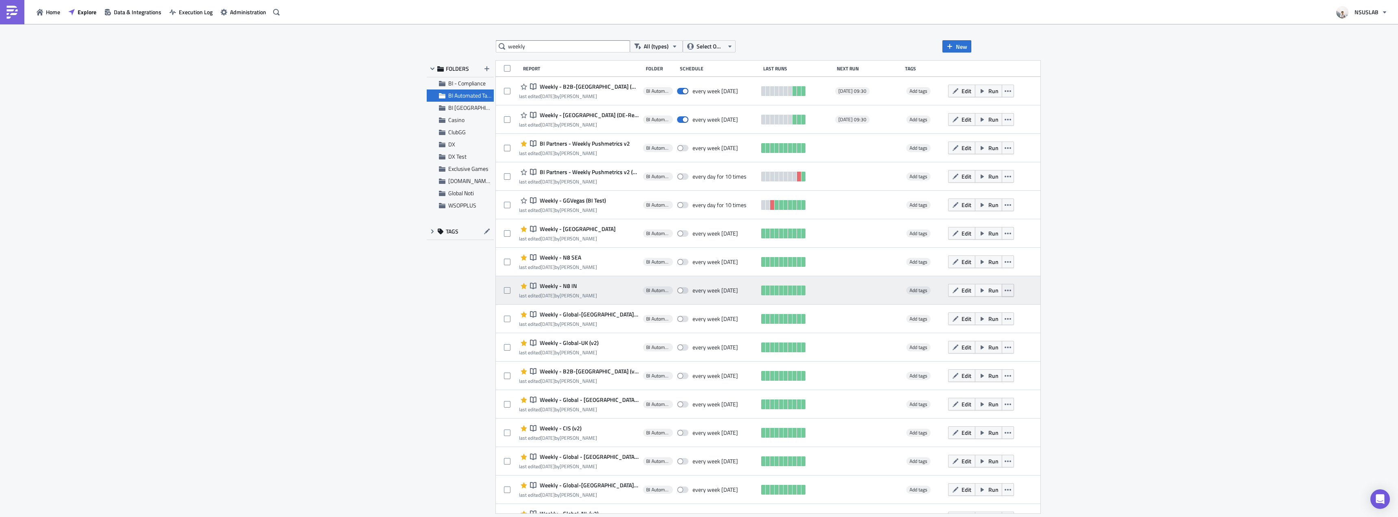
click at [1002, 287] on button "button" at bounding box center [1008, 290] width 12 height 13
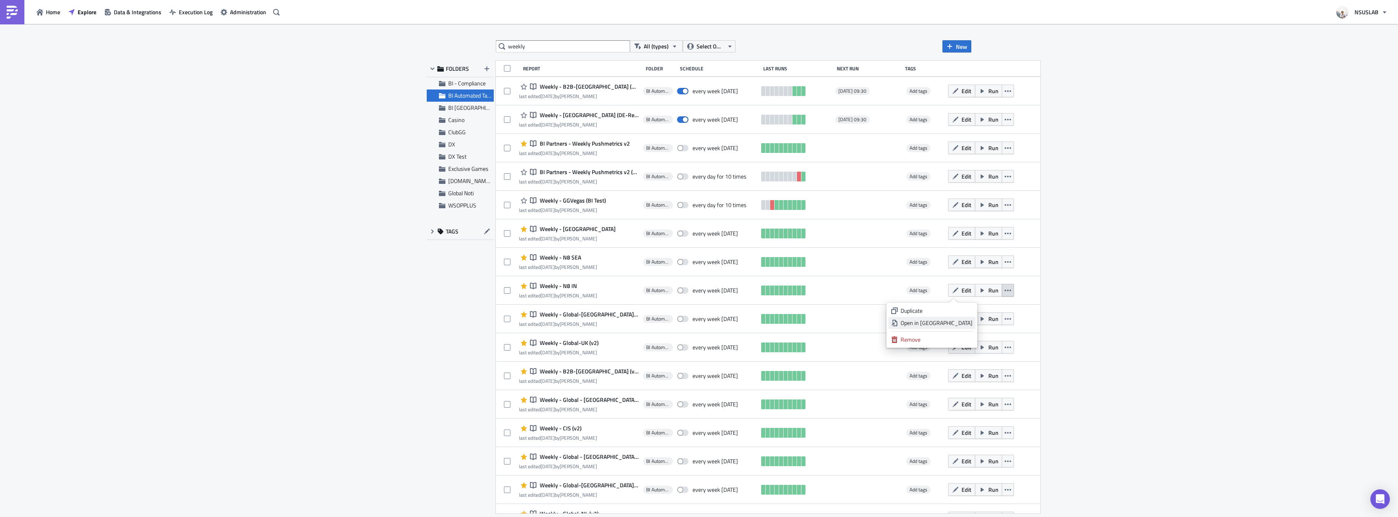
click at [956, 326] on div "Open in New Tab" at bounding box center [937, 323] width 72 height 8
click at [1002, 319] on button "button" at bounding box center [1008, 318] width 12 height 13
click at [960, 348] on div "Open in New Tab" at bounding box center [937, 351] width 72 height 8
drag, startPoint x: 975, startPoint y: 345, endPoint x: 973, endPoint y: 350, distance: 5.3
click at [1002, 345] on button "button" at bounding box center [1008, 347] width 12 height 13
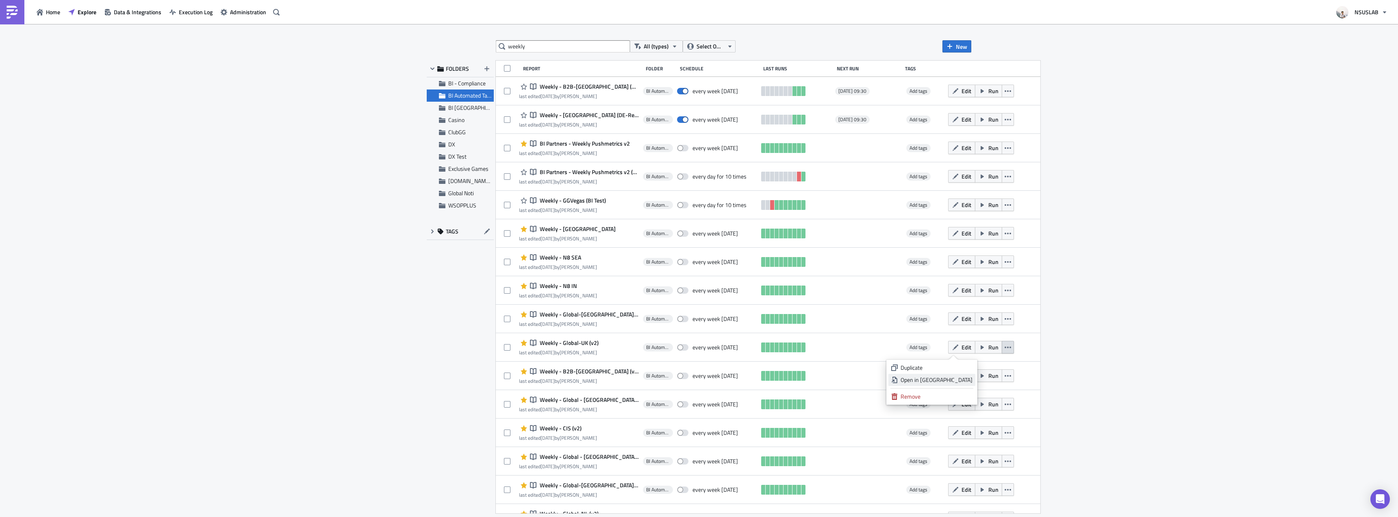
click at [961, 378] on div "Open in New Tab" at bounding box center [937, 380] width 72 height 8
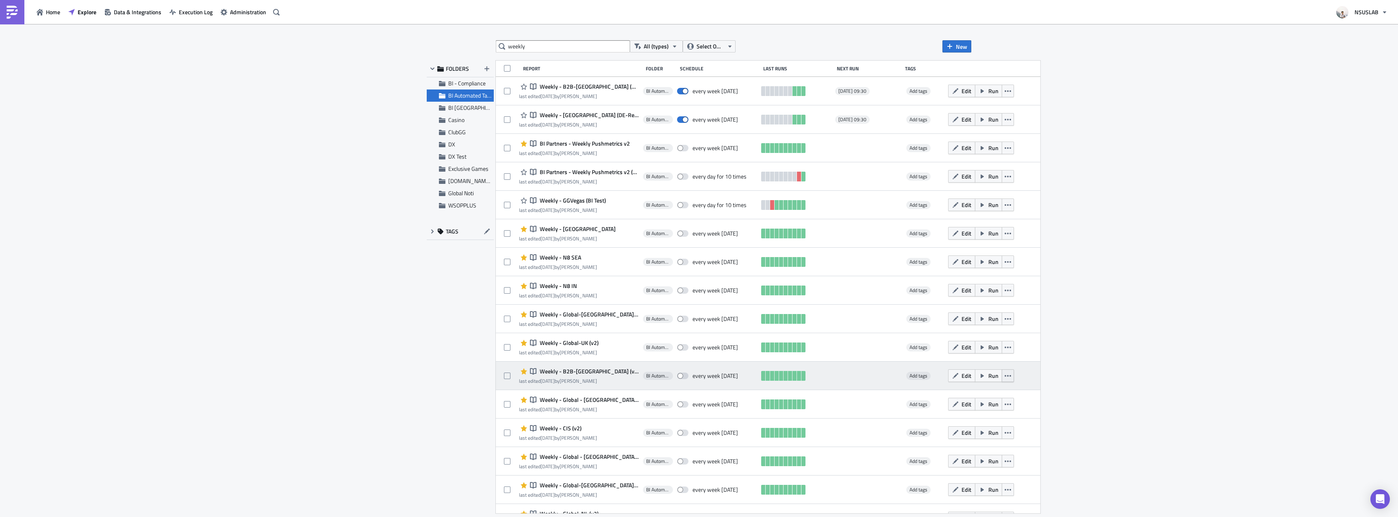
click at [1005, 376] on icon "button" at bounding box center [1008, 376] width 7 height 2
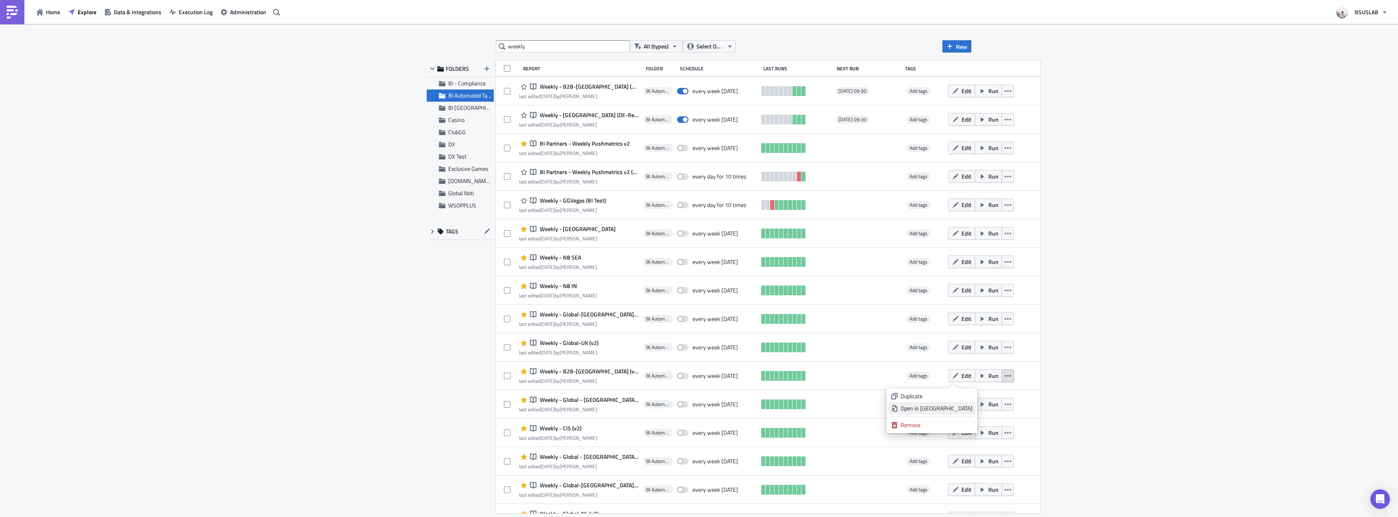
click at [953, 408] on div "Open in New Tab" at bounding box center [937, 408] width 72 height 8
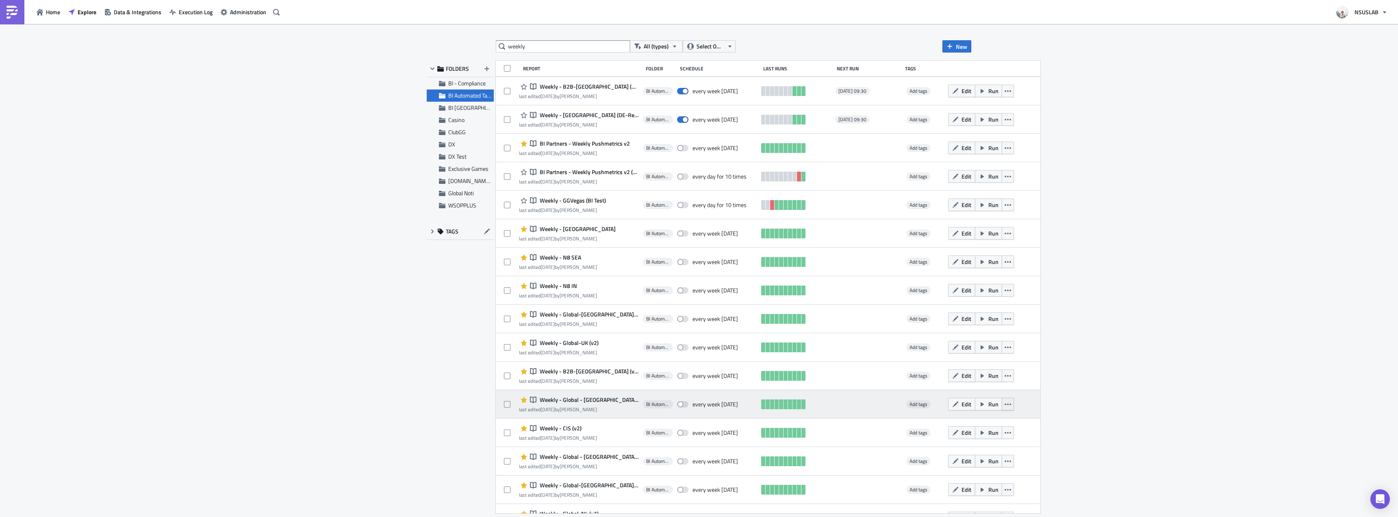
click at [1005, 401] on icon "button" at bounding box center [1008, 404] width 7 height 7
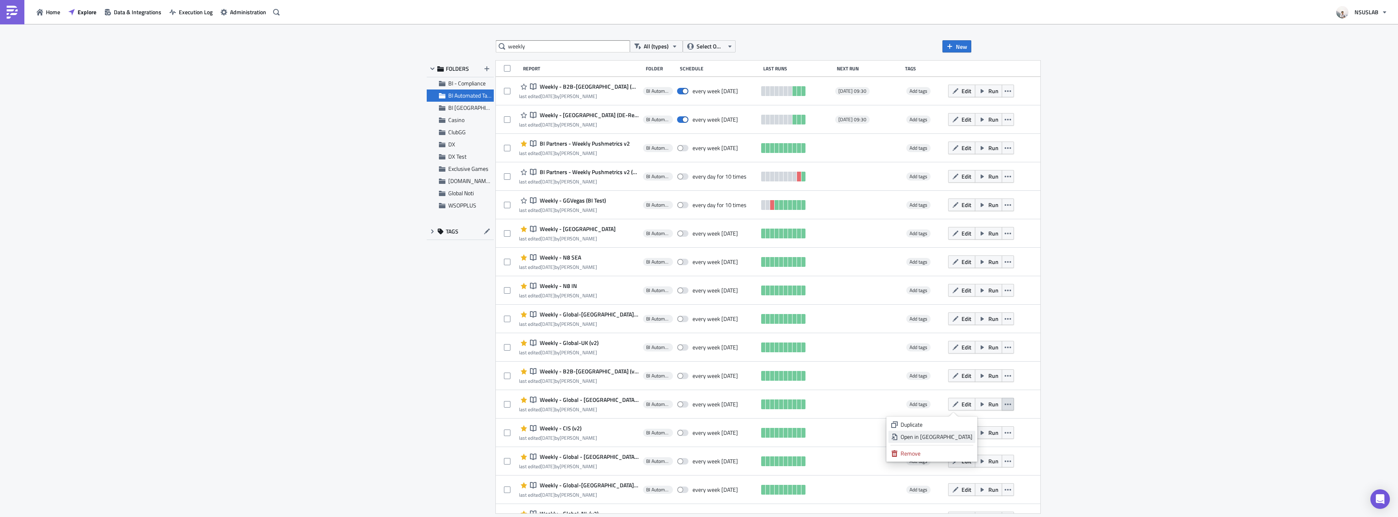
click at [951, 433] on div "Open in New Tab" at bounding box center [937, 436] width 72 height 8
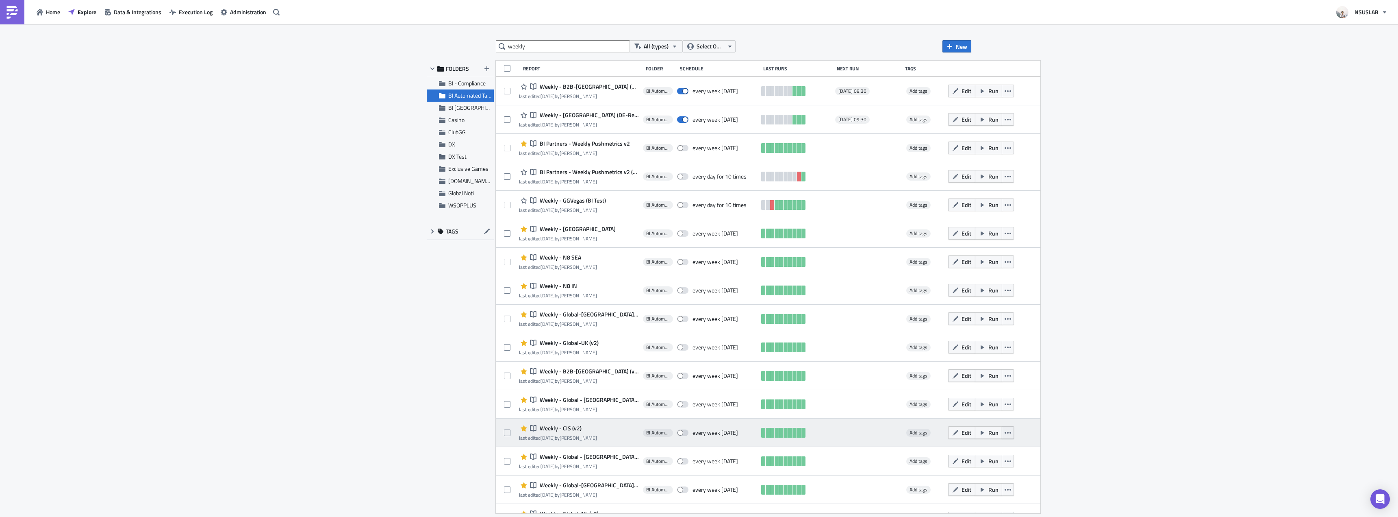
click at [1005, 430] on icon "button" at bounding box center [1008, 432] width 7 height 7
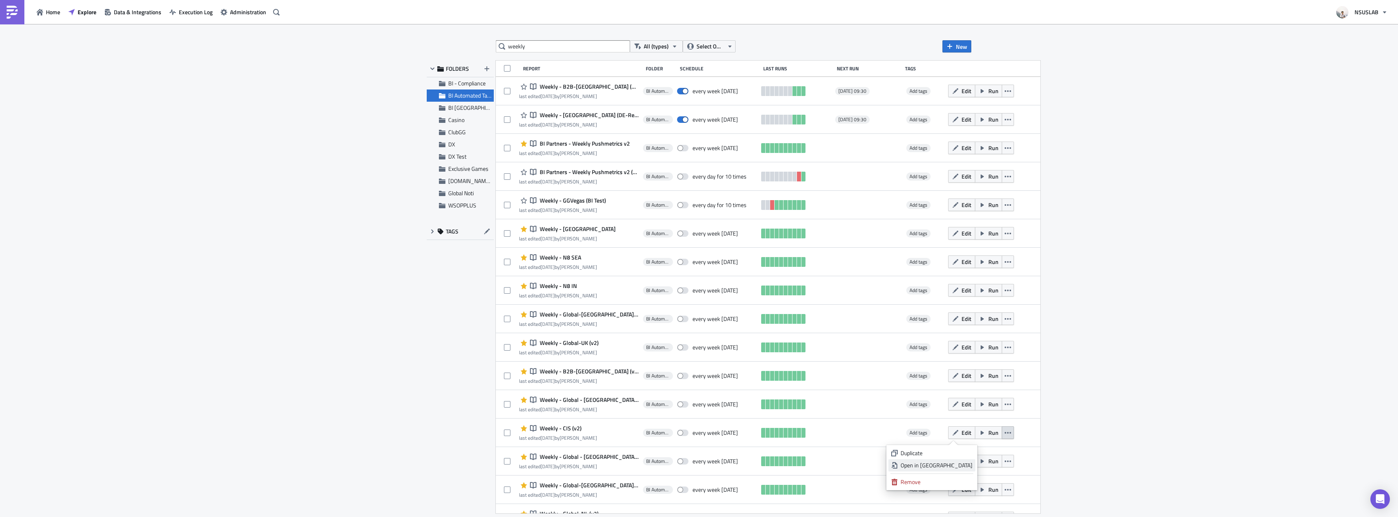
click at [951, 463] on div "Open in New Tab" at bounding box center [937, 465] width 72 height 8
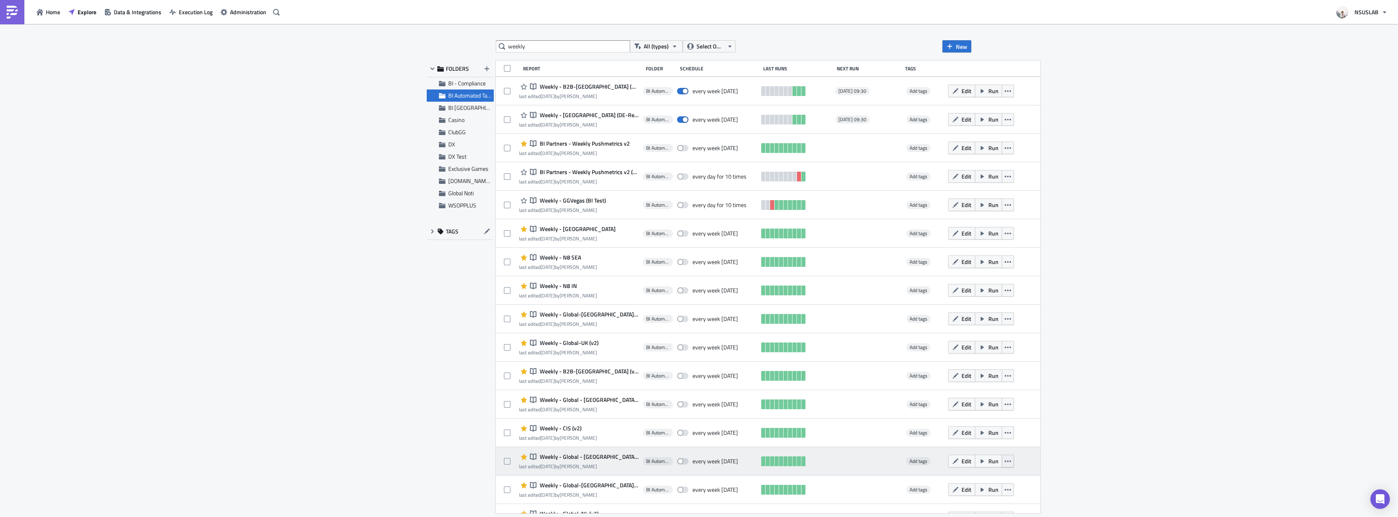
click at [1005, 461] on icon "button" at bounding box center [1008, 461] width 7 height 7
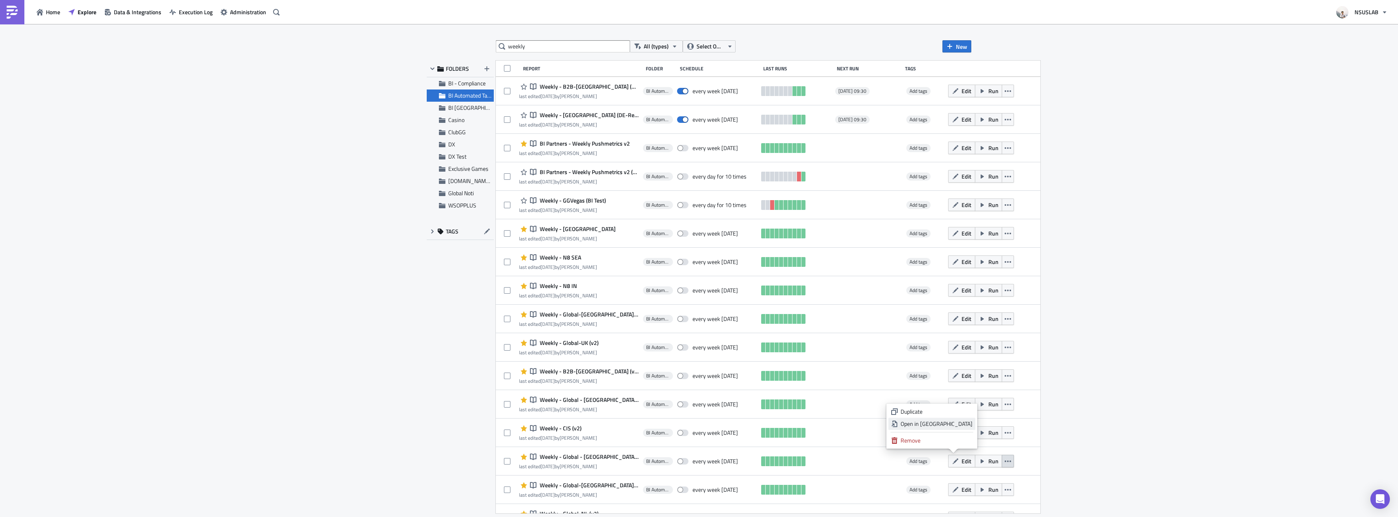
click at [950, 421] on div "Open in New Tab" at bounding box center [937, 423] width 72 height 8
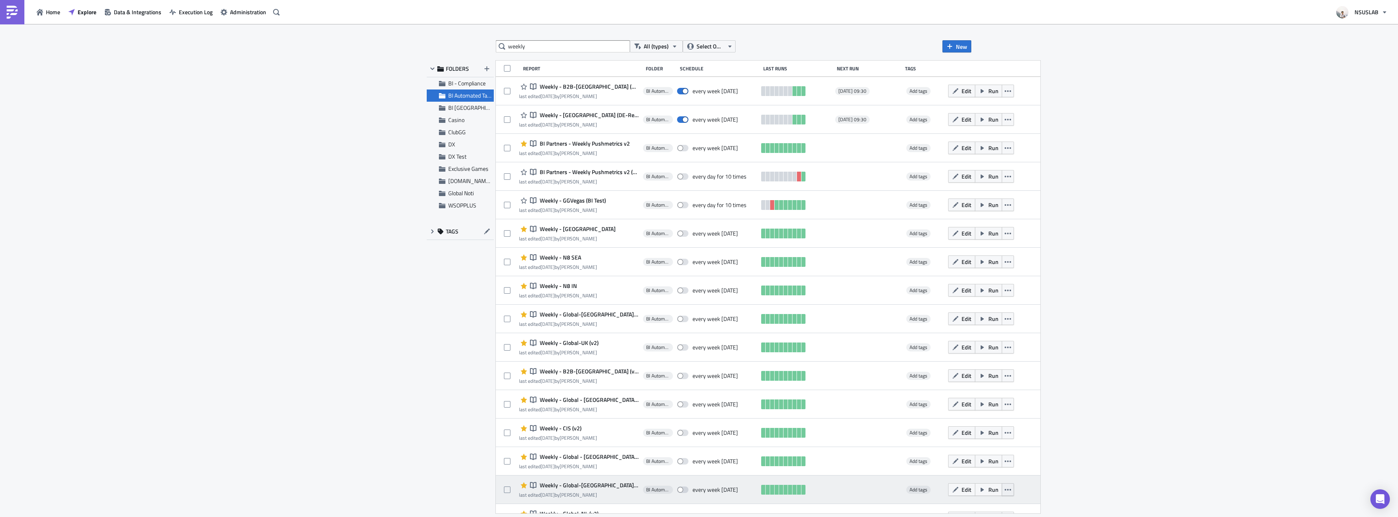
click at [1002, 484] on button "button" at bounding box center [1008, 489] width 12 height 13
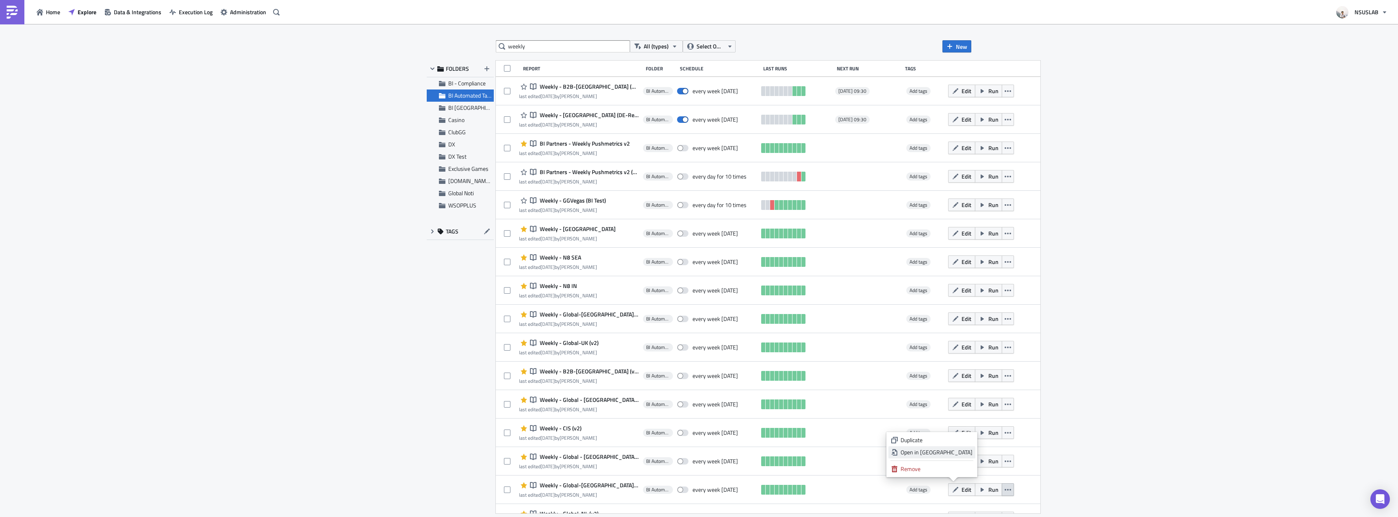
click at [953, 451] on div "Open in New Tab" at bounding box center [937, 452] width 72 height 8
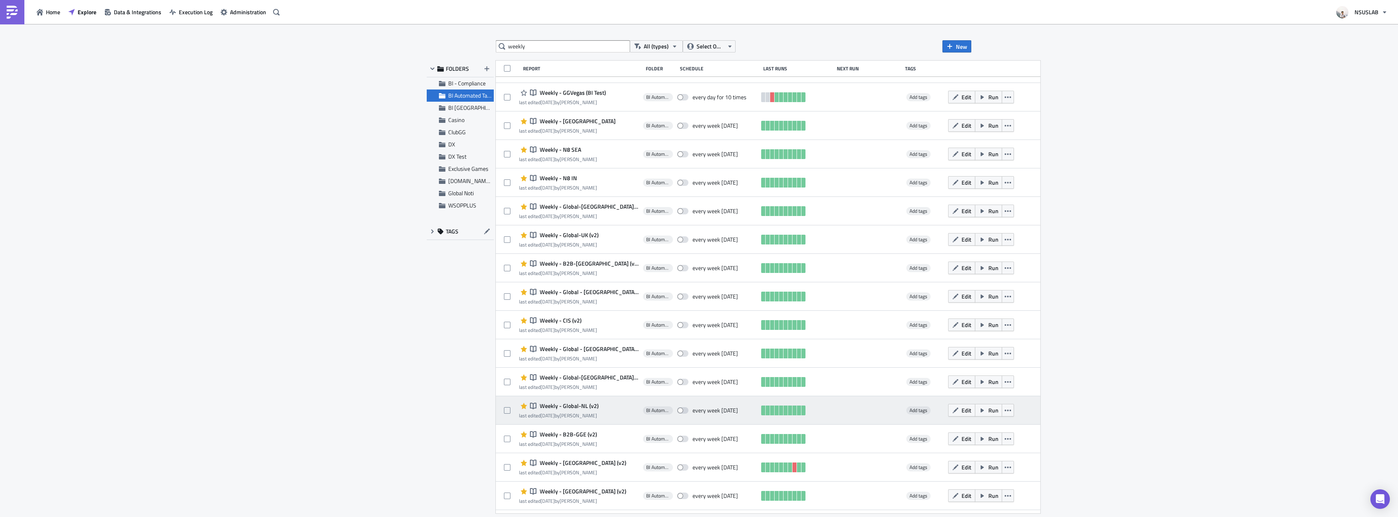
scroll to position [122, 0]
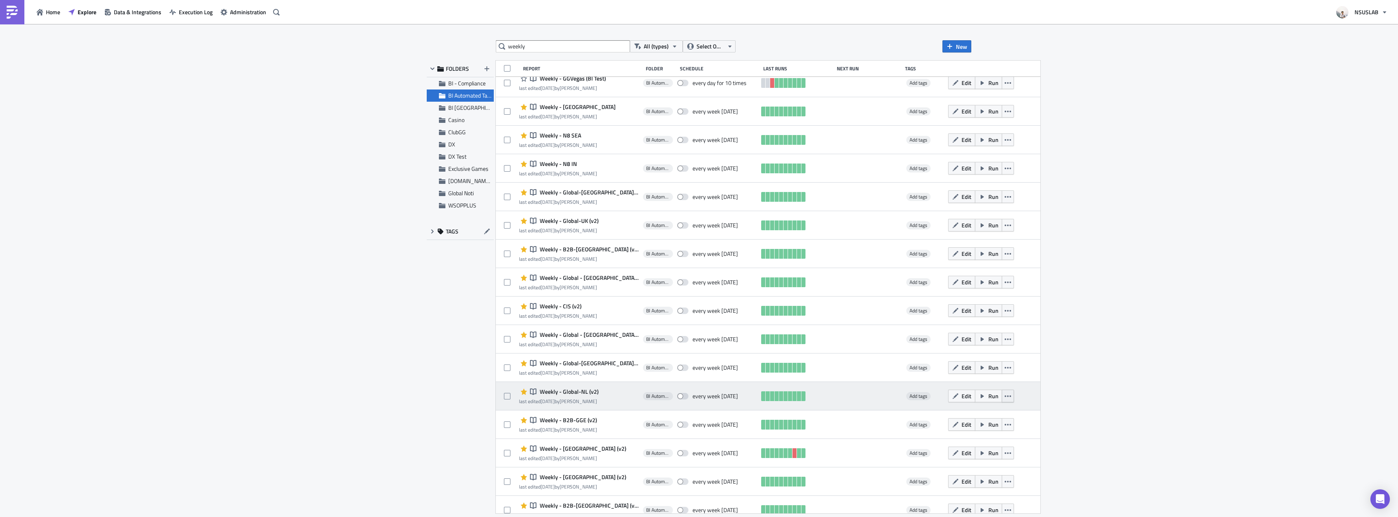
click at [1002, 397] on button "button" at bounding box center [1008, 395] width 12 height 13
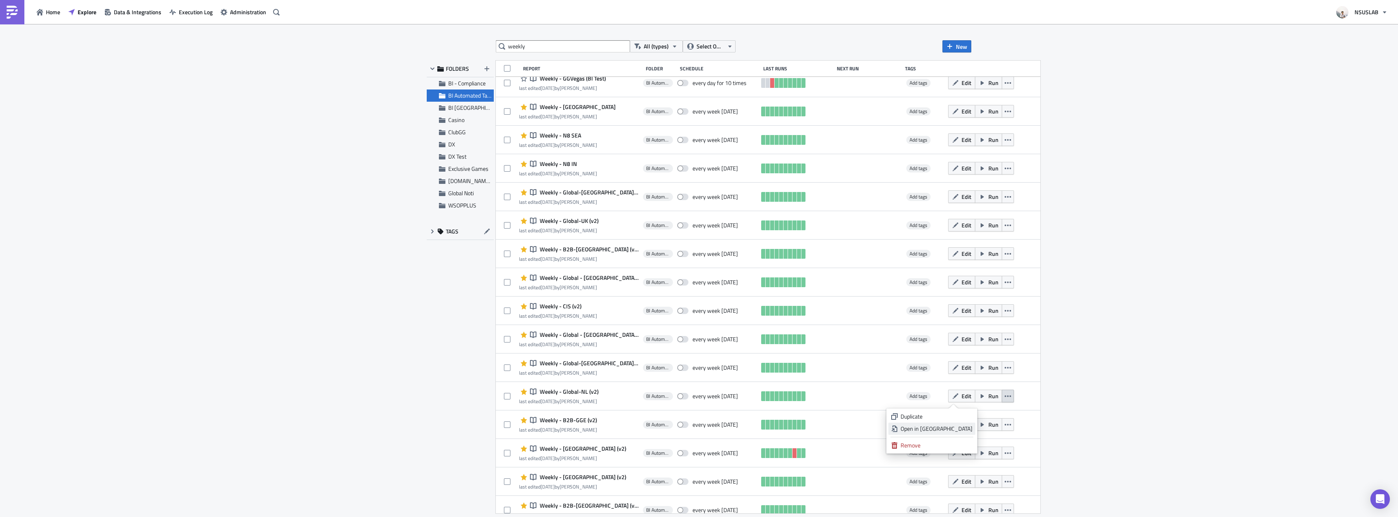
click at [961, 428] on div "Open in New Tab" at bounding box center [937, 428] width 72 height 8
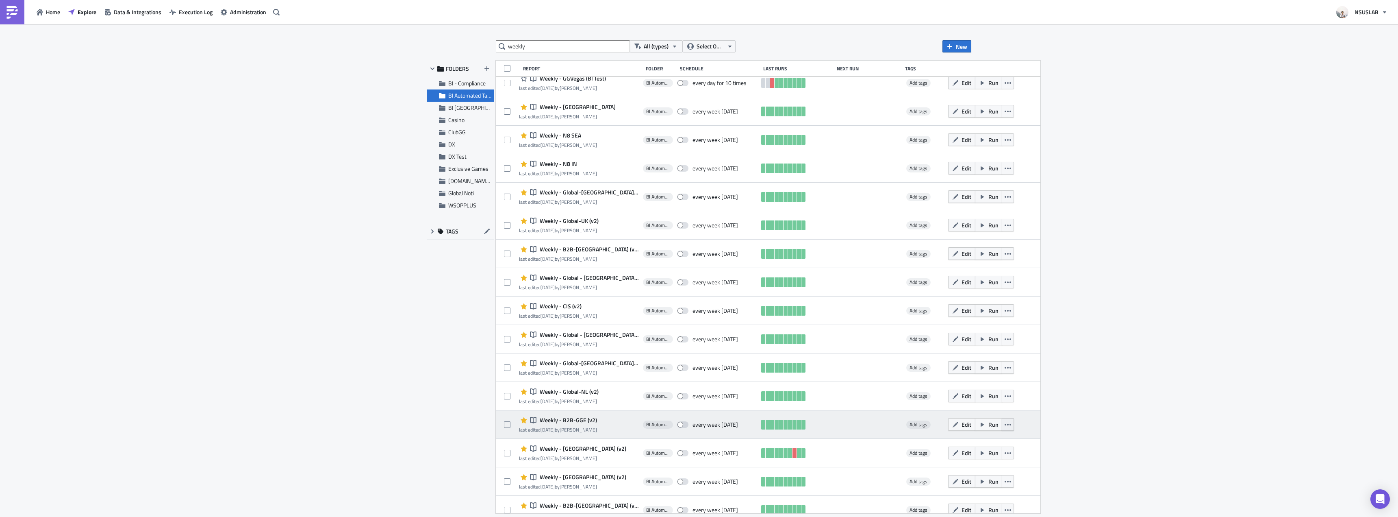
click at [1005, 422] on icon "button" at bounding box center [1008, 424] width 7 height 7
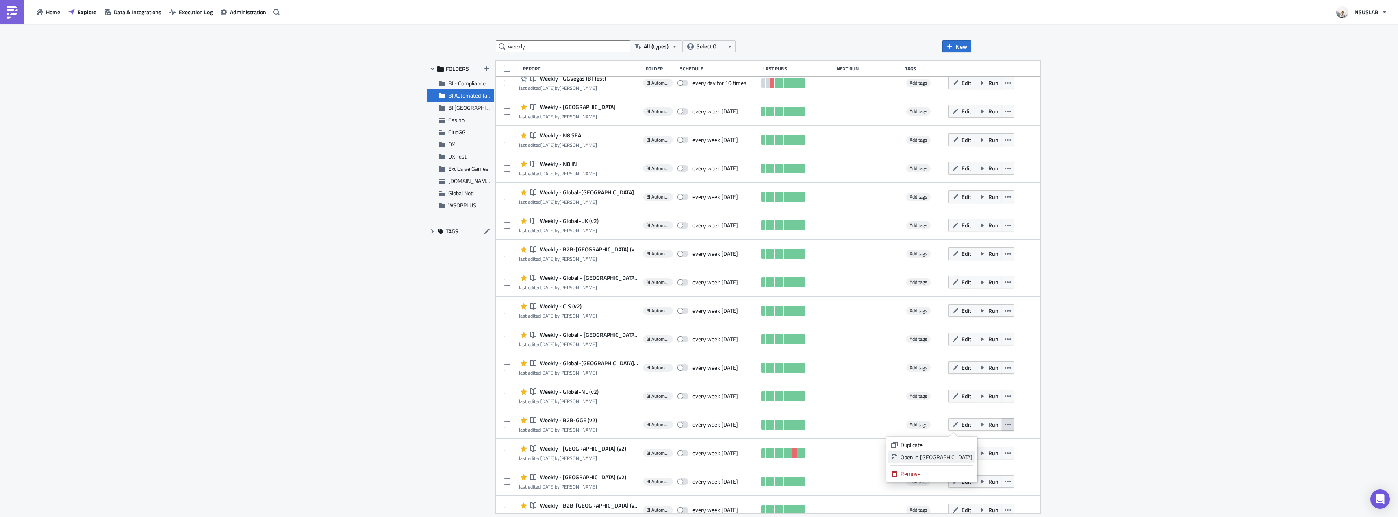
click at [947, 454] on div "Open in New Tab" at bounding box center [937, 457] width 72 height 8
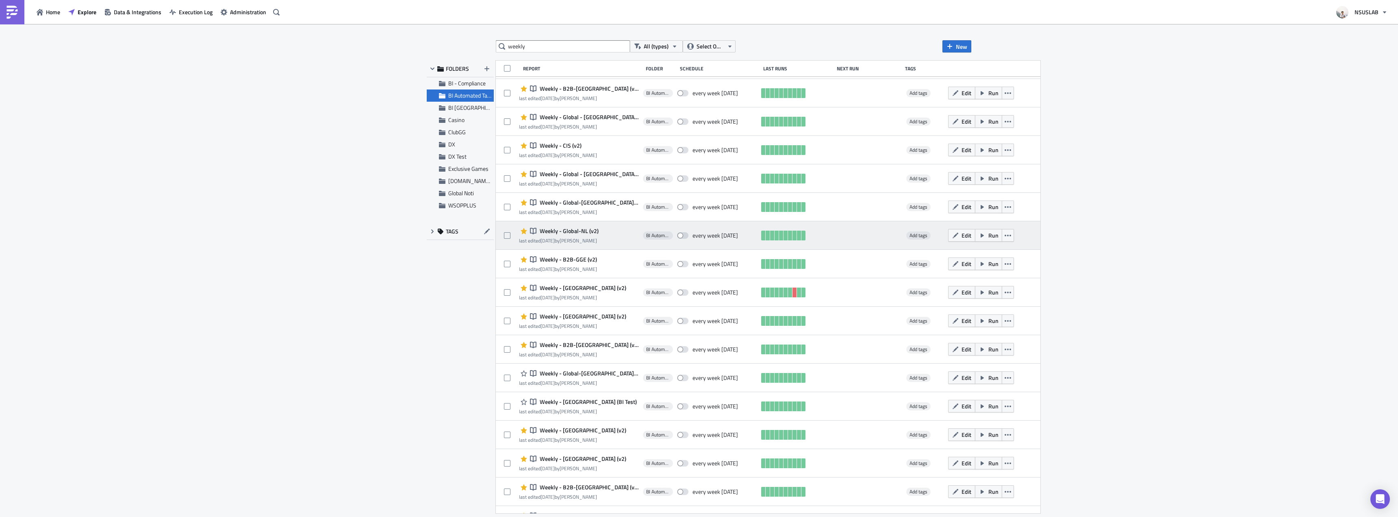
scroll to position [285, 0]
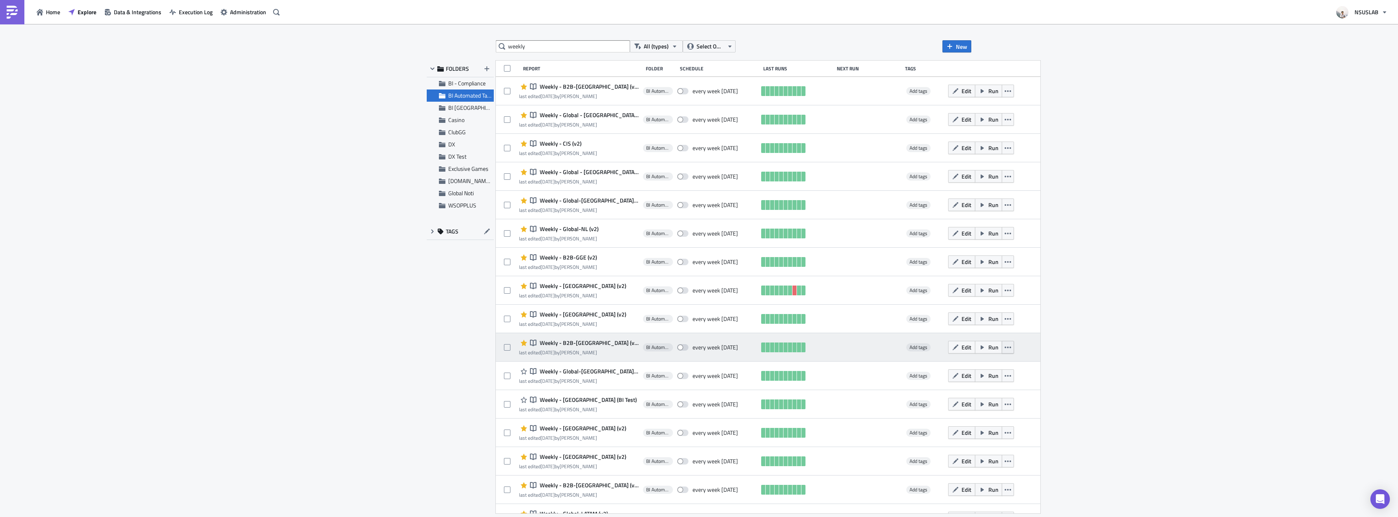
click at [1005, 347] on icon "button" at bounding box center [1008, 347] width 7 height 2
click at [970, 378] on div "Open in New Tab" at bounding box center [937, 380] width 72 height 8
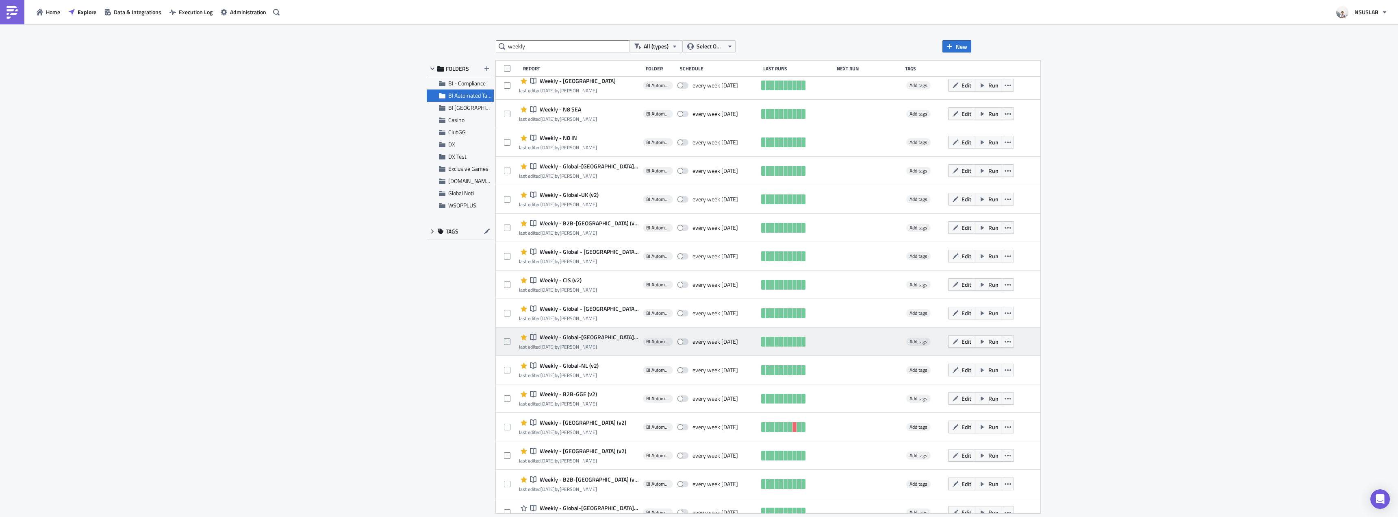
scroll to position [163, 0]
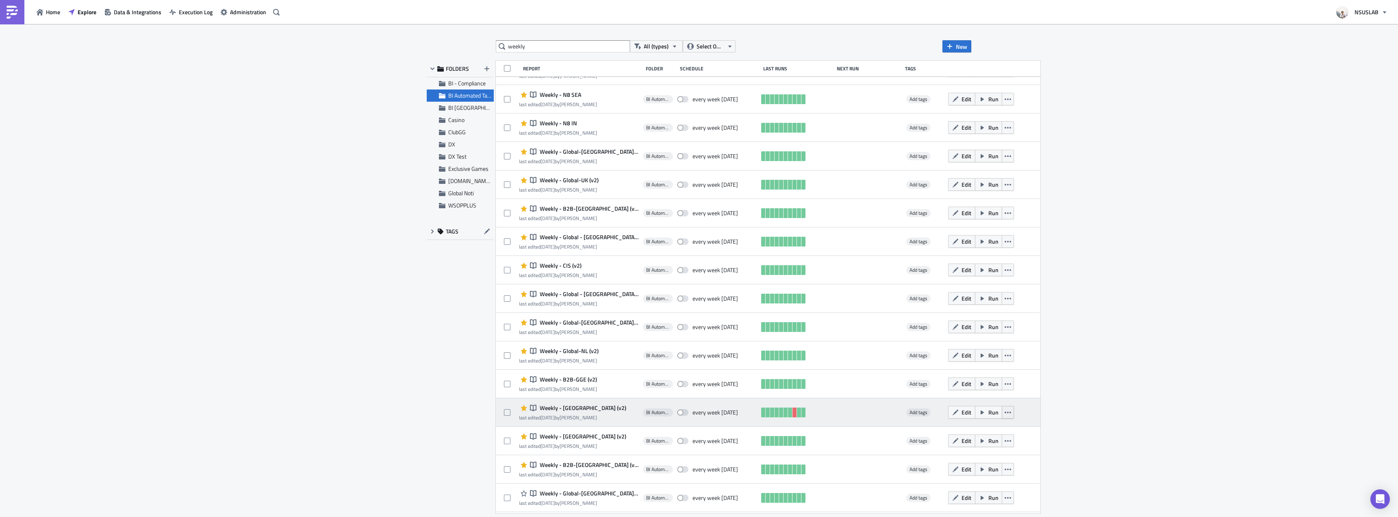
click at [1005, 409] on icon "button" at bounding box center [1008, 412] width 7 height 7
click at [1005, 410] on icon "button" at bounding box center [1008, 412] width 7 height 7
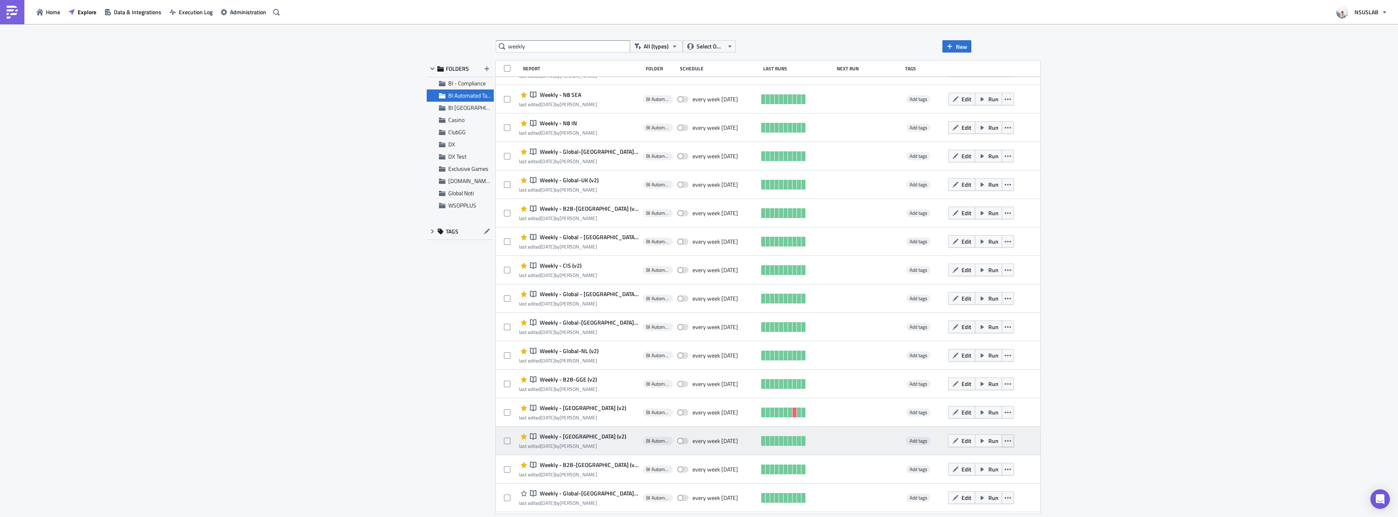
click at [1005, 439] on icon "button" at bounding box center [1008, 440] width 7 height 7
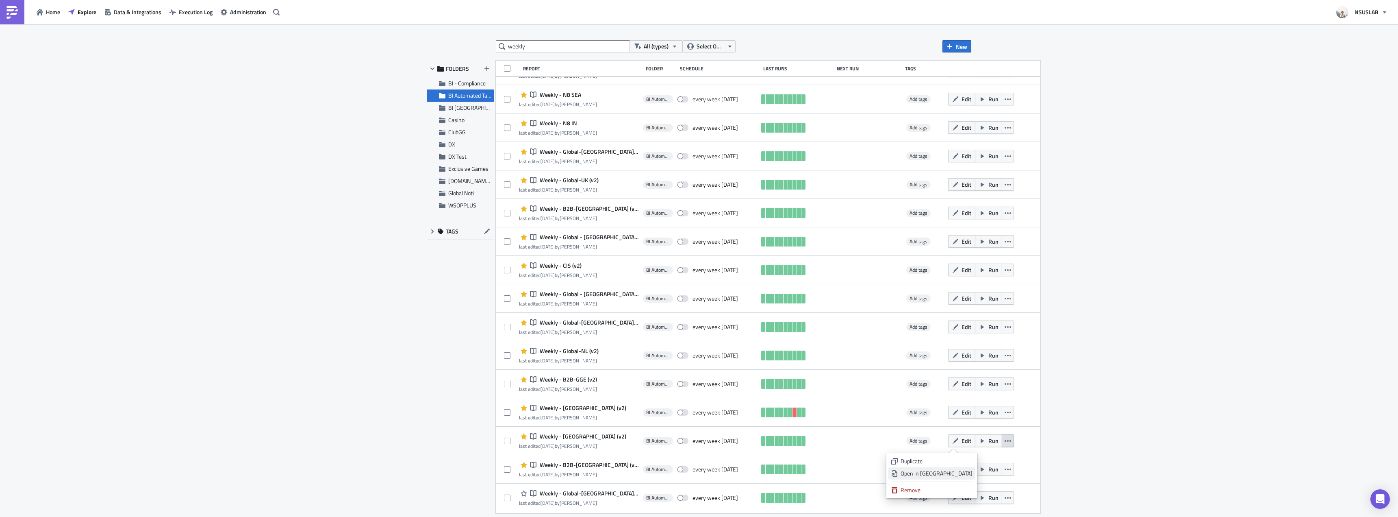
click at [964, 469] on div "Open in New Tab" at bounding box center [937, 473] width 72 height 8
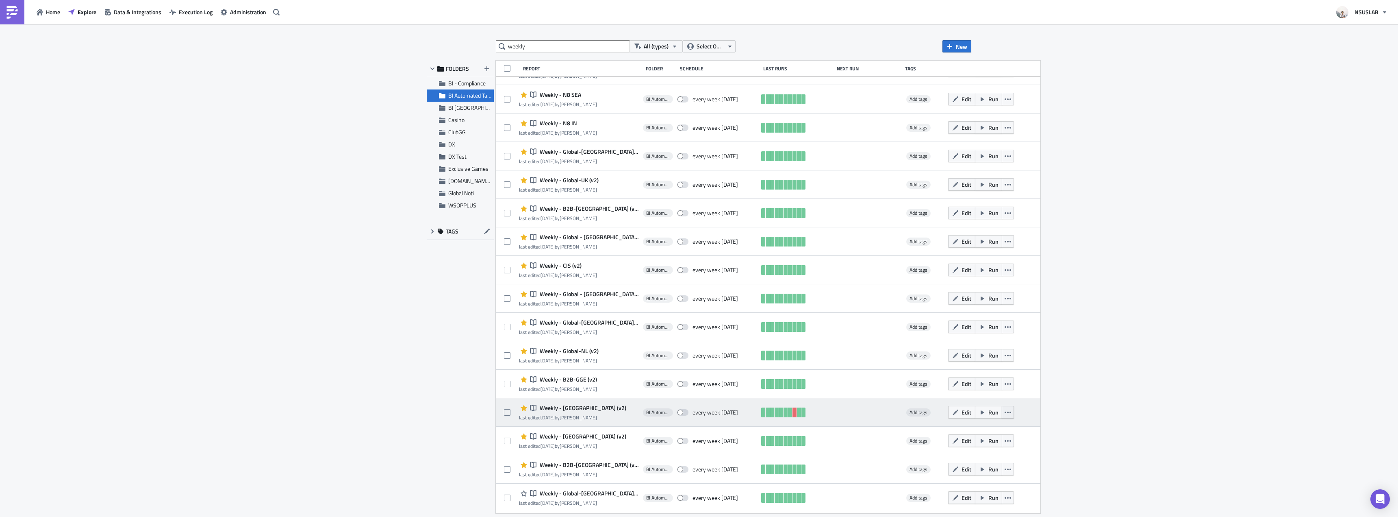
click at [1005, 413] on icon "button" at bounding box center [1008, 412] width 7 height 7
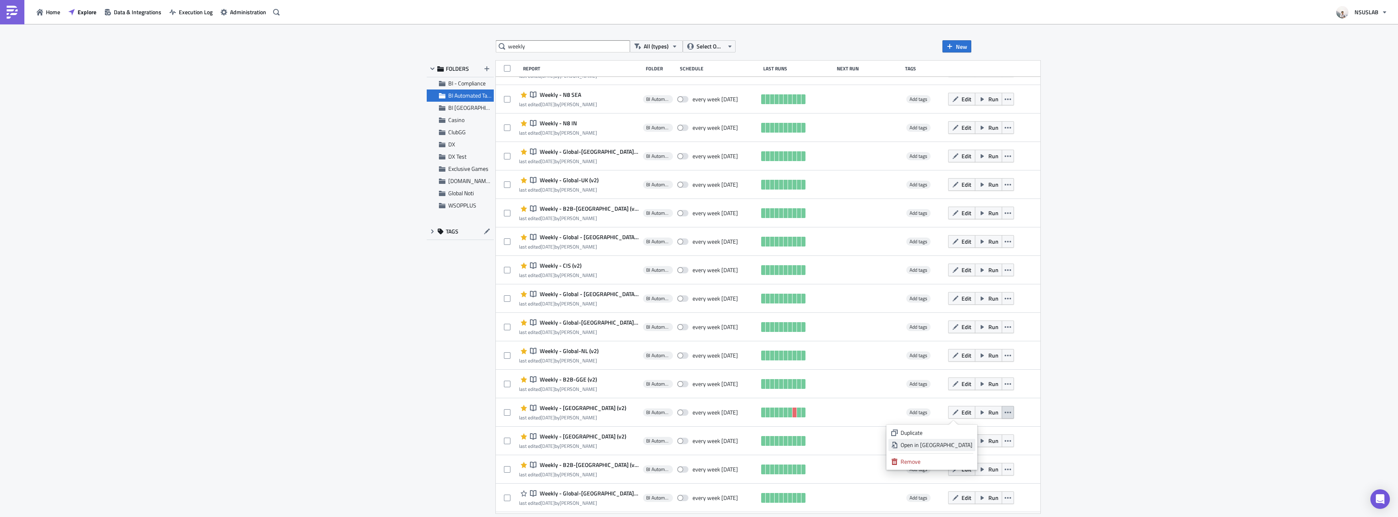
click at [950, 445] on div "Open in New Tab" at bounding box center [937, 445] width 72 height 8
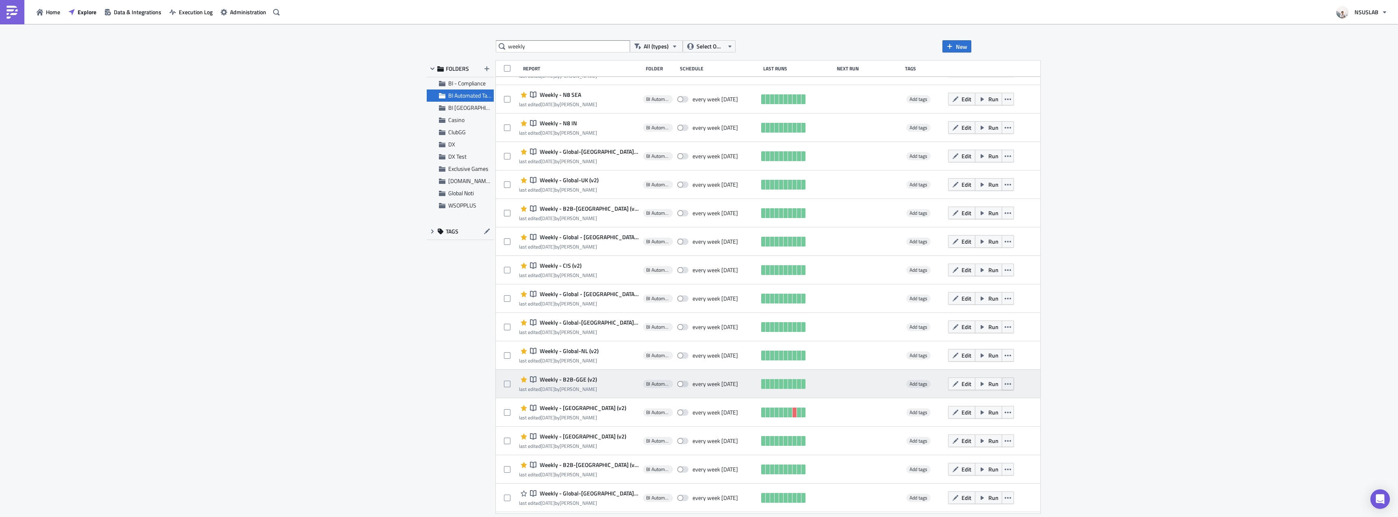
click at [1005, 381] on icon "button" at bounding box center [1008, 383] width 7 height 7
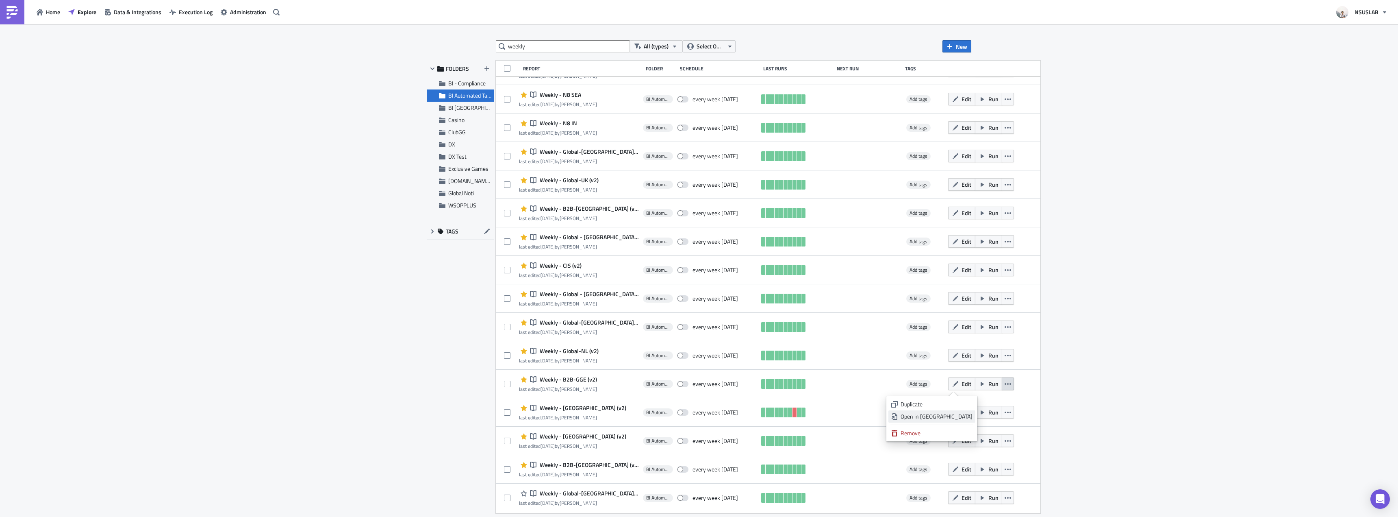
click at [955, 415] on div "Open in New Tab" at bounding box center [937, 416] width 72 height 8
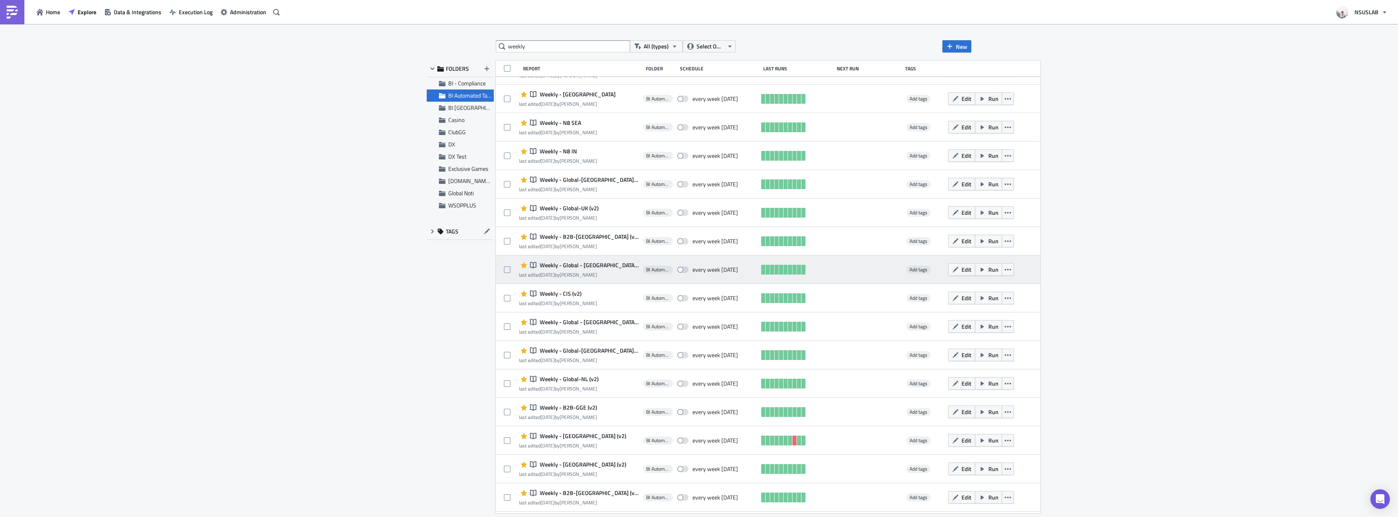
scroll to position [122, 0]
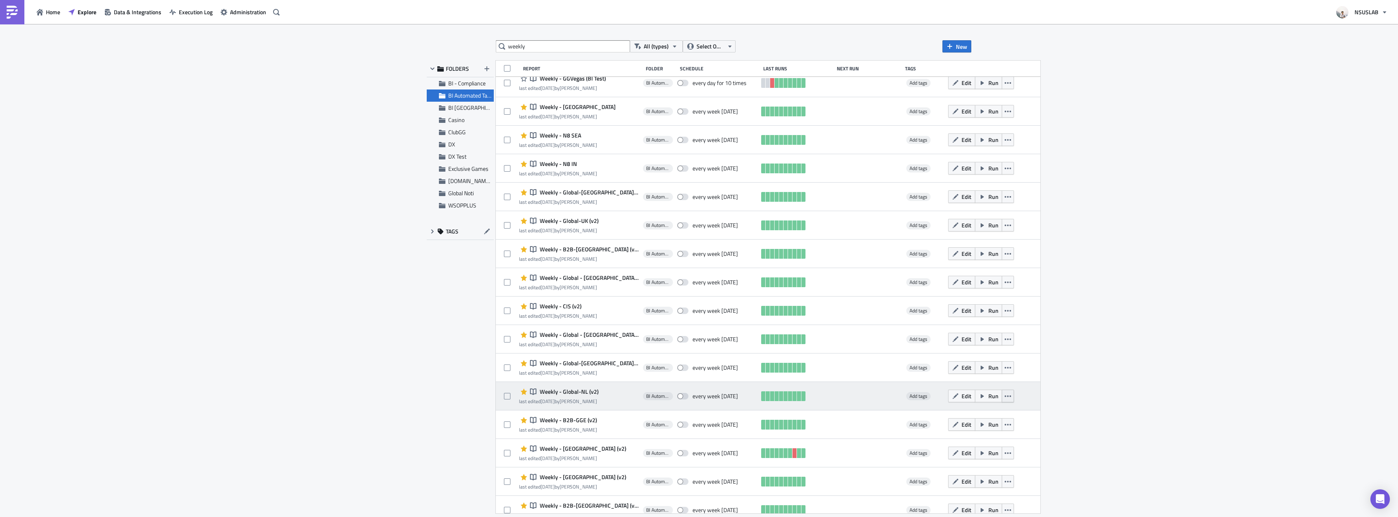
click at [1002, 394] on button "button" at bounding box center [1008, 395] width 12 height 13
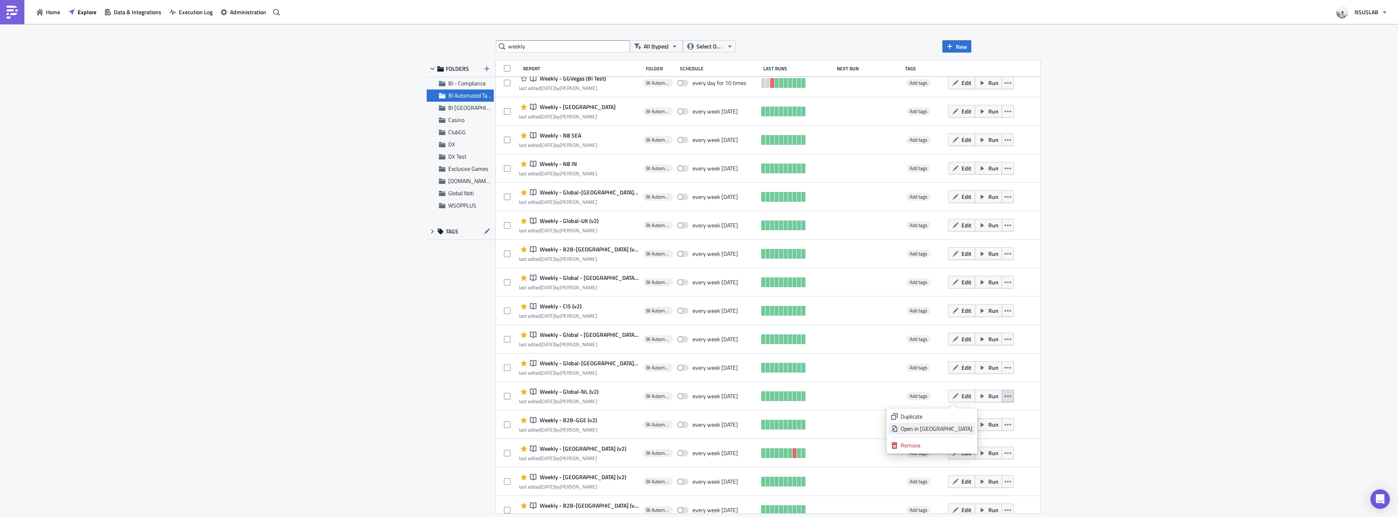
click at [960, 427] on div "Open in New Tab" at bounding box center [937, 428] width 72 height 8
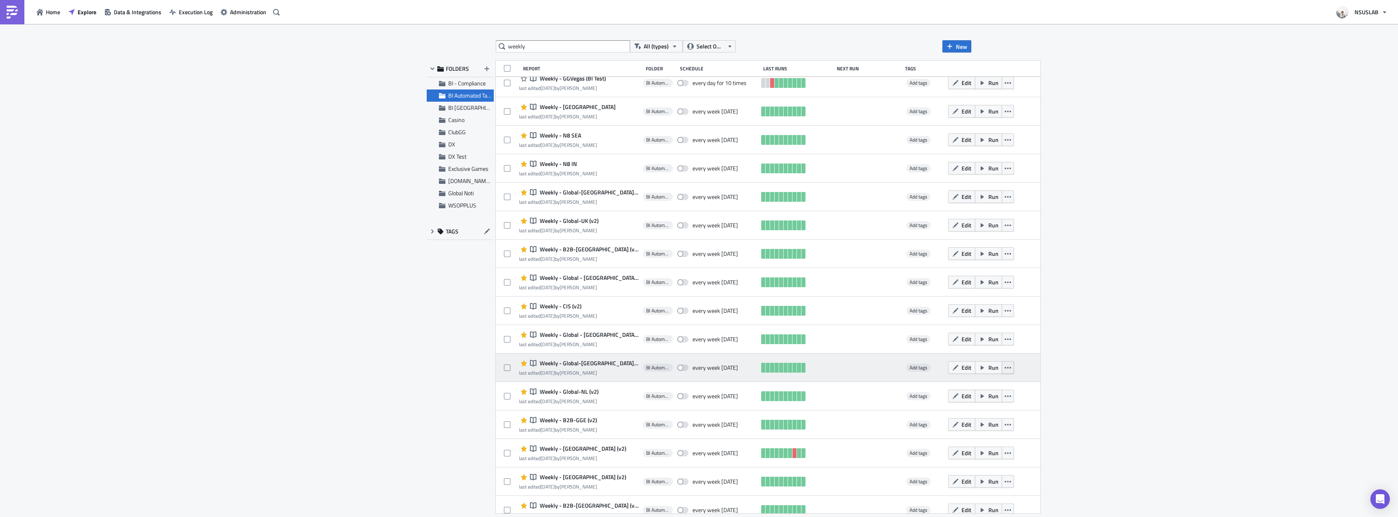
click at [1002, 367] on button "button" at bounding box center [1008, 367] width 12 height 13
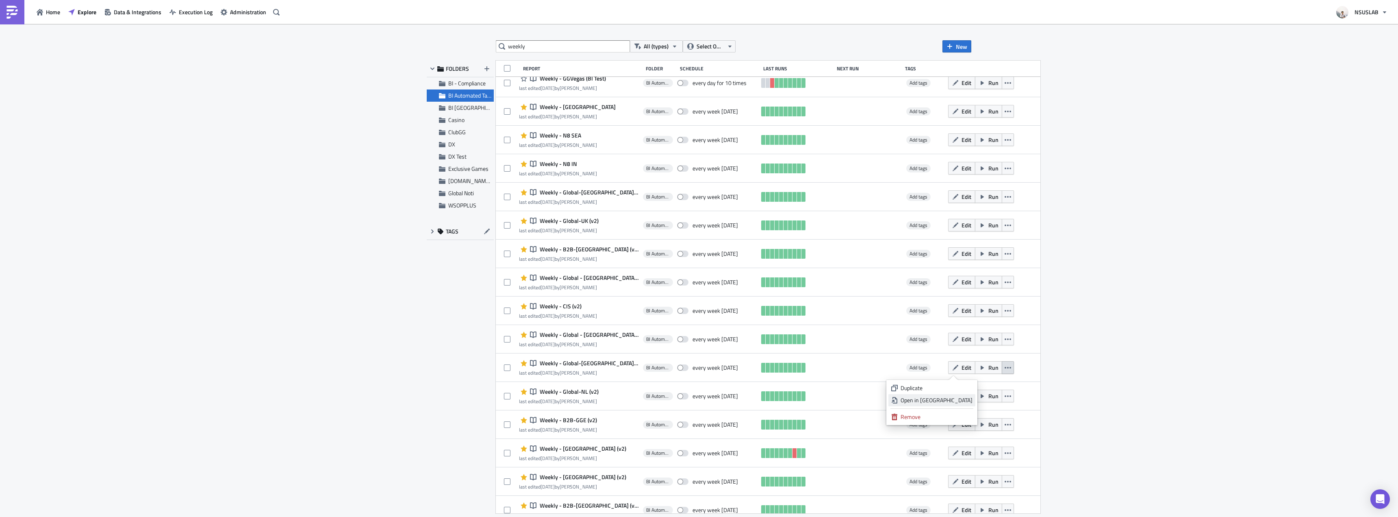
click at [966, 397] on div "Open in New Tab" at bounding box center [937, 400] width 72 height 8
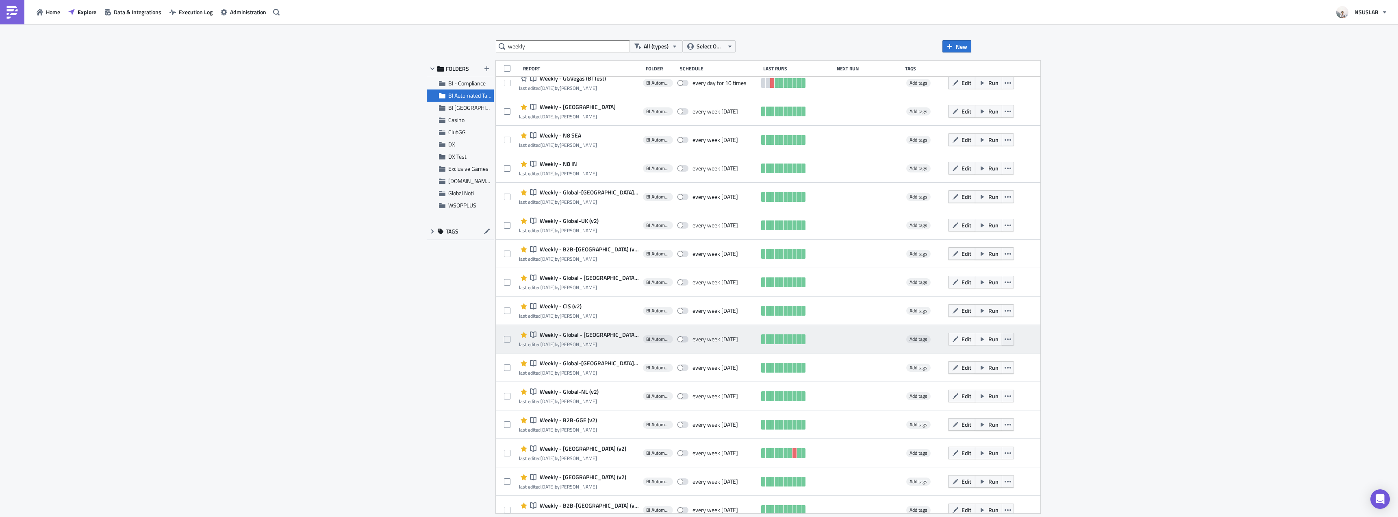
click at [1005, 341] on icon "button" at bounding box center [1008, 339] width 7 height 7
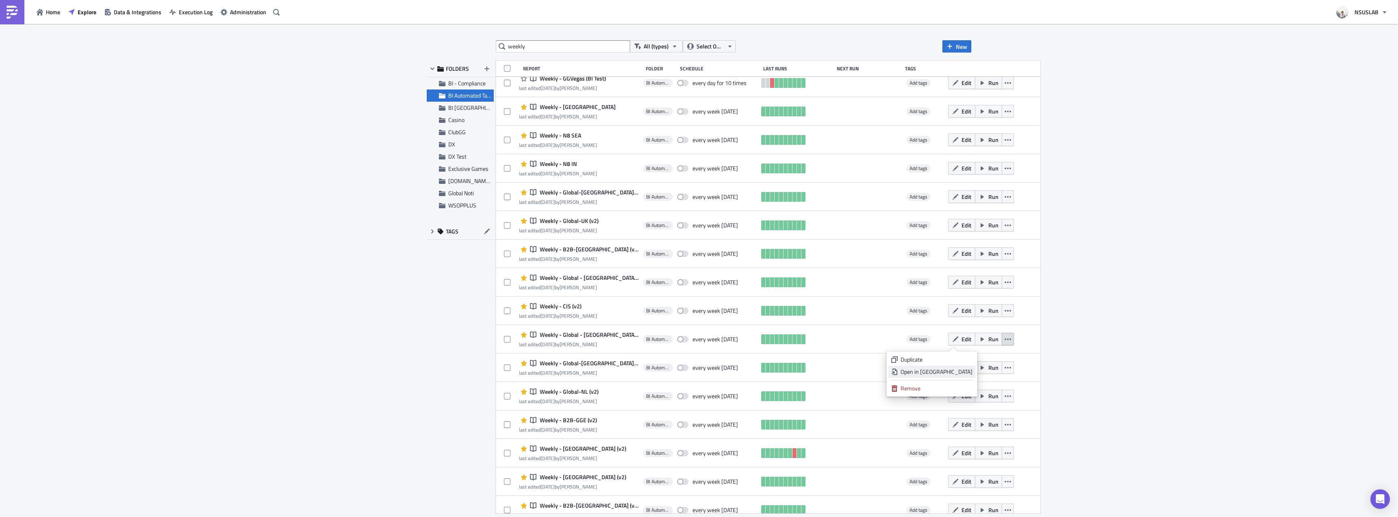
click at [958, 374] on div "Open in New Tab" at bounding box center [937, 371] width 72 height 8
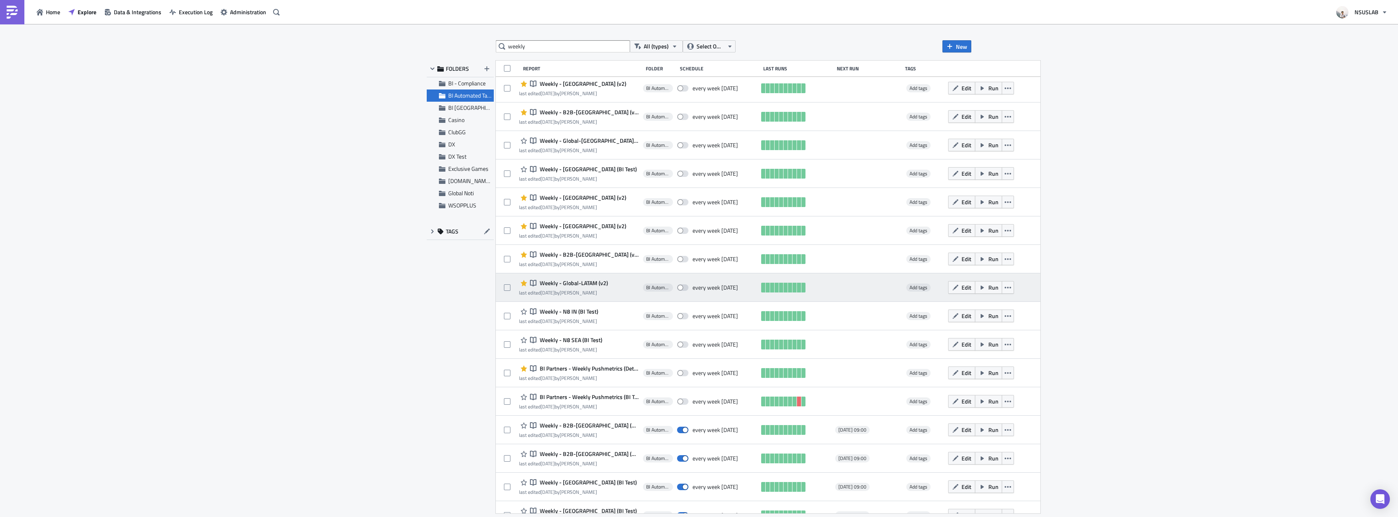
scroll to position [528, 0]
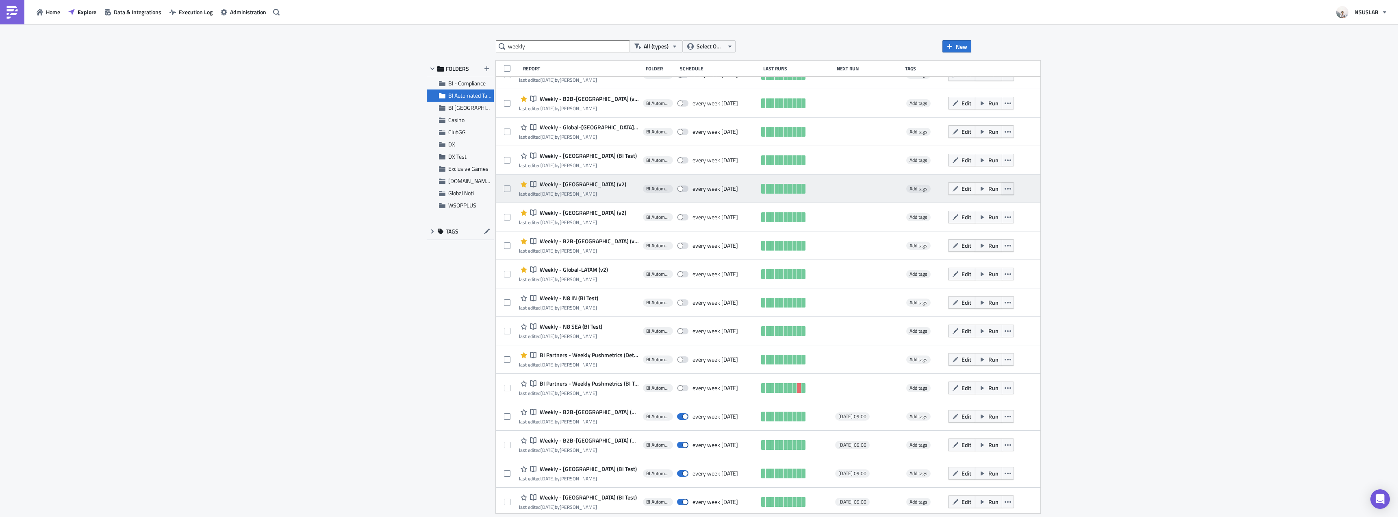
click at [1002, 193] on button "button" at bounding box center [1008, 188] width 12 height 13
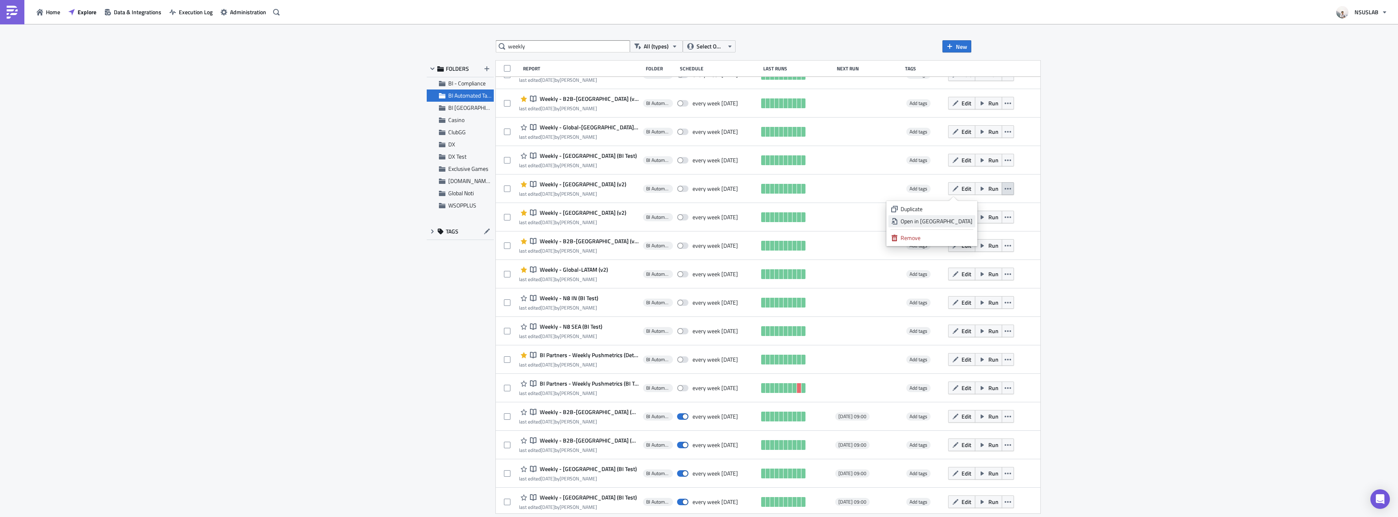
click at [955, 225] on div "Open in New Tab" at bounding box center [937, 221] width 72 height 8
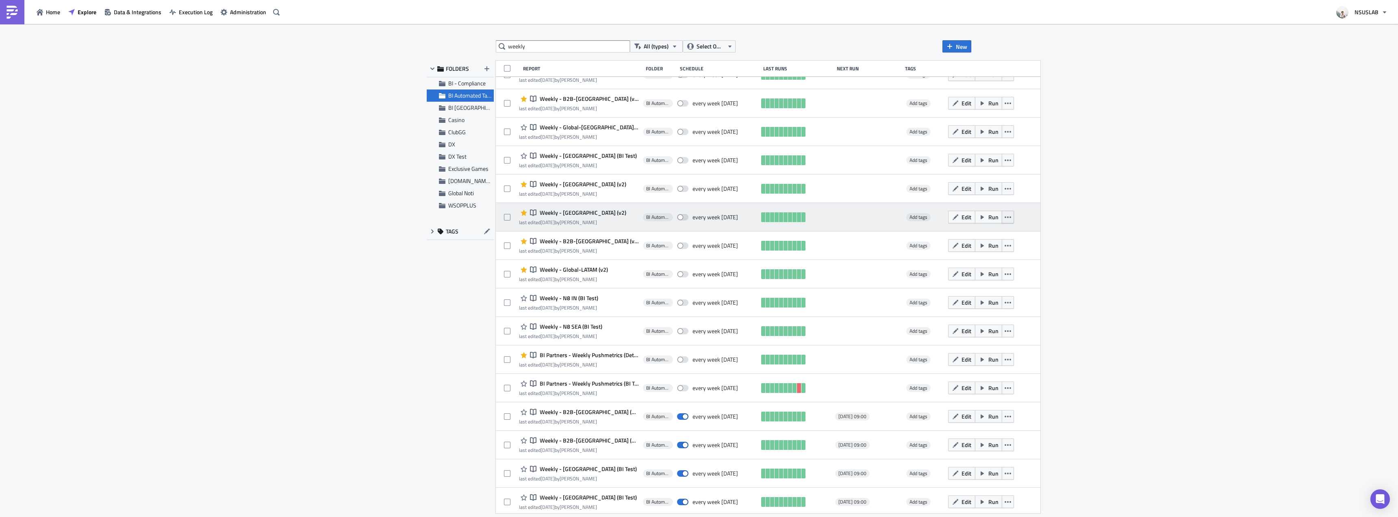
click at [1002, 212] on button "button" at bounding box center [1008, 217] width 12 height 13
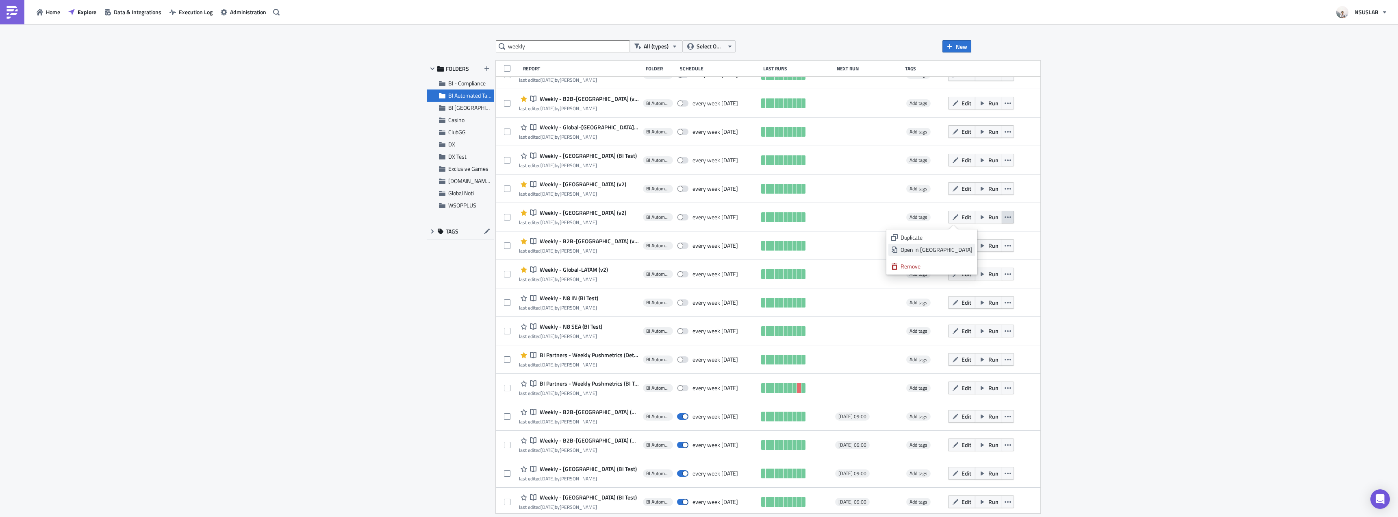
click at [945, 252] on div "Open in New Tab" at bounding box center [937, 249] width 72 height 8
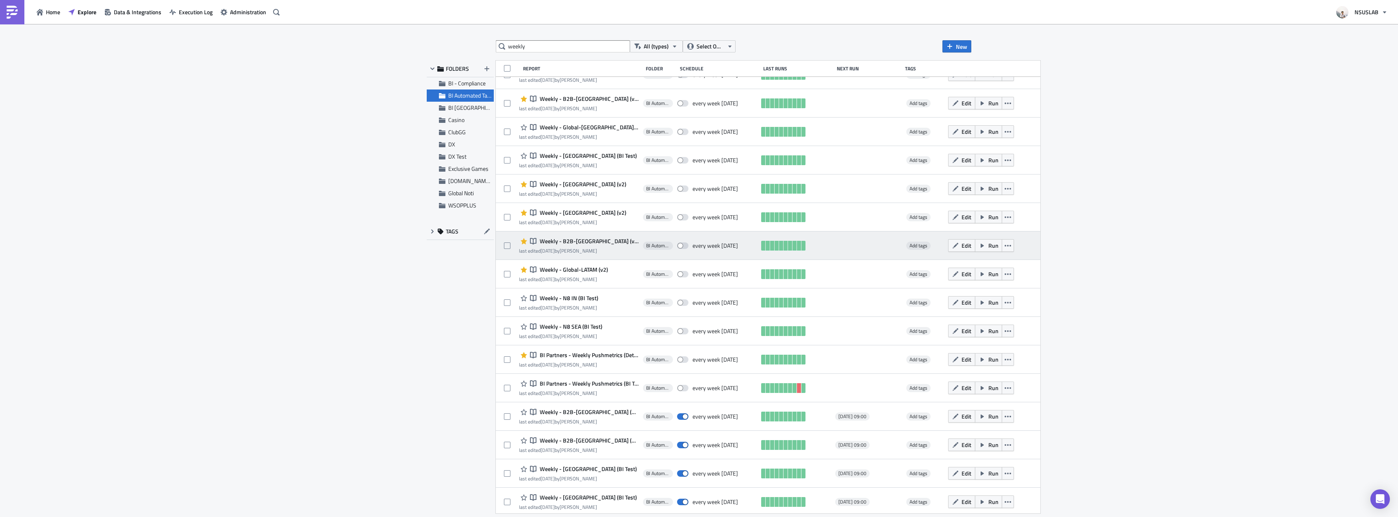
drag, startPoint x: 972, startPoint y: 246, endPoint x: 972, endPoint y: 254, distance: 7.7
click at [1005, 246] on icon "button" at bounding box center [1008, 246] width 7 height 2
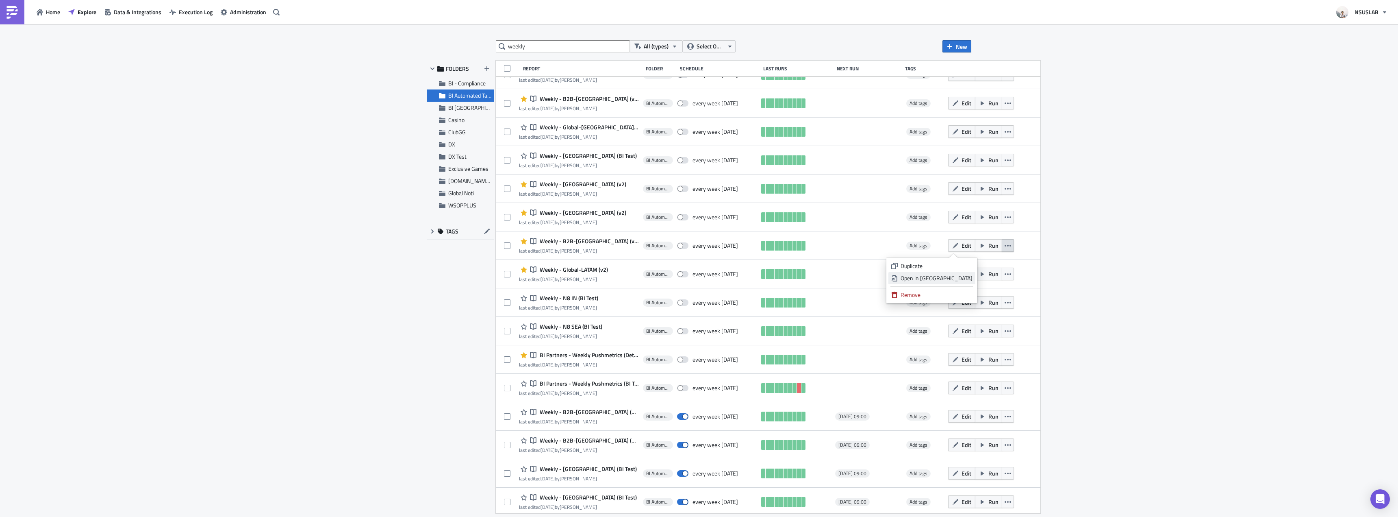
click at [954, 280] on div "Open in New Tab" at bounding box center [937, 278] width 72 height 8
click at [1005, 272] on icon "button" at bounding box center [1008, 274] width 7 height 7
click at [952, 306] on div "Open in New Tab" at bounding box center [937, 306] width 72 height 8
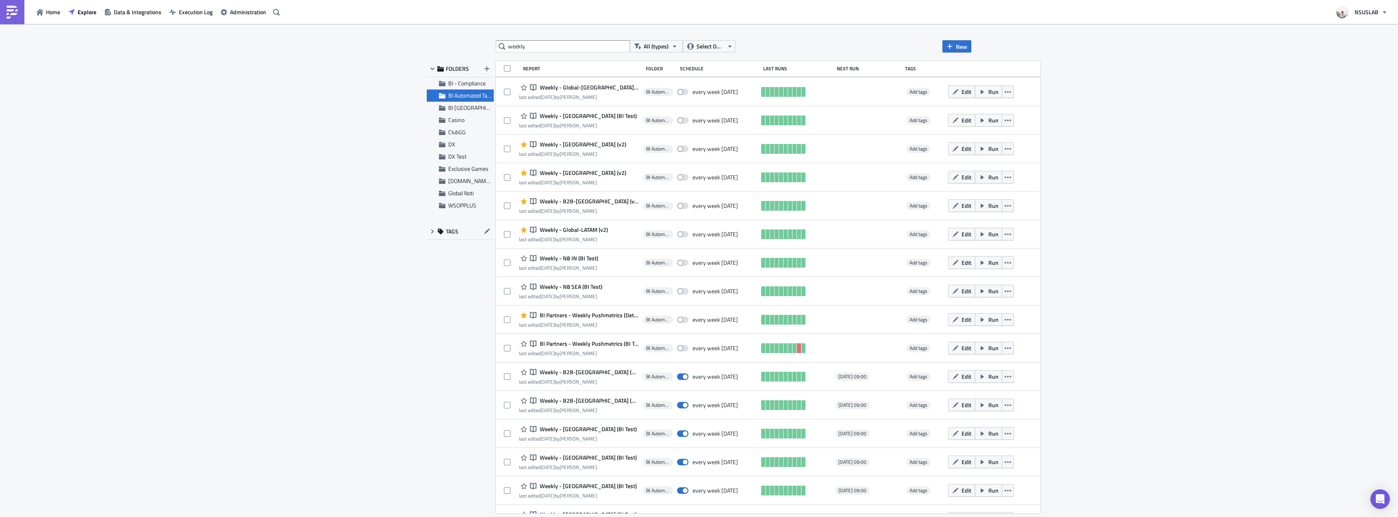
scroll to position [442, 0]
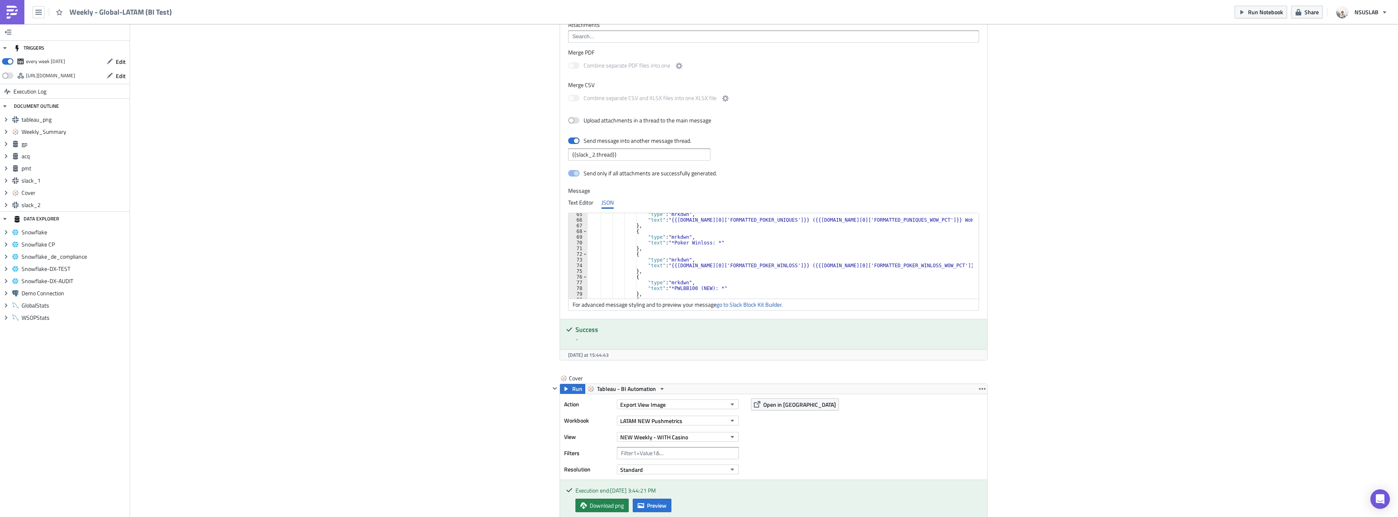
scroll to position [390, 0]
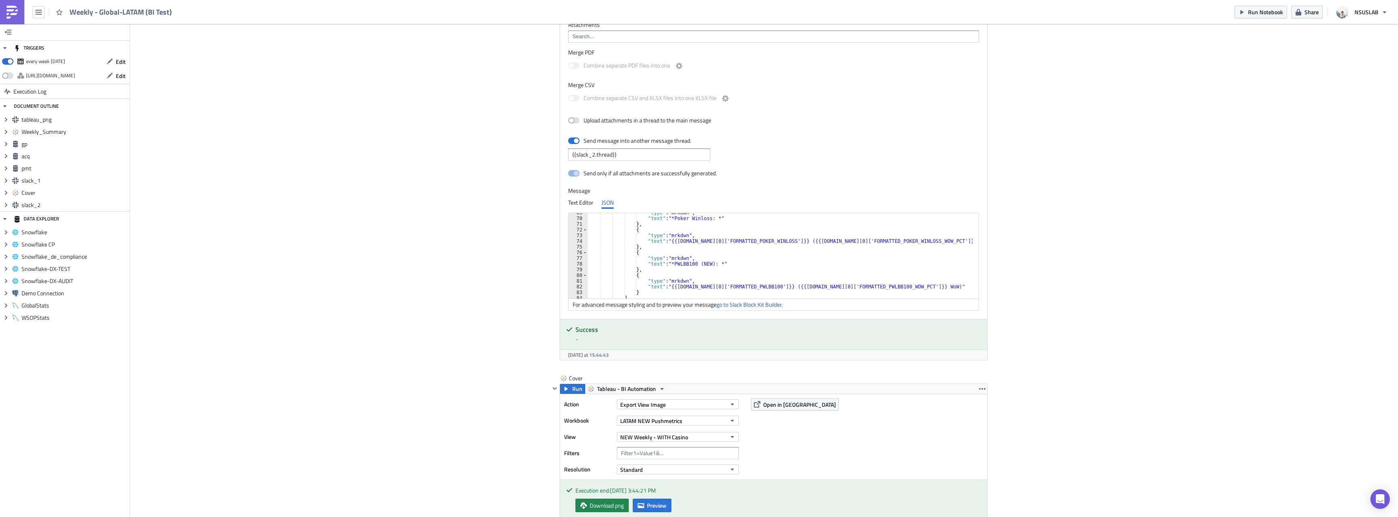
click at [705, 262] on div ""type" : "mrkdwn" , "text" : "*Poker Winloss: *" } , { "type" : "mrkdwn" , "tex…" at bounding box center [785, 258] width 395 height 97
type textarea ""text": "*PWLBB100: *""
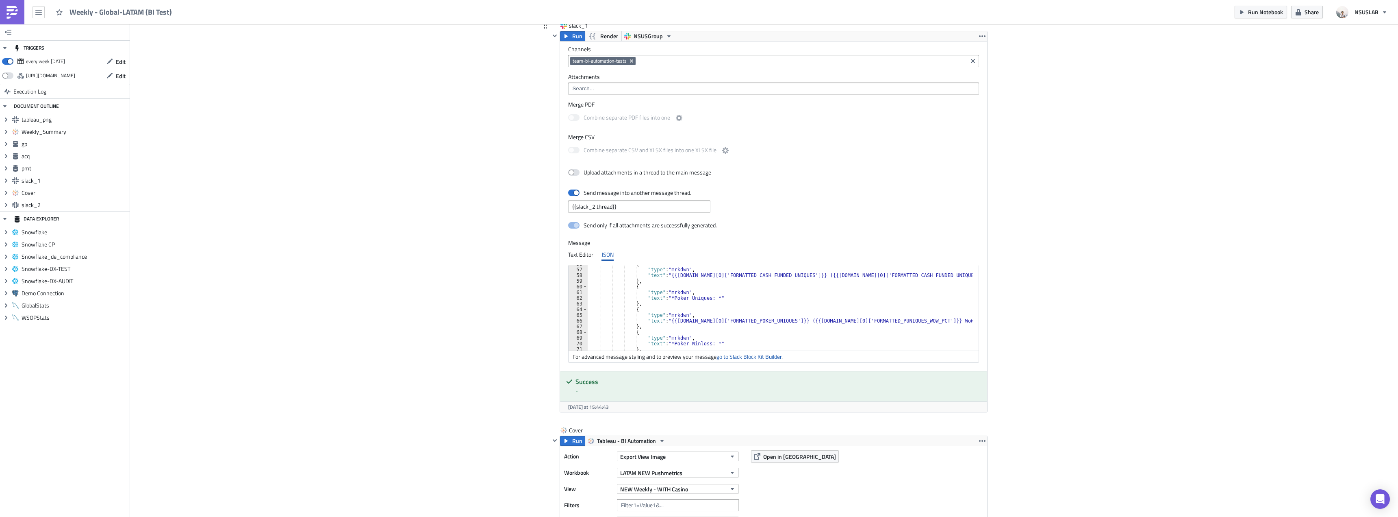
scroll to position [1463, 0]
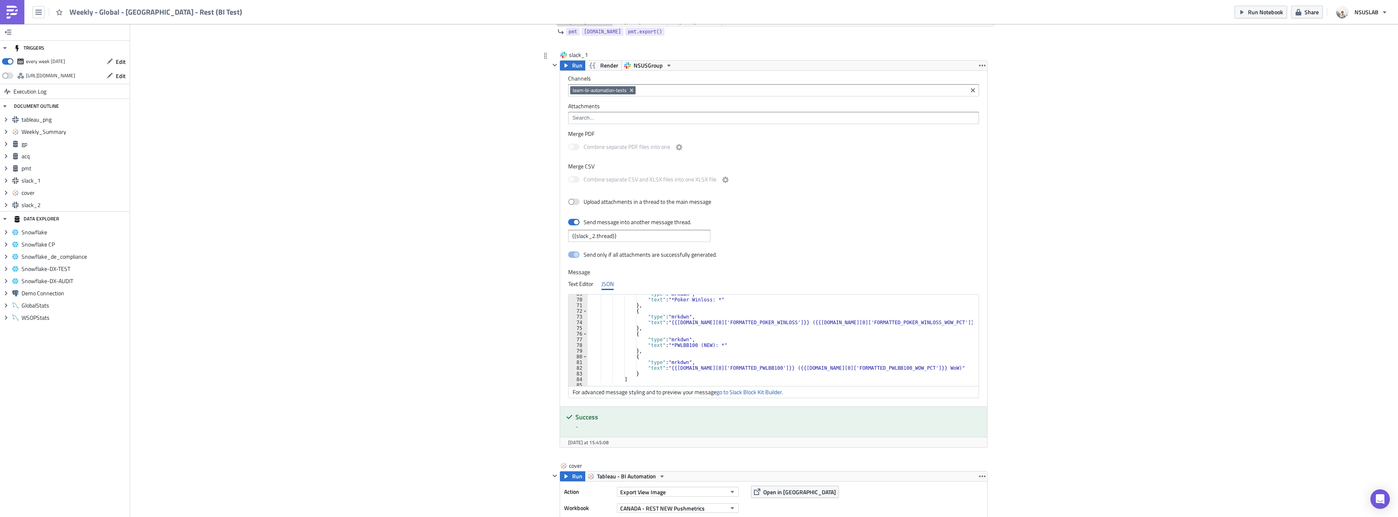
scroll to position [390, 0]
click at [705, 344] on div ""type" : "mrkdwn" , "text" : "*Poker Winloss: *" } , { "type" : "mrkdwn" , "tex…" at bounding box center [781, 339] width 387 height 97
type textarea ""text": "*PWLBB100: *""
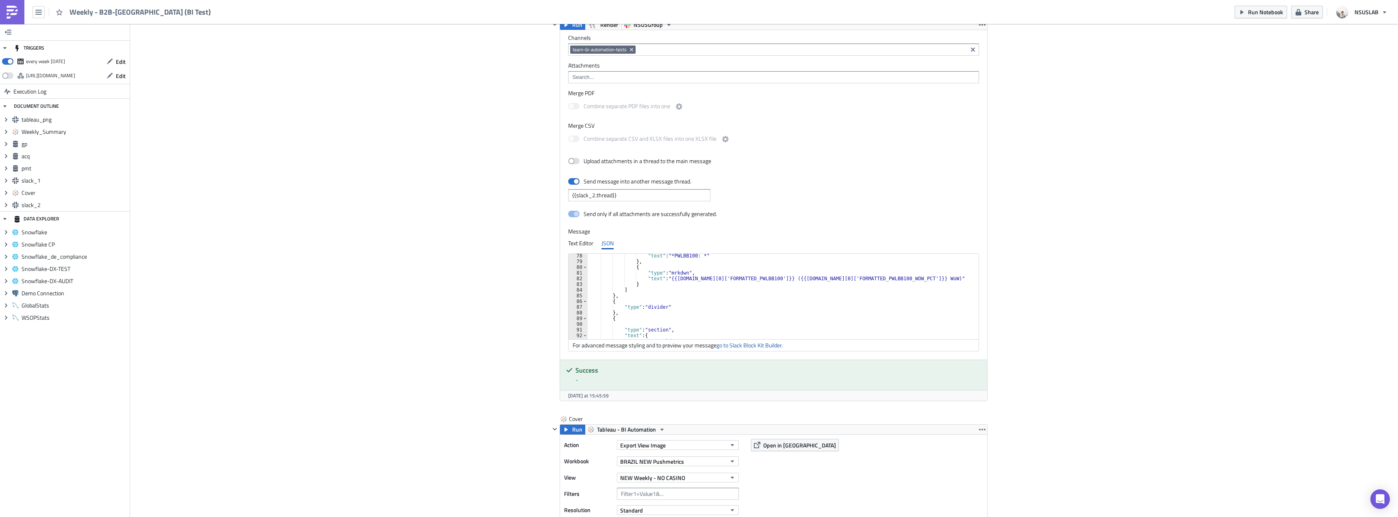
scroll to position [390, 0]
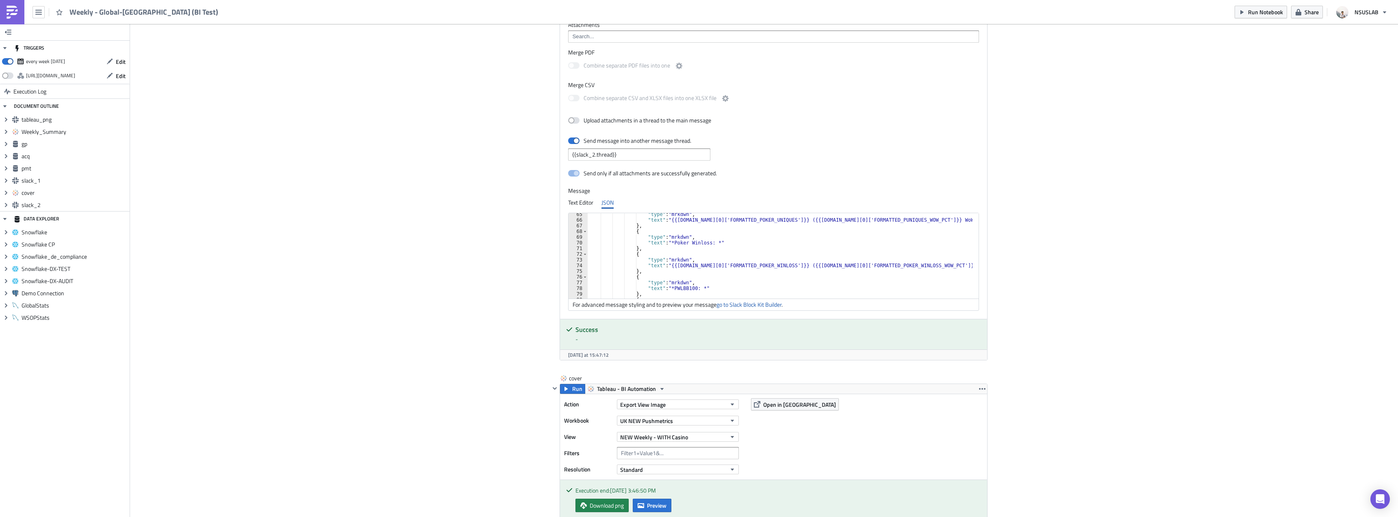
scroll to position [415, 0]
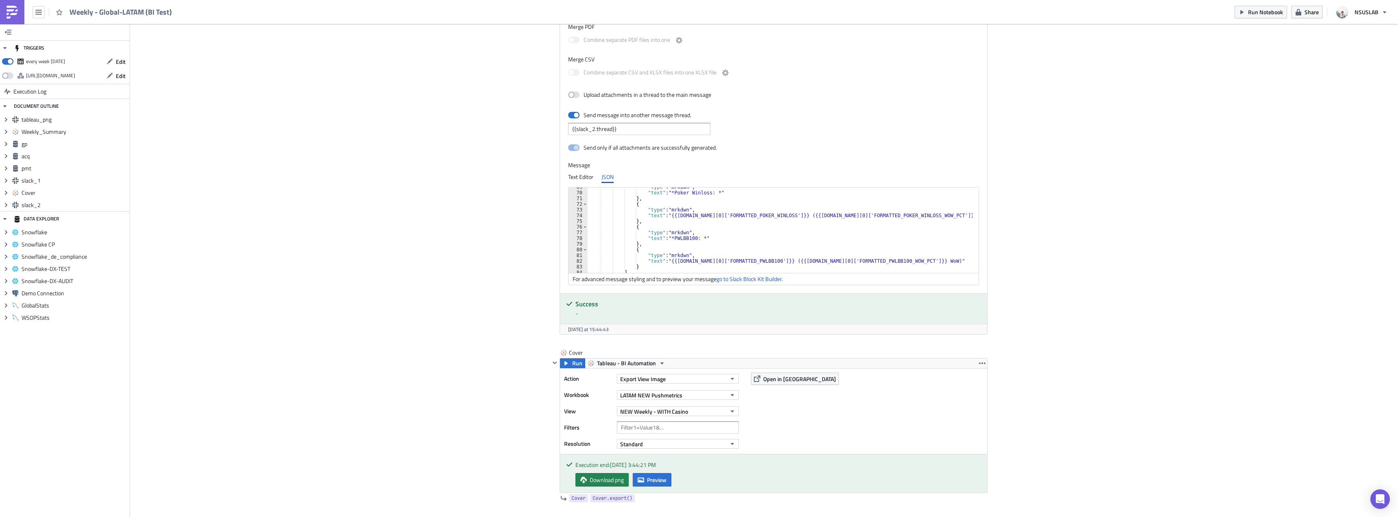
scroll to position [390, 0]
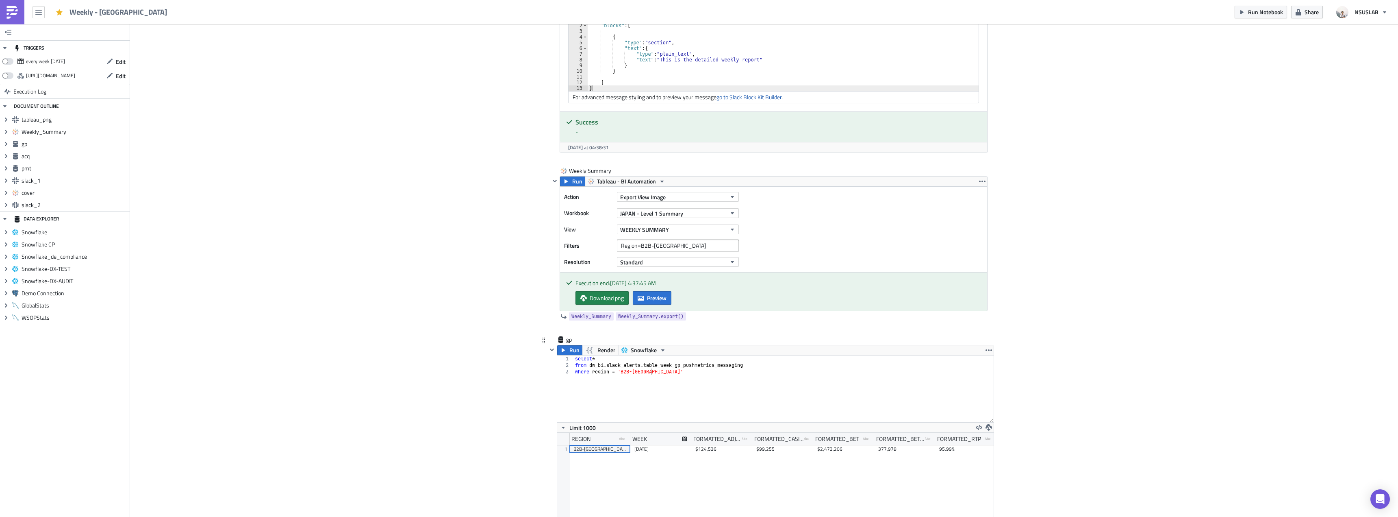
scroll to position [569, 0]
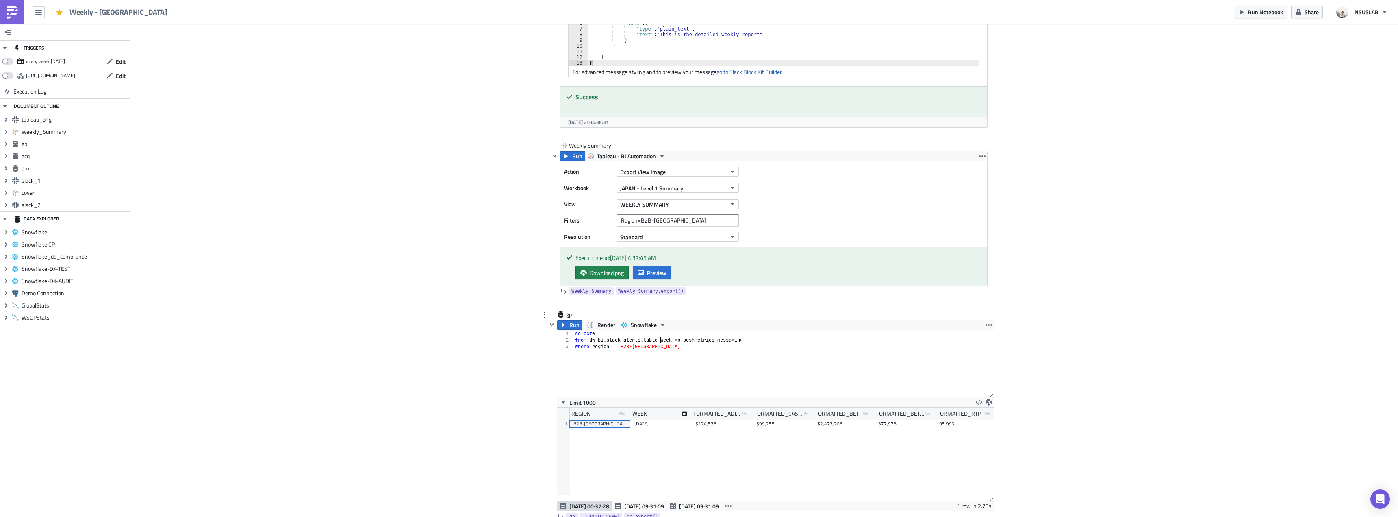
click at [658, 340] on div "select * from dw_bi . slack_alerts . table_week_gp_pushmetrics_messaging where …" at bounding box center [784, 370] width 420 height 80
type textarea "from dw_bi.slack_alerts.week_gp_pushmetrics_messaging"
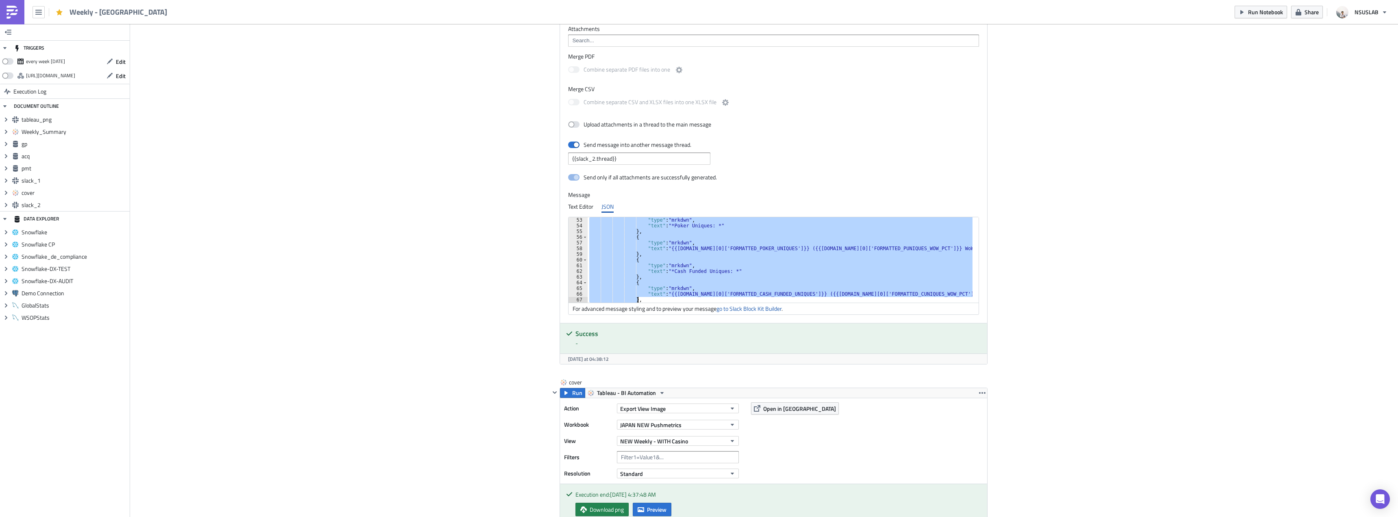
scroll to position [336, 0]
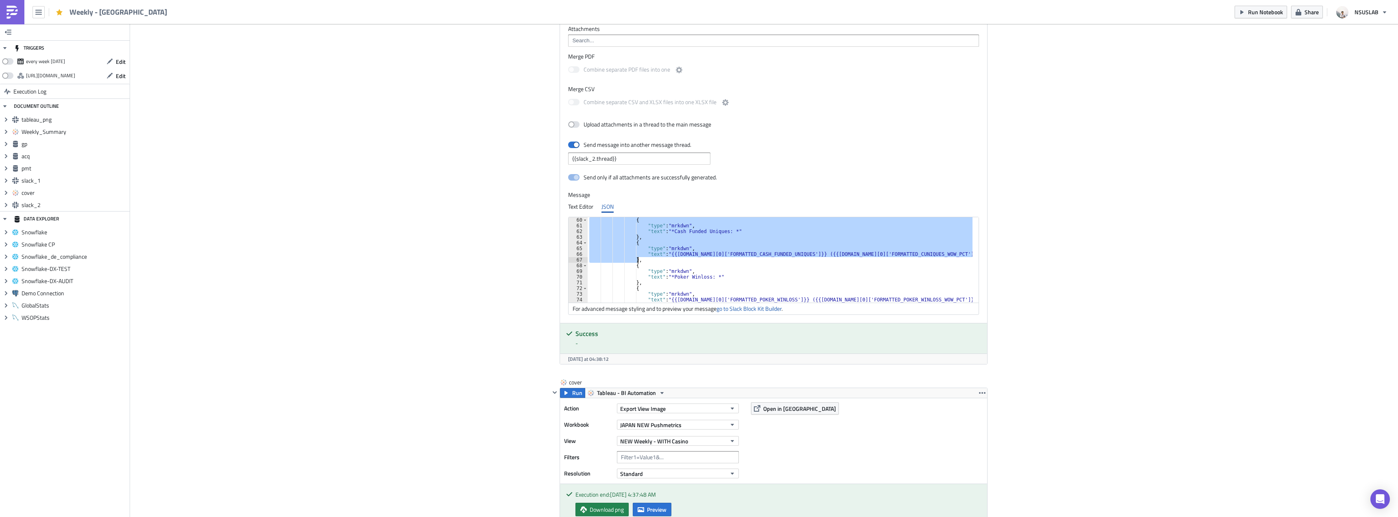
drag, startPoint x: 629, startPoint y: 267, endPoint x: 634, endPoint y: 260, distance: 9.0
click at [634, 260] on div "{ "type" : "mrkdwn" , "text" : "*Cash Funded Uniques: *" } , { "type" : "mrkdwn…" at bounding box center [780, 265] width 385 height 97
paste textarea
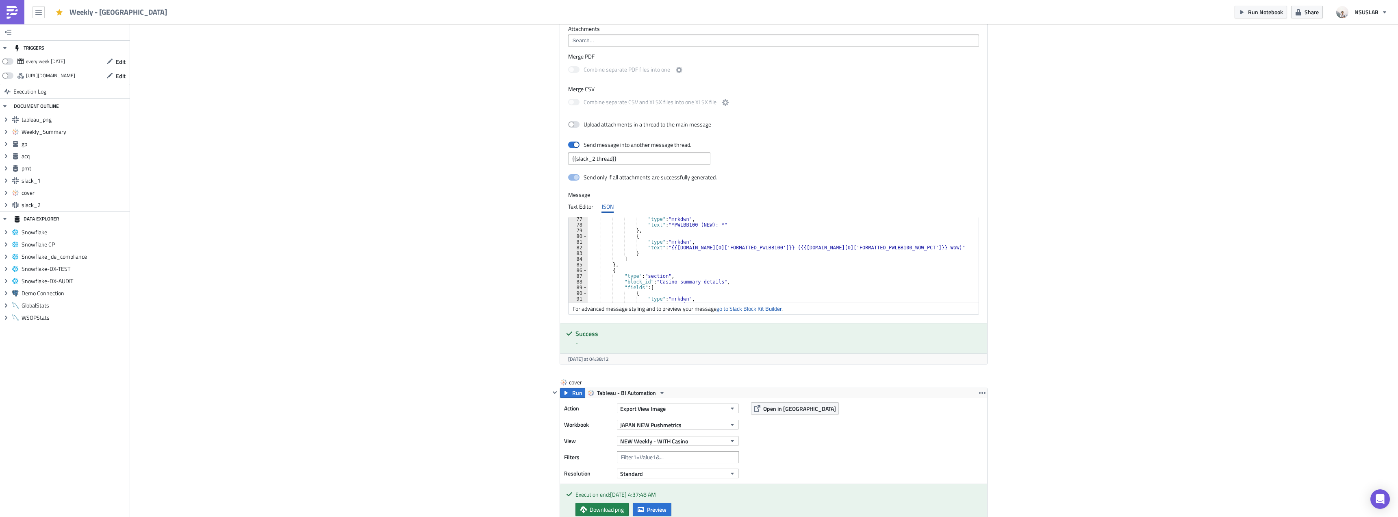
scroll to position [409, 0]
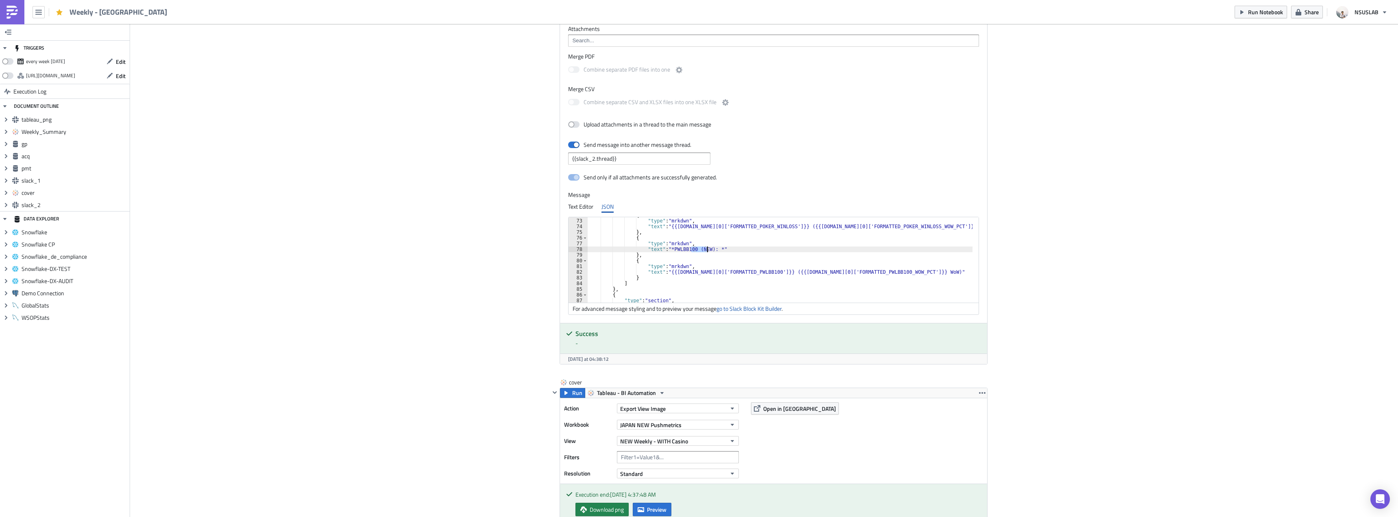
drag, startPoint x: 687, startPoint y: 248, endPoint x: 704, endPoint y: 249, distance: 17.1
click at [704, 249] on div "{ "type" : "mrkdwn" , "text" : "{{gp.data[0]['FORMATTED_POKER_WINLOSS']}} ({{gp…" at bounding box center [780, 260] width 385 height 97
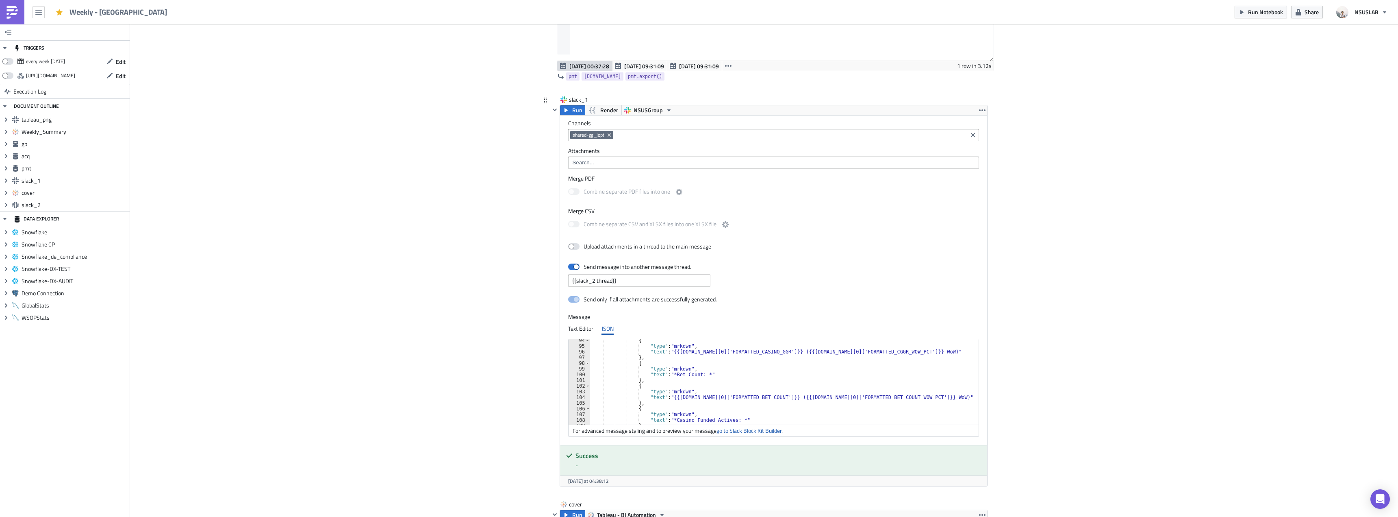
scroll to position [555, 0]
click at [702, 375] on div "{ "type" : "mrkdwn" , "text" : "*Bet Count: *" } , { "type" : "mrkdwn" , "text"…" at bounding box center [781, 384] width 382 height 97
click at [704, 382] on div "{ "type" : "mrkdwn" , "text" : "*Bet Count: *" } , { "type" : "mrkdwn" , "text"…" at bounding box center [781, 384] width 382 height 97
click at [697, 378] on div "{ "type" : "mrkdwn" , "text" : "*Bet Count: *" } , { "type" : "mrkdwn" , "text"…" at bounding box center [781, 384] width 382 height 97
type textarea "},"
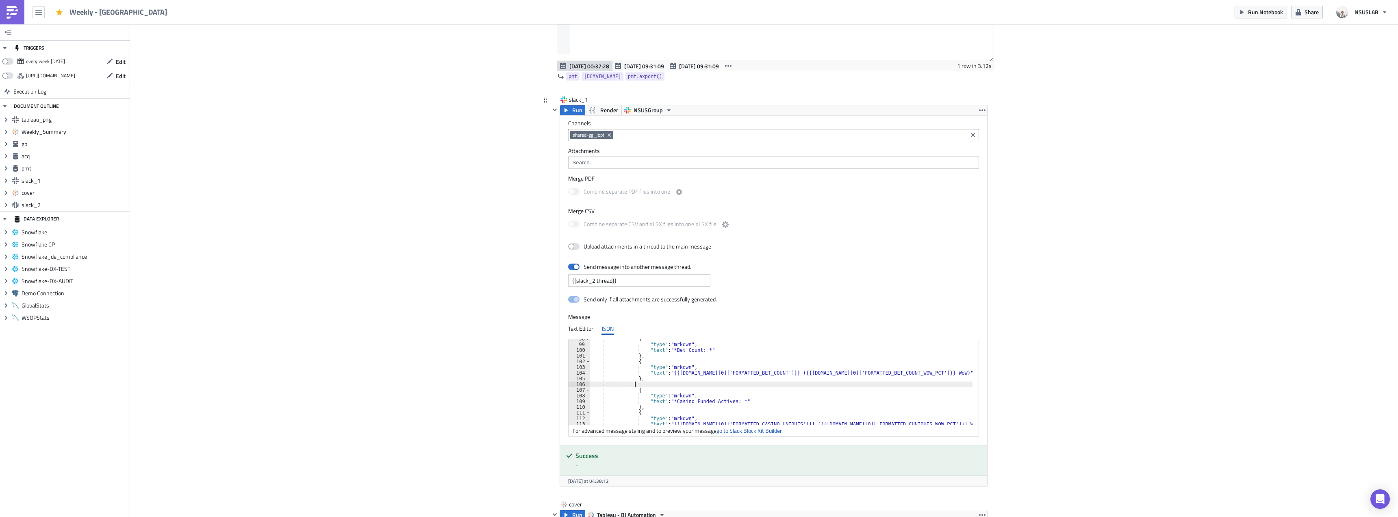
scroll to position [0, 3]
paste textarea "},"
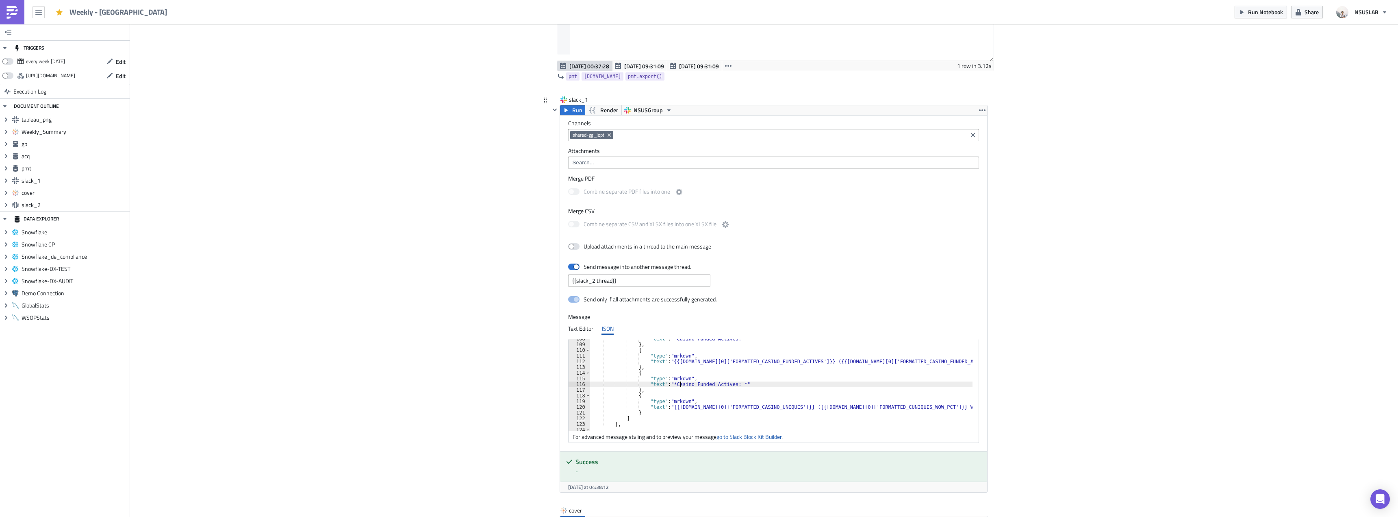
click at [679, 383] on div ""text" : "*Casino Funded Actives: *" } , { "type" : "mrkdwn" , "text" : "{{gp.d…" at bounding box center [783, 384] width 387 height 97
click at [694, 384] on div ""text" : "*Casino Funded Actives: *" } , { "type" : "mrkdwn" , "text" : "{{gp.d…" at bounding box center [783, 384] width 387 height 97
click at [693, 385] on div ""text" : "*Casino Funded Actives: *" } , { "type" : "mrkdwn" , "text" : "{{gp.d…" at bounding box center [783, 384] width 387 height 97
type textarea ""text": "*Casino Uniques: *""
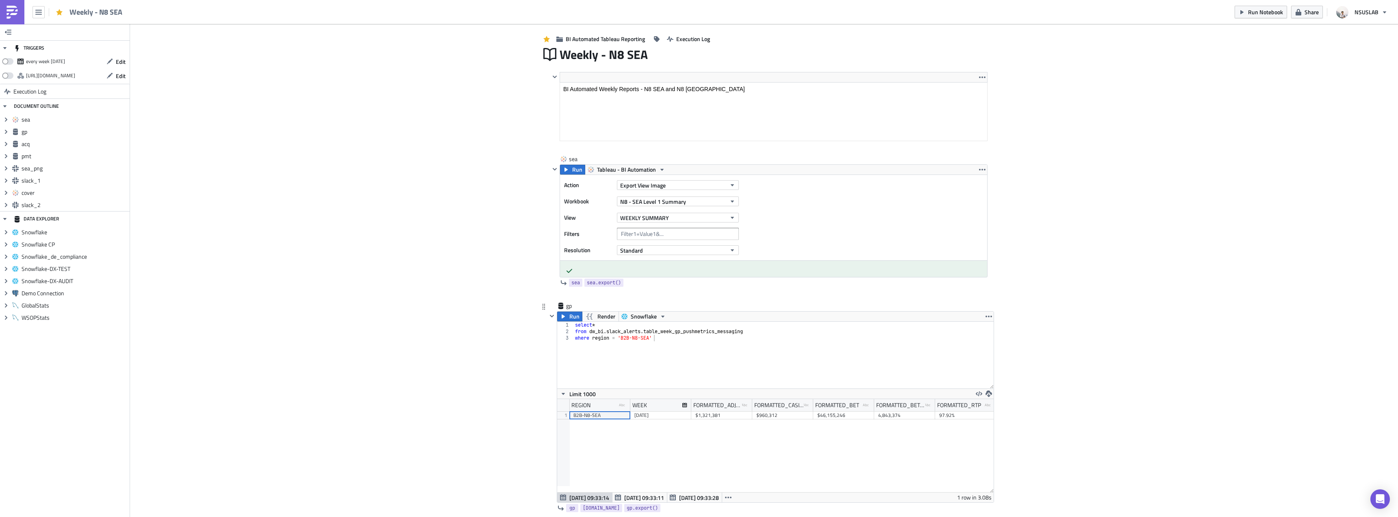
scroll to position [285, 0]
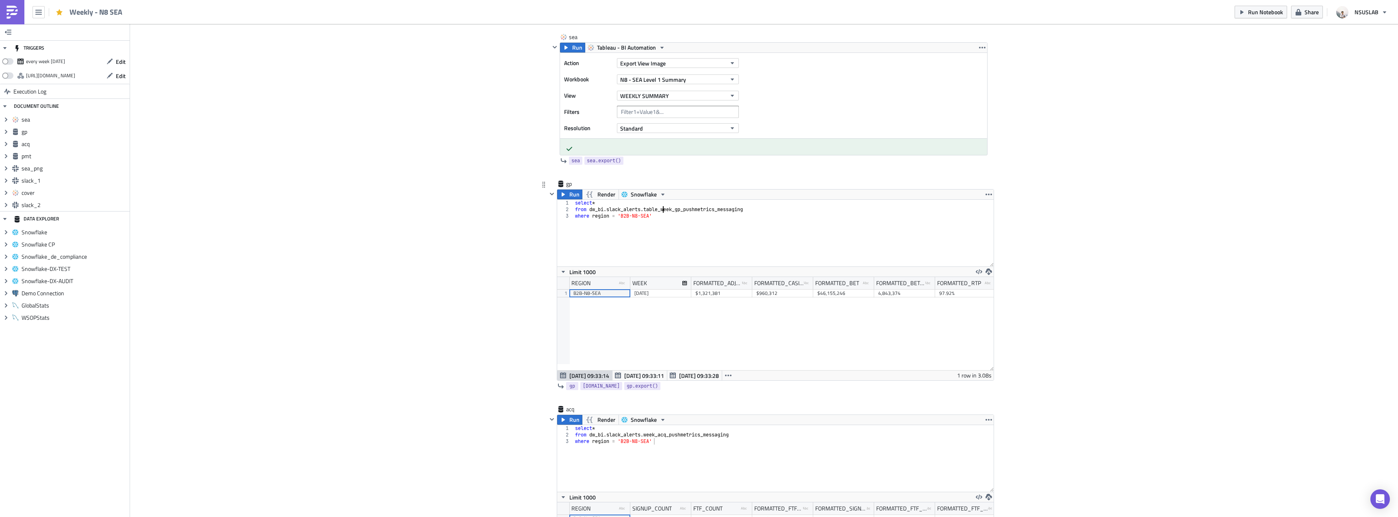
click at [660, 211] on div "select * from dw_bi . slack_alerts . table_week_gp_pushmetrics_messaging where …" at bounding box center [784, 240] width 420 height 80
type textarea "from dw_bi.slack_alerts.week_gp_pushmetrics_messaging"
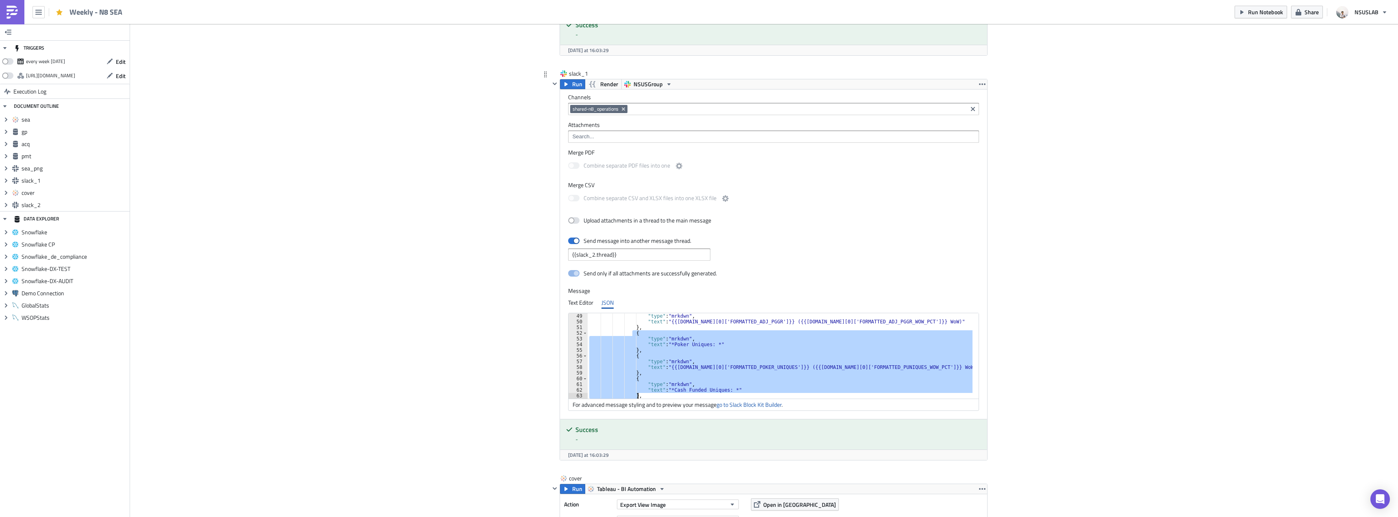
scroll to position [319, 0]
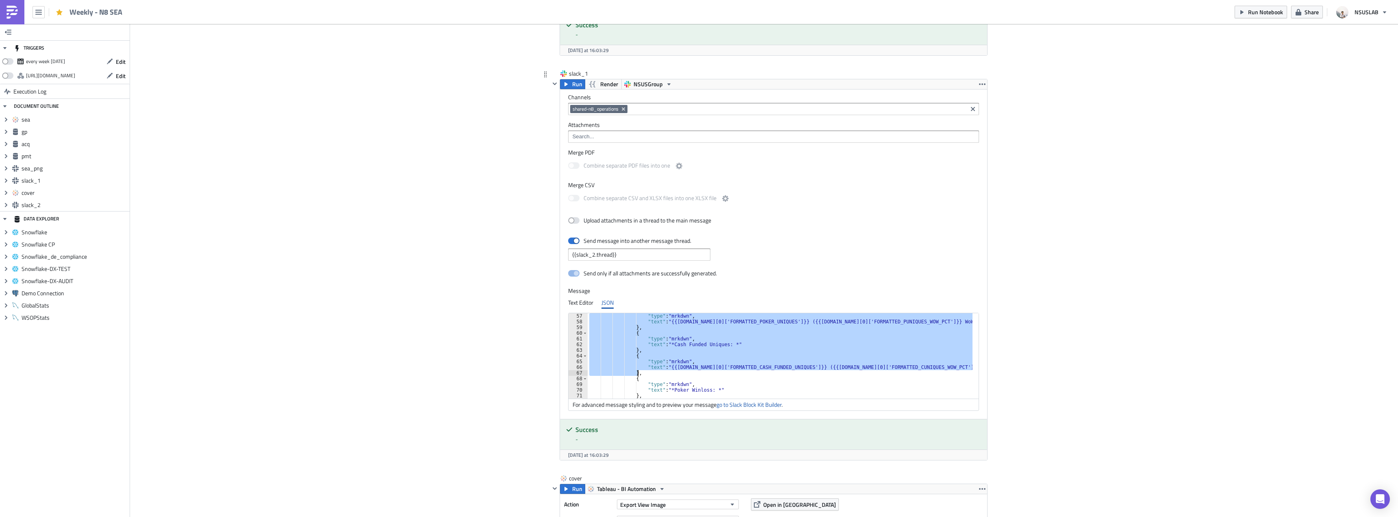
drag, startPoint x: 629, startPoint y: 338, endPoint x: 638, endPoint y: 373, distance: 35.7
click at [638, 373] on div ""type" : "mrkdwn" , "text" : "{{gp.data[0]['FORMATTED_POKER_UNIQUES']}} ({{gp.d…" at bounding box center [780, 361] width 385 height 97
paste textarea
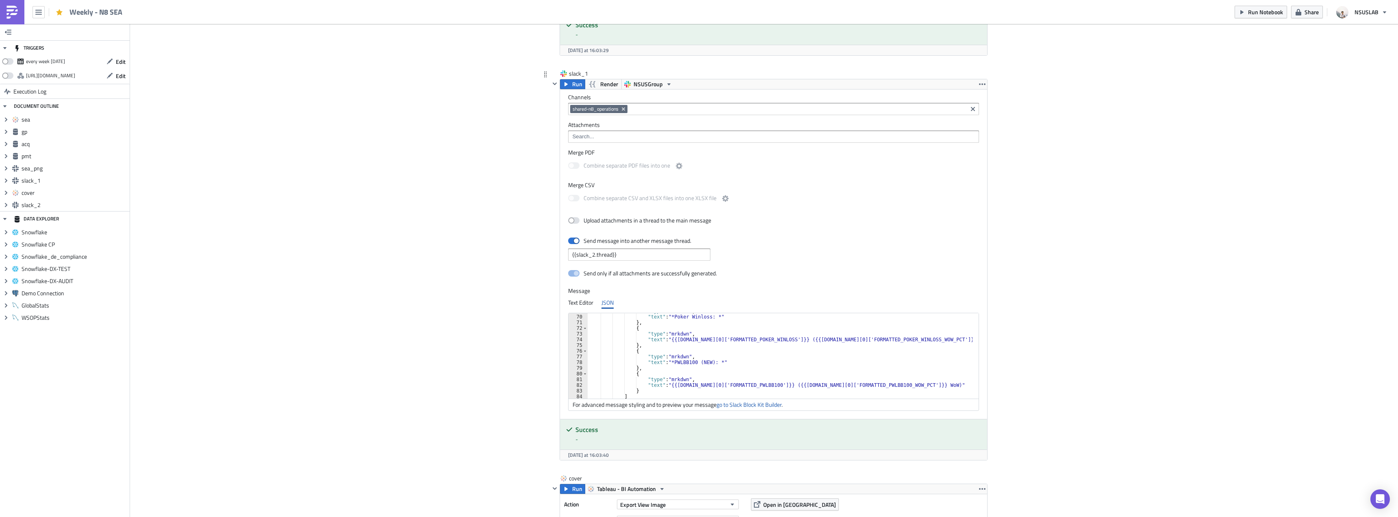
scroll to position [416, 0]
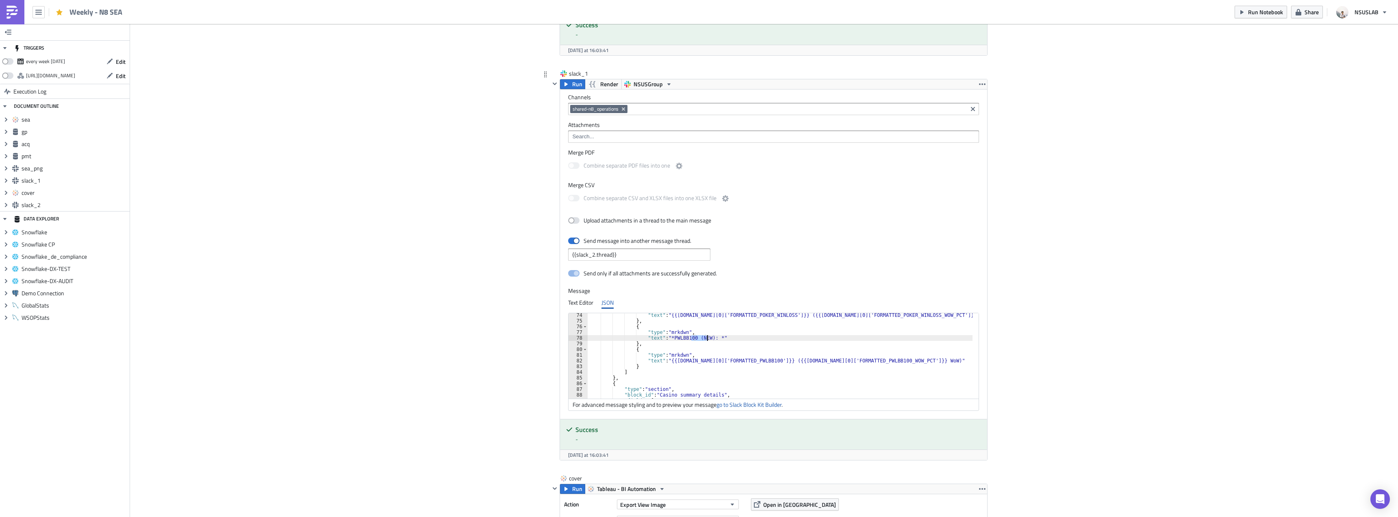
drag, startPoint x: 687, startPoint y: 337, endPoint x: 704, endPoint y: 337, distance: 17.1
click at [704, 337] on div ""text" : "{{gp.data[0]['FORMATTED_POKER_WINLOSS']}} ({{gp.data[0]['FORMATTED_PO…" at bounding box center [780, 360] width 385 height 97
click at [706, 370] on div ""type" : "mrkdwn" , "text" : "{{gp.data[0]['FORMATTED_CASINO_GGR']}} ({{gp.data…" at bounding box center [781, 358] width 382 height 97
type textarea "},"
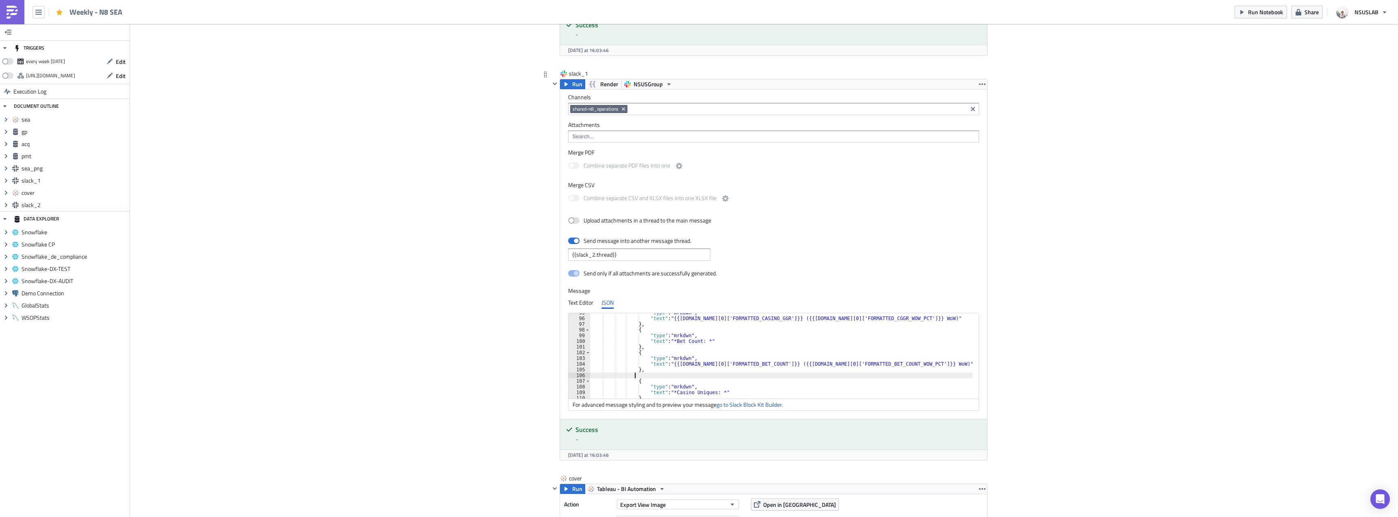
scroll to position [0, 3]
paste textarea "},"
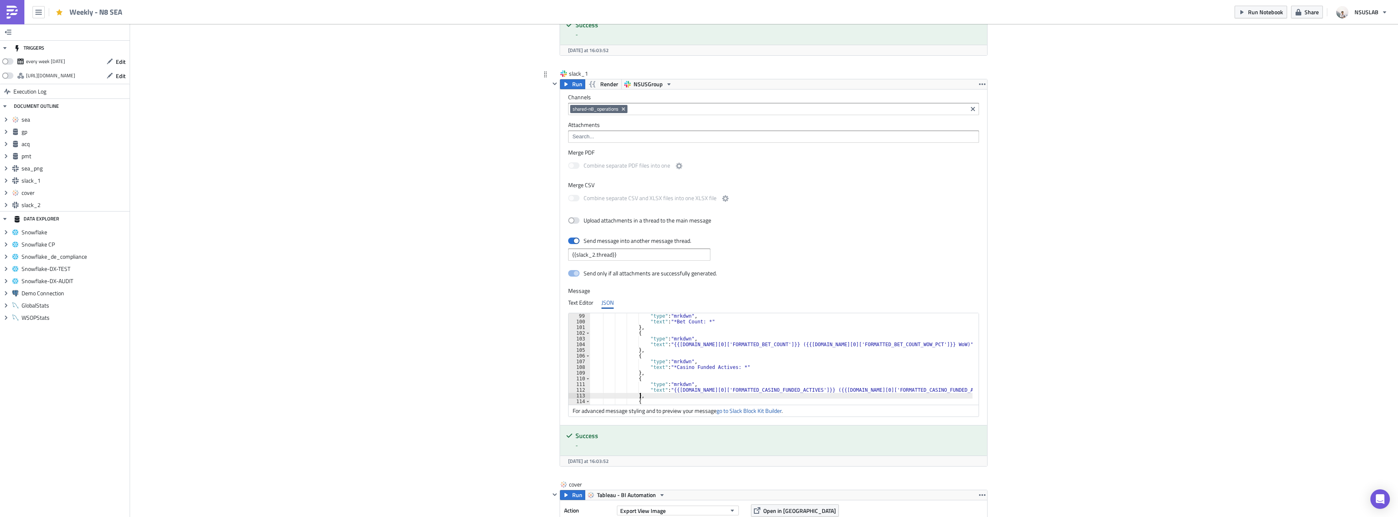
type textarea "},"
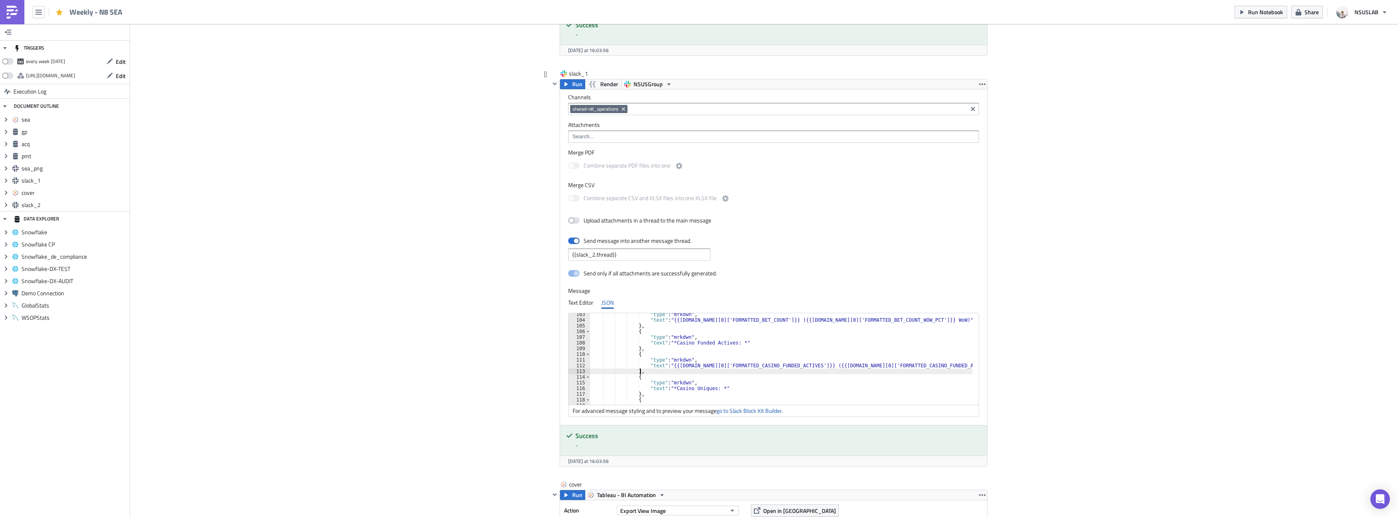
scroll to position [631, 0]
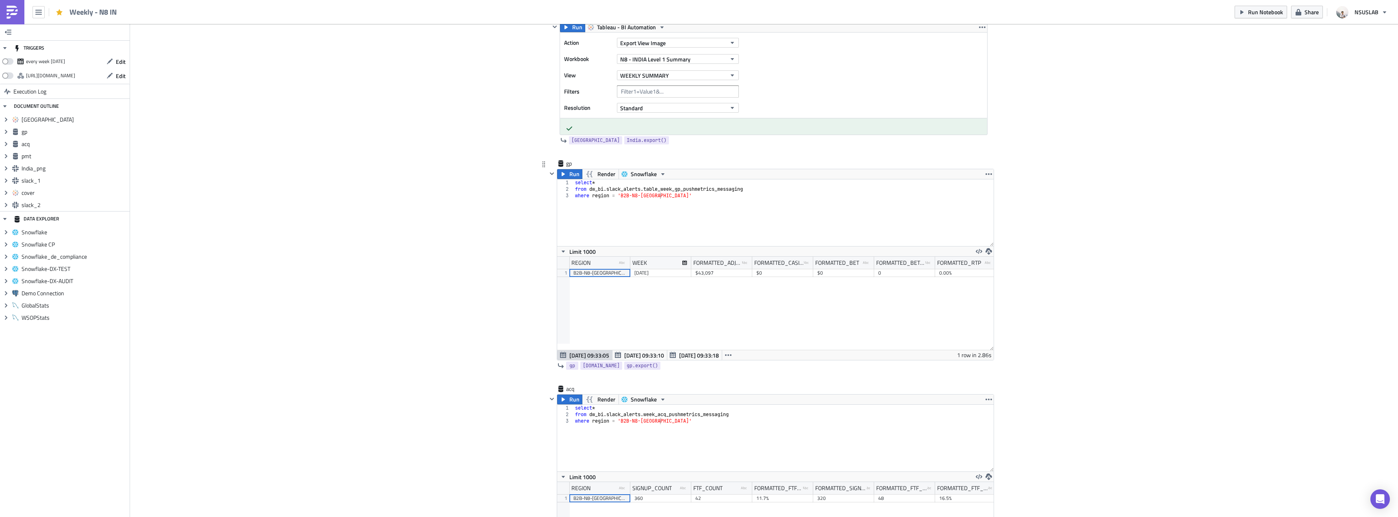
scroll to position [366, 0]
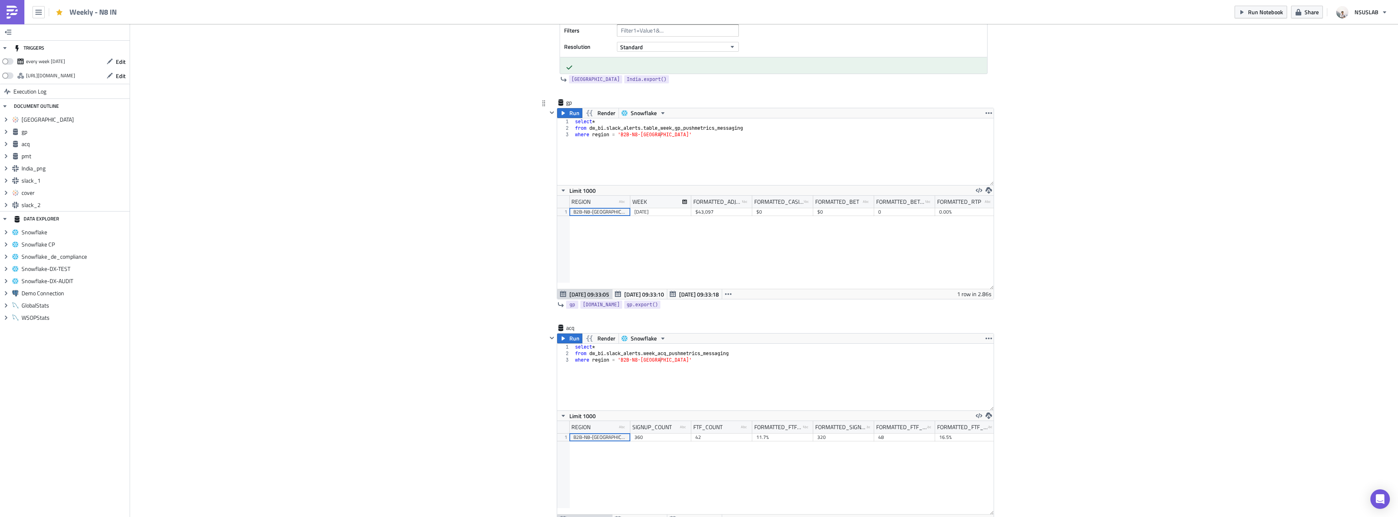
click at [660, 126] on div "select * from dw_bi . slack_alerts . table_week_gp_pushmetrics_messaging where …" at bounding box center [784, 158] width 420 height 80
type textarea "from dw_bi.slack_alerts.week_gp_pushmetrics_messaging"
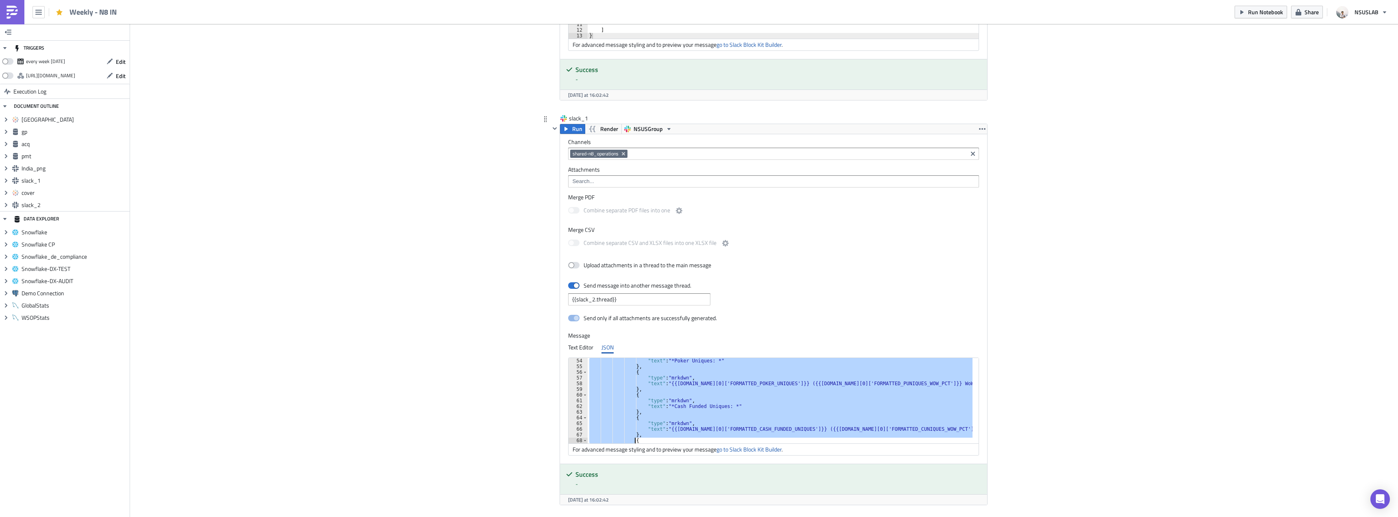
scroll to position [336, 0]
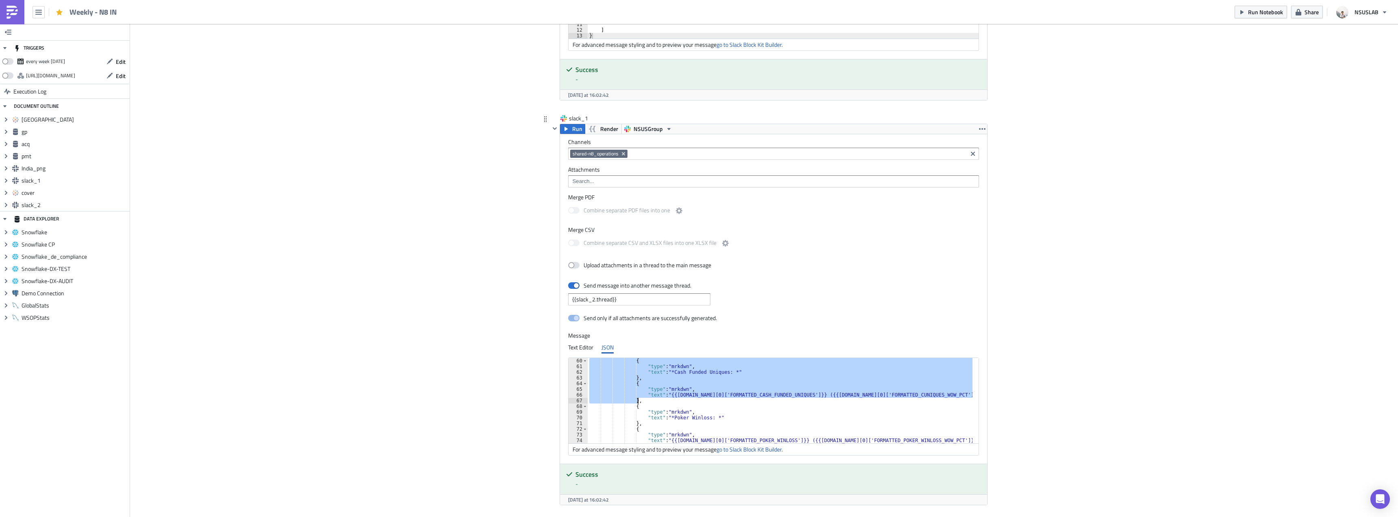
drag, startPoint x: 629, startPoint y: 405, endPoint x: 639, endPoint y: 400, distance: 11.1
click at [639, 400] on div "{ "type" : "mrkdwn" , "text" : "*Cash Funded Uniques: *" } , { "type" : "mrkdwn…" at bounding box center [780, 406] width 385 height 97
paste textarea
type textarea "},"
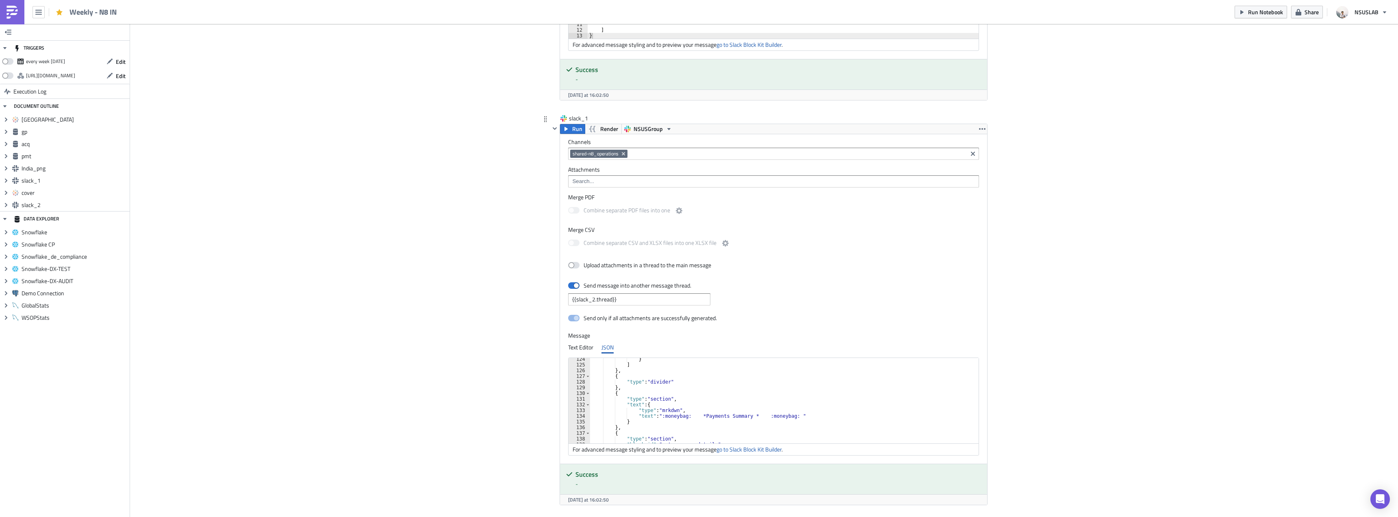
scroll to position [702, 0]
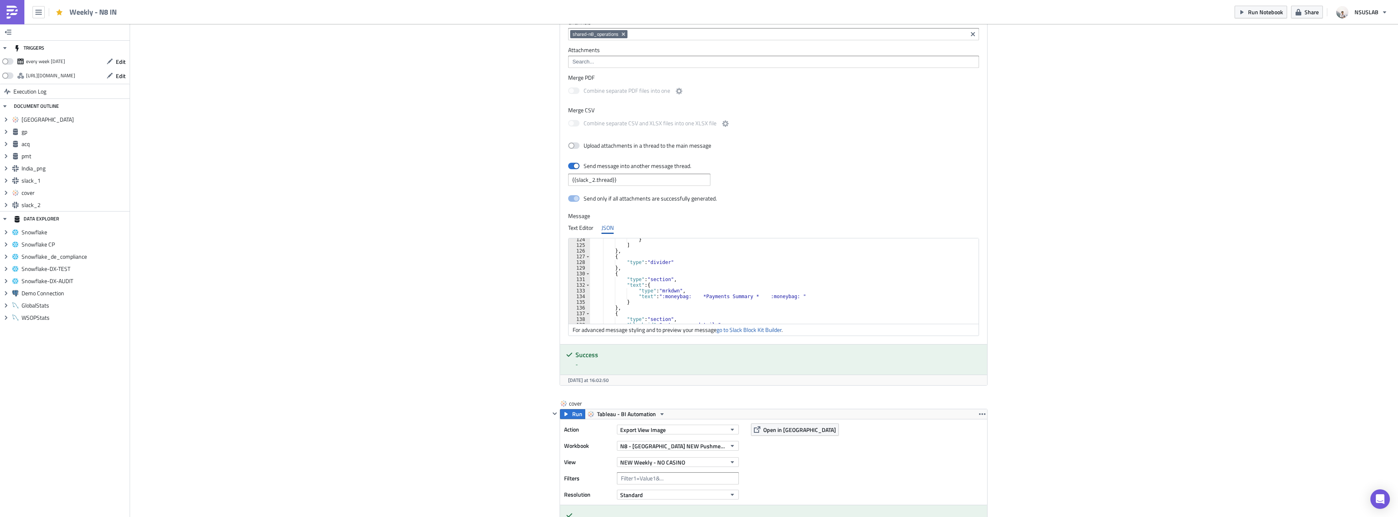
scroll to position [1622, 0]
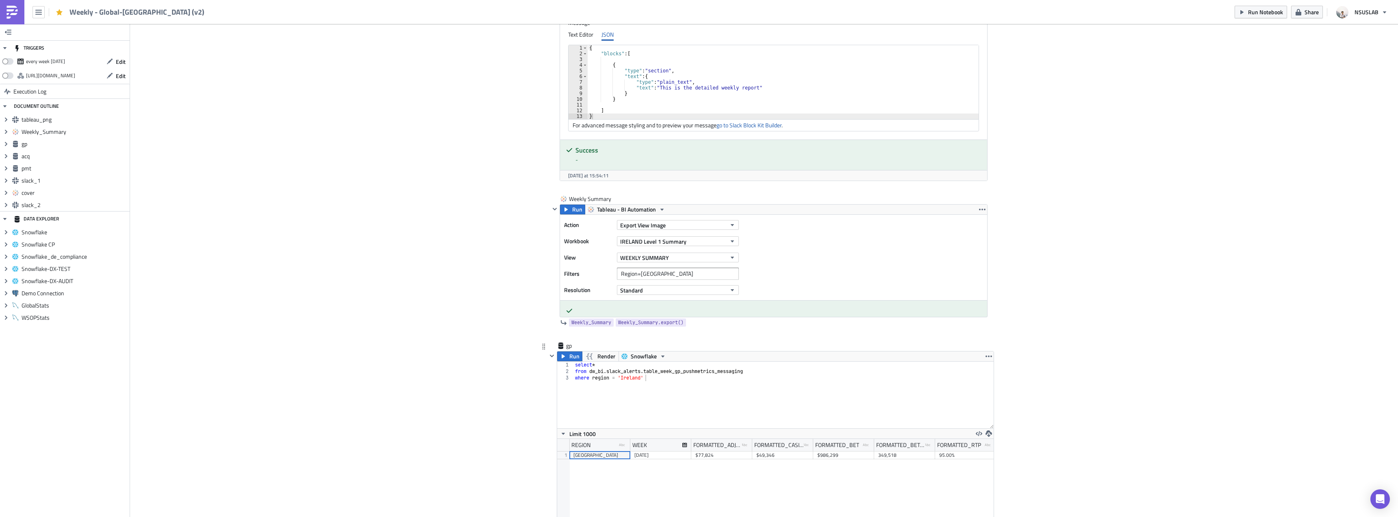
scroll to position [528, 0]
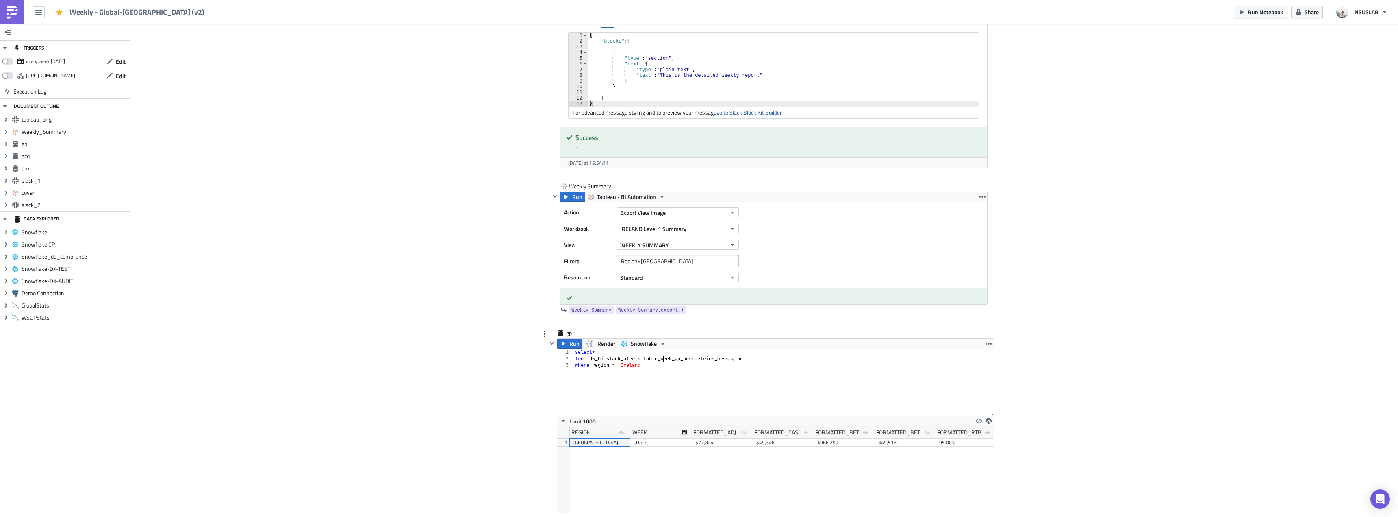
click at [660, 359] on div "select * from dw_bi . slack_alerts . table_week_gp_pushmetrics_messaging where …" at bounding box center [784, 389] width 420 height 80
type textarea "from dw_bi.slack_alerts.week_gp_pushmetrics_messaging"
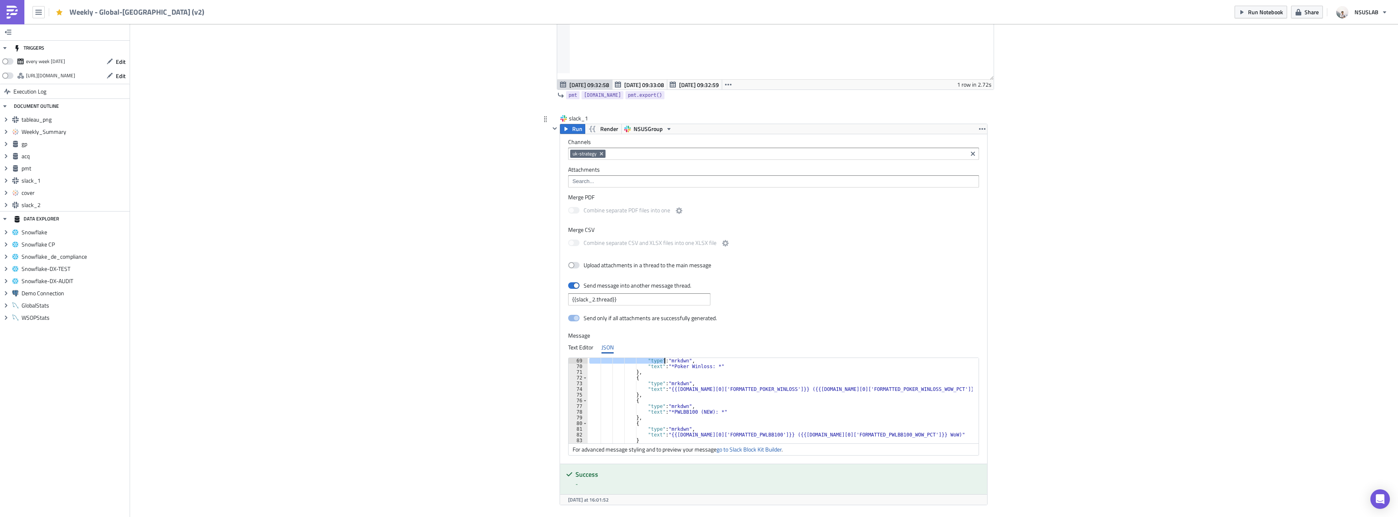
scroll to position [336, 0]
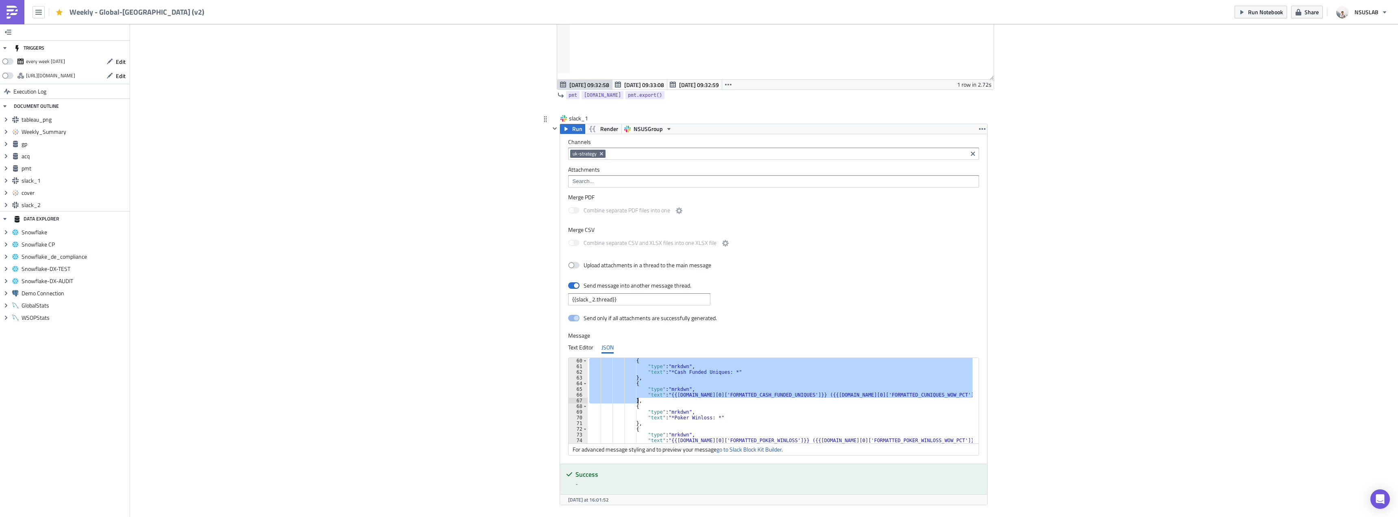
drag, startPoint x: 629, startPoint y: 382, endPoint x: 645, endPoint y: 401, distance: 25.1
click at [645, 401] on div "{ "type" : "mrkdwn" , "text" : "*Cash Funded Uniques: *" } , { "type" : "mrkdwn…" at bounding box center [785, 406] width 395 height 97
paste textarea
type textarea "},"
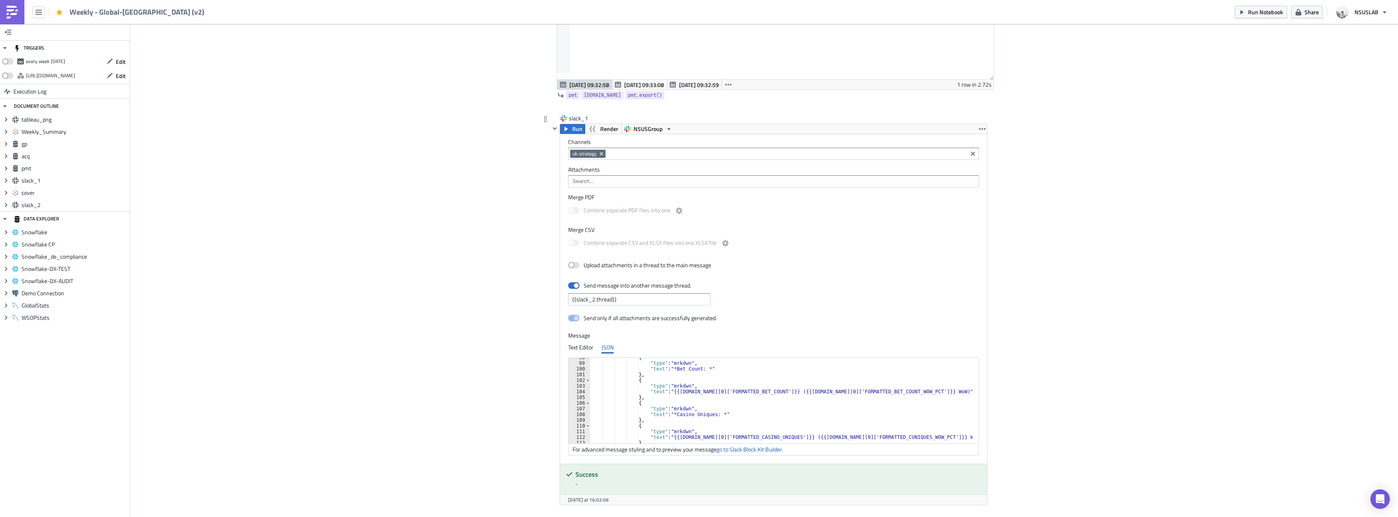
scroll to position [555, 0]
click at [685, 397] on div "{ "type" : "mrkdwn" , "text" : "*Bet Count: *" } , { "type" : "mrkdwn" , "text"…" at bounding box center [786, 402] width 392 height 97
paste textarea "},"
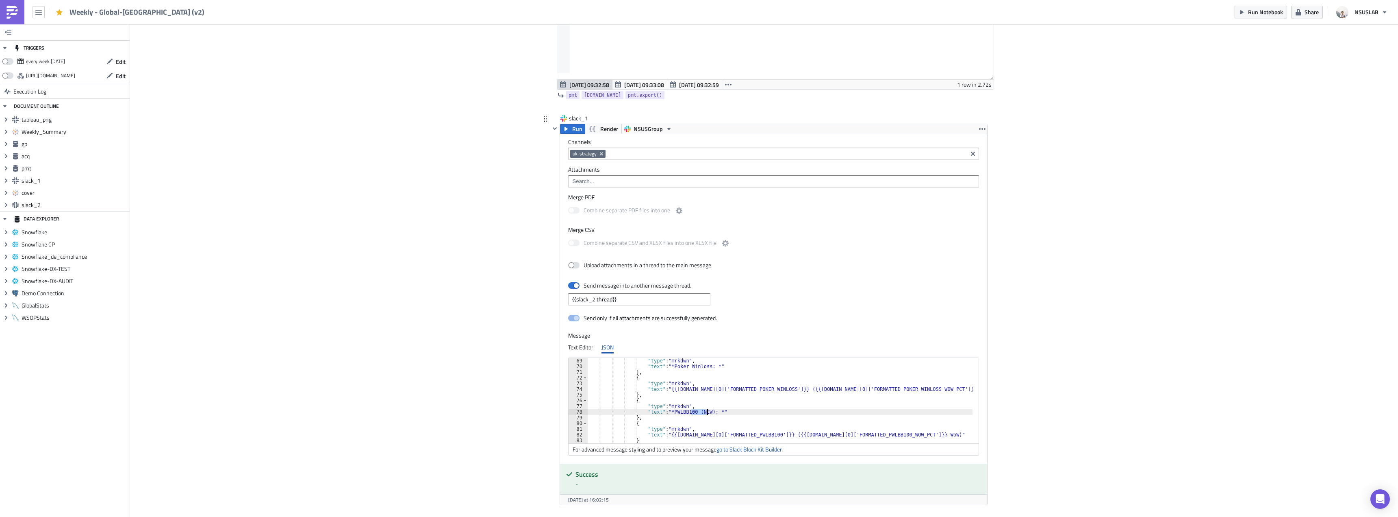
drag, startPoint x: 687, startPoint y: 411, endPoint x: 704, endPoint y: 411, distance: 16.7
click at [704, 411] on div ""type" : "mrkdwn" , "text" : "*Poker Winloss: *" } , { "type" : "mrkdwn" , "tex…" at bounding box center [785, 406] width 395 height 97
type textarea "},"
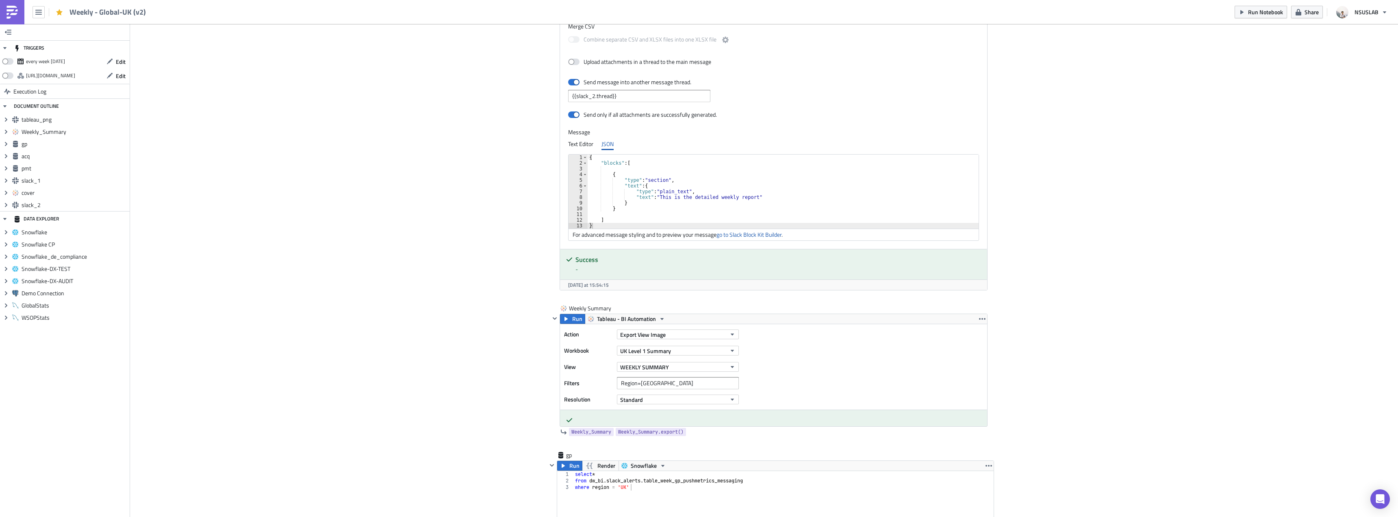
scroll to position [610, 0]
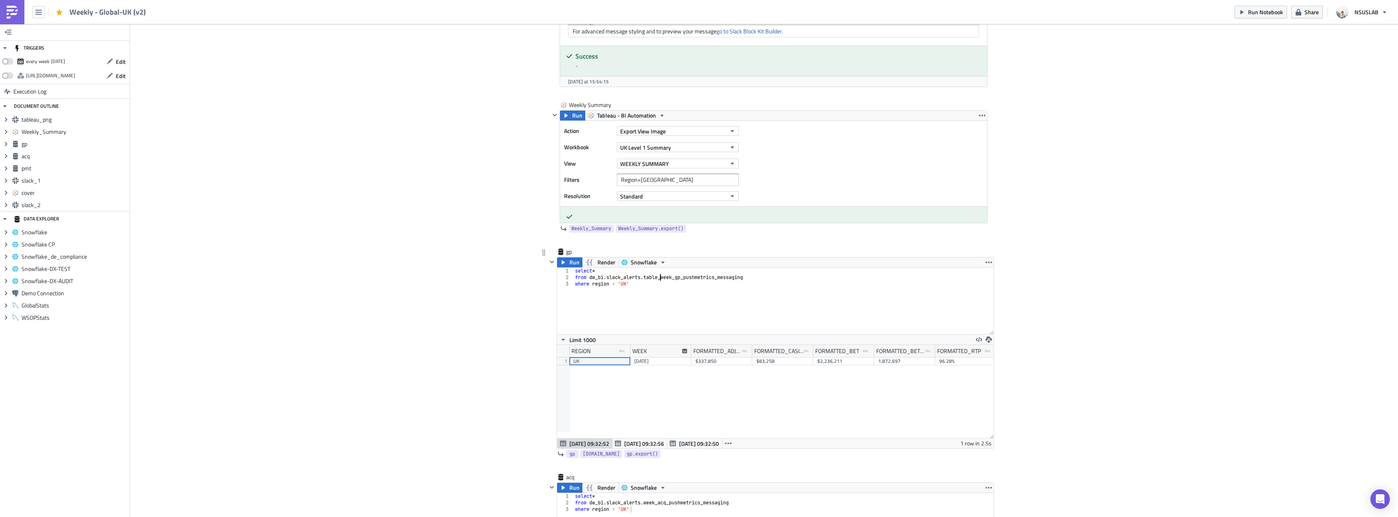
click at [658, 276] on div "select * from dw_bi . slack_alerts . table_week_gp_pushmetrics_messaging where …" at bounding box center [784, 307] width 420 height 80
type textarea "from dw_bi.slack_alerts.week_gp_pushmetrics_messaging"
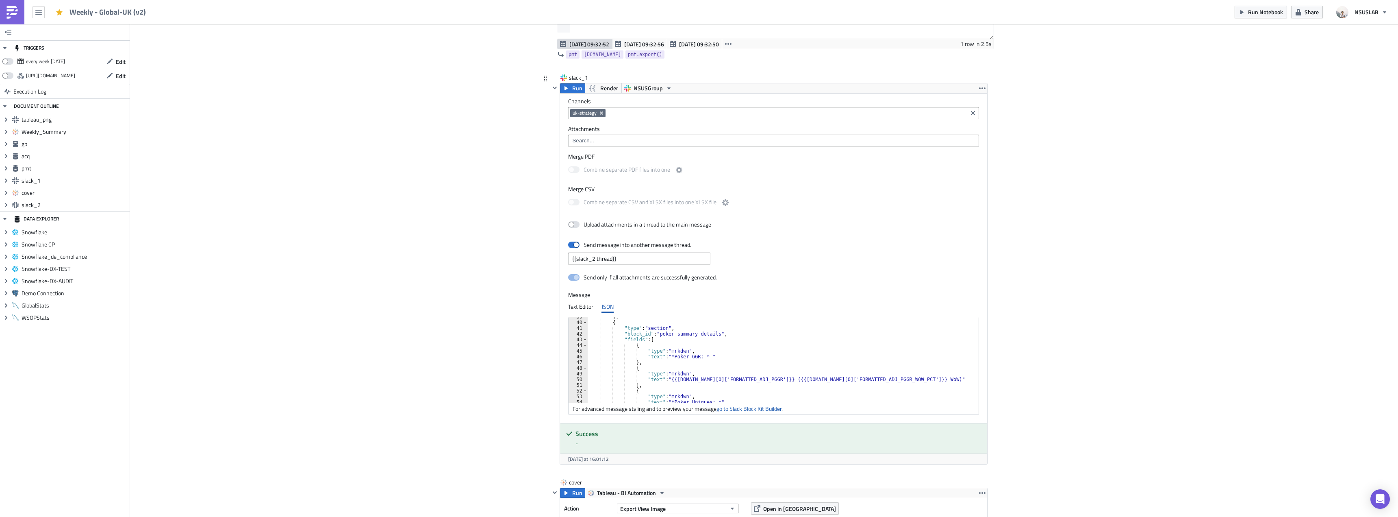
scroll to position [268, 0]
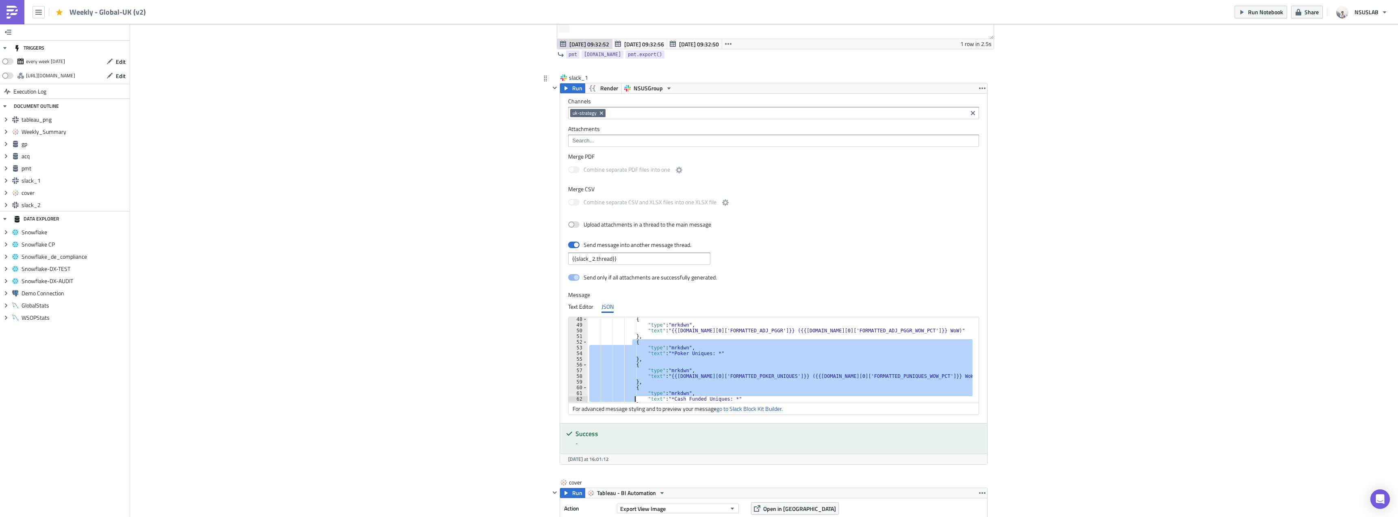
drag, startPoint x: 629, startPoint y: 342, endPoint x: 632, endPoint y: 400, distance: 58.6
click at [632, 400] on div "{ "type" : "mrkdwn" , "text" : "{{gp.data[0]['FORMATTED_ADJ_PGGR']}} ({{gp.data…" at bounding box center [780, 364] width 385 height 97
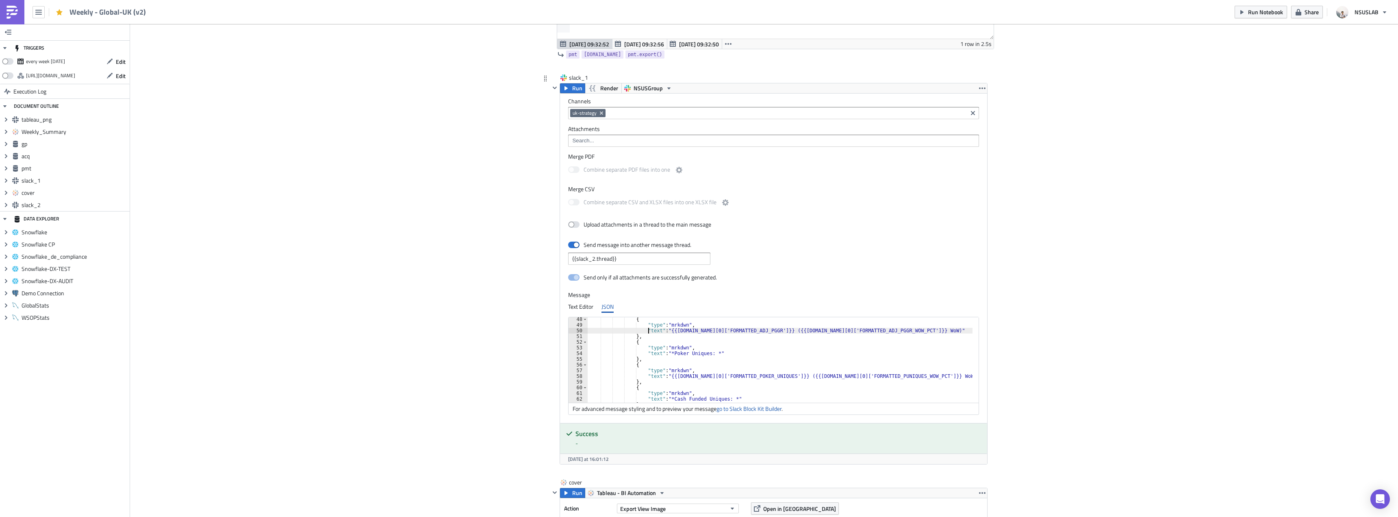
click at [644, 329] on div "{ "type" : "mrkdwn" , "text" : "{{gp.data[0]['FORMATTED_ADJ_PGGR']}} ({{gp.data…" at bounding box center [780, 364] width 385 height 97
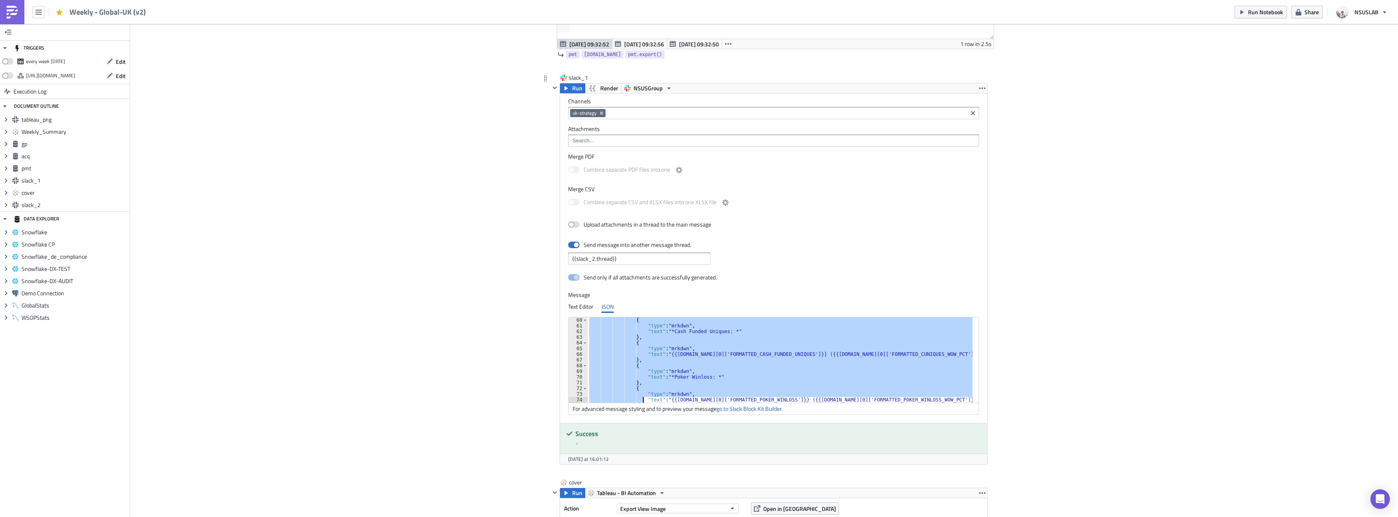
scroll to position [358, 0]
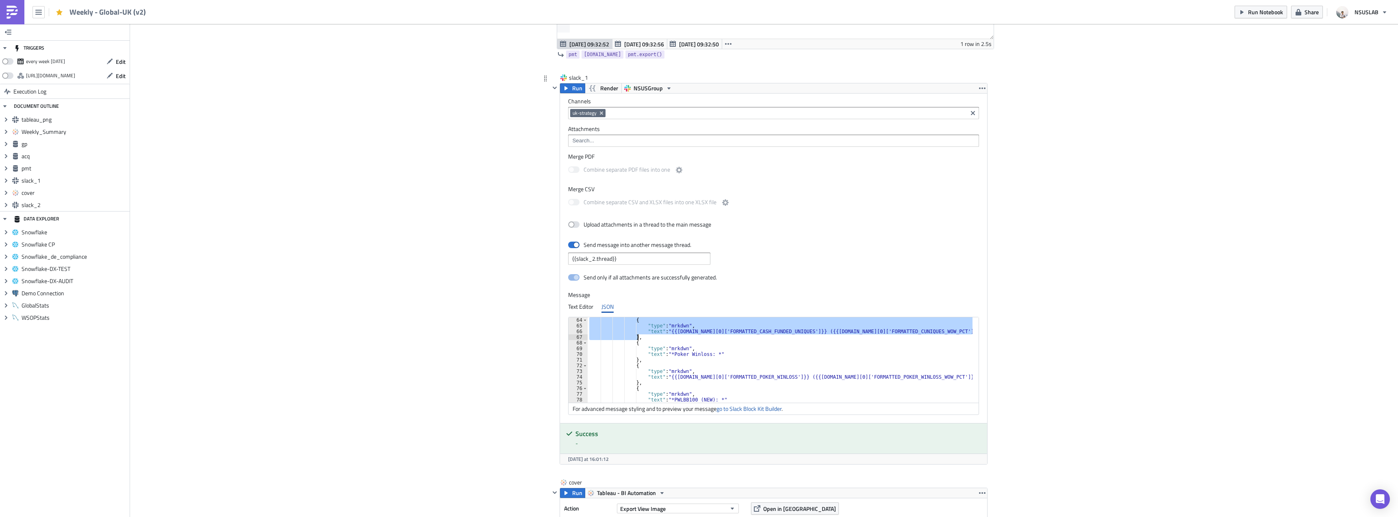
drag, startPoint x: 629, startPoint y: 340, endPoint x: 639, endPoint y: 335, distance: 11.3
click at [639, 335] on div "{ "type" : "mrkdwn" , "text" : "{{gp.data[0]['FORMATTED_CASH_FUNDED_UNIQUES']}}…" at bounding box center [780, 365] width 385 height 97
paste textarea
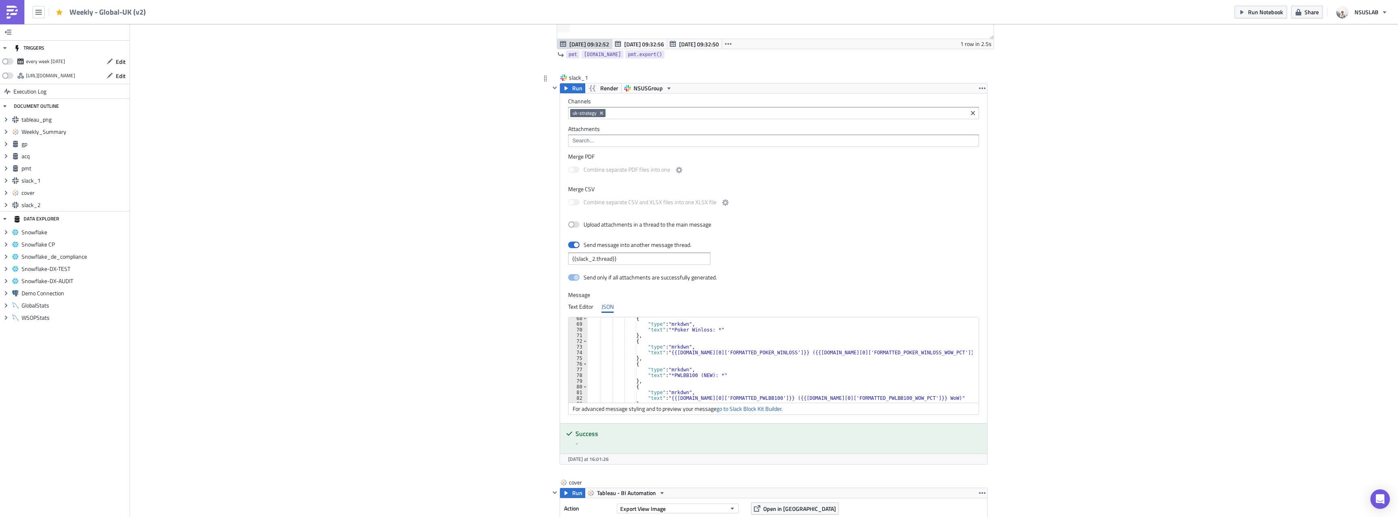
scroll to position [407, 0]
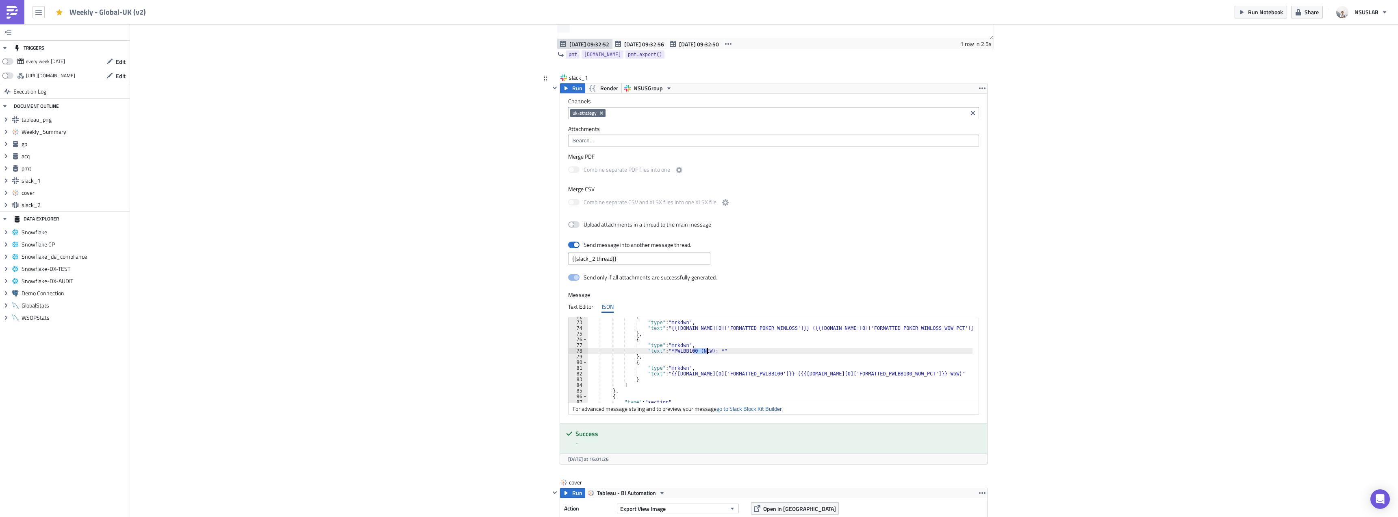
drag, startPoint x: 691, startPoint y: 351, endPoint x: 704, endPoint y: 349, distance: 13.6
click at [704, 349] on div "{ "type" : "mrkdwn" , "text" : "{{gp.data[0]['FORMATTED_POKER_WINLOSS']}} ({{gp…" at bounding box center [780, 362] width 385 height 97
type textarea "},"
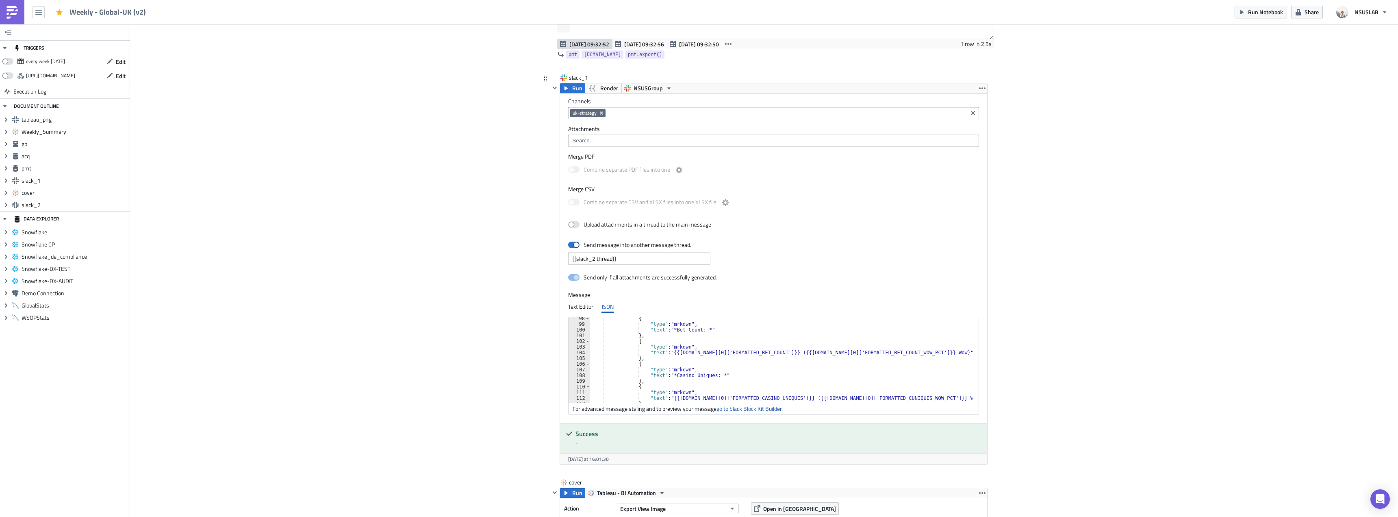
click at [697, 359] on div "{ "type" : "mrkdwn" , "text" : "*Bet Count: *" } , { "type" : "mrkdwn" , "text"…" at bounding box center [781, 363] width 382 height 97
paste textarea "},"
type textarea "},"
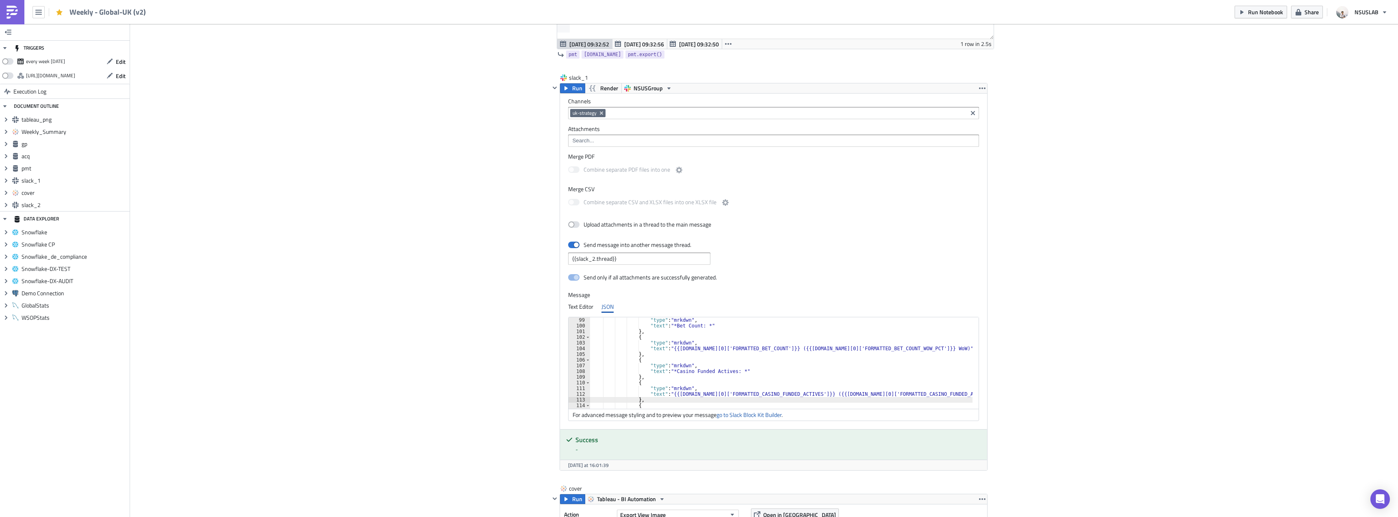
drag, startPoint x: 414, startPoint y: 295, endPoint x: 353, endPoint y: 252, distance: 74.2
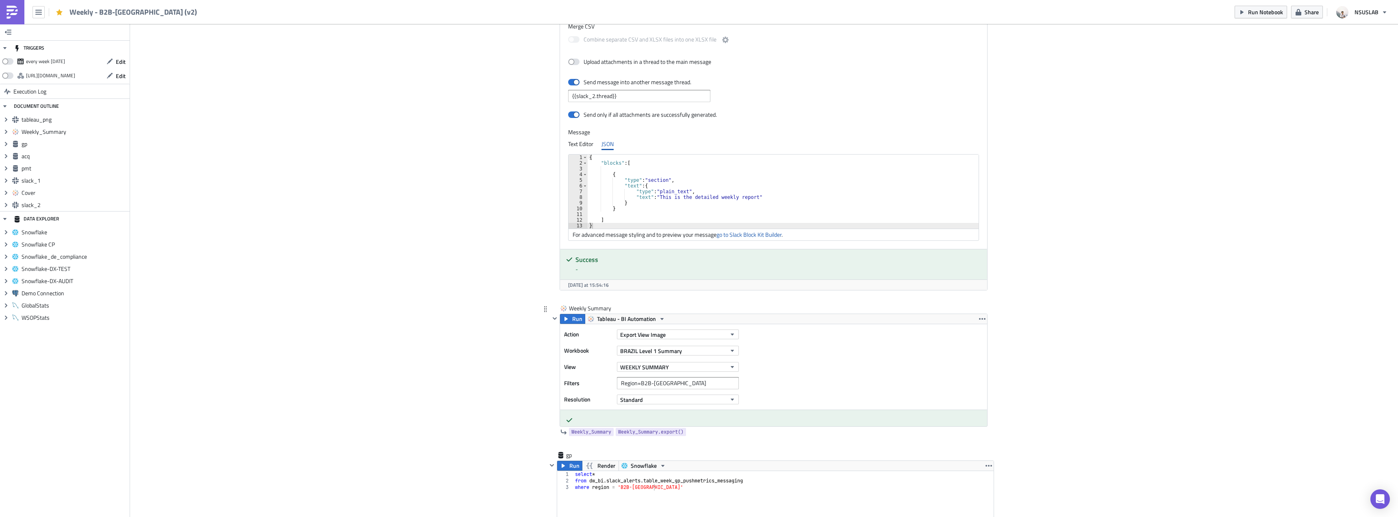
scroll to position [488, 0]
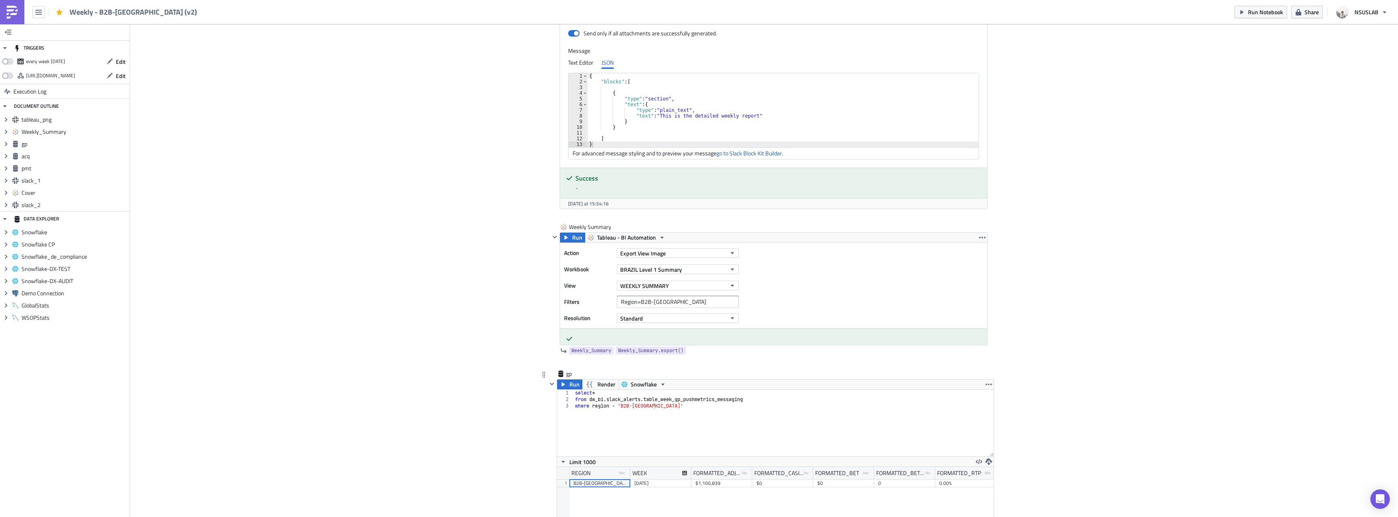
click at [657, 400] on div "select * from dw_bi . slack_alerts . table_week_gp_pushmetrics_messaging where …" at bounding box center [784, 429] width 420 height 80
type textarea "from dw_bi.slack_alerts.week_gp_pushmetrics_messaging"
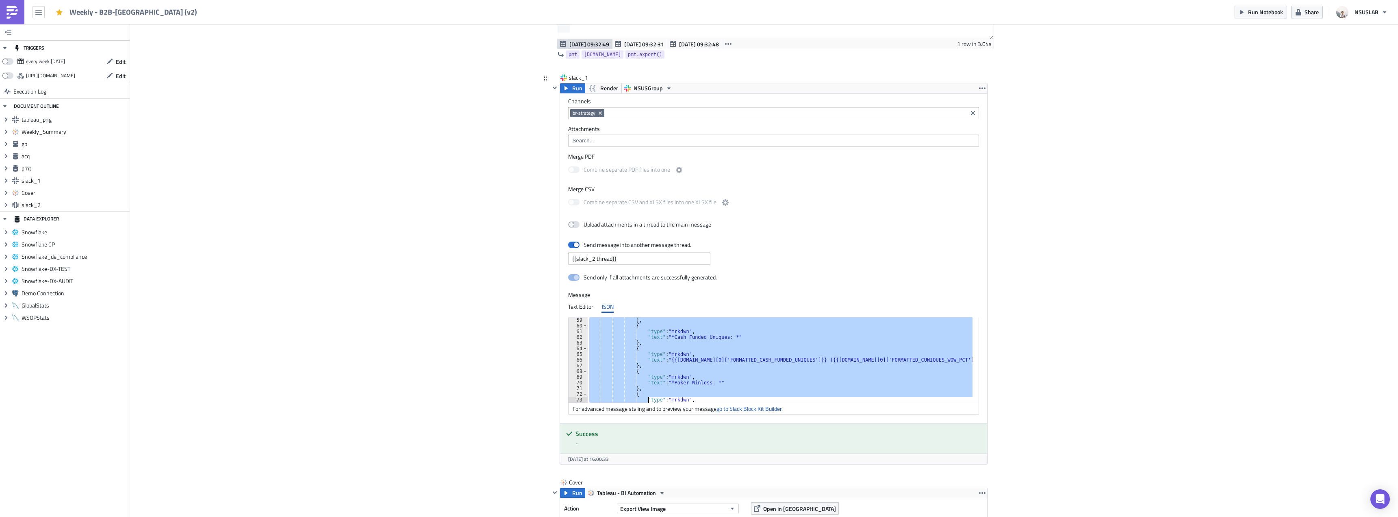
scroll to position [336, 0]
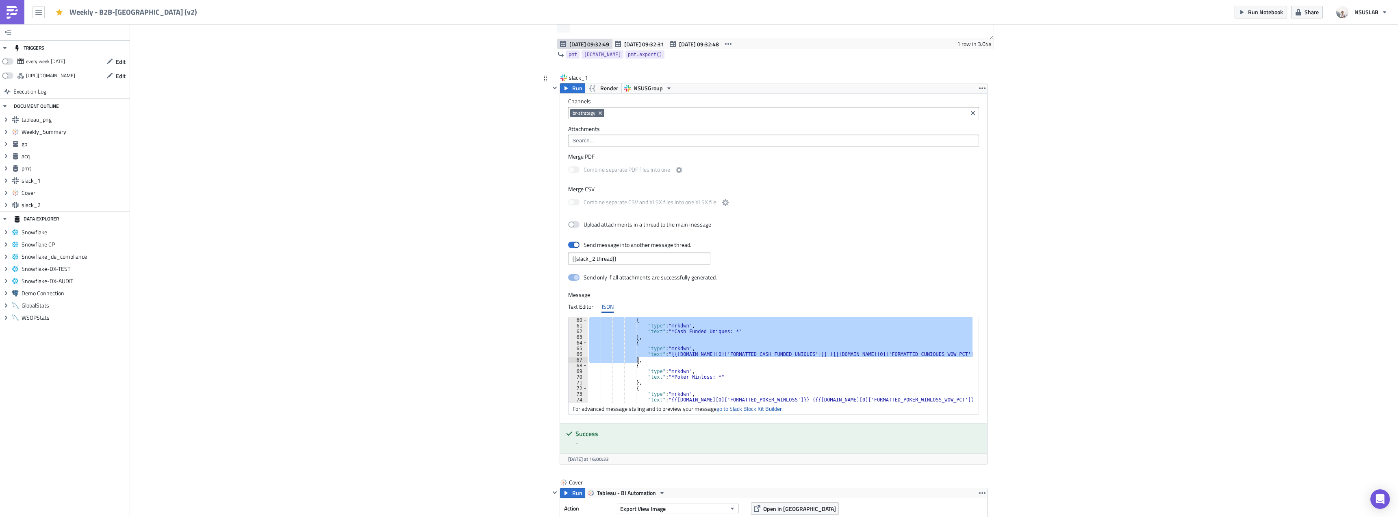
drag, startPoint x: 628, startPoint y: 366, endPoint x: 634, endPoint y: 360, distance: 8.4
click at [634, 360] on div "{ "type" : "mrkdwn" , "text" : "*Cash Funded Uniques: *" } , { "type" : "mrkdwn…" at bounding box center [785, 365] width 395 height 97
paste textarea
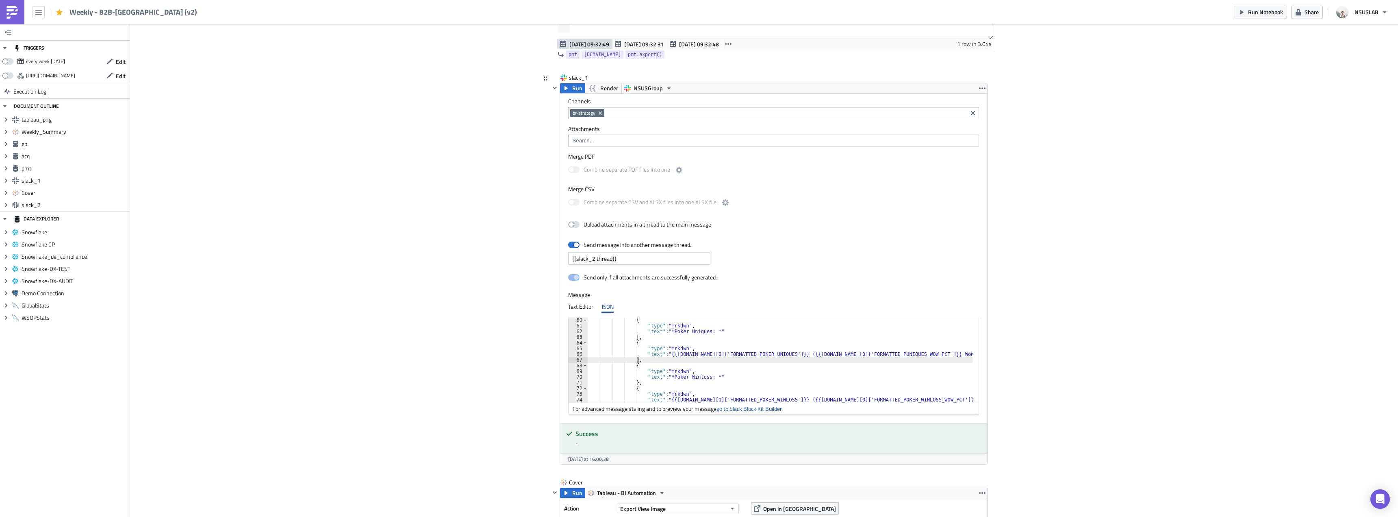
click at [672, 362] on div "{ "type" : "mrkdwn" , "text" : "*Poker Uniques: *" } , { "type" : "mrkdwn" , "t…" at bounding box center [785, 365] width 395 height 97
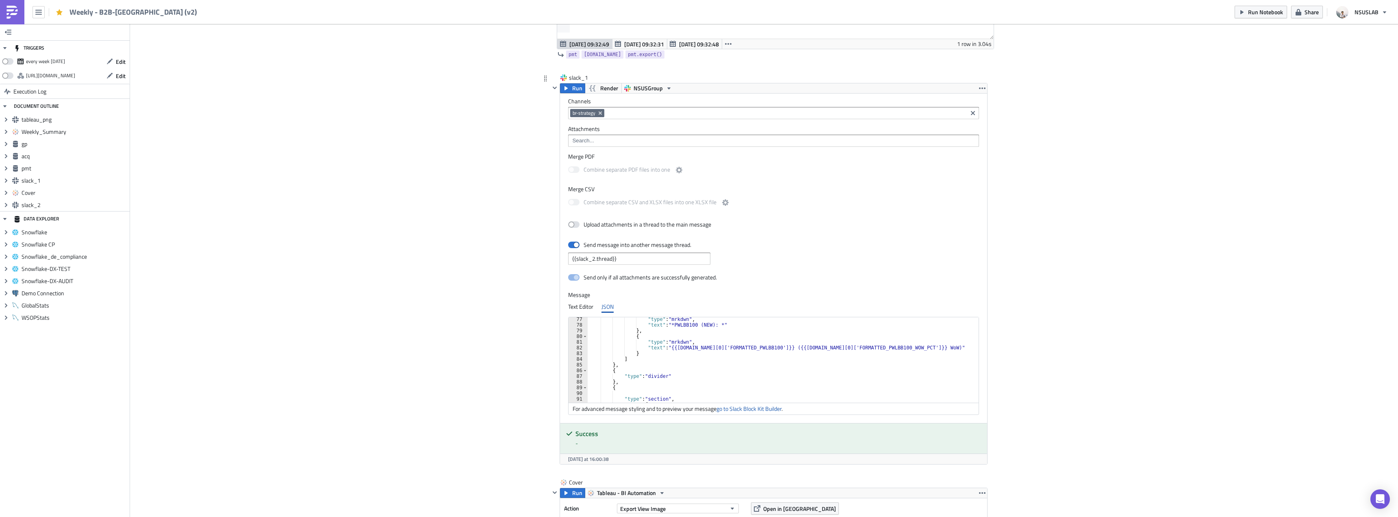
scroll to position [433, 0]
drag, startPoint x: 689, startPoint y: 324, endPoint x: 704, endPoint y: 326, distance: 14.7
click at [704, 326] on div ""type" : "mrkdwn" , "text" : "*PWLBB100 (NEW): *" } , { "type" : "mrkdwn" , "te…" at bounding box center [785, 364] width 395 height 97
type textarea "},"
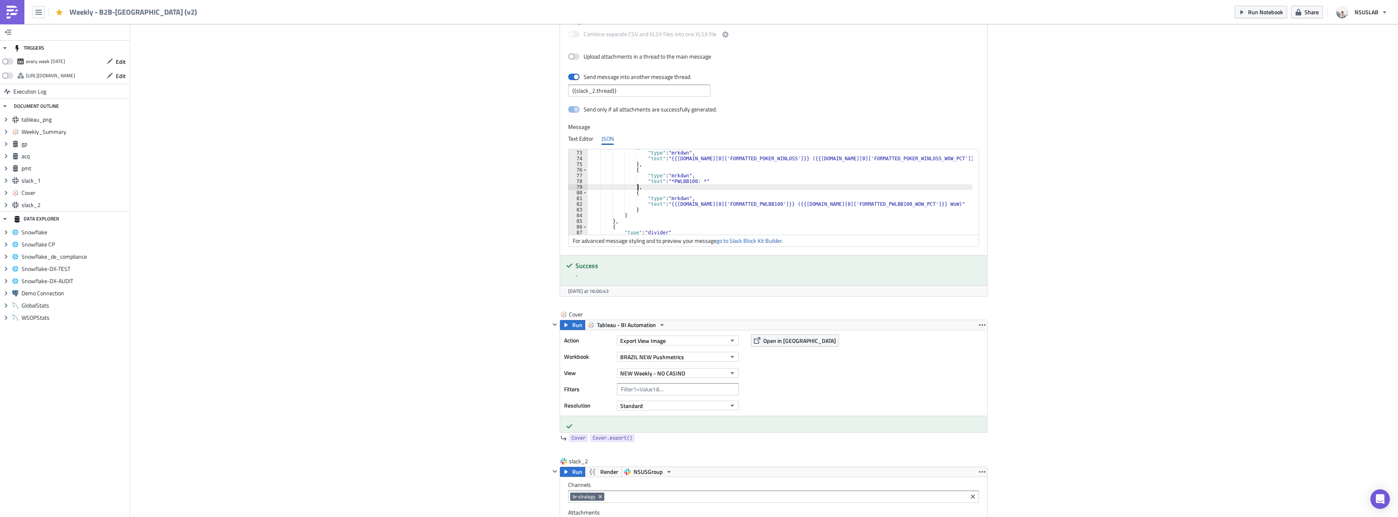
scroll to position [1744, 0]
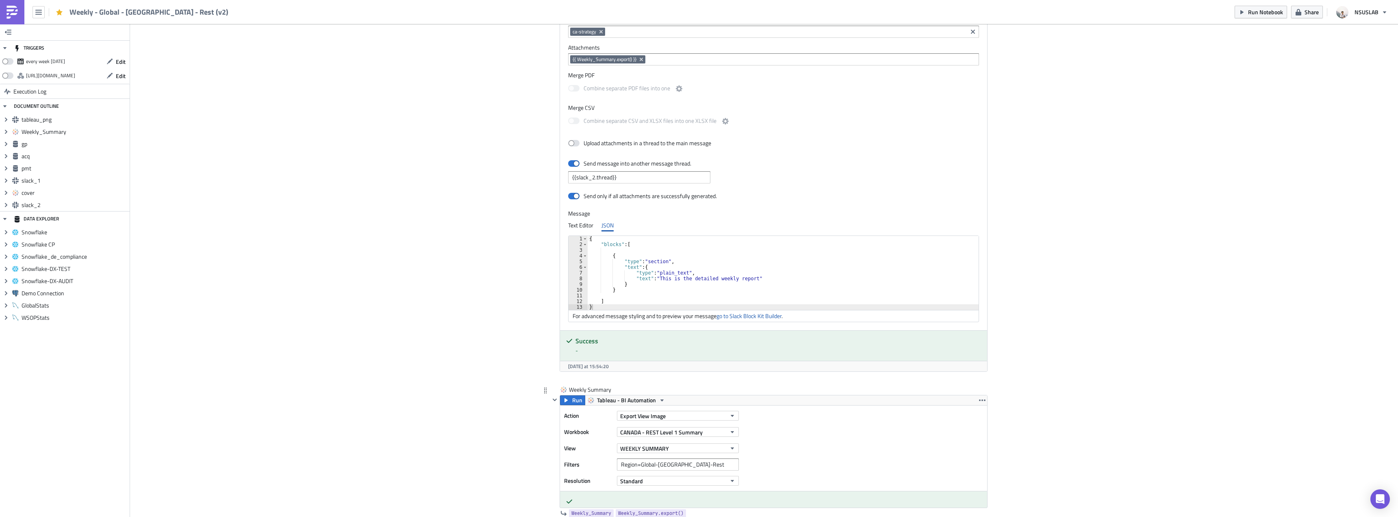
scroll to position [488, 0]
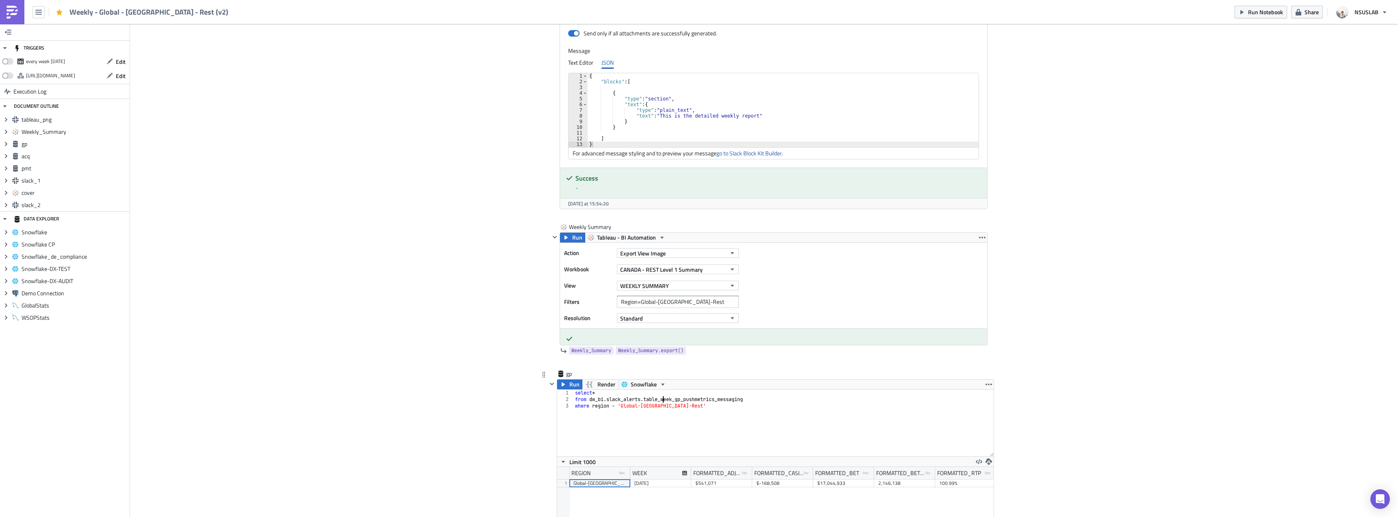
click at [659, 400] on div "select * from dw_bi . slack_alerts . table_week_gp_pushmetrics_messaging where …" at bounding box center [784, 429] width 420 height 80
type textarea "from dw_bi.slack_alerts.week_gp_pushmetrics_messaging"
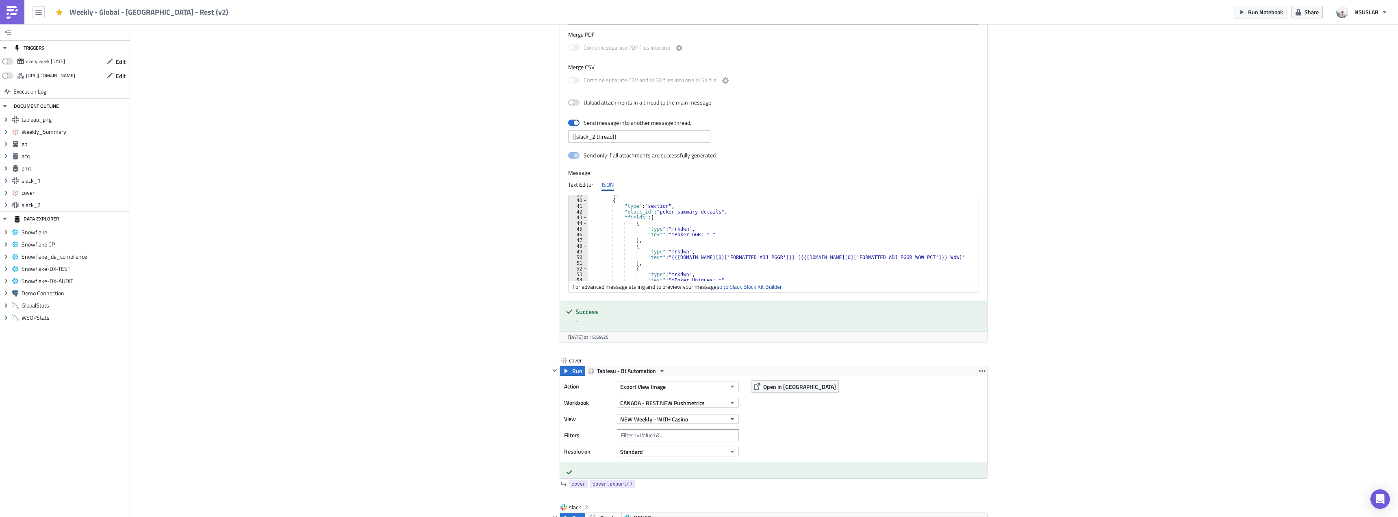
scroll to position [244, 0]
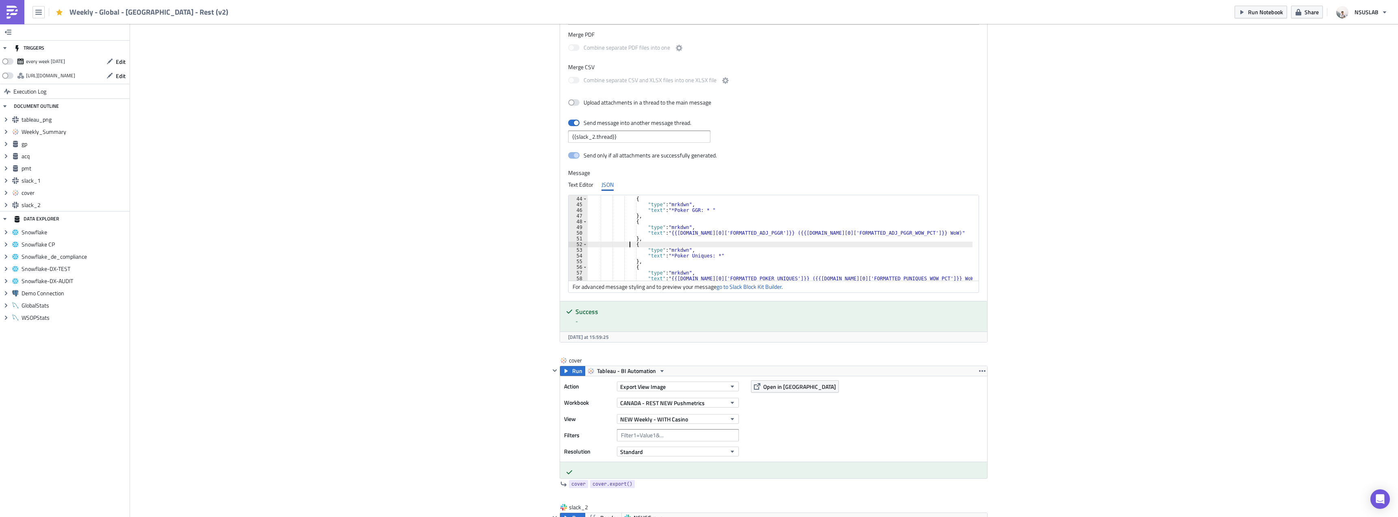
drag, startPoint x: 628, startPoint y: 245, endPoint x: 637, endPoint y: 253, distance: 12.4
click at [637, 253] on div ""fields" : [ { "type" : "mrkdwn" , "text" : "*Poker GGR: * " } , { "type" : "mr…" at bounding box center [780, 238] width 385 height 97
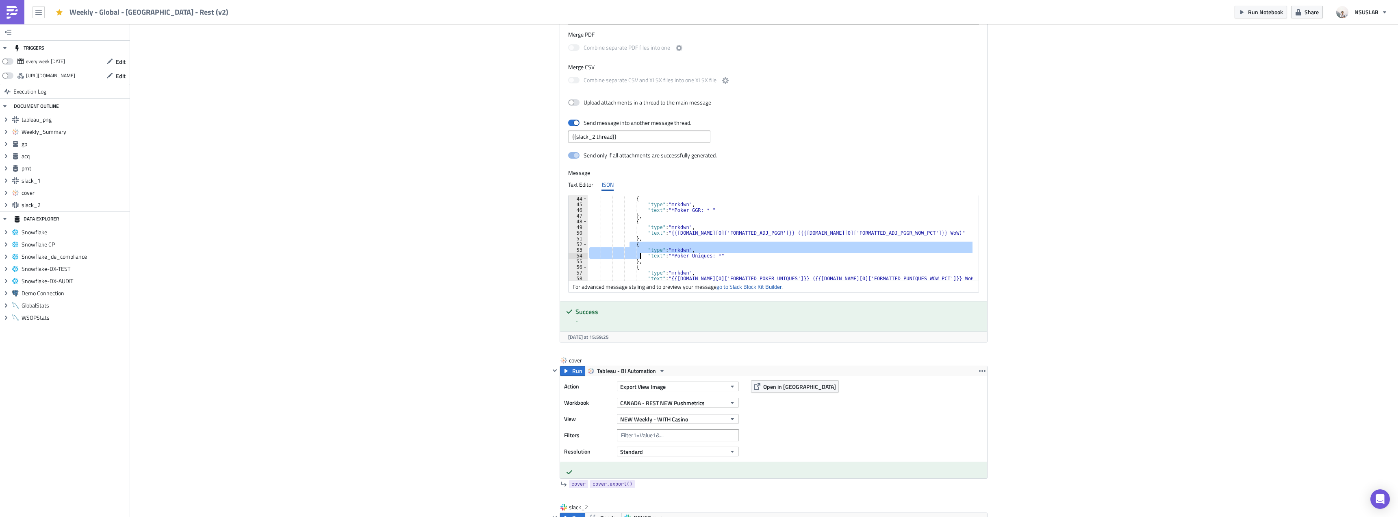
click at [630, 242] on div ""fields" : [ { "type" : "mrkdwn" , "text" : "*Poker GGR: * " } , { "type" : "mr…" at bounding box center [780, 237] width 385 height 85
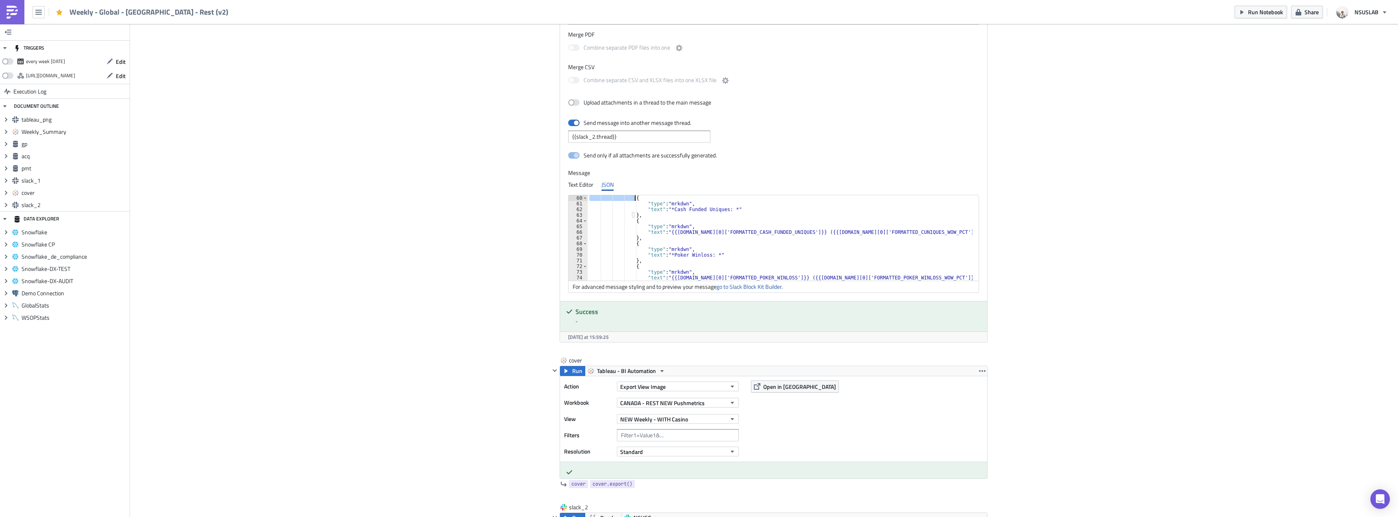
scroll to position [319, 0]
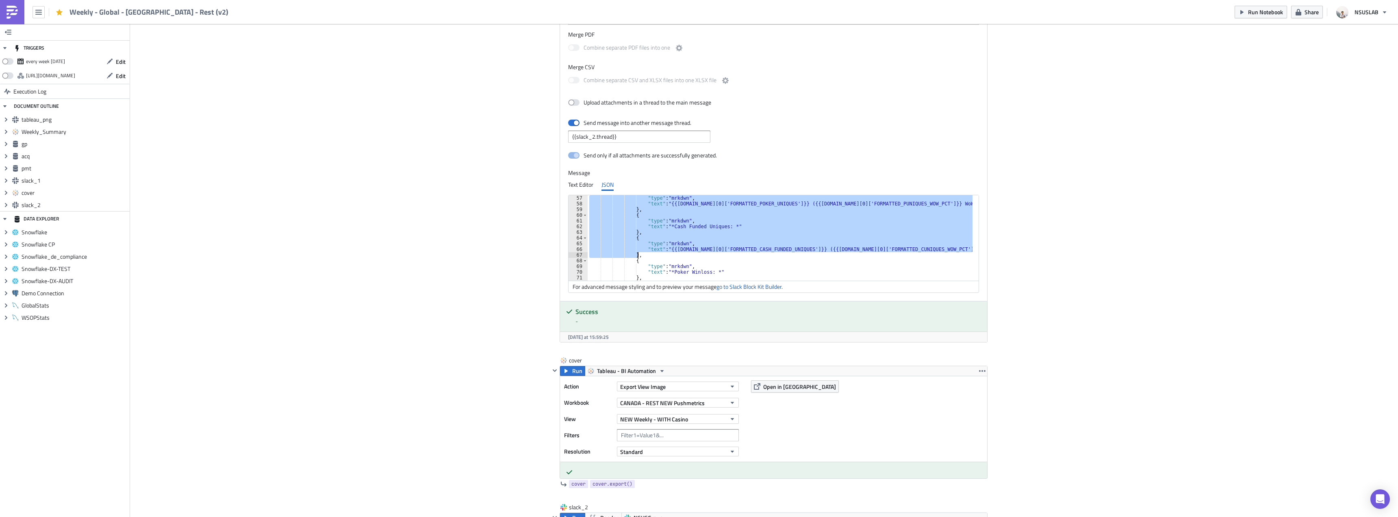
drag, startPoint x: 629, startPoint y: 244, endPoint x: 634, endPoint y: 254, distance: 11.1
click at [634, 254] on div ""type" : "mrkdwn" , "text" : "{{gp.data[0]['FORMATTED_POKER_UNIQUES']}} ({{gp.d…" at bounding box center [780, 243] width 385 height 97
paste textarea
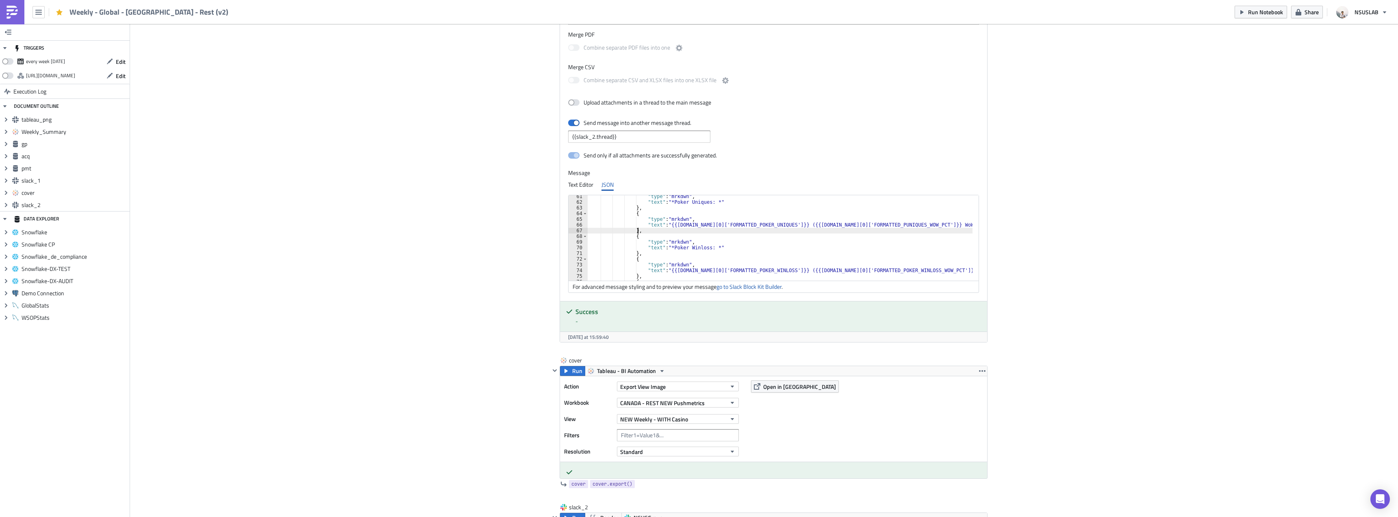
scroll to position [367, 0]
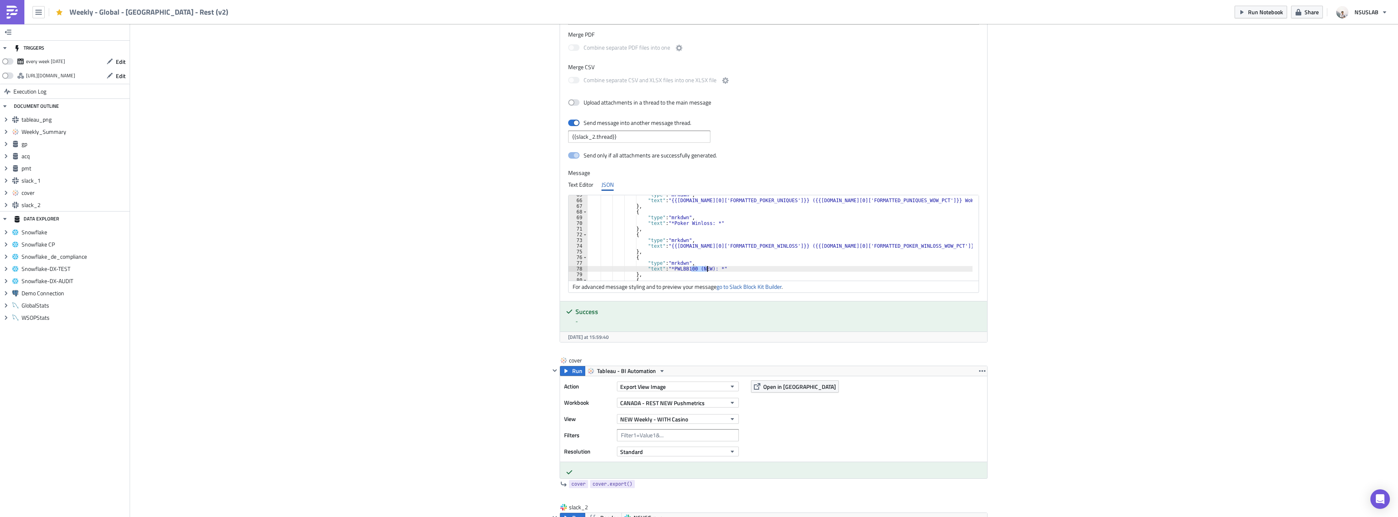
drag, startPoint x: 687, startPoint y: 269, endPoint x: 704, endPoint y: 271, distance: 17.1
click at [704, 271] on div ""type" : "mrkdwn" , "text" : "{{gp.data[0]['FORMATTED_POKER_UNIQUES']}} ({{gp.d…" at bounding box center [780, 240] width 385 height 97
click at [698, 230] on div ""type" : "mrkdwn" , "text" : "*Bet Count: *" } , { "type" : "mrkdwn" , "text" :…" at bounding box center [781, 238] width 382 height 97
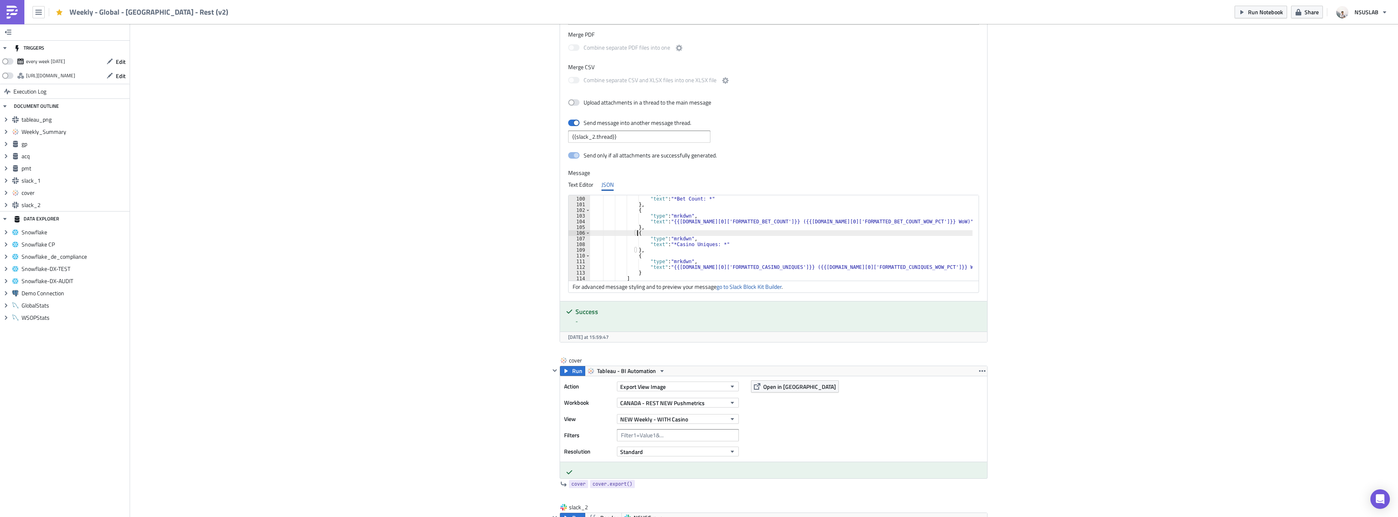
type textarea "},"
paste textarea "},"
type textarea "},"
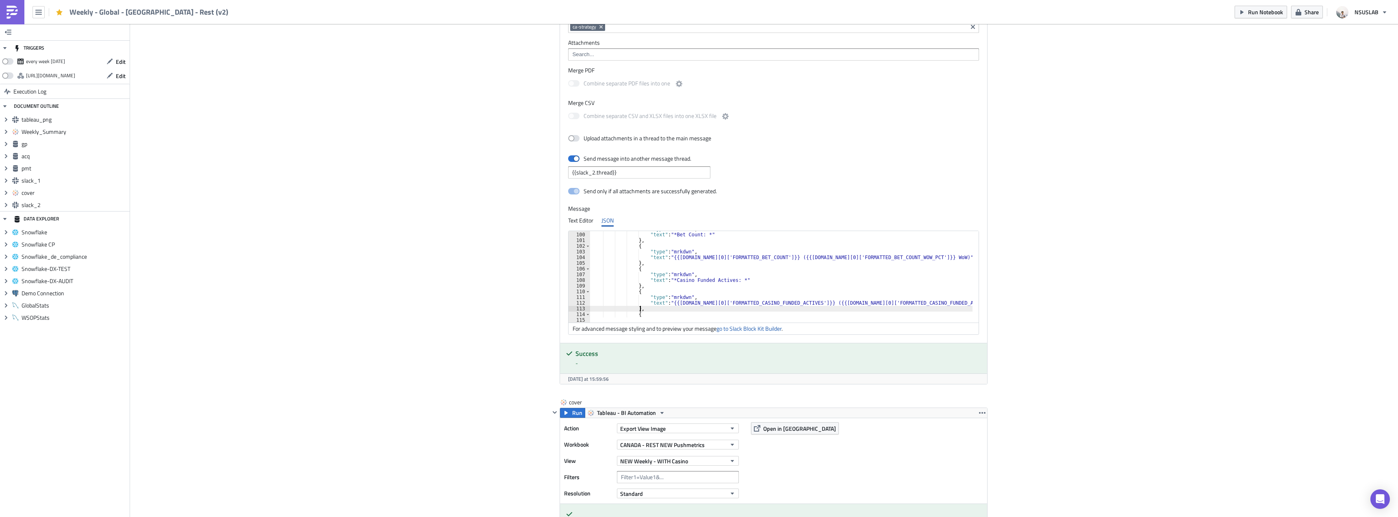
scroll to position [1540, 0]
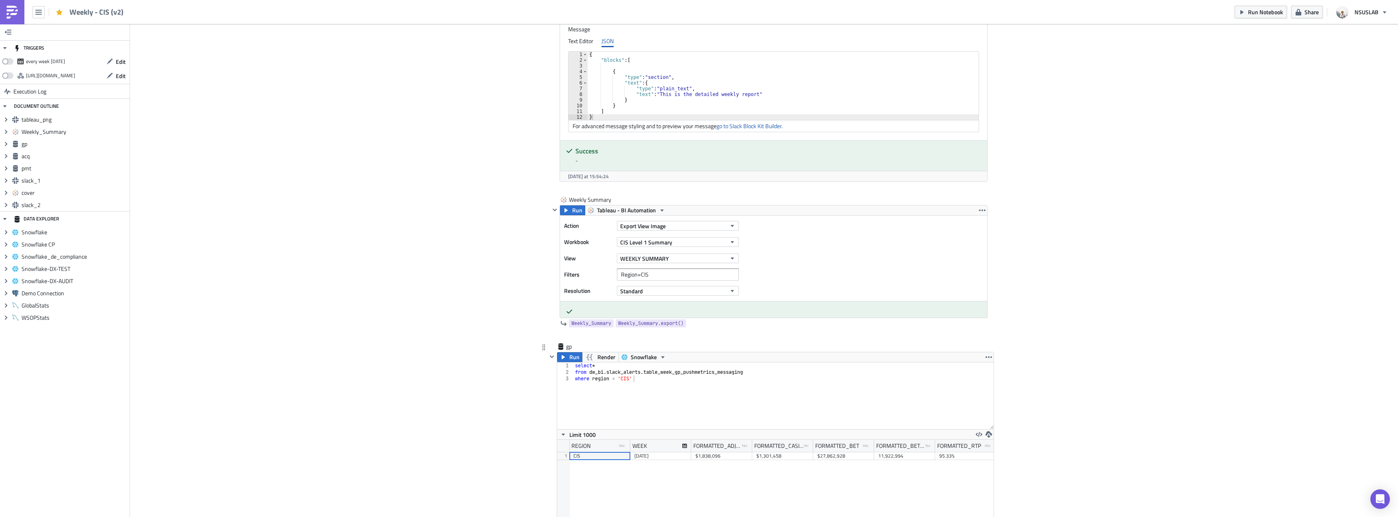
scroll to position [650, 0]
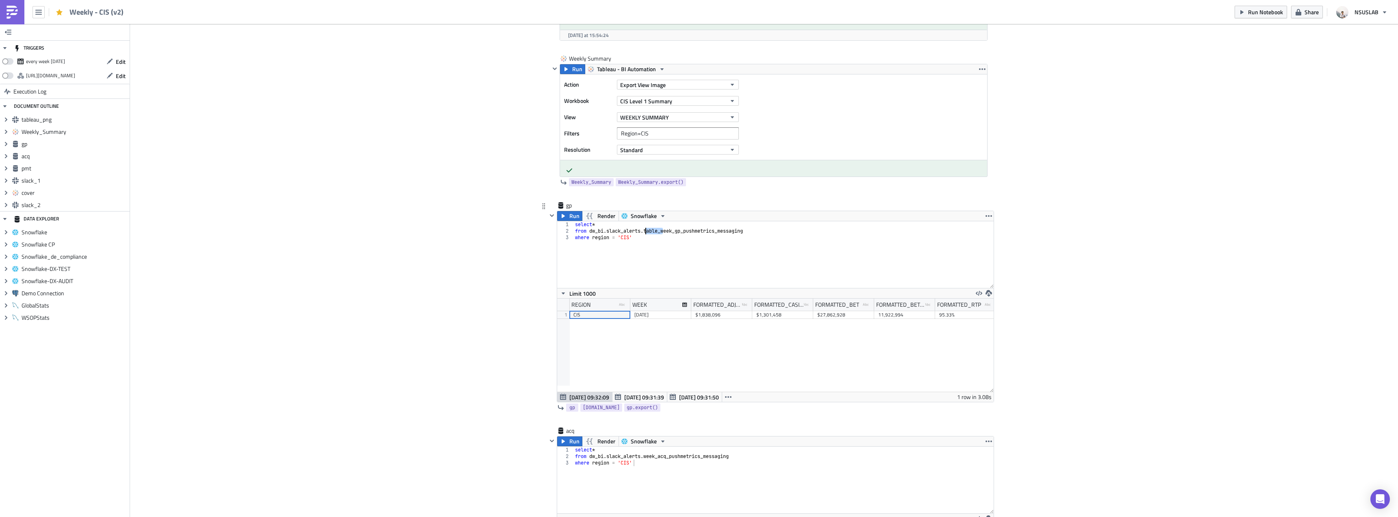
drag, startPoint x: 661, startPoint y: 230, endPoint x: 643, endPoint y: 228, distance: 18.8
click at [643, 228] on div "select * from dw_bi . slack_alerts . table_week_gp_pushmetrics_messaging where …" at bounding box center [784, 261] width 420 height 80
type textarea "from dw_bi.slack_alerts.week_gp_pushmetrics_messaging"
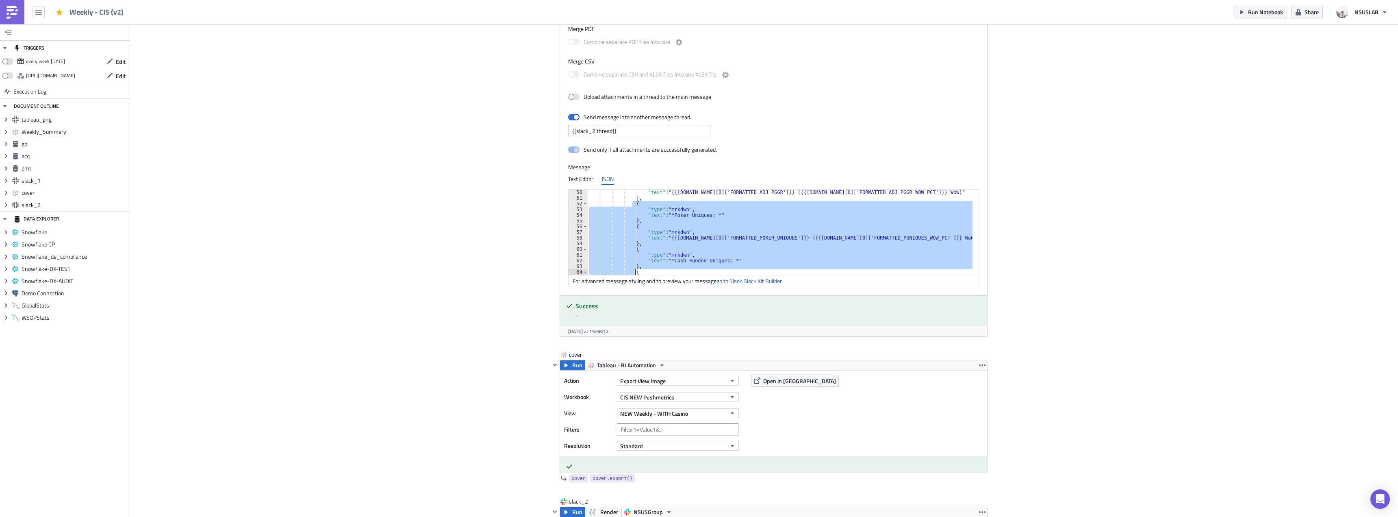
scroll to position [313, 0]
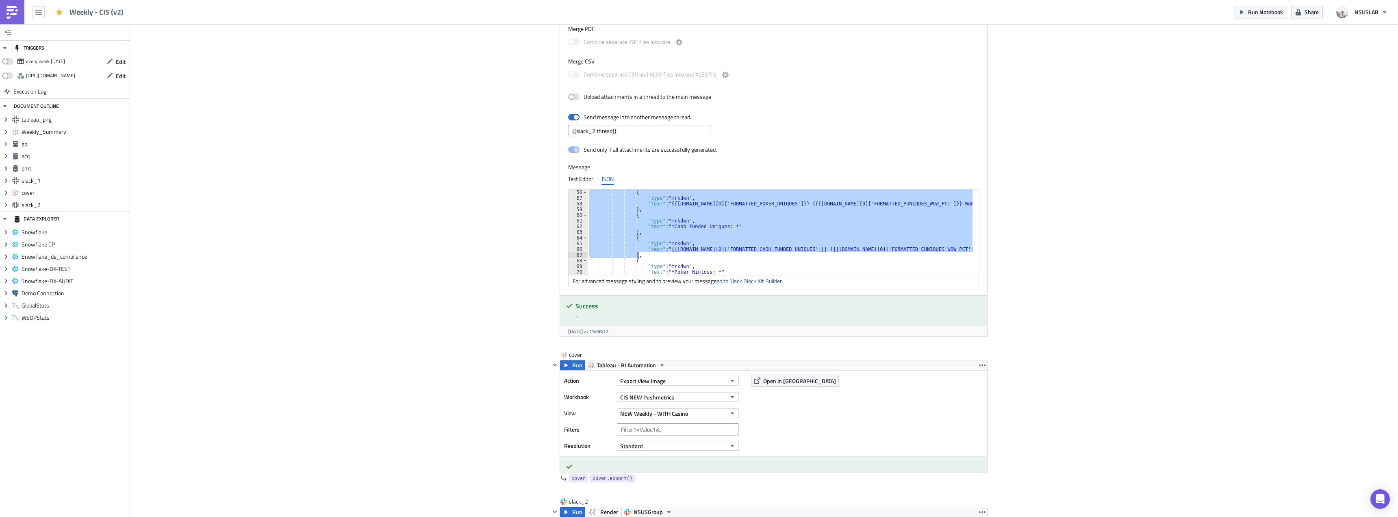
drag, startPoint x: 628, startPoint y: 238, endPoint x: 635, endPoint y: 257, distance: 20.6
click at [635, 257] on div "{ "type" : "mrkdwn" , "text" : "{{gp.data[0]['FORMATTED_POKER_UNIQUES']}} ({{gp…" at bounding box center [780, 237] width 385 height 97
paste textarea
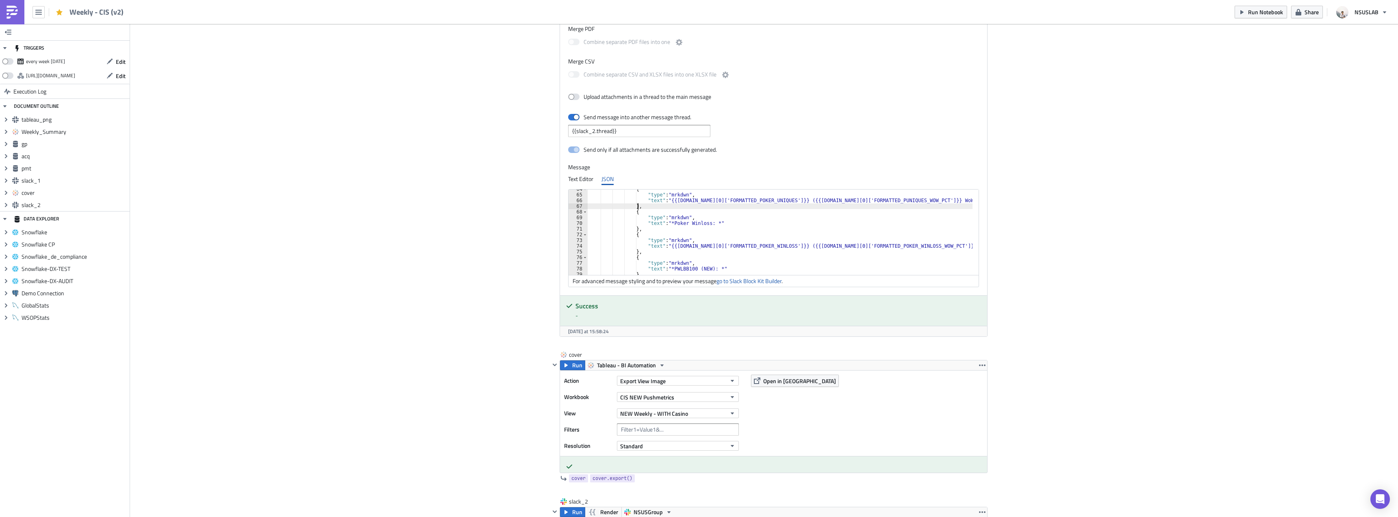
scroll to position [386, 0]
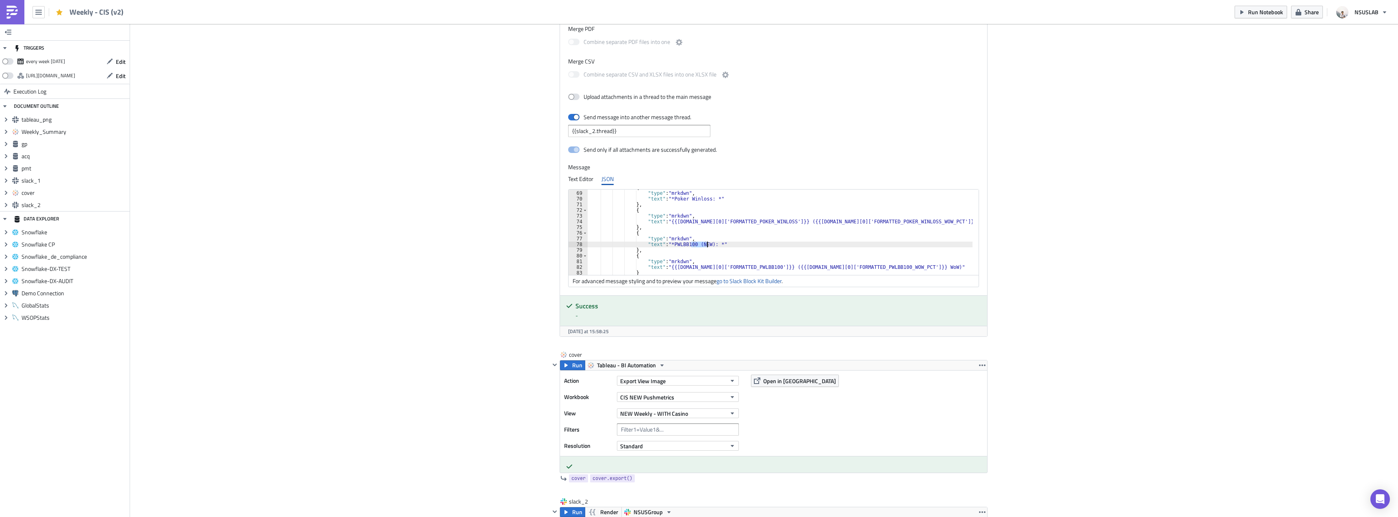
drag, startPoint x: 688, startPoint y: 244, endPoint x: 704, endPoint y: 245, distance: 15.5
click at [704, 245] on div "{ "type" : "mrkdwn" , "text" : "*Poker Winloss: *" } , { "type" : "mrkdwn" , "t…" at bounding box center [780, 233] width 385 height 97
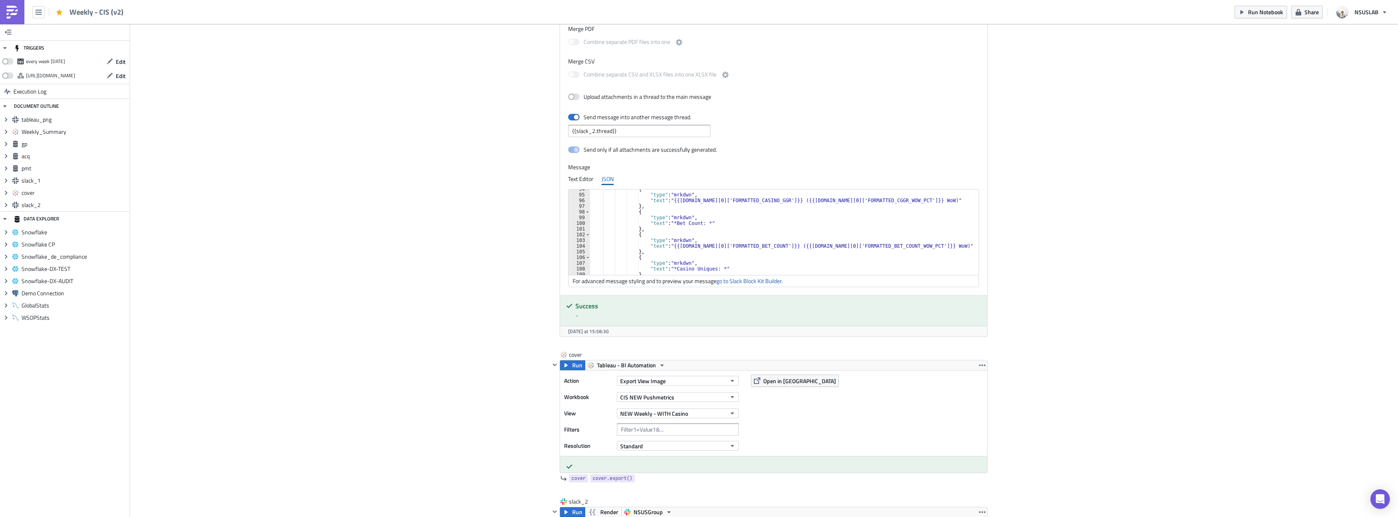
click at [693, 250] on div "{ "type" : "mrkdwn" , "text" : "{{gp.data[0]['FORMATTED_CASINO_GGR']}} ({{gp.da…" at bounding box center [781, 234] width 382 height 97
type textarea "},"
paste textarea "},"
type textarea "},"
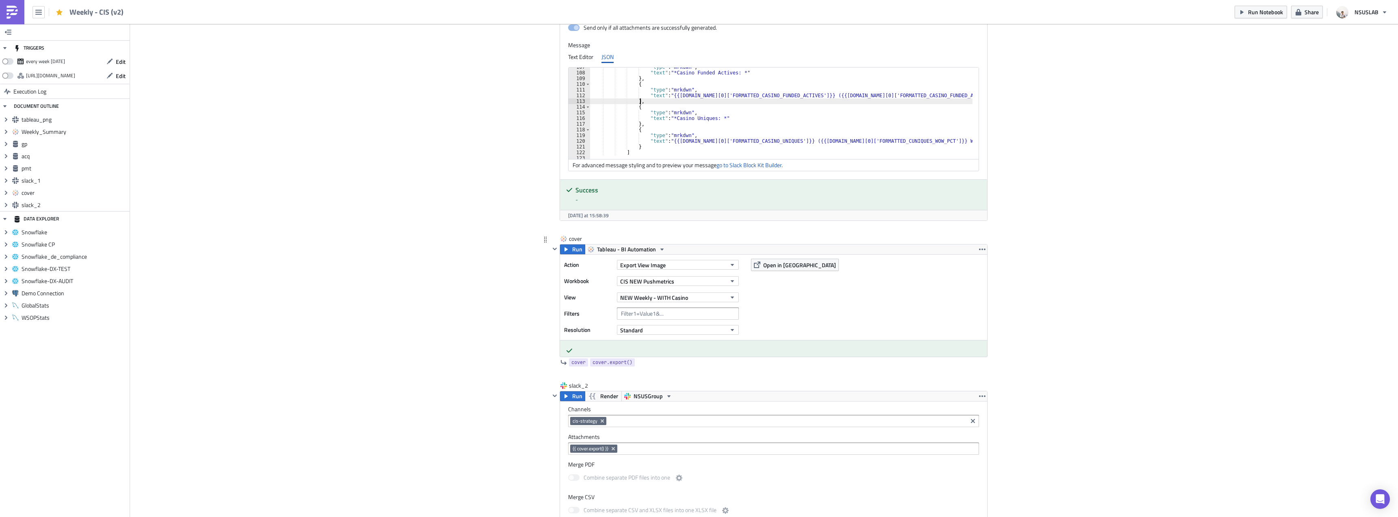
scroll to position [1866, 0]
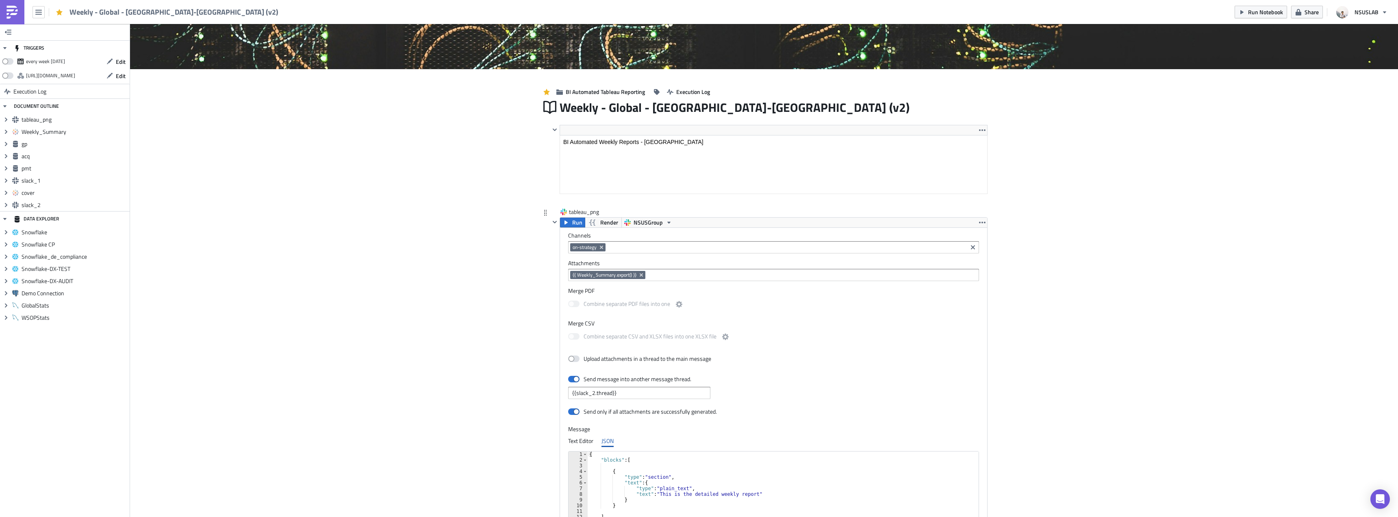
scroll to position [285, 0]
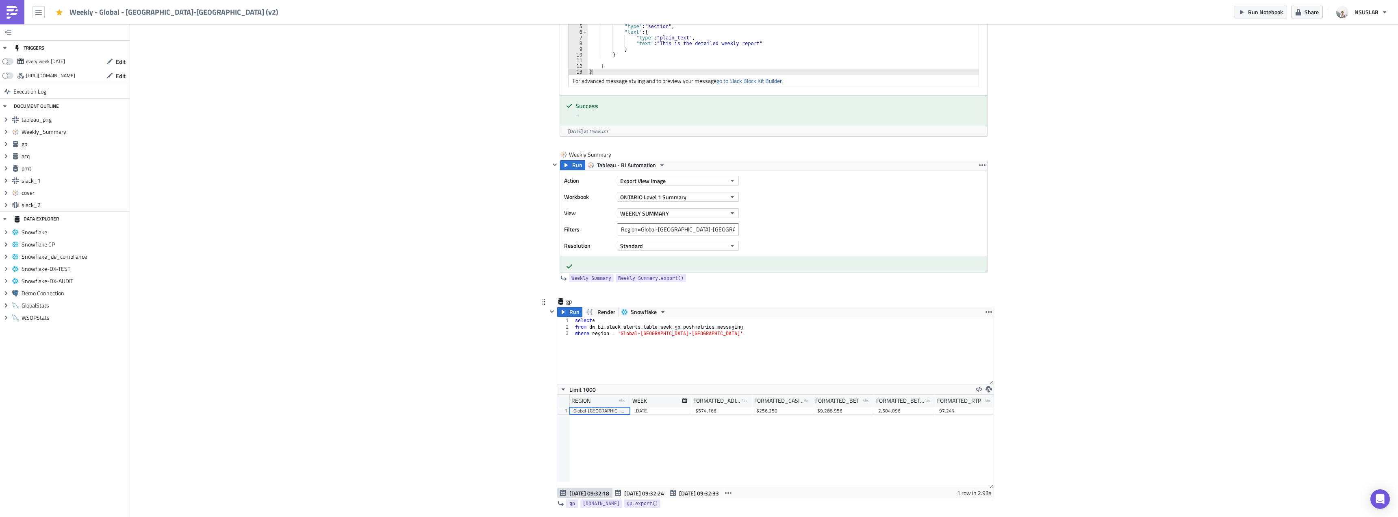
scroll to position [610, 0]
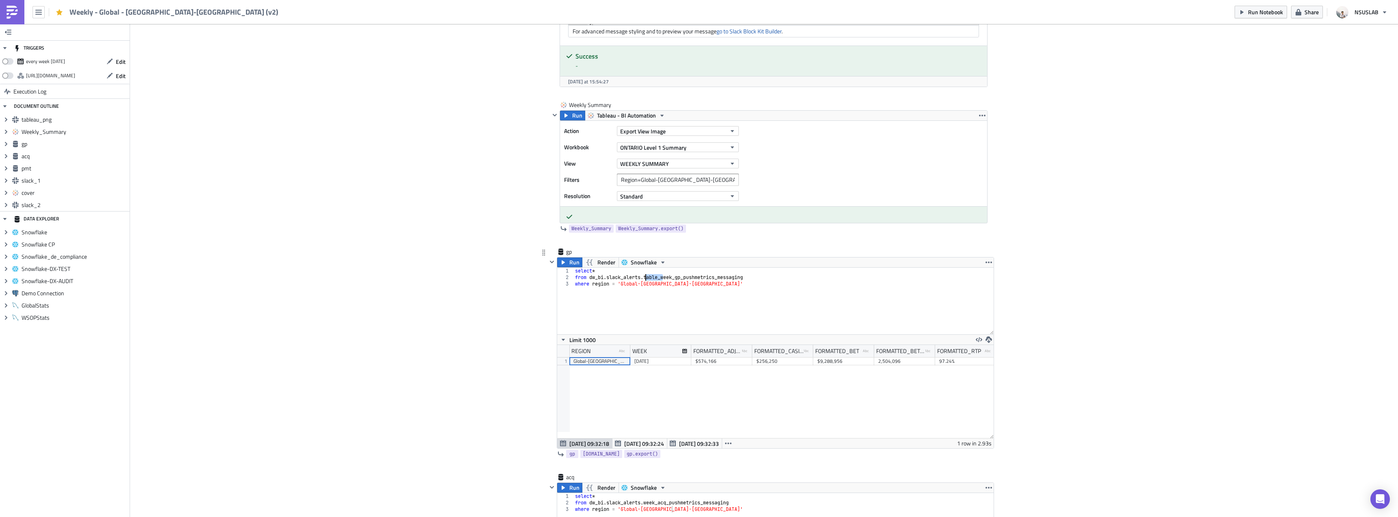
drag, startPoint x: 660, startPoint y: 278, endPoint x: 641, endPoint y: 275, distance: 19.3
click at [641, 275] on div "select * from dw_bi . slack_alerts . table_week_gp_pushmetrics_messaging where …" at bounding box center [784, 307] width 420 height 80
type textarea "from dw_bi.slack_alerts.week_gp_pushmetrics_messaging"
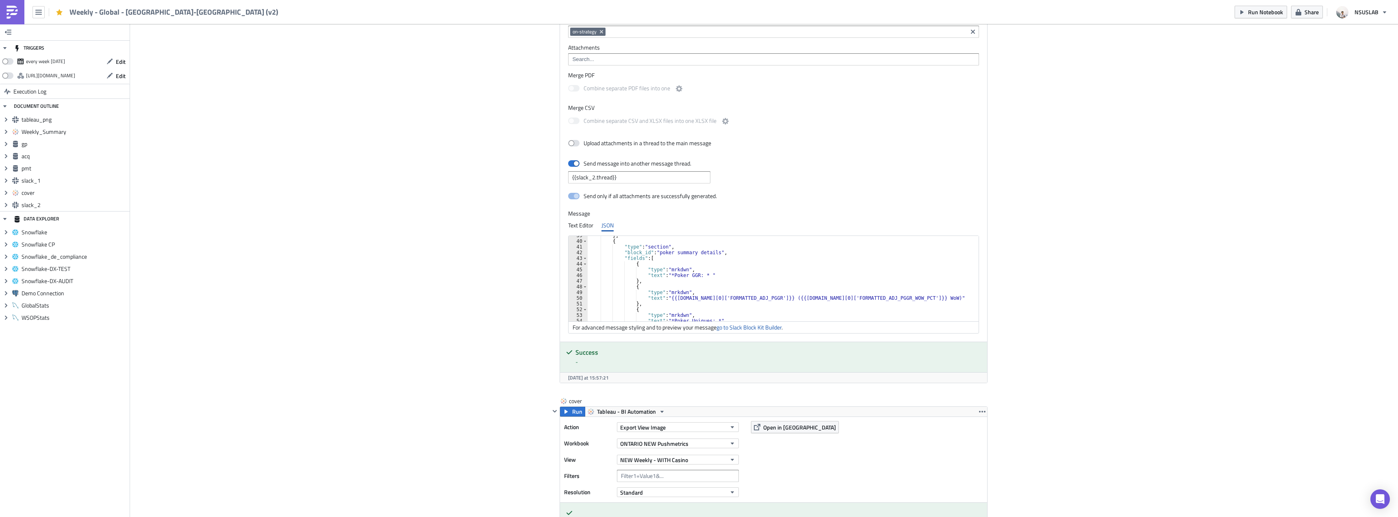
scroll to position [244, 0]
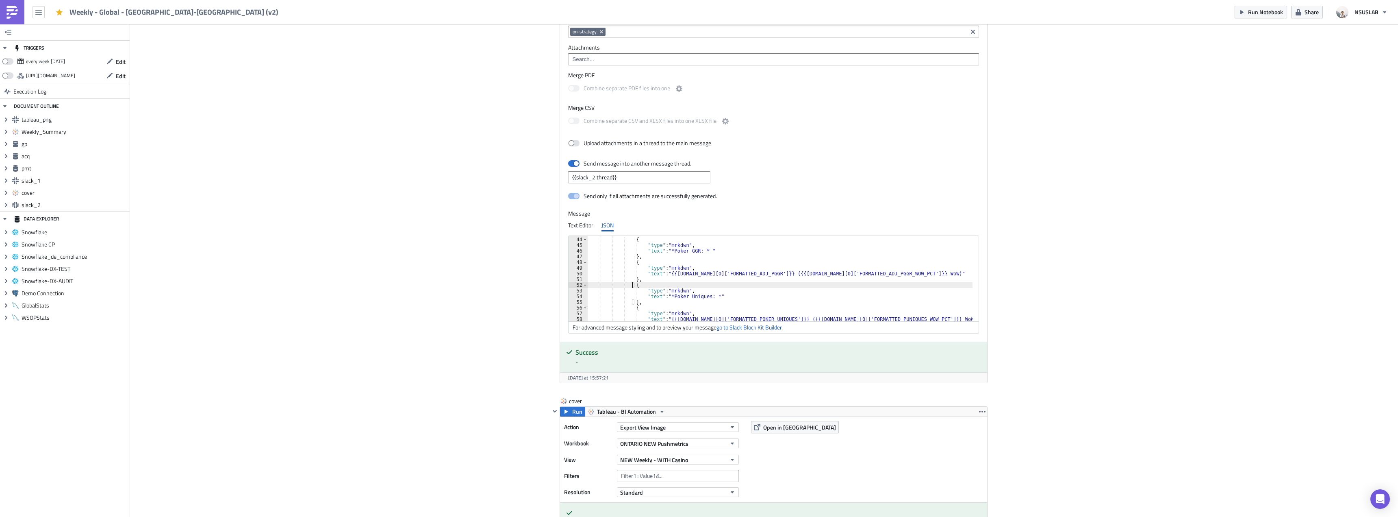
click at [630, 285] on div ""fields" : [ { "type" : "mrkdwn" , "text" : "*Poker GGR: * " } , { "type" : "mr…" at bounding box center [780, 279] width 385 height 97
click at [633, 281] on div ""fields" : [ { "type" : "mrkdwn" , "text" : "*Poker GGR: * " } , { "type" : "mr…" at bounding box center [780, 279] width 385 height 97
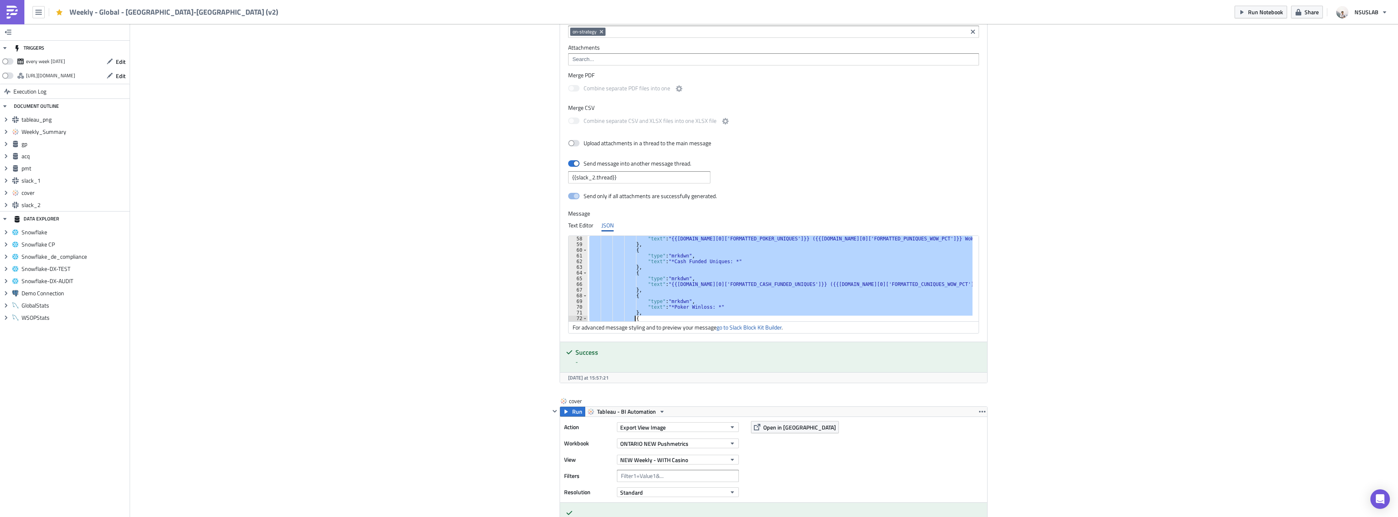
scroll to position [324, 0]
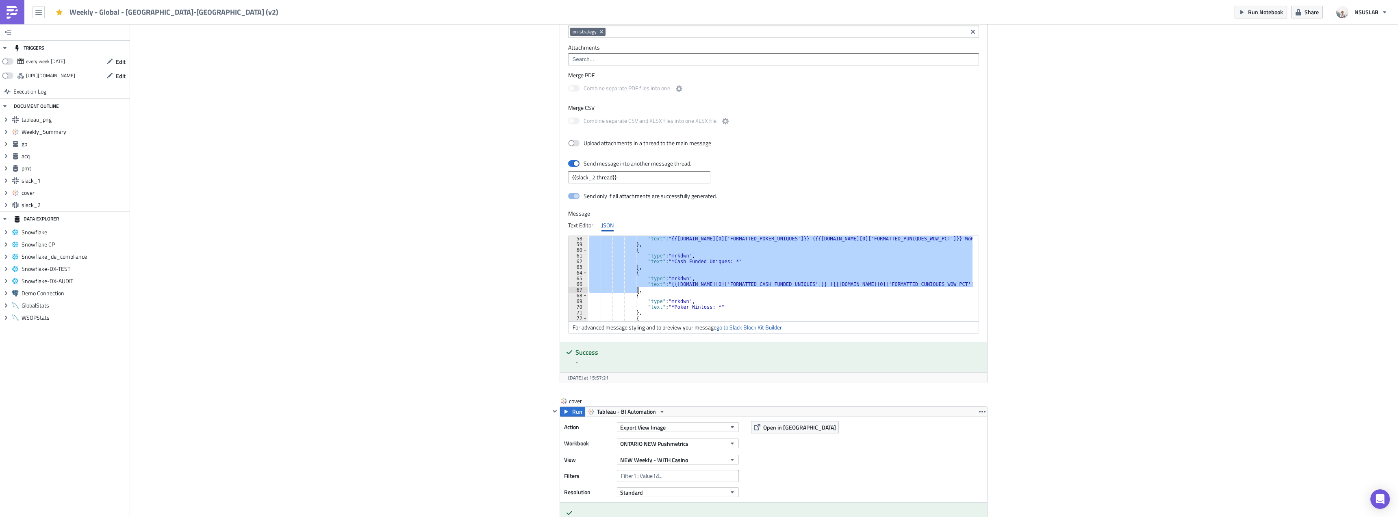
drag, startPoint x: 630, startPoint y: 284, endPoint x: 637, endPoint y: 292, distance: 10.1
click at [637, 292] on div ""text" : "{{[DOMAIN_NAME][0]['FORMATTED_POKER_UNIQUES']}} ({{[DOMAIN_NAME][0]['…" at bounding box center [780, 284] width 385 height 97
paste textarea
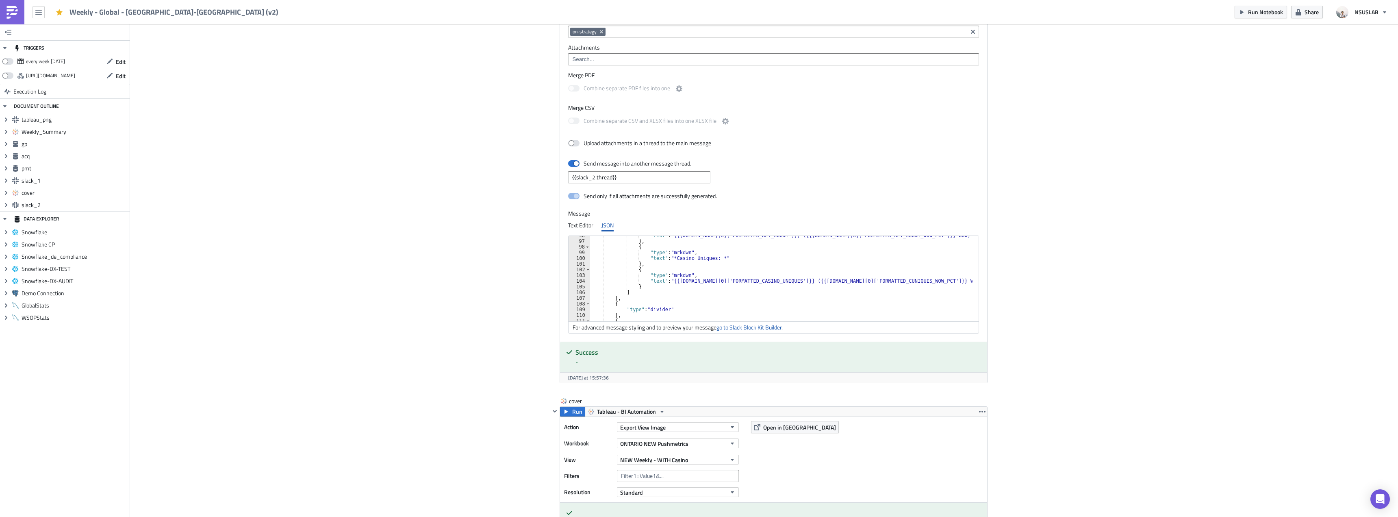
scroll to position [519, 0]
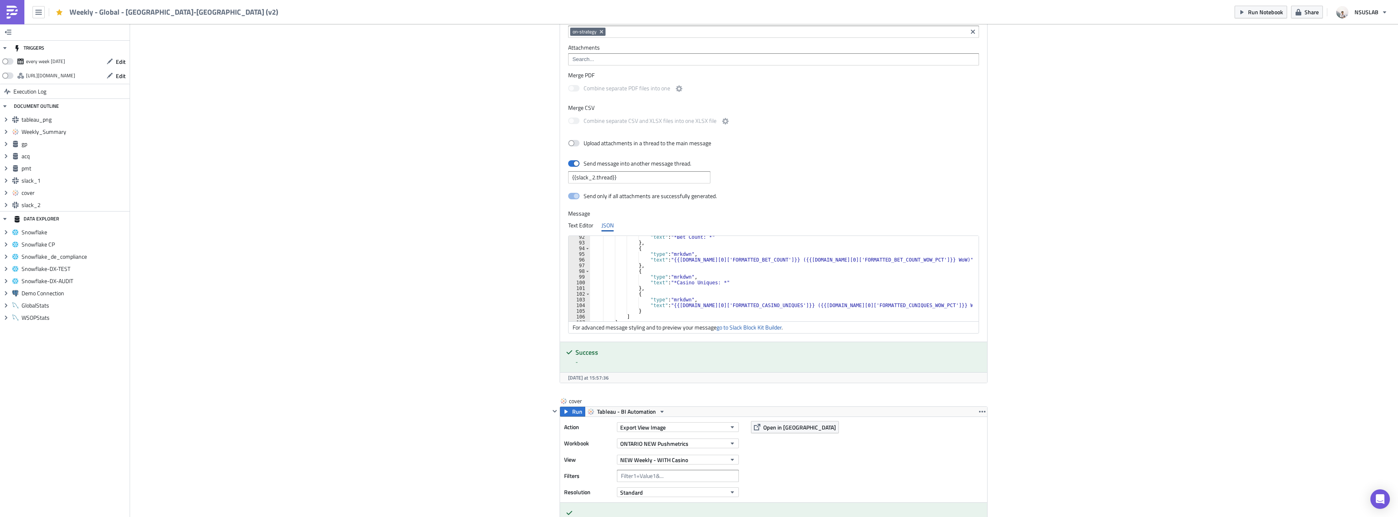
click at [704, 270] on div ""text" : "*Bet Count: *" } , { "type" : "mrkdwn" , "text" : "{{[DOMAIN_NAME][0]…" at bounding box center [781, 282] width 382 height 97
click at [712, 265] on div ""text" : "*Bet Count: *" } , { "type" : "mrkdwn" , "text" : "{{[DOMAIN_NAME][0]…" at bounding box center [781, 282] width 382 height 97
type textarea "},"
paste textarea "},"
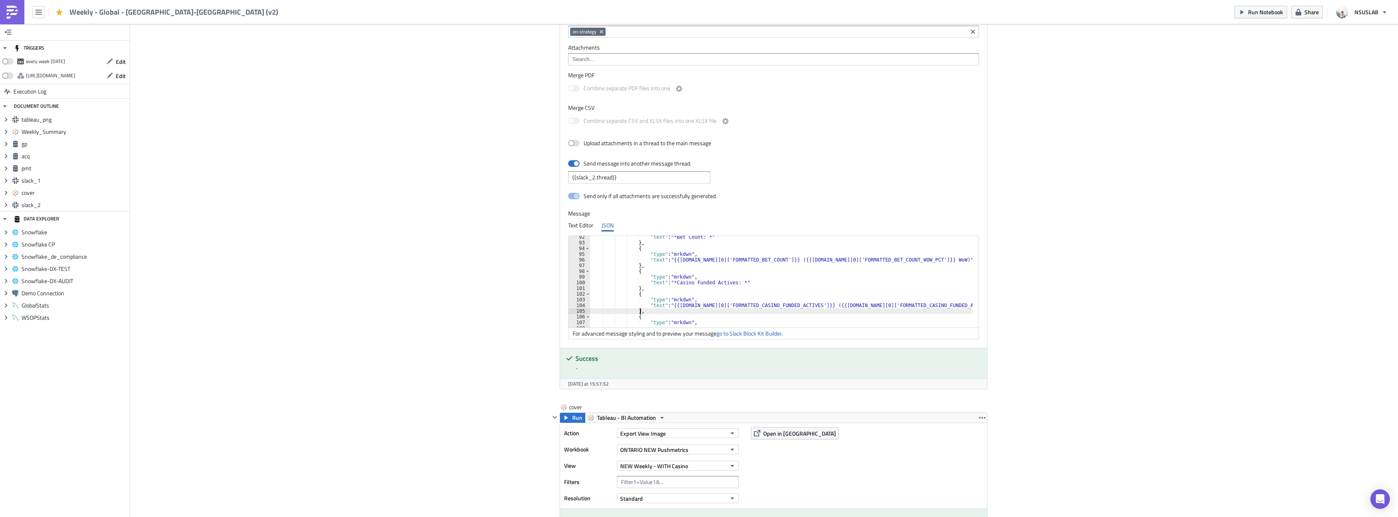
type textarea "},"
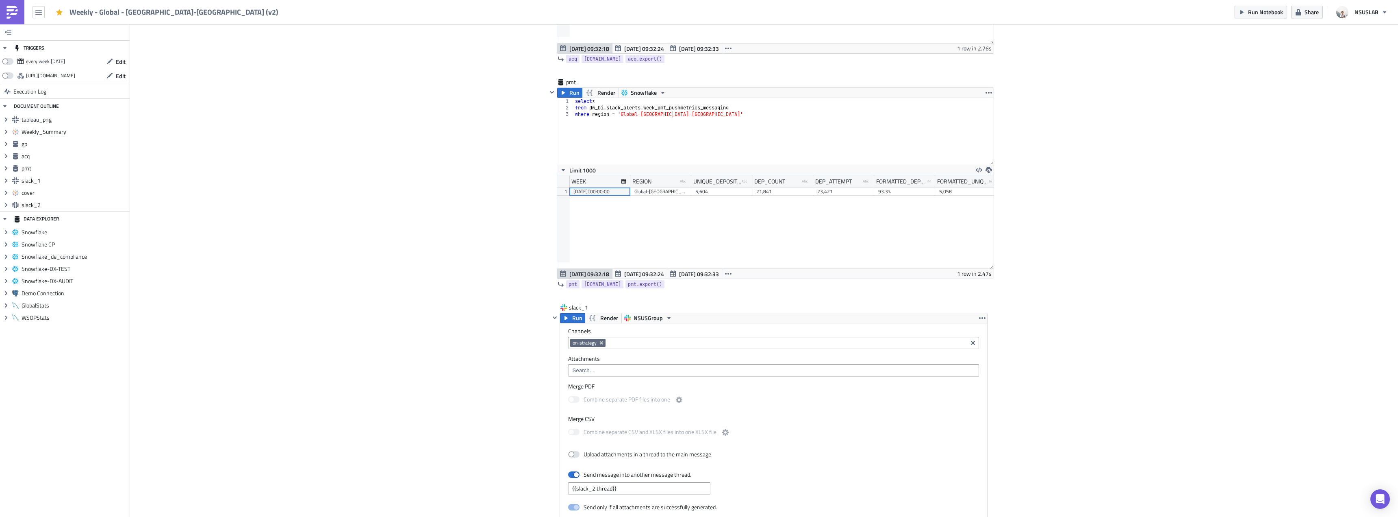
scroll to position [1134, 0]
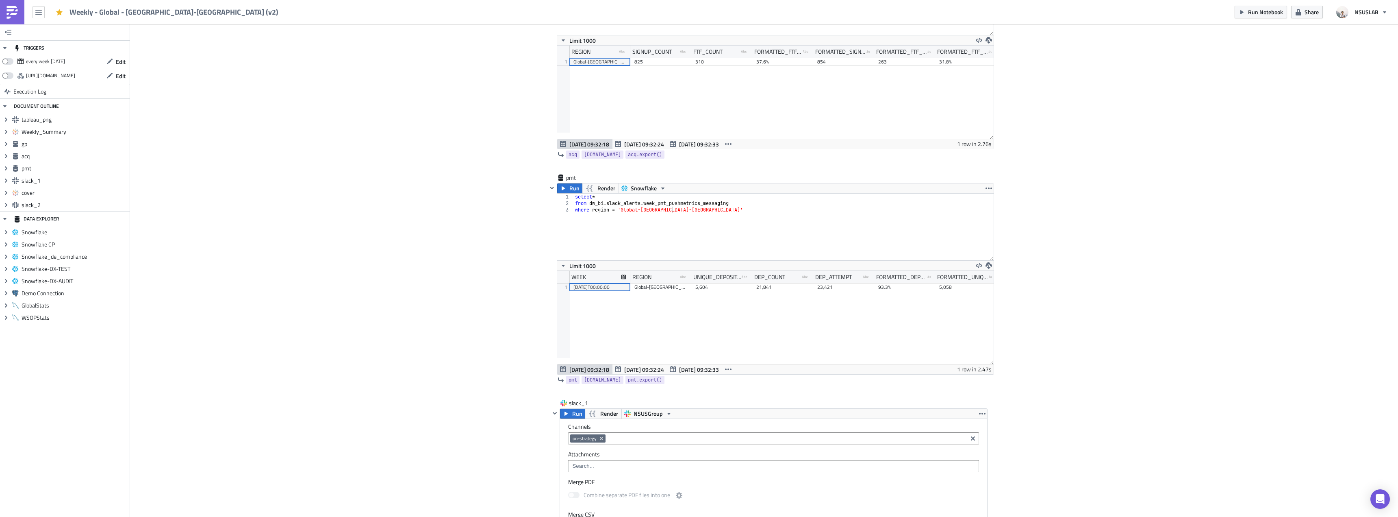
click at [497, 168] on div "Cover Image BI Automated Tableau Reporting Execution Log Weekly - Global - Cana…" at bounding box center [764, 147] width 1268 height 2514
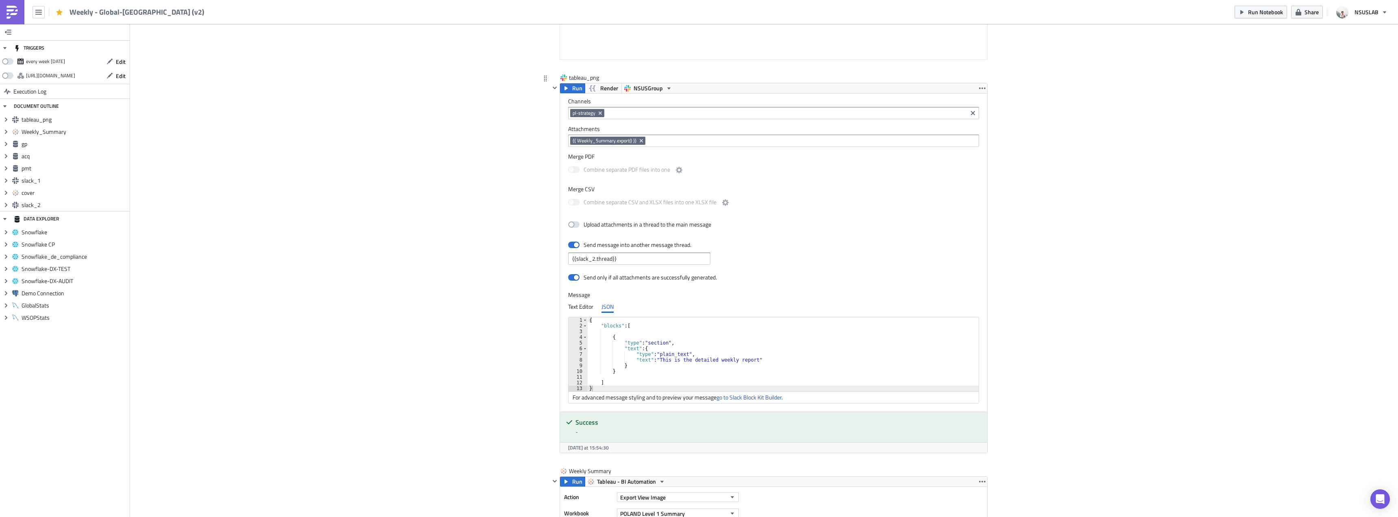
scroll to position [447, 0]
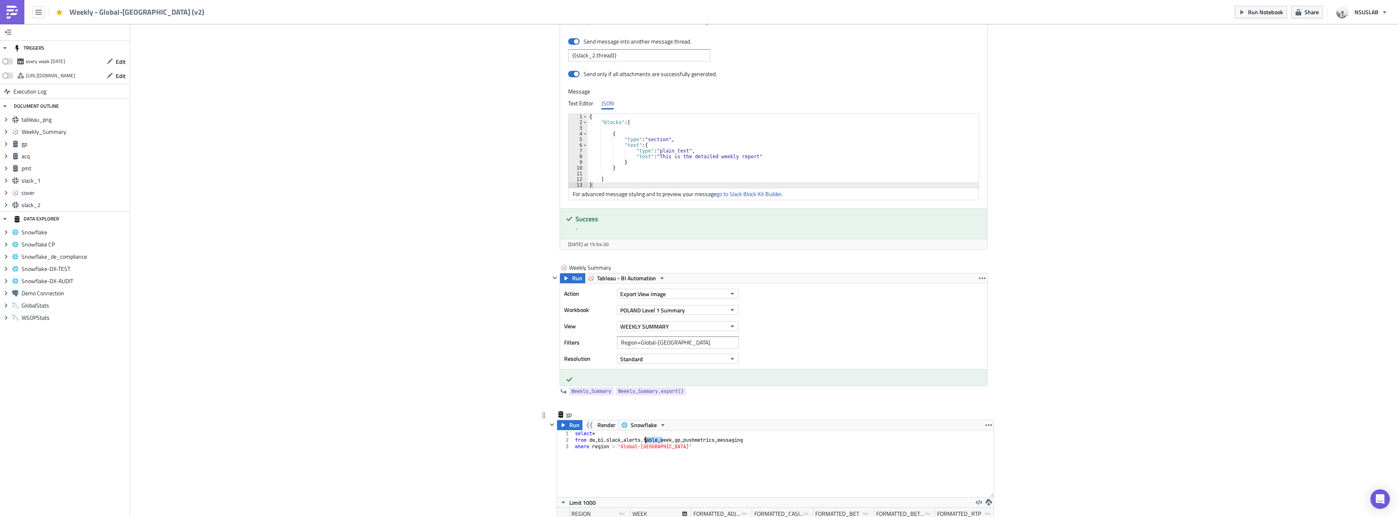
drag, startPoint x: 660, startPoint y: 439, endPoint x: 642, endPoint y: 439, distance: 18.7
click at [642, 439] on div "select * from dw_bi . slack_alerts . table_week_gp_pushmetrics_messaging where …" at bounding box center [784, 470] width 420 height 80
click at [677, 448] on div "select * from dw_bi . slack_alerts . week_gp_pushmetrics_messaging where region…" at bounding box center [784, 470] width 420 height 80
type textarea "where region = 'Global-Poland'"
click at [569, 425] on span "Run" at bounding box center [574, 425] width 10 height 10
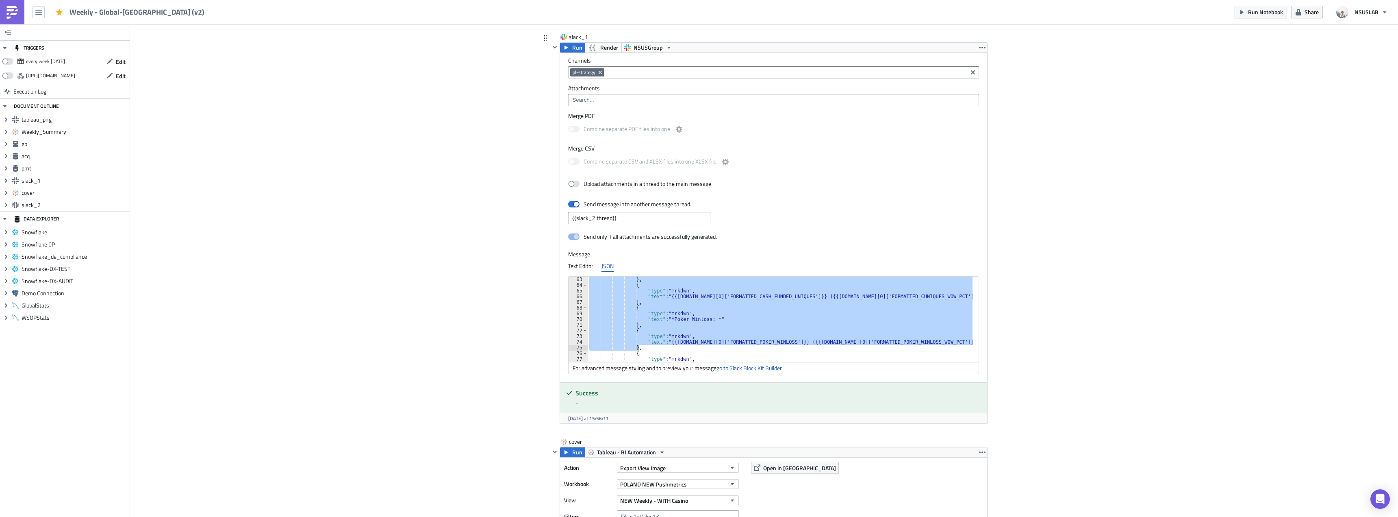
scroll to position [353, 0]
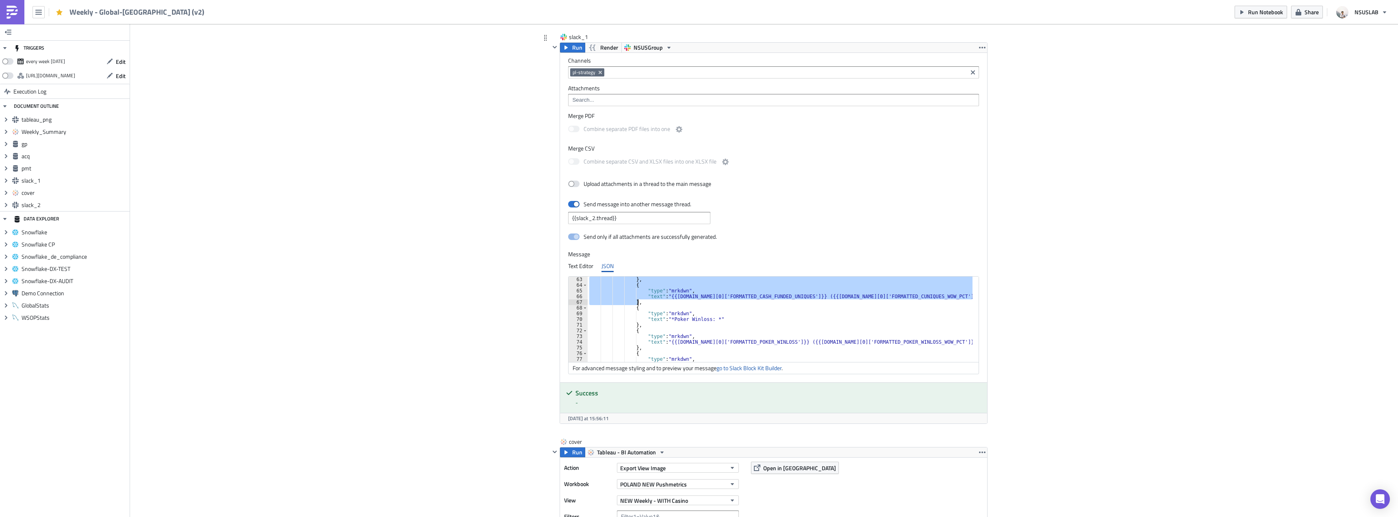
drag, startPoint x: 629, startPoint y: 300, endPoint x: 638, endPoint y: 302, distance: 9.4
click at [638, 302] on div "} , { "type" : "mrkdwn" , "text" : "{{gp.data[0]['FORMATTED_CASH_FUNDED_UNIQUES…" at bounding box center [780, 324] width 385 height 97
paste textarea
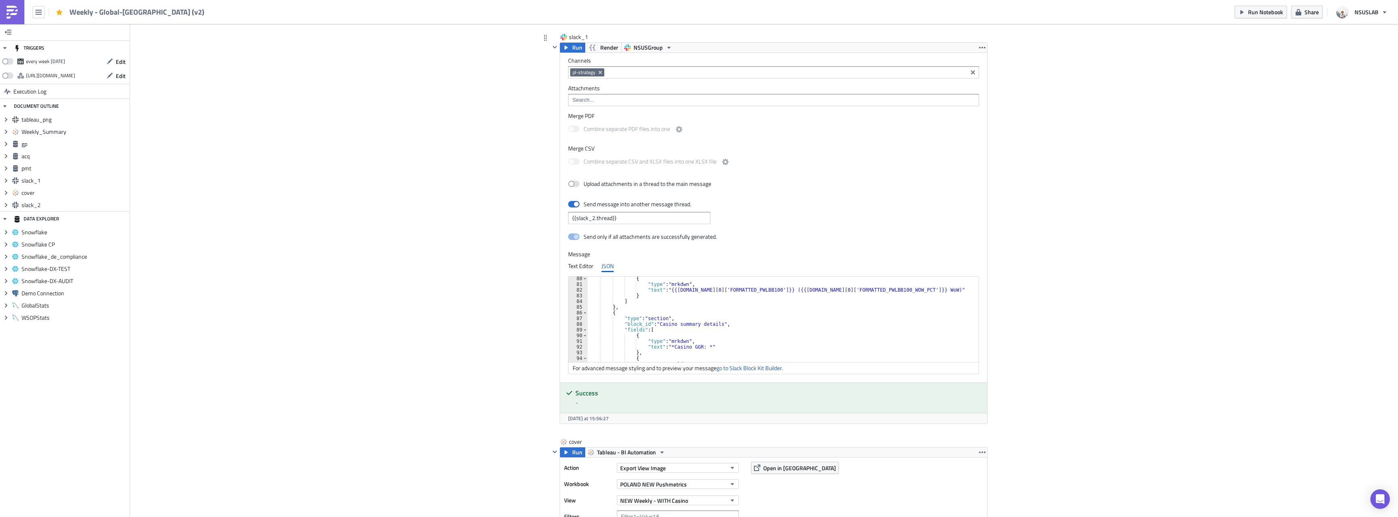
scroll to position [426, 0]
drag, startPoint x: 688, startPoint y: 289, endPoint x: 704, endPoint y: 291, distance: 16.4
click at [704, 291] on div "} , { "type" : "mrkdwn" , "text" : "*PWLBB100 (NEW): *" } , { "type" : "mrkdwn"…" at bounding box center [780, 320] width 385 height 97
click at [719, 296] on div "} , { "type" : "mrkdwn" , "text" : "*PWLBB100: *" } , { "type" : "mrkdwn" , "te…" at bounding box center [780, 320] width 385 height 97
type textarea "},"
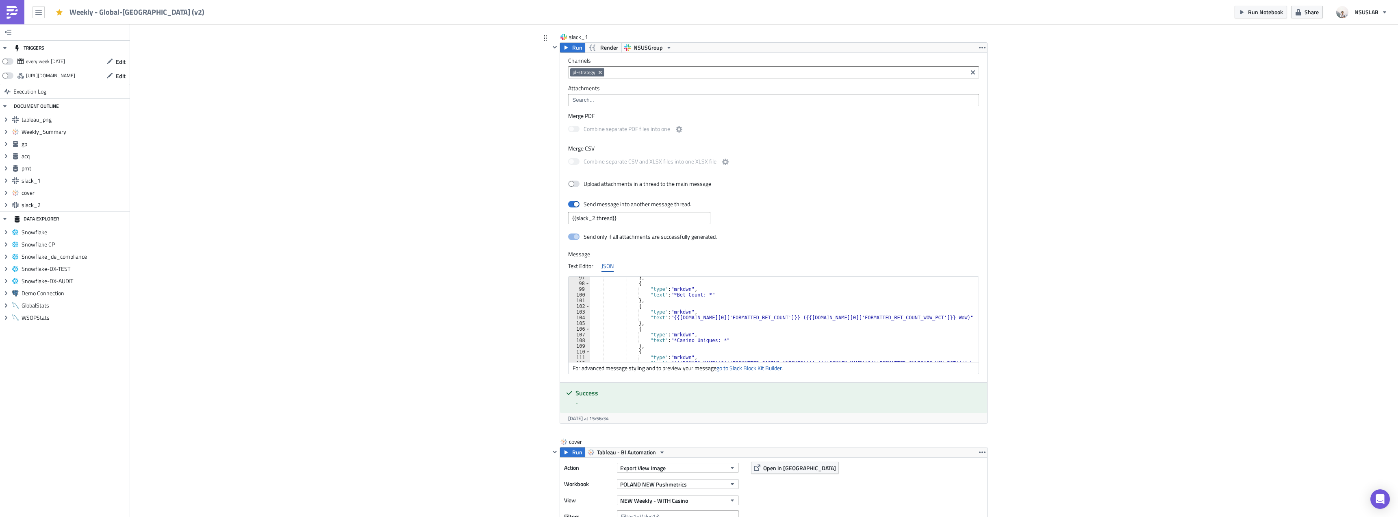
scroll to position [548, 0]
click at [680, 326] on div "} , { "type" : "mrkdwn" , "text" : "*Bet Count: *" } , { "type" : "mrkdwn" , "t…" at bounding box center [781, 323] width 382 height 97
paste textarea "},"
type textarea "},"
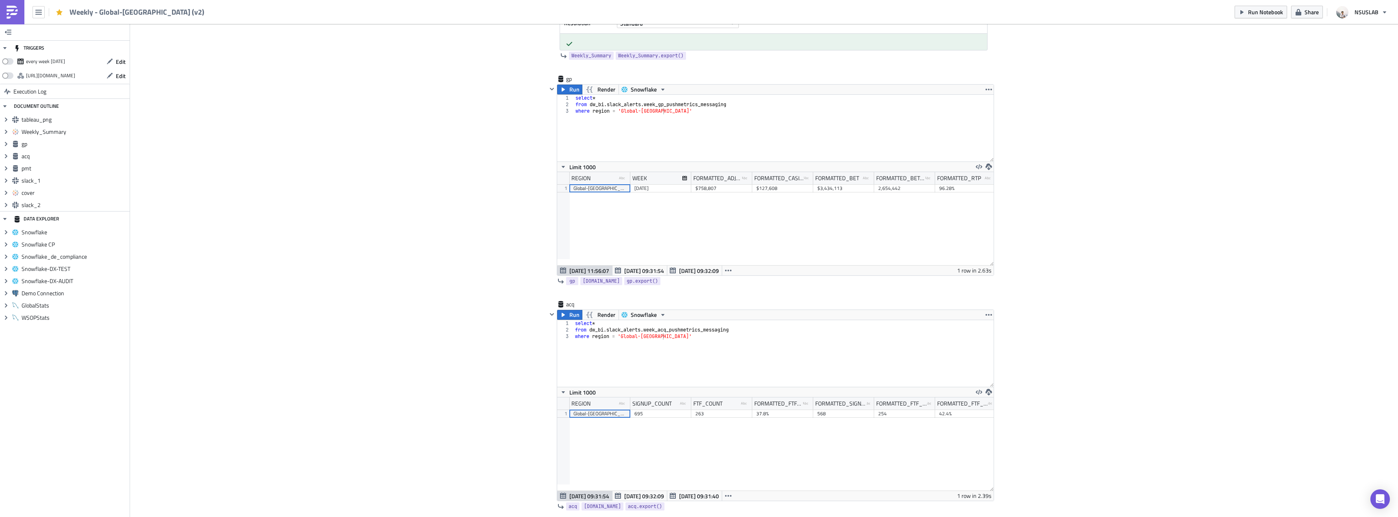
scroll to position [768, 0]
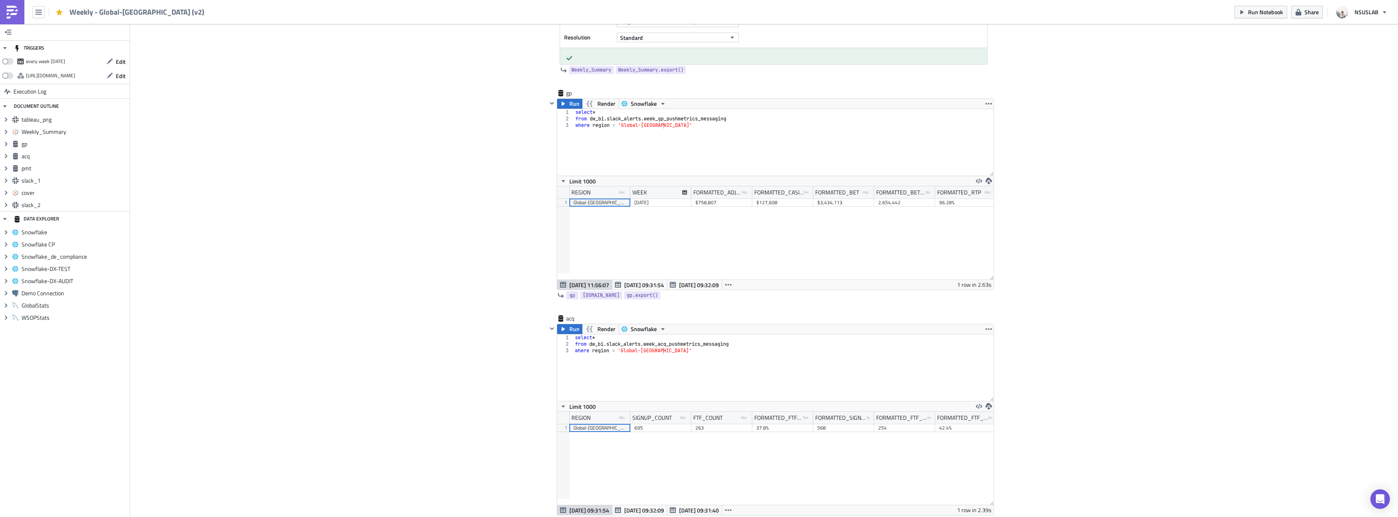
click at [516, 173] on div "Cover Image BI Automated Tableau Reporting Execution Log Weekly - Global-Poland…" at bounding box center [764, 513] width 1268 height 2514
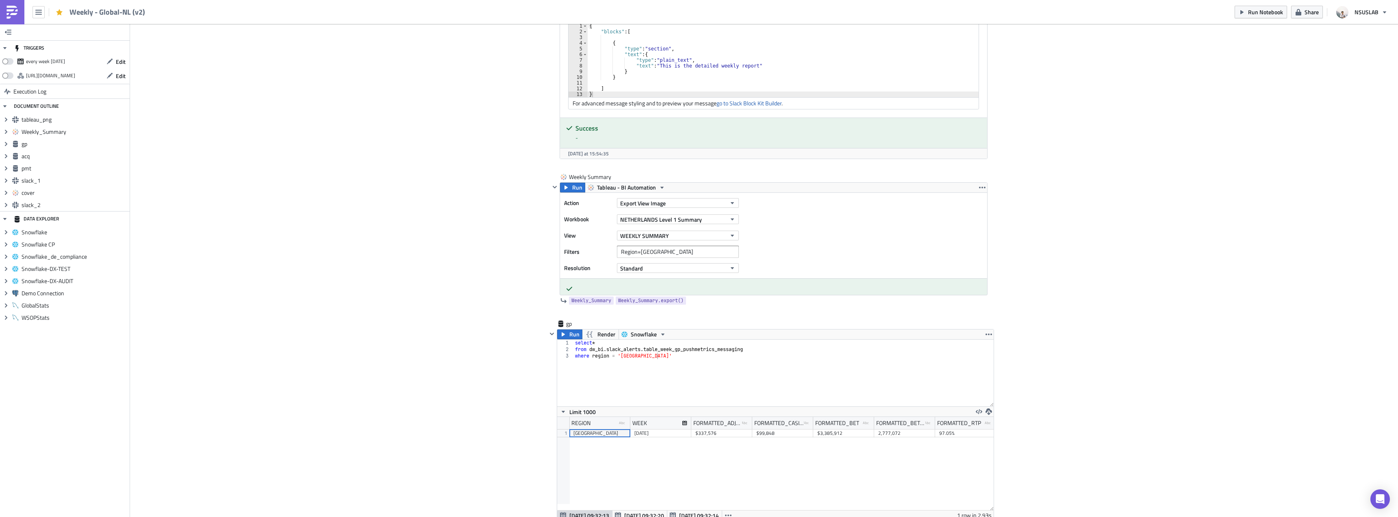
scroll to position [732, 0]
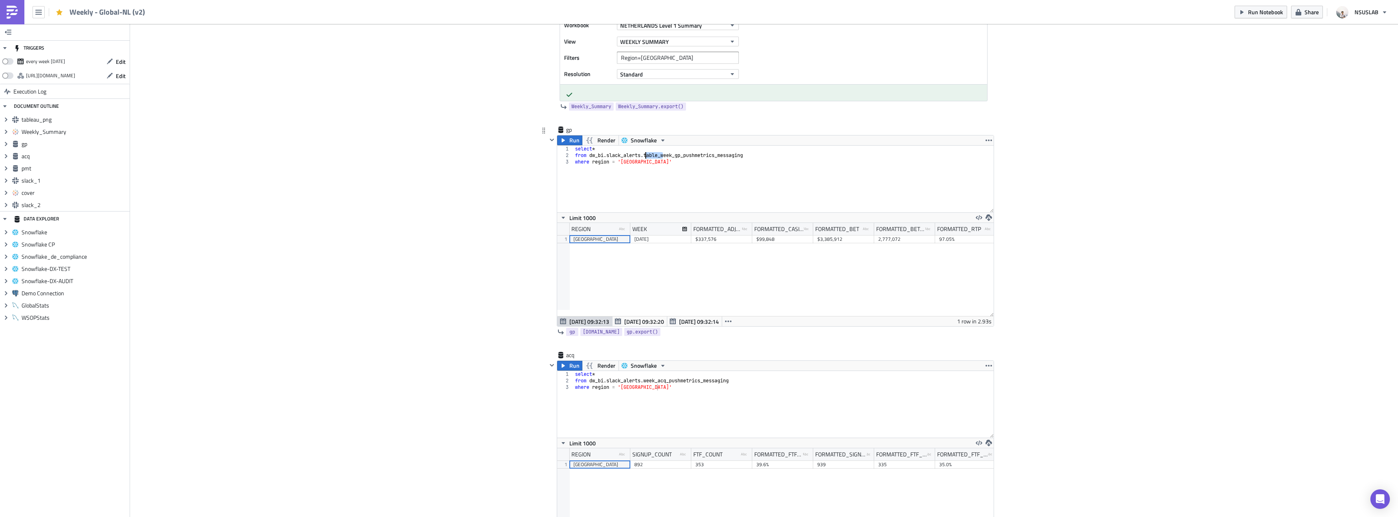
drag, startPoint x: 660, startPoint y: 155, endPoint x: 641, endPoint y: 156, distance: 19.5
click at [641, 156] on div "select * from dw_bi . slack_alerts . table_week_gp_pushmetrics_messaging where …" at bounding box center [784, 186] width 420 height 80
type textarea "from dw_bi.slack_alerts.week_gp_pushmetrics_messaging"
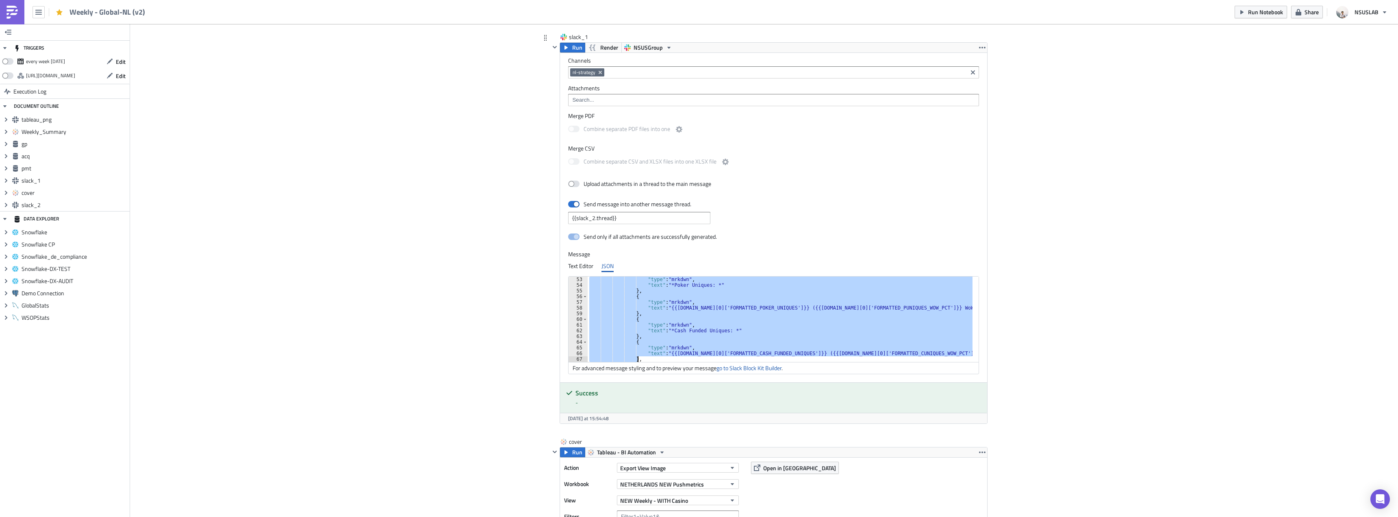
scroll to position [319, 0]
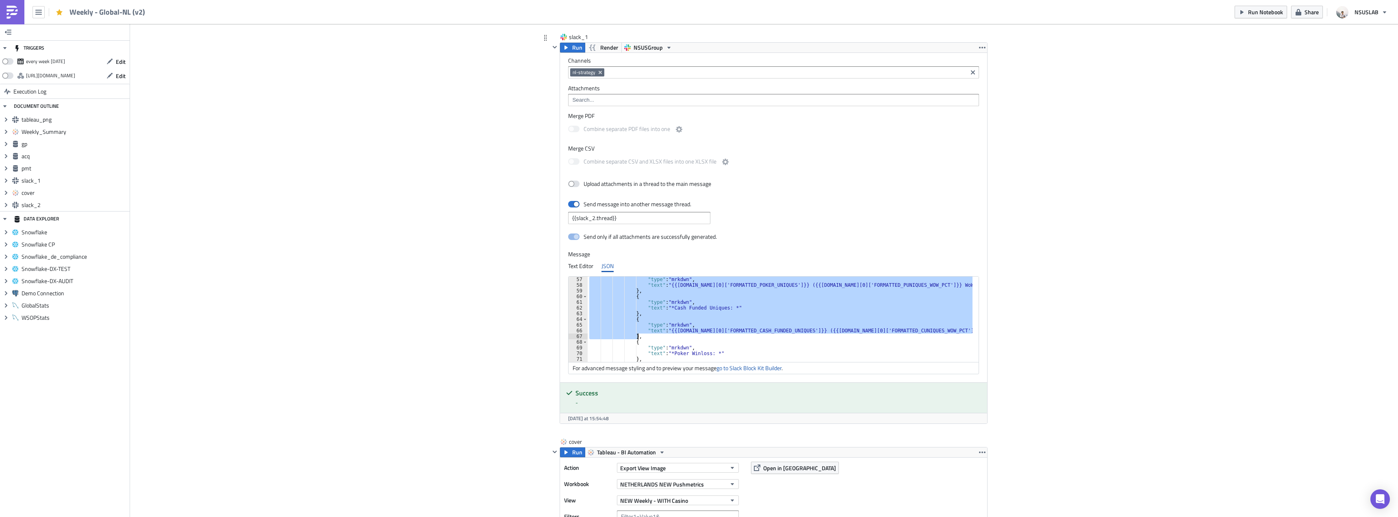
drag, startPoint x: 629, startPoint y: 326, endPoint x: 637, endPoint y: 335, distance: 12.4
click at [637, 335] on div ""type" : "mrkdwn" , "text" : "{{gp.data[0]['FORMATTED_POKER_UNIQUES']}} ({{gp.d…" at bounding box center [780, 324] width 385 height 97
paste textarea
type textarea "},"
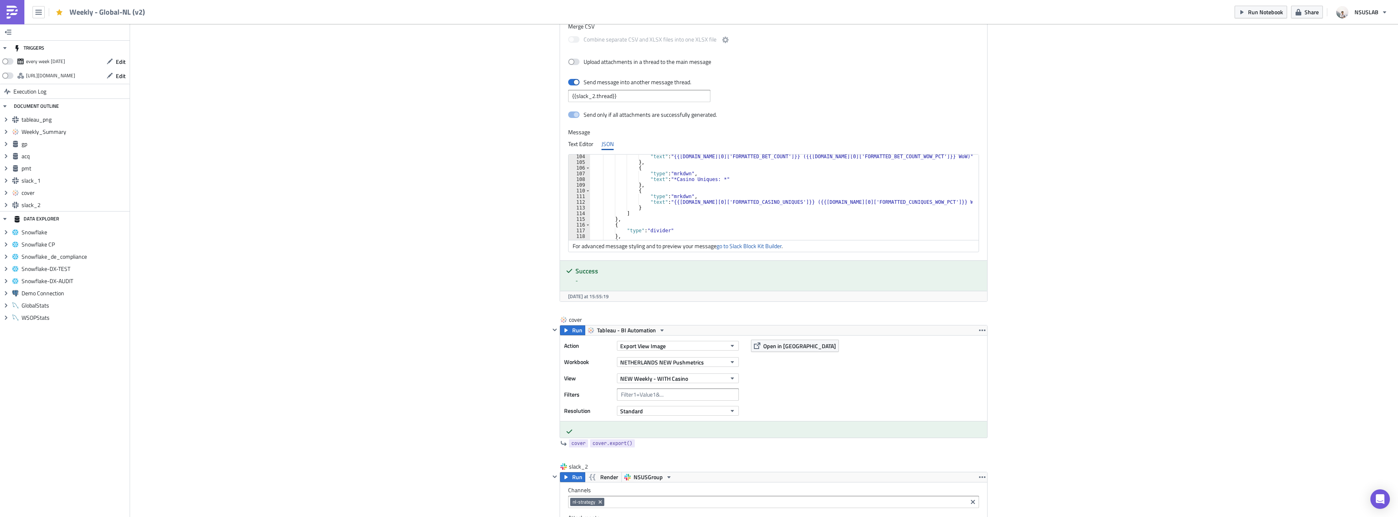
scroll to position [587, 0]
click at [680, 164] on div ""text" : "{{gp.data[0]['FORMATTED_BET_COUNT']}} ({{gp.data[0]['FORMATTED_BET_CO…" at bounding box center [781, 202] width 382 height 97
paste textarea "},"
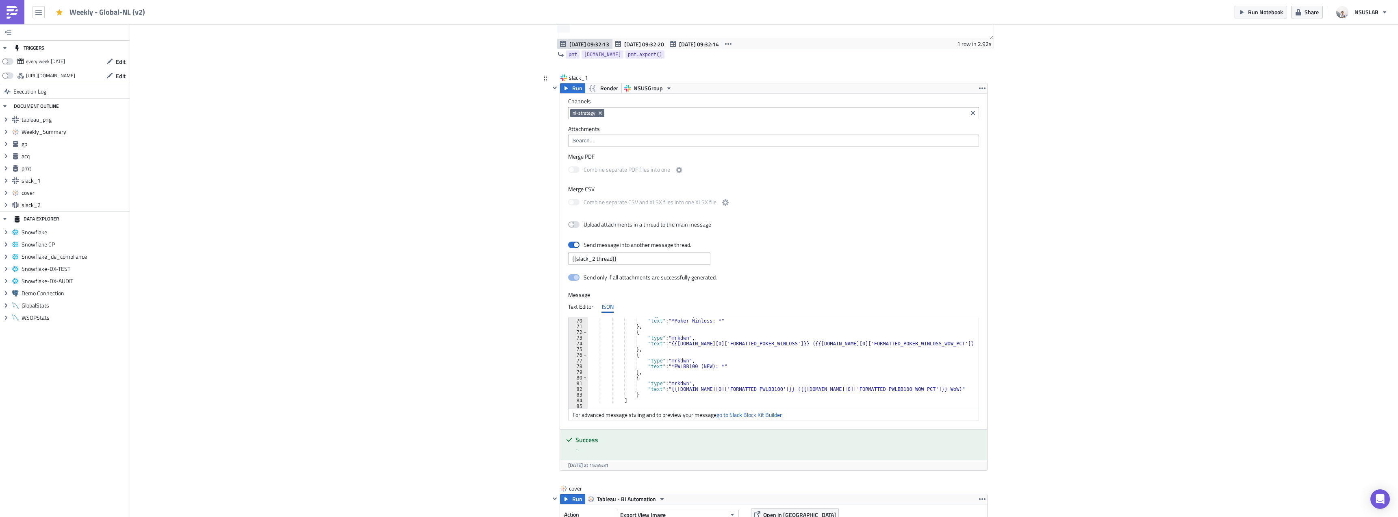
scroll to position [392, 0]
drag, startPoint x: 704, startPoint y: 366, endPoint x: 689, endPoint y: 365, distance: 15.5
click at [689, 365] on div ""type" : "mrkdwn" , "text" : "*Poker Winloss: *" } , { "type" : "mrkdwn" , "tex…" at bounding box center [781, 360] width 387 height 97
type textarea ""text": "*PWLBB100: *""
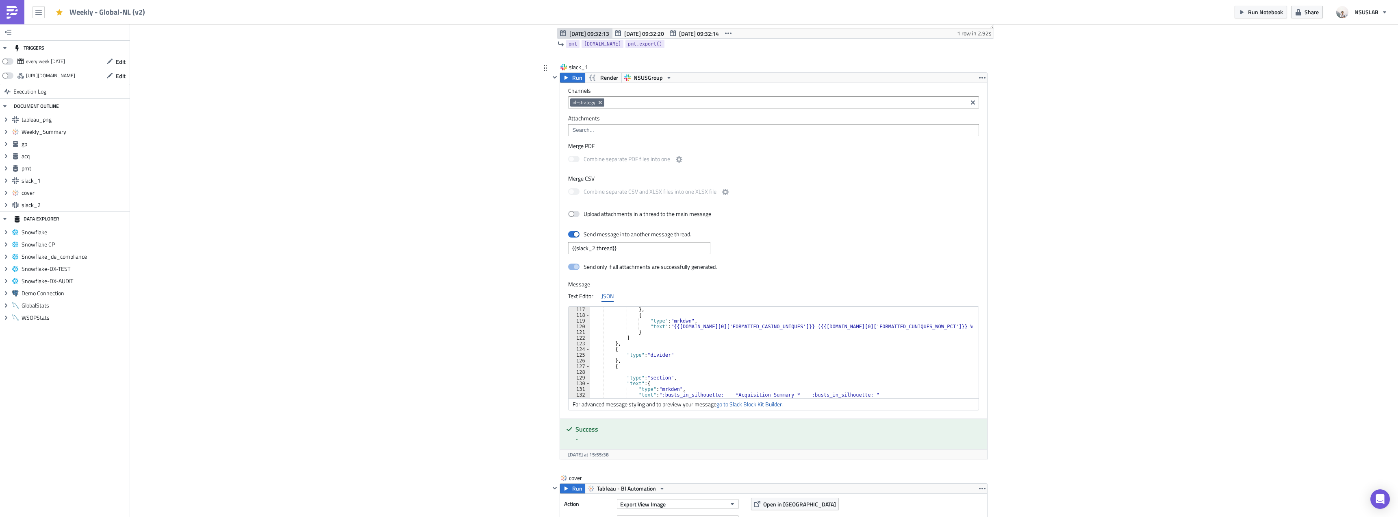
scroll to position [1410, 0]
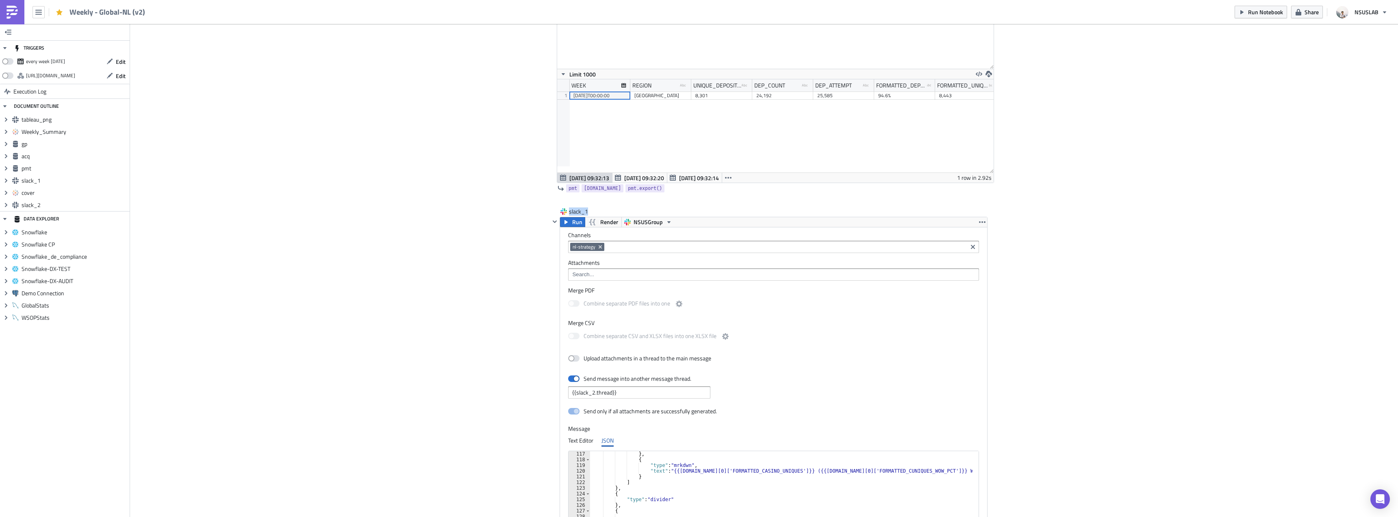
scroll to position [1207, 0]
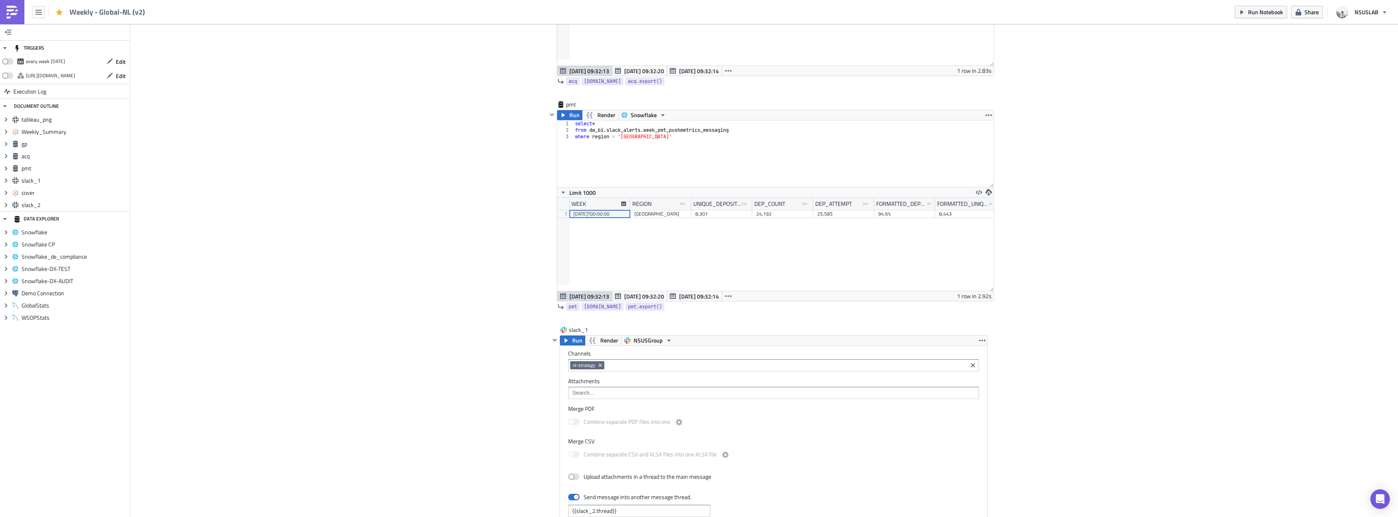
click at [356, 168] on div "Cover Image BI Automated Tableau Reporting Execution Log Weekly - Global-NL (v2…" at bounding box center [764, 74] width 1268 height 2514
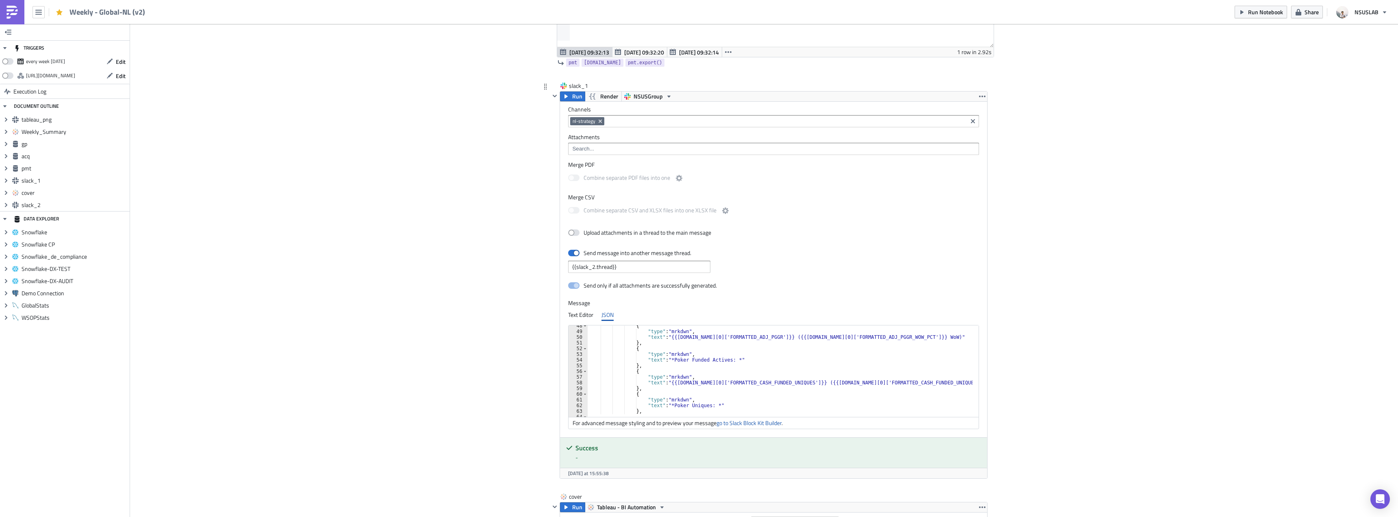
scroll to position [221, 0]
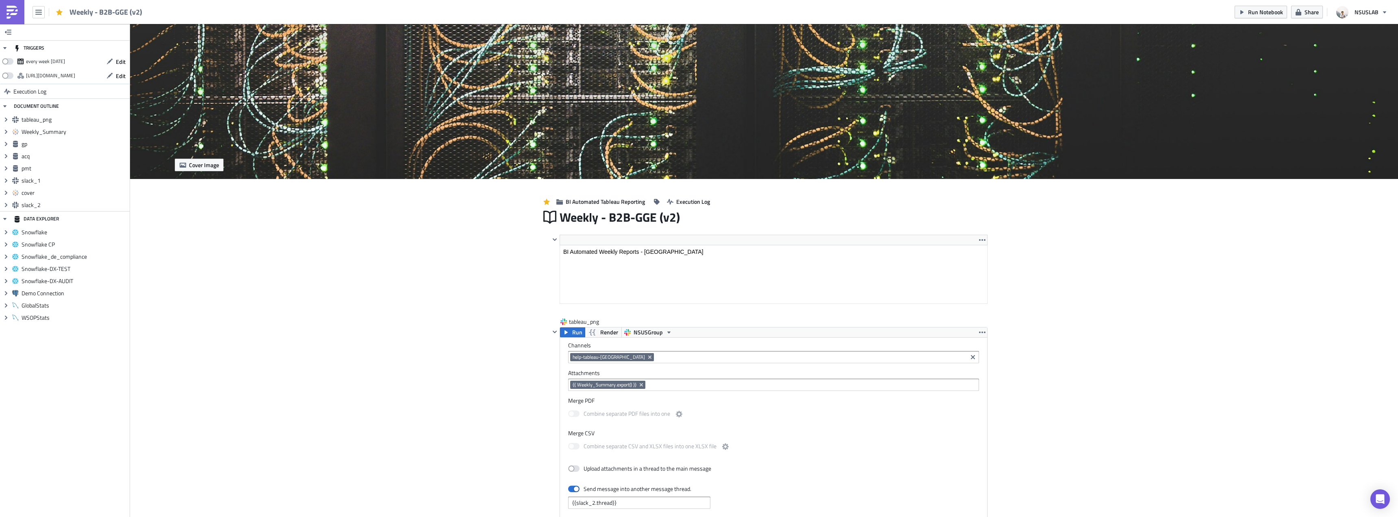
scroll to position [244, 0]
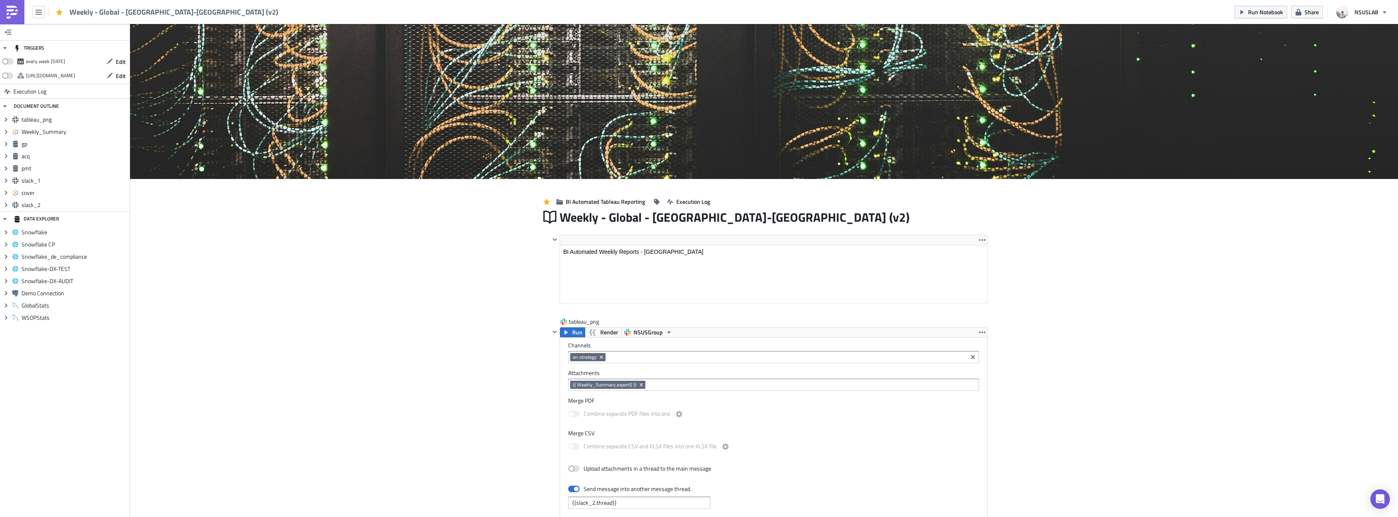
scroll to position [93, 437]
drag, startPoint x: 417, startPoint y: 271, endPoint x: 417, endPoint y: 264, distance: 6.5
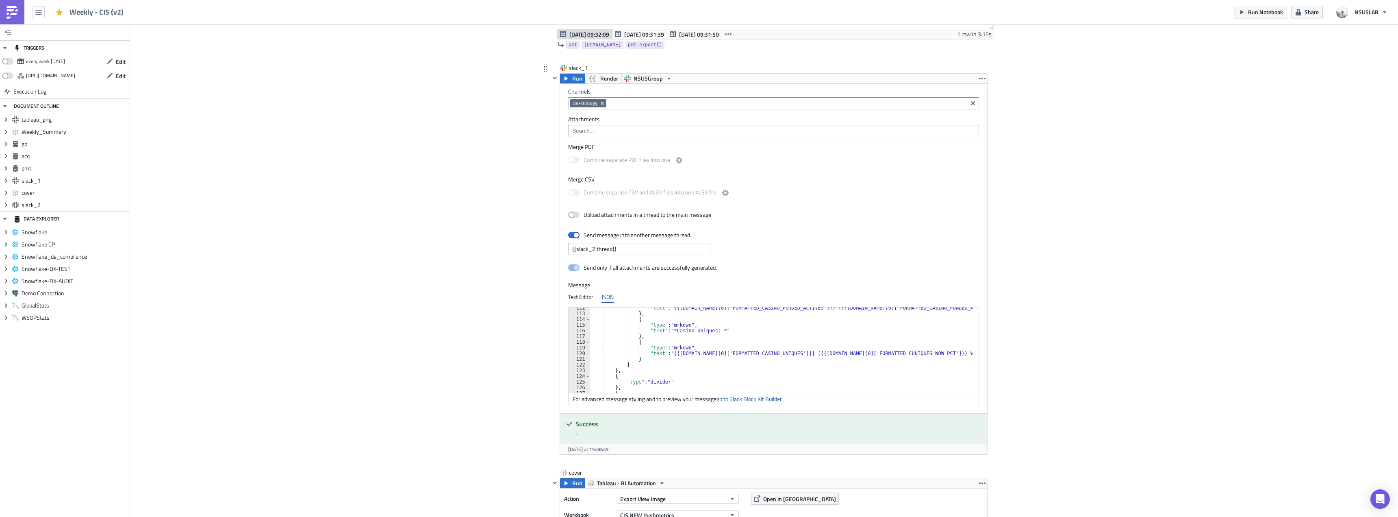
scroll to position [634, 0]
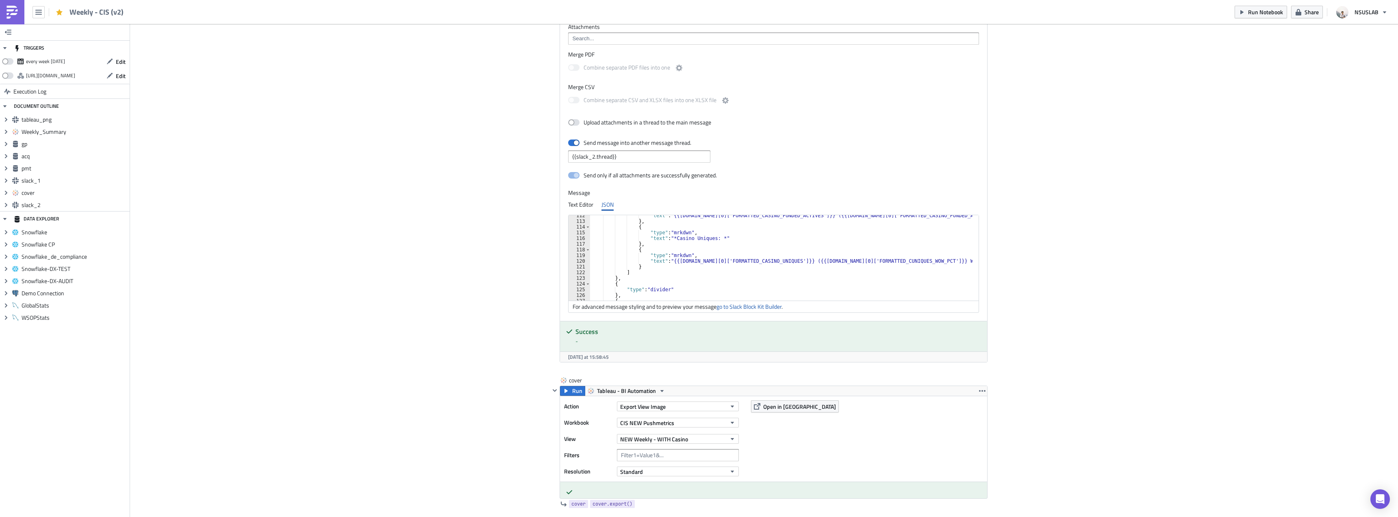
scroll to position [1666, 0]
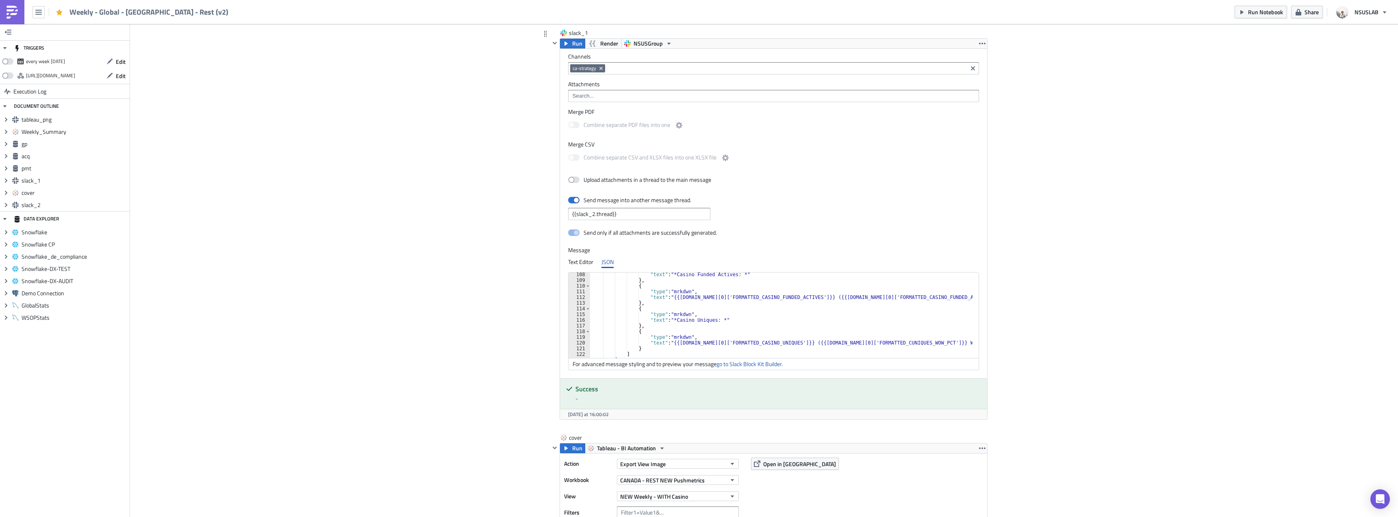
scroll to position [610, 0]
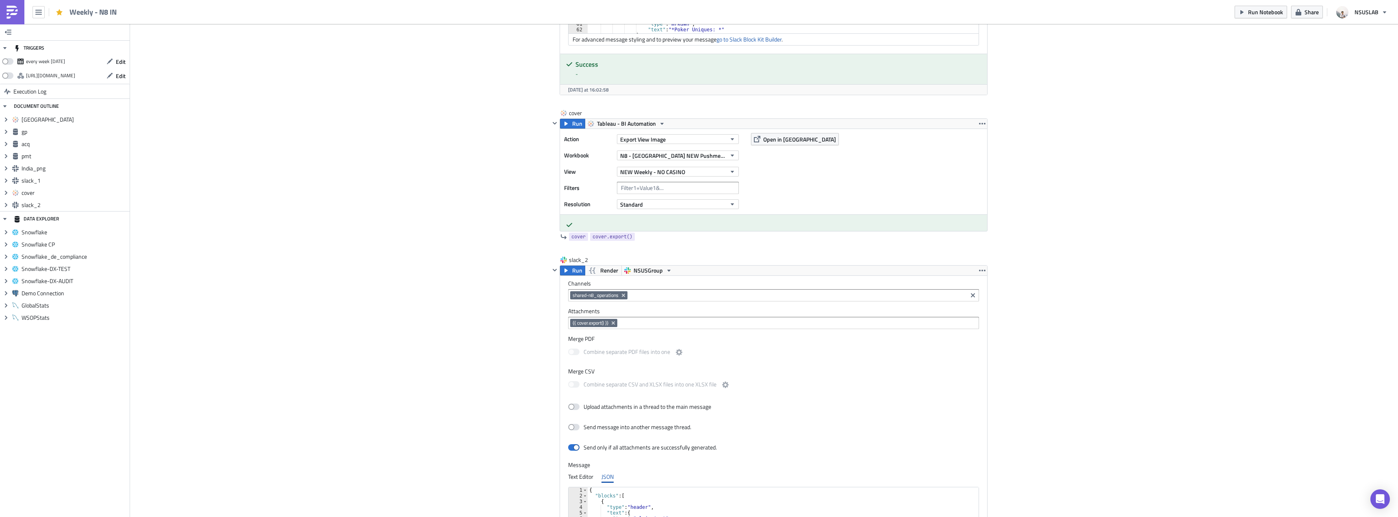
scroll to position [1829, 0]
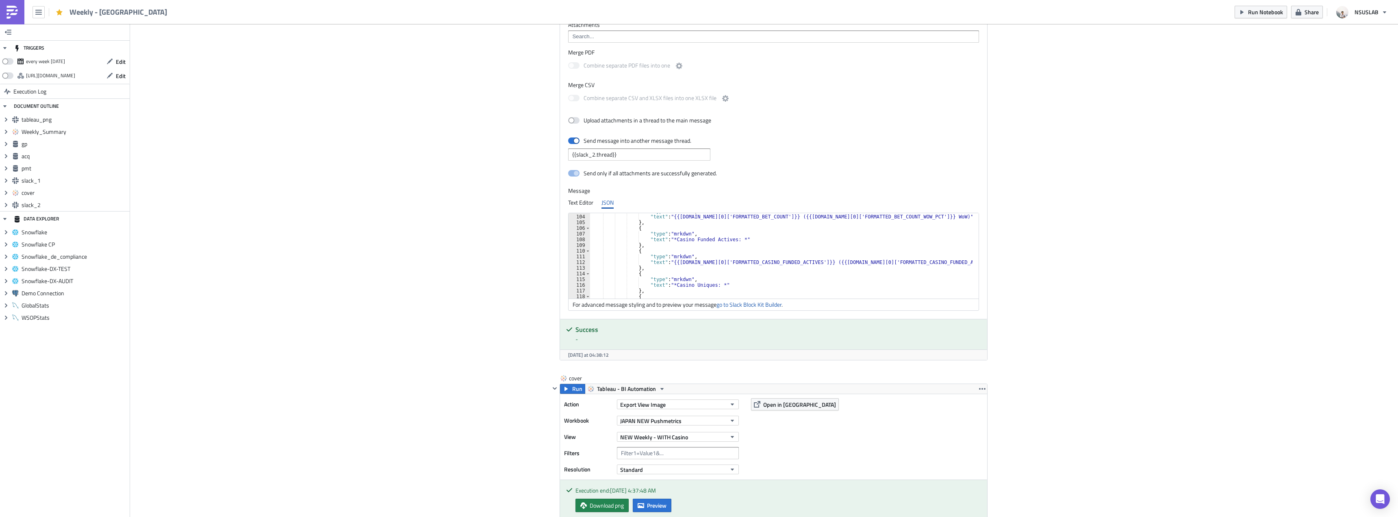
scroll to position [634, 0]
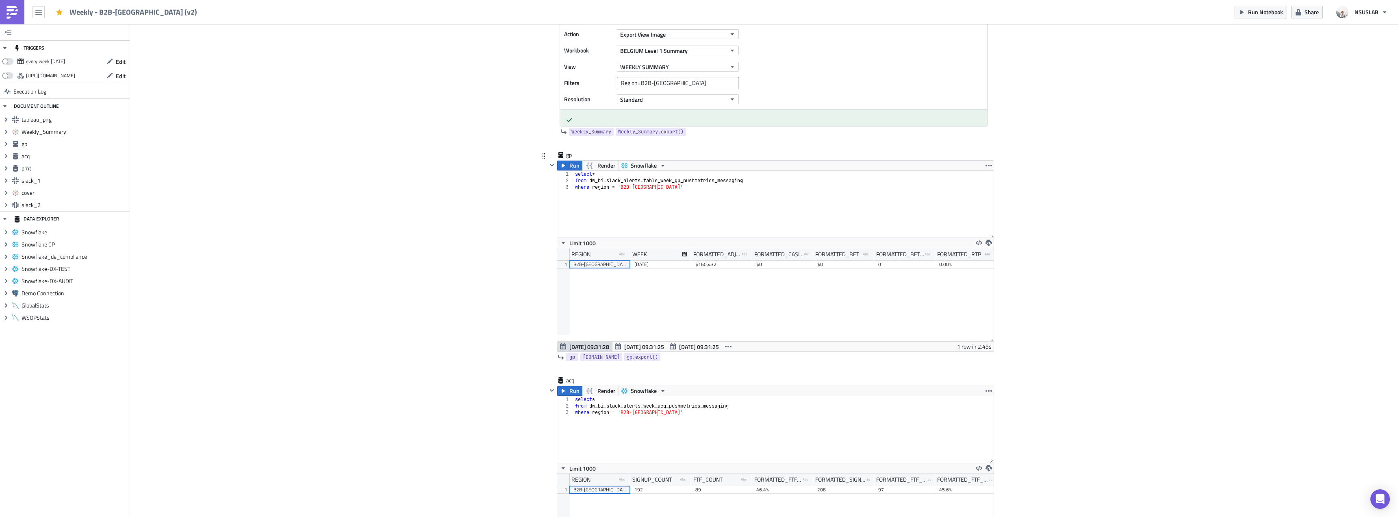
scroll to position [732, 0]
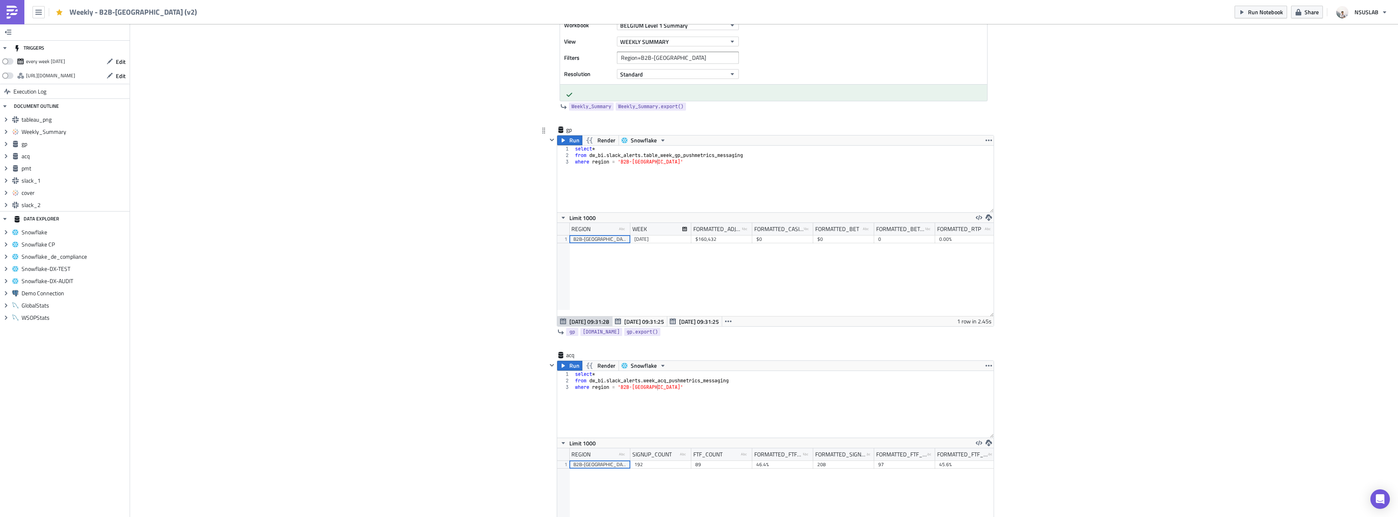
click at [659, 155] on div "select * from dw_bi . slack_alerts . table_week_gp_pushmetrics_messaging where …" at bounding box center [784, 186] width 420 height 80
type textarea "from dw_bi.slack_alerts.week_gp_pushmetrics_messaging"
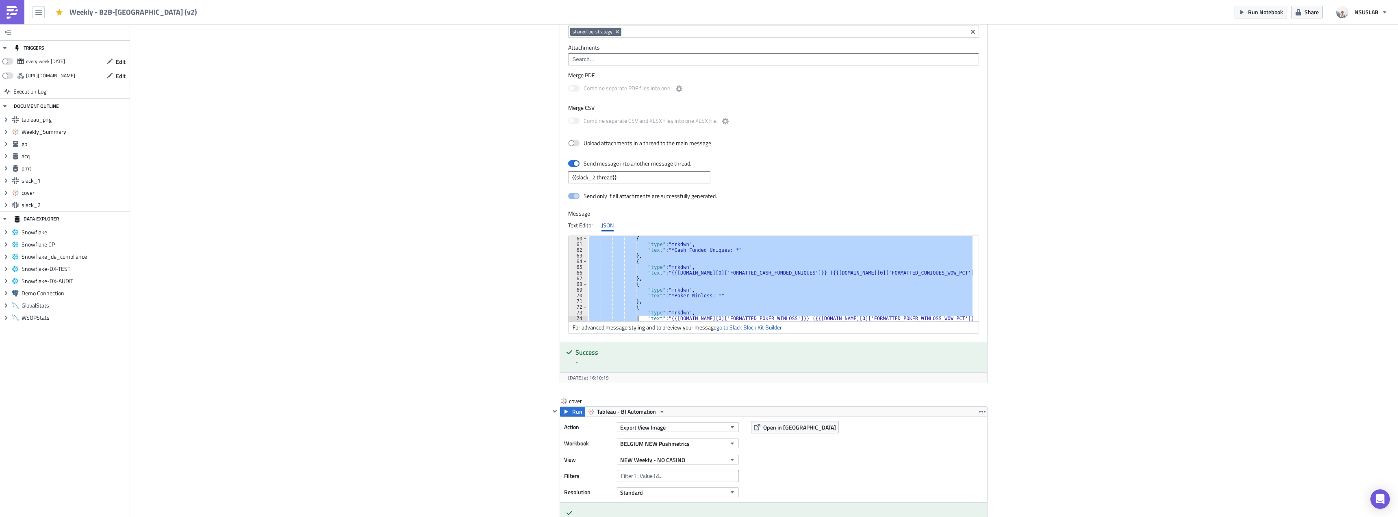
scroll to position [347, 0]
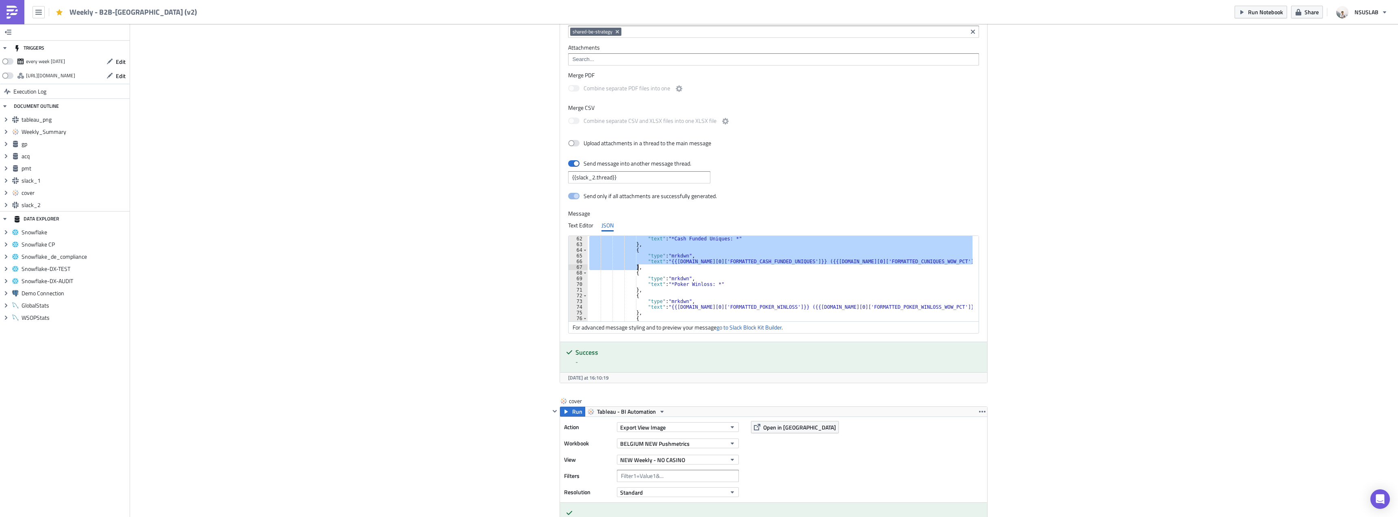
drag, startPoint x: 629, startPoint y: 287, endPoint x: 634, endPoint y: 268, distance: 18.9
click at [634, 268] on div ""text" : "*Cash Funded Uniques: *" } , { "type" : "mrkdwn" , "text" : "{{gp.dat…" at bounding box center [785, 284] width 395 height 97
paste textarea
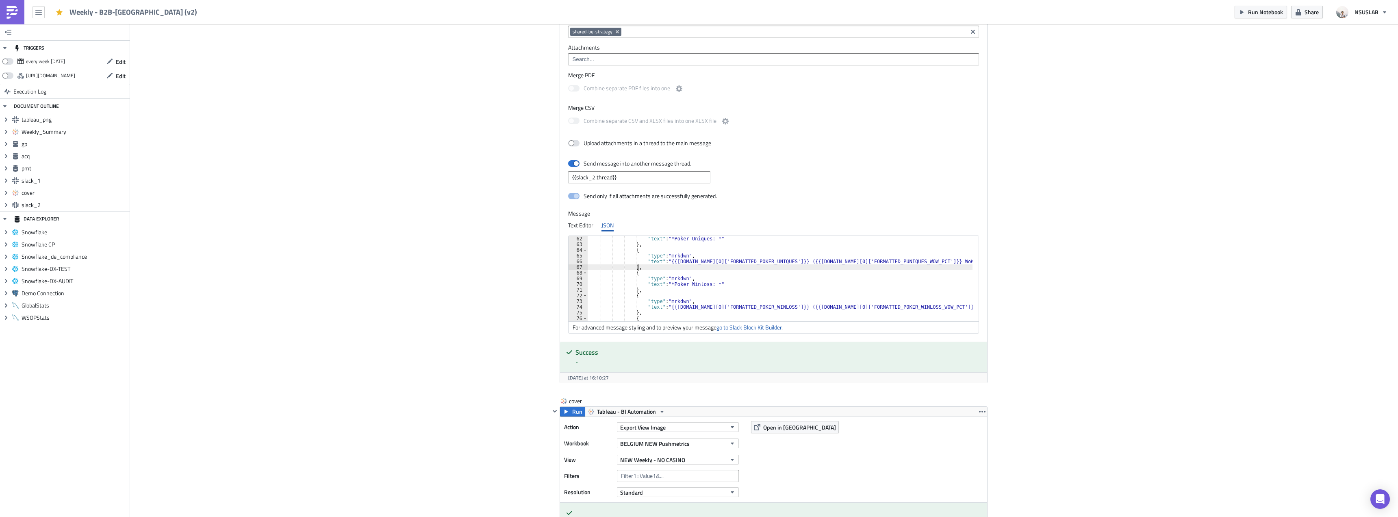
click at [734, 278] on div ""text" : "*Poker Uniques: *" } , { "type" : "mrkdwn" , "text" : "{{gp.data[0]['…" at bounding box center [785, 284] width 395 height 97
drag, startPoint x: 687, startPoint y: 256, endPoint x: 704, endPoint y: 256, distance: 16.3
click at [704, 256] on div ""text" : "{{gp.data[0]['FORMATTED_POKER_WINLOSS']}} ({{gp.data[0]['FORMATTED_PO…" at bounding box center [785, 279] width 395 height 97
type textarea "},"
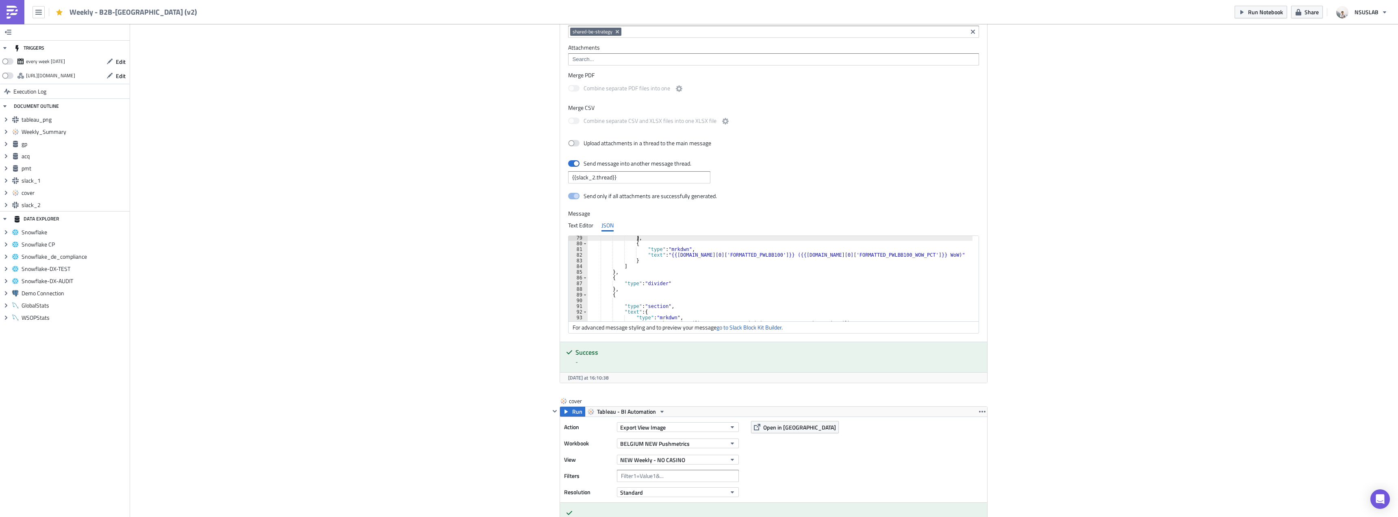
scroll to position [396, 0]
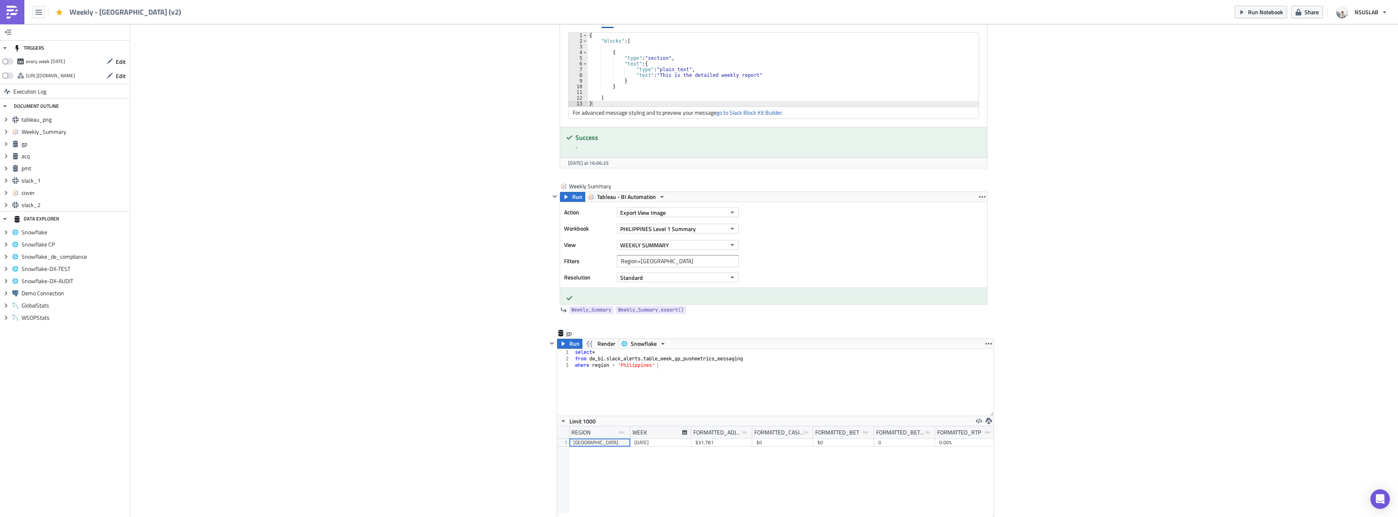
scroll to position [650, 0]
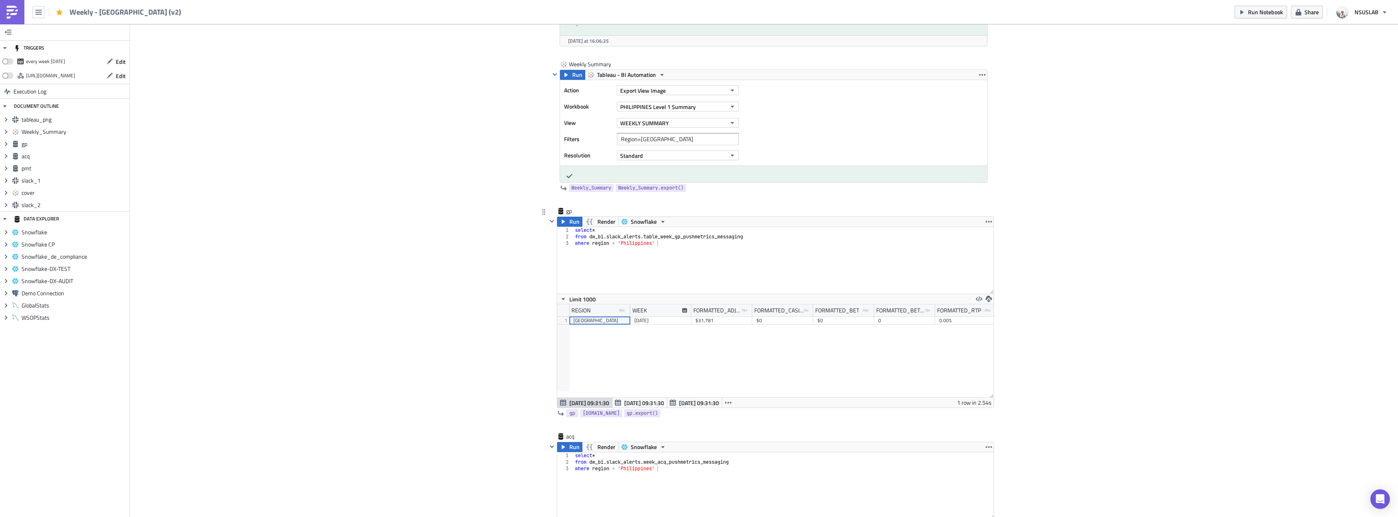
click at [660, 237] on div "select * from dw_bi . slack_alerts . table_week_gp_pushmetrics_messaging where …" at bounding box center [784, 267] width 420 height 80
type textarea "where region = 'Philippines'"
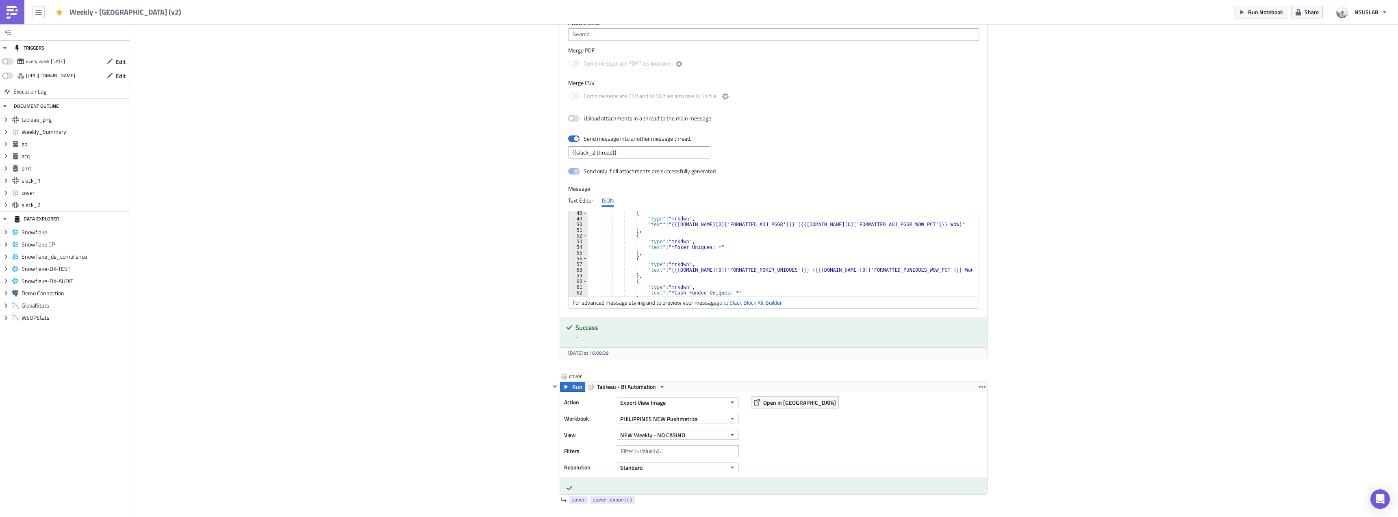
scroll to position [1504, 0]
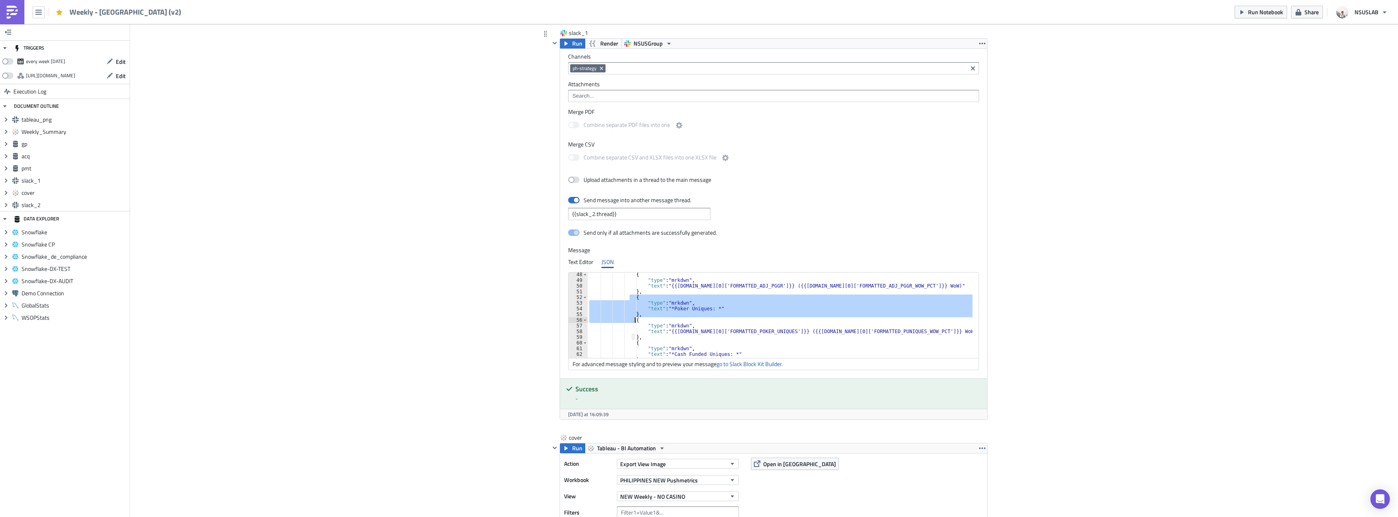
drag, startPoint x: 628, startPoint y: 298, endPoint x: 632, endPoint y: 321, distance: 23.5
click at [632, 322] on div "{ "type" : "mrkdwn" , "text" : "{{gp.data[0]['FORMATTED_ADJ_PGGR']}} ({{gp.data…" at bounding box center [785, 320] width 395 height 97
click at [637, 304] on div "{ "type" : "mrkdwn" , "text" : "{{gp.data[0]['FORMATTED_ADJ_PGGR']}} ({{gp.data…" at bounding box center [780, 314] width 385 height 85
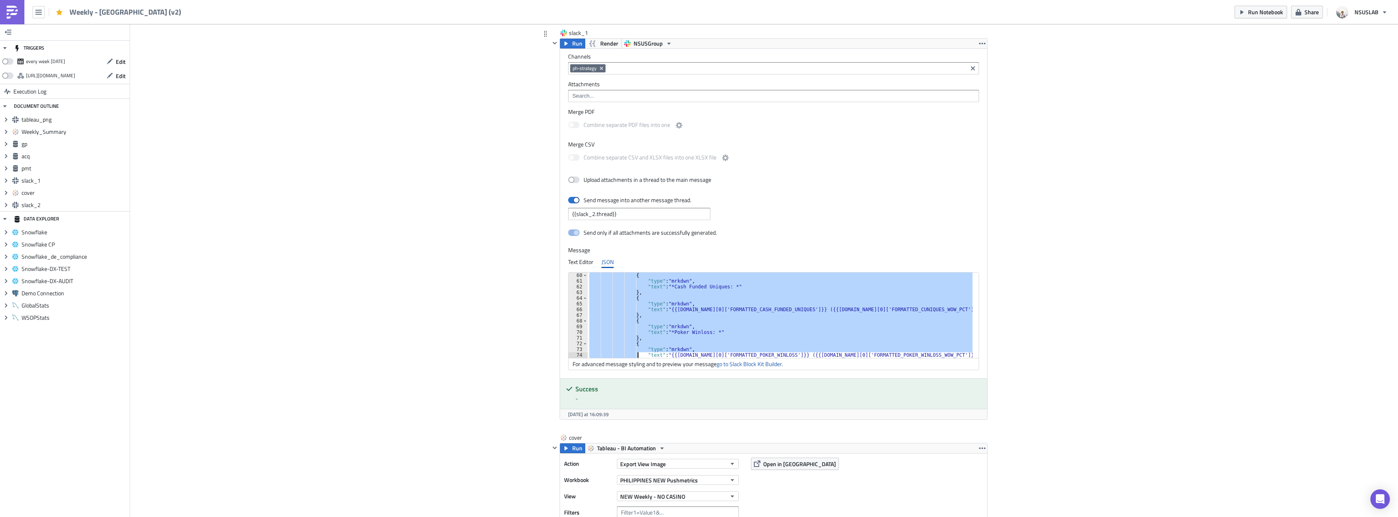
scroll to position [347, 0]
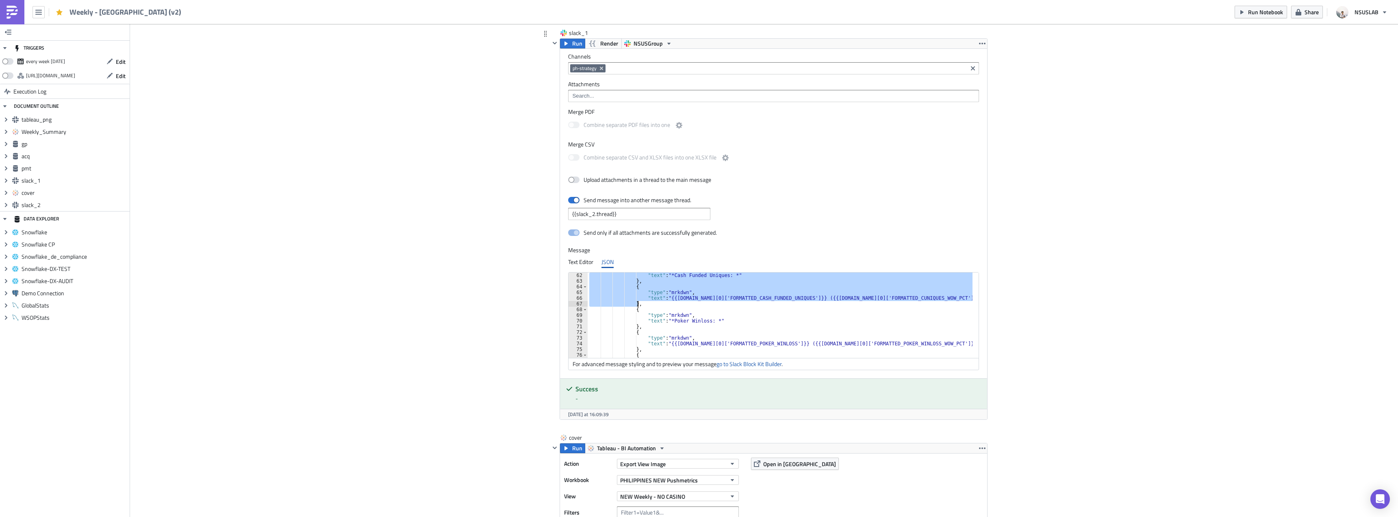
drag, startPoint x: 630, startPoint y: 298, endPoint x: 639, endPoint y: 303, distance: 10.6
click at [639, 303] on div ""text" : "*Cash Funded Uniques: *" } , { "type" : "mrkdwn" , "text" : "{{gp.dat…" at bounding box center [785, 320] width 395 height 97
paste textarea
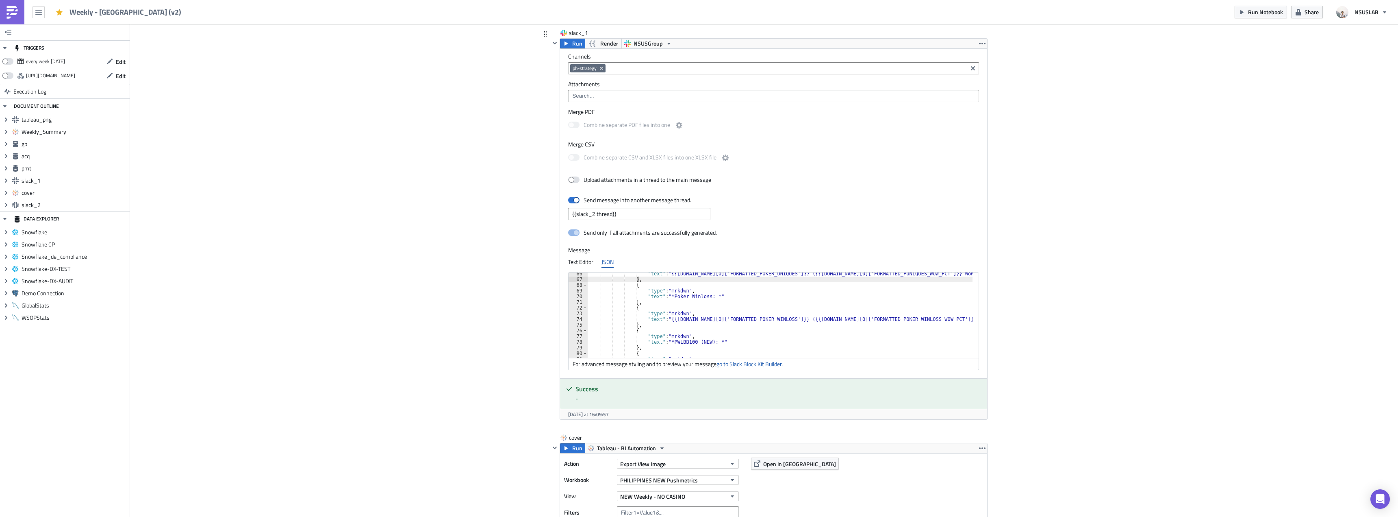
scroll to position [396, 0]
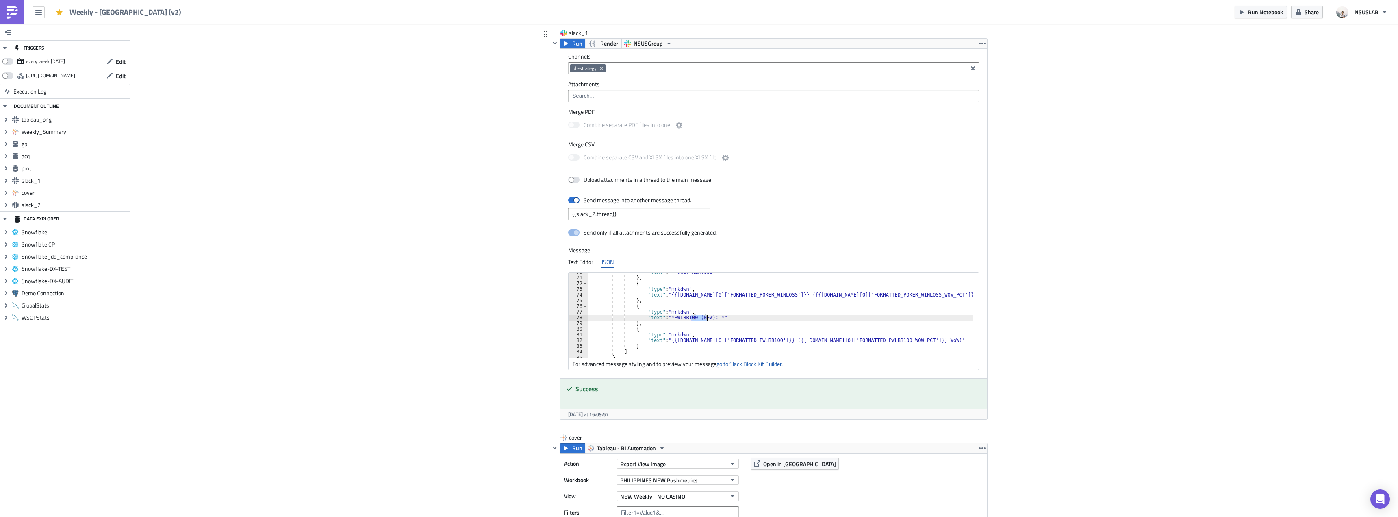
drag, startPoint x: 688, startPoint y: 316, endPoint x: 704, endPoint y: 316, distance: 16.7
click at [704, 316] on div ""text" : "*Poker Winloss: *" } , { "type" : "mrkdwn" , "text" : "{{gp.data[0]['…" at bounding box center [785, 317] width 395 height 97
type textarea ""text": "*PWLBB100: *""
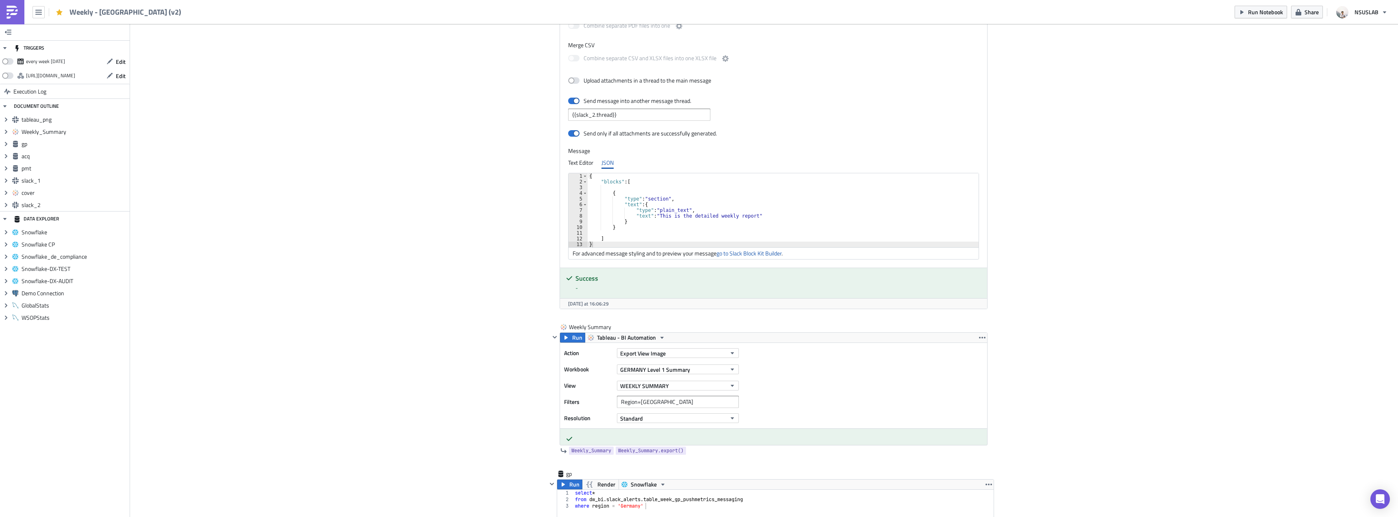
scroll to position [610, 0]
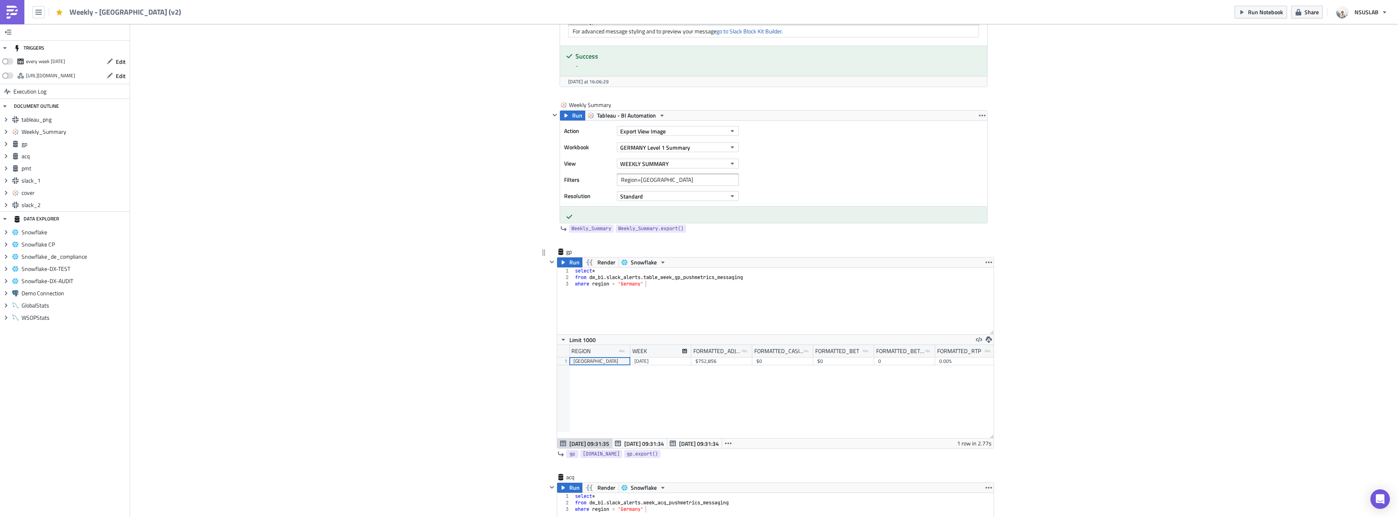
click at [662, 276] on div "select * from dw_bi . slack_alerts . table_week_gp_pushmetrics_messaging where …" at bounding box center [784, 307] width 420 height 80
type textarea "where region = 'Germany'"
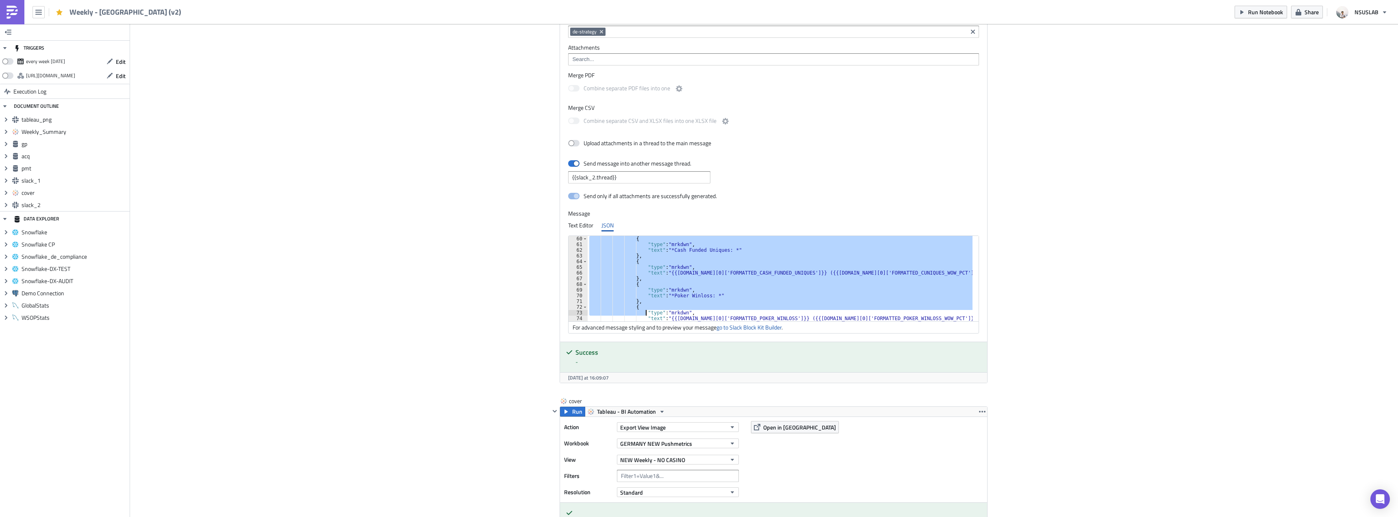
scroll to position [336, 0]
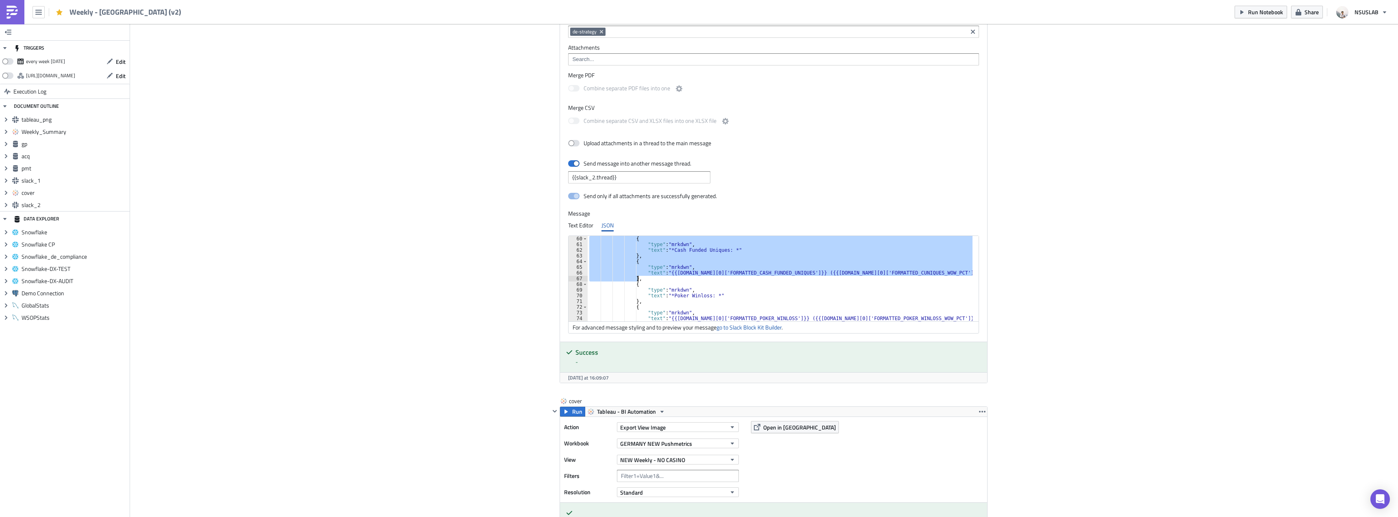
drag, startPoint x: 630, startPoint y: 259, endPoint x: 636, endPoint y: 276, distance: 18.3
click at [636, 276] on div "{ "type" : "mrkdwn" , "text" : "*Cash Funded Uniques: *" } , { "type" : "mrkdwn…" at bounding box center [780, 284] width 385 height 97
paste textarea
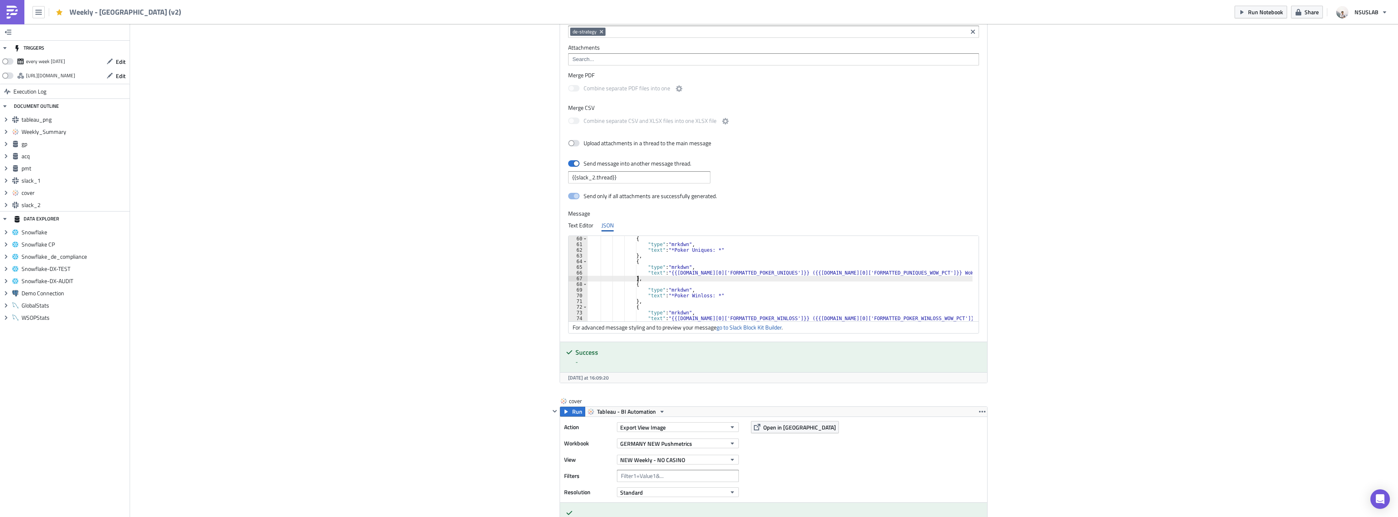
scroll to position [360, 0]
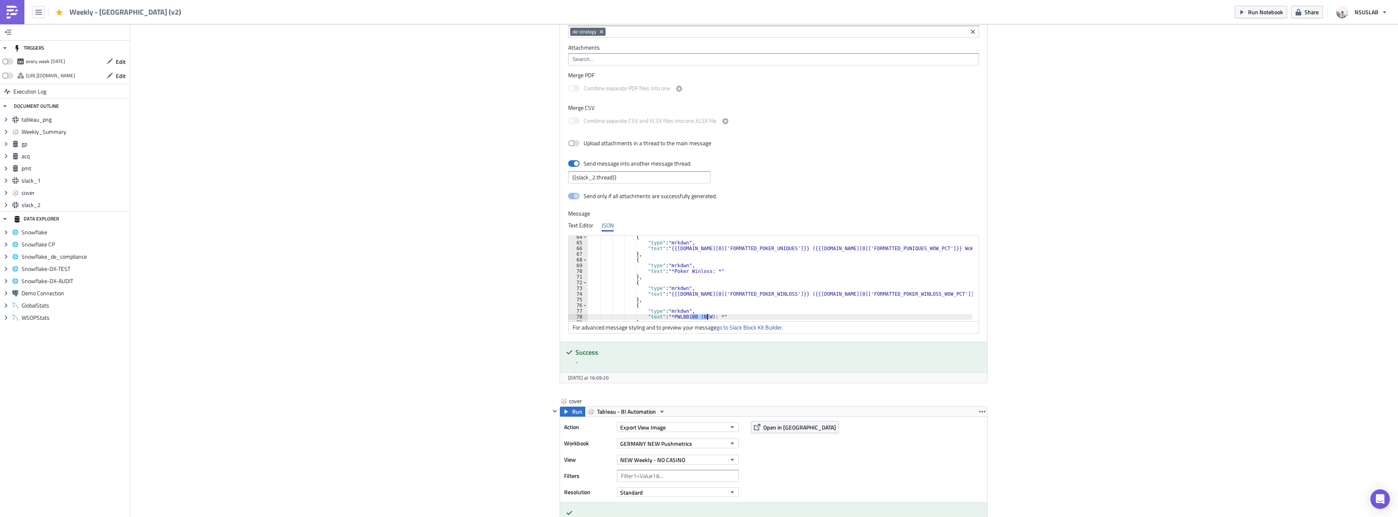
drag, startPoint x: 687, startPoint y: 317, endPoint x: 703, endPoint y: 315, distance: 15.9
click at [703, 315] on div "{ "type" : "mrkdwn" , "text" : "{{gp.data[0]['FORMATTED_POKER_UNIQUES']}} ({{gp…" at bounding box center [780, 282] width 385 height 97
type textarea ""text": "*PWLBB100: *""
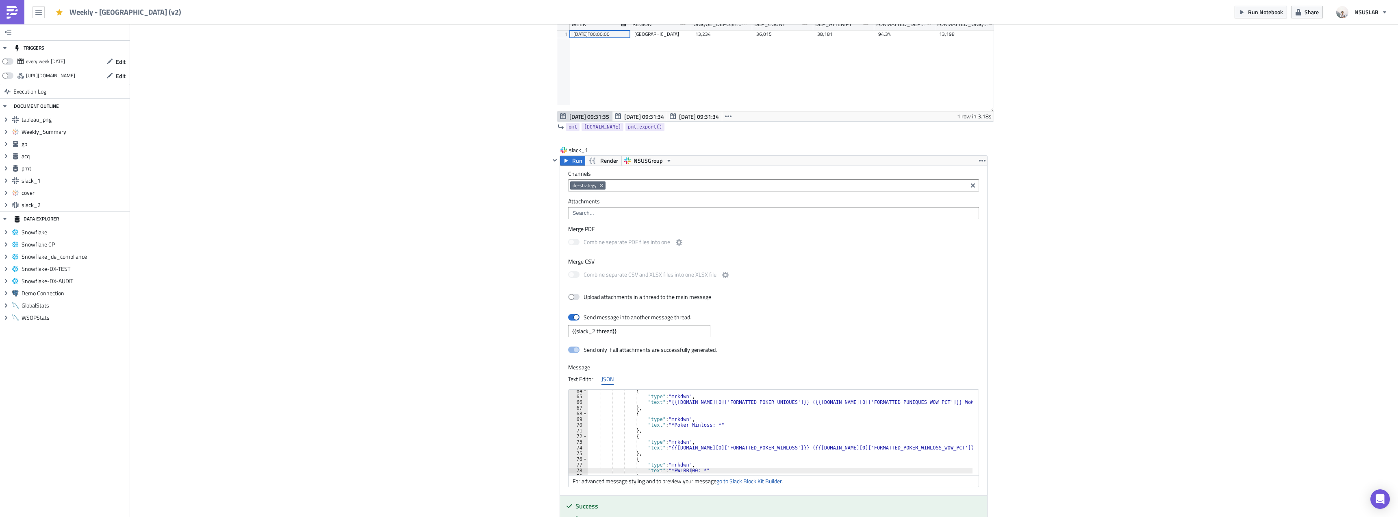
scroll to position [1256, 0]
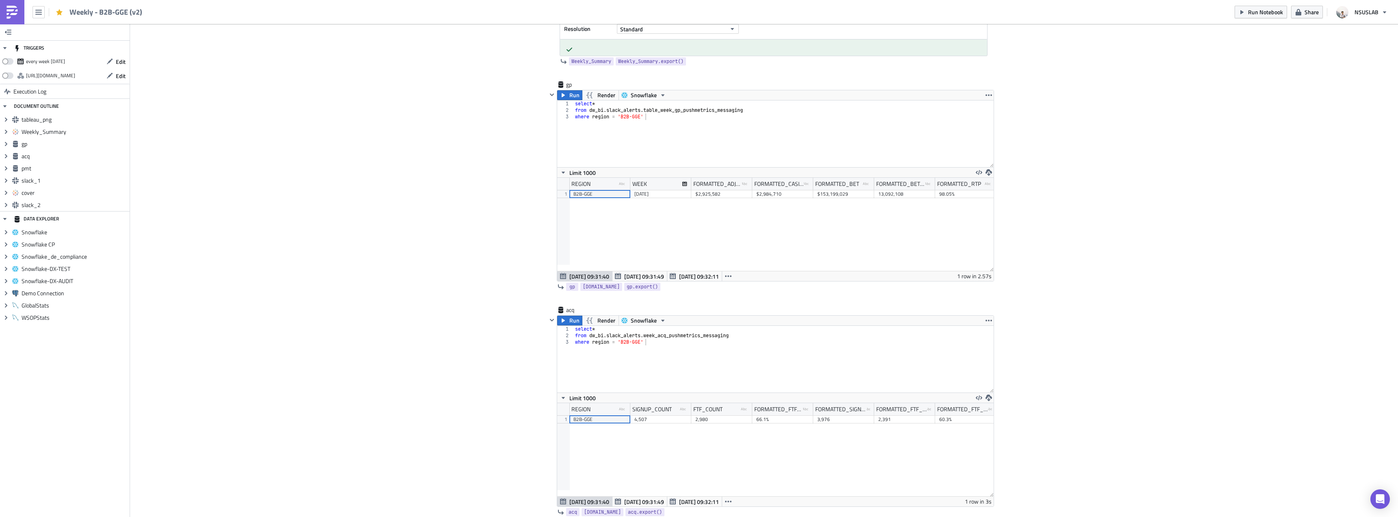
scroll to position [813, 0]
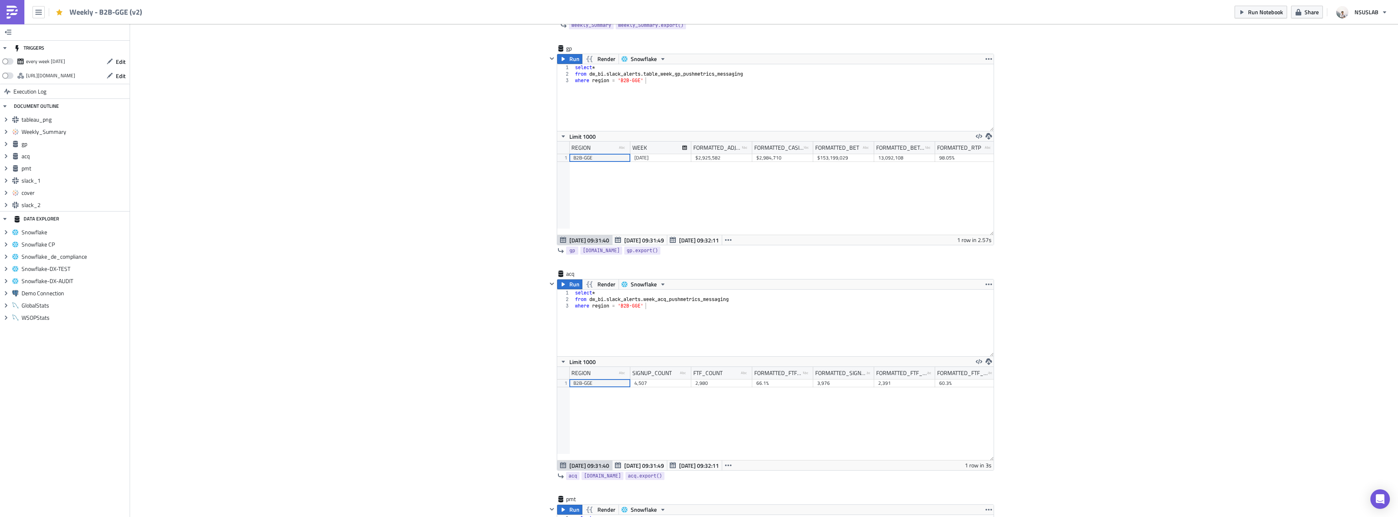
click at [453, 114] on div "Cover Image BI Automated Tableau Reporting Execution Log Weekly - B2B-GGE (v2) …" at bounding box center [764, 465] width 1268 height 2508
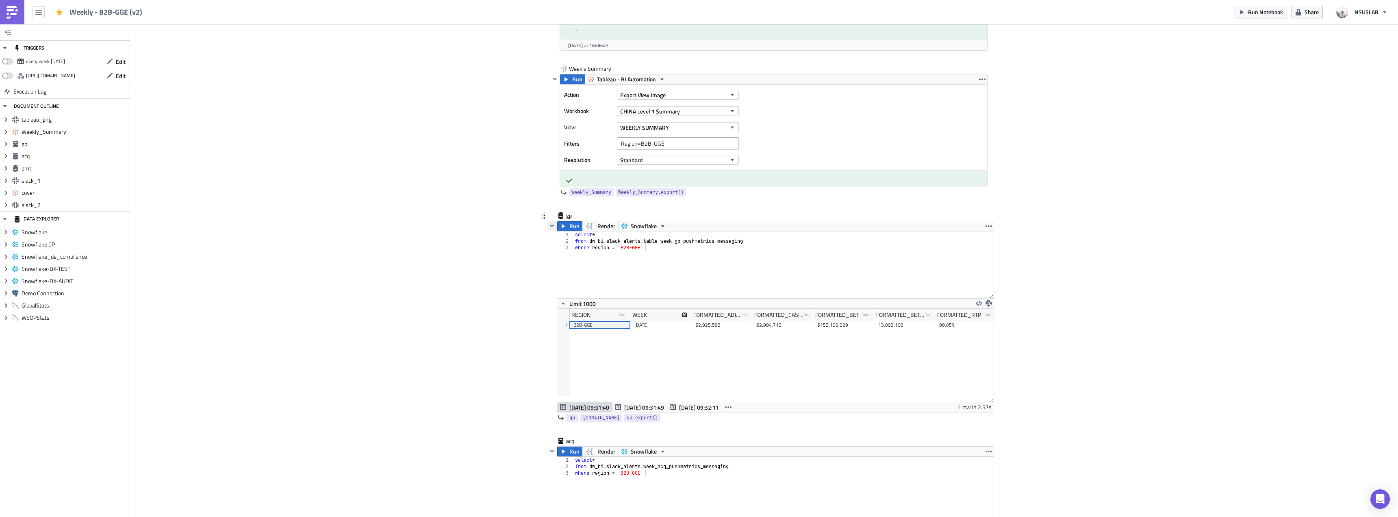
scroll to position [650, 0]
click at [661, 235] on div "select * from dw_bi . slack_alerts . table_week_gp_pushmetrics_messaging where …" at bounding box center [784, 267] width 420 height 80
type textarea "where region = 'B2B-GGE'"
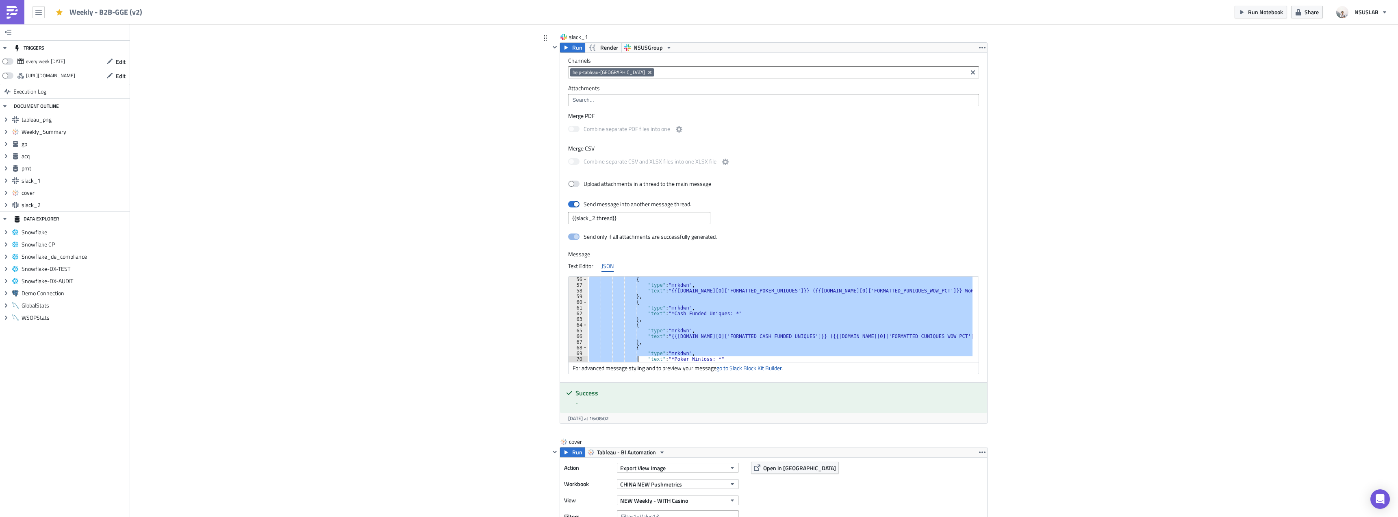
scroll to position [336, 0]
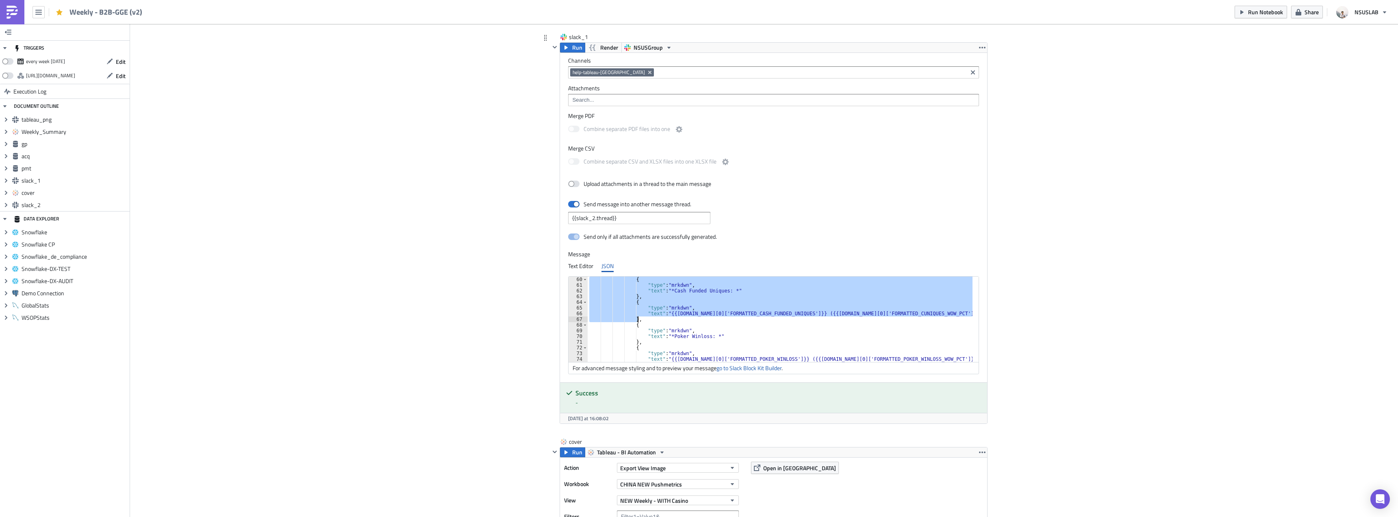
drag, startPoint x: 628, startPoint y: 302, endPoint x: 636, endPoint y: 319, distance: 18.9
click at [636, 319] on div "{ "type" : "mrkdwn" , "text" : "*Cash Funded Uniques: *" } , { "type" : "mrkdwn…" at bounding box center [785, 324] width 395 height 97
paste textarea
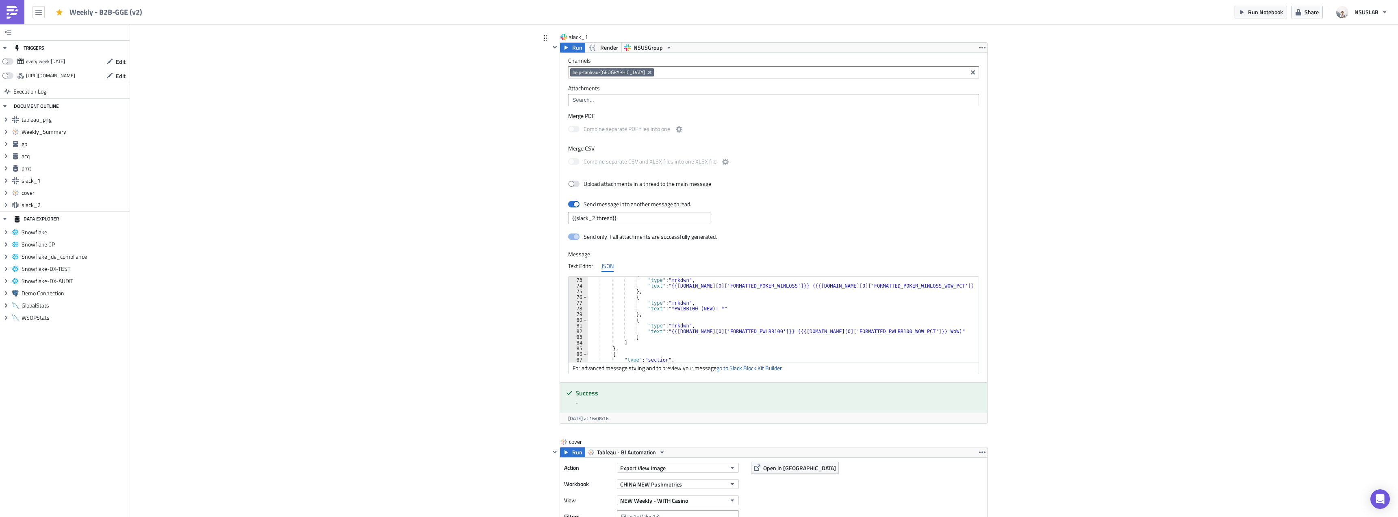
scroll to position [433, 0]
drag, startPoint x: 687, startPoint y: 285, endPoint x: 703, endPoint y: 283, distance: 16.3
click at [703, 283] on div ""type" : "mrkdwn" , "text" : "*PWLBB100 (NEW): *" } , { "type" : "mrkdwn" , "te…" at bounding box center [785, 324] width 395 height 97
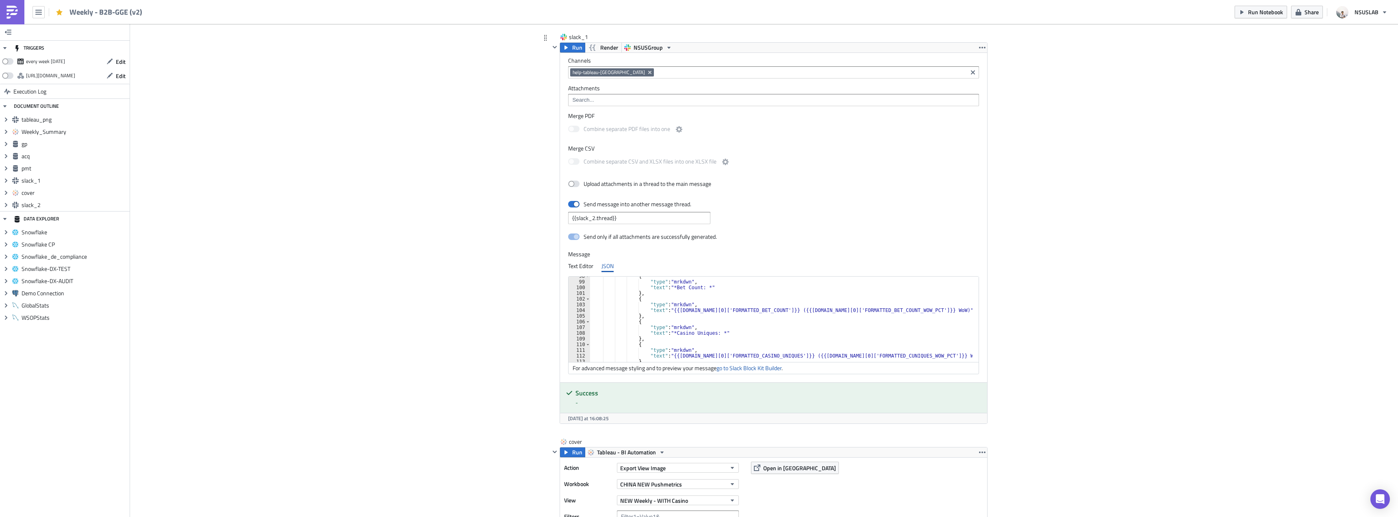
click at [691, 323] on div "{ "type" : "mrkdwn" , "text" : "*Bet Count: *" } , { "type" : "mrkdwn" , "text"…" at bounding box center [786, 321] width 392 height 97
click at [703, 316] on div "{ "type" : "mrkdwn" , "text" : "*Bet Count: *" } , { "type" : "mrkdwn" , "text"…" at bounding box center [786, 321] width 392 height 97
type textarea "},"
paste textarea "},"
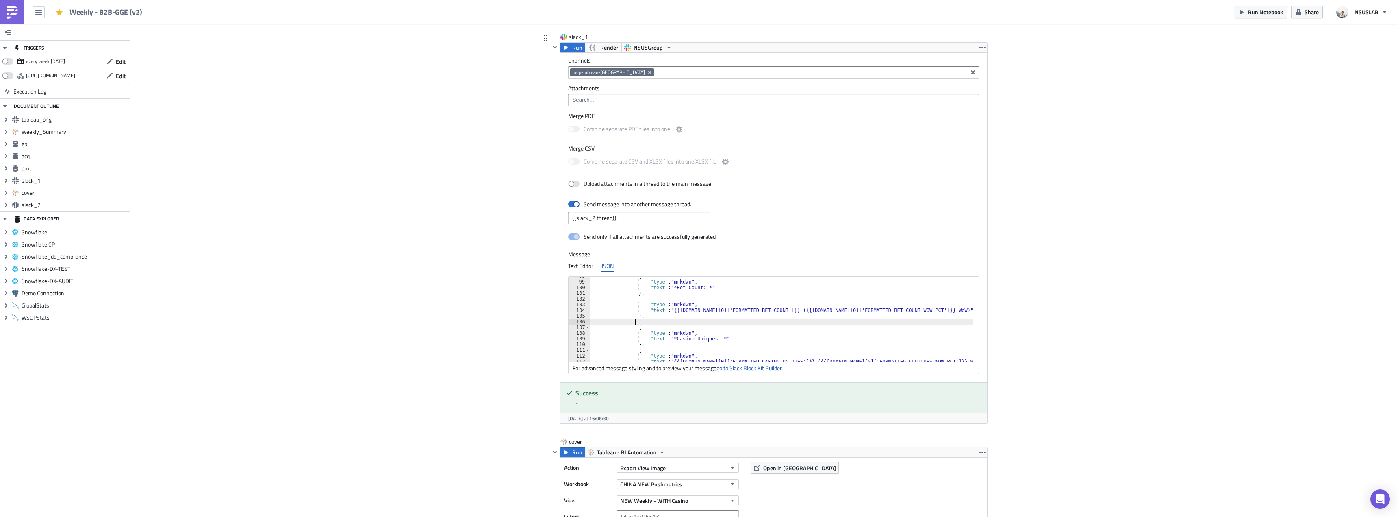
type textarea "},"
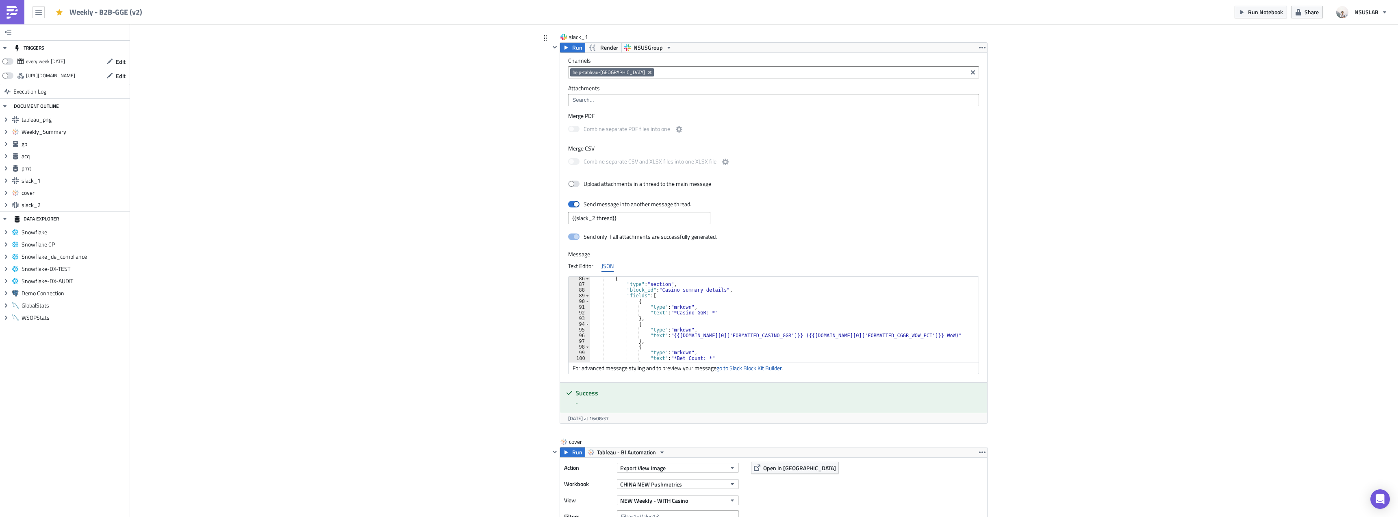
scroll to position [484, 0]
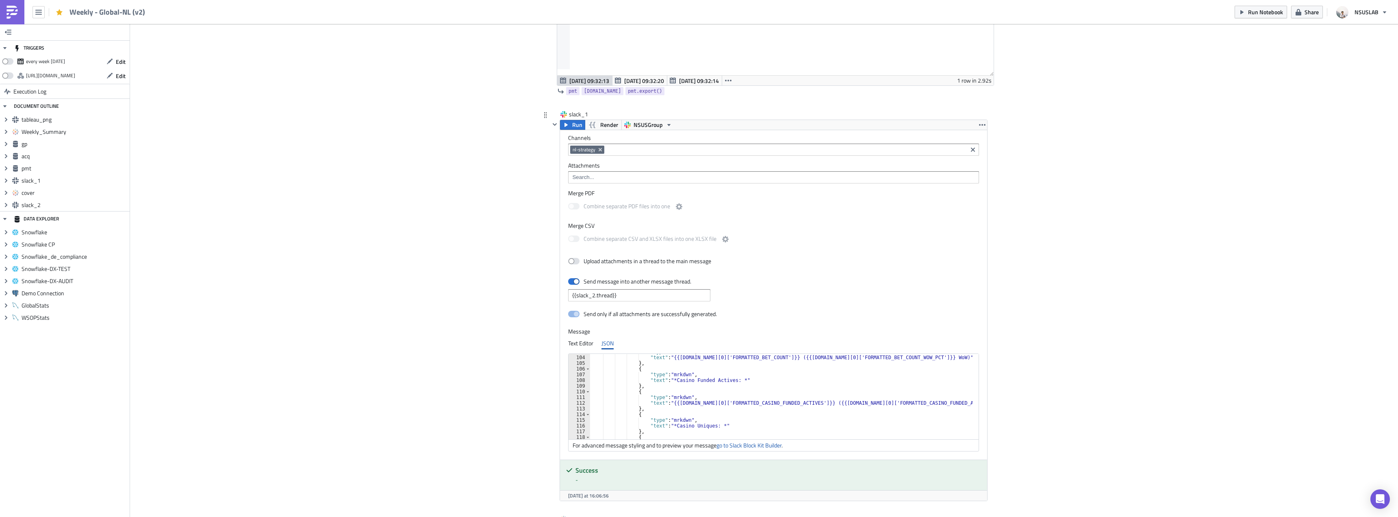
scroll to position [610, 0]
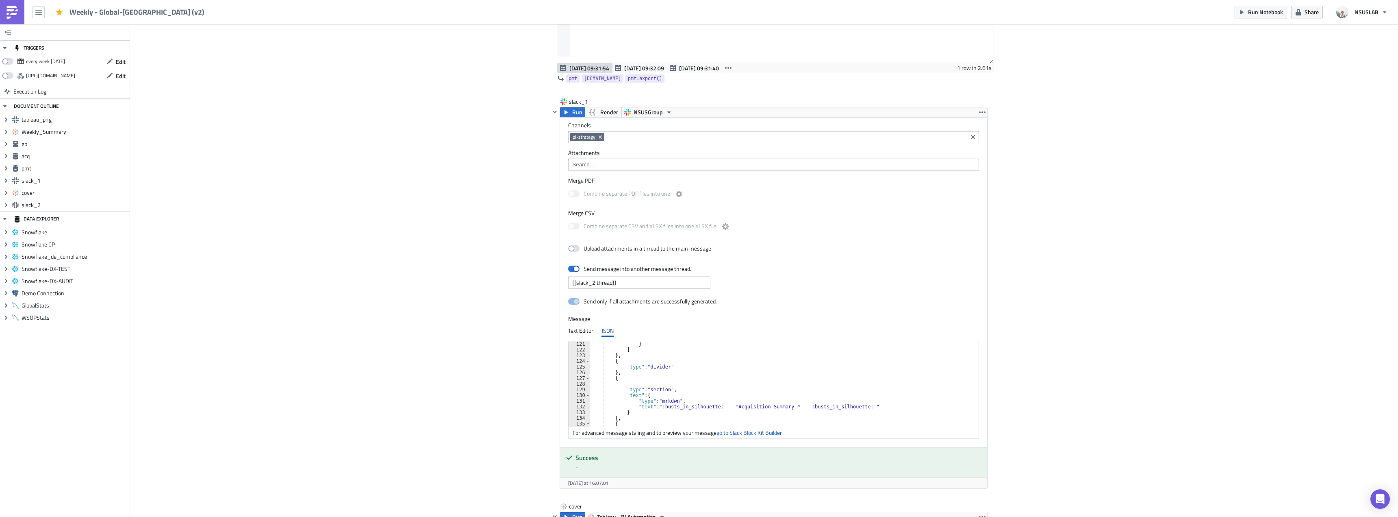
scroll to position [1341, 0]
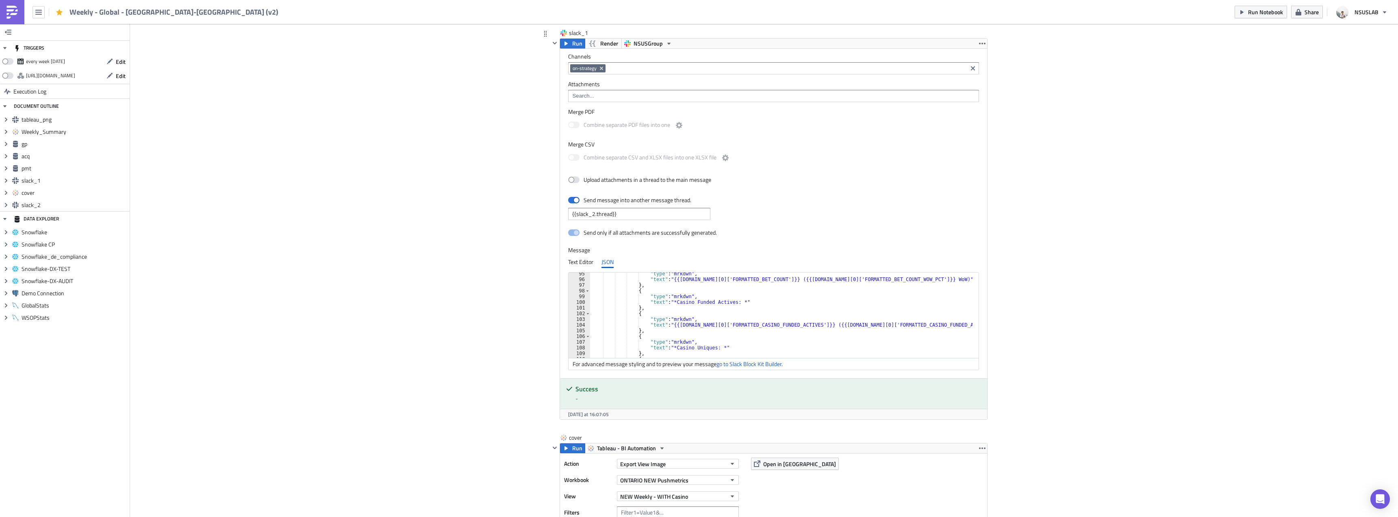
scroll to position [537, 0]
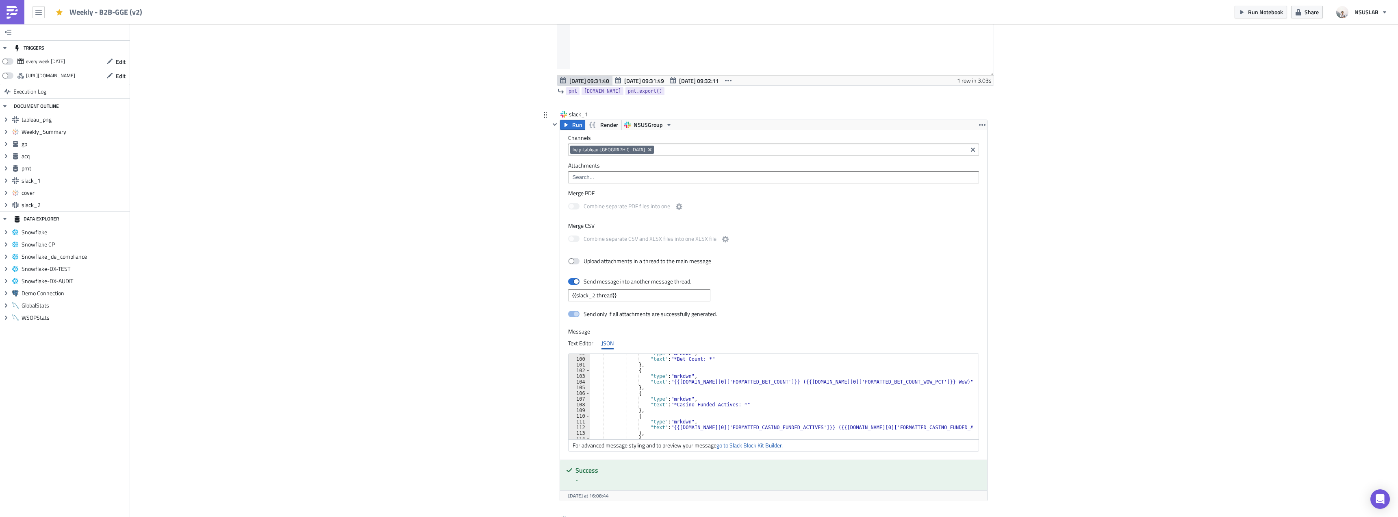
scroll to position [610, 0]
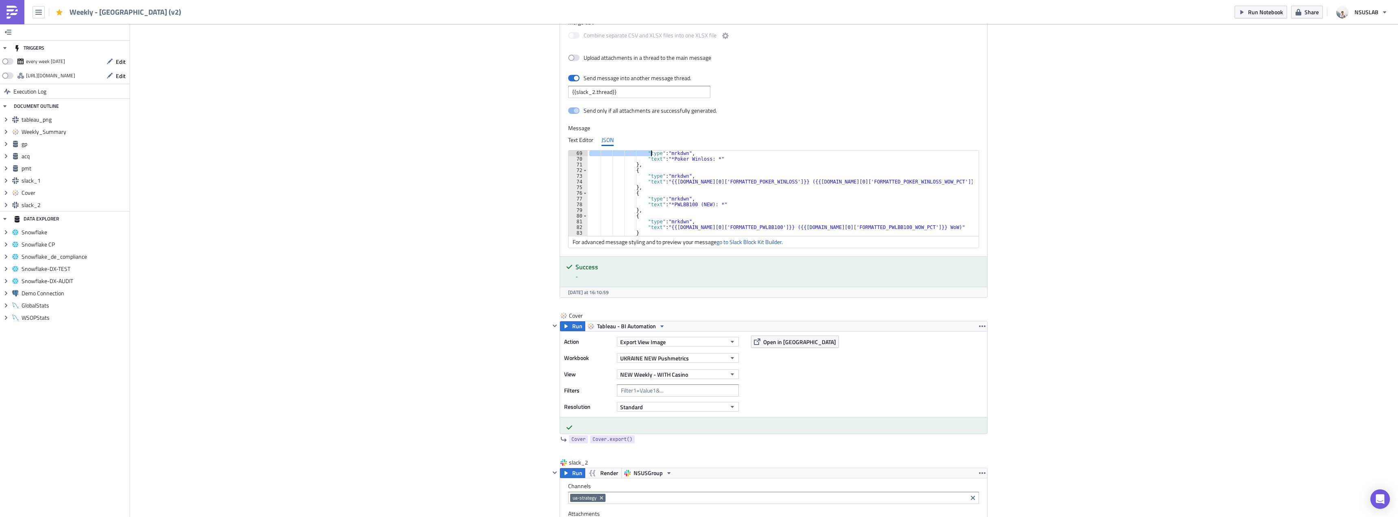
scroll to position [370, 0]
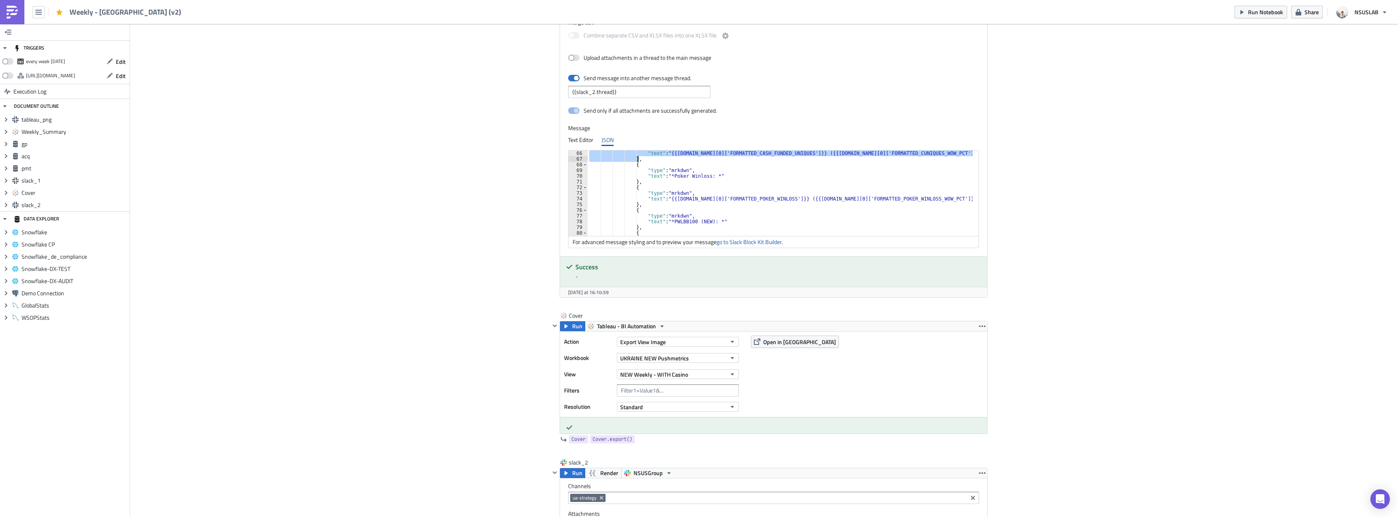
drag, startPoint x: 629, startPoint y: 201, endPoint x: 634, endPoint y: 161, distance: 40.2
click at [634, 161] on div ""text" : "{{gp.data[0]['FORMATTED_CASH_FUNDED_UNIQUES']}} ({{gp.data[0]['FORMAT…" at bounding box center [780, 198] width 385 height 97
paste textarea
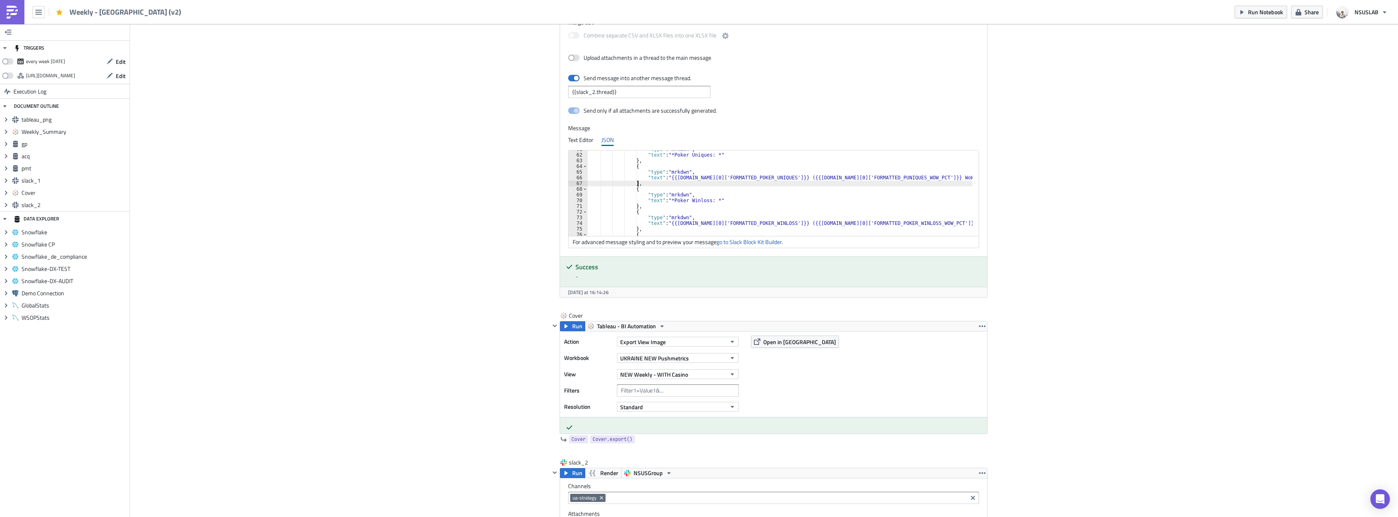
scroll to position [394, 0]
drag, startPoint x: 688, startPoint y: 197, endPoint x: 703, endPoint y: 198, distance: 15.5
click at [703, 198] on div ""text" : "*Poker Winloss: *" } , { "type" : "mrkdwn" , "text" : "{{gp.data[0]['…" at bounding box center [780, 197] width 385 height 97
type textarea "},"
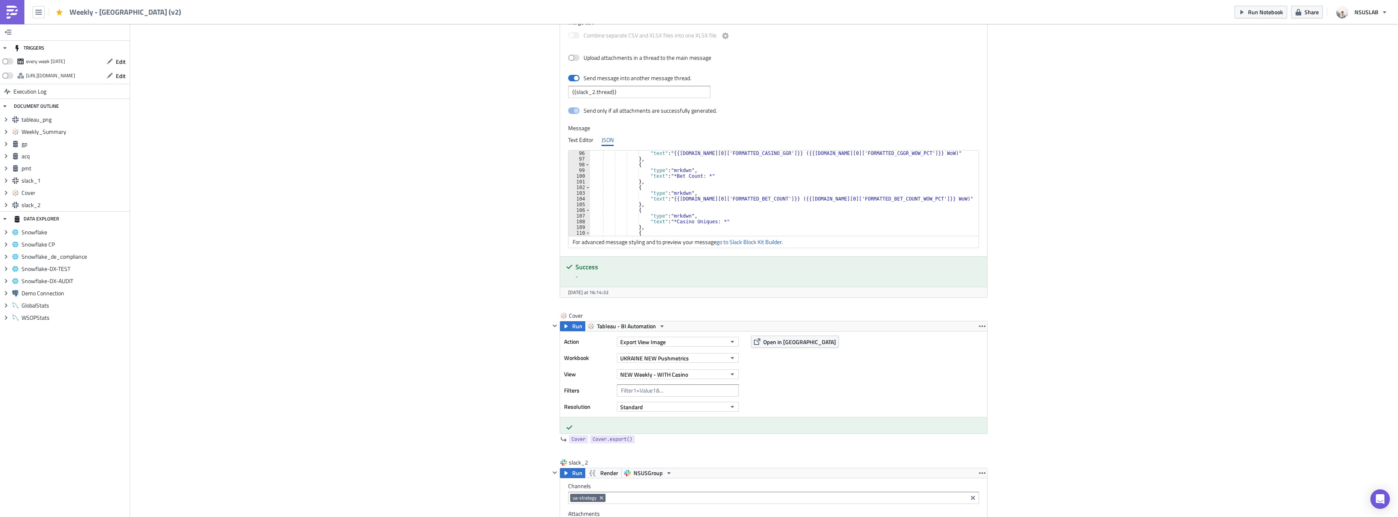
scroll to position [541, 0]
click at [711, 207] on div ""text" : "{{gp.data[0]['FORMATTED_CASINO_GGR']}} ({{gp.data[0]['FORMATTED_CGGR_…" at bounding box center [781, 198] width 382 height 97
paste textarea "},"
type textarea "},"
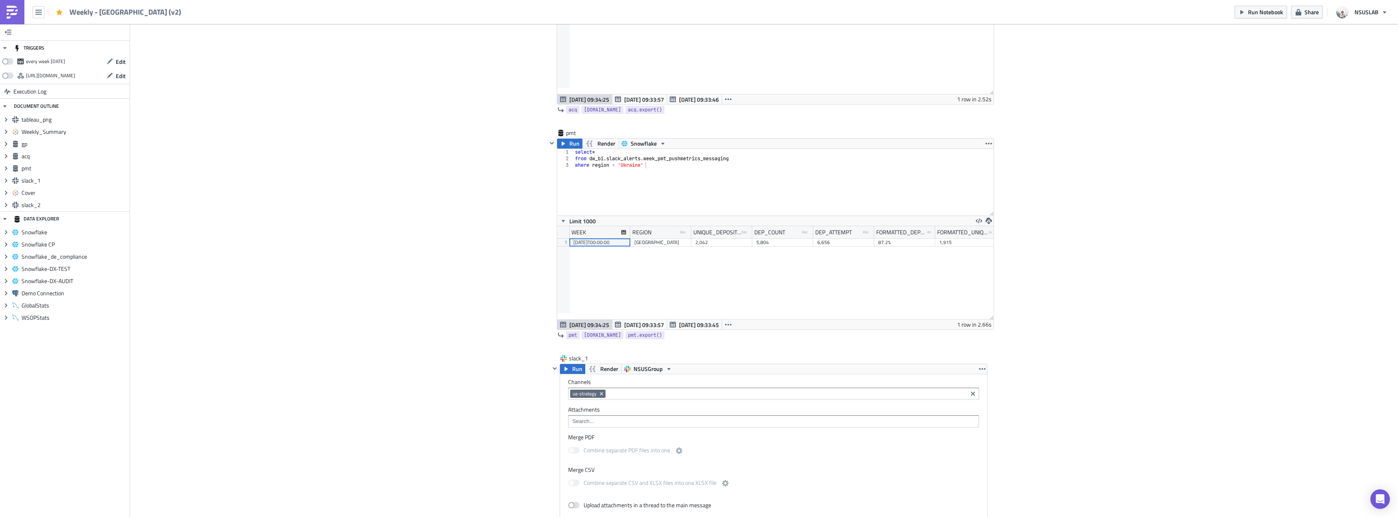
scroll to position [1138, 0]
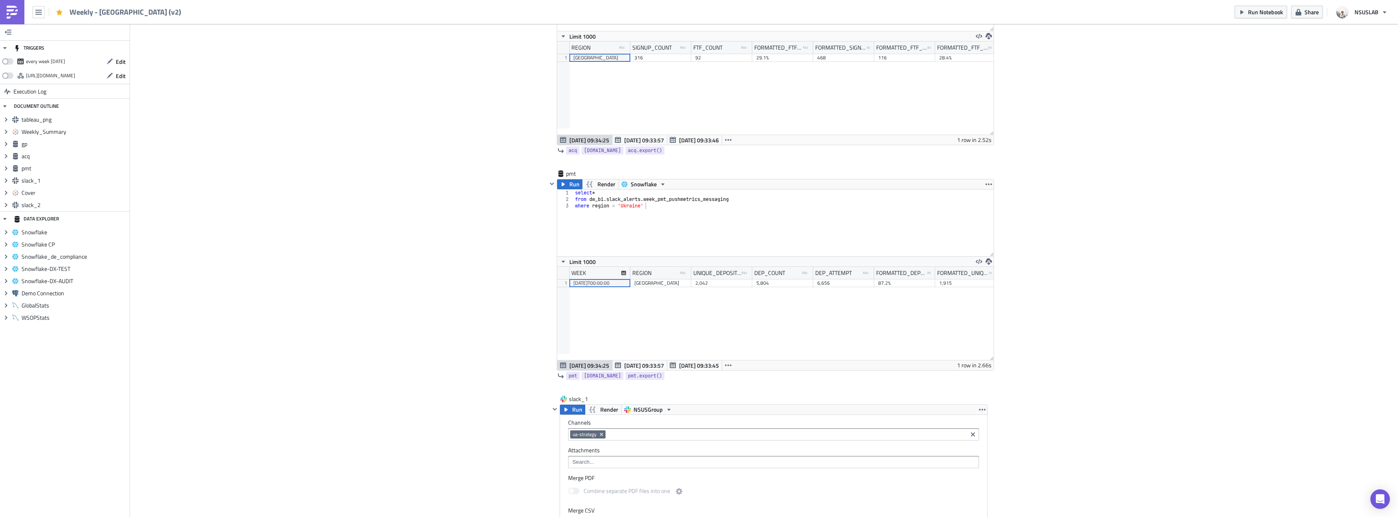
click at [445, 179] on div "Cover Image BI Automated Tableau Reporting Execution Log Weekly - Ukraine (v2) …" at bounding box center [764, 143] width 1268 height 2514
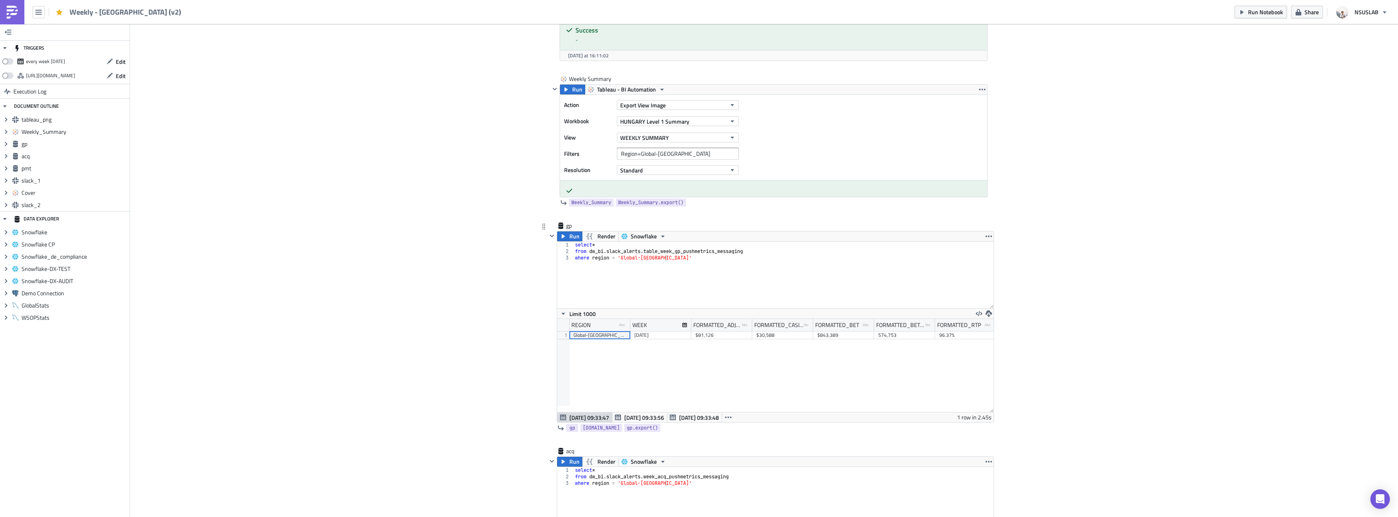
scroll to position [650, 0]
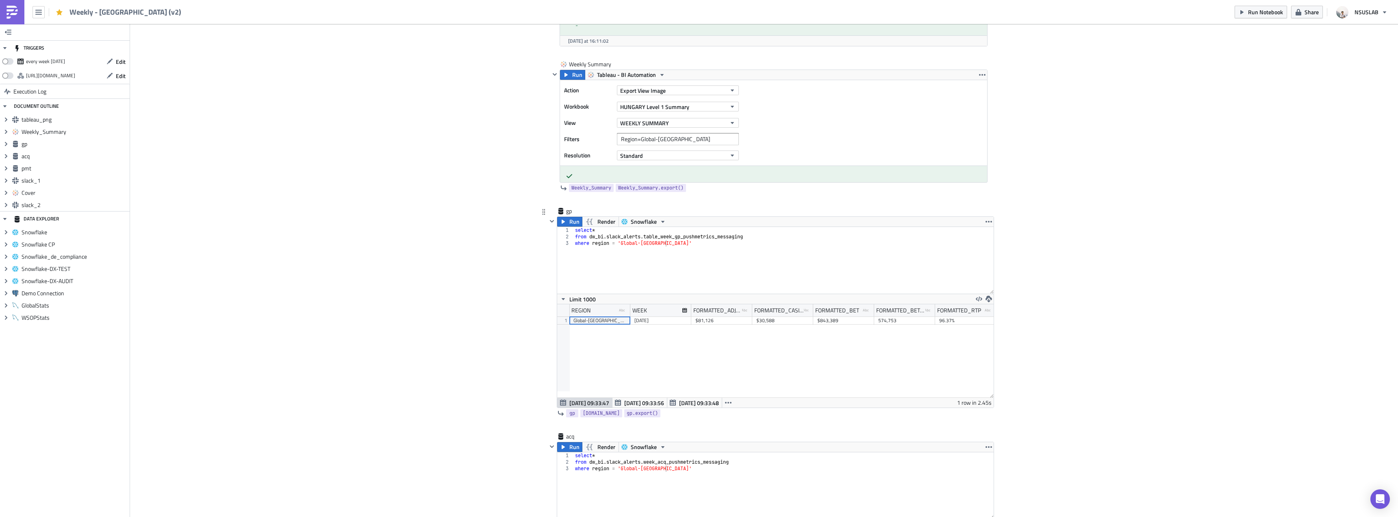
click at [661, 239] on div "select * from dw_bi . slack_alerts . table_week_gp_pushmetrics_messaging where …" at bounding box center [784, 267] width 420 height 80
type textarea "from dw_bi.slack_alerts.week_gp_pushmetrics_messaging"
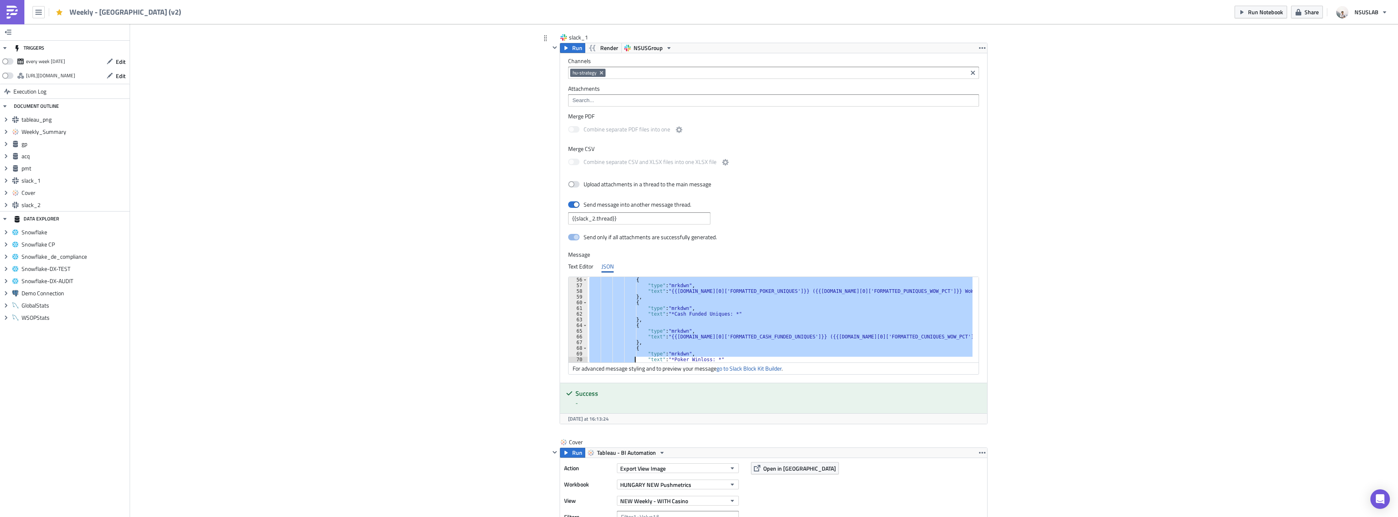
scroll to position [347, 0]
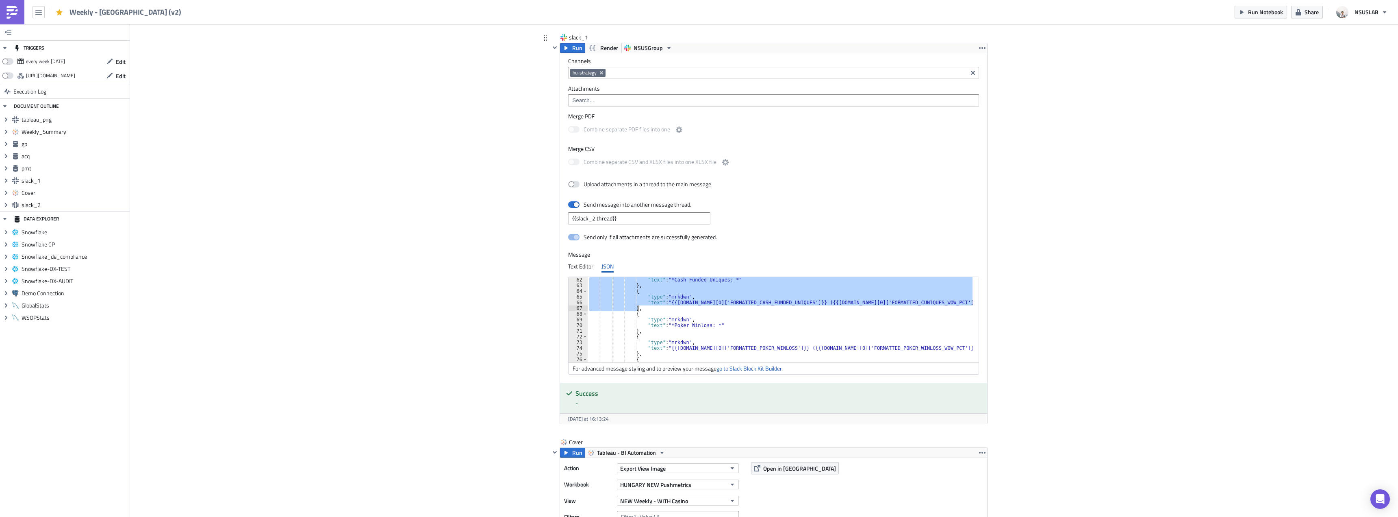
drag, startPoint x: 629, startPoint y: 303, endPoint x: 639, endPoint y: 311, distance: 12.5
click at [639, 311] on div ""text" : "*Cash Funded Uniques: *" } , { "type" : "mrkdwn" , "text" : "{{gp.dat…" at bounding box center [780, 325] width 385 height 97
paste textarea
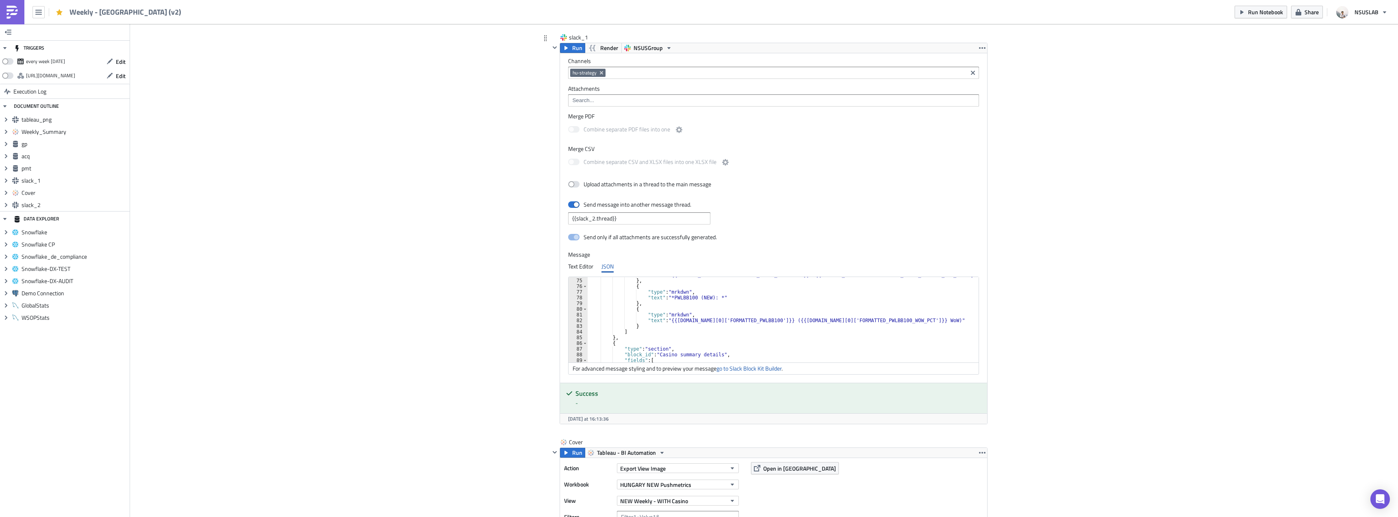
scroll to position [420, 0]
drag, startPoint x: 687, startPoint y: 298, endPoint x: 703, endPoint y: 298, distance: 15.9
click at [703, 298] on div ""text" : "{{[DOMAIN_NAME][0]['FORMATTED_POKER_WINLOSS']}} ({{[DOMAIN_NAME][0]['…" at bounding box center [780, 320] width 385 height 97
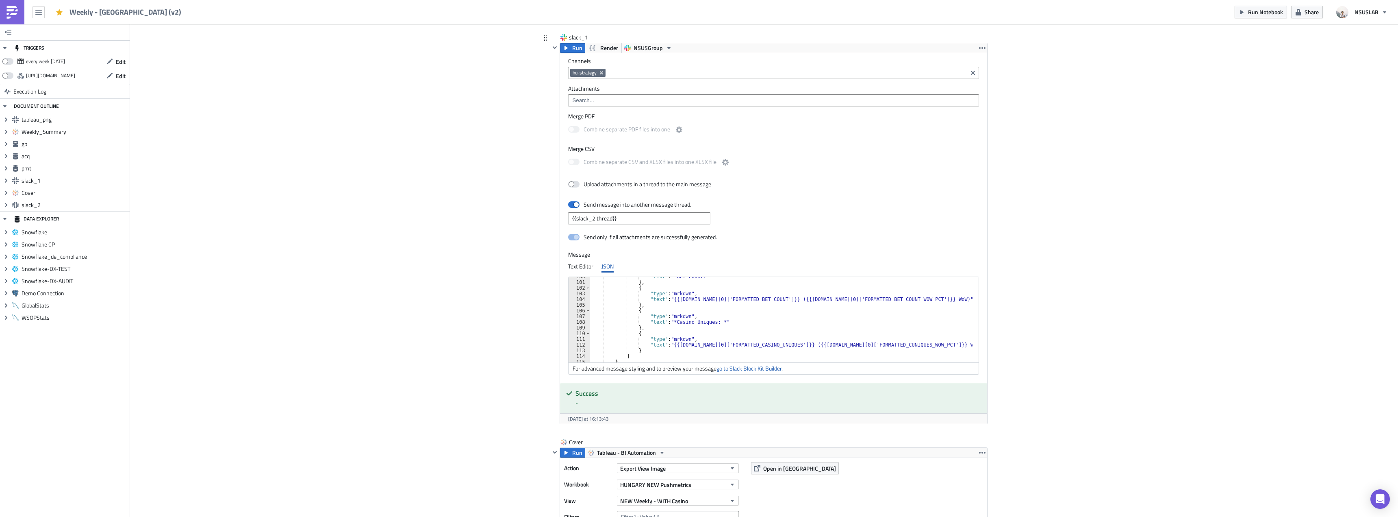
click at [671, 308] on div ""text" : "*Bet Count: *" } , { "type" : "mrkdwn" , "text" : "{{gp.data[0]['FORM…" at bounding box center [781, 322] width 382 height 97
type textarea "},"
paste textarea "},"
type textarea "},"
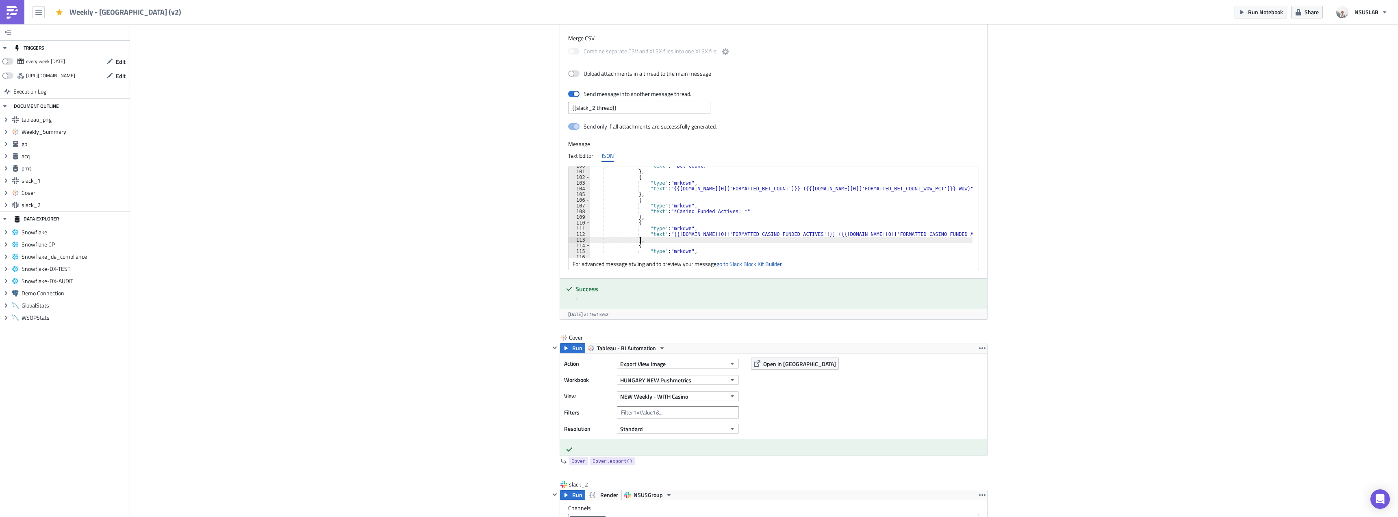
scroll to position [1621, 0]
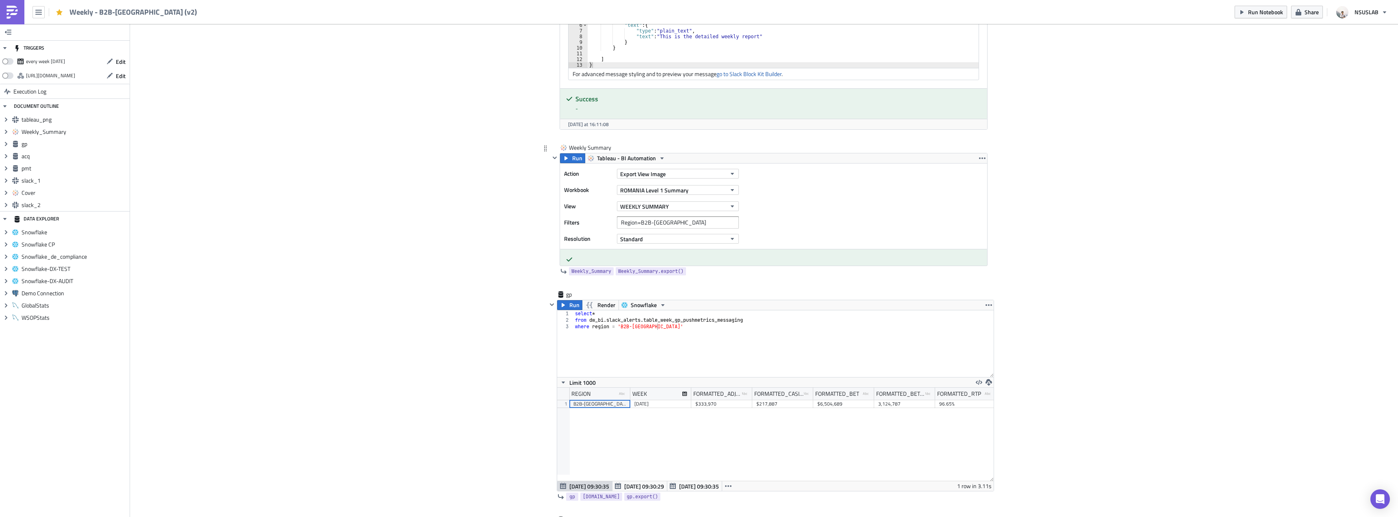
scroll to position [650, 0]
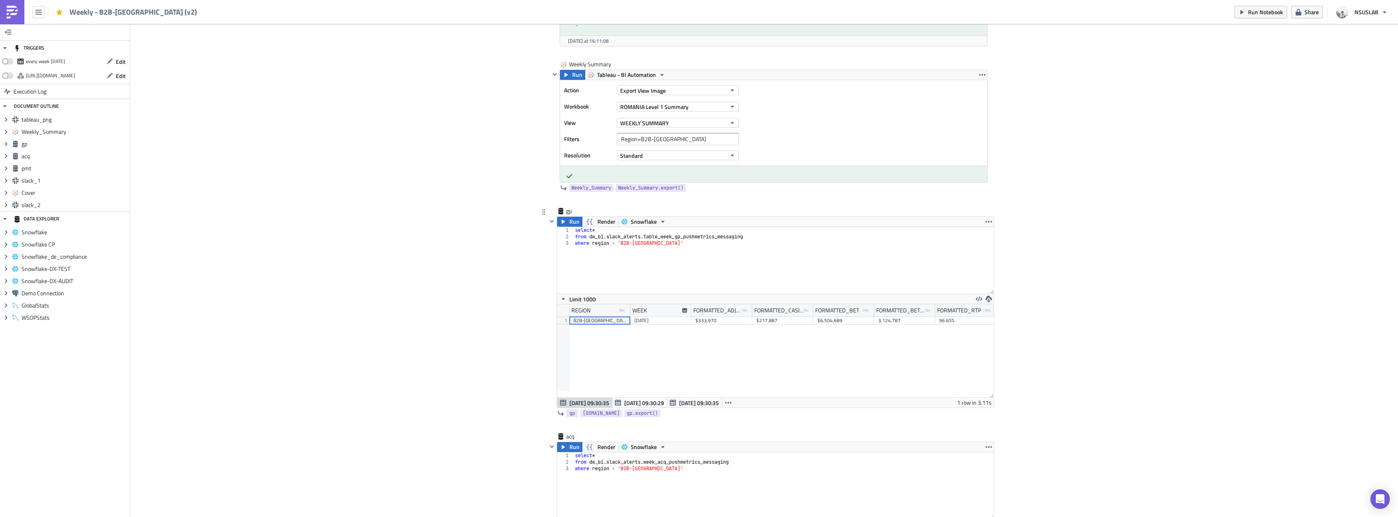
click at [658, 237] on div "select * from dw_bi . slack_alerts . table_week_gp_pushmetrics_messaging where …" at bounding box center [784, 267] width 420 height 80
type textarea "from dw_bi.slack_alerts.week_gp_pushmetrics_messaging"
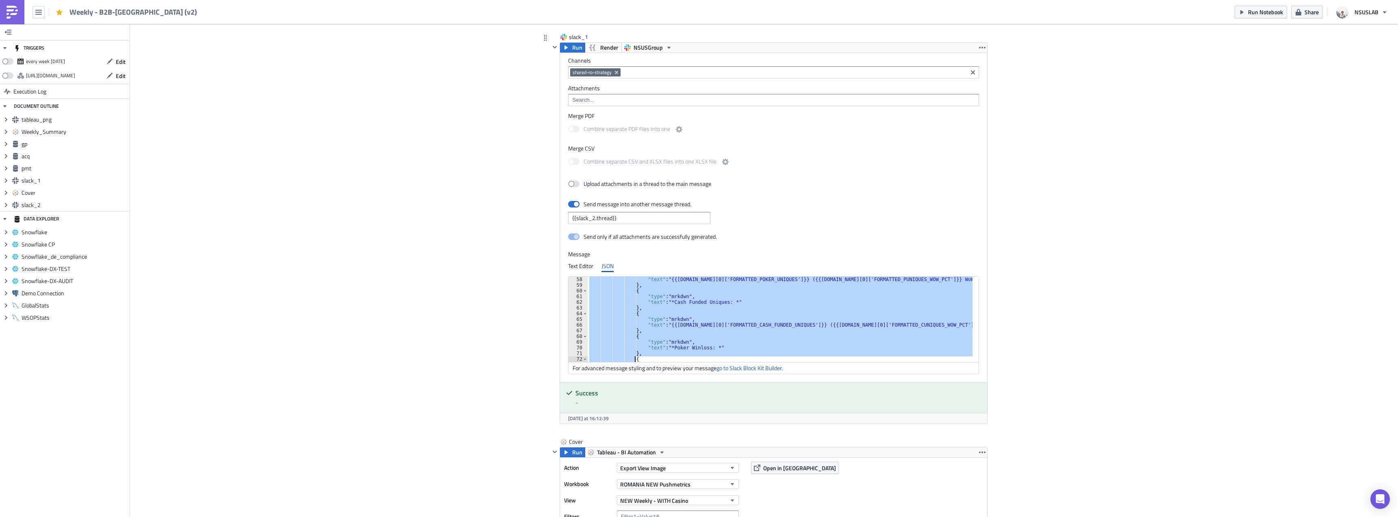
scroll to position [353, 0]
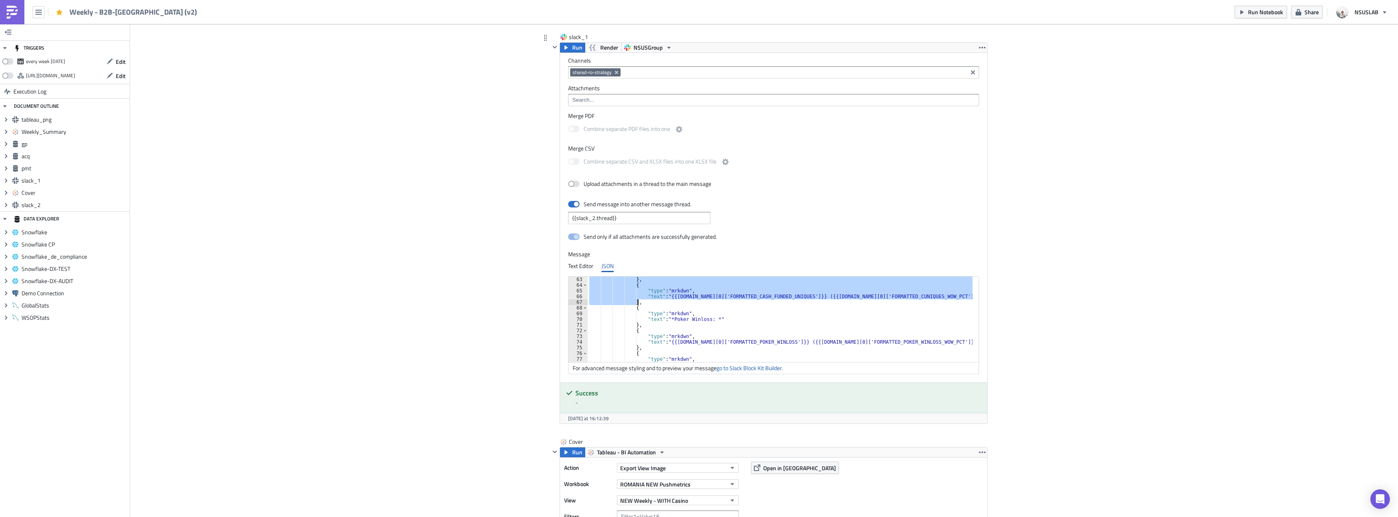
drag, startPoint x: 629, startPoint y: 300, endPoint x: 635, endPoint y: 302, distance: 6.0
click at [635, 302] on div "} , { "type" : "mrkdwn" , "text" : "{{gp.data[0]['FORMATTED_CASH_FUNDED_UNIQUES…" at bounding box center [780, 324] width 385 height 97
paste textarea
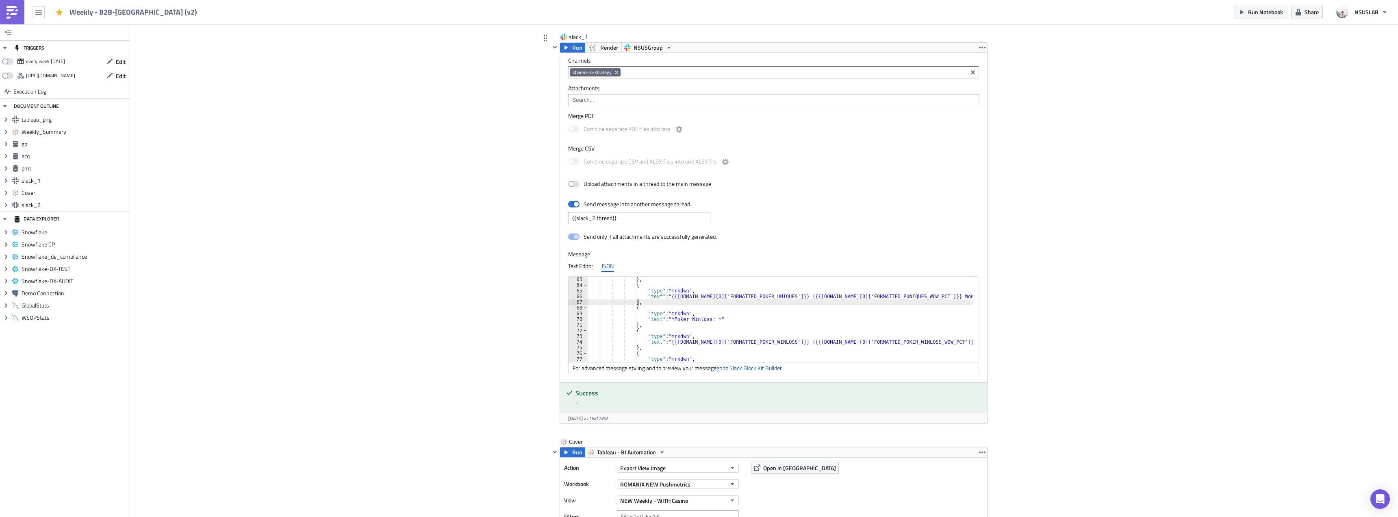
click at [678, 307] on div "} , { "type" : "mrkdwn" , "text" : "{{gp.data[0]['FORMATTED_POKER_UNIQUES']}} (…" at bounding box center [780, 324] width 385 height 97
drag, startPoint x: 687, startPoint y: 340, endPoint x: 704, endPoint y: 340, distance: 17.5
click at [704, 340] on div "} , { "type" : "mrkdwn" , "text" : "*Poker Winloss: *" } , { "type" : "mrkdwn" …" at bounding box center [780, 323] width 385 height 97
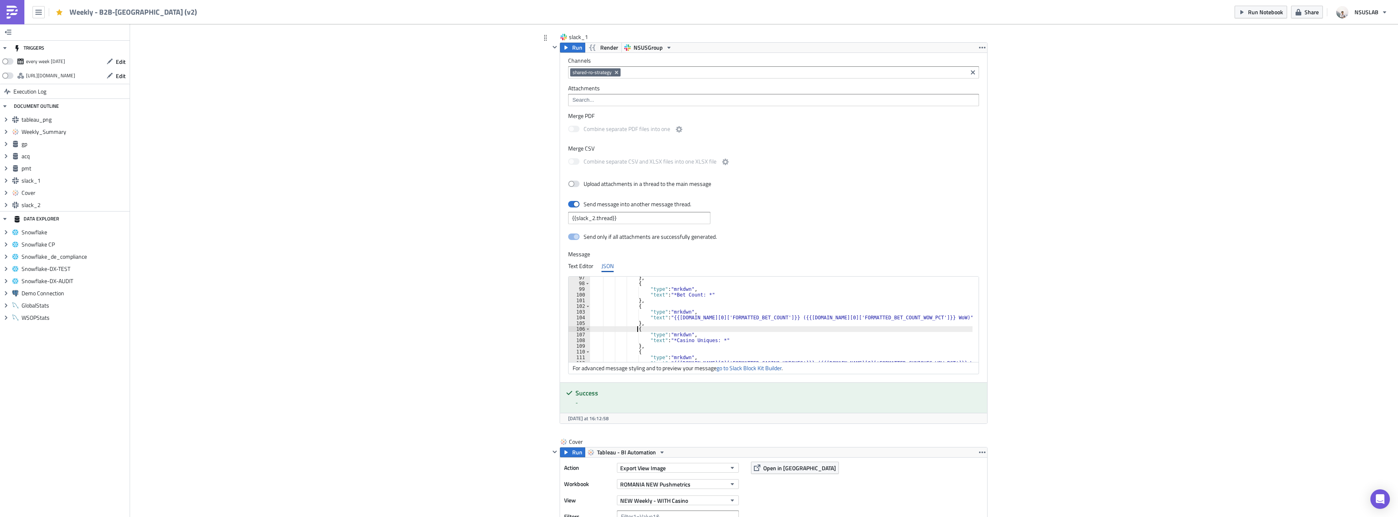
click at [703, 327] on div "} , { "type" : "mrkdwn" , "text" : "*Bet Count: *" } , { "type" : "mrkdwn" , "t…" at bounding box center [781, 323] width 382 height 97
type textarea "},"
paste textarea "},"
type textarea "},"
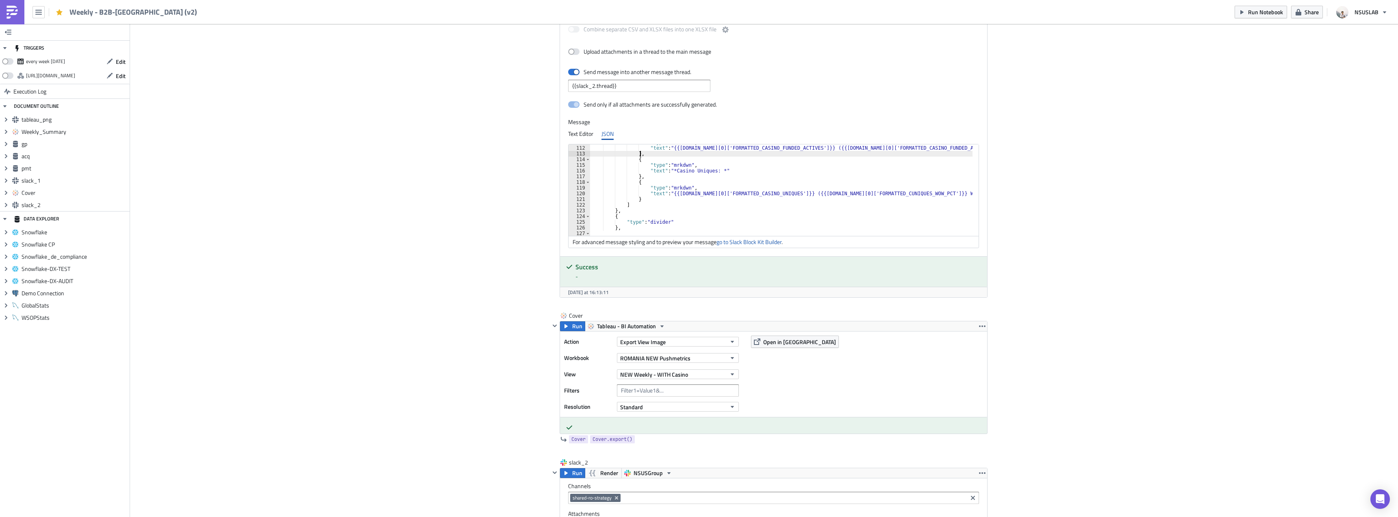
scroll to position [1744, 0]
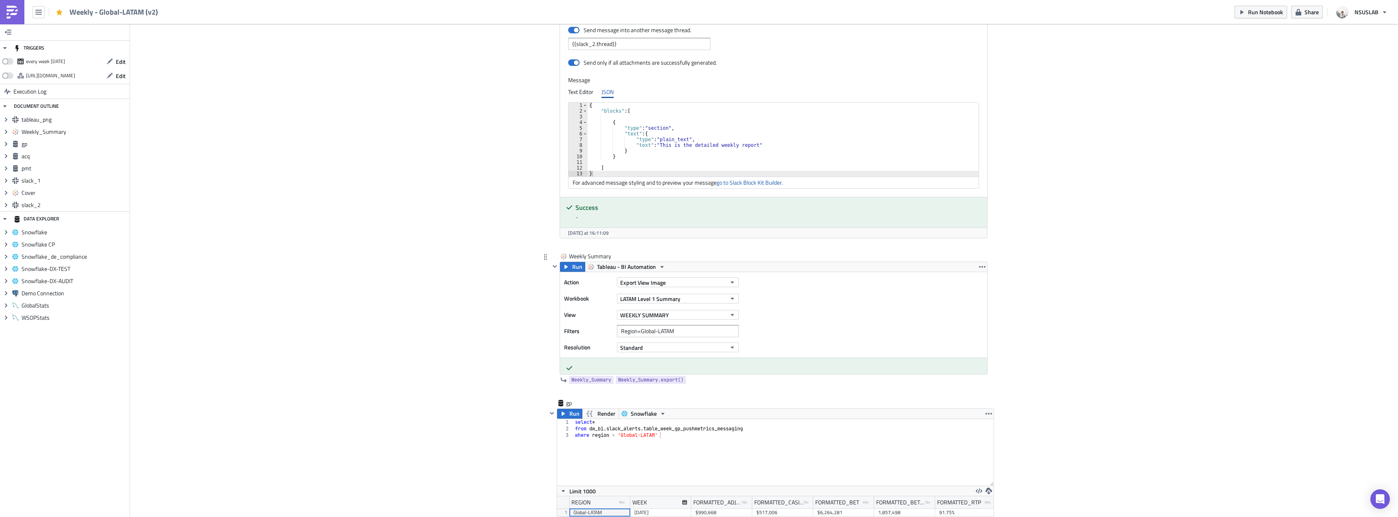
scroll to position [569, 0]
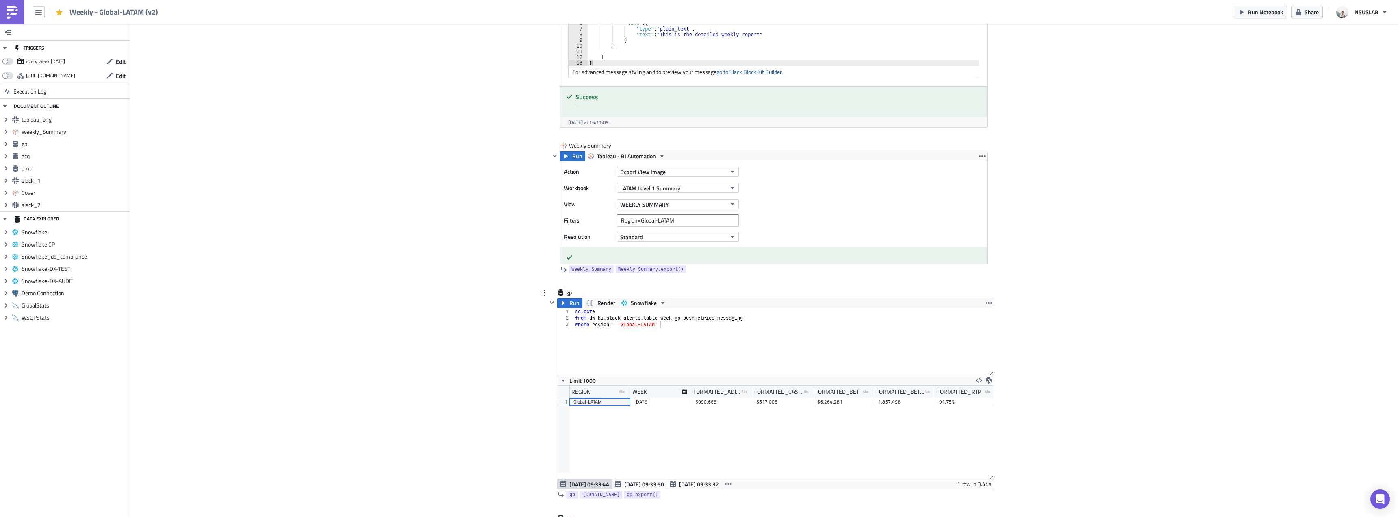
click at [662, 321] on div "select * from dw_bi . slack_alerts . table_week_gp_pushmetrics_messaging where …" at bounding box center [784, 348] width 420 height 80
type textarea "from dw_bi.slack_alerts.week_gp_pushmetrics_messaging"
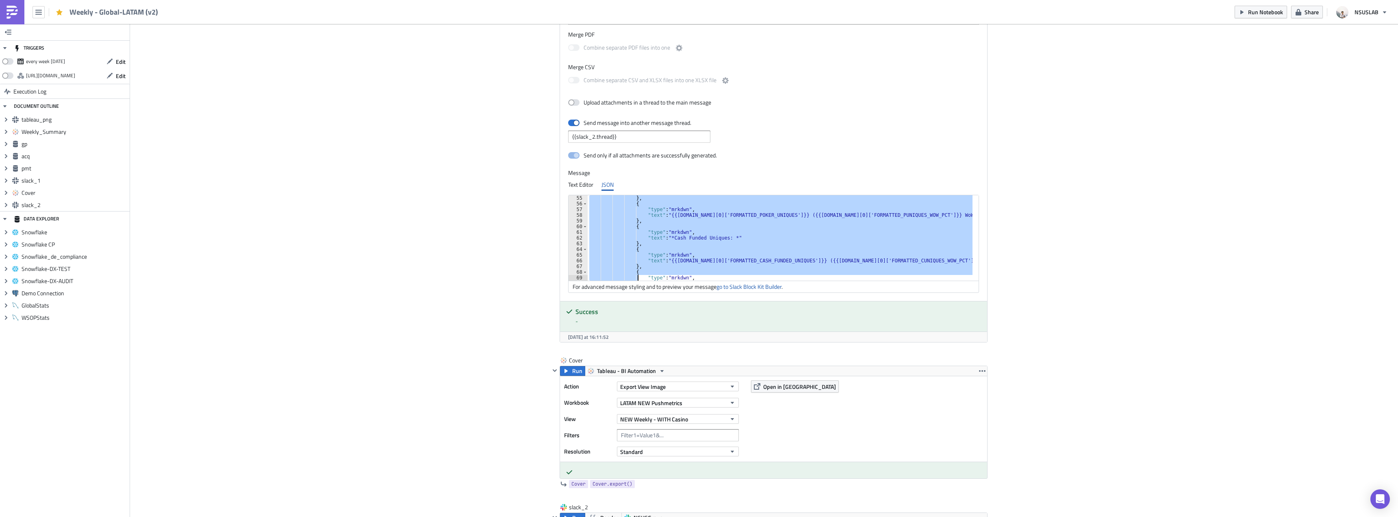
scroll to position [364, 0]
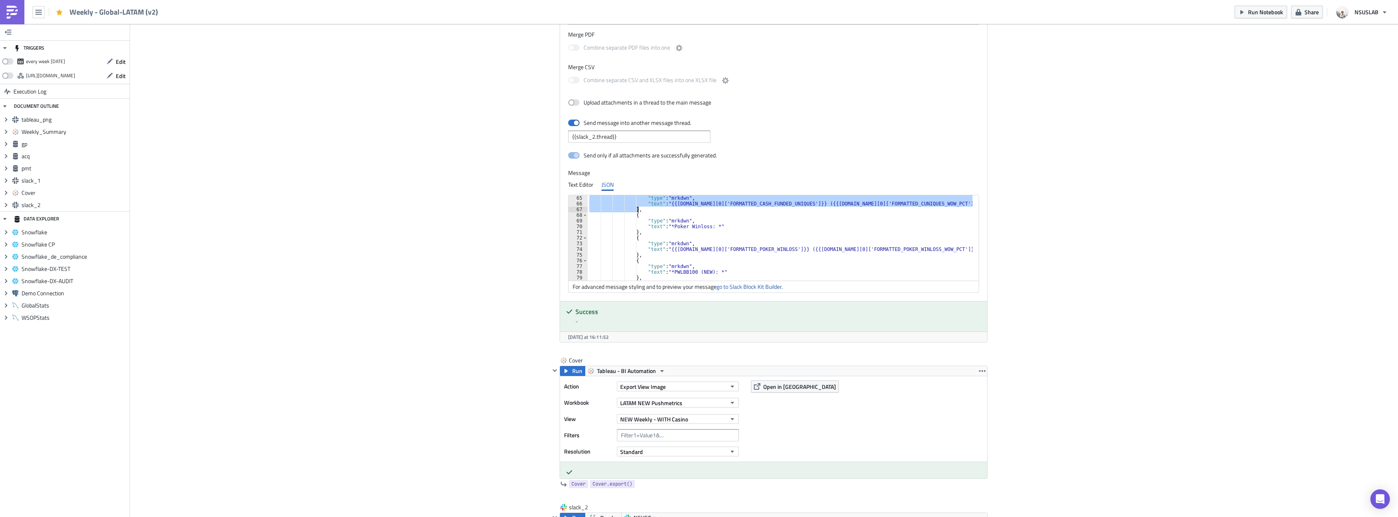
drag, startPoint x: 629, startPoint y: 221, endPoint x: 635, endPoint y: 209, distance: 14.0
click at [635, 209] on div ""type" : "mrkdwn" , "text" : "{{[DOMAIN_NAME][0]['FORMATTED_CASH_FUNDED_UNIQUES…" at bounding box center [780, 243] width 385 height 97
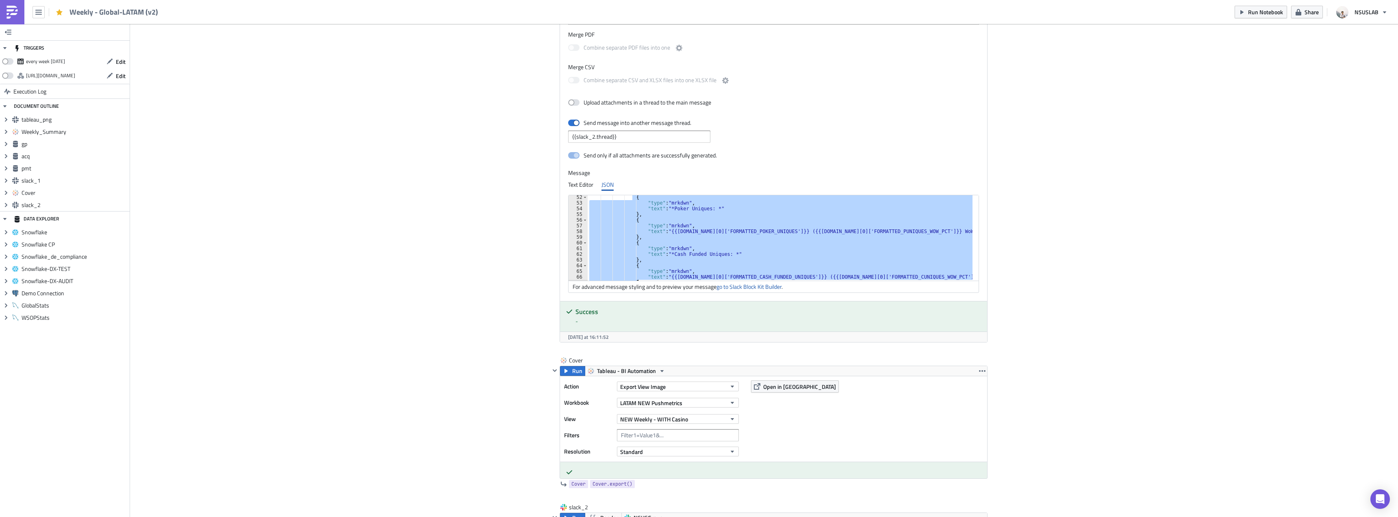
paste textarea
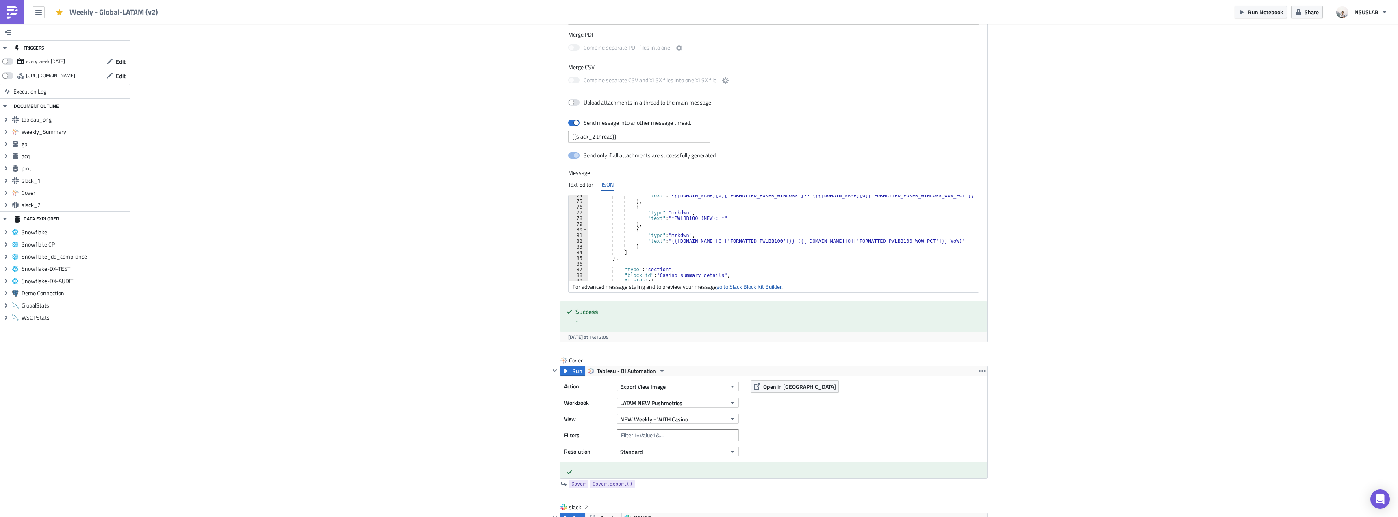
scroll to position [418, 0]
drag, startPoint x: 687, startPoint y: 217, endPoint x: 703, endPoint y: 219, distance: 16.4
click at [703, 219] on div ""text" : "{{gp.data[0]['FORMATTED_POKER_WINLOSS']}} ({{gp.data[0]['FORMATTED_PO…" at bounding box center [780, 241] width 385 height 97
type textarea "},"
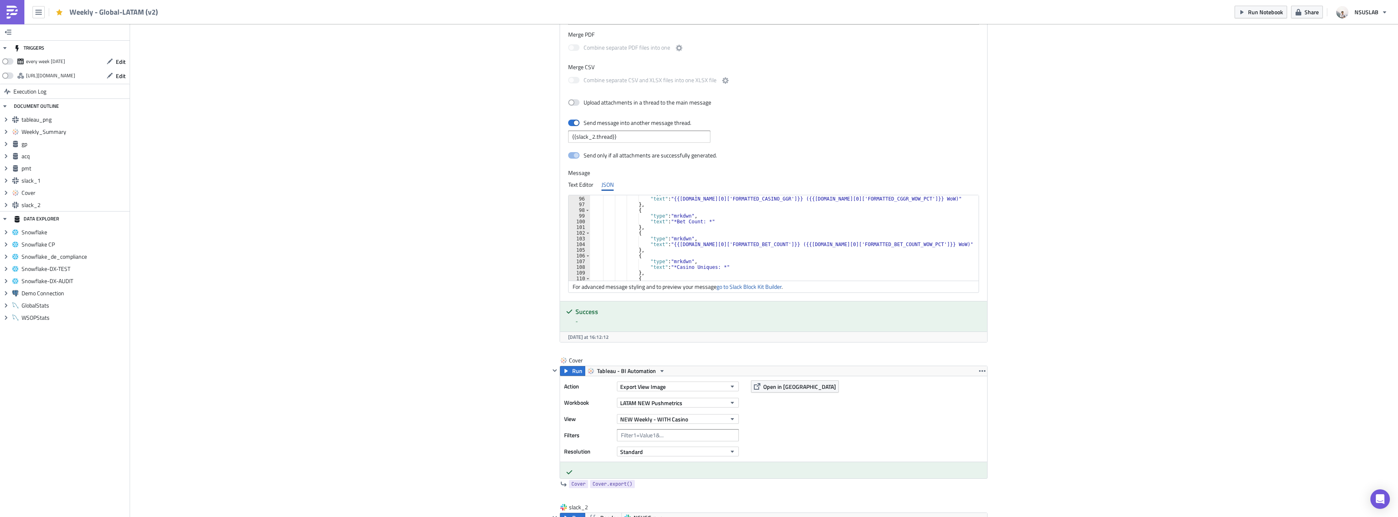
click at [715, 249] on div ""type" : "mrkdwn" , "text" : "{{gp.data[0]['FORMATTED_CASINO_GGR']}} ({{gp.data…" at bounding box center [781, 238] width 382 height 97
paste textarea "},"
type textarea "},"
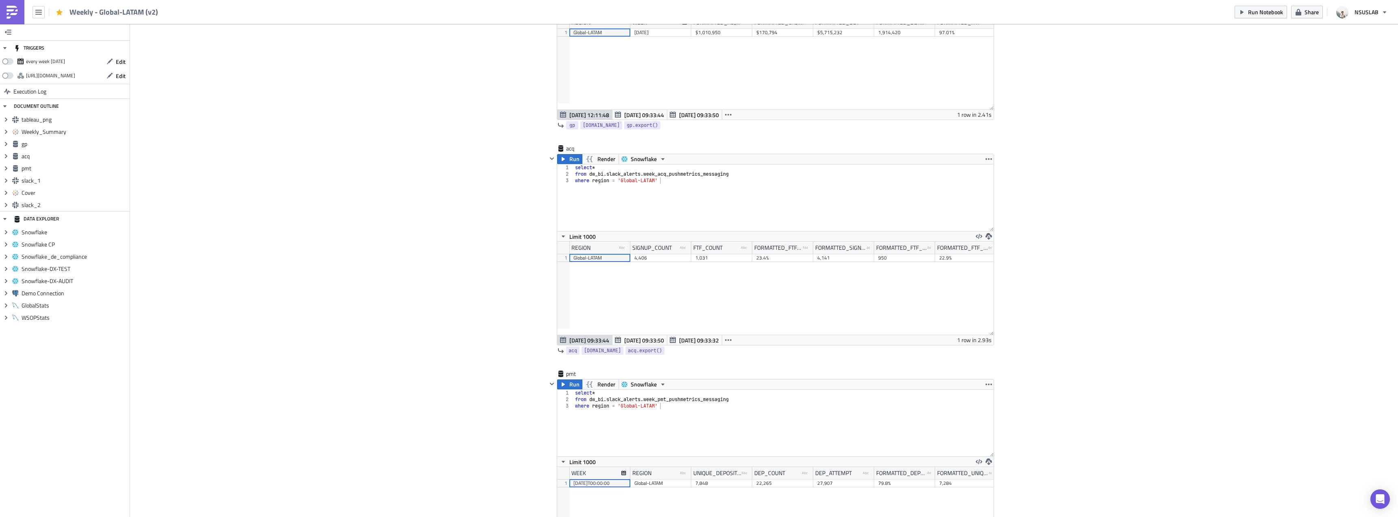
scroll to position [849, 0]
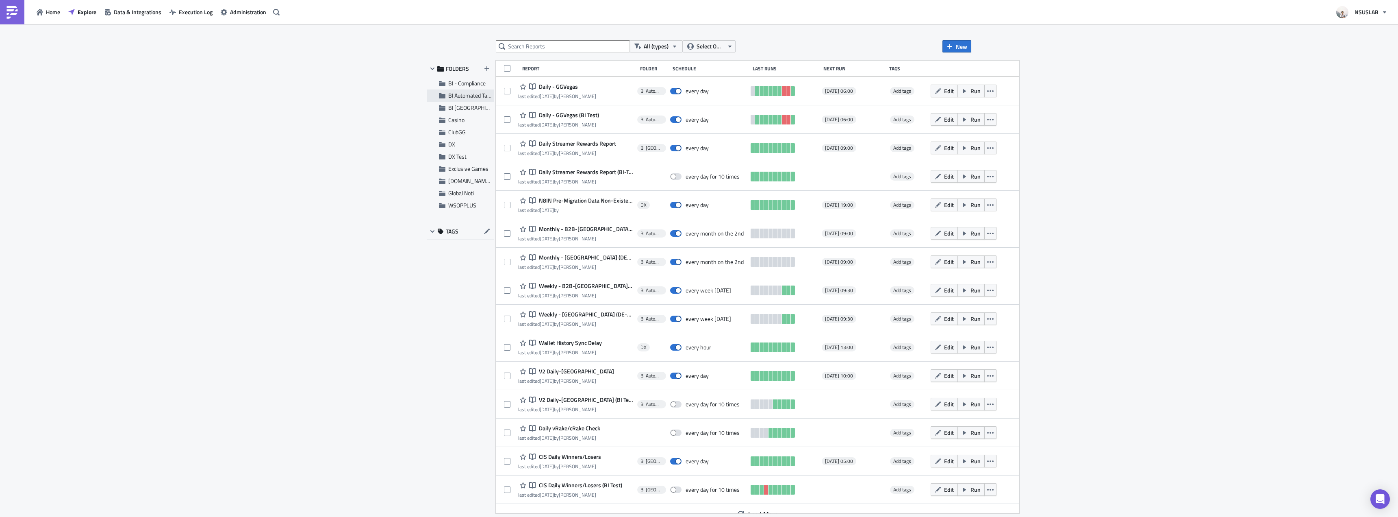
click at [475, 97] on span "BI Automated Tableau Reporting" at bounding box center [486, 95] width 76 height 9
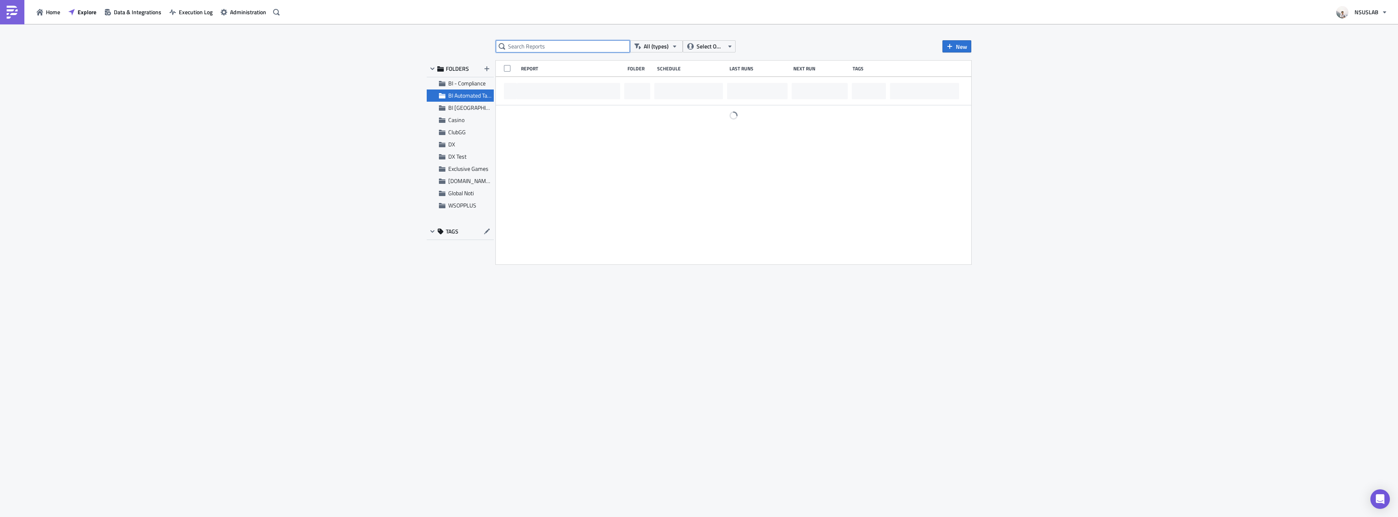
click at [541, 50] on input "text" at bounding box center [563, 46] width 134 height 12
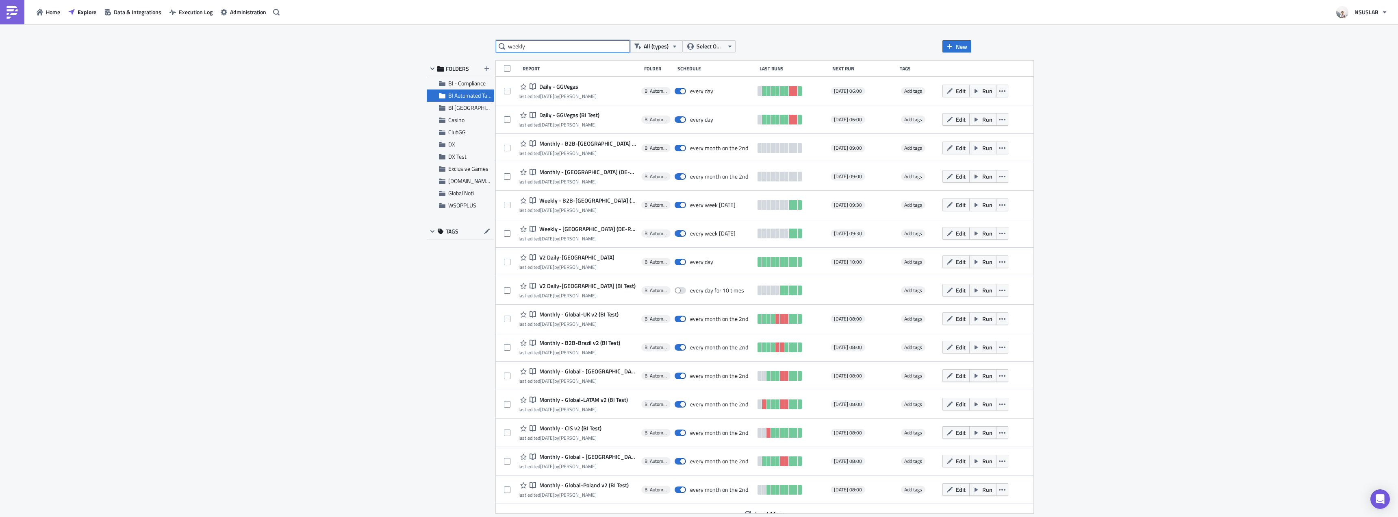
type input "weekly"
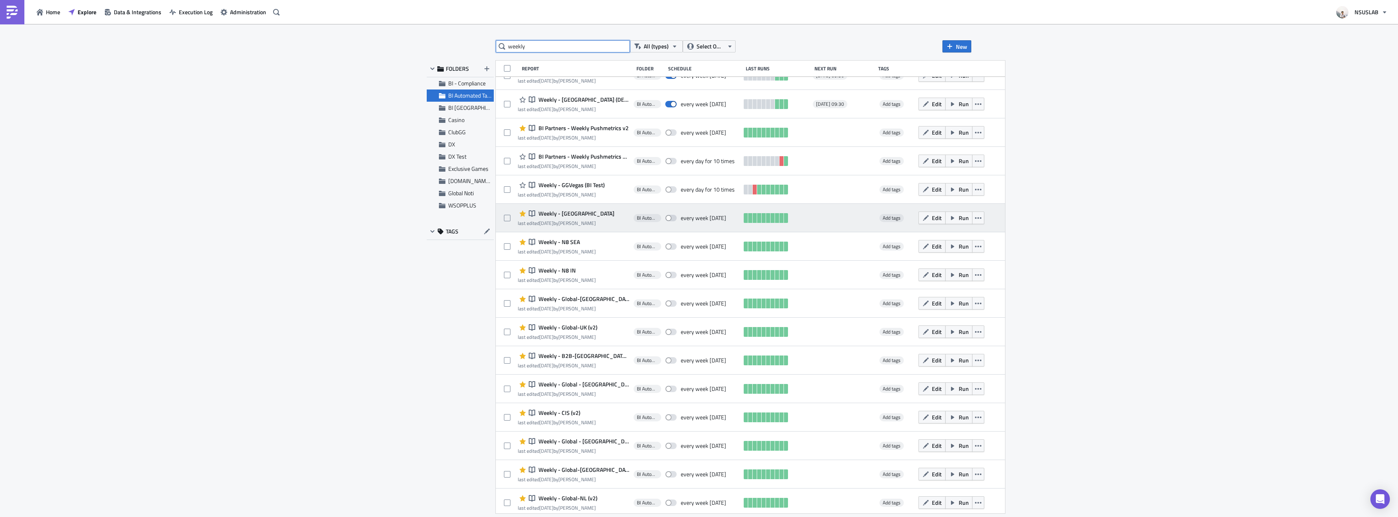
scroll to position [11, 0]
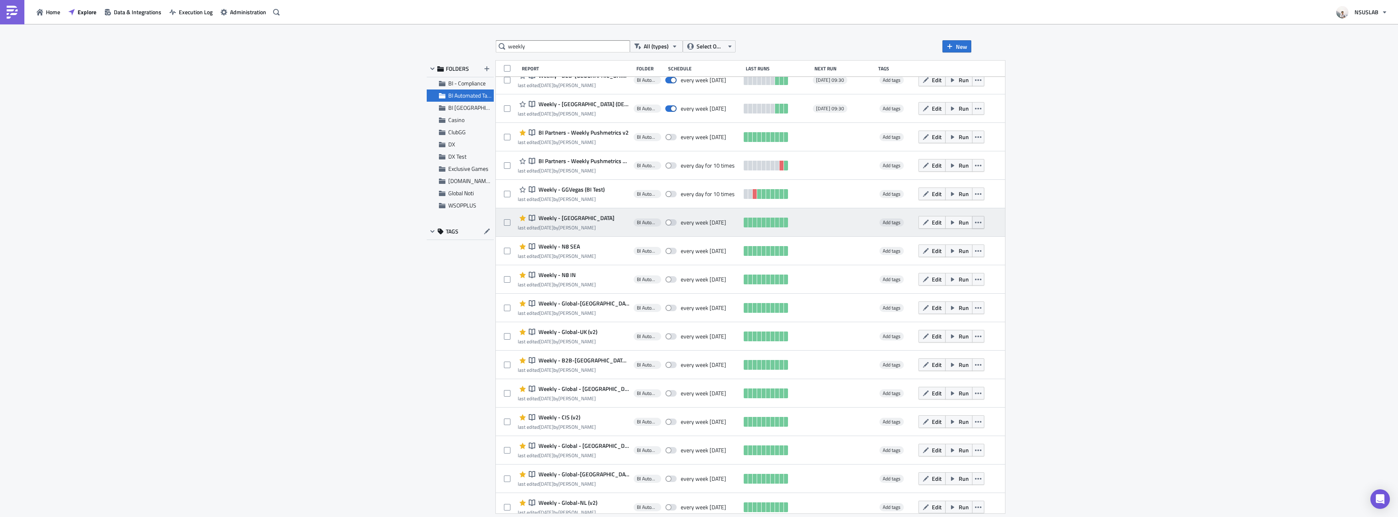
click at [975, 224] on icon "button" at bounding box center [978, 222] width 7 height 7
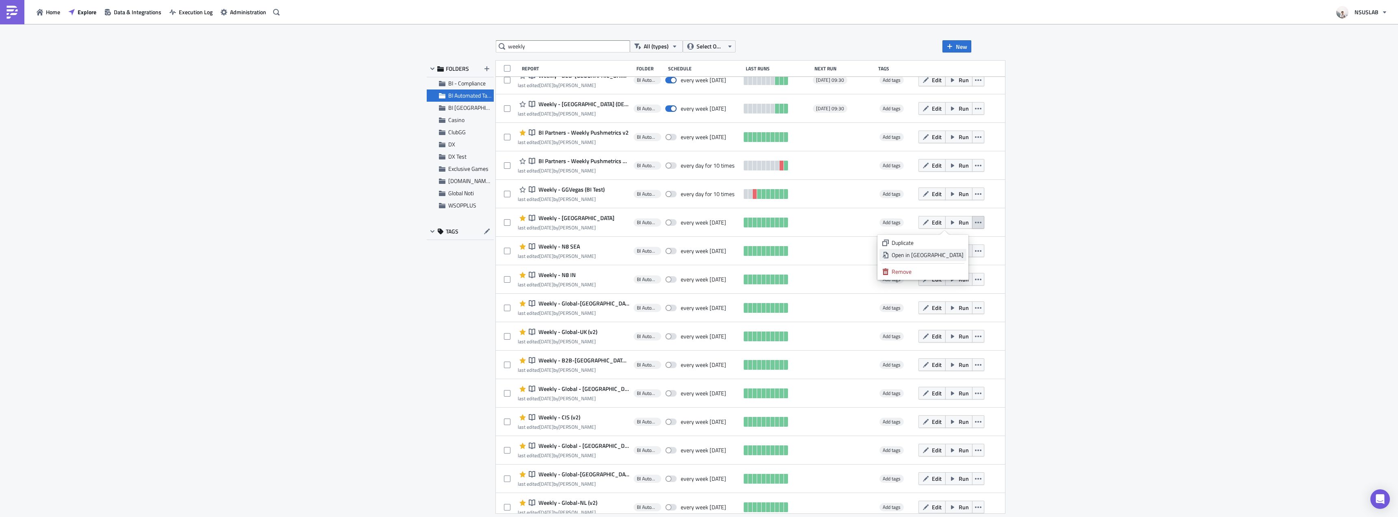
click at [949, 256] on div "Open in New Tab" at bounding box center [928, 255] width 72 height 8
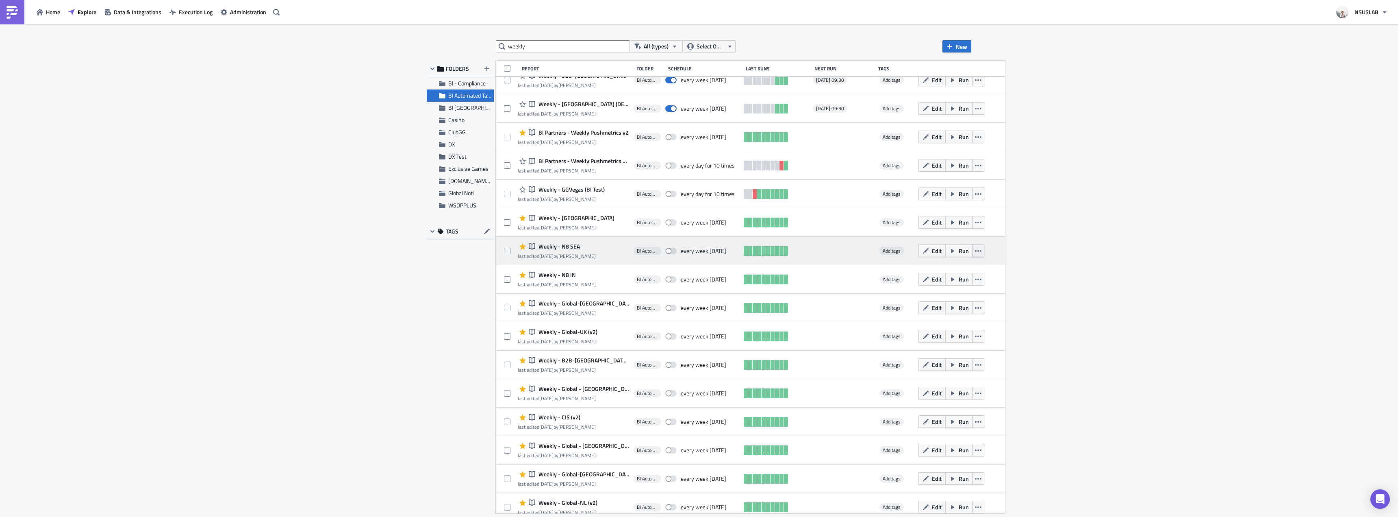
click at [975, 252] on icon "button" at bounding box center [978, 251] width 7 height 7
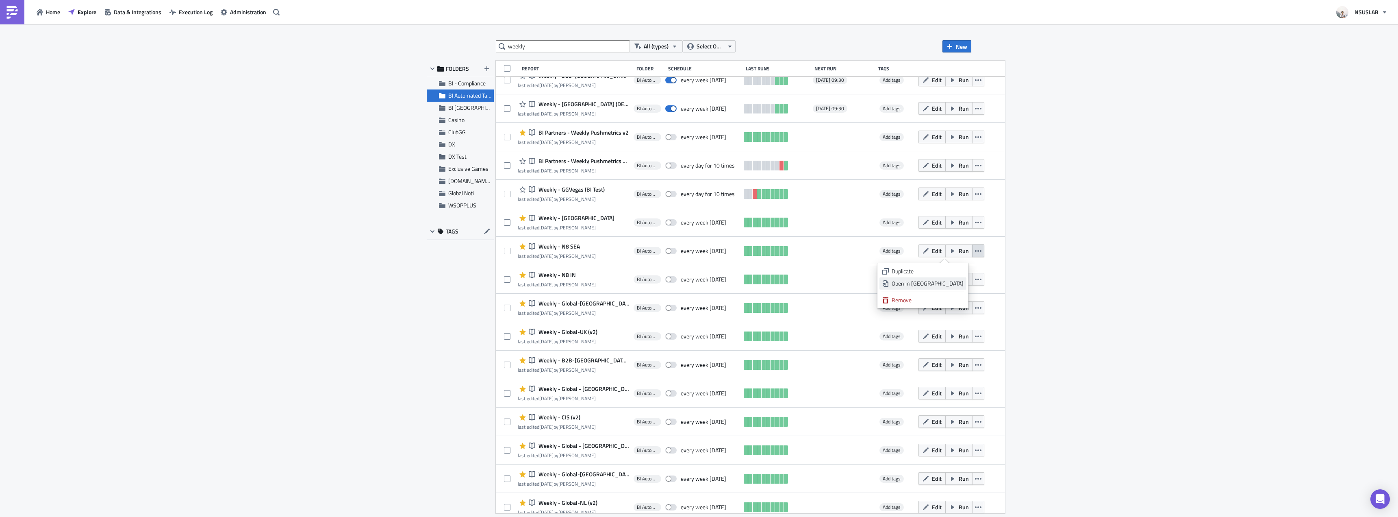
click at [947, 280] on div "Open in New Tab" at bounding box center [928, 283] width 72 height 8
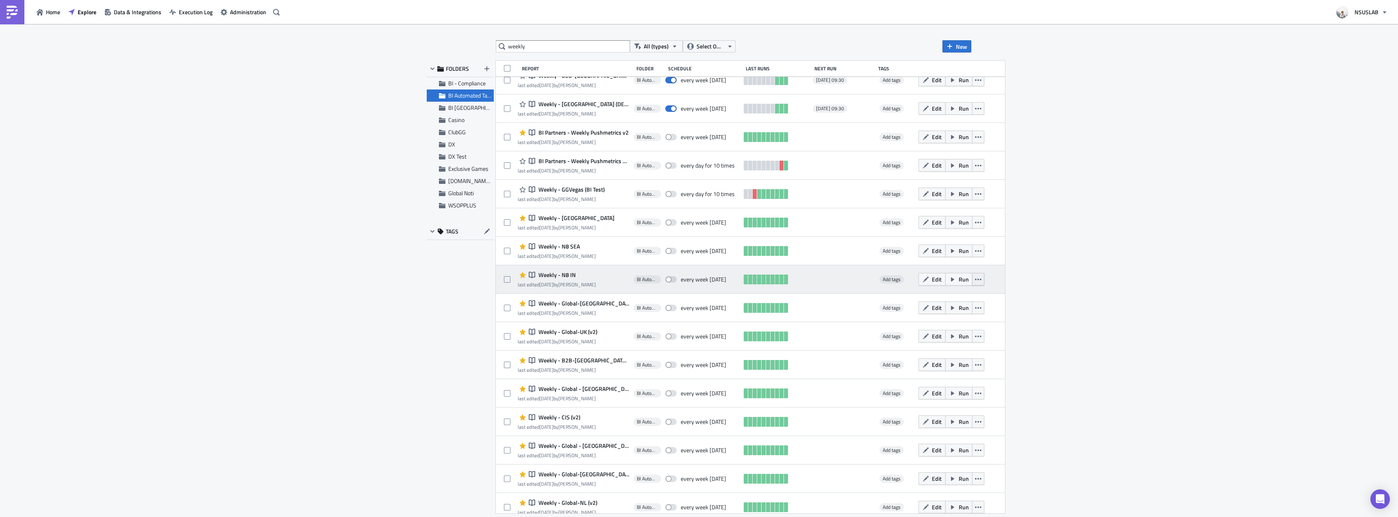
click at [975, 278] on icon "button" at bounding box center [978, 279] width 7 height 2
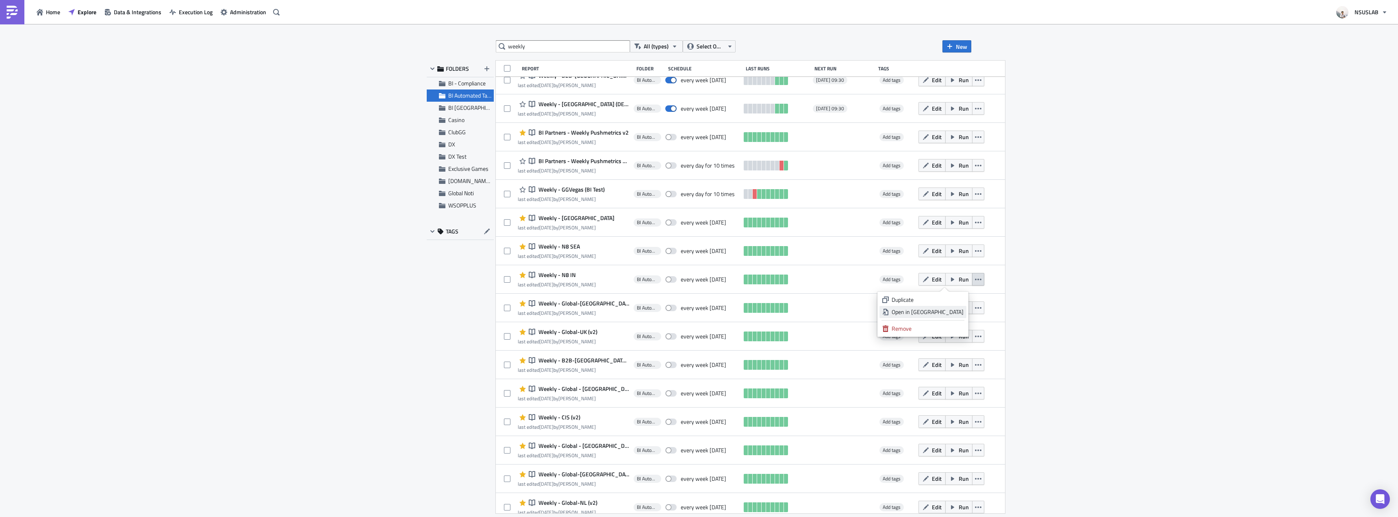
click at [946, 311] on div "Open in New Tab" at bounding box center [928, 312] width 72 height 8
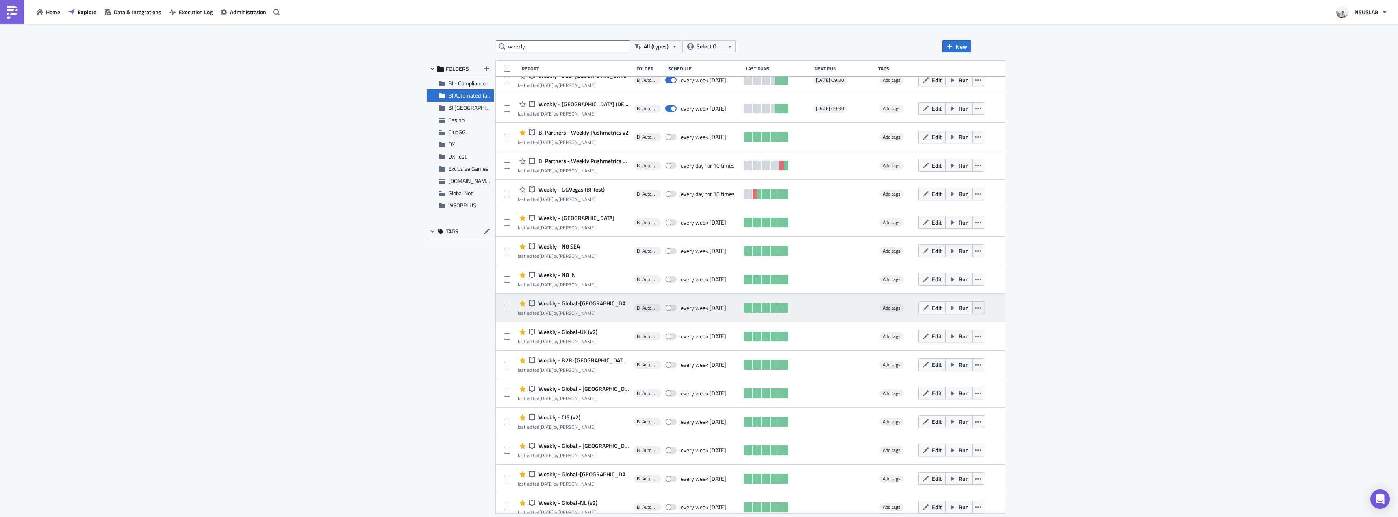
click at [972, 311] on button "button" at bounding box center [978, 307] width 12 height 13
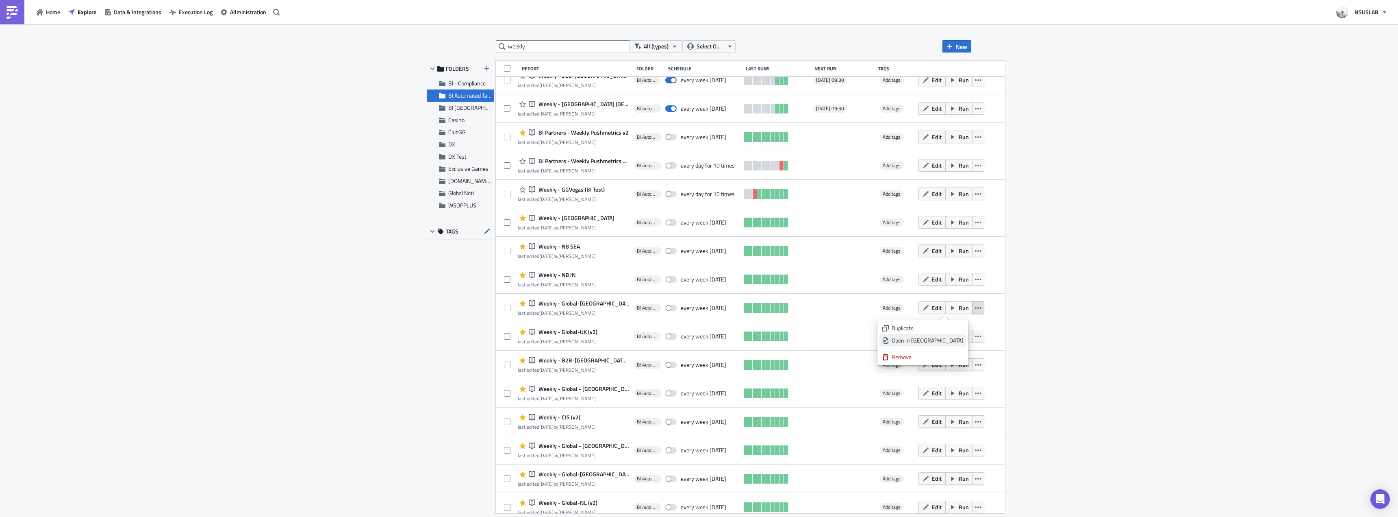
click at [941, 339] on div "Open in New Tab" at bounding box center [928, 340] width 72 height 8
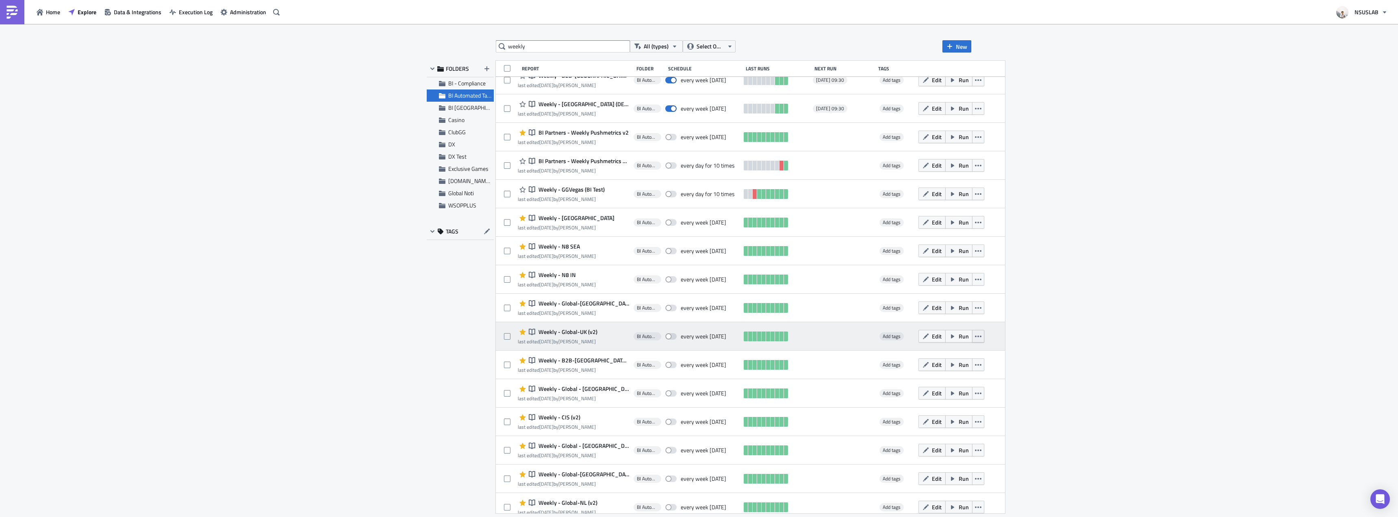
click at [972, 334] on button "button" at bounding box center [978, 336] width 12 height 13
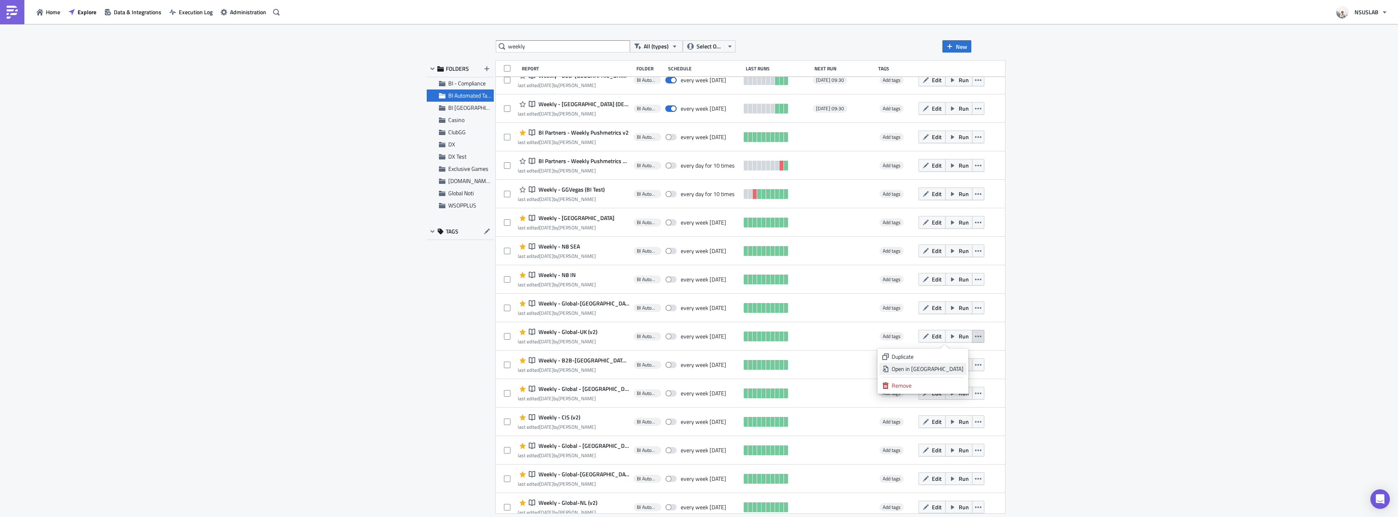
click at [949, 365] on div "Open in New Tab" at bounding box center [928, 369] width 72 height 8
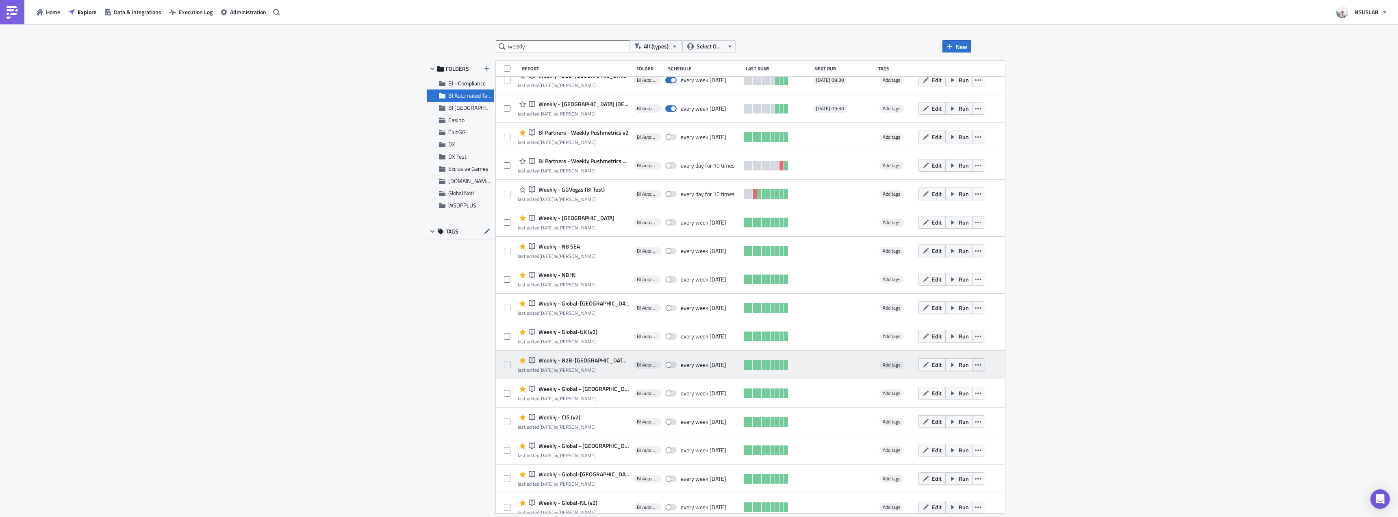
click at [975, 364] on icon "button" at bounding box center [978, 364] width 7 height 7
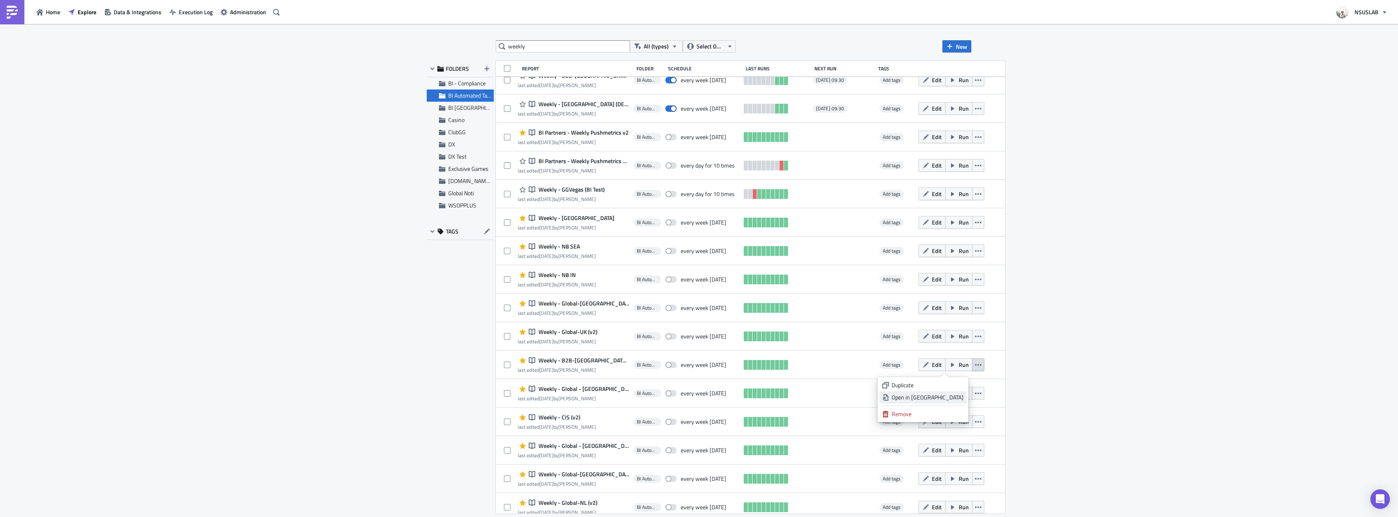
click at [940, 396] on div "Open in New Tab" at bounding box center [928, 397] width 72 height 8
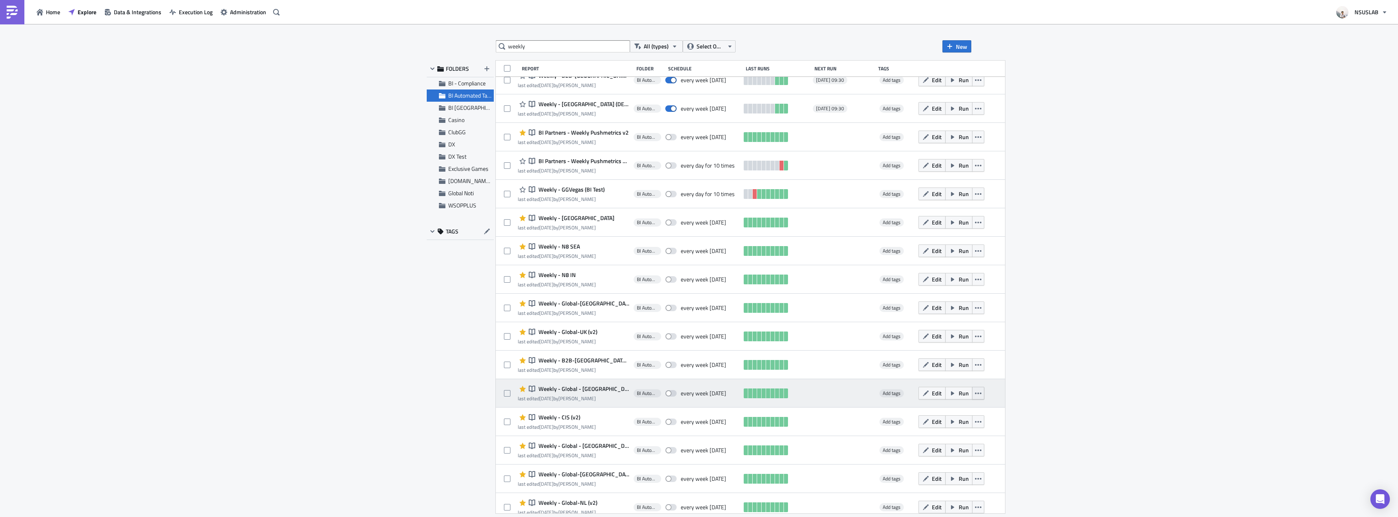
click at [975, 390] on icon "button" at bounding box center [978, 393] width 7 height 7
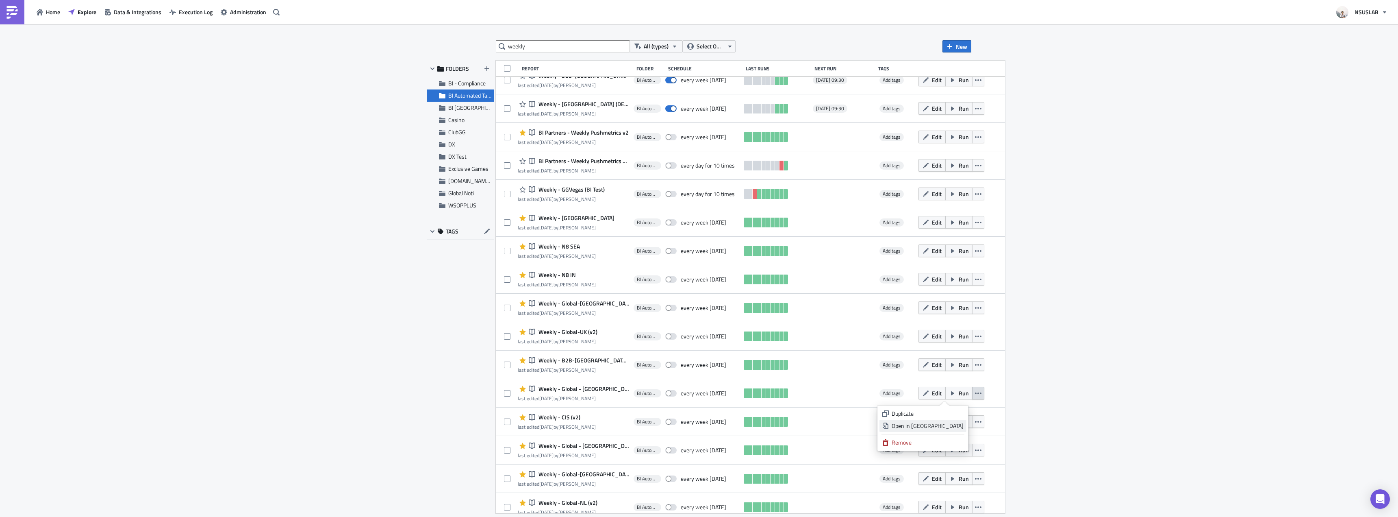
click at [948, 423] on div "Open in New Tab" at bounding box center [928, 425] width 72 height 8
click at [975, 423] on icon "button" at bounding box center [978, 421] width 7 height 7
click at [939, 451] on div "Open in New Tab" at bounding box center [928, 454] width 72 height 8
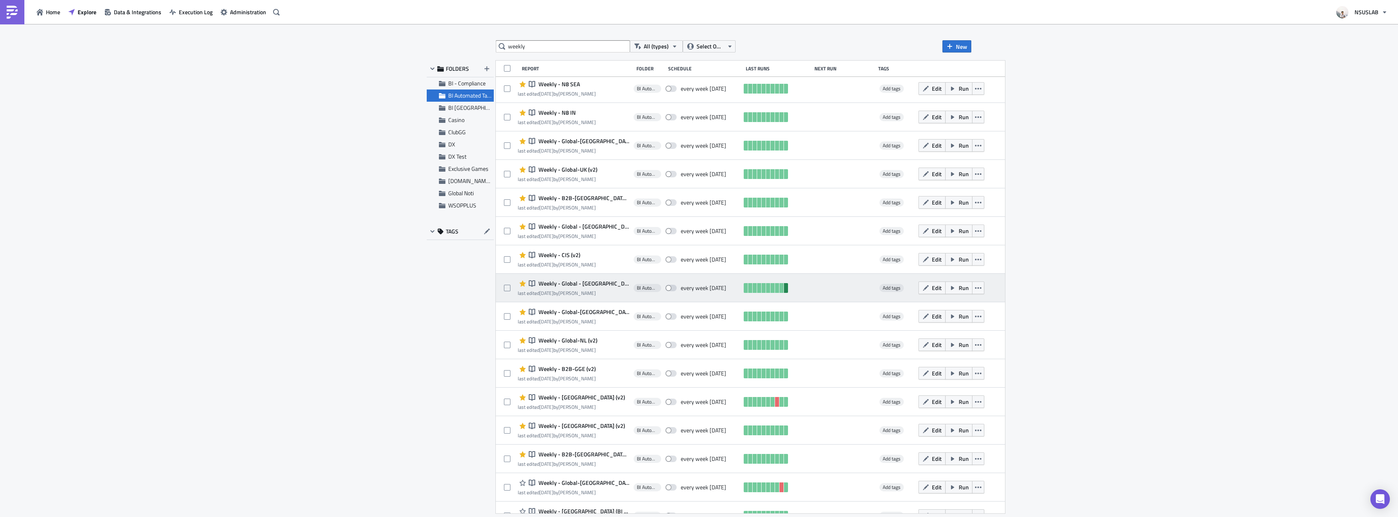
scroll to position [174, 0]
drag, startPoint x: 963, startPoint y: 288, endPoint x: 962, endPoint y: 295, distance: 7.0
click at [975, 288] on icon "button" at bounding box center [978, 287] width 7 height 7
click at [940, 324] on link "Open in New Tab" at bounding box center [923, 320] width 87 height 12
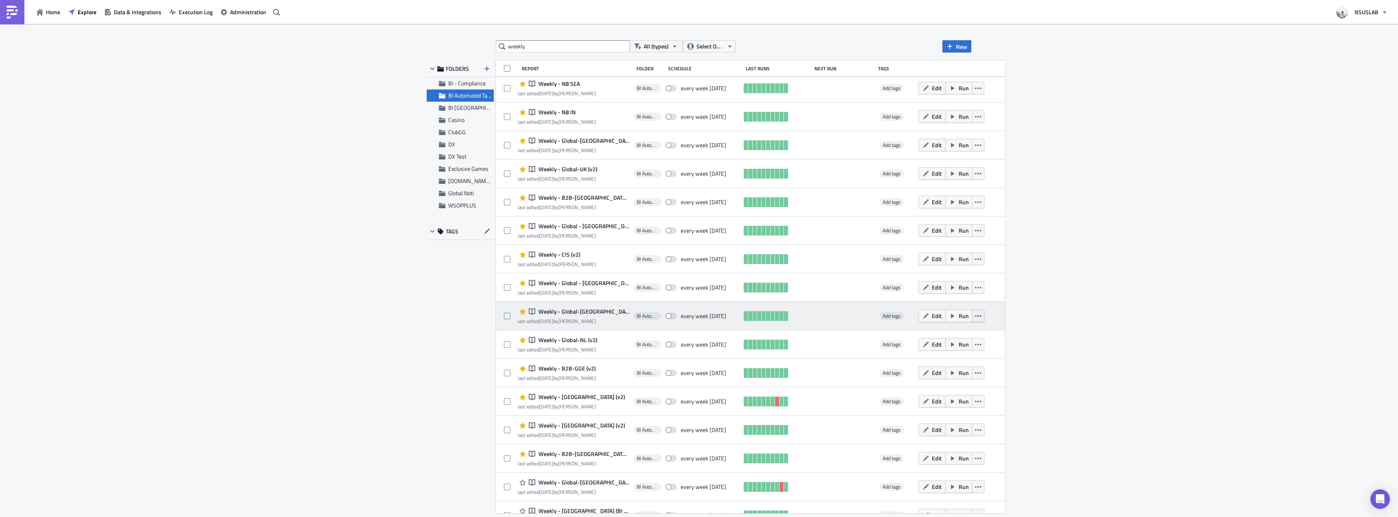
click at [975, 314] on icon "button" at bounding box center [978, 316] width 7 height 7
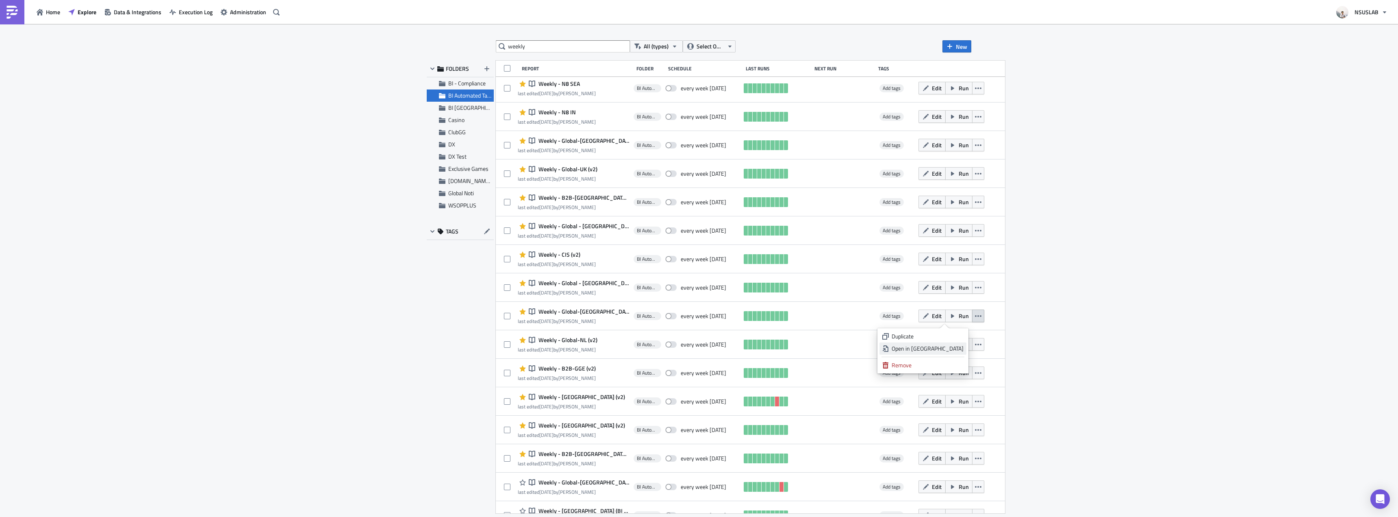
click at [957, 350] on div "Open in New Tab" at bounding box center [928, 348] width 72 height 8
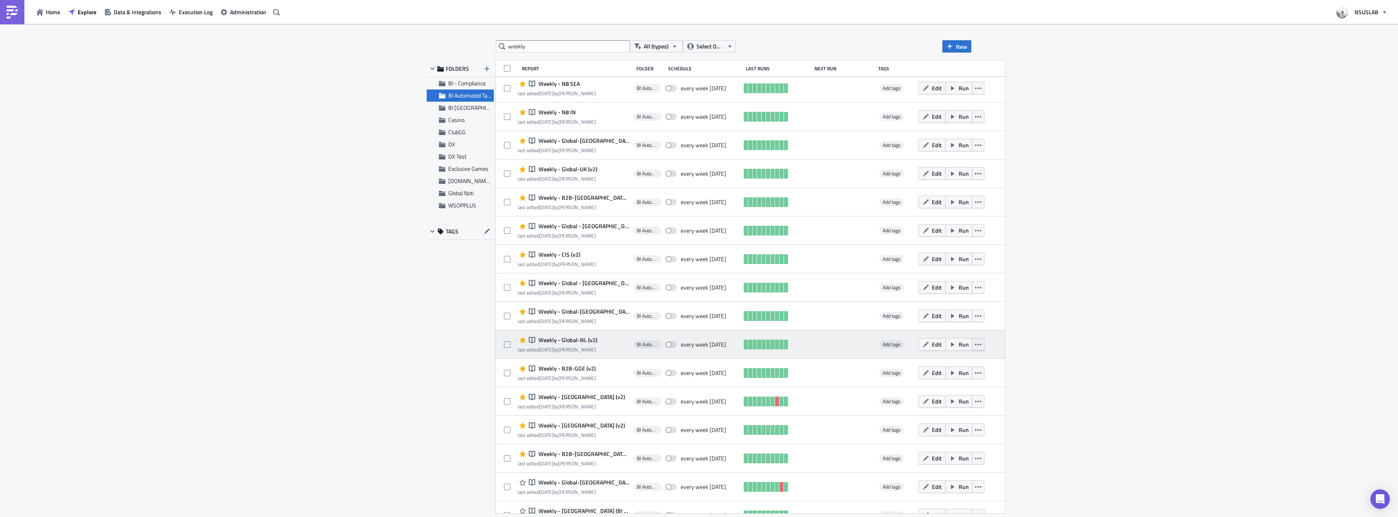
click at [975, 343] on icon "button" at bounding box center [978, 344] width 7 height 7
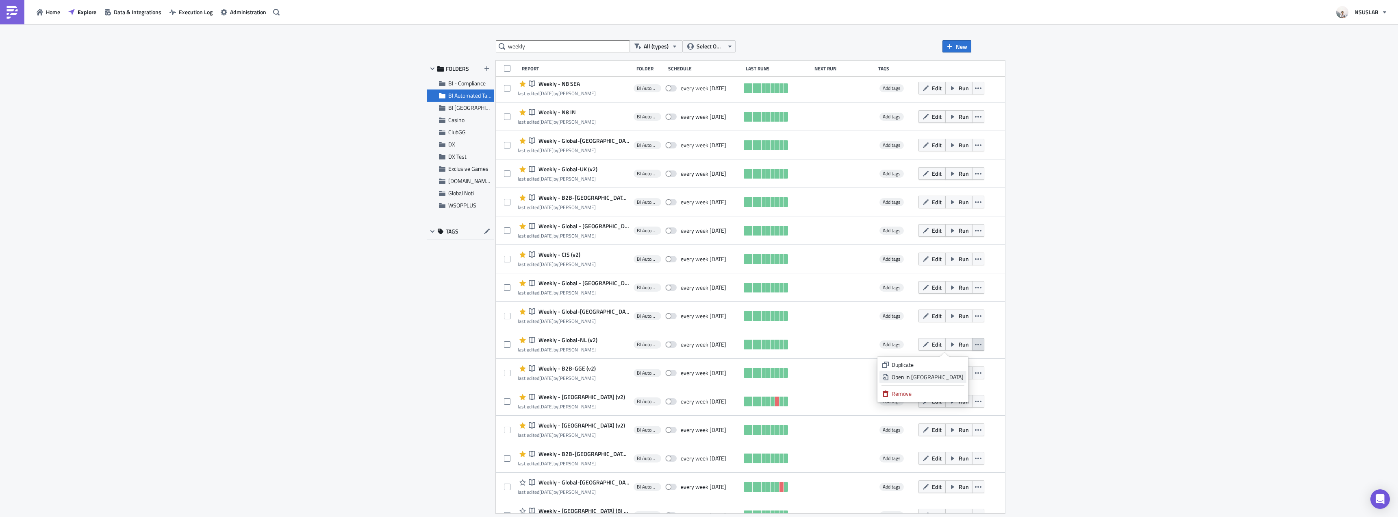
click at [948, 376] on div "Open in New Tab" at bounding box center [928, 377] width 72 height 8
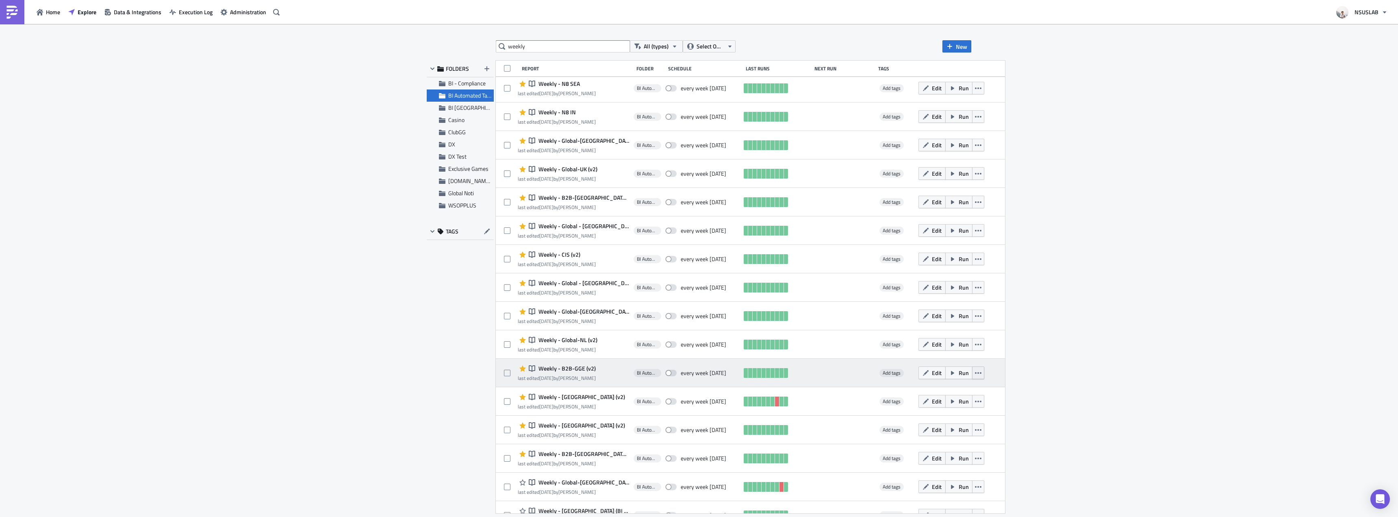
click at [975, 371] on icon "button" at bounding box center [978, 372] width 7 height 7
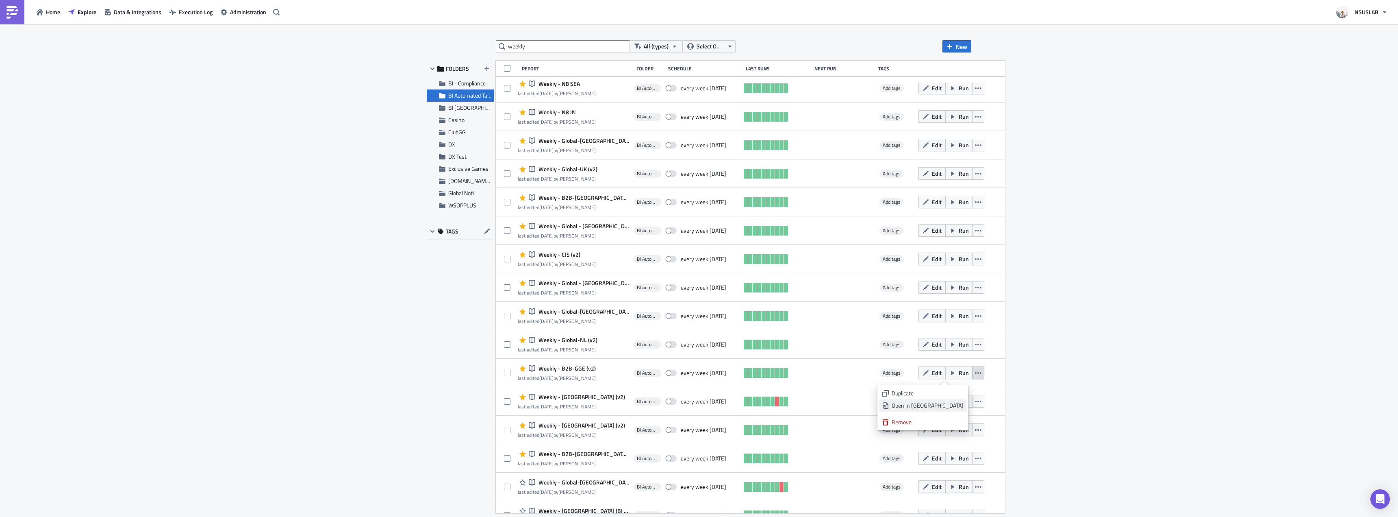
click at [944, 404] on div "Open in New Tab" at bounding box center [928, 405] width 72 height 8
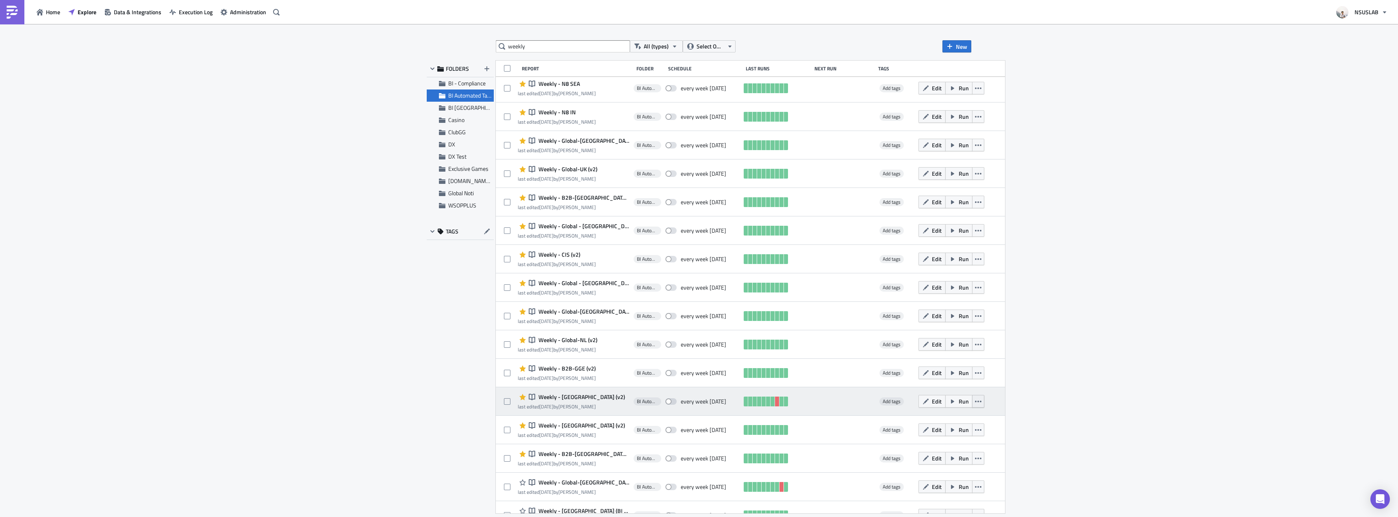
click at [975, 401] on icon "button" at bounding box center [978, 401] width 7 height 2
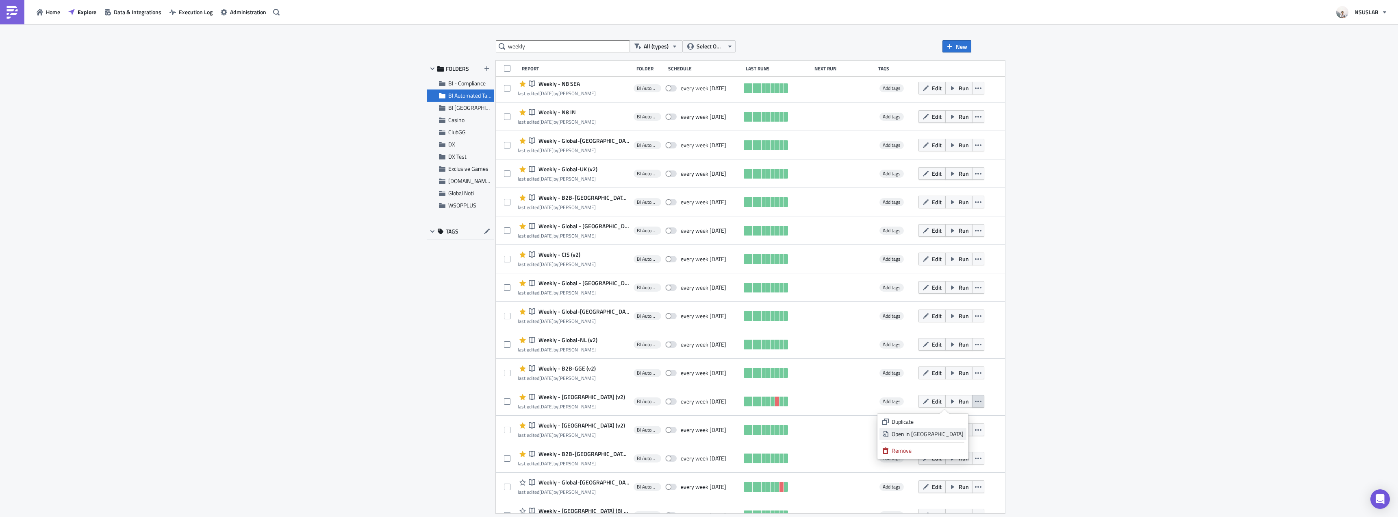
click at [938, 433] on div "Open in New Tab" at bounding box center [928, 434] width 72 height 8
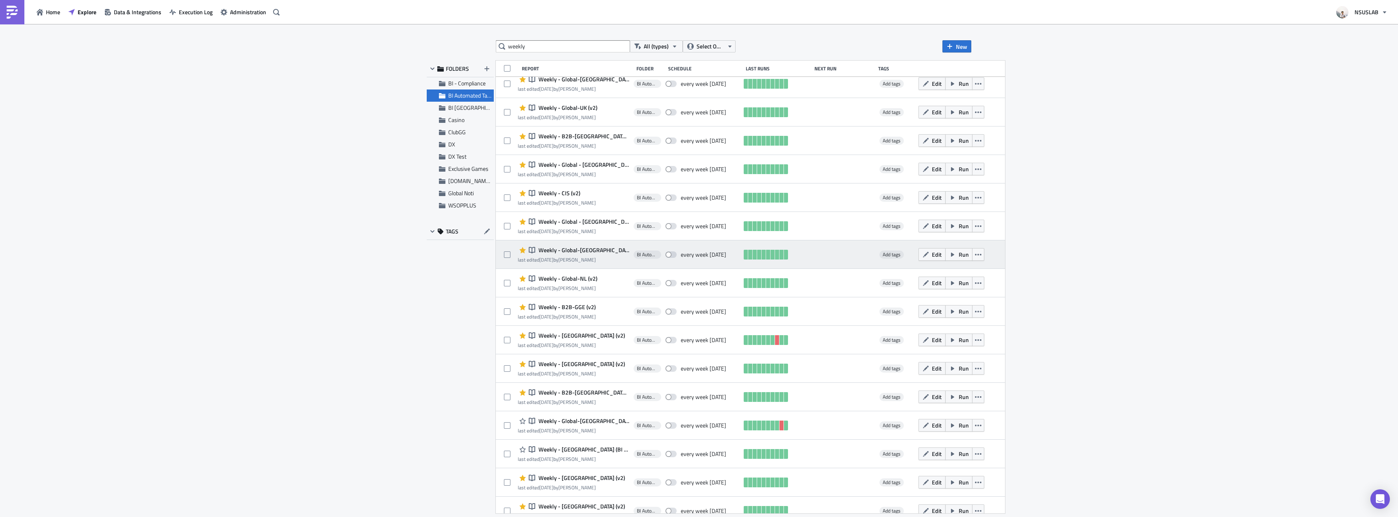
scroll to position [295, 0]
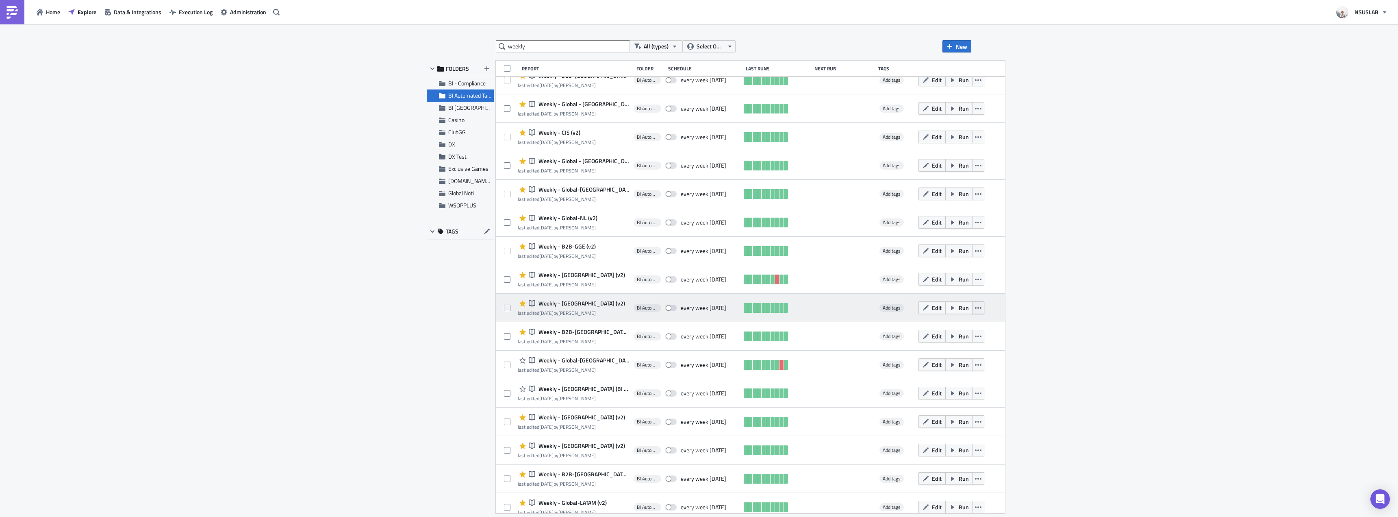
click at [972, 312] on button "button" at bounding box center [978, 307] width 12 height 13
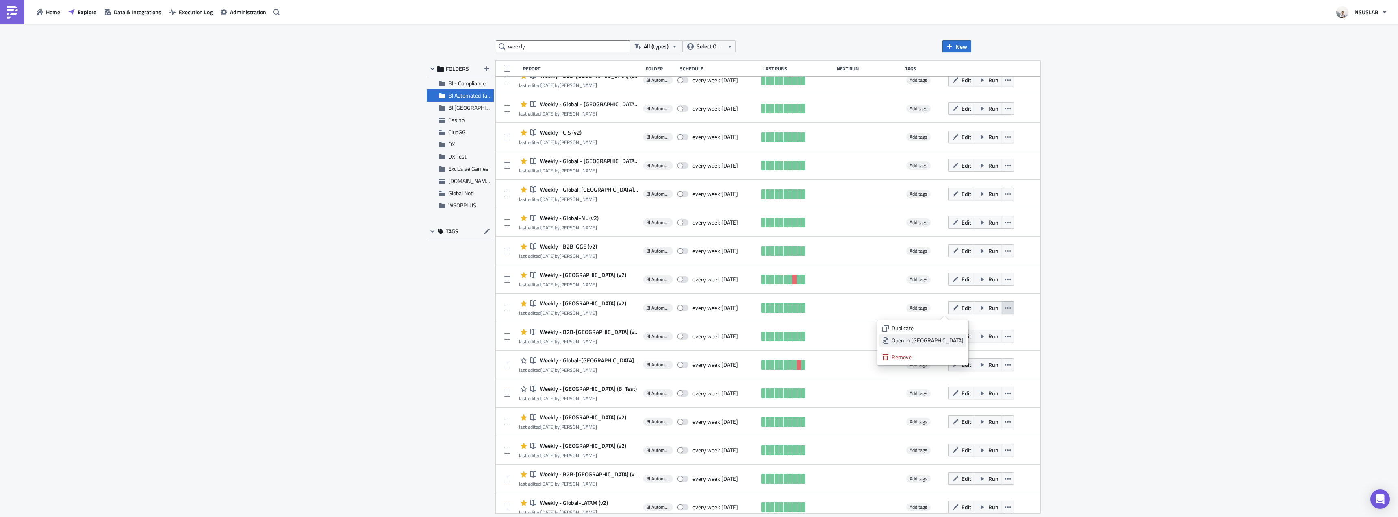
click at [949, 346] on link "Open in New Tab" at bounding box center [923, 340] width 87 height 12
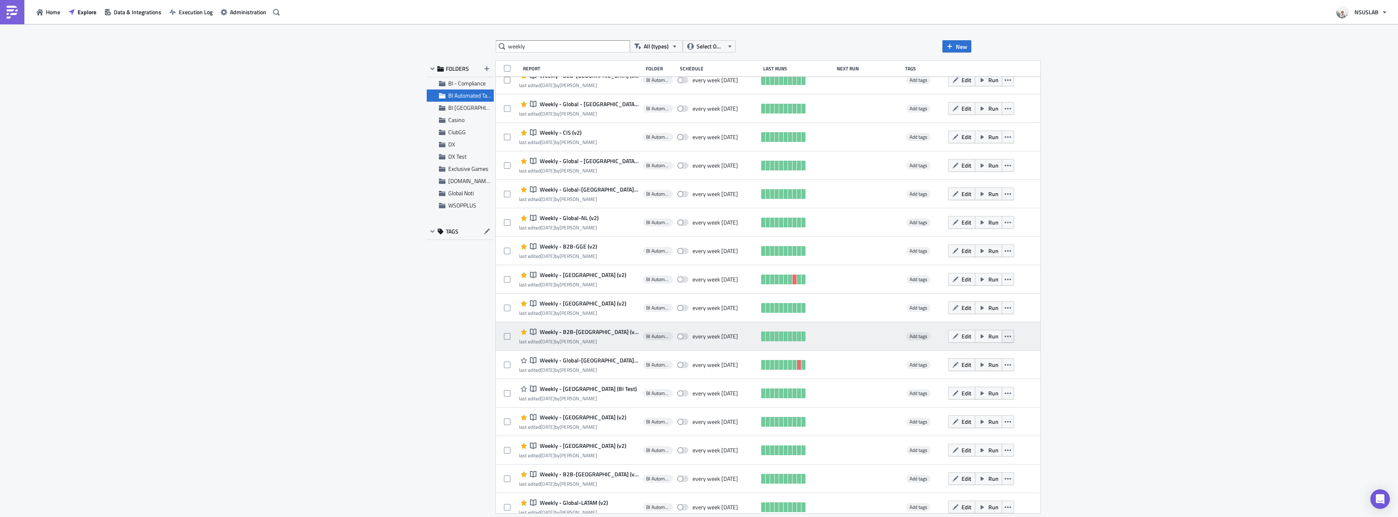
drag, startPoint x: 973, startPoint y: 336, endPoint x: 973, endPoint y: 341, distance: 4.9
click at [1005, 336] on icon "button" at bounding box center [1008, 336] width 7 height 7
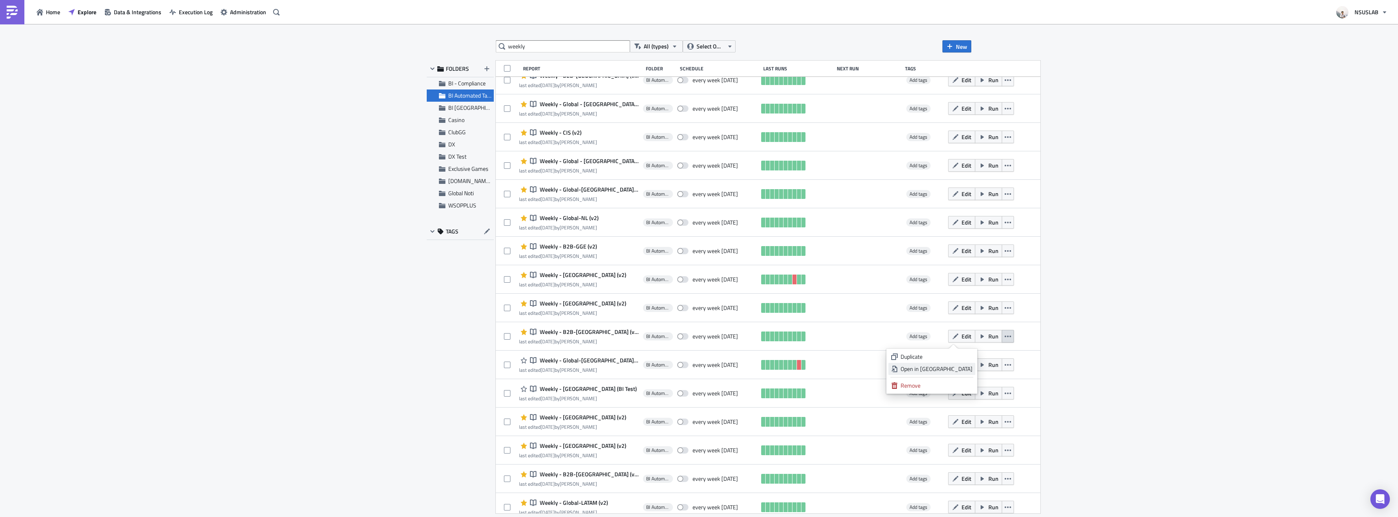
click at [956, 367] on div "Open in New Tab" at bounding box center [937, 369] width 72 height 8
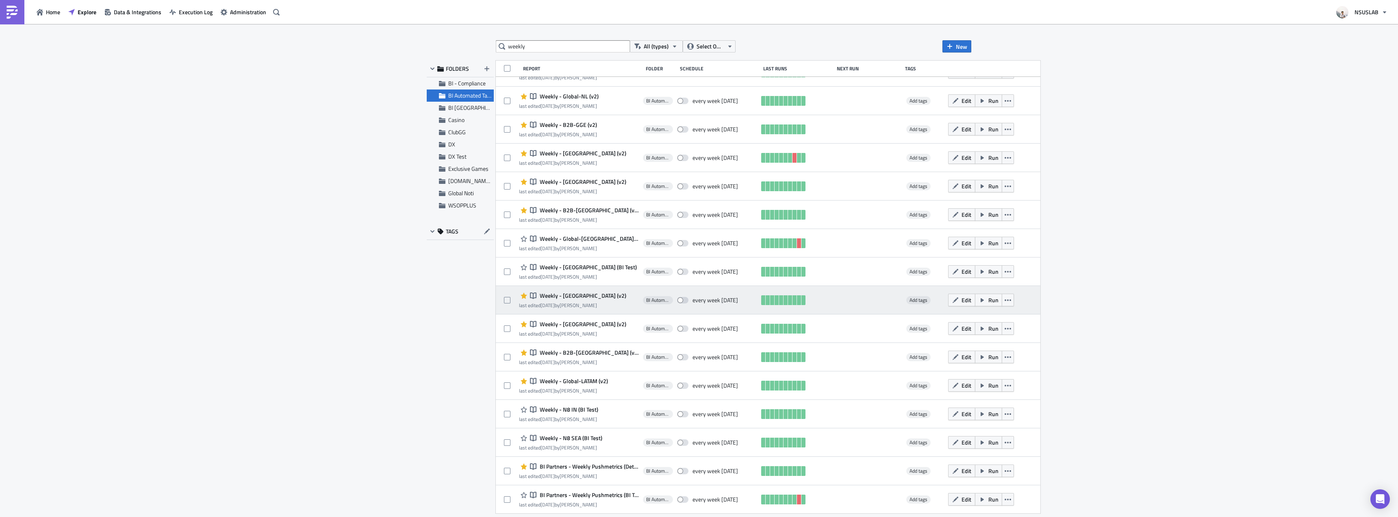
scroll to position [417, 0]
click at [1005, 301] on icon "button" at bounding box center [1008, 299] width 7 height 7
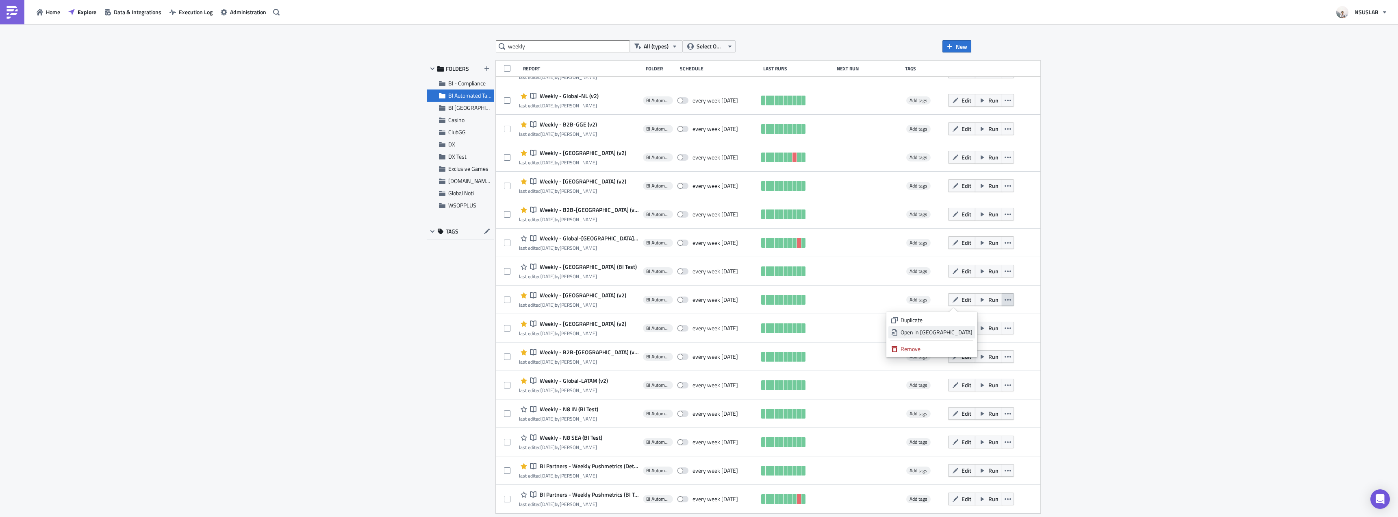
click at [955, 332] on div "Open in New Tab" at bounding box center [937, 332] width 72 height 8
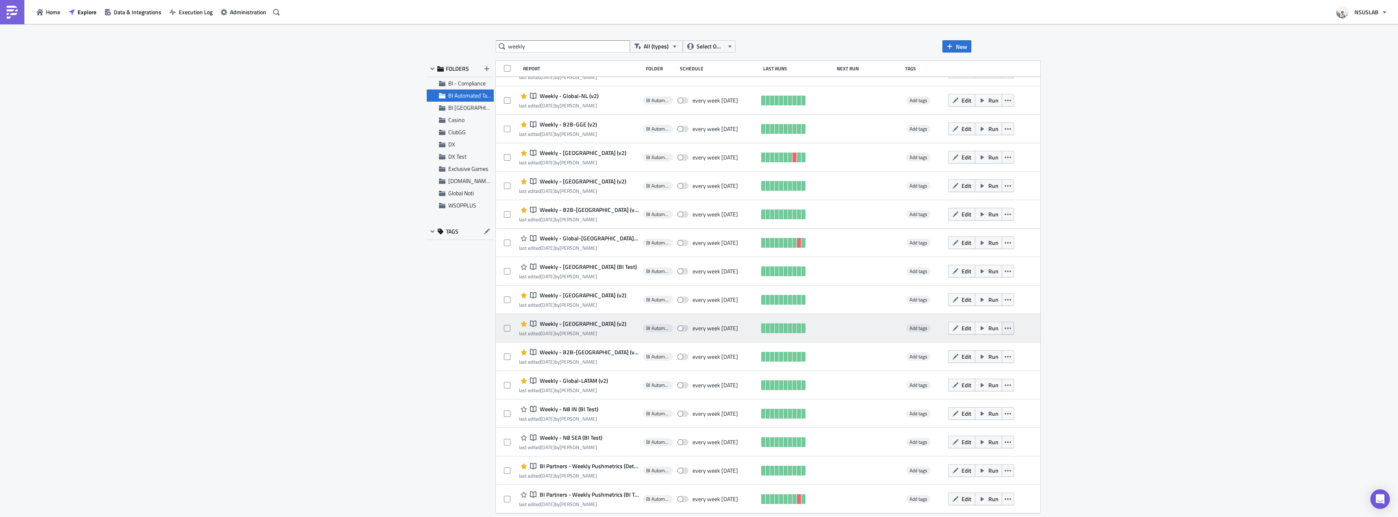
click at [1005, 330] on icon "button" at bounding box center [1008, 328] width 7 height 7
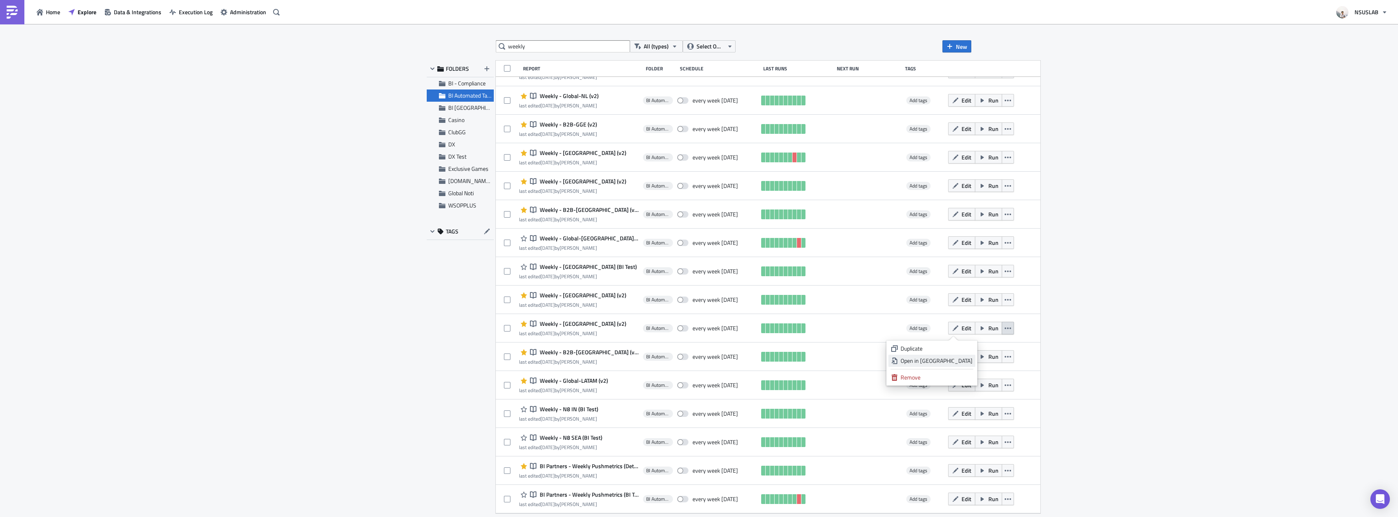
click at [953, 358] on div "Open in New Tab" at bounding box center [937, 360] width 72 height 8
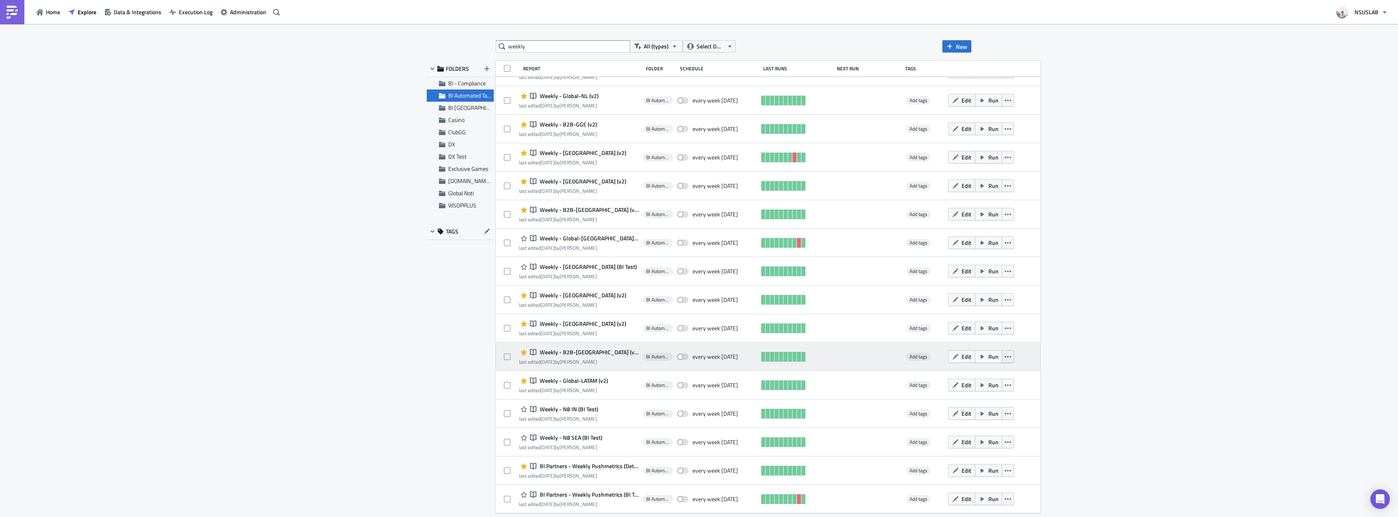
click at [1002, 356] on button "button" at bounding box center [1008, 356] width 12 height 13
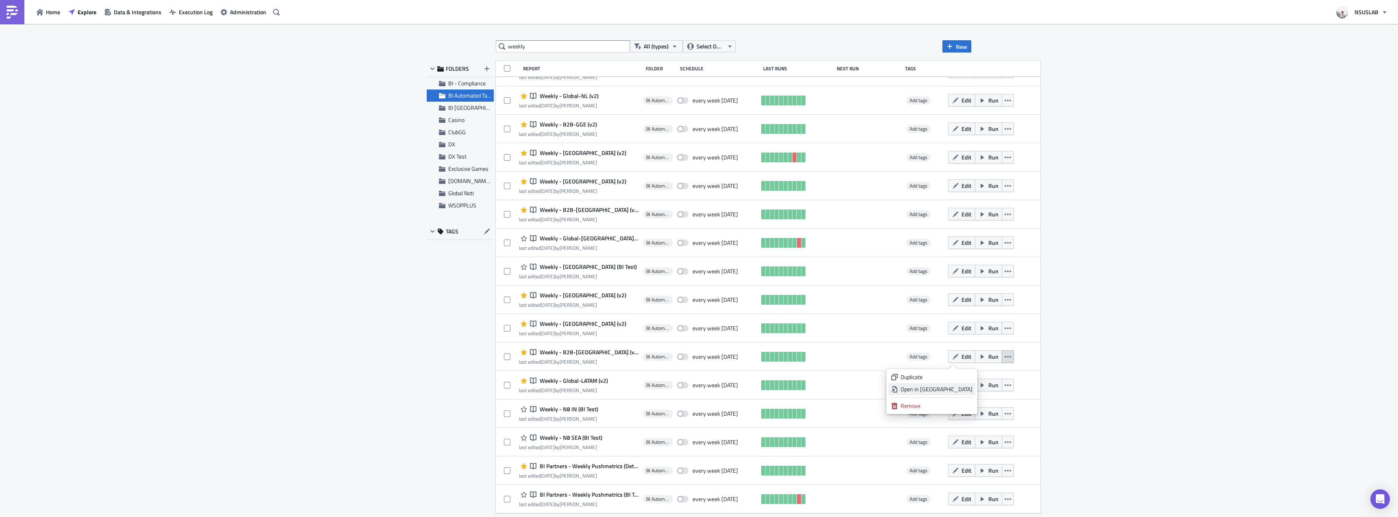
click at [960, 392] on div "Open in New Tab" at bounding box center [937, 389] width 72 height 8
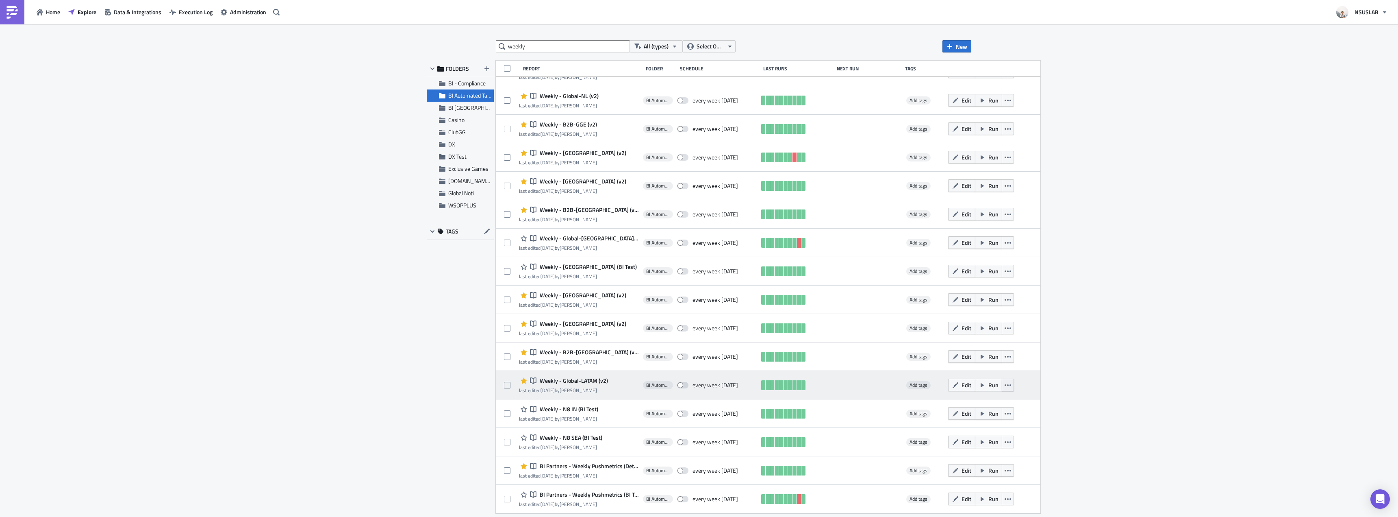
click at [1005, 385] on icon "button" at bounding box center [1008, 385] width 7 height 7
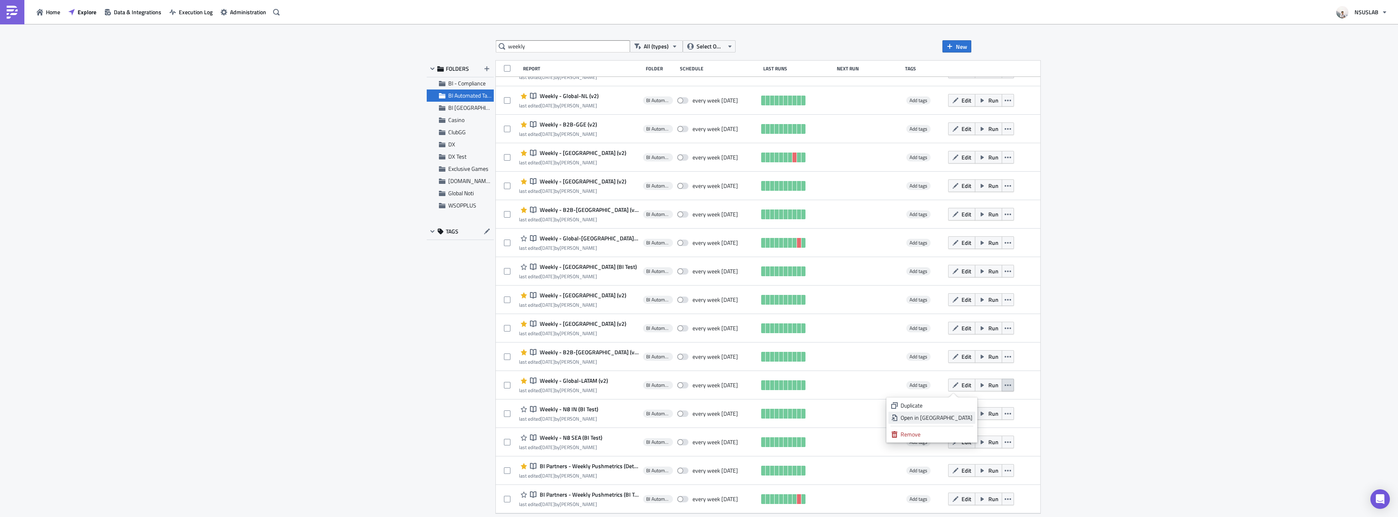
click at [959, 415] on div "Open in New Tab" at bounding box center [937, 417] width 72 height 8
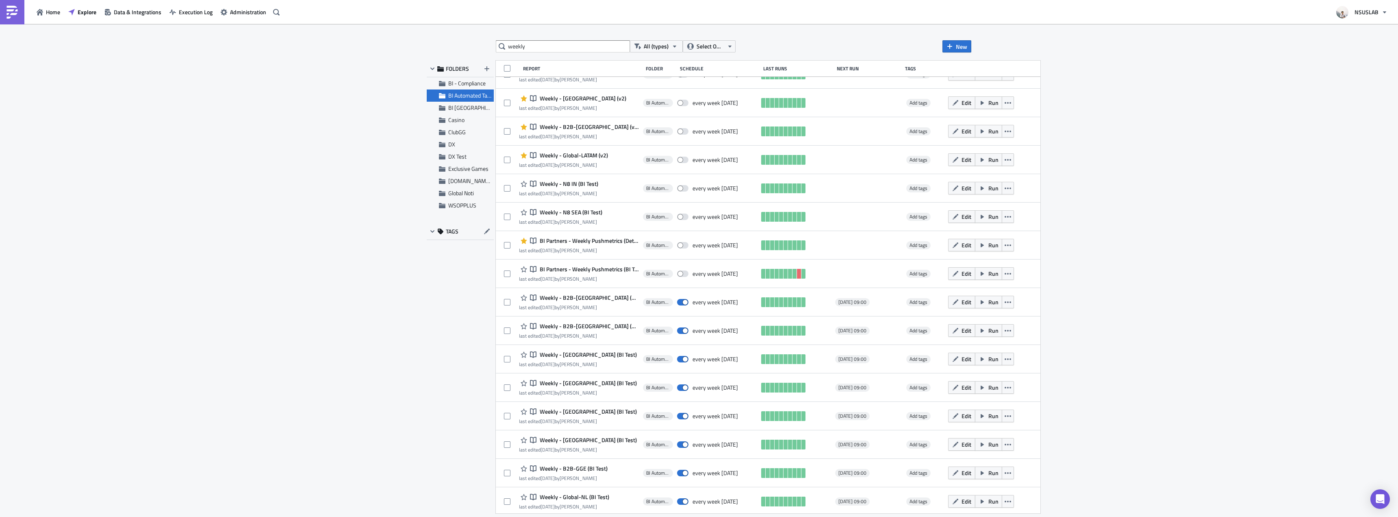
scroll to position [482, 0]
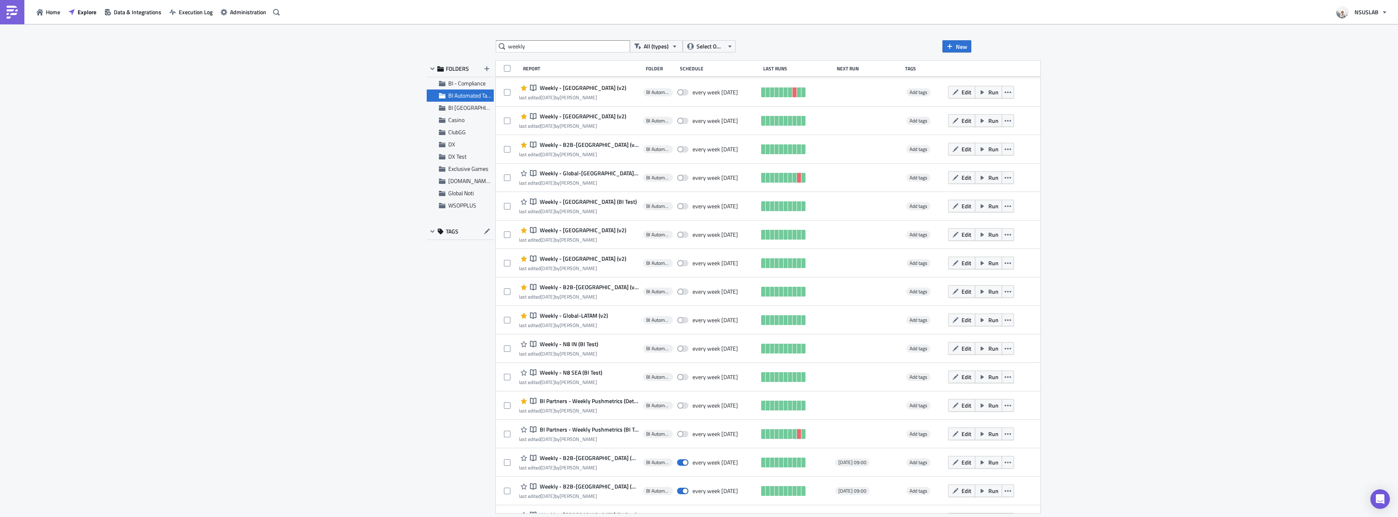
click at [304, 170] on div "weekly All (types) Select Owner New FOLDERS BI - Compliance BI Automated Tablea…" at bounding box center [699, 271] width 1398 height 494
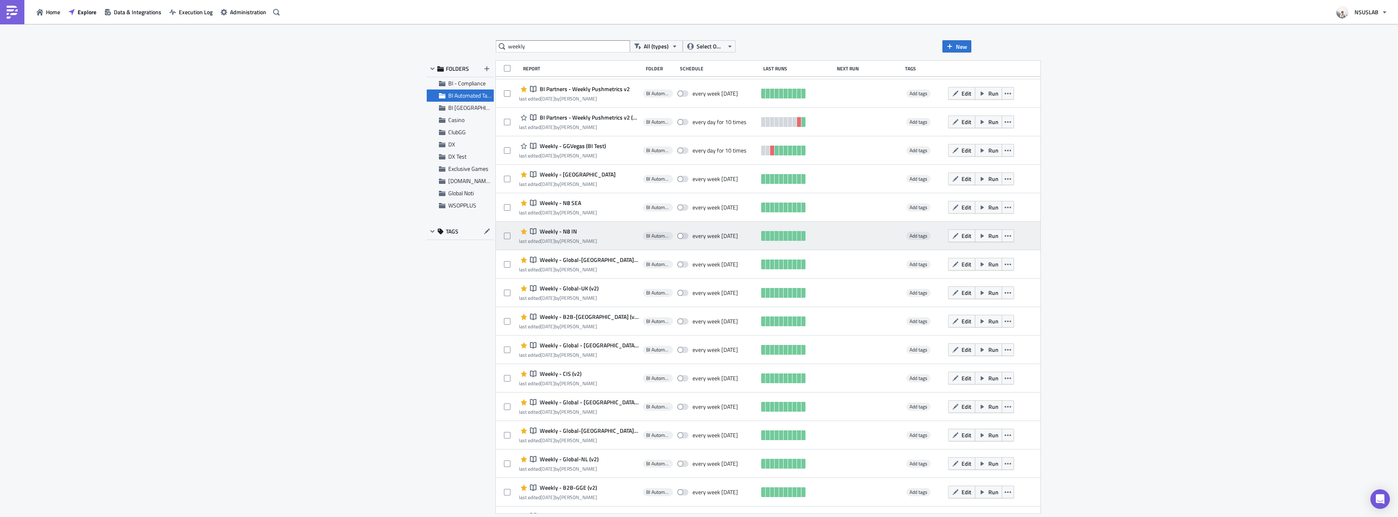
scroll to position [0, 0]
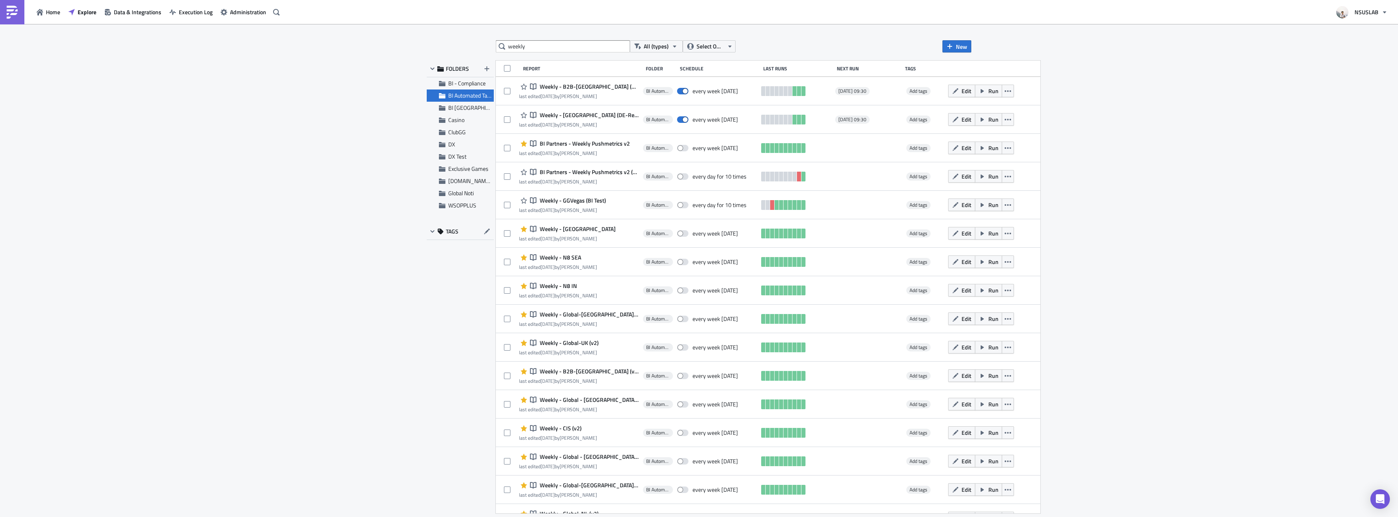
click at [1173, 264] on div "weekly All (types) Select Owner New FOLDERS BI - Compliance BI Automated Tablea…" at bounding box center [699, 271] width 1398 height 494
drag, startPoint x: 1173, startPoint y: 297, endPoint x: 1150, endPoint y: 211, distance: 88.8
click at [1174, 293] on div "weekly All (types) Select Owner New FOLDERS BI - Compliance BI Automated Tablea…" at bounding box center [699, 271] width 1398 height 494
click at [1150, 211] on div "weekly All (types) Select Owner New FOLDERS BI - Compliance BI Automated Tablea…" at bounding box center [699, 271] width 1398 height 494
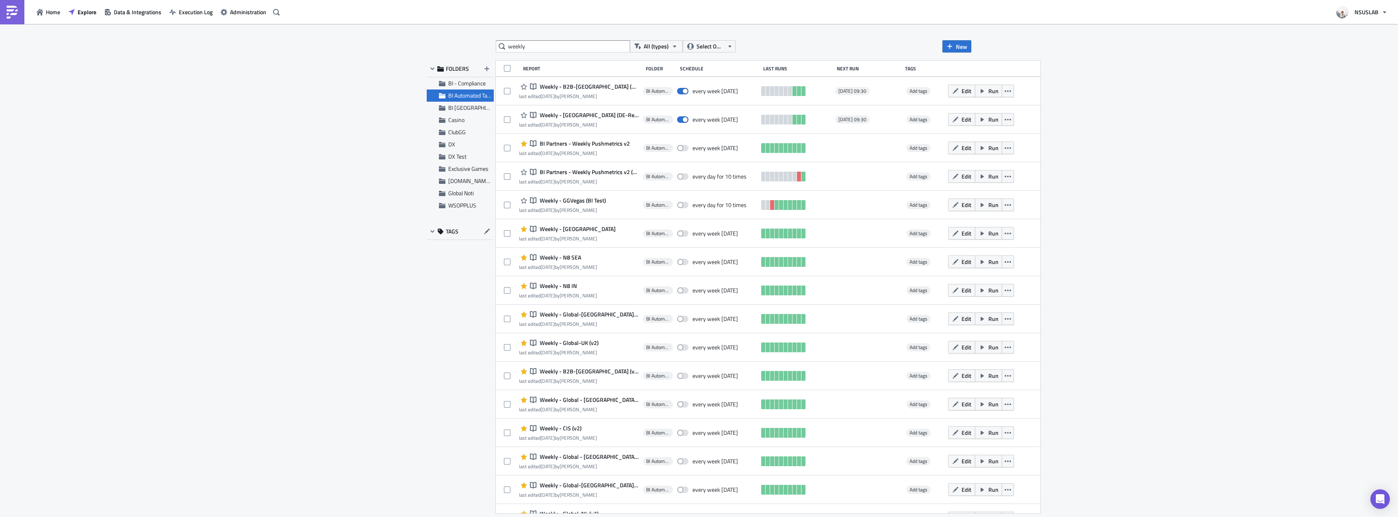
click at [1151, 267] on div "weekly All (types) Select Owner New FOLDERS BI - Compliance BI Automated Tablea…" at bounding box center [699, 271] width 1398 height 494
click at [1155, 251] on div "weekly All (types) Select Owner New FOLDERS BI - Compliance BI Automated Tablea…" at bounding box center [699, 271] width 1398 height 494
click at [1146, 220] on div "weekly All (types) Select Owner New FOLDERS BI - Compliance BI Automated Tablea…" at bounding box center [699, 271] width 1398 height 494
click at [559, 43] on input "weekly" at bounding box center [563, 46] width 134 height 12
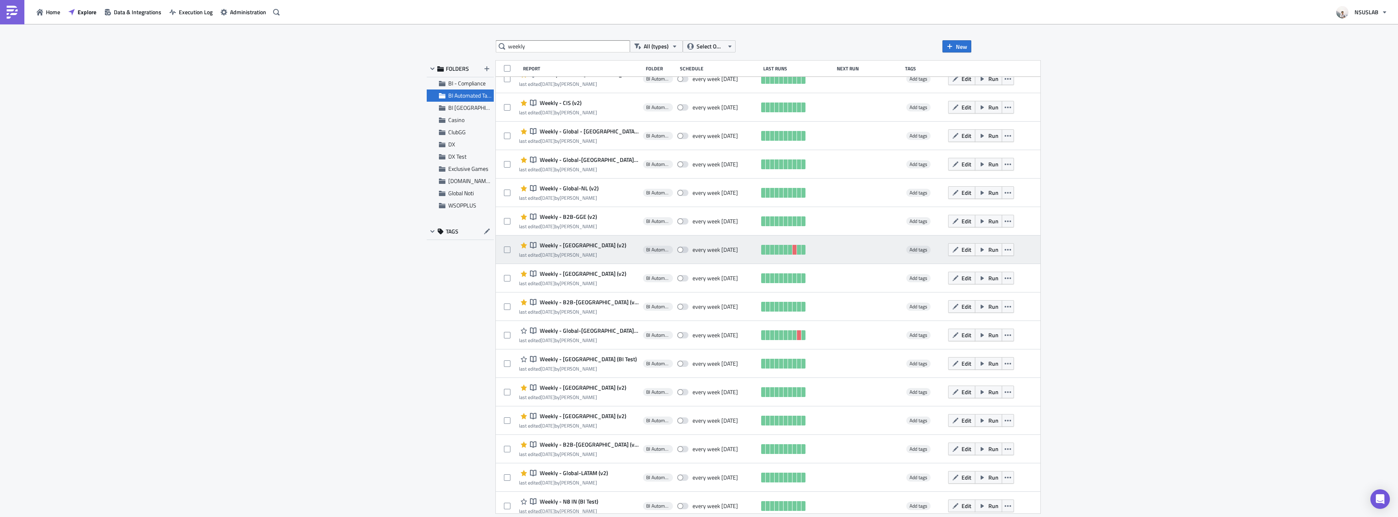
scroll to position [447, 0]
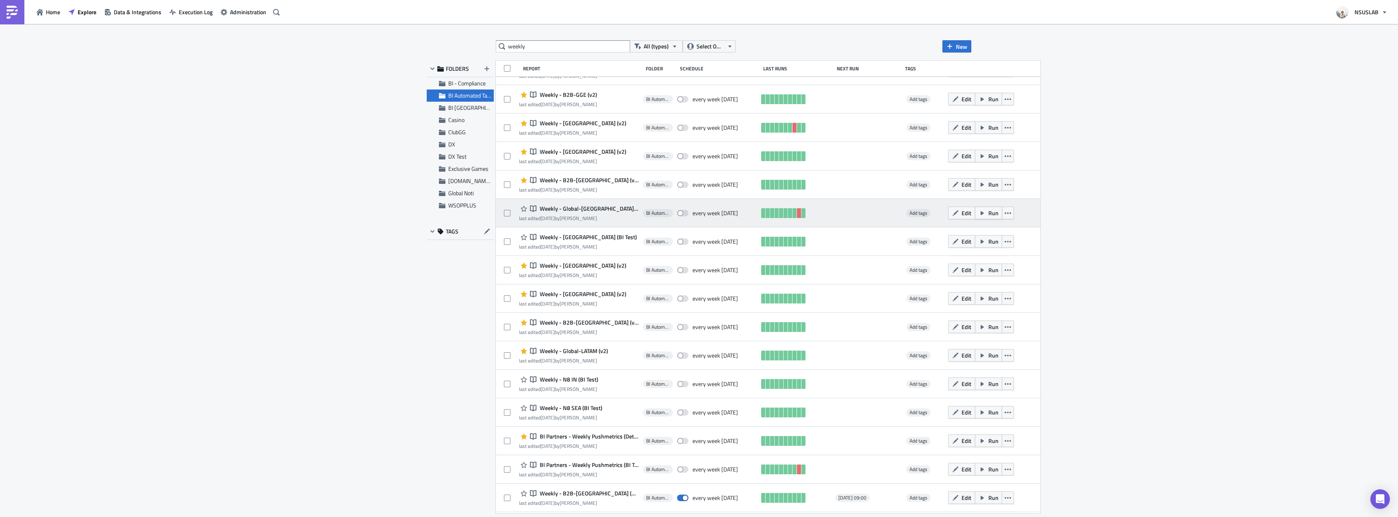
click at [988, 213] on span "Run" at bounding box center [993, 213] width 10 height 9
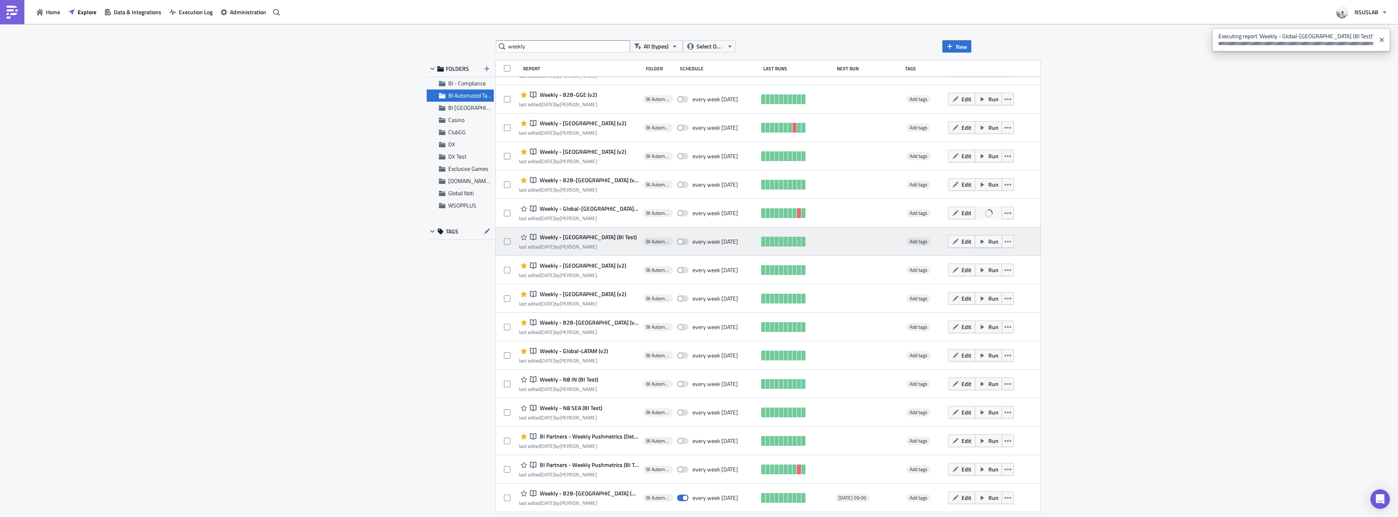
click at [988, 240] on span "Run" at bounding box center [993, 241] width 10 height 9
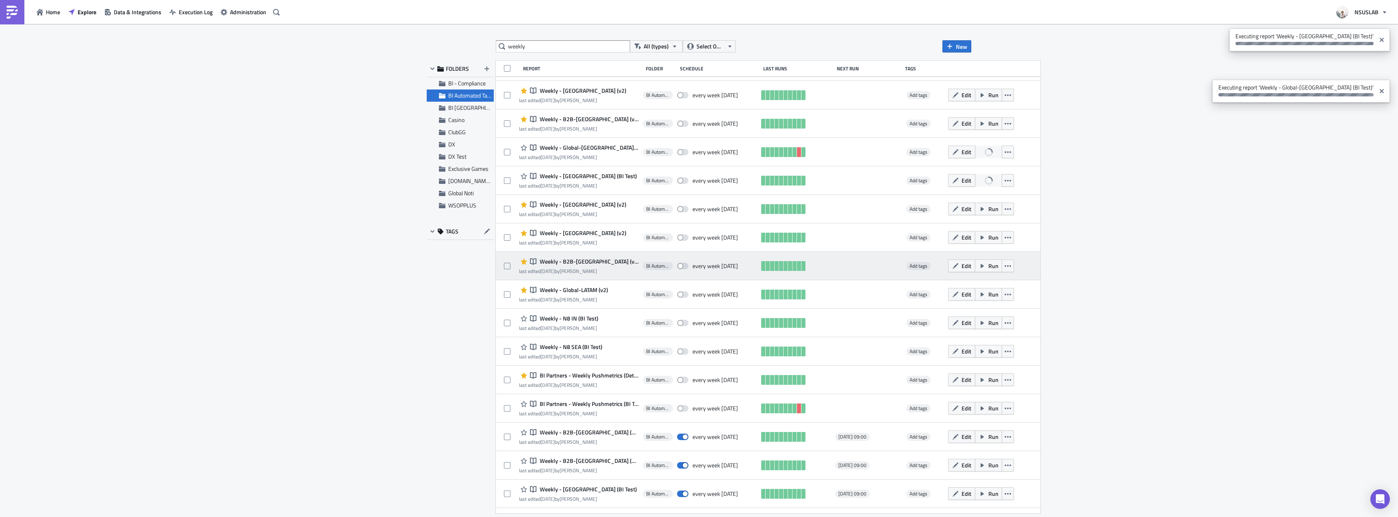
scroll to position [528, 0]
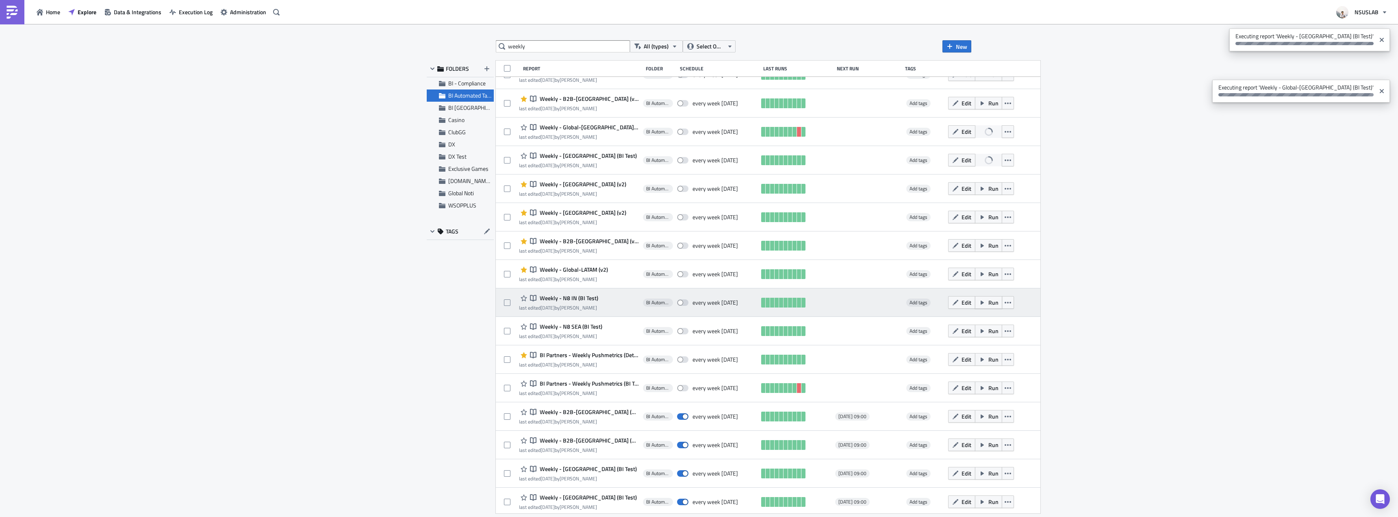
click at [975, 304] on button "Run" at bounding box center [988, 302] width 27 height 13
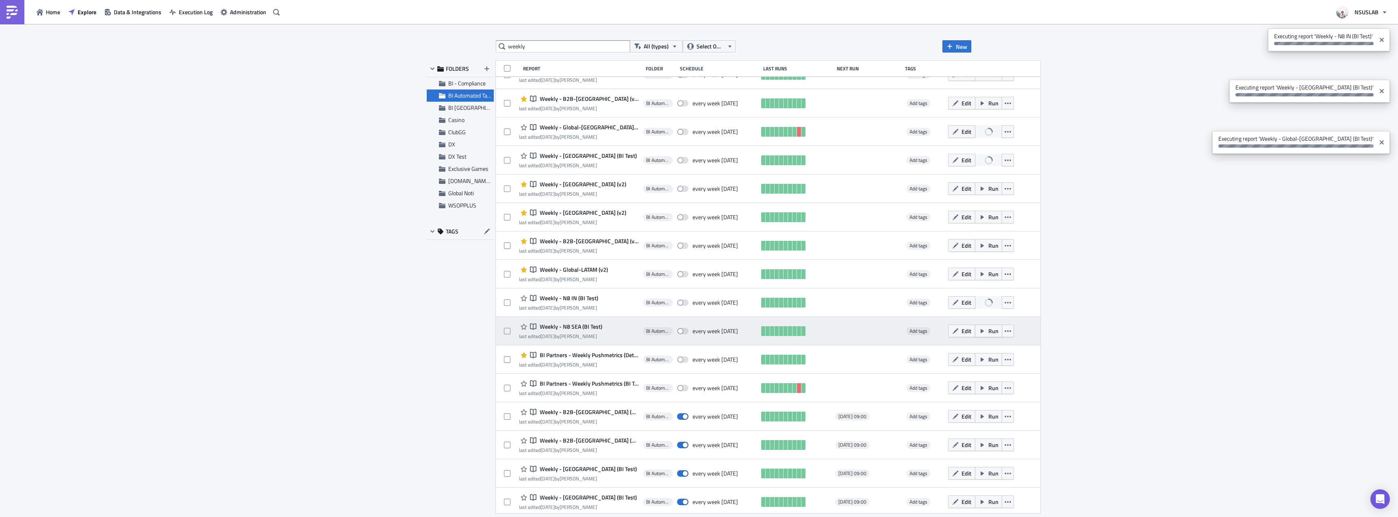
click at [988, 330] on span "Run" at bounding box center [993, 330] width 10 height 9
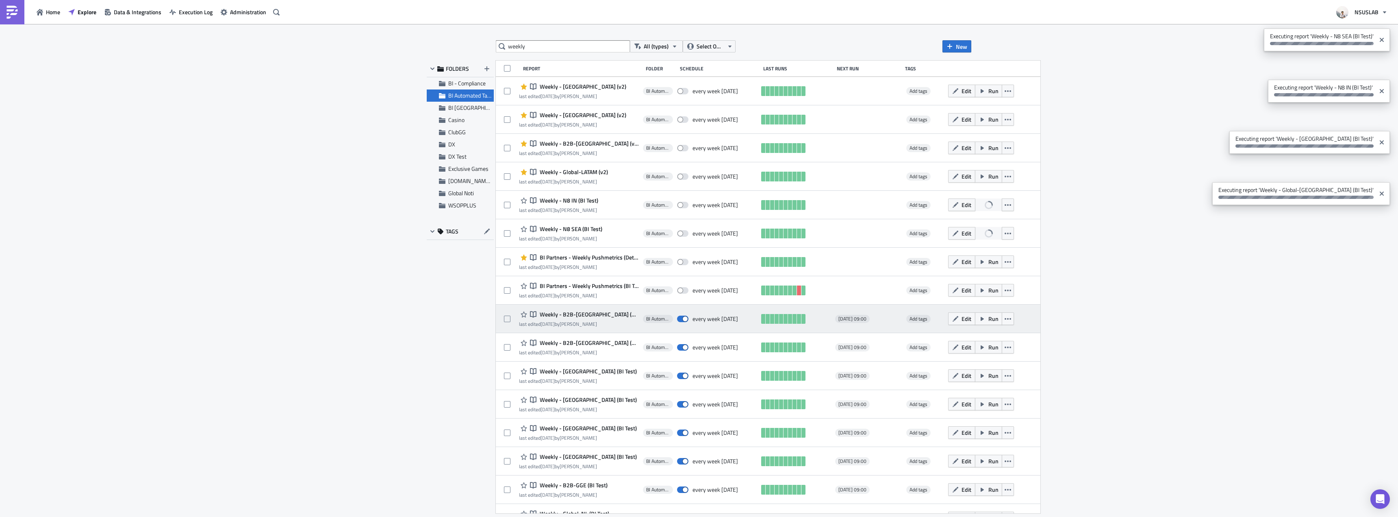
scroll to position [650, 0]
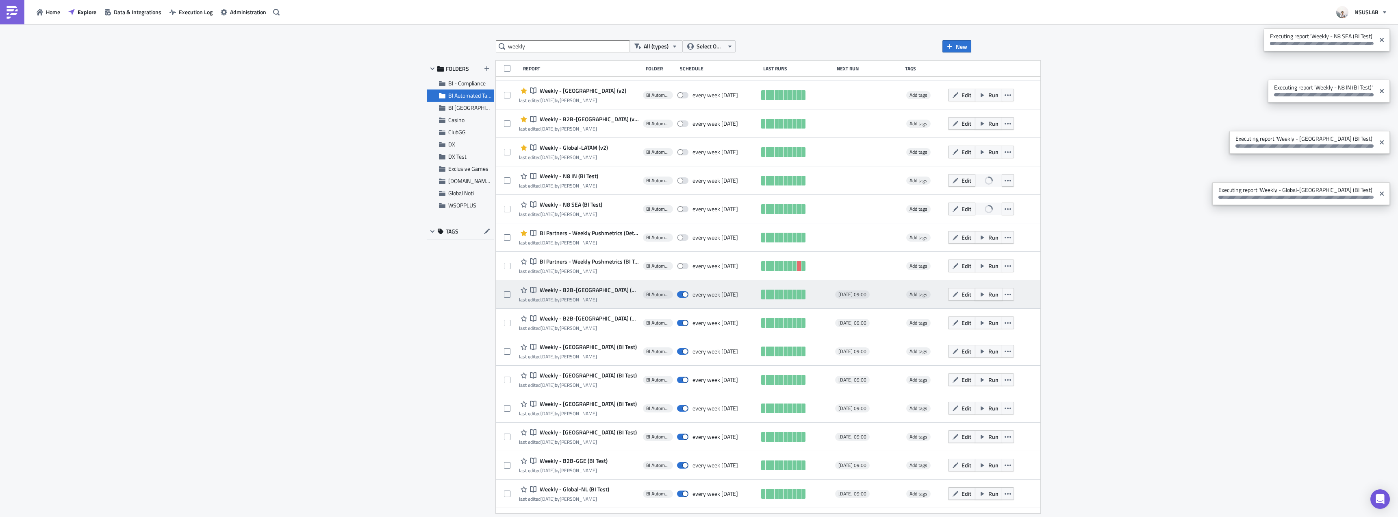
click at [988, 293] on span "Run" at bounding box center [993, 294] width 10 height 9
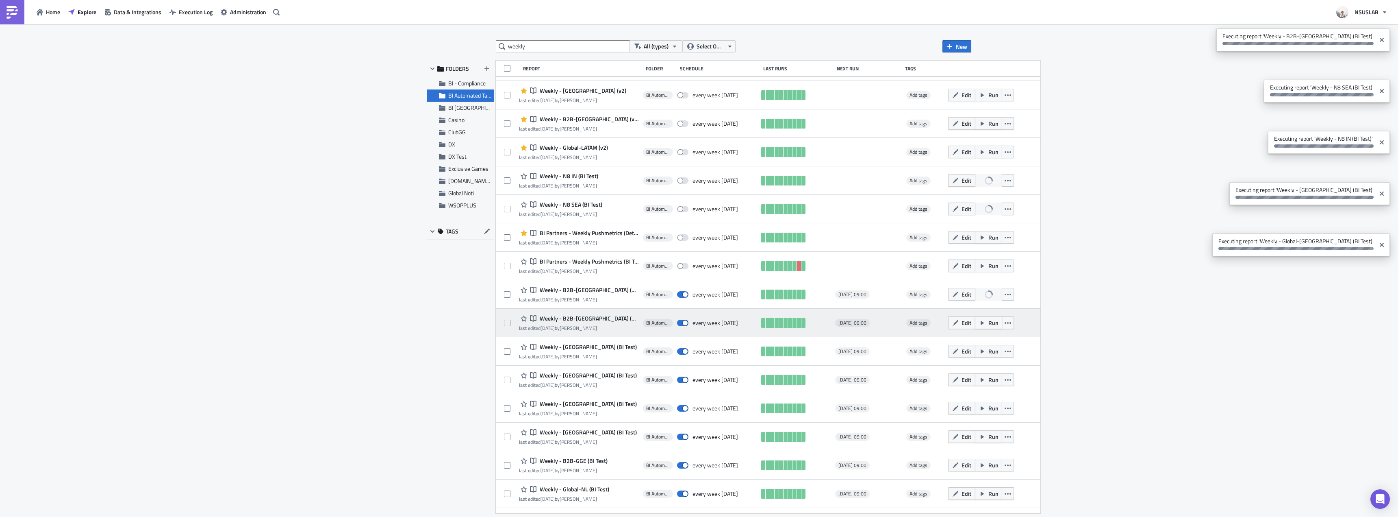
click at [988, 321] on span "Run" at bounding box center [993, 322] width 10 height 9
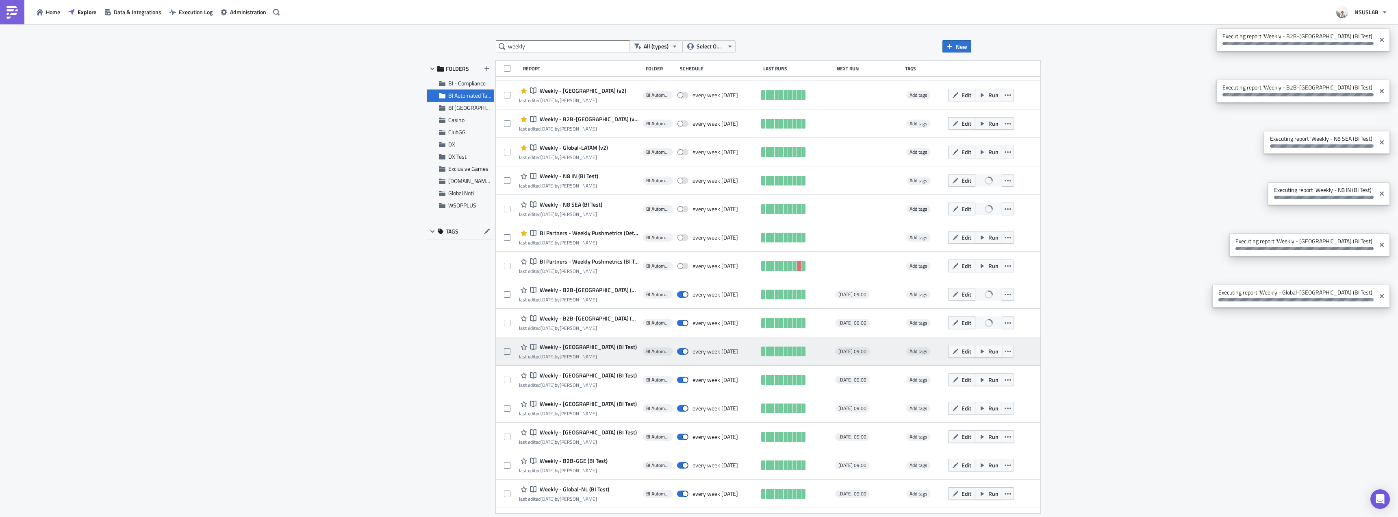
click at [988, 352] on span "Run" at bounding box center [993, 351] width 10 height 9
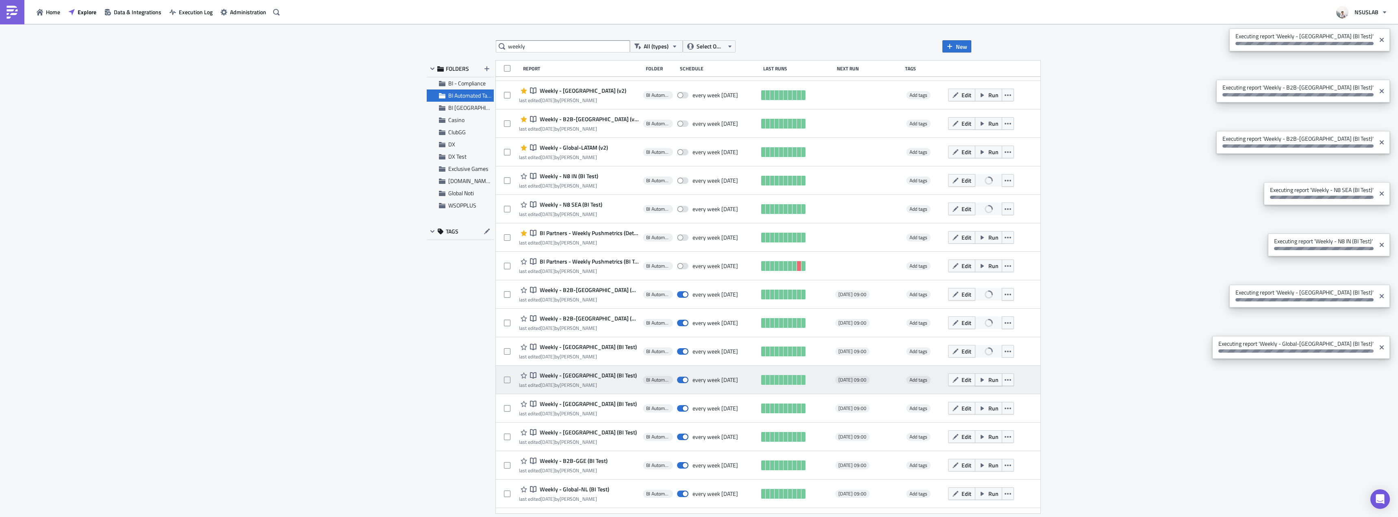
click at [988, 375] on span "Run" at bounding box center [993, 379] width 10 height 9
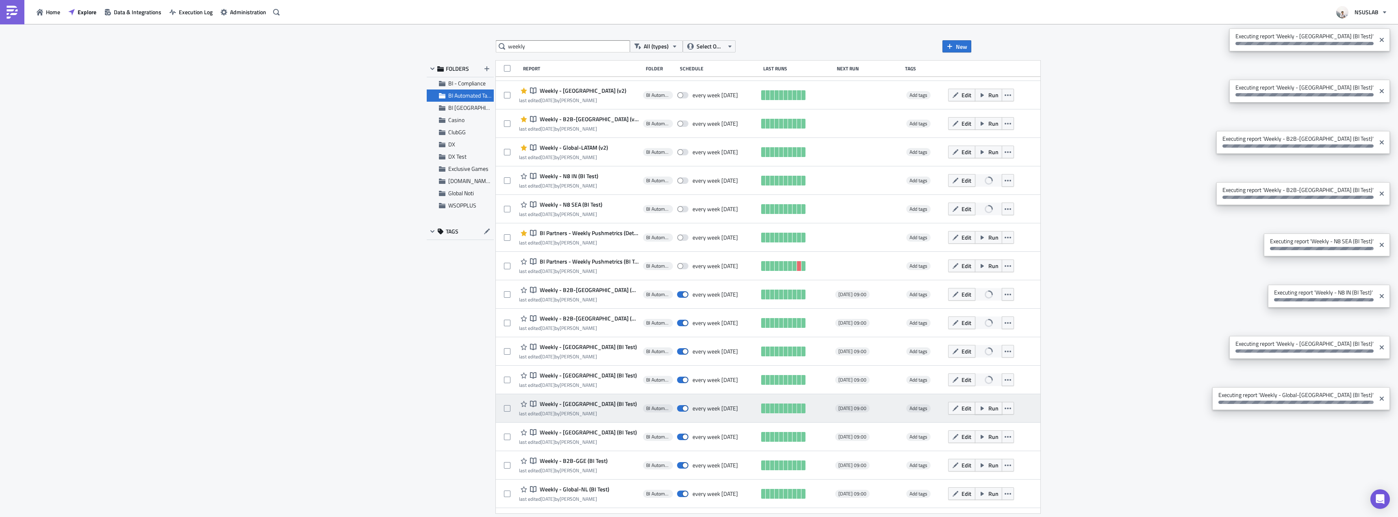
click at [988, 405] on span "Run" at bounding box center [993, 408] width 10 height 9
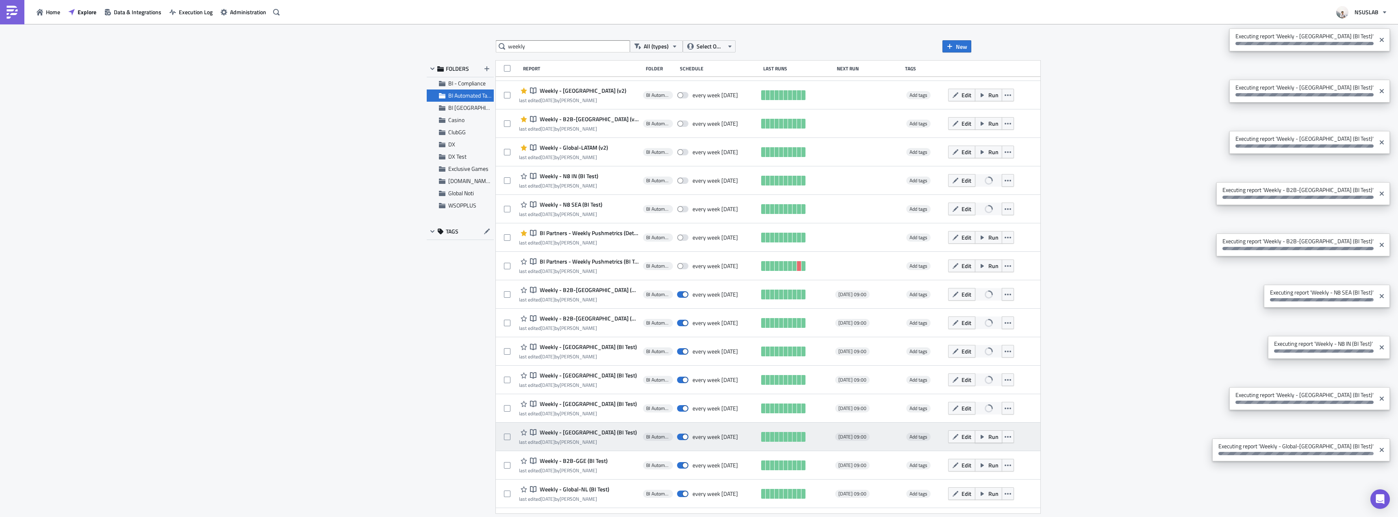
click at [988, 437] on span "Run" at bounding box center [993, 436] width 10 height 9
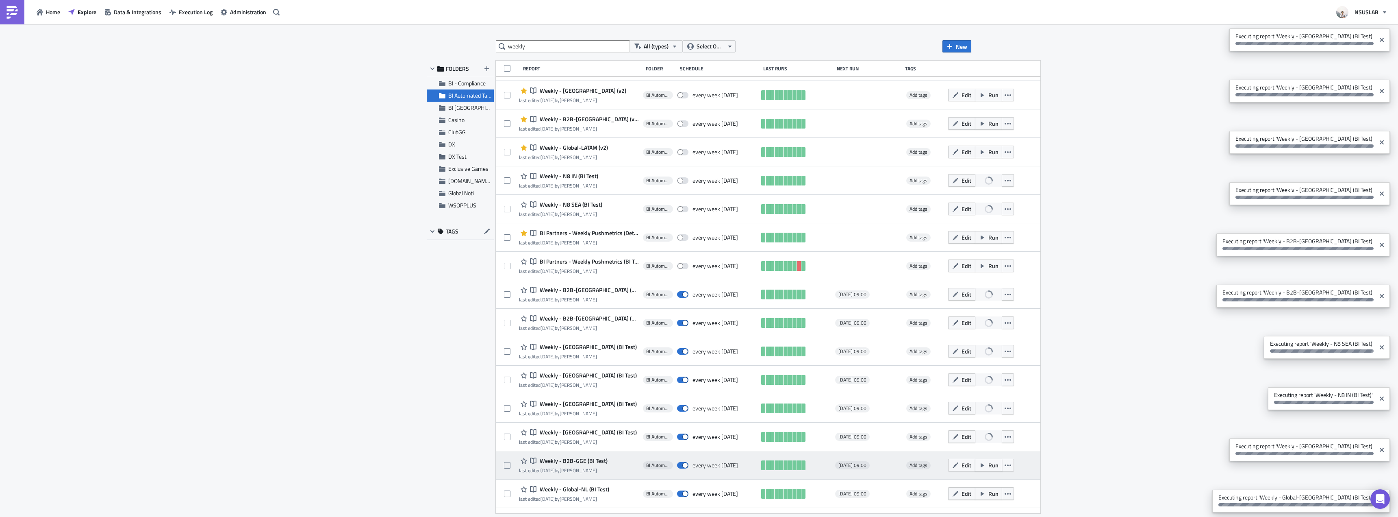
click at [975, 465] on button "Run" at bounding box center [988, 464] width 27 height 13
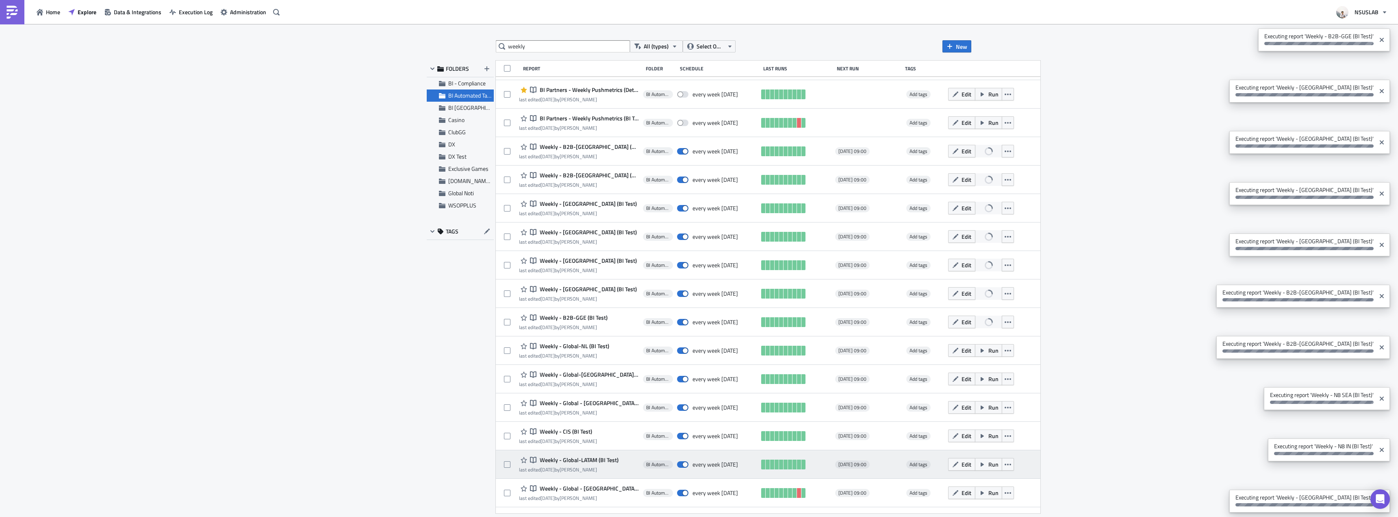
scroll to position [813, 0]
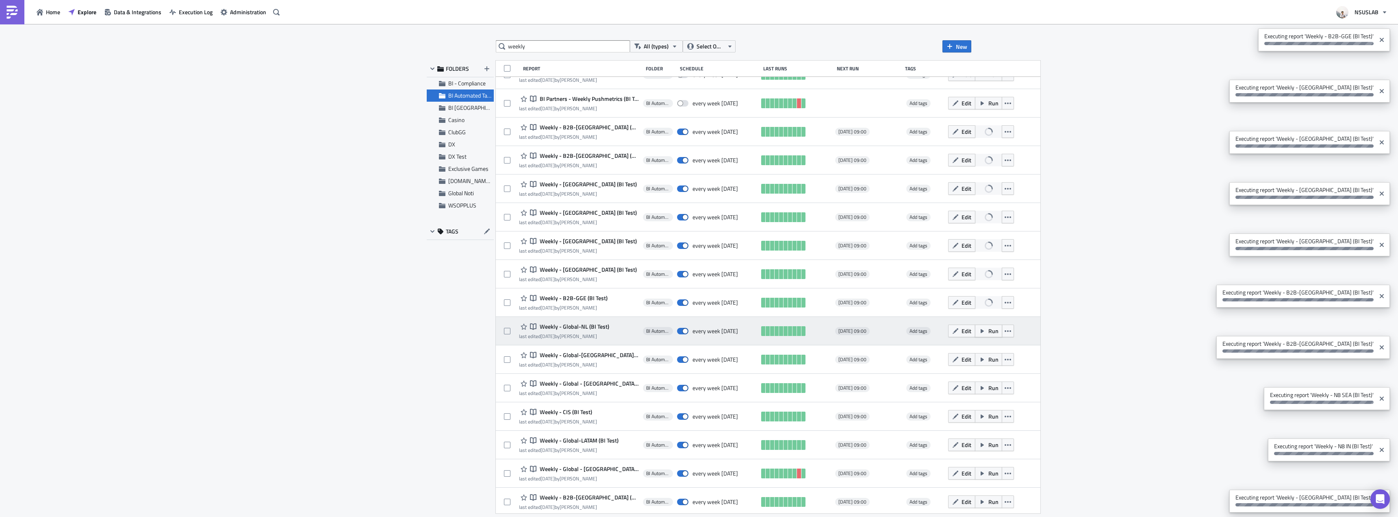
click at [975, 331] on button "Run" at bounding box center [988, 330] width 27 height 13
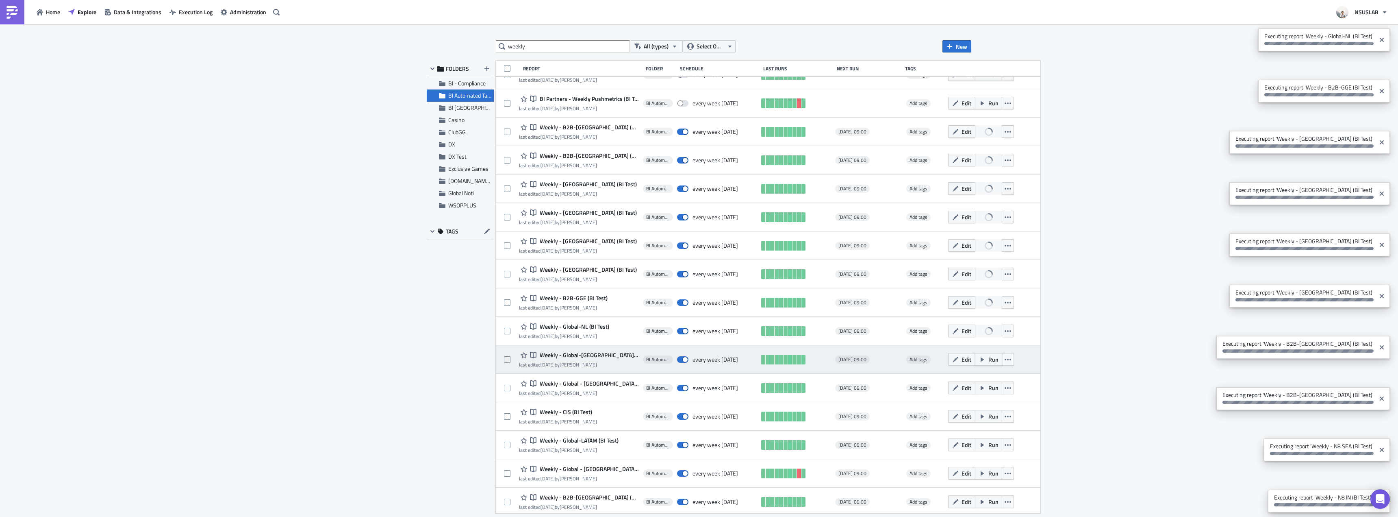
click at [979, 361] on icon "button" at bounding box center [982, 359] width 7 height 7
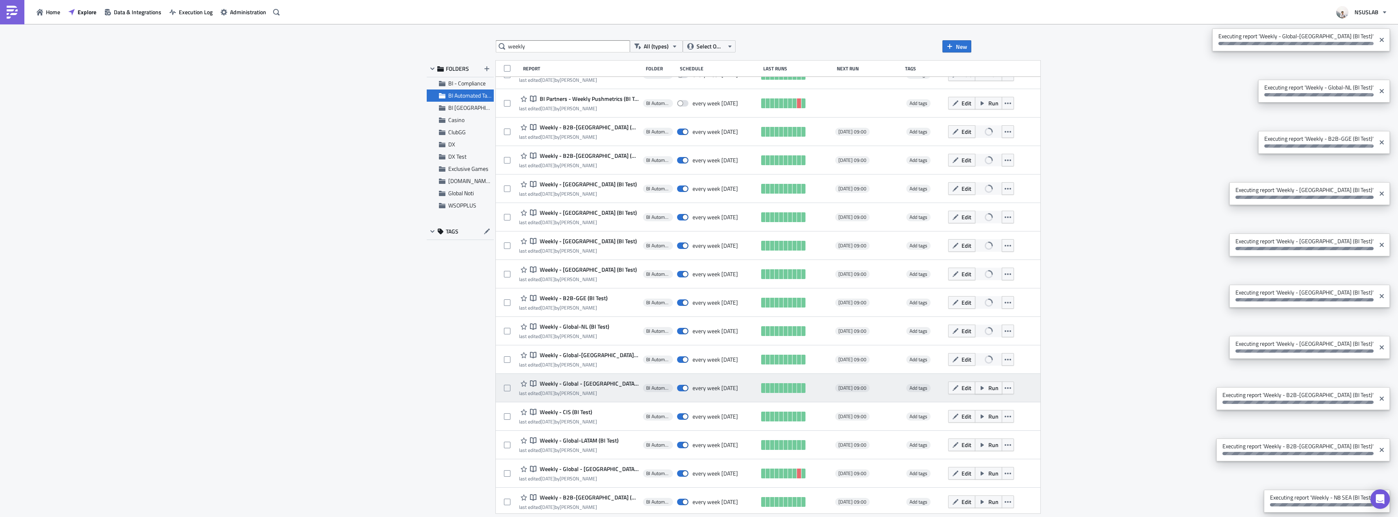
click at [975, 387] on button "Run" at bounding box center [988, 387] width 27 height 13
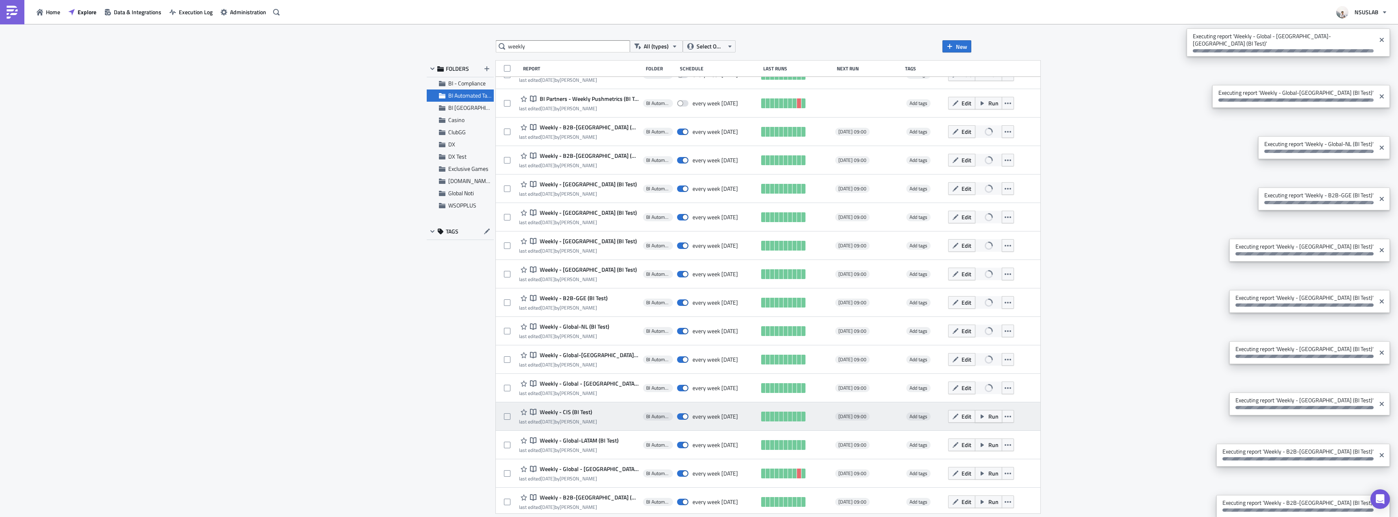
click at [988, 415] on span "Run" at bounding box center [993, 416] width 10 height 9
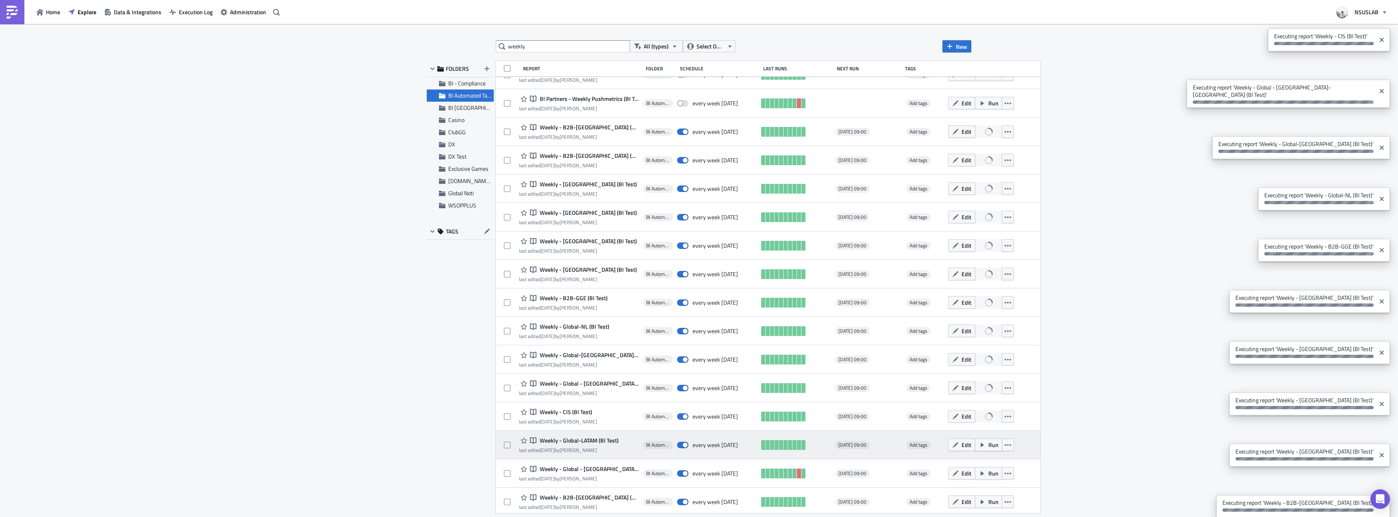
click at [975, 444] on button "Run" at bounding box center [988, 444] width 27 height 13
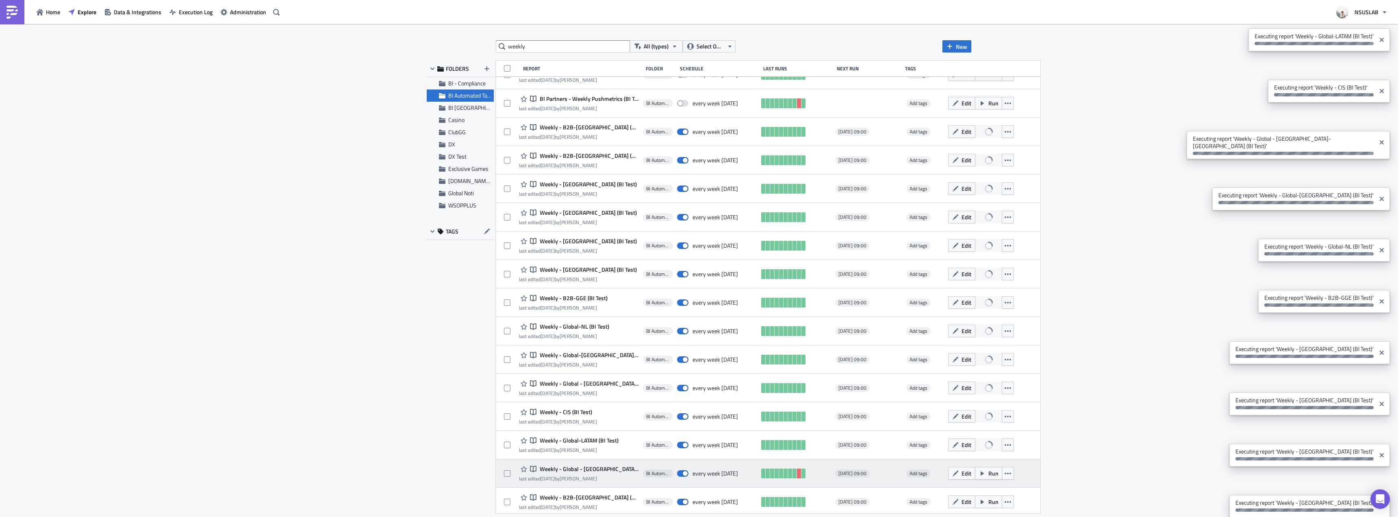
click at [988, 472] on span "Run" at bounding box center [993, 473] width 10 height 9
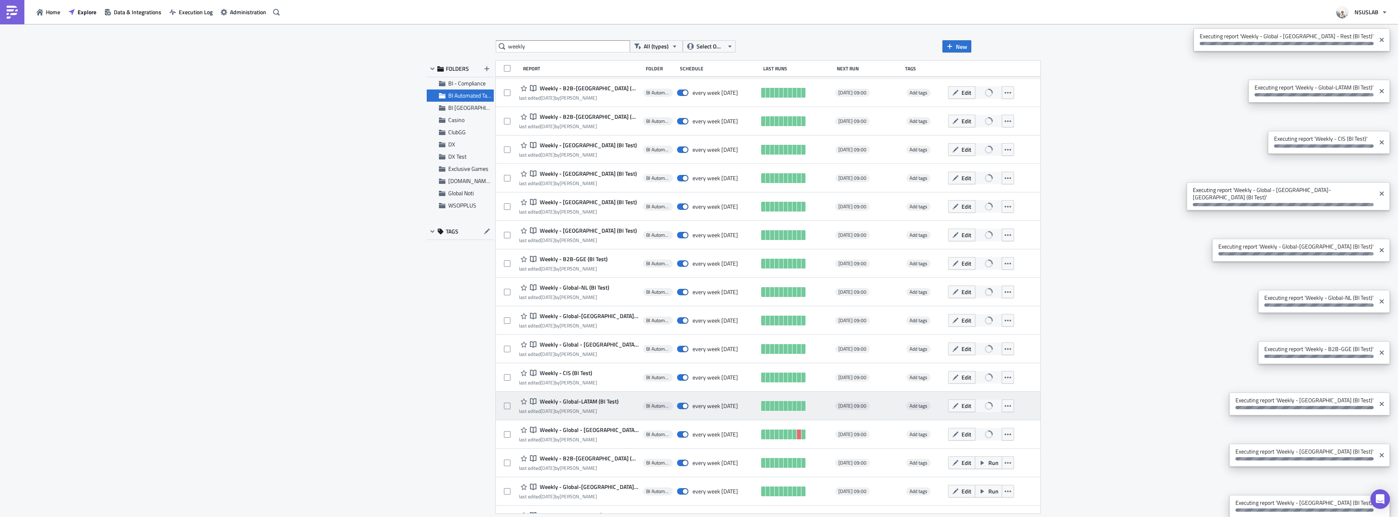
scroll to position [894, 0]
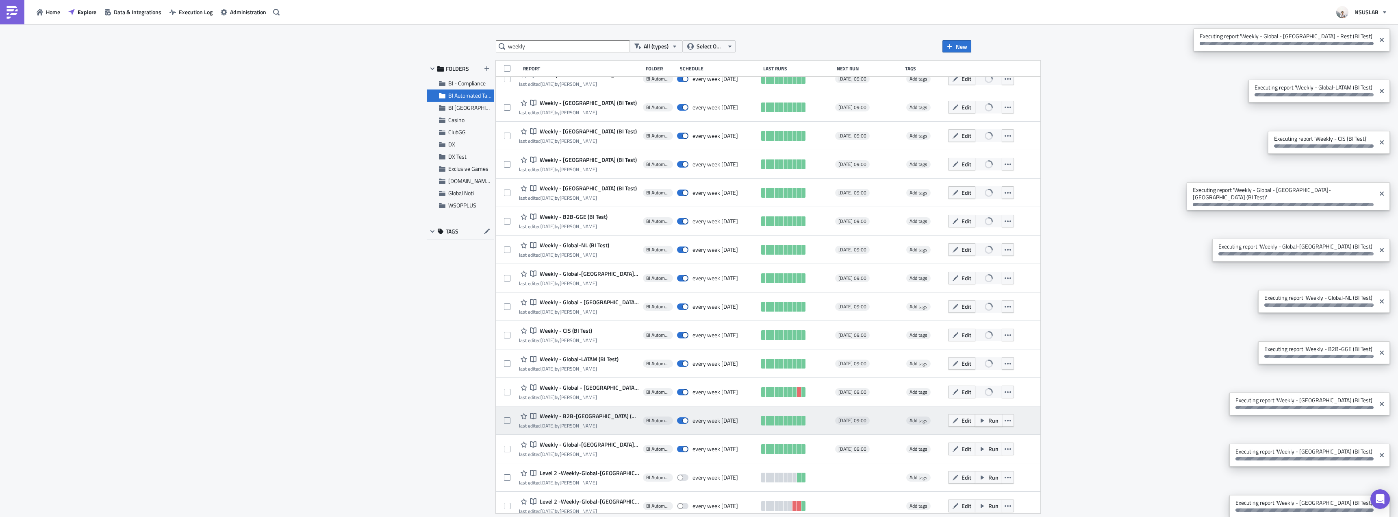
click at [975, 421] on button "Run" at bounding box center [988, 420] width 27 height 13
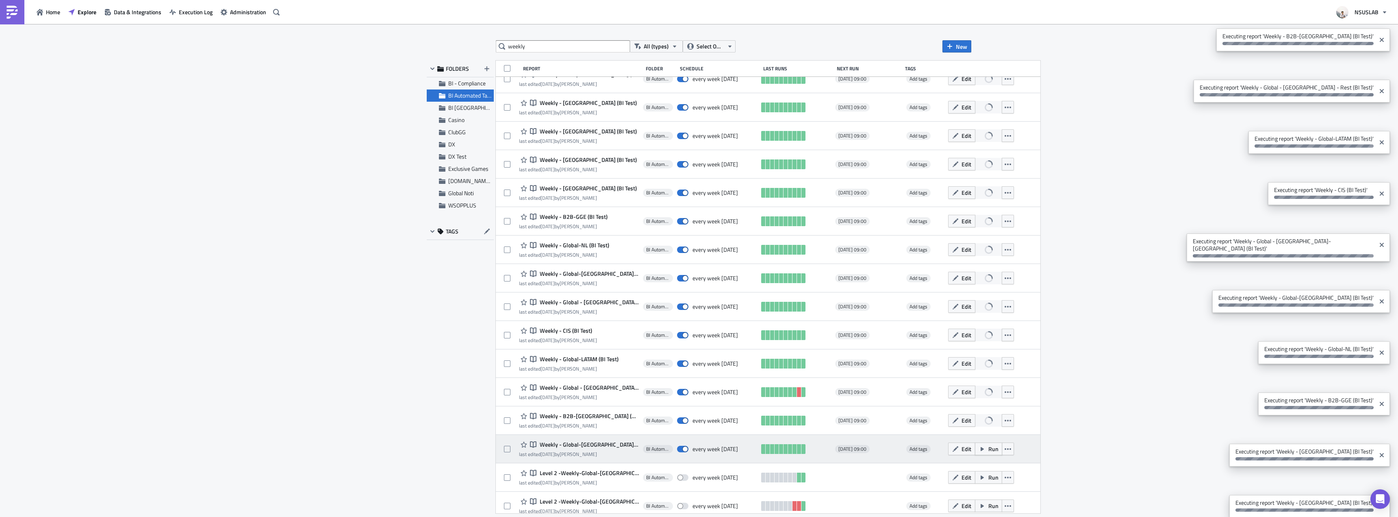
click at [975, 452] on button "Run" at bounding box center [988, 448] width 27 height 13
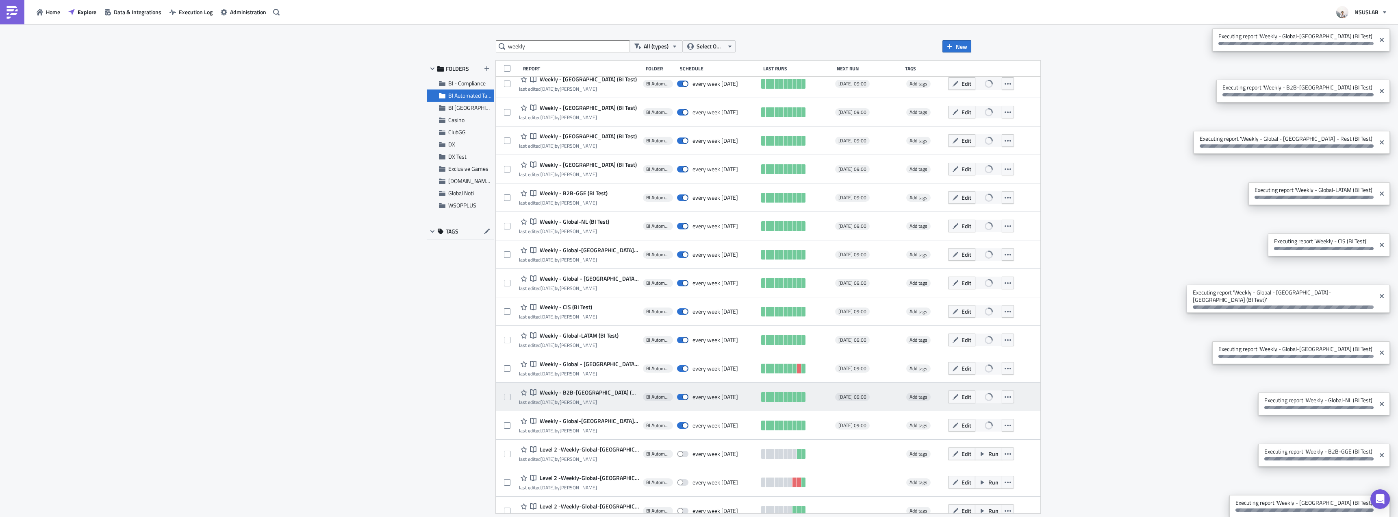
scroll to position [930, 0]
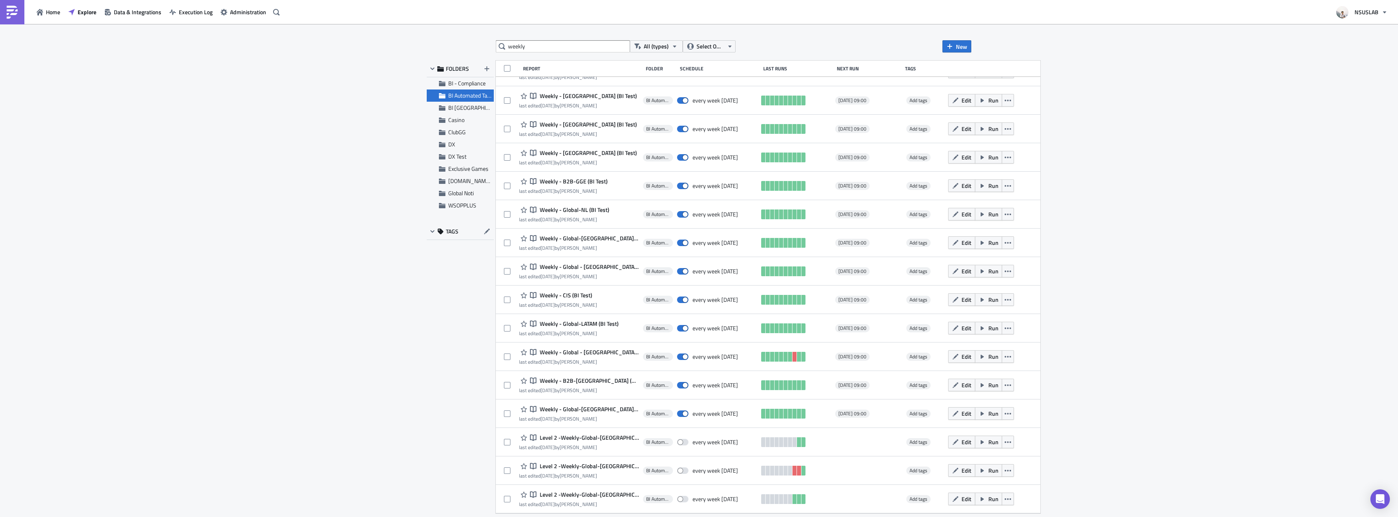
click at [1103, 195] on div "weekly All (types) Select Owner New FOLDERS BI - Compliance BI Automated Tablea…" at bounding box center [699, 271] width 1398 height 494
click at [1102, 215] on div "weekly All (types) Select Owner New FOLDERS BI - Compliance BI Automated Tablea…" at bounding box center [699, 271] width 1398 height 494
click at [1091, 192] on div "weekly All (types) Select Owner New FOLDERS BI - Compliance BI Automated Tablea…" at bounding box center [699, 271] width 1398 height 494
click at [1091, 196] on div "weekly All (types) Select Owner New FOLDERS BI - Compliance BI Automated Tablea…" at bounding box center [699, 271] width 1398 height 494
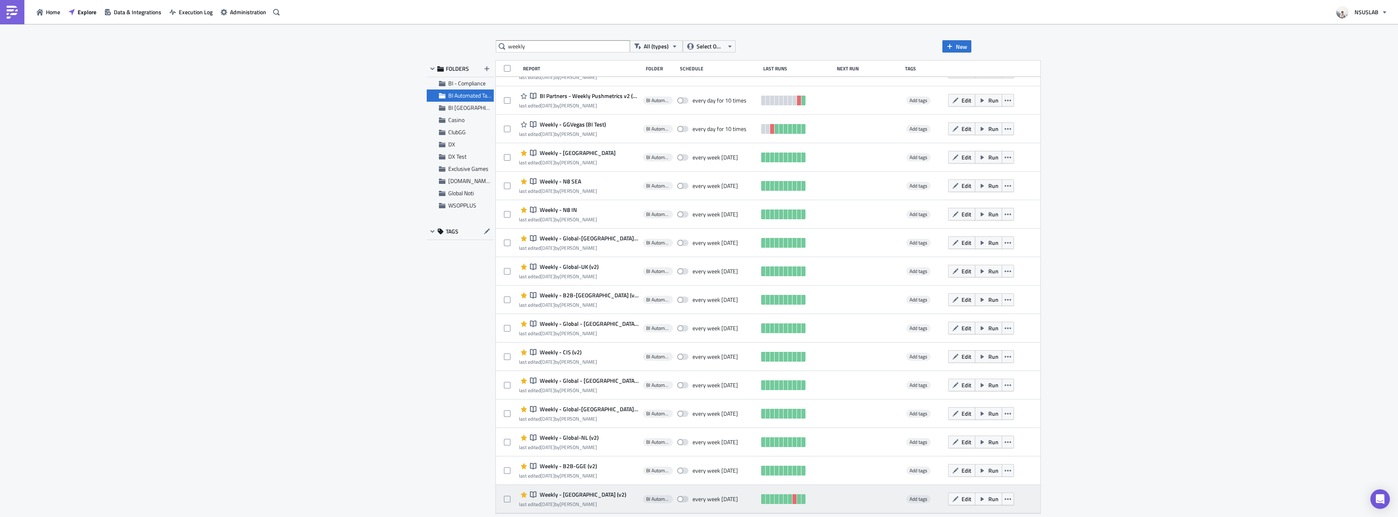
scroll to position [0, 0]
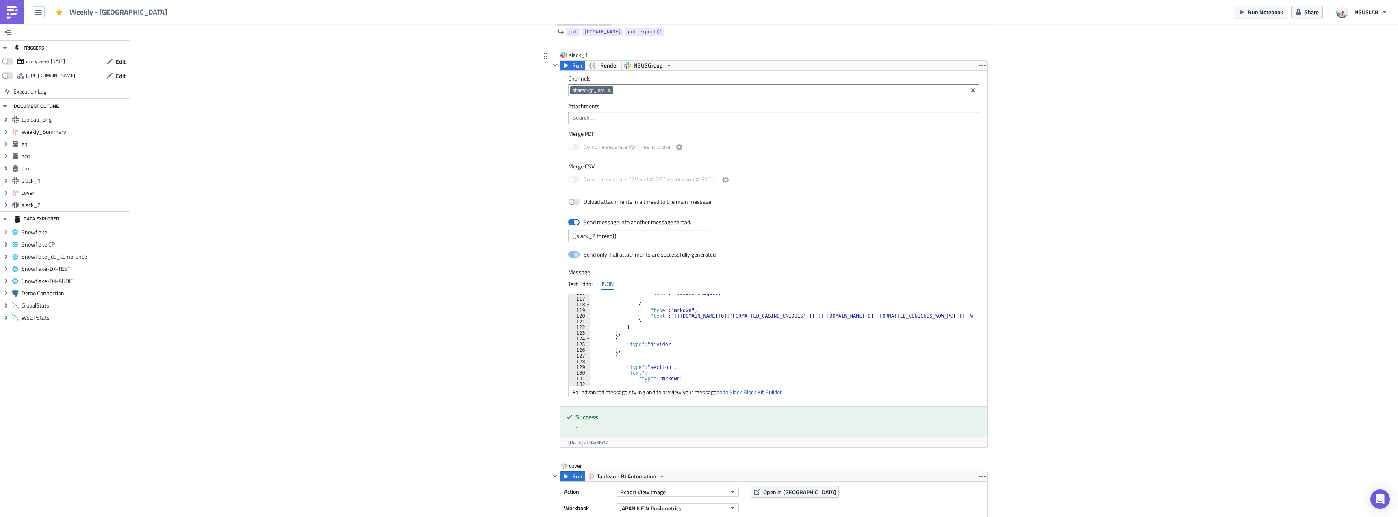
scroll to position [658, 0]
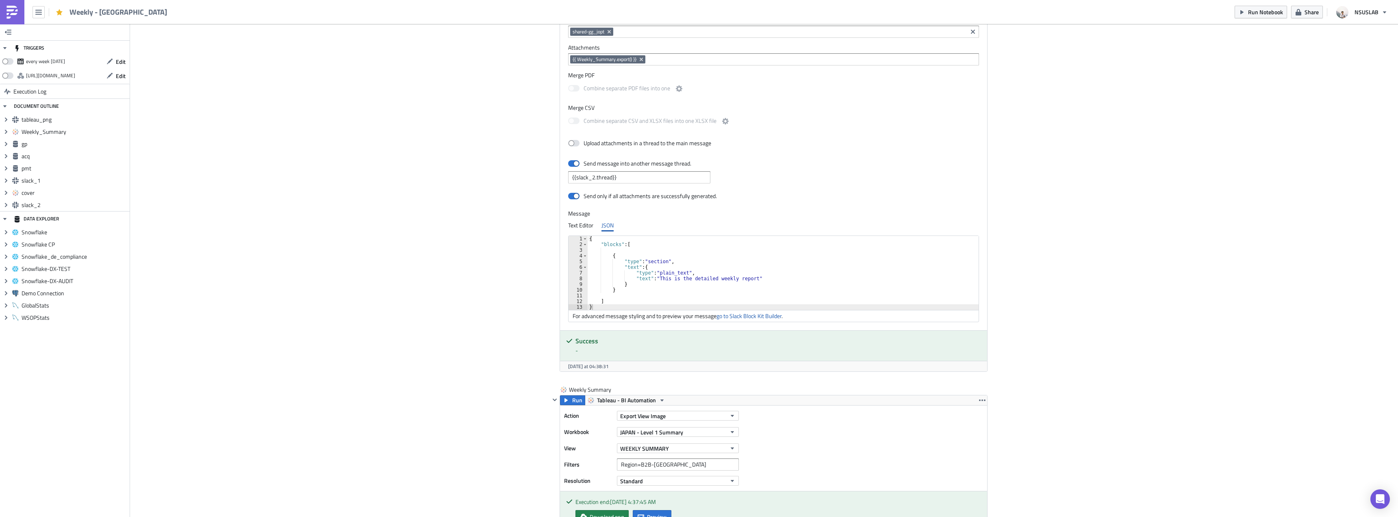
scroll to position [0, 0]
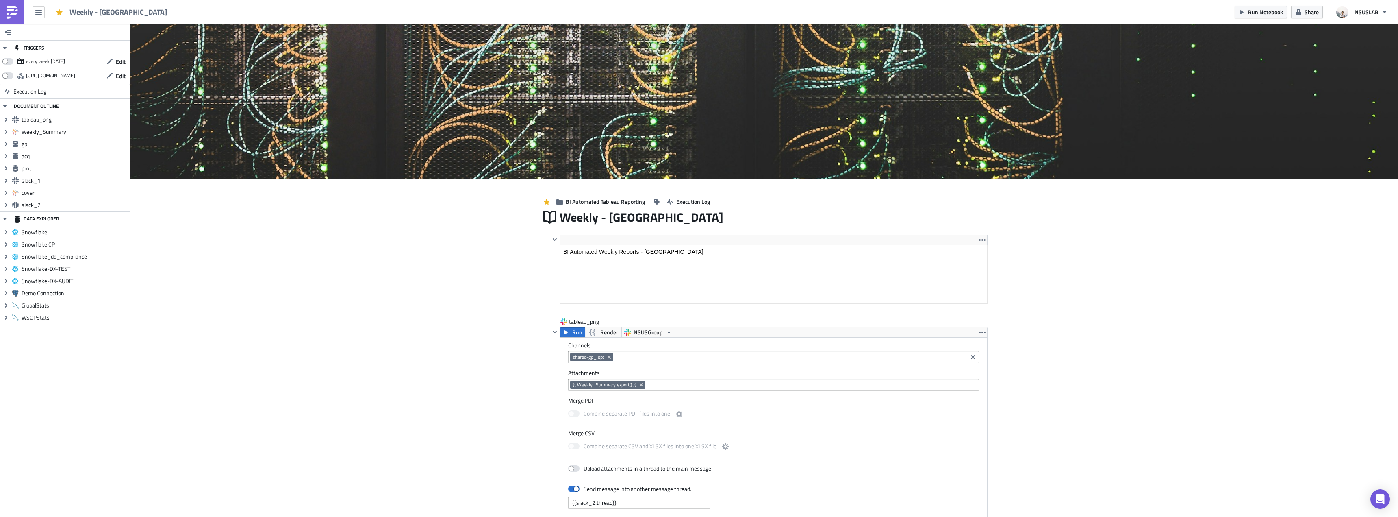
click at [1288, 2] on div "Run Notebook Share NSUSLAB" at bounding box center [1313, 12] width 157 height 24
click at [1273, 14] on span "Run Notebook" at bounding box center [1265, 12] width 35 height 9
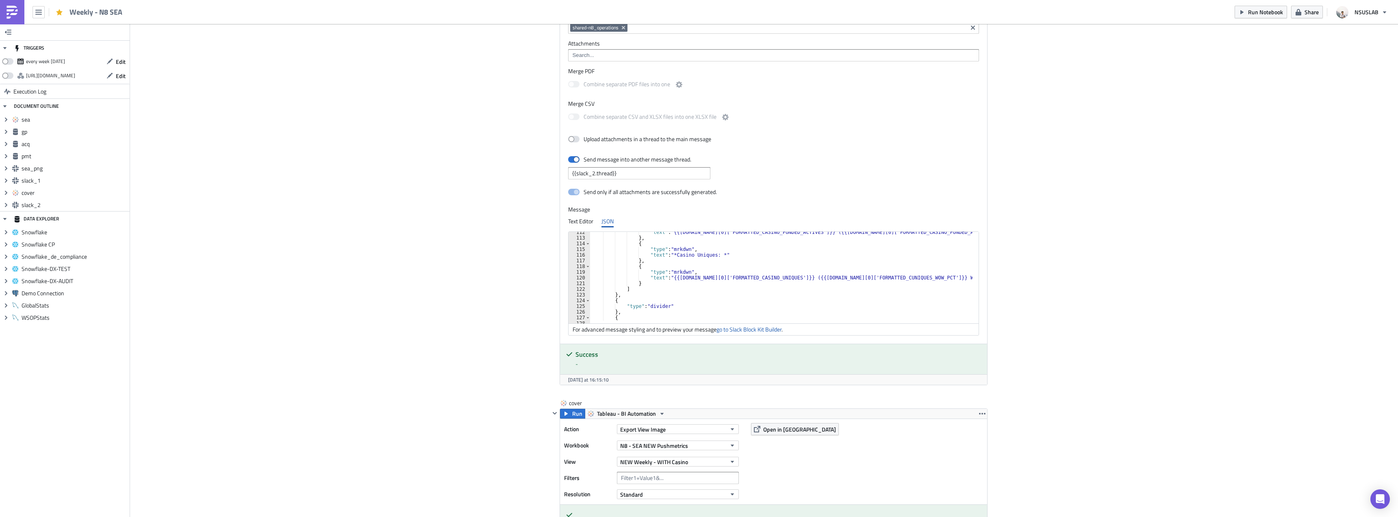
scroll to position [707, 0]
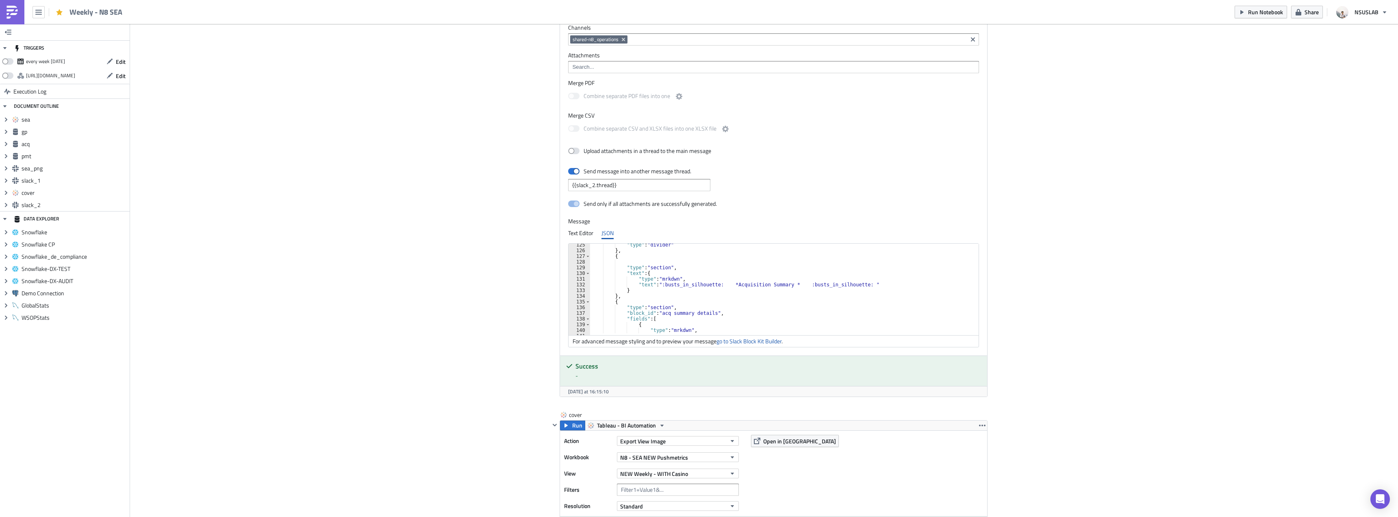
scroll to position [1423, 0]
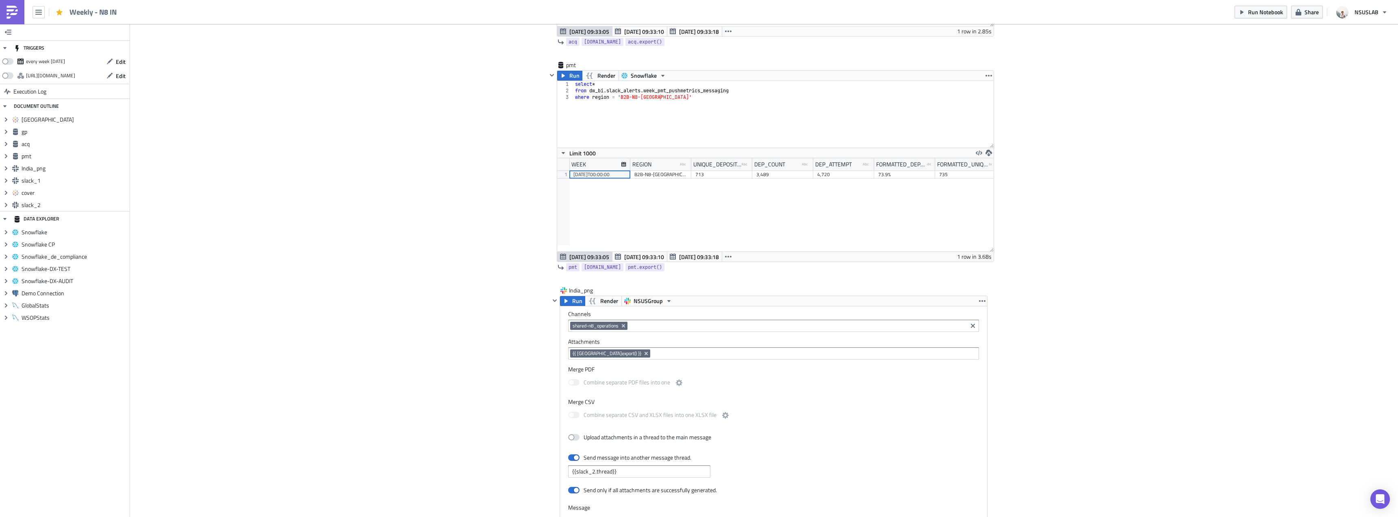
scroll to position [528, 0]
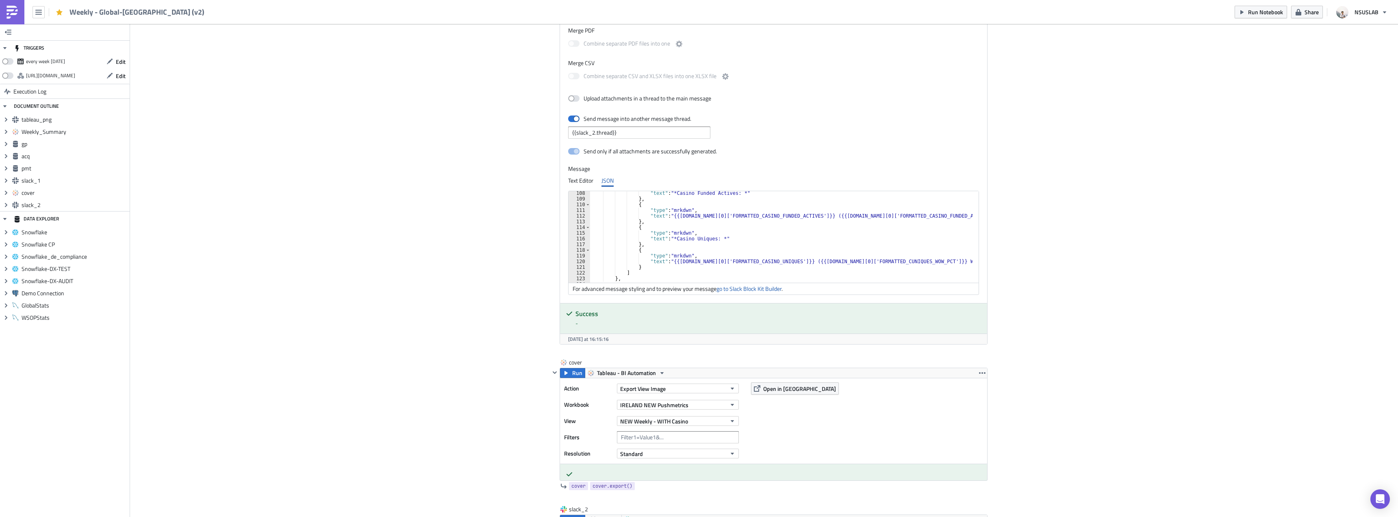
scroll to position [634, 0]
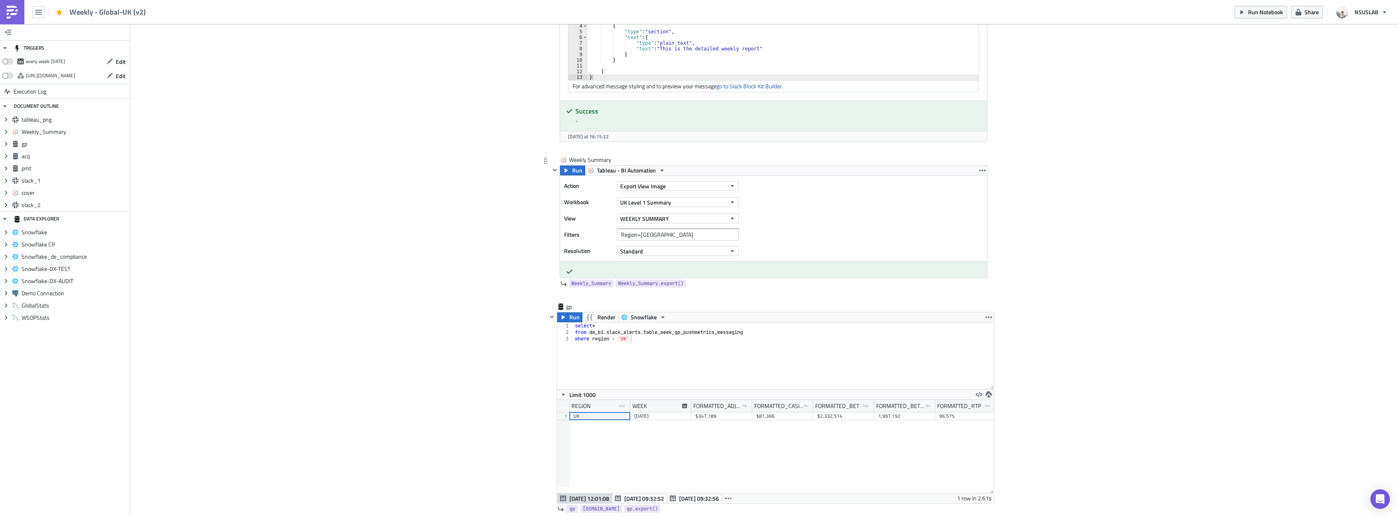
scroll to position [569, 0]
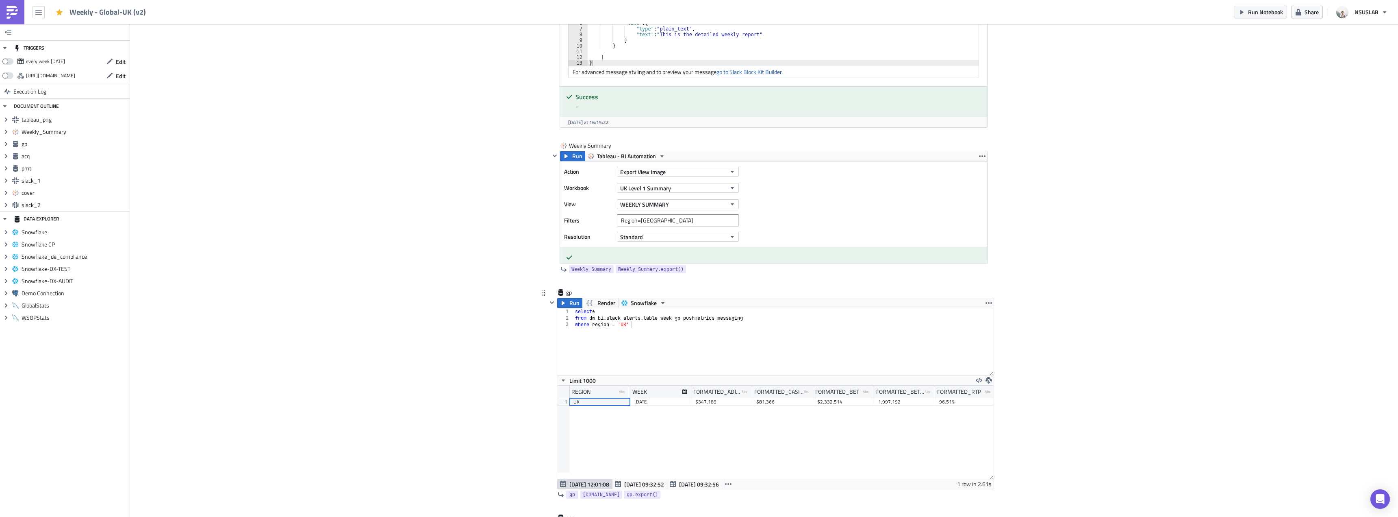
click at [659, 316] on div "select * from dw_bi . slack_alerts . table_week_gp_pushmetrics_messaging where …" at bounding box center [784, 348] width 420 height 80
type textarea "from dw_bi.slack_alerts.week_gp_pushmetrics_messaging"
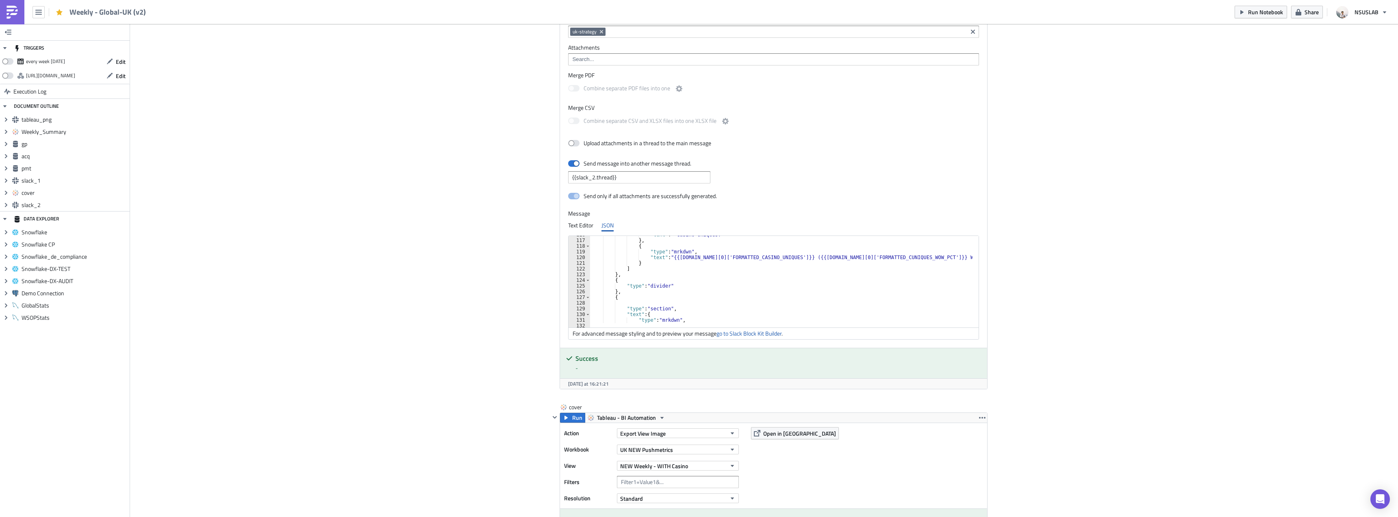
scroll to position [707, 0]
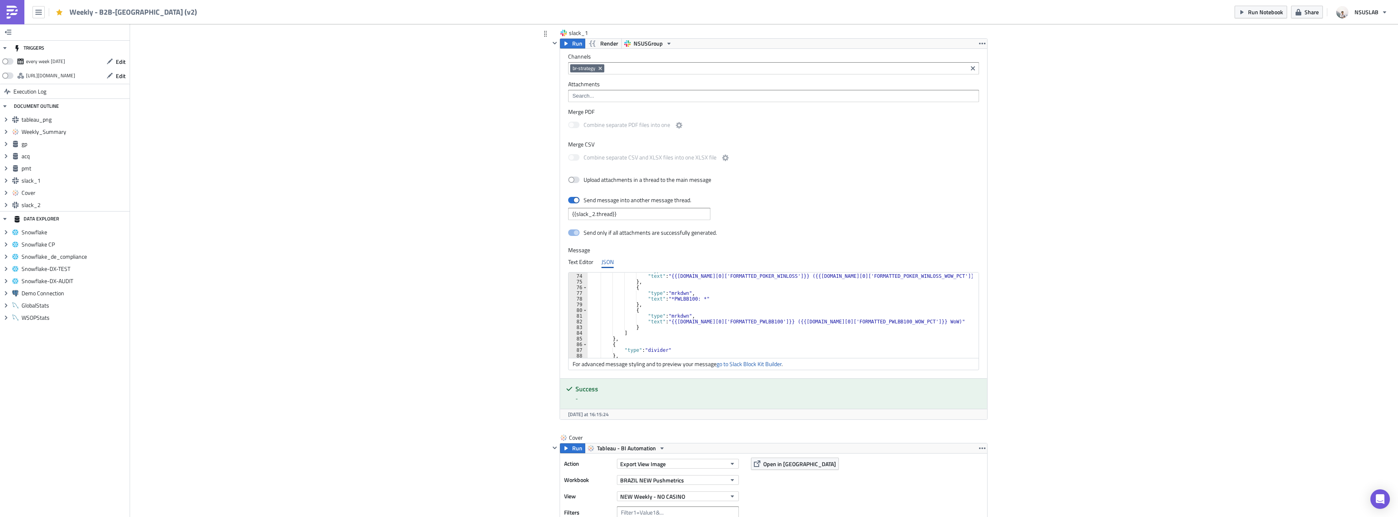
scroll to position [415, 0]
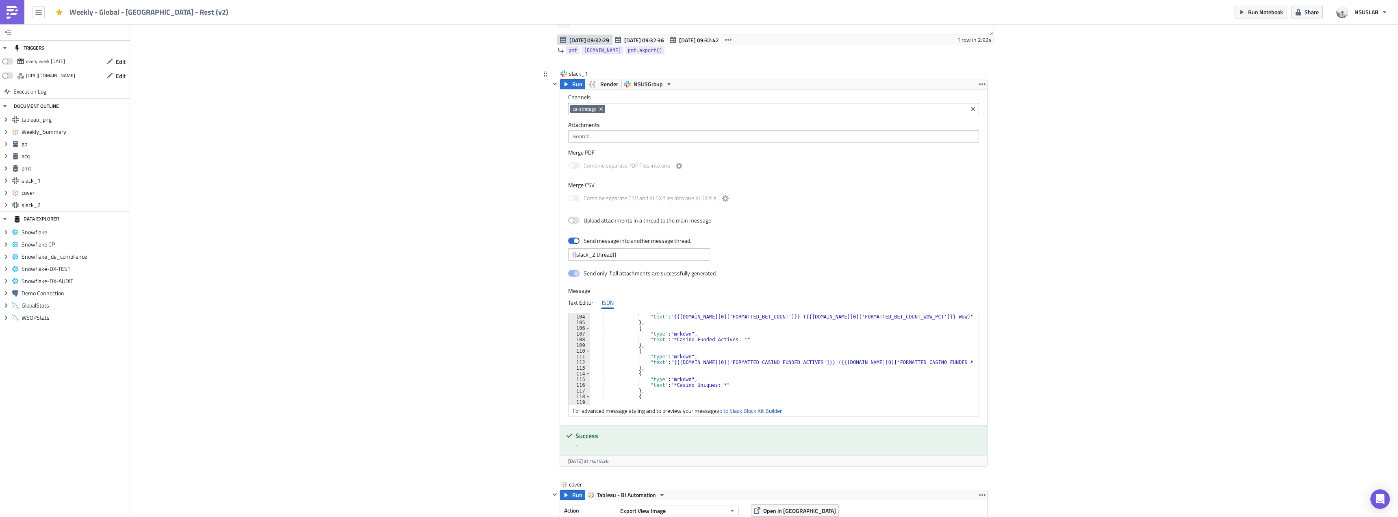
scroll to position [658, 0]
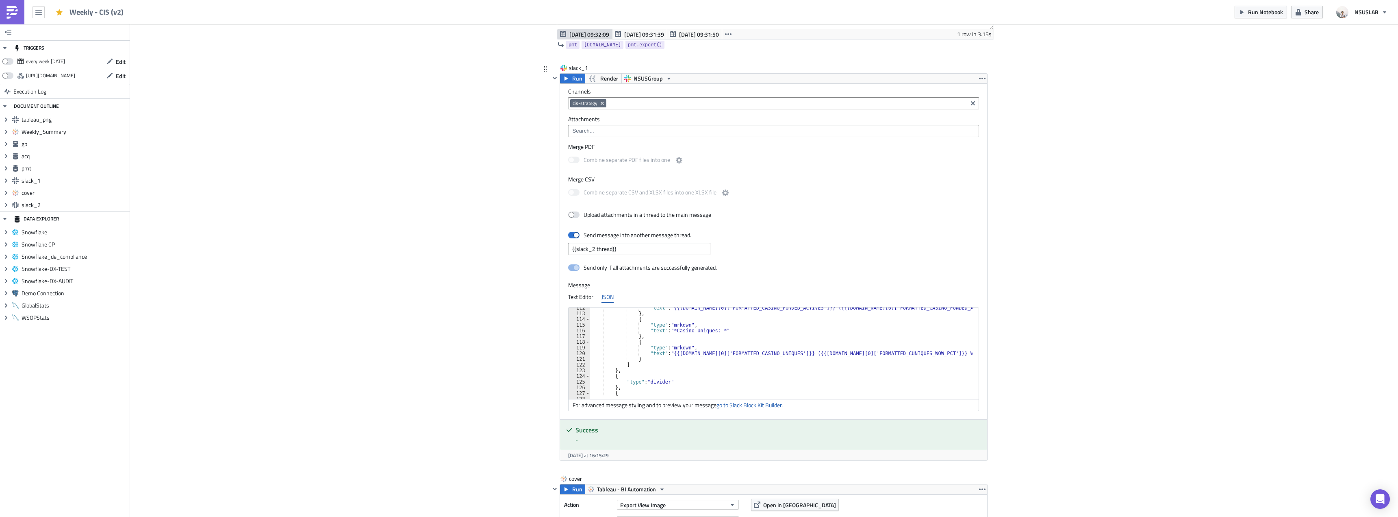
scroll to position [683, 0]
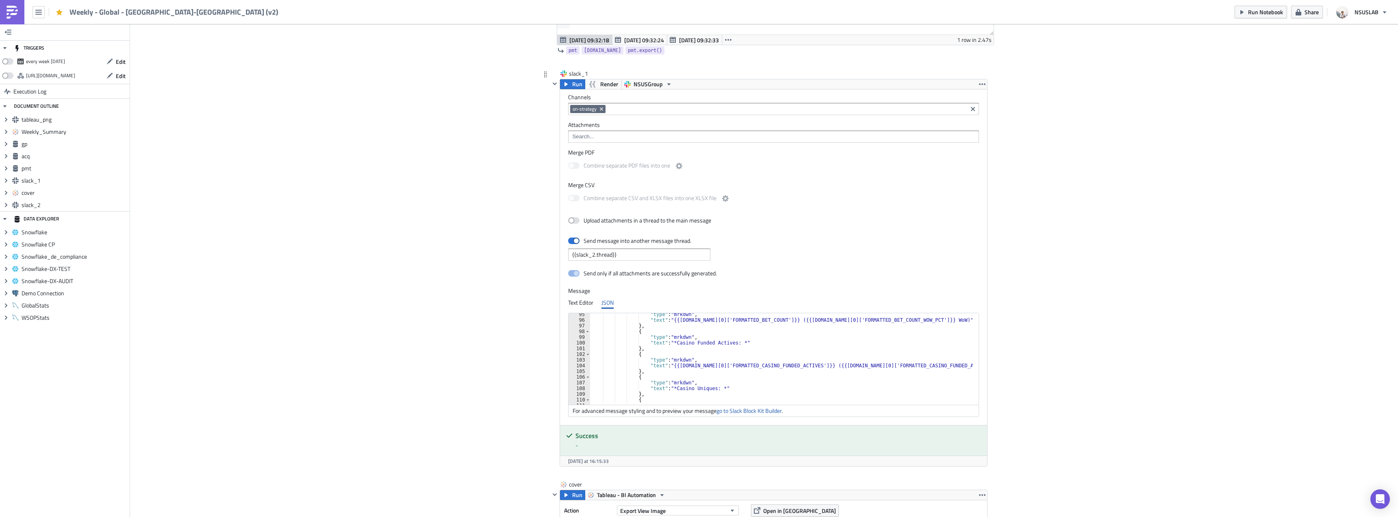
scroll to position [585, 0]
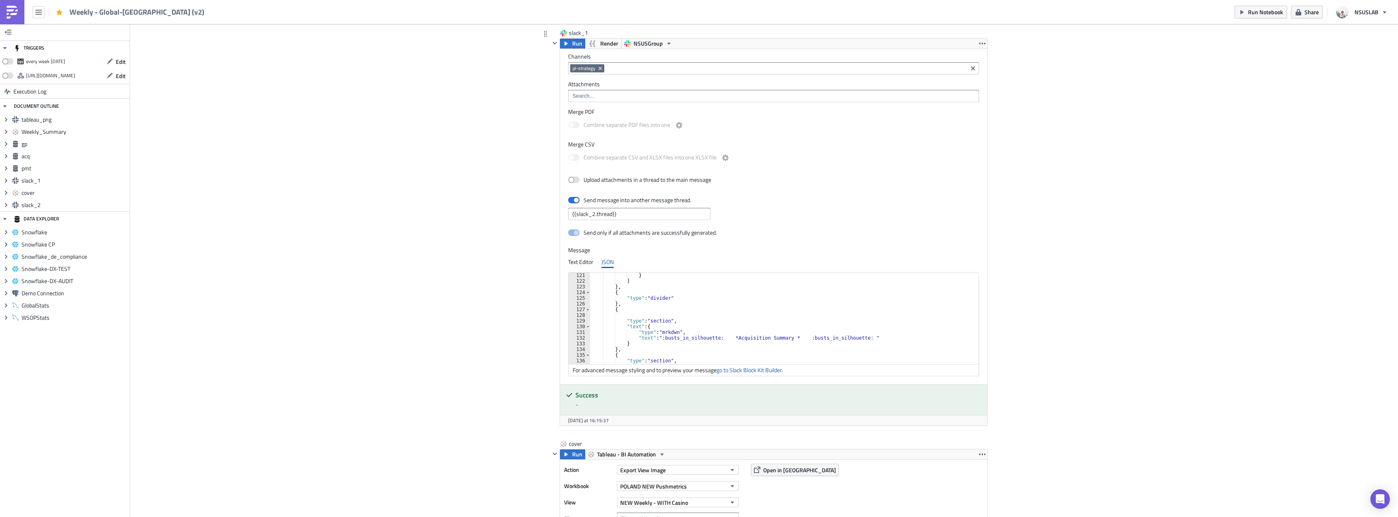
scroll to position [683, 0]
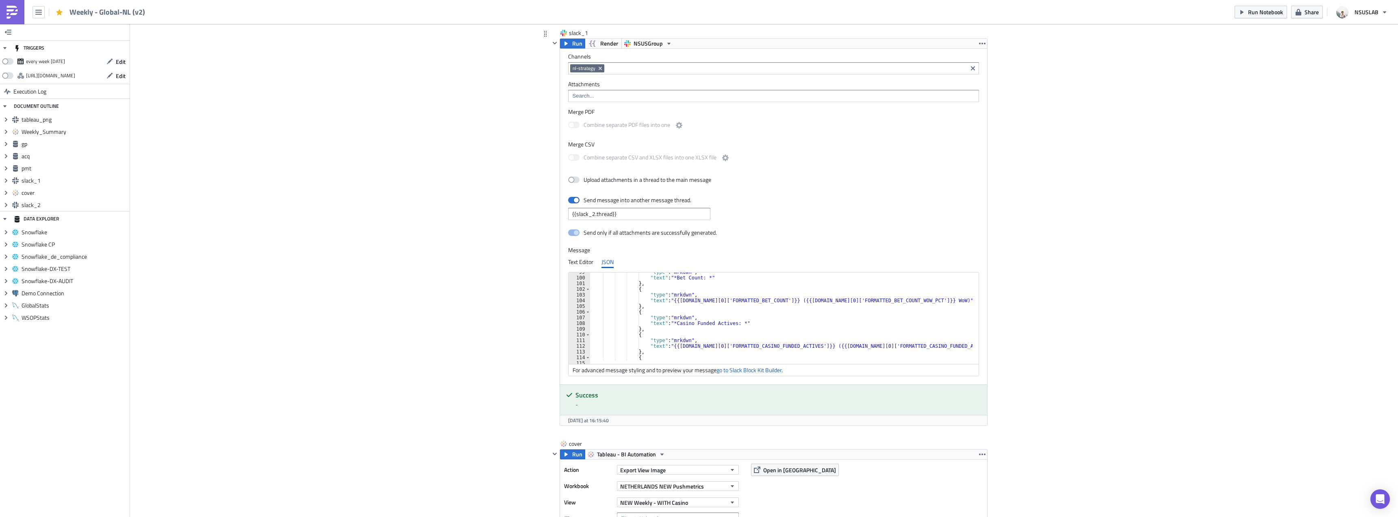
scroll to position [561, 0]
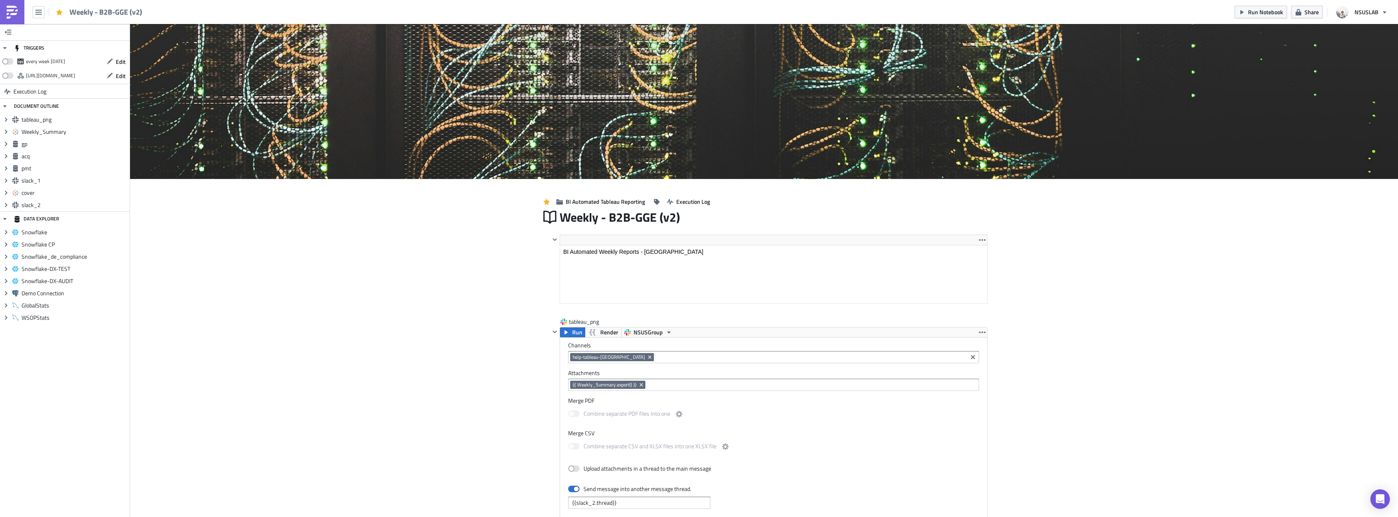
click at [1260, 8] on span "Run Notebook" at bounding box center [1265, 12] width 35 height 9
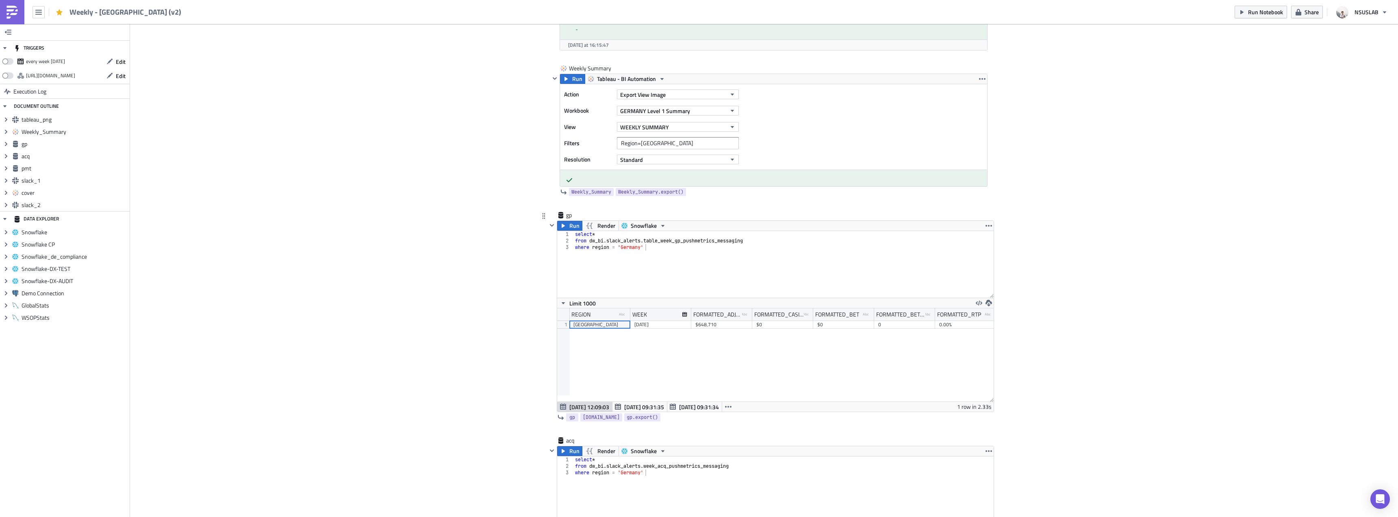
scroll to position [650, 0]
click at [655, 239] on div "select * from dw_bi . slack_alerts . table_week_gp_pushmetrics_messaging where …" at bounding box center [784, 267] width 420 height 80
type textarea "from dw_bi.slack_alerts.week_gp_pushmetrics_messaging"
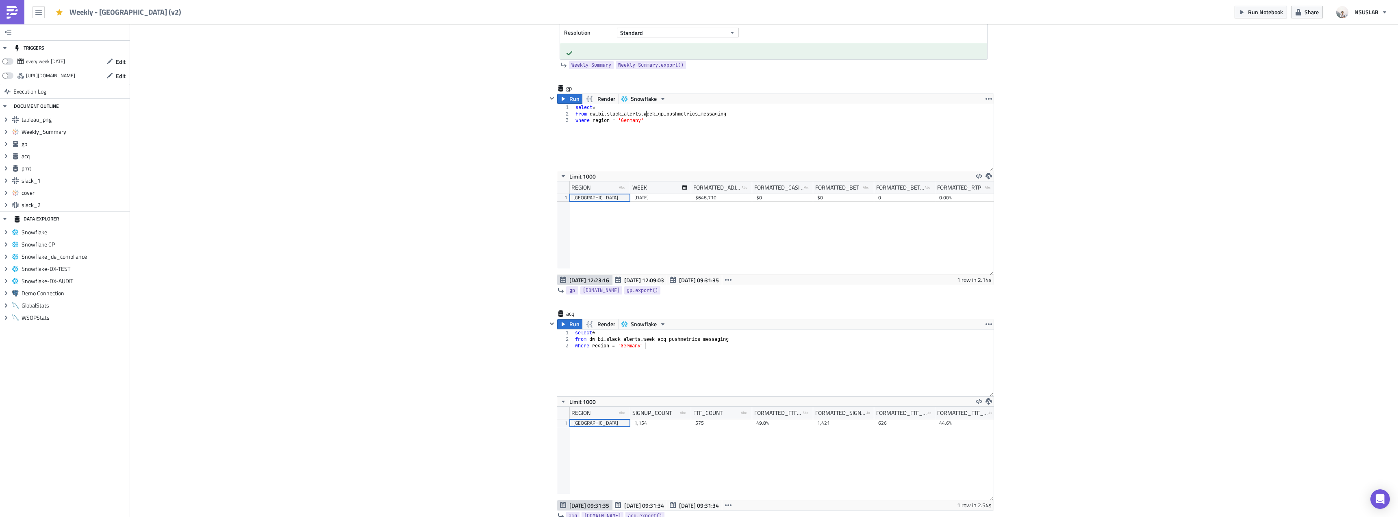
scroll to position [646, 0]
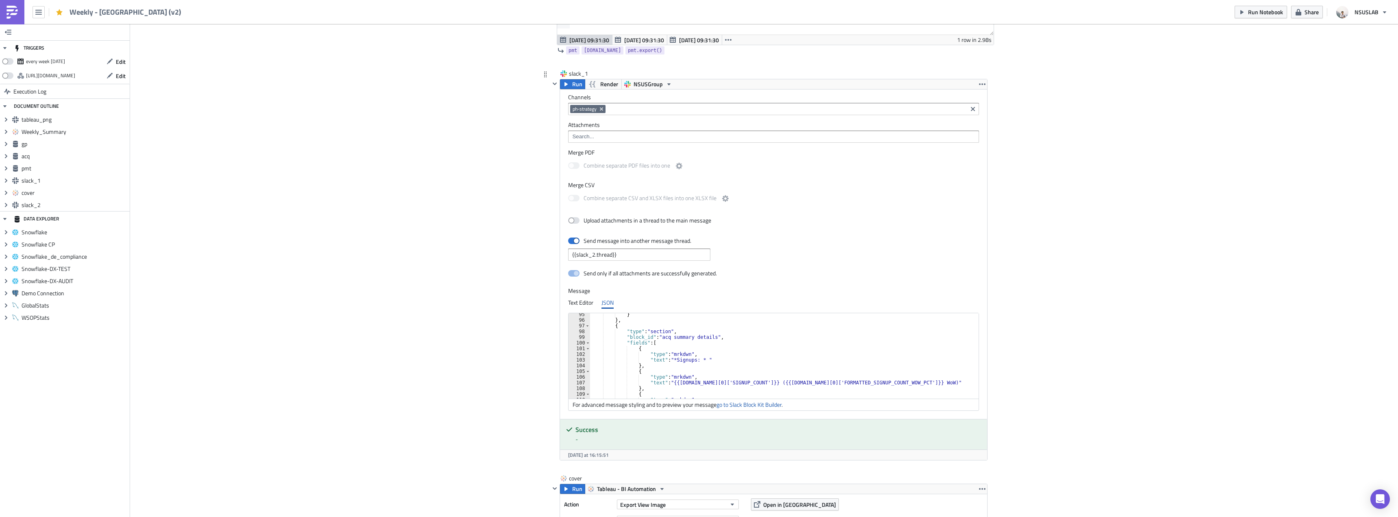
scroll to position [439, 0]
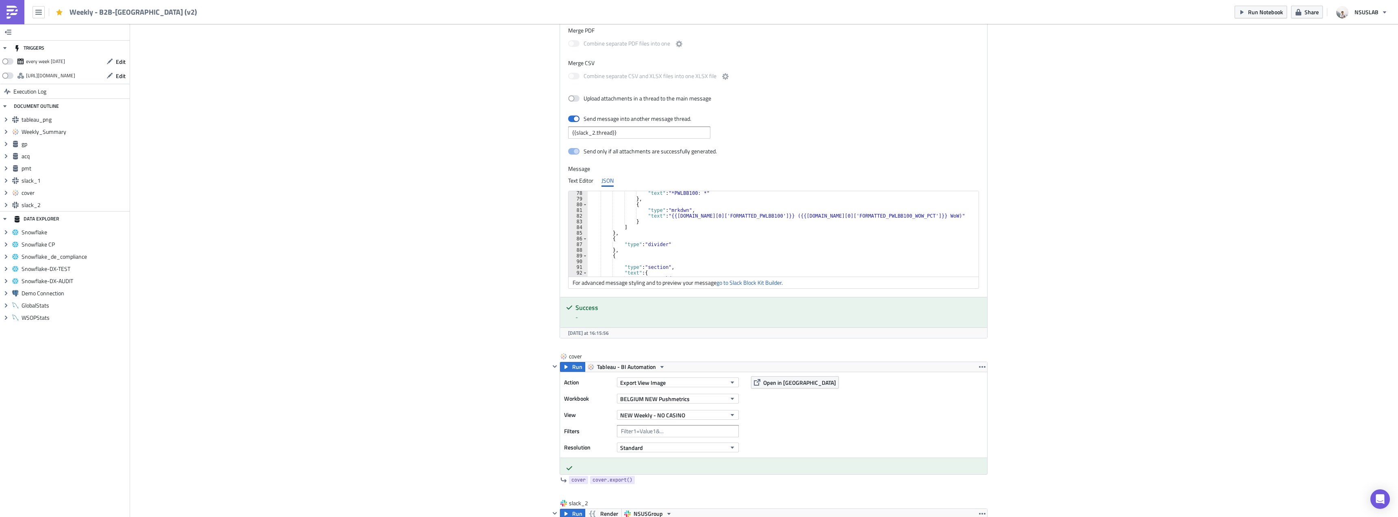
scroll to position [463, 0]
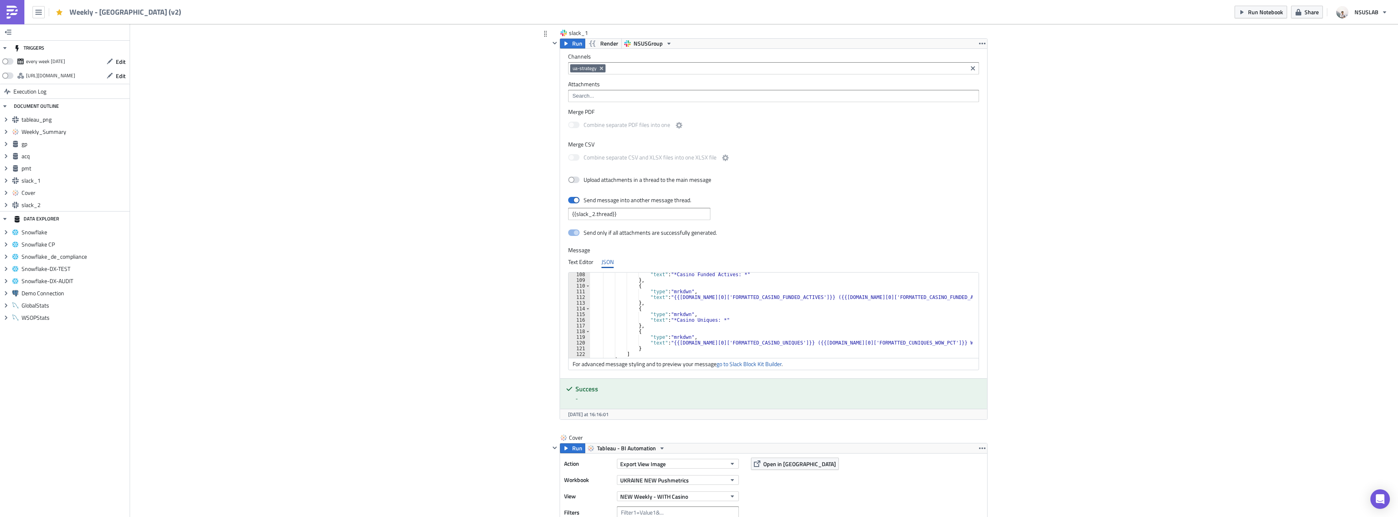
scroll to position [610, 0]
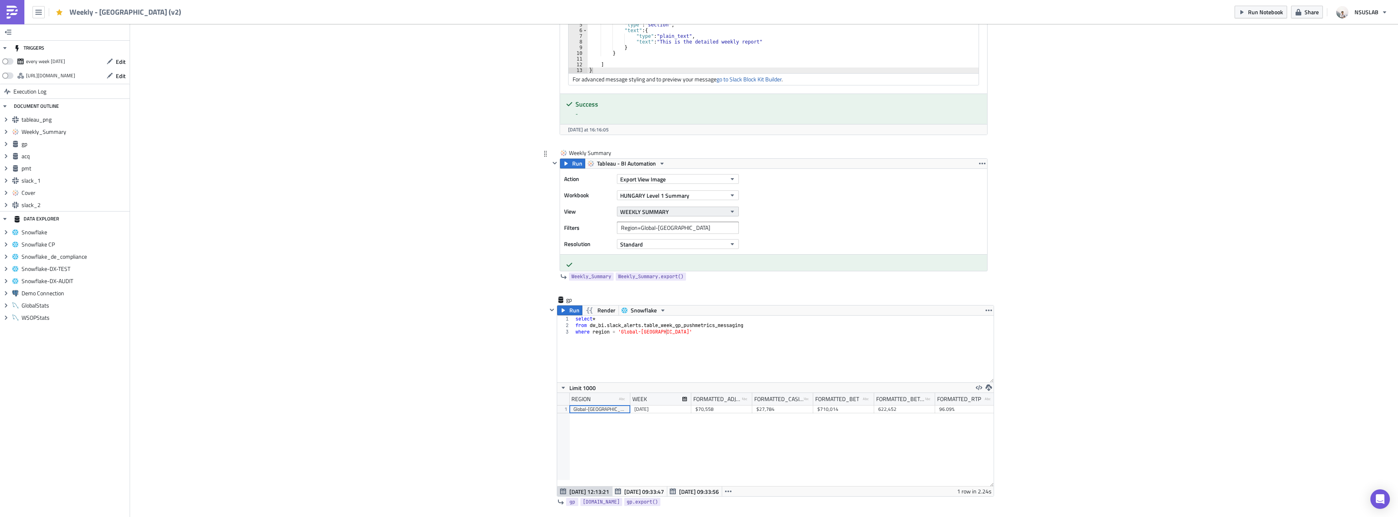
scroll to position [691, 0]
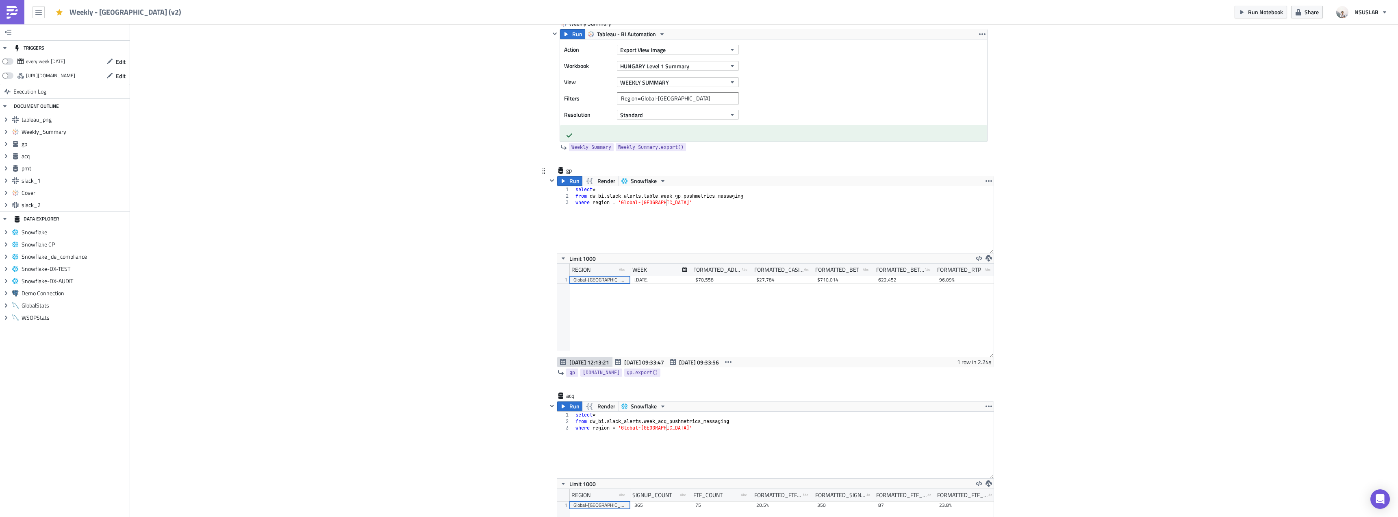
click at [660, 195] on div "select * from dw_bi . slack_alerts . table_week_gp_pushmetrics_messaging where …" at bounding box center [784, 226] width 420 height 80
type textarea "from dw_bi.slack_alerts.week_gp_pushmetrics_messaging"
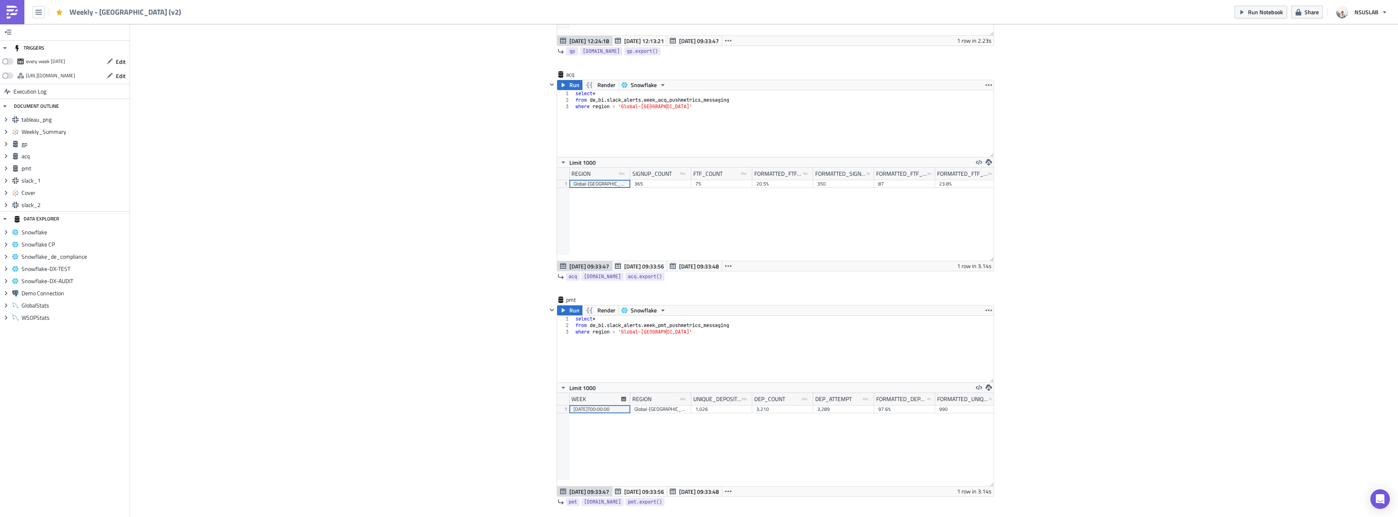
scroll to position [768, 0]
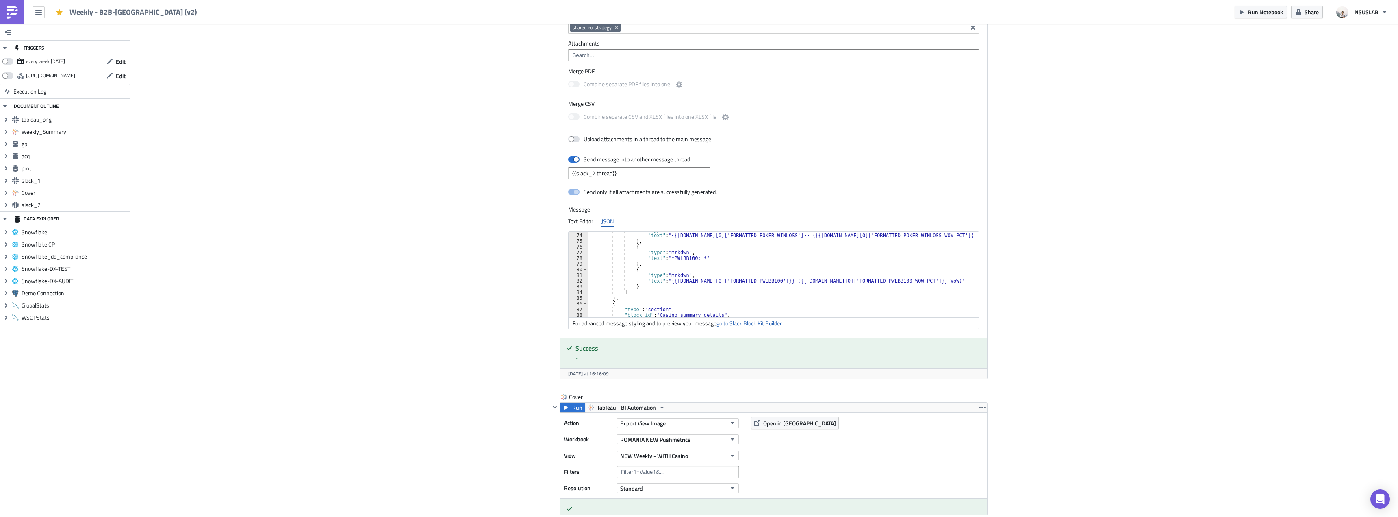
scroll to position [415, 0]
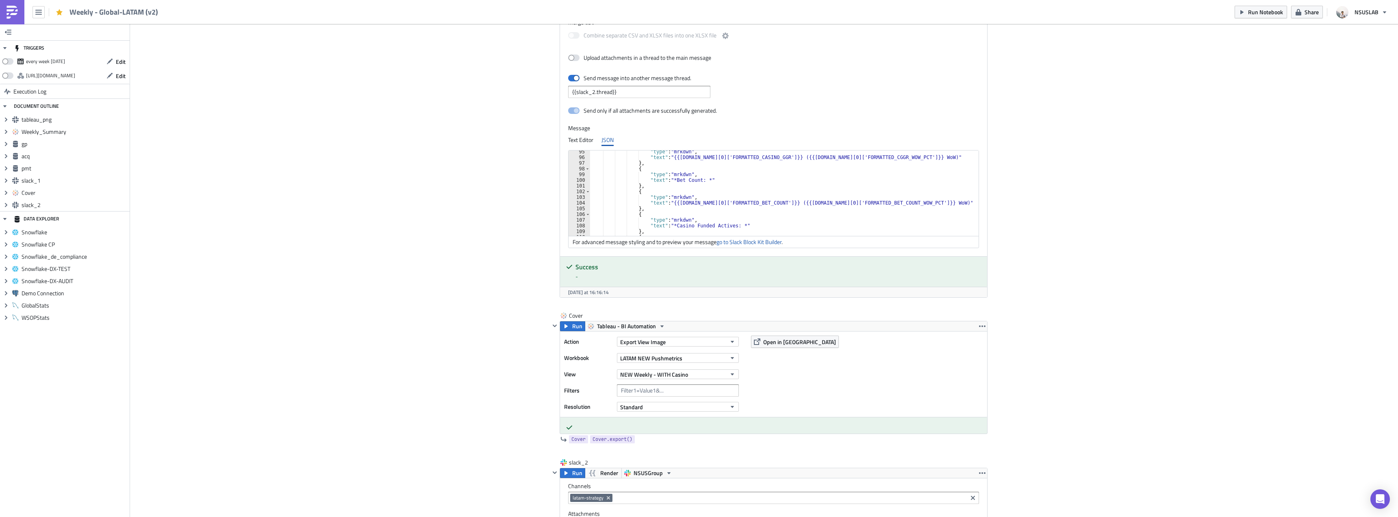
scroll to position [561, 0]
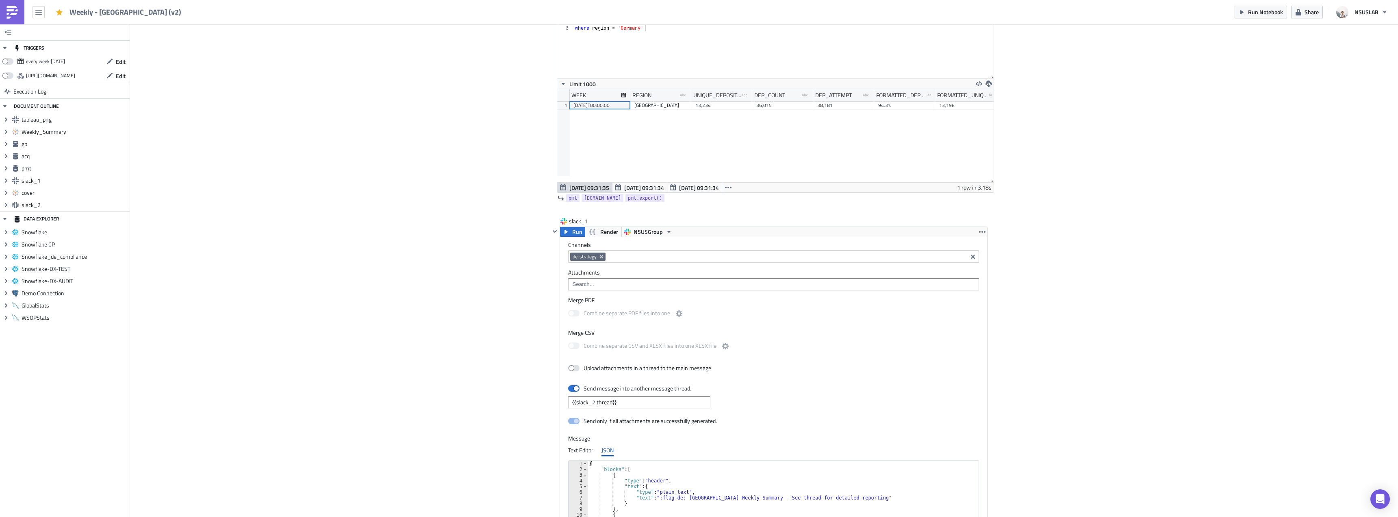
scroll to position [1382, 0]
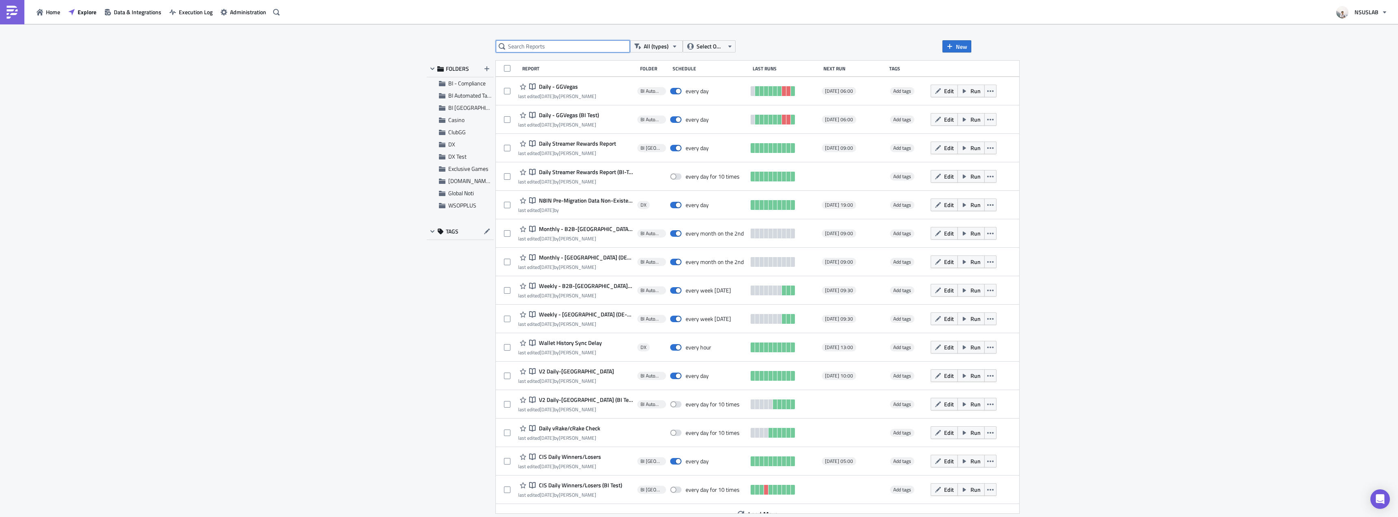
click at [552, 47] on input "text" at bounding box center [563, 46] width 134 height 12
type input "weekly"
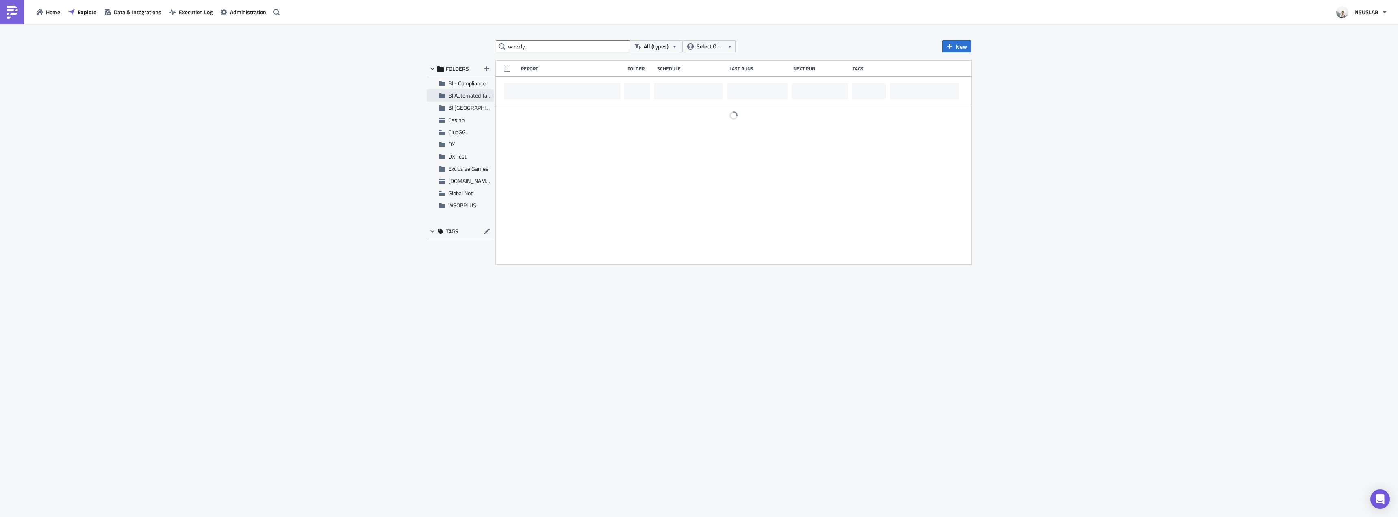
click at [478, 100] on div "BI Automated Tableau Reporting" at bounding box center [460, 95] width 67 height 12
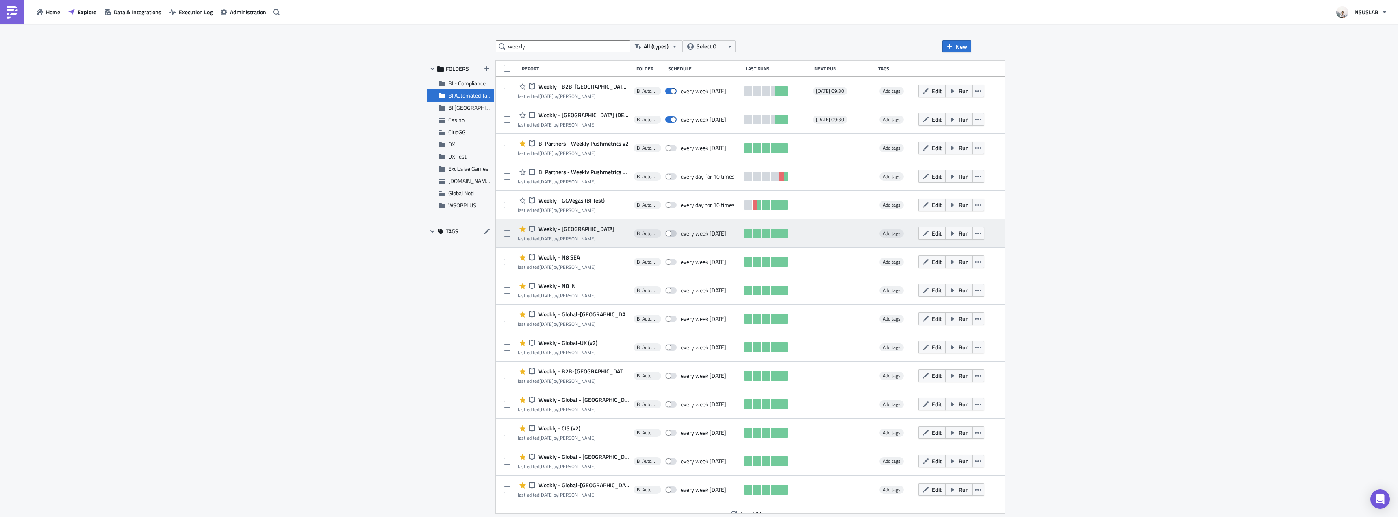
click at [667, 236] on span at bounding box center [670, 233] width 11 height 7
click at [667, 236] on input "checkbox" at bounding box center [669, 233] width 5 height 5
checkbox input "true"
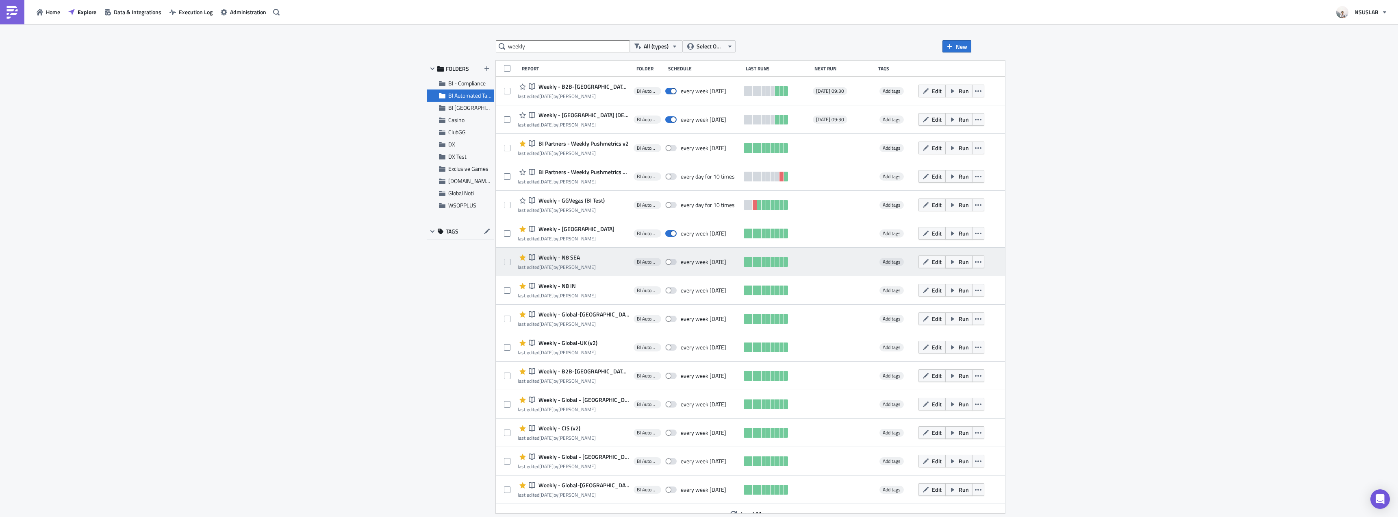
click at [959, 264] on span "Run" at bounding box center [964, 261] width 10 height 9
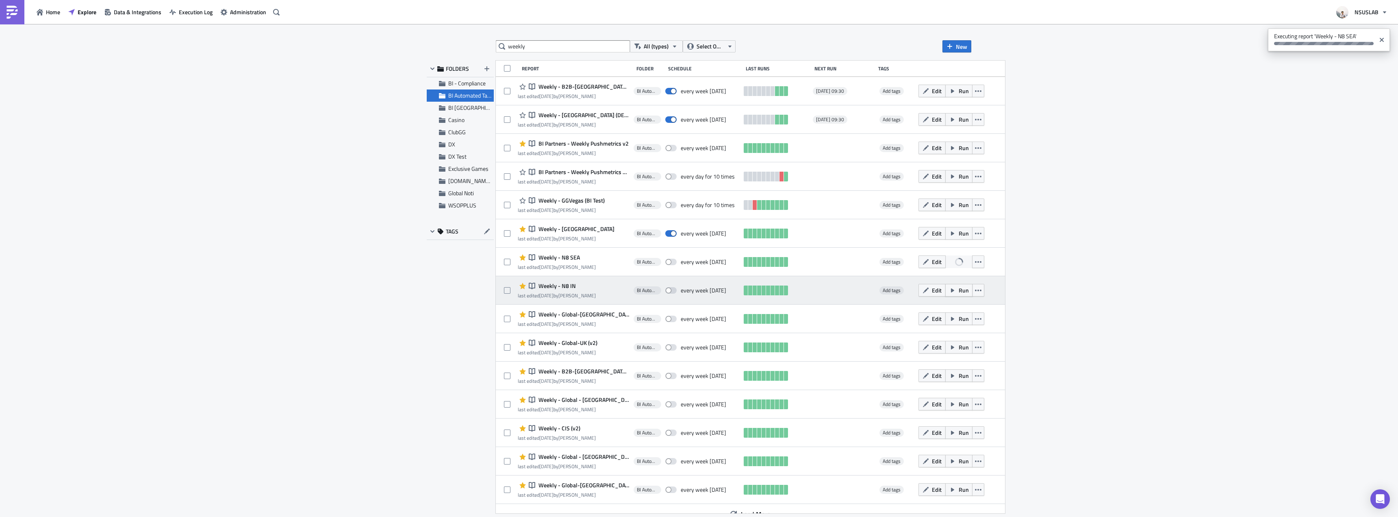
click at [945, 290] on button "Run" at bounding box center [958, 290] width 27 height 13
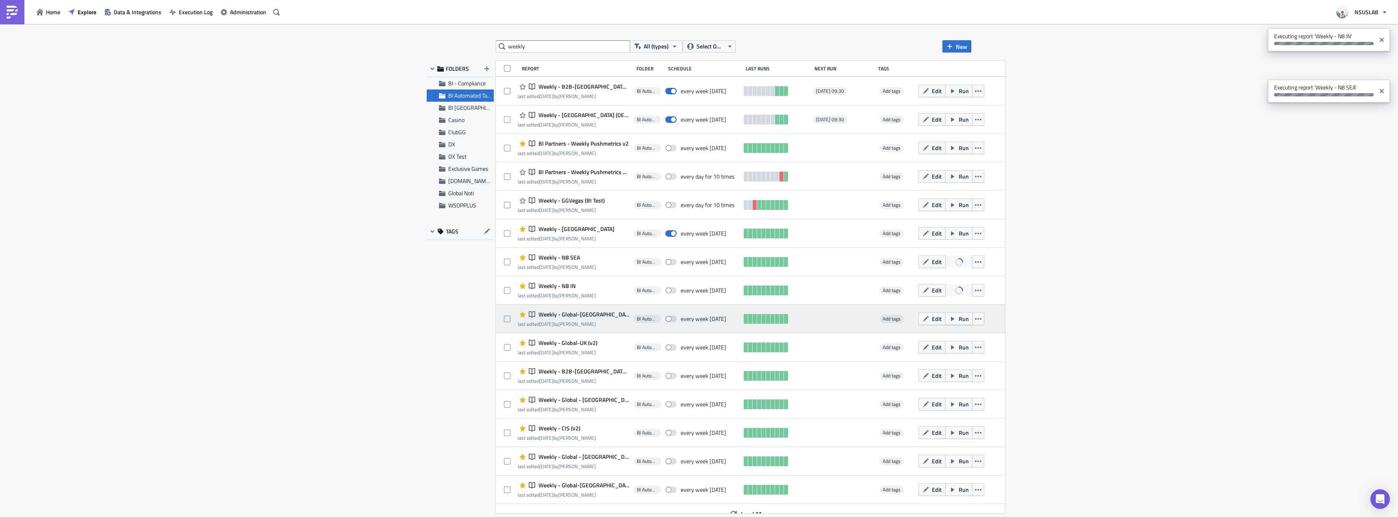
click at [959, 319] on span "Run" at bounding box center [964, 318] width 10 height 9
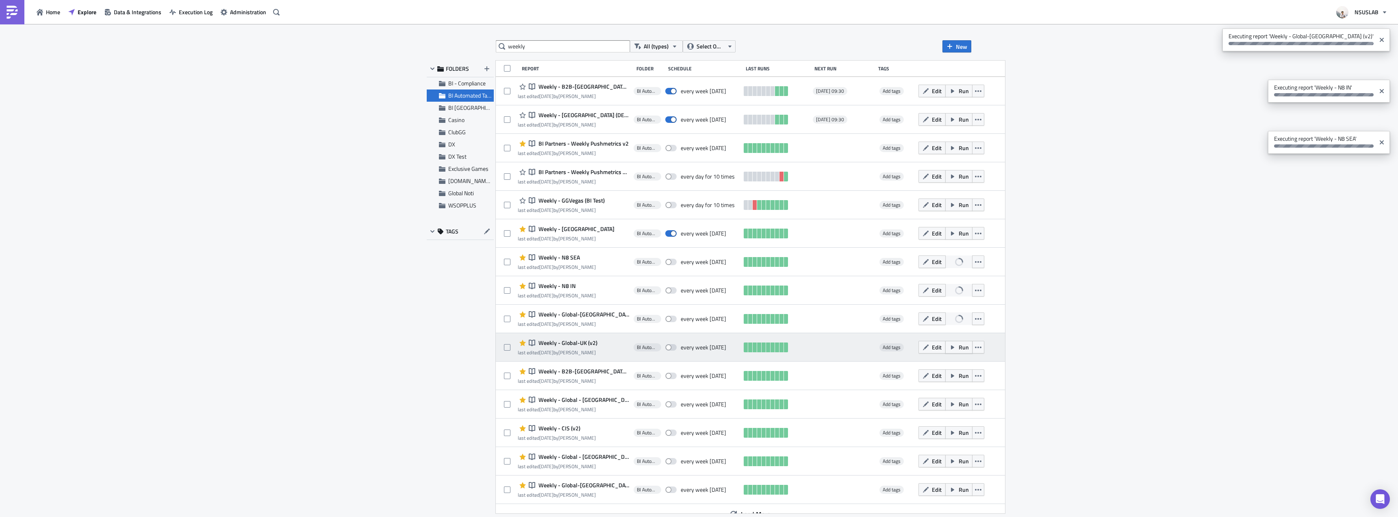
click at [945, 345] on button "Run" at bounding box center [958, 347] width 27 height 13
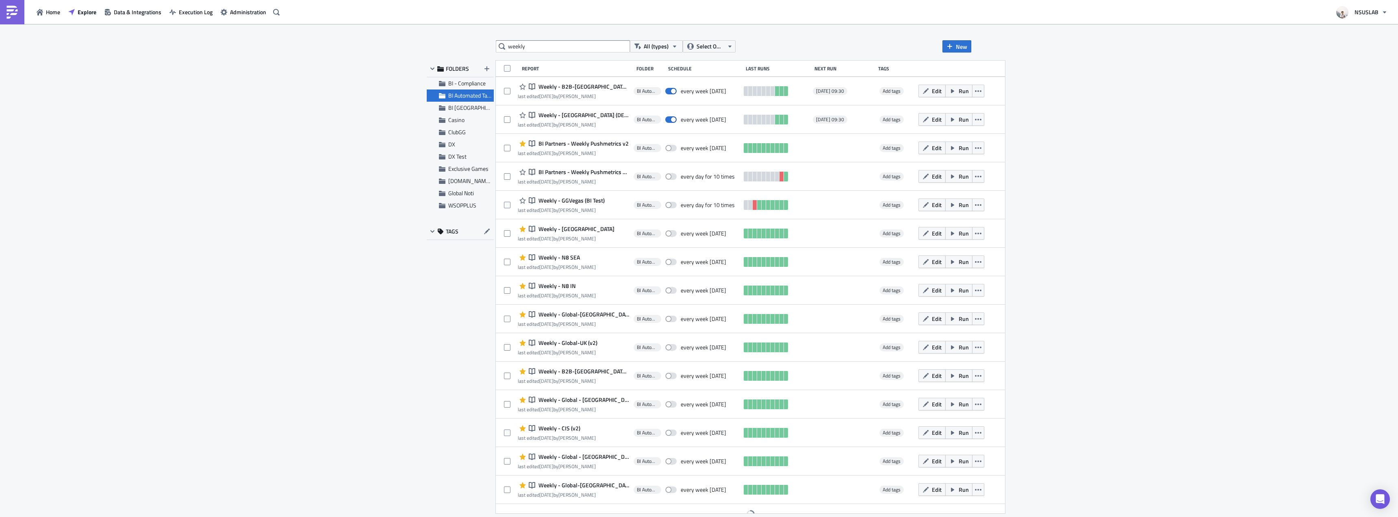
scroll to position [10, 0]
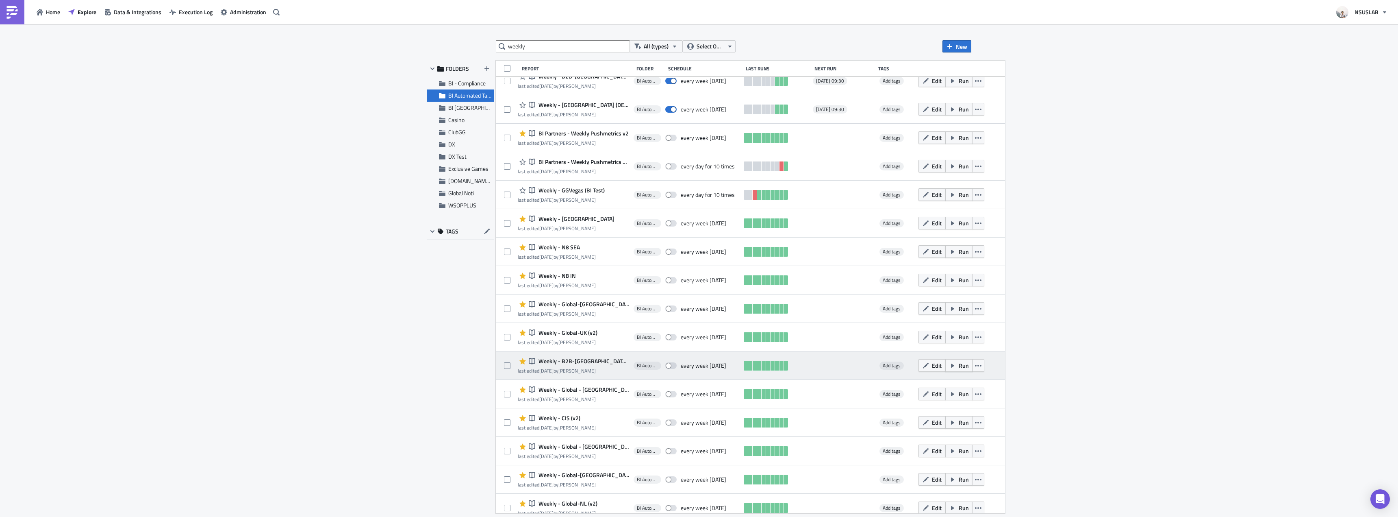
click at [949, 365] on icon "button" at bounding box center [952, 365] width 7 height 7
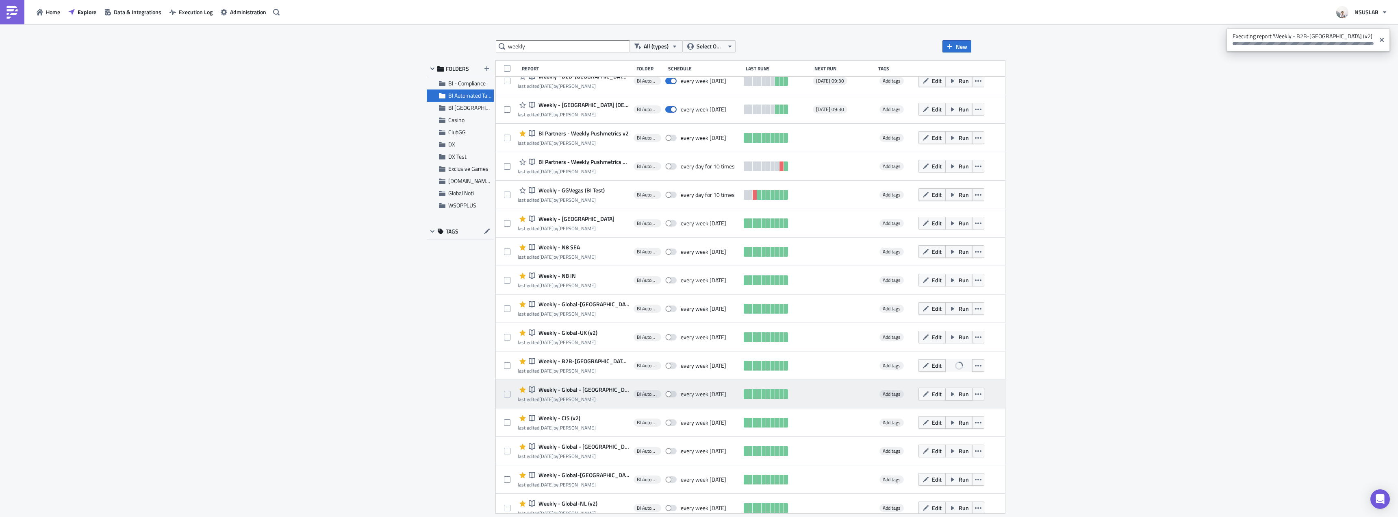
click at [949, 393] on icon "button" at bounding box center [952, 394] width 7 height 7
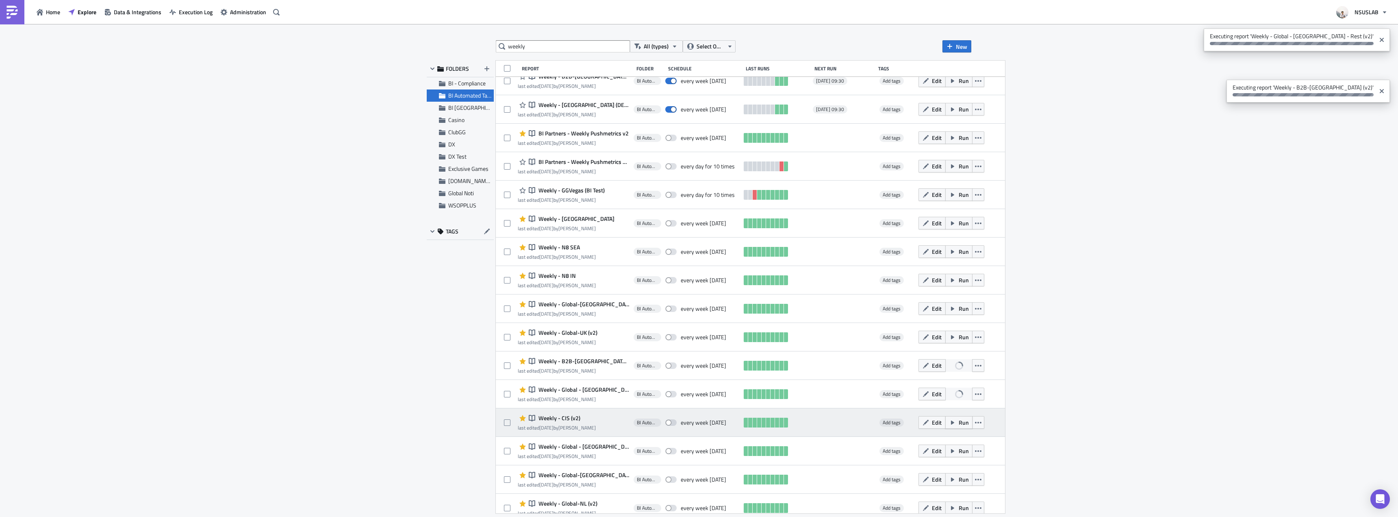
click at [949, 421] on icon "button" at bounding box center [952, 422] width 7 height 7
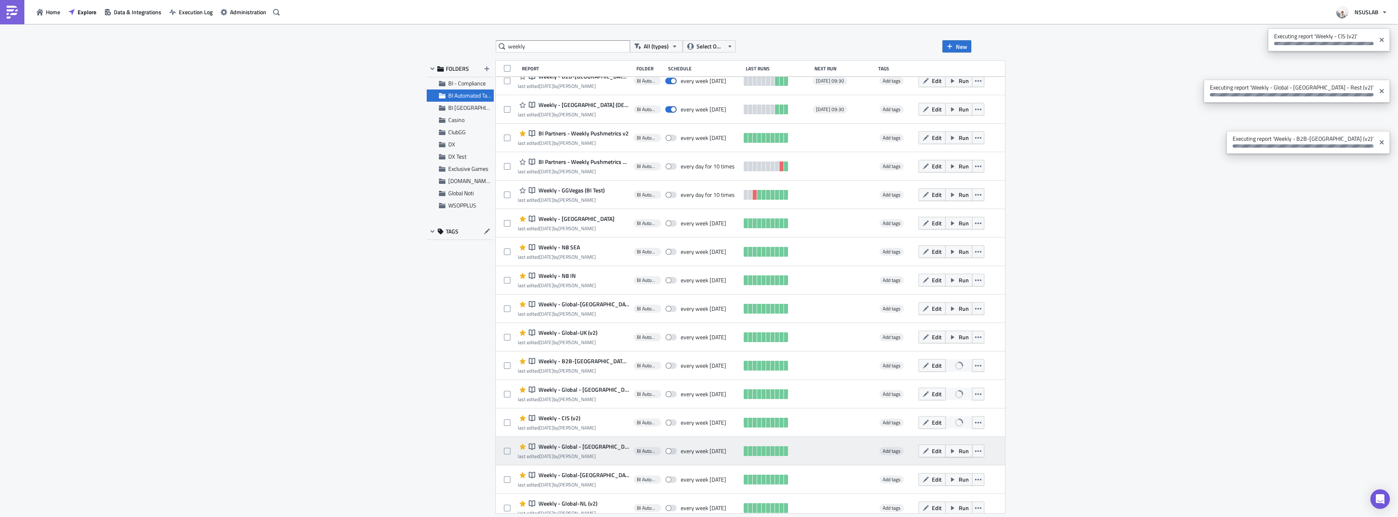
click at [945, 453] on button "Run" at bounding box center [958, 450] width 27 height 13
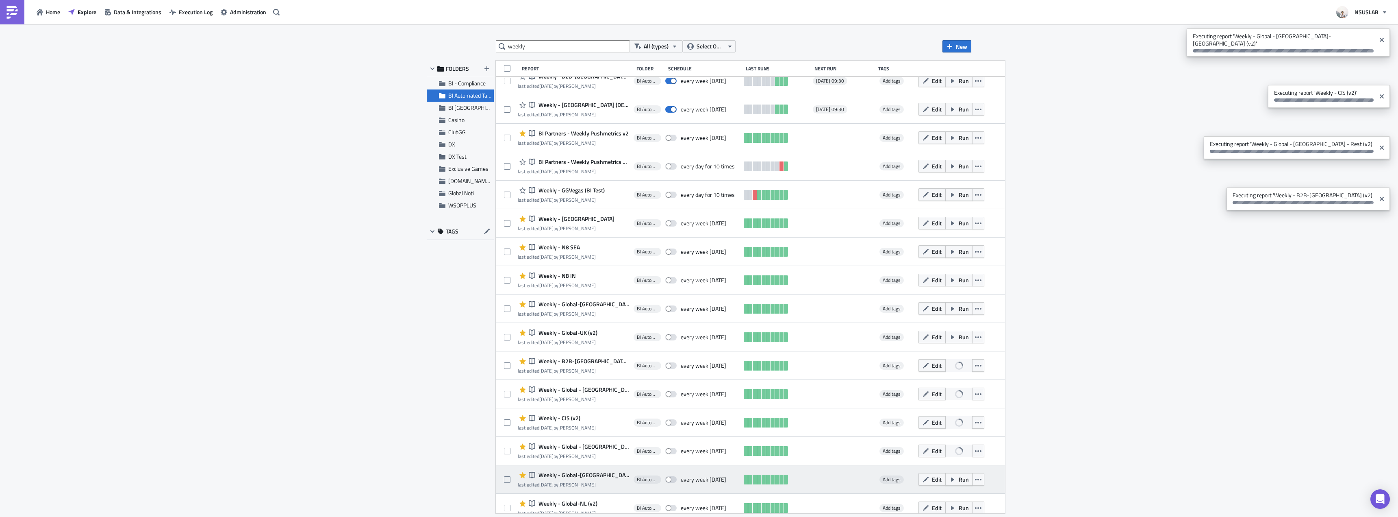
click at [945, 478] on button "Run" at bounding box center [958, 479] width 27 height 13
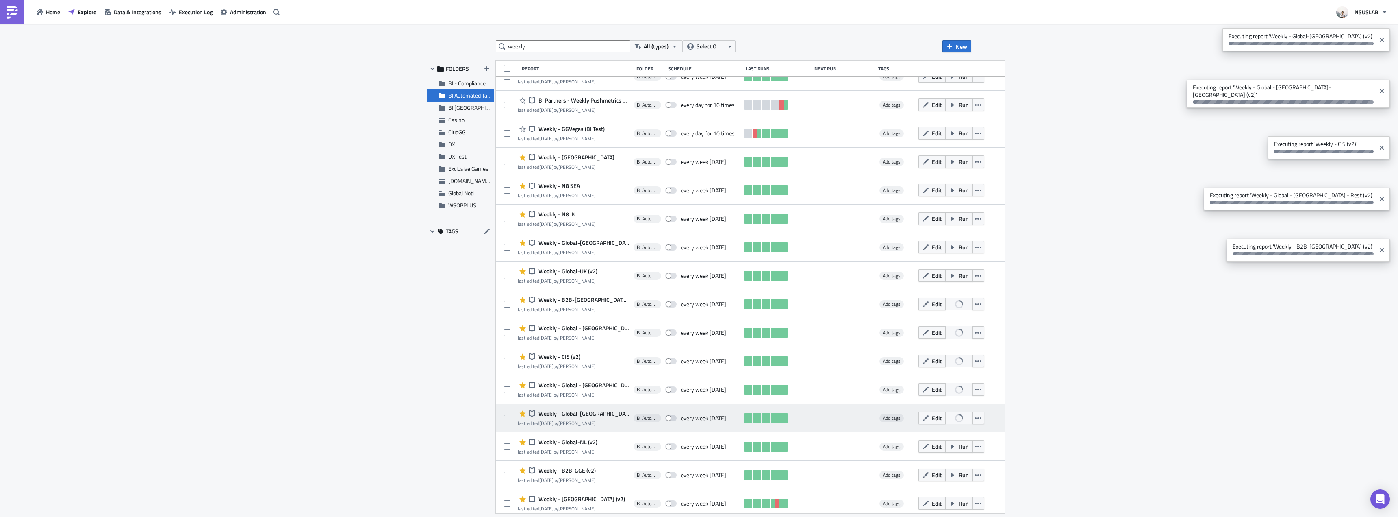
scroll to position [91, 0]
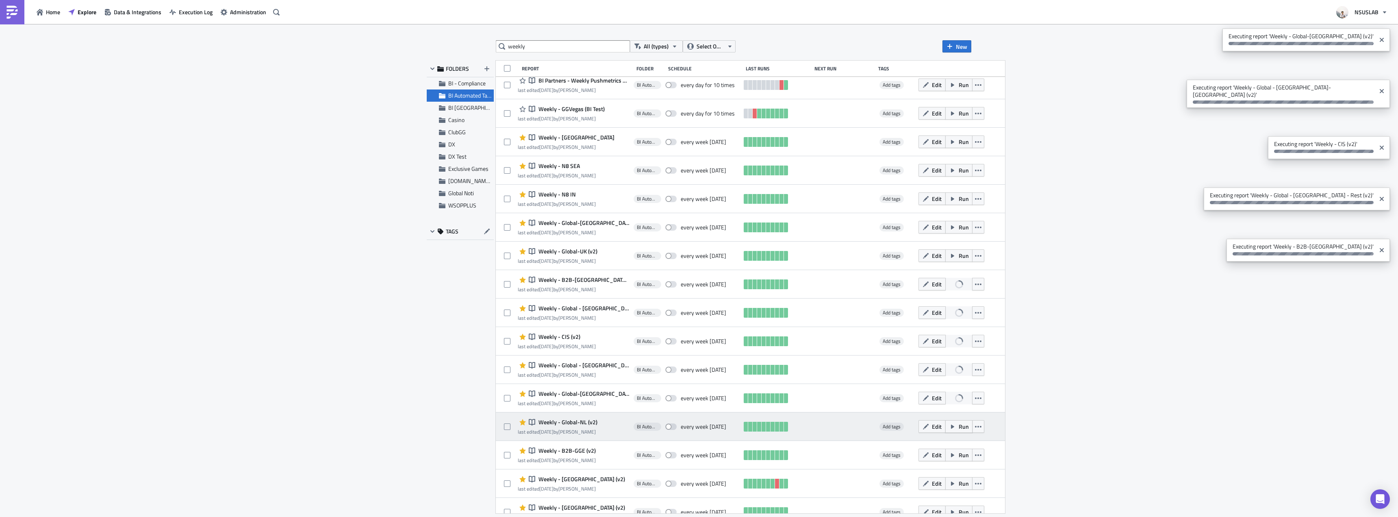
click at [959, 430] on span "Run" at bounding box center [964, 426] width 10 height 9
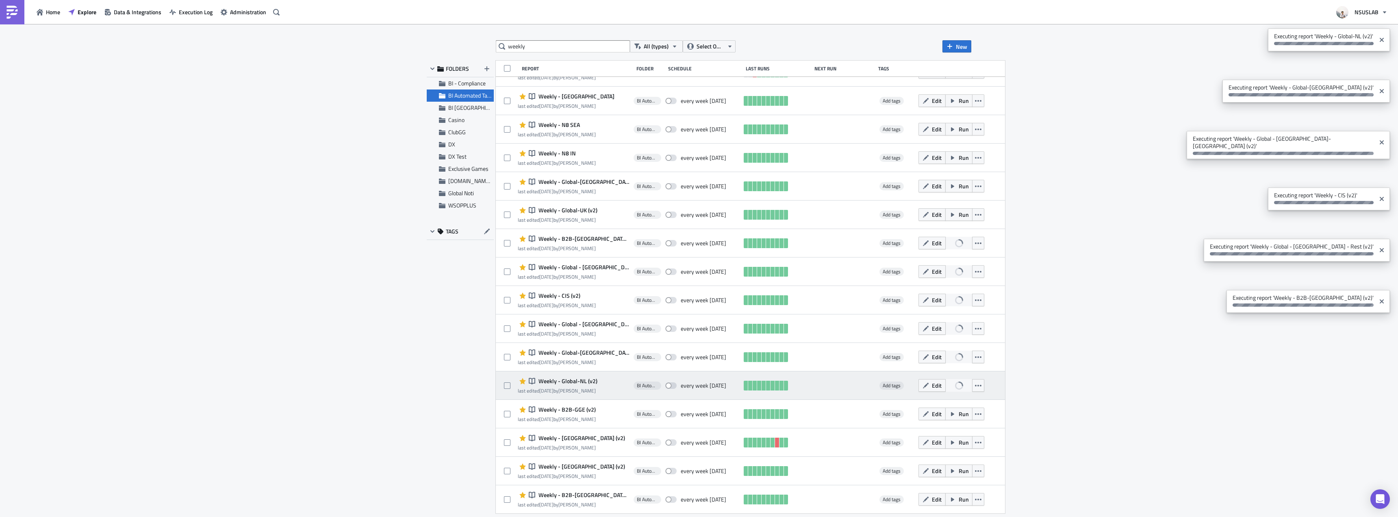
scroll to position [173, 0]
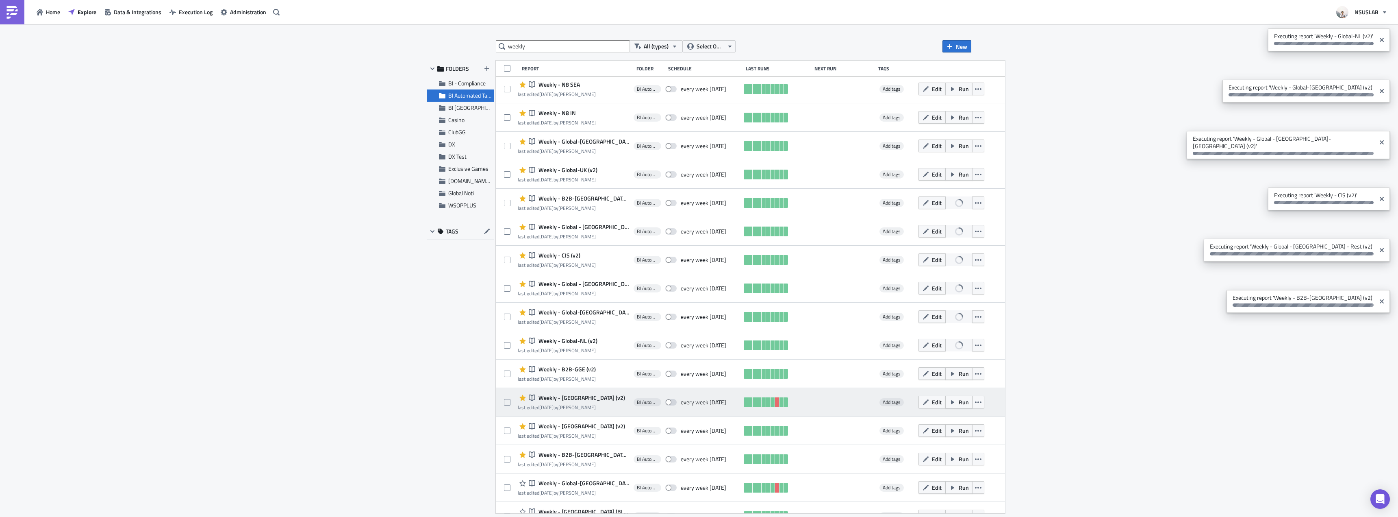
click at [959, 403] on span "Run" at bounding box center [964, 402] width 10 height 9
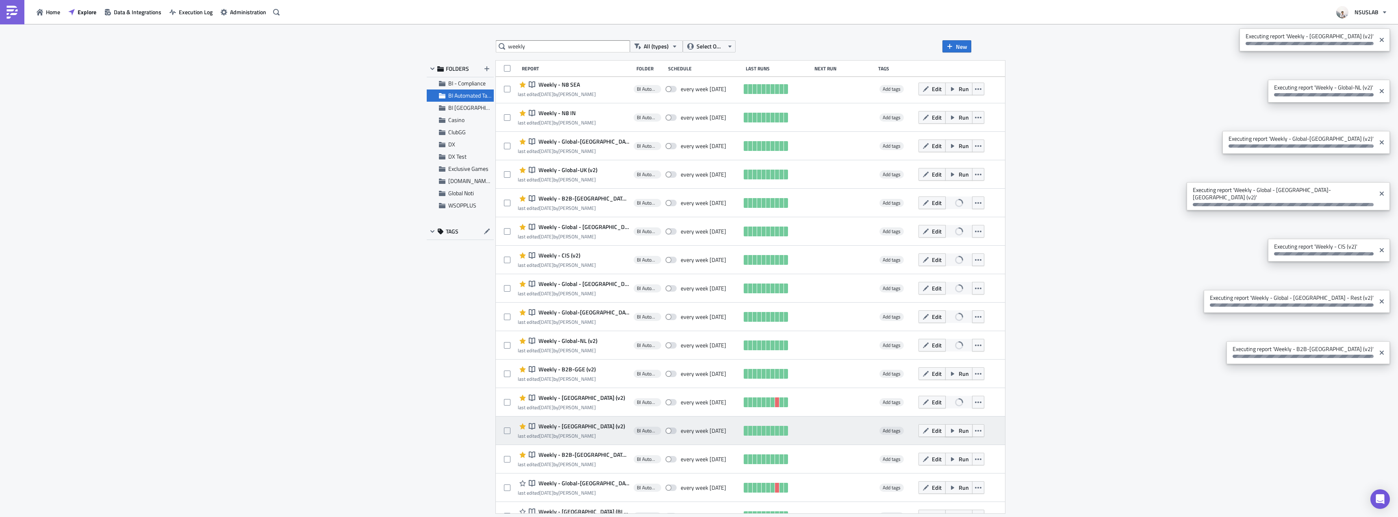
click at [959, 431] on span "Run" at bounding box center [964, 430] width 10 height 9
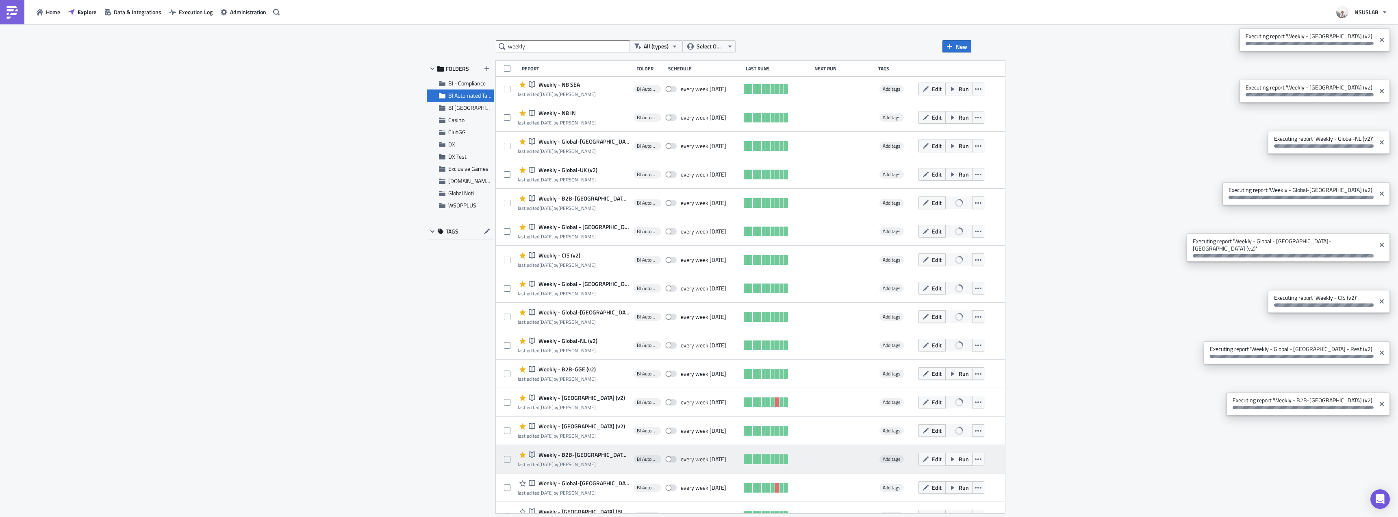
click at [959, 457] on span "Run" at bounding box center [964, 458] width 10 height 9
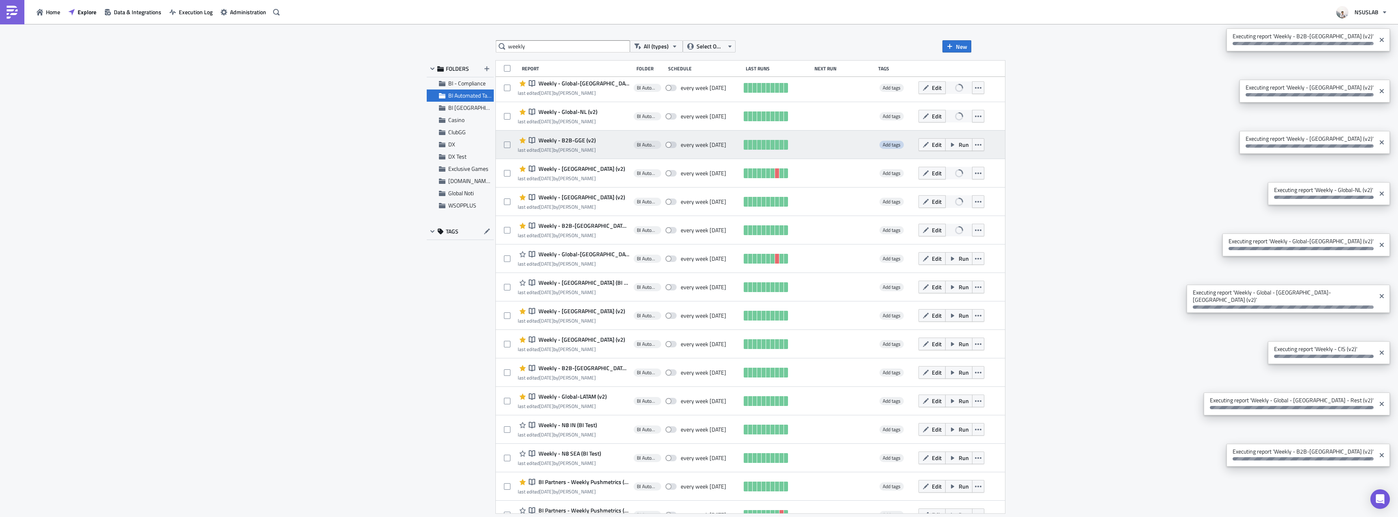
scroll to position [417, 0]
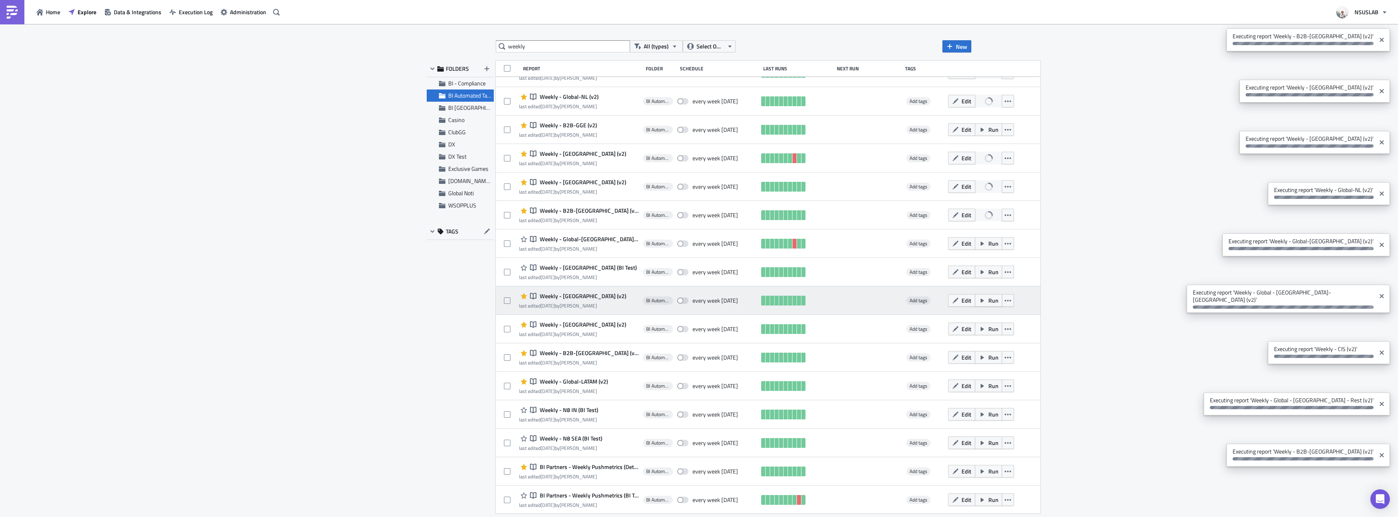
click at [975, 304] on button "Run" at bounding box center [988, 300] width 27 height 13
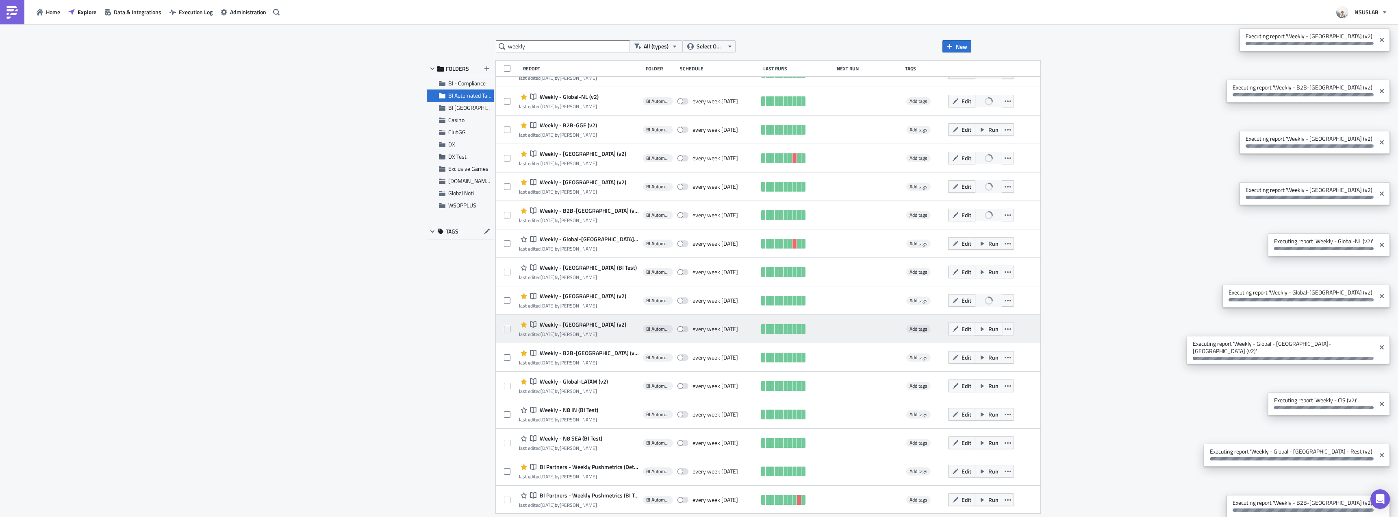
click at [975, 327] on button "Run" at bounding box center [988, 328] width 27 height 13
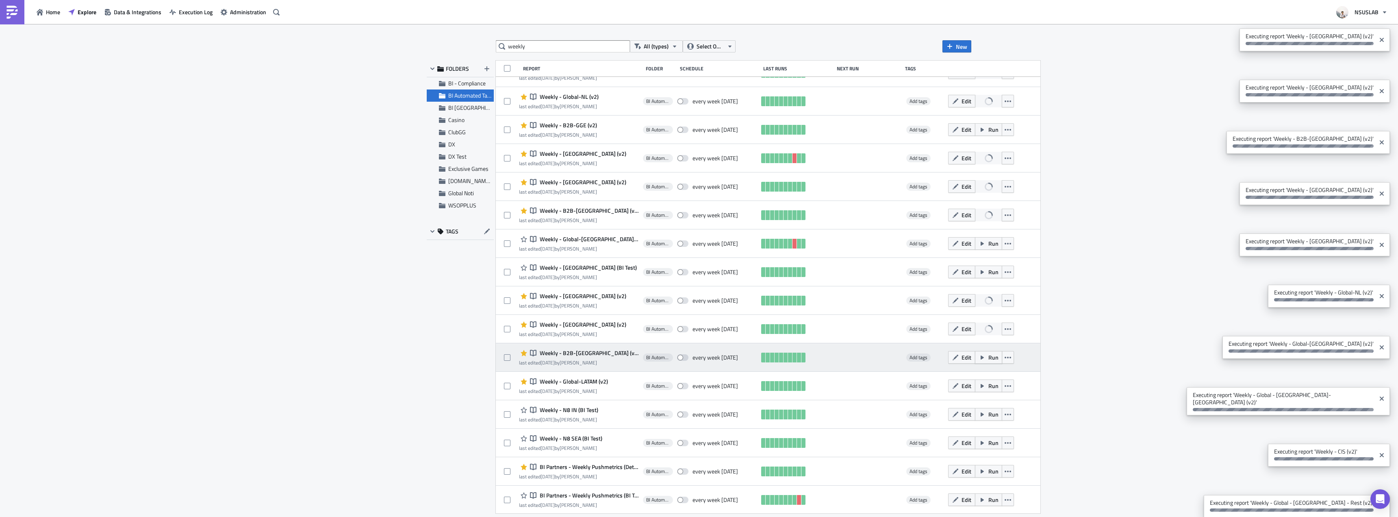
click at [975, 356] on button "Run" at bounding box center [988, 357] width 27 height 13
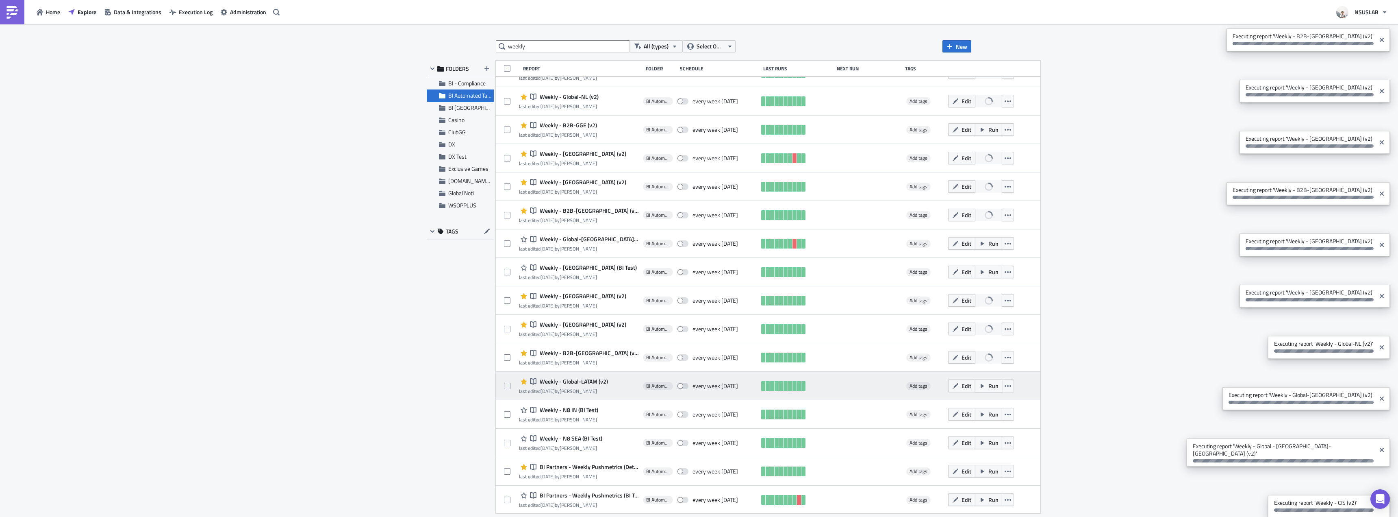
click at [975, 382] on button "Run" at bounding box center [988, 385] width 27 height 13
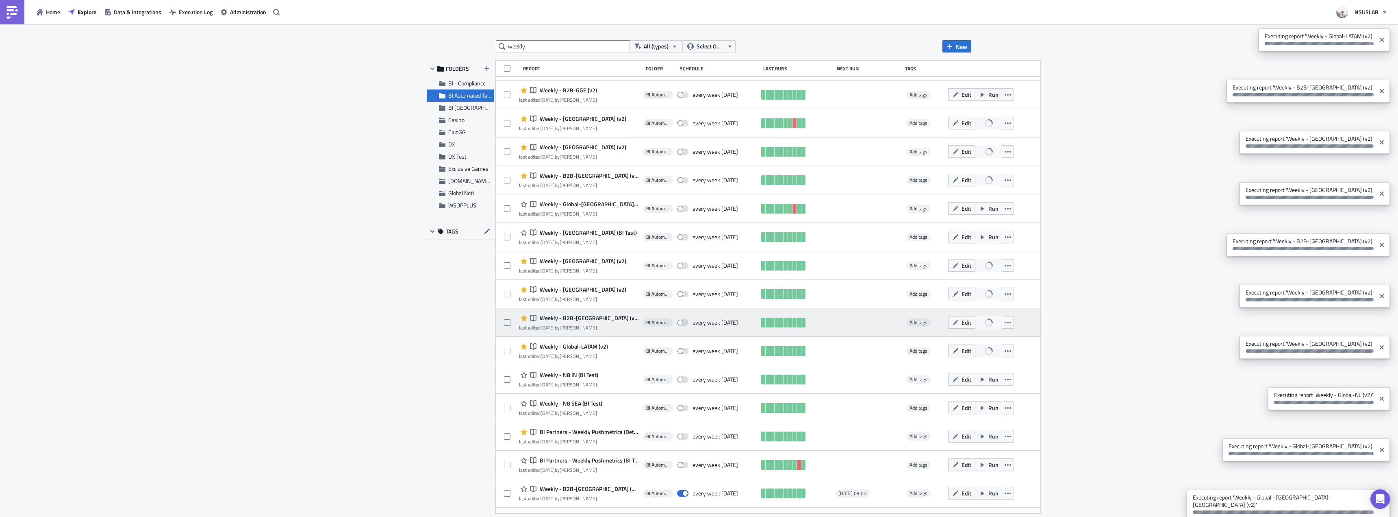
scroll to position [498, 0]
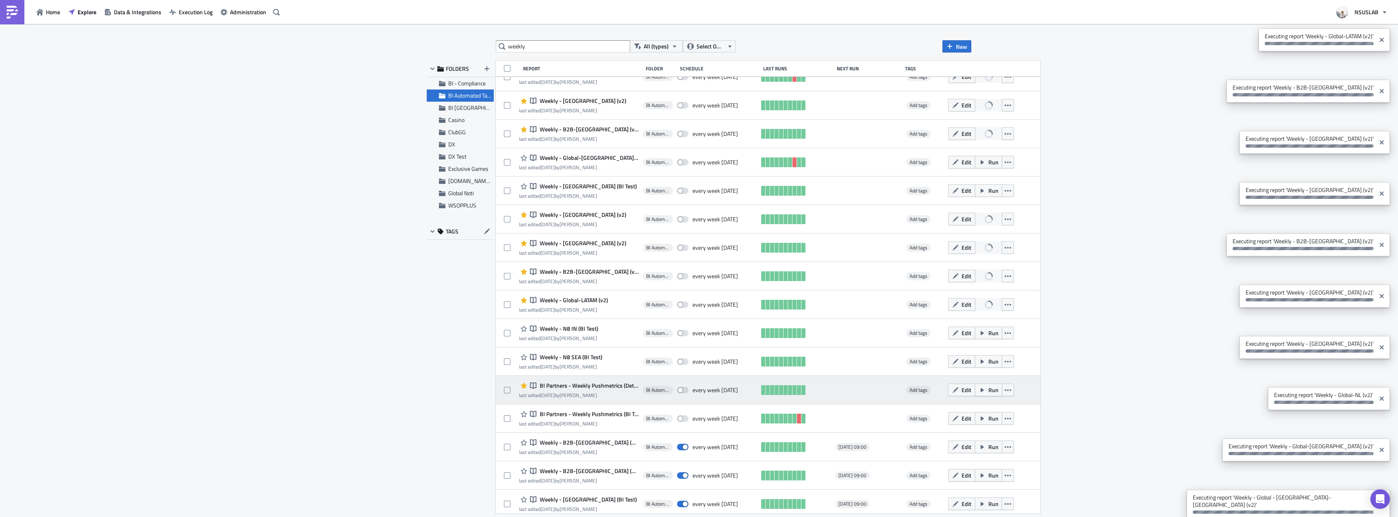
click at [979, 388] on icon "button" at bounding box center [982, 390] width 7 height 7
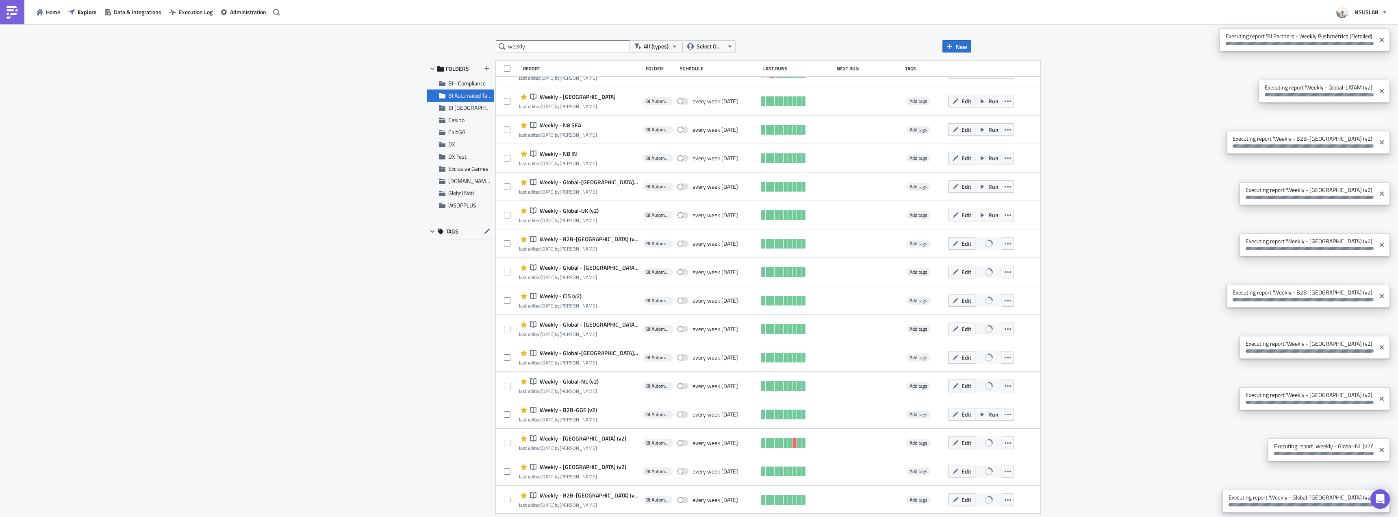
scroll to position [0, 0]
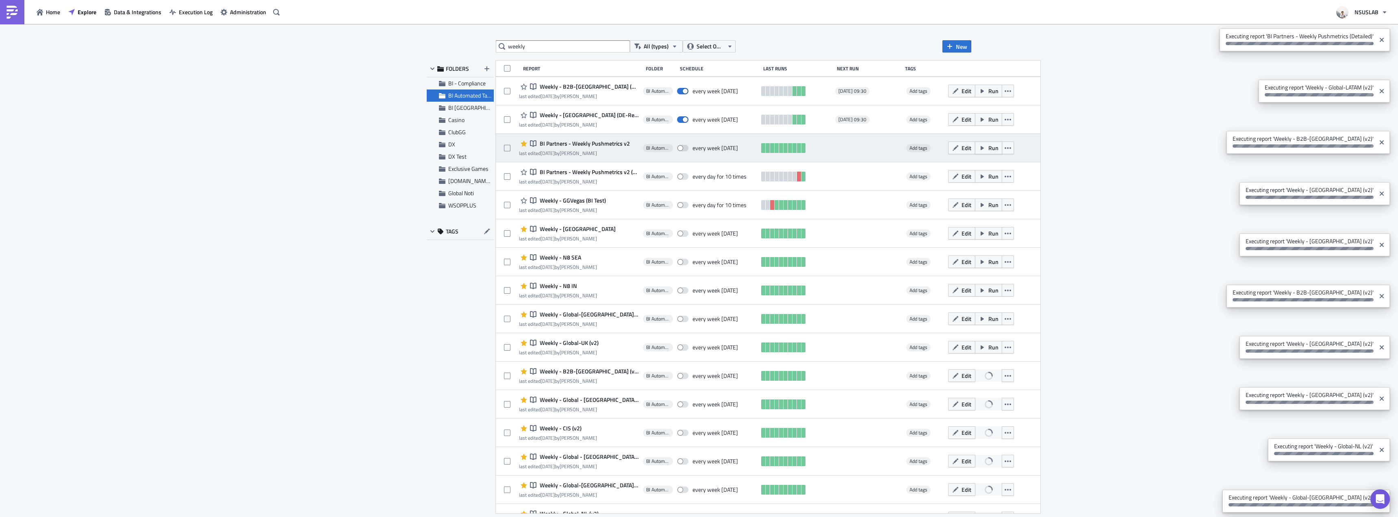
click at [988, 150] on span "Run" at bounding box center [993, 147] width 10 height 9
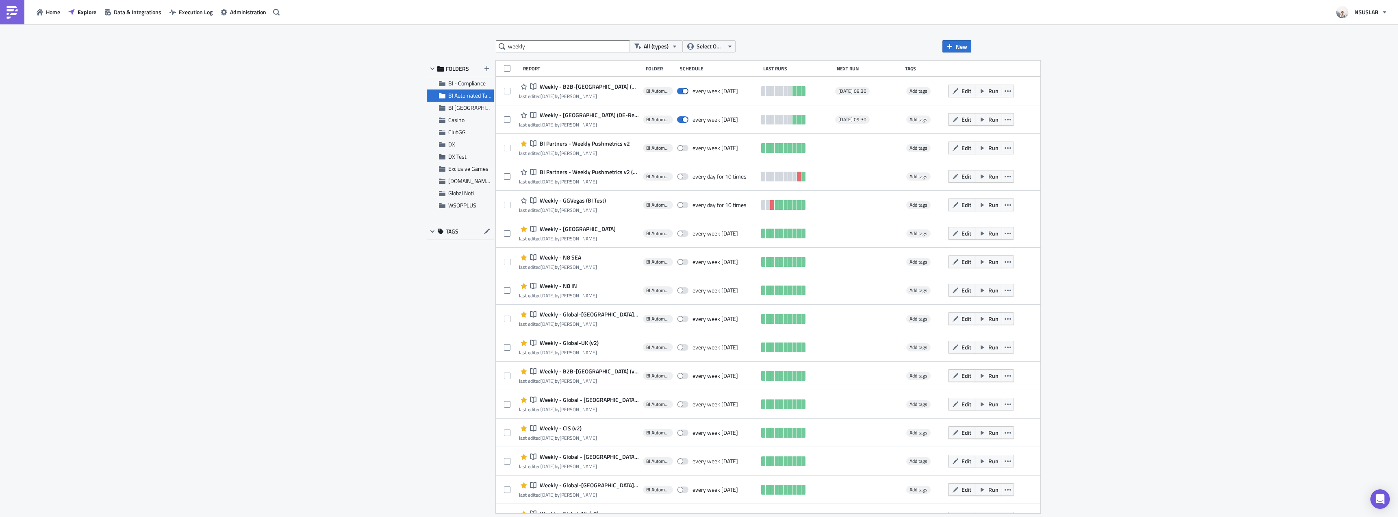
click at [1293, 257] on div "weekly All (types) Select Owner New FOLDERS BI - Compliance BI Automated Tablea…" at bounding box center [699, 271] width 1398 height 494
click at [1250, 236] on div "weekly All (types) Select Owner New FOLDERS BI - Compliance BI Automated Tablea…" at bounding box center [699, 271] width 1398 height 494
